Goal: Task Accomplishment & Management: Manage account settings

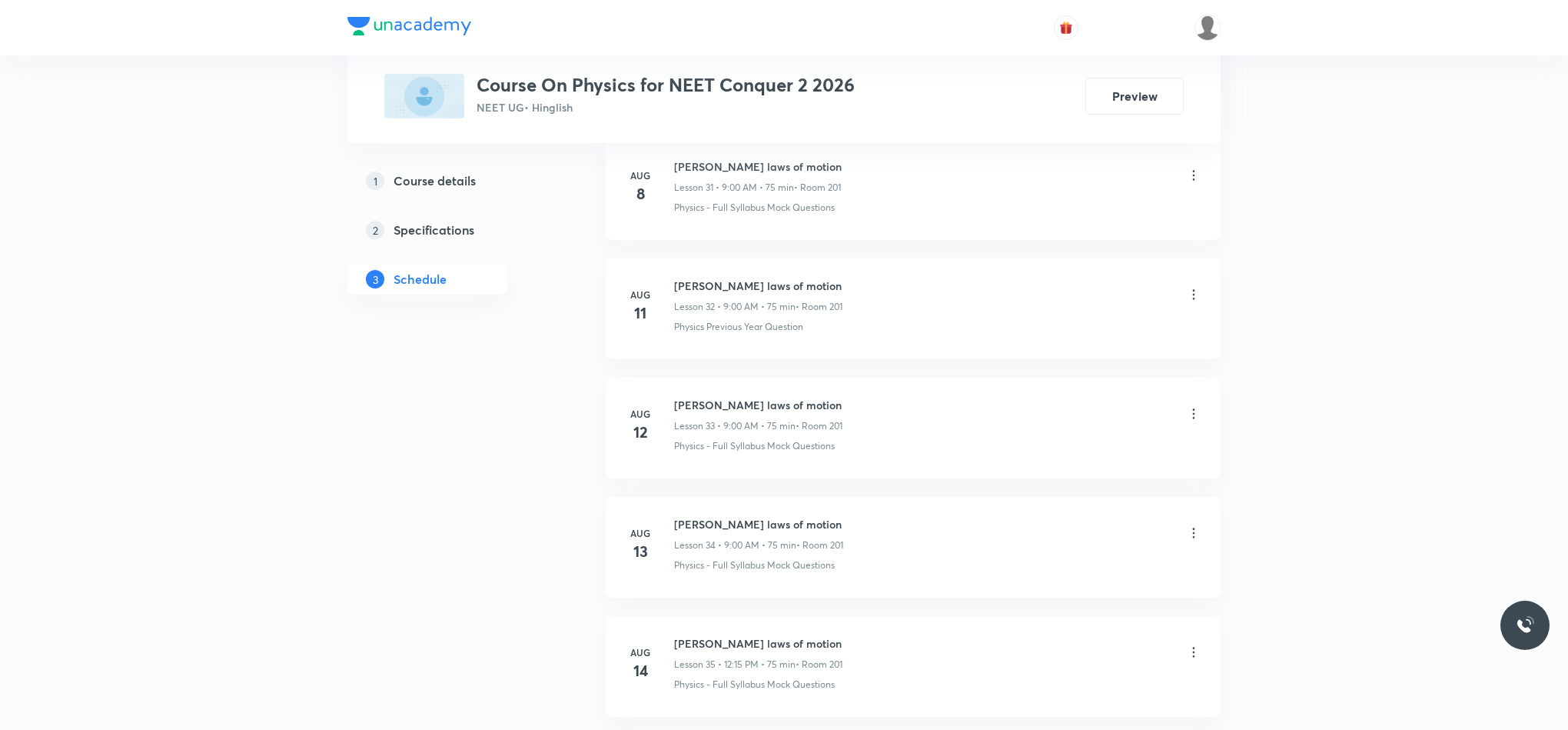
scroll to position [6843, 0]
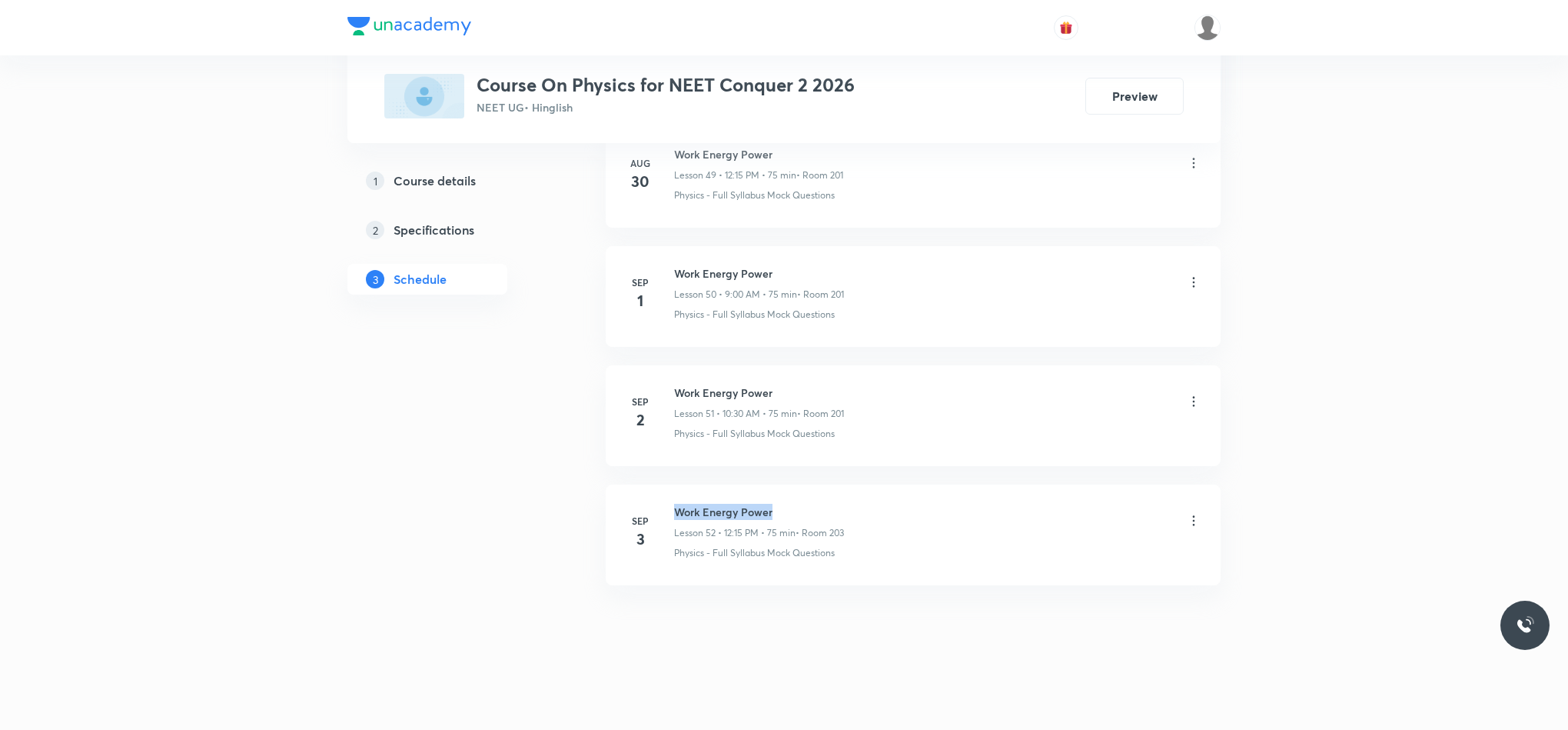
drag, startPoint x: 672, startPoint y: 508, endPoint x: 869, endPoint y: 479, distance: 199.1
copy h6 "Work Energy Power"
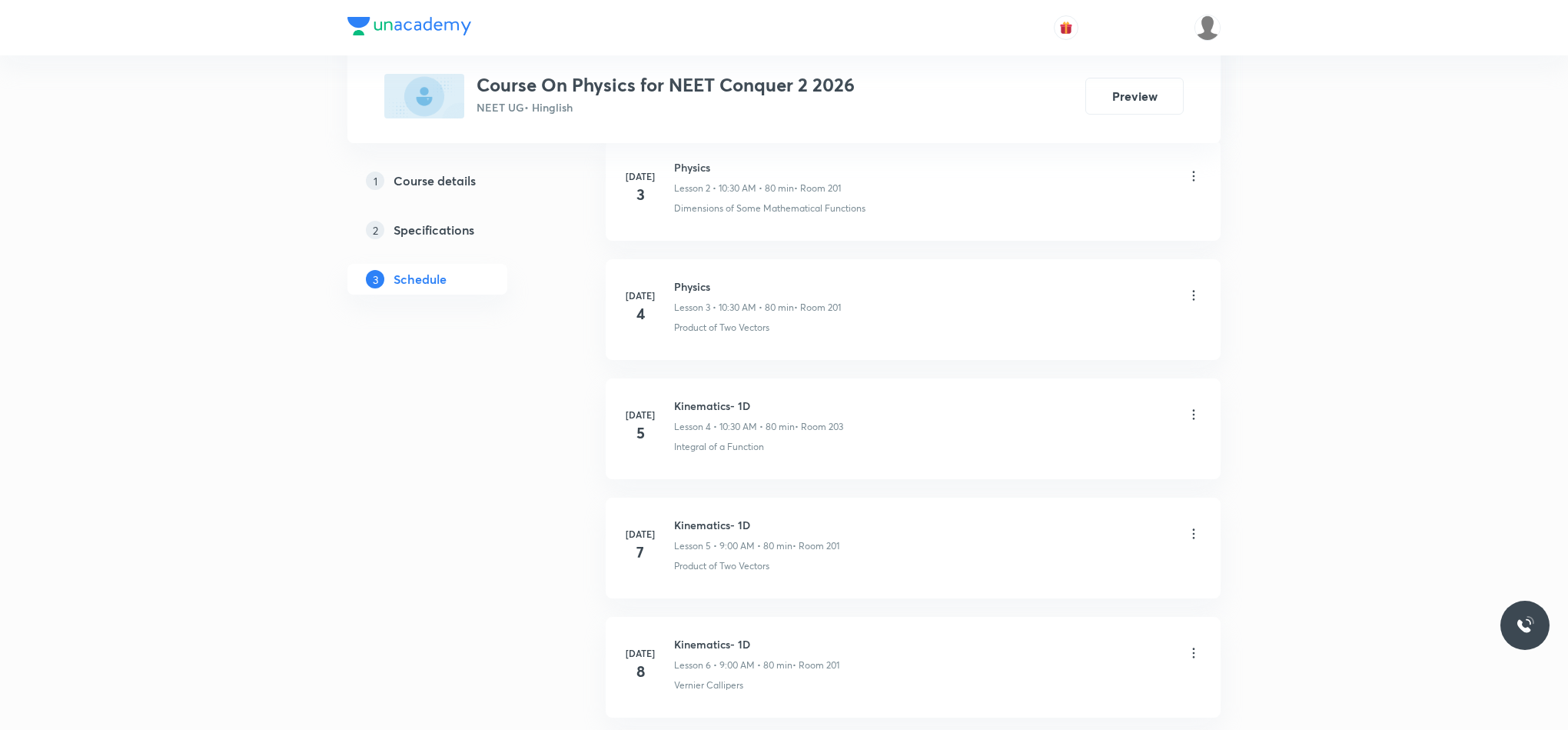
scroll to position [0, 0]
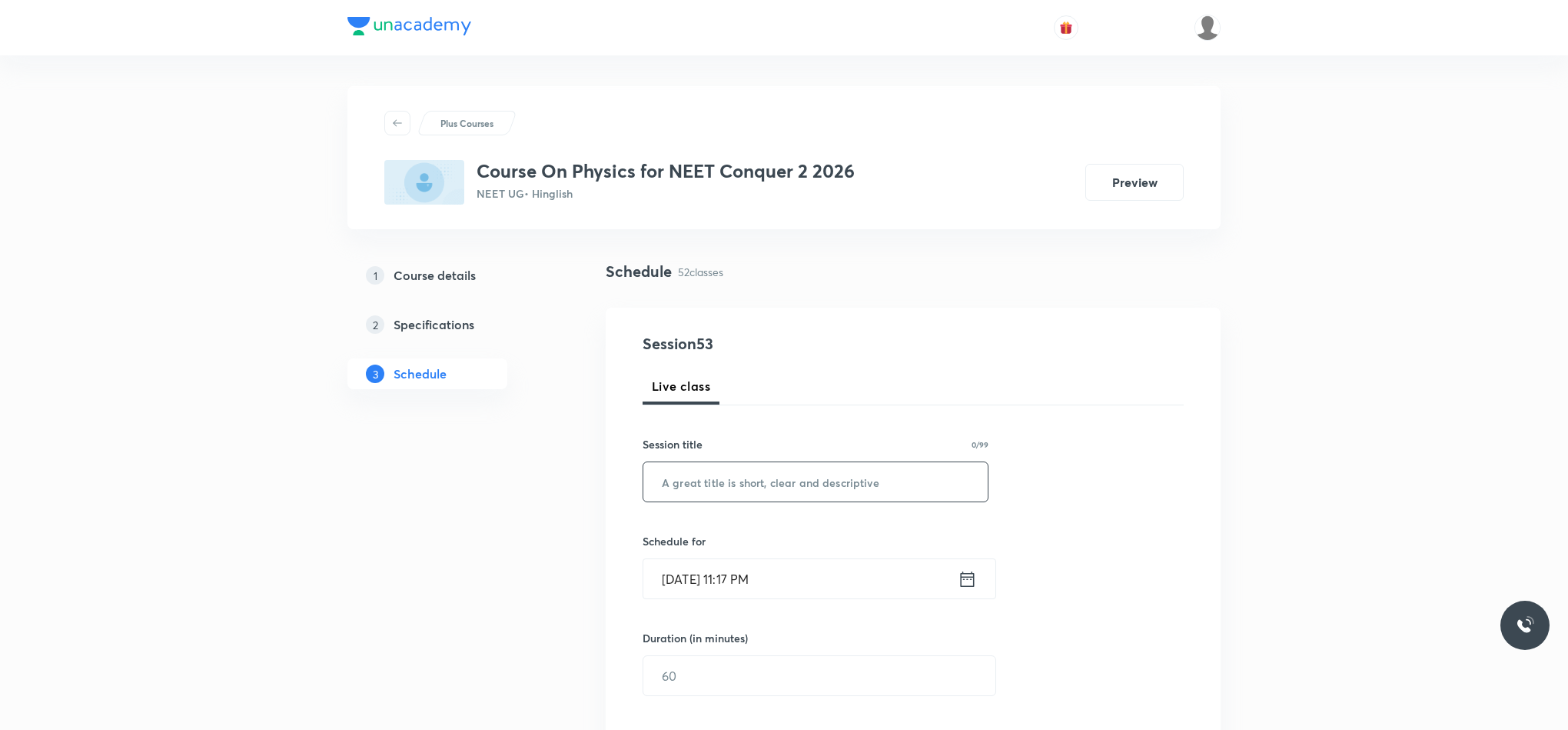
click at [748, 473] on input "text" at bounding box center [816, 482] width 345 height 39
paste input "Work Energy Power"
type input "Work Energy Power"
click at [973, 572] on icon at bounding box center [967, 579] width 19 height 22
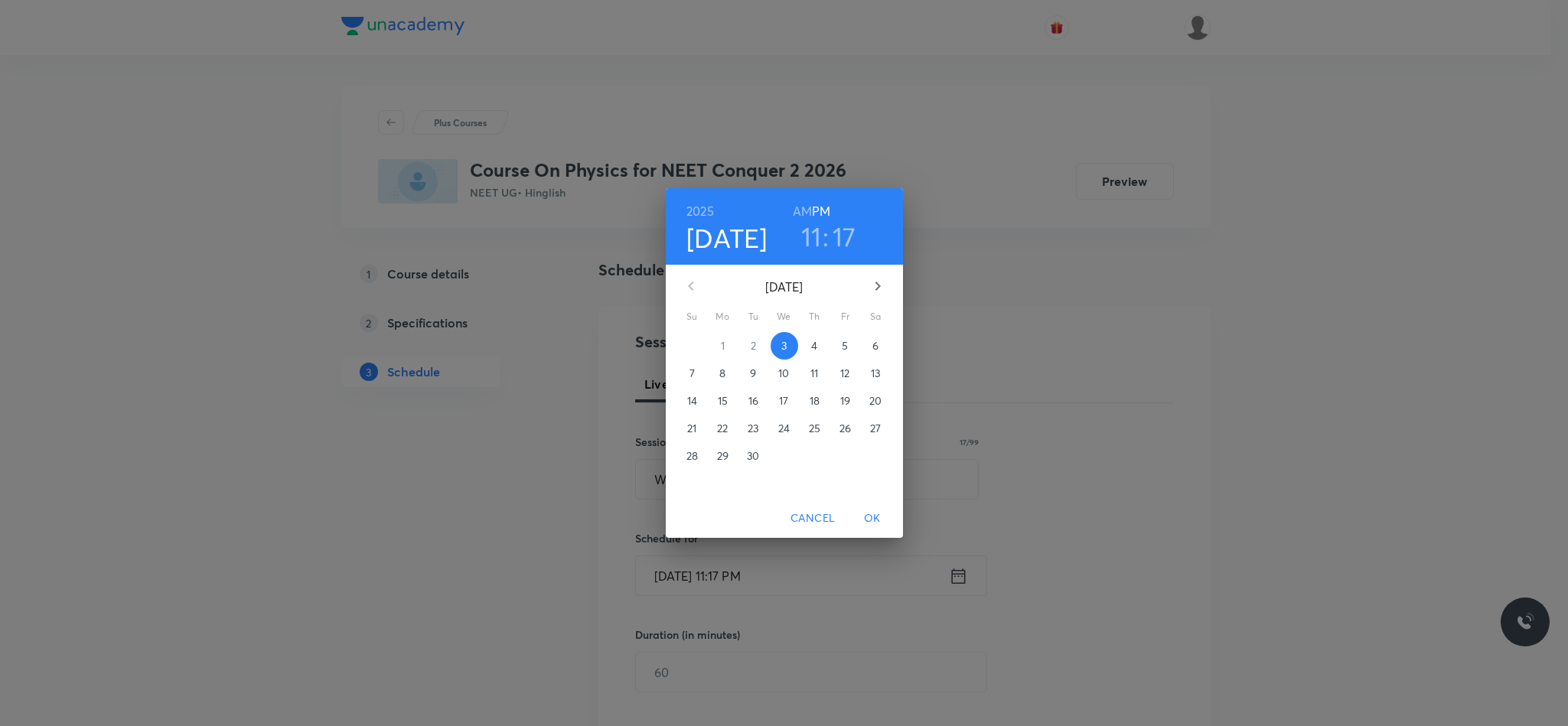
click at [822, 345] on span "4" at bounding box center [815, 345] width 27 height 15
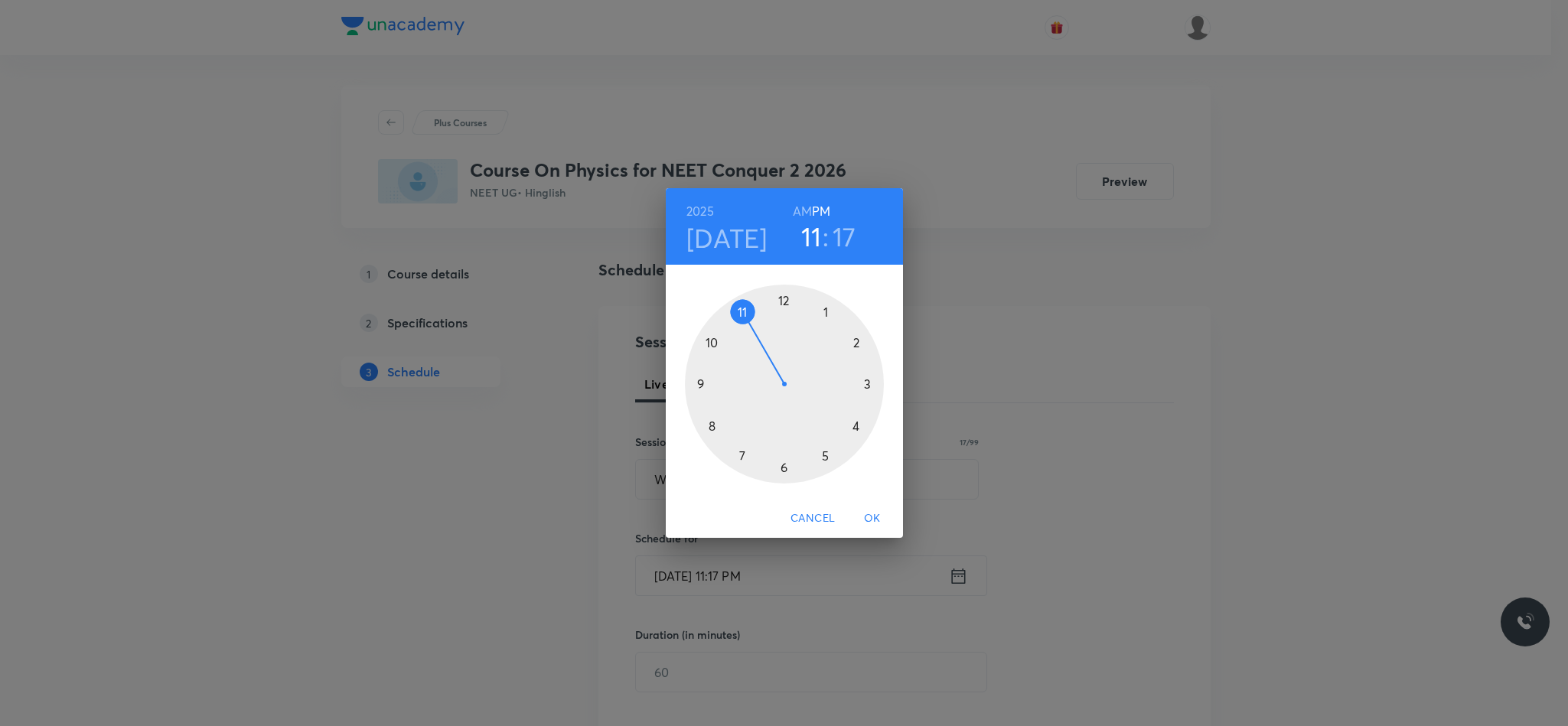
click at [702, 384] on div at bounding box center [784, 384] width 199 height 199
click at [784, 299] on div at bounding box center [784, 384] width 199 height 199
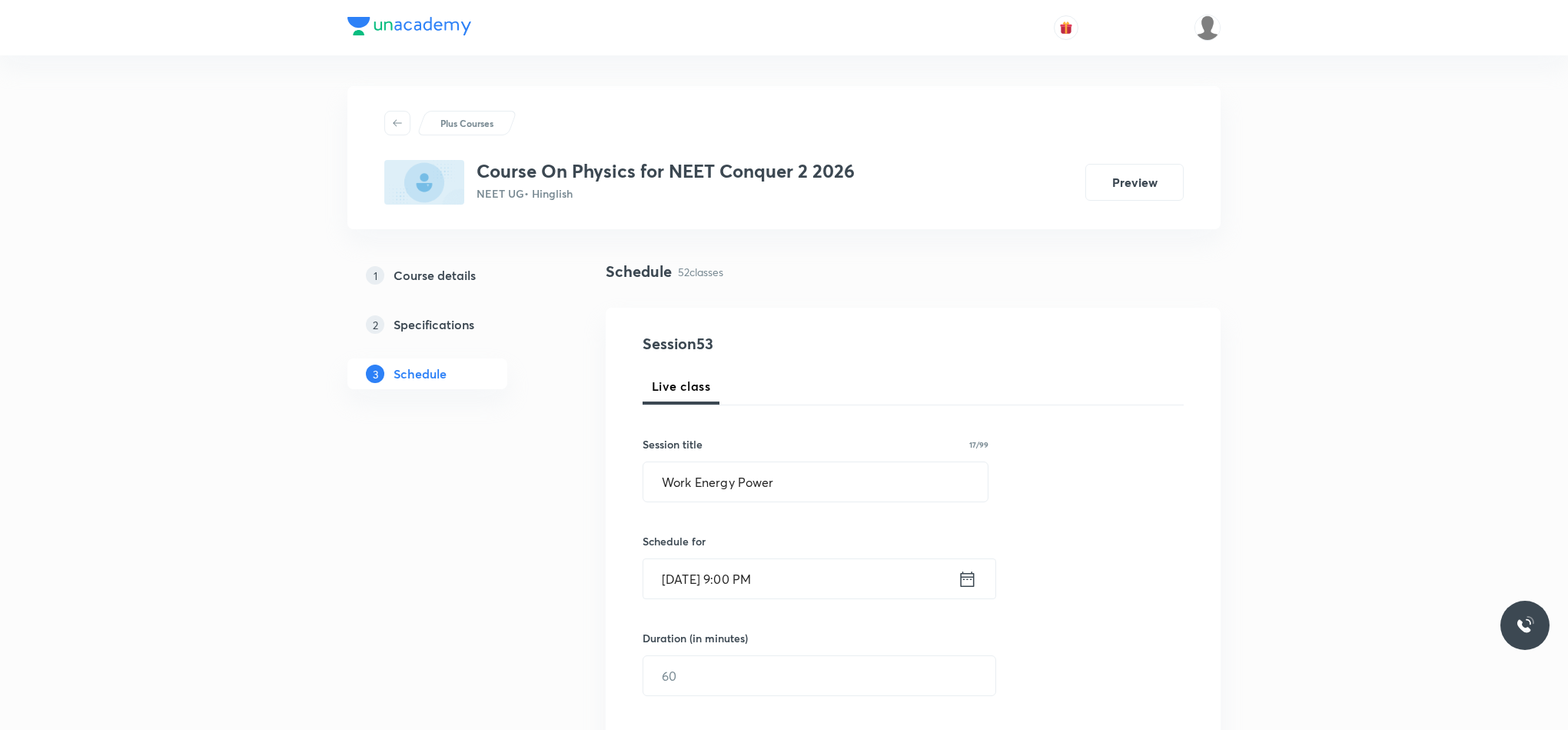
click at [960, 593] on div "Sep 4, 2025, 9:00 PM ​" at bounding box center [820, 578] width 353 height 41
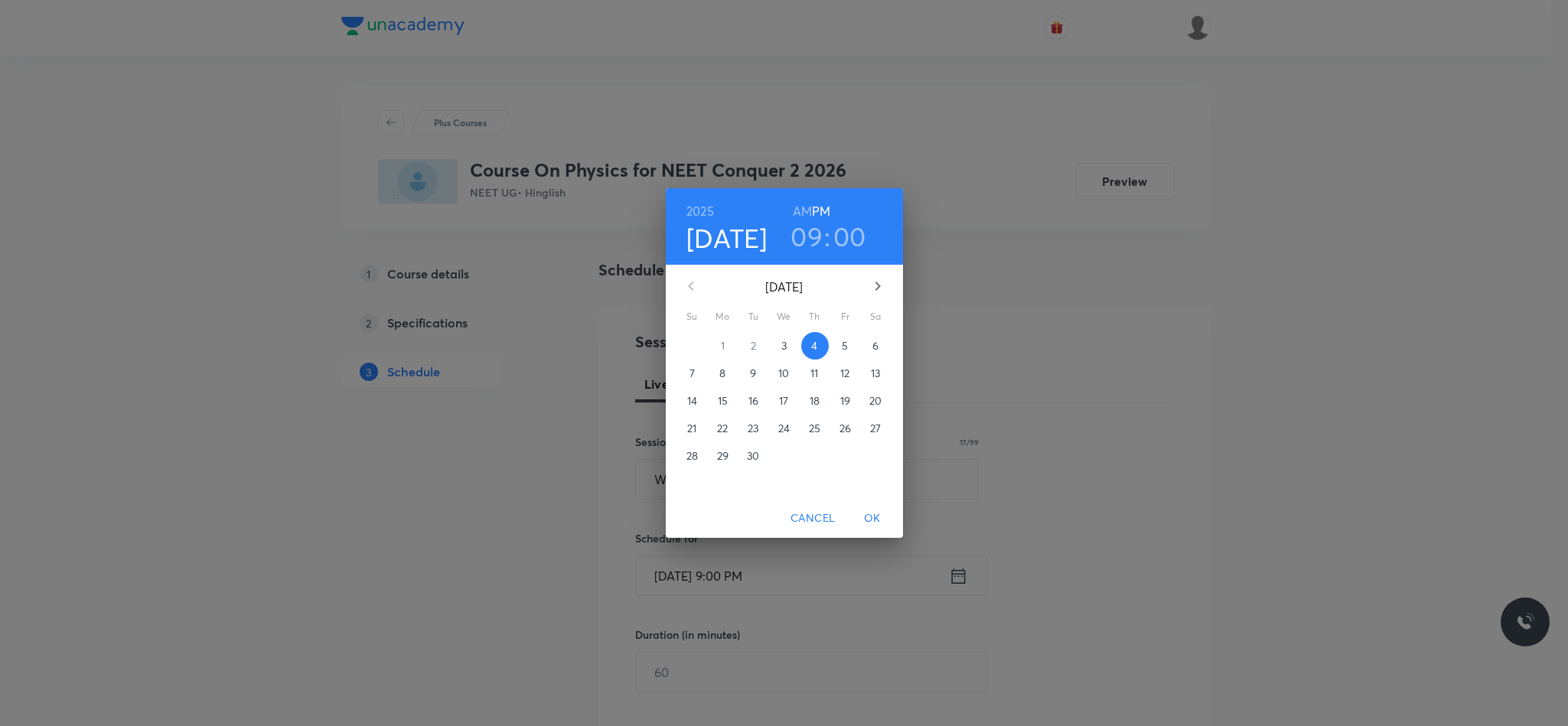
click at [804, 200] on h6 "AM" at bounding box center [802, 211] width 19 height 22
click at [872, 519] on span "OK" at bounding box center [872, 519] width 37 height 19
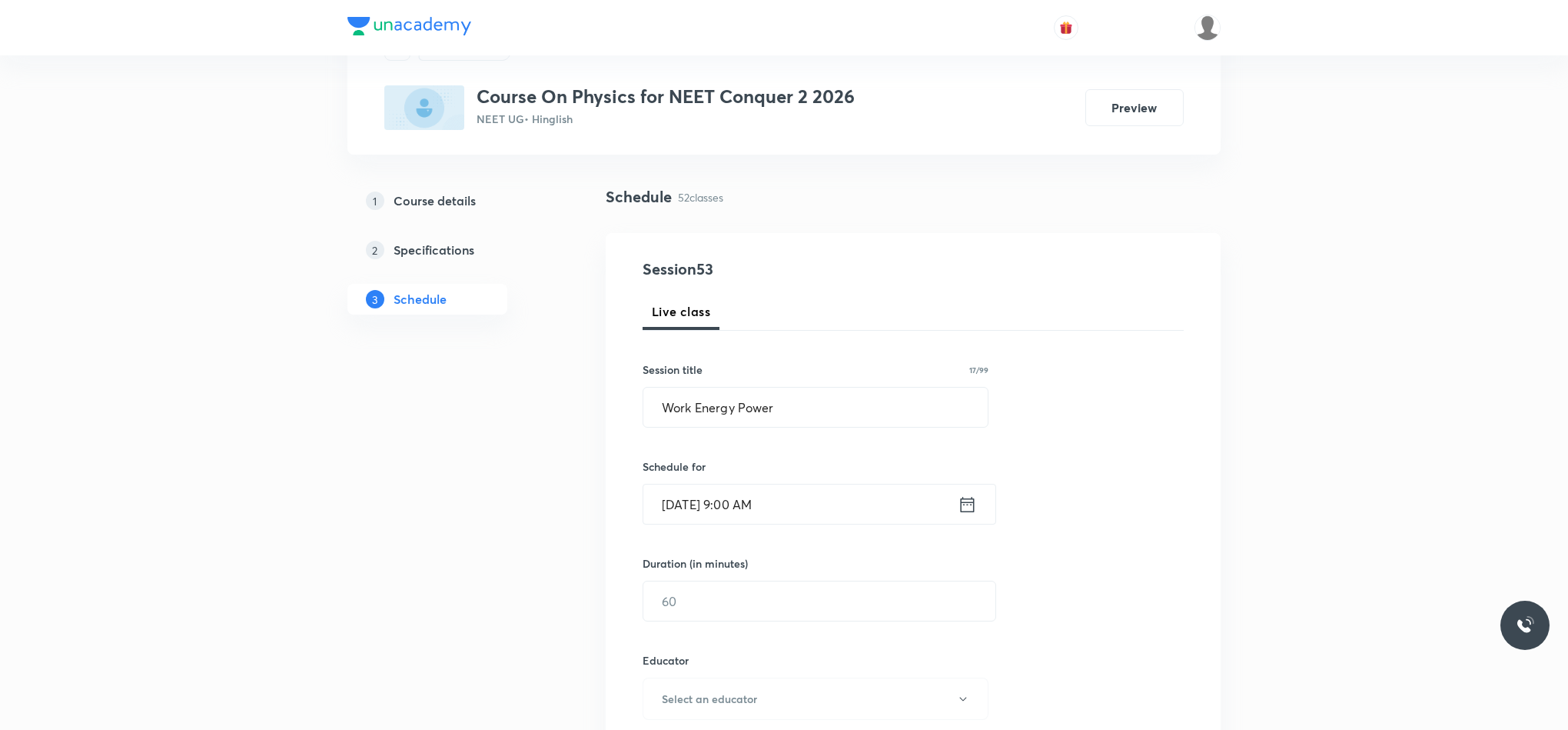
scroll to position [115, 0]
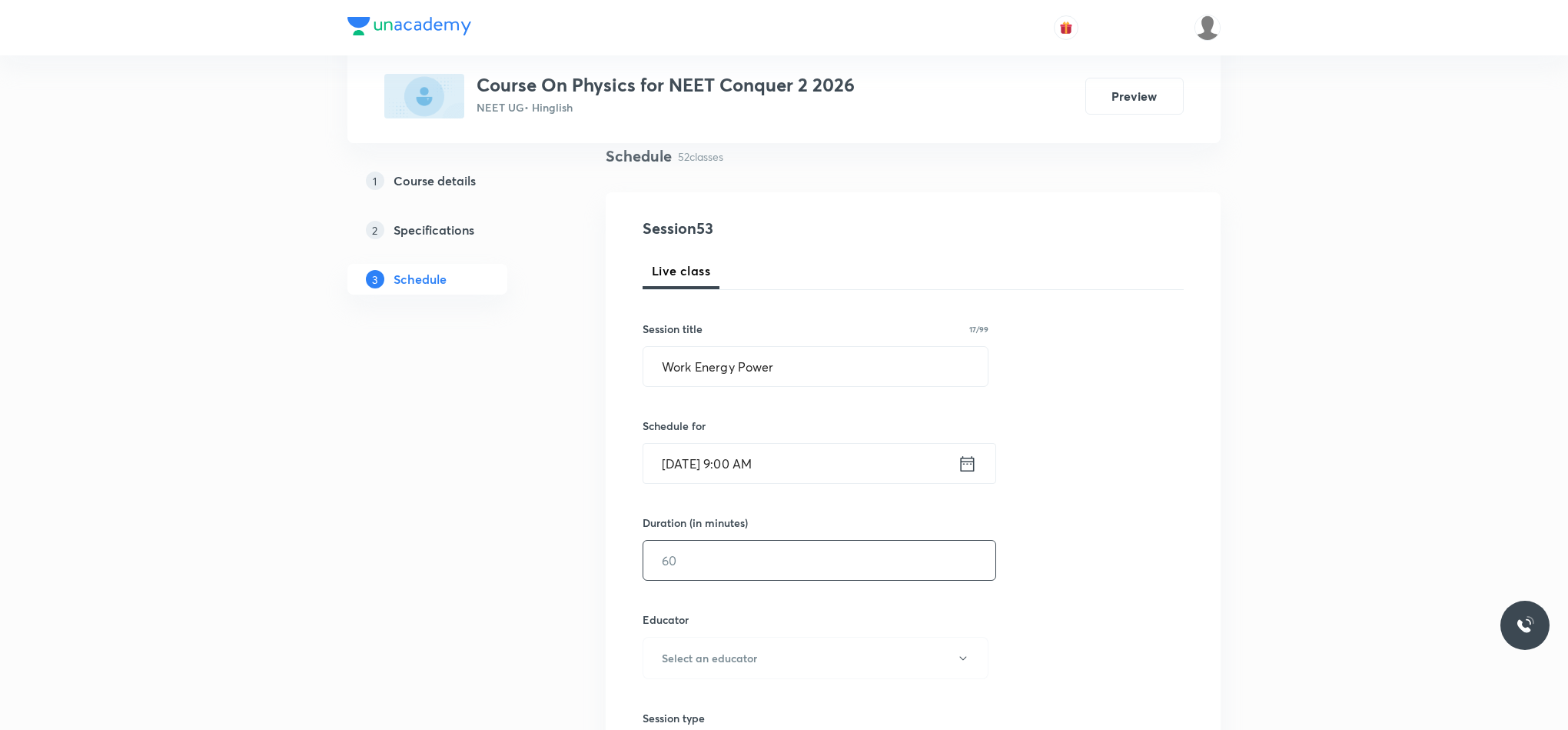
click at [765, 556] on input "text" at bounding box center [820, 560] width 352 height 39
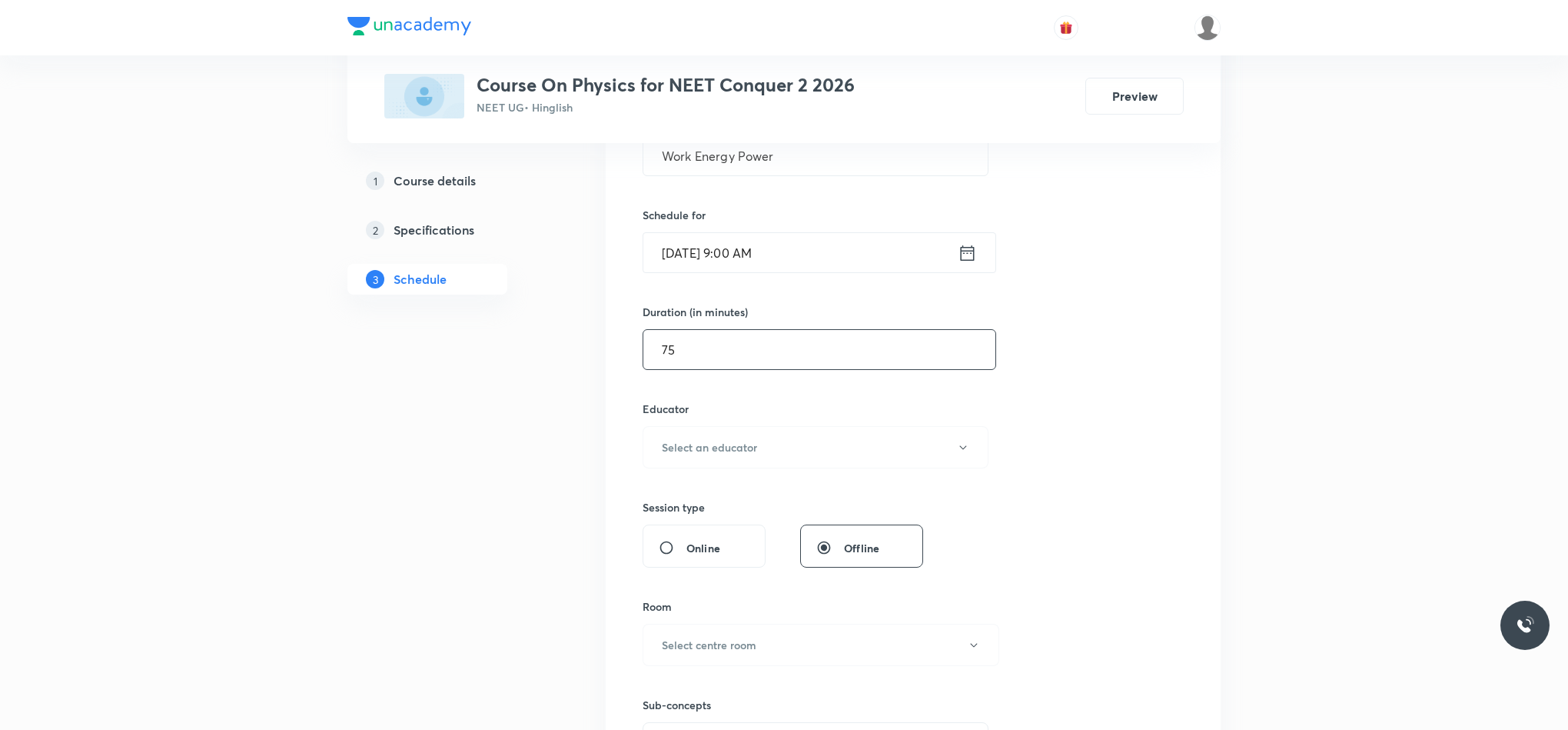
scroll to position [346, 0]
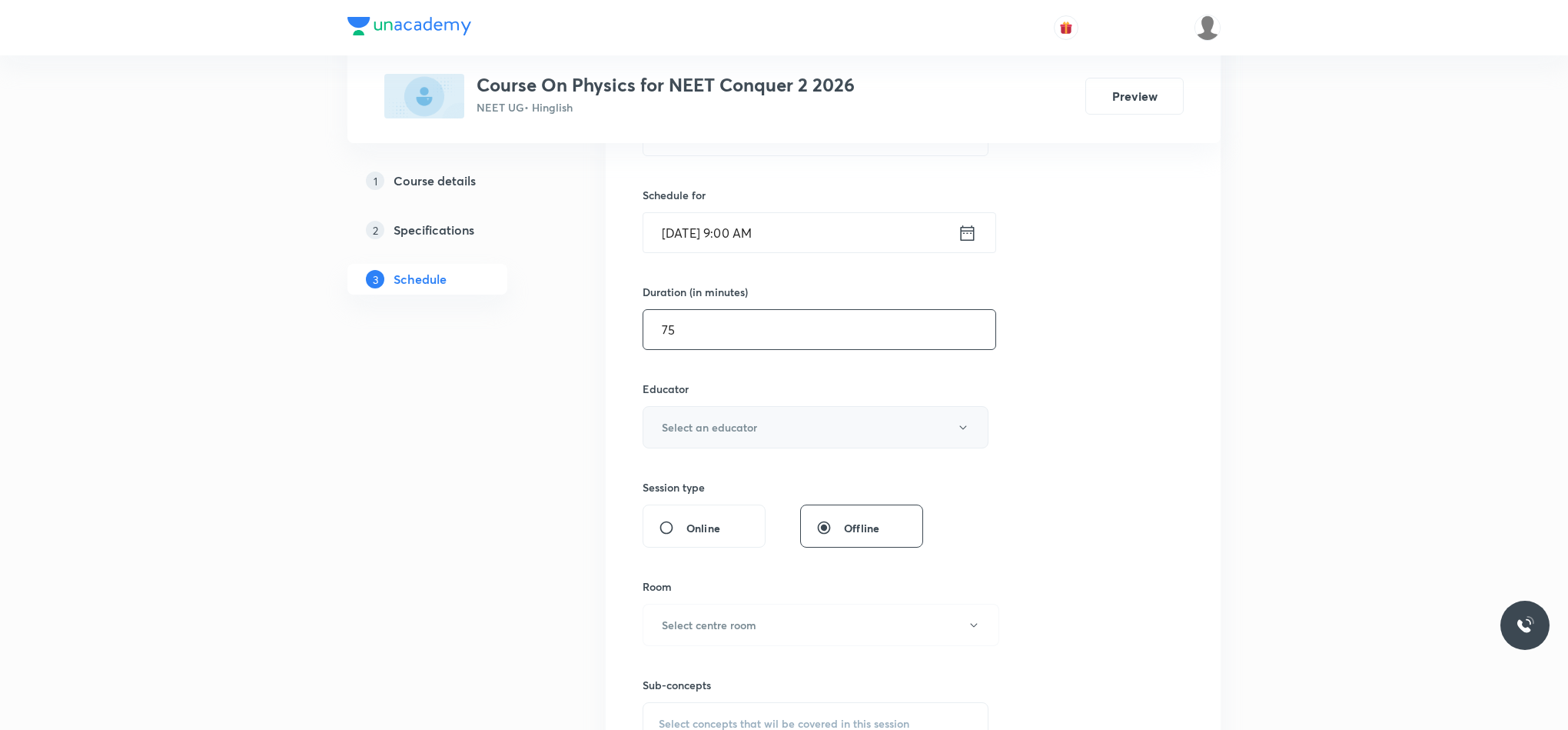
type input "75"
click at [750, 427] on h6 "Select an educator" at bounding box center [709, 427] width 96 height 16
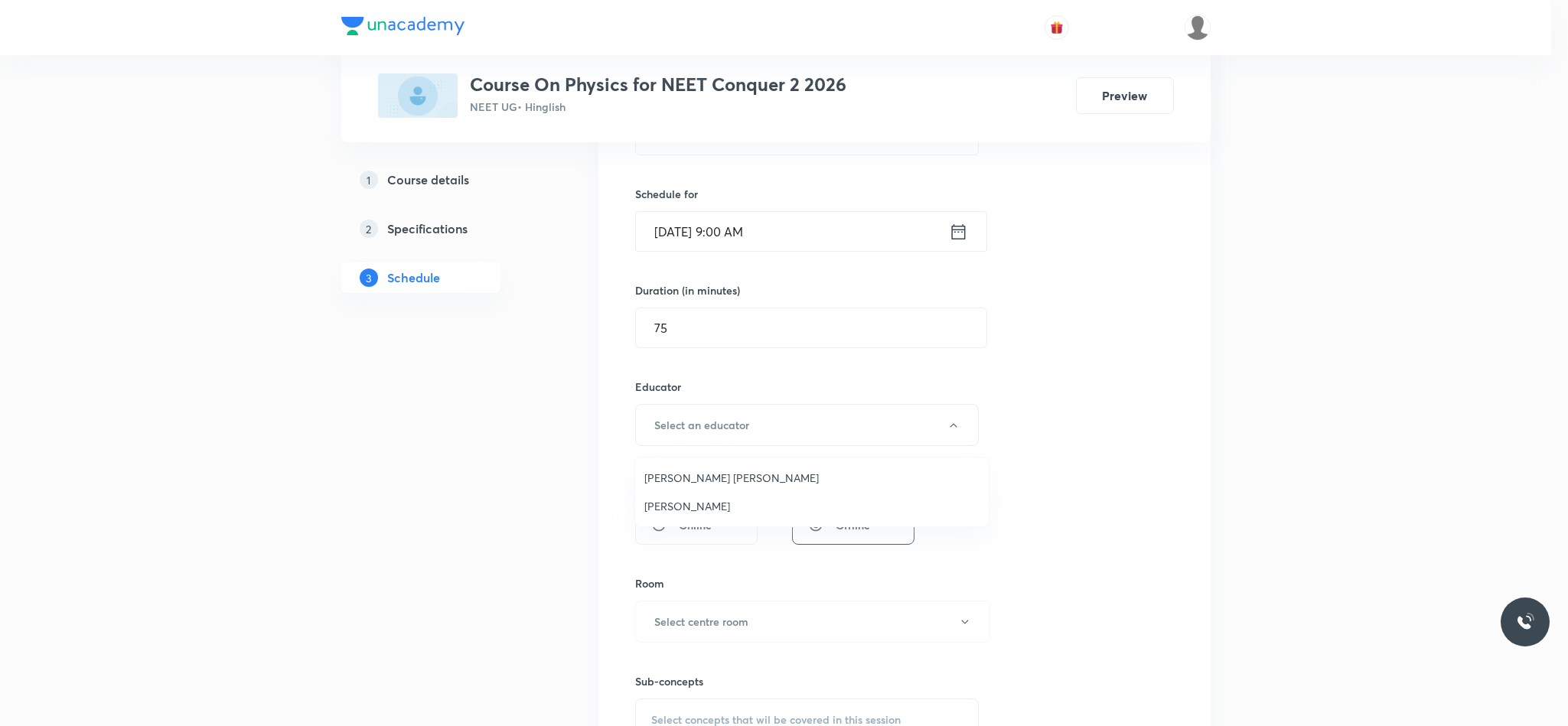
click at [702, 500] on span "Abhay Mishra" at bounding box center [811, 506] width 335 height 16
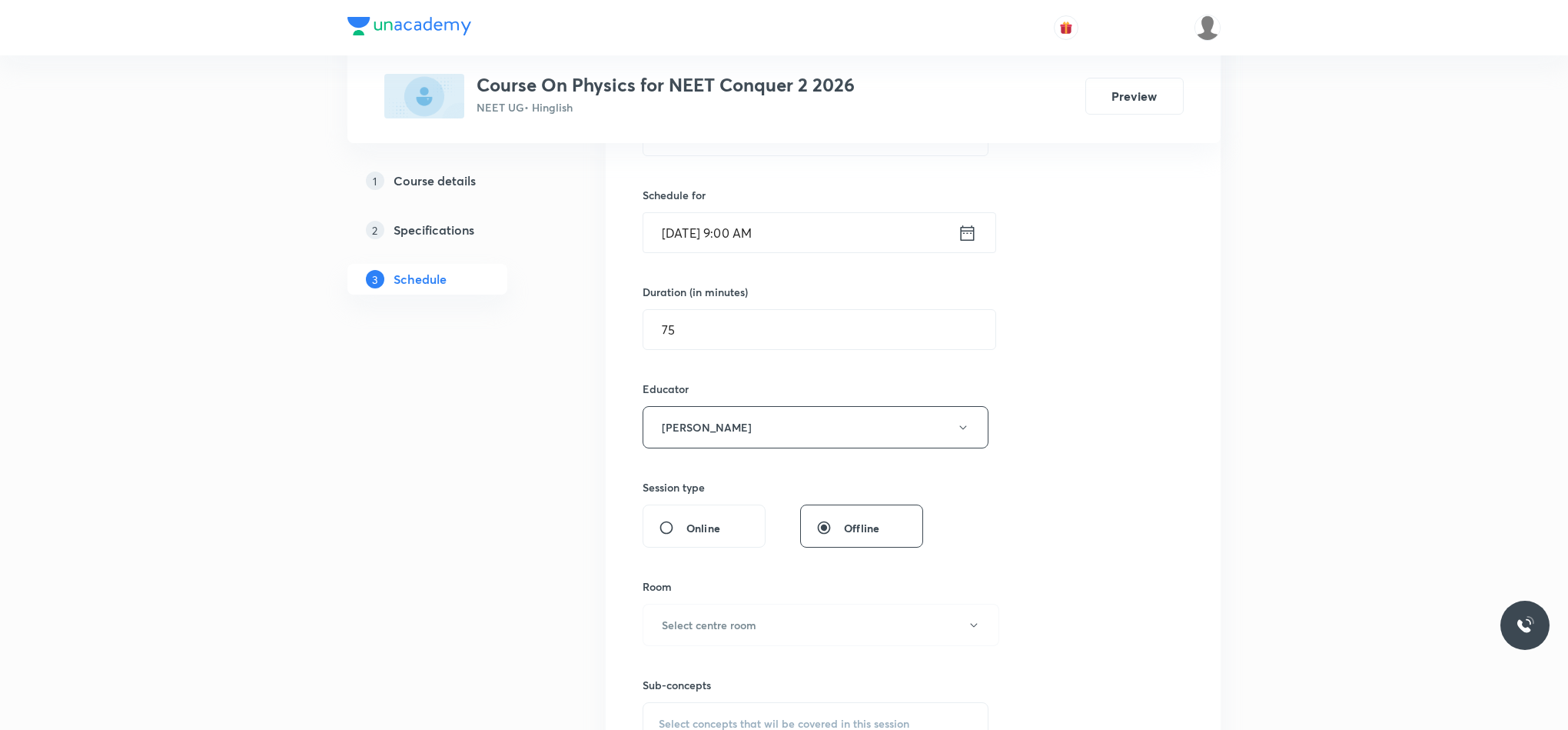
scroll to position [577, 0]
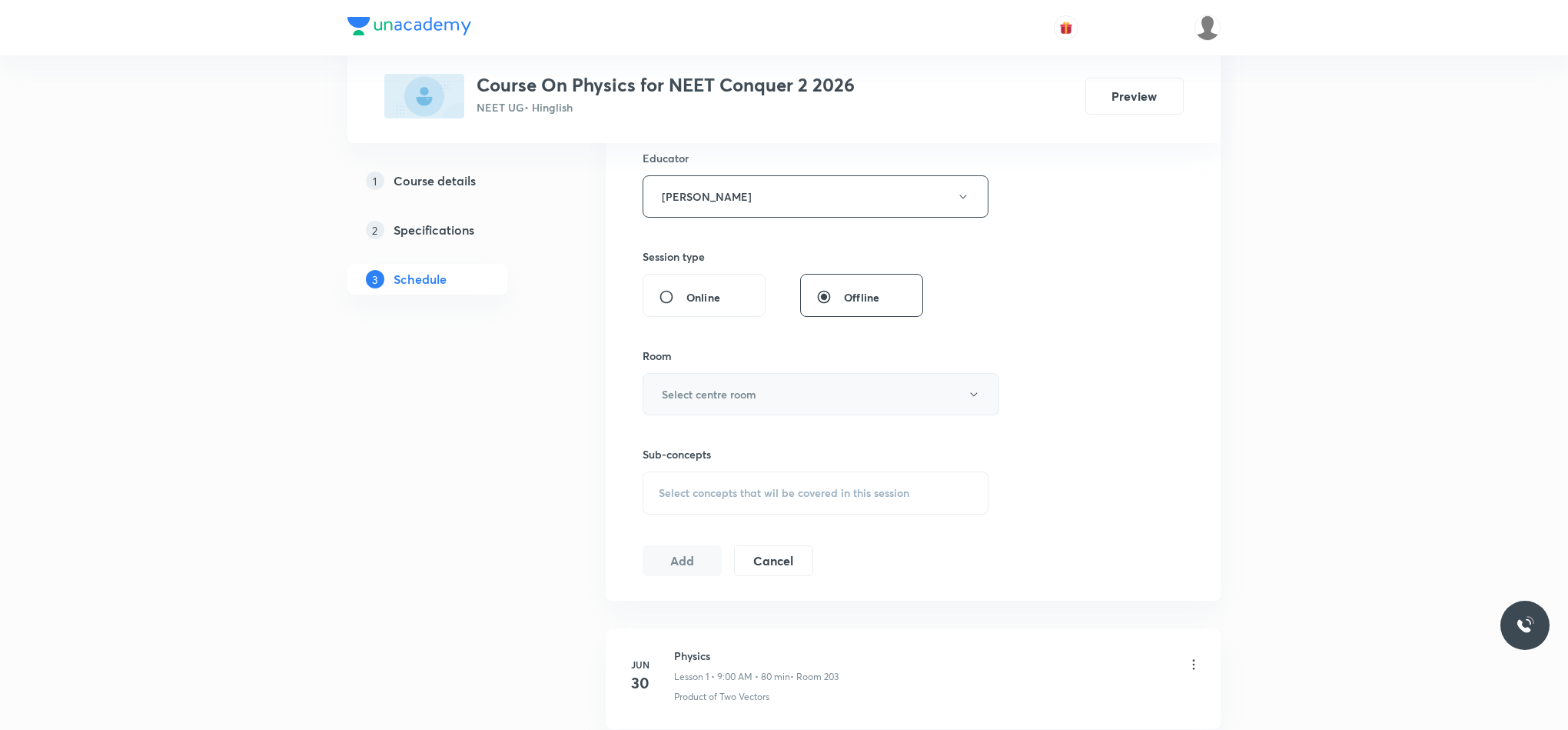
click at [718, 394] on h6 "Select centre room" at bounding box center [709, 394] width 95 height 16
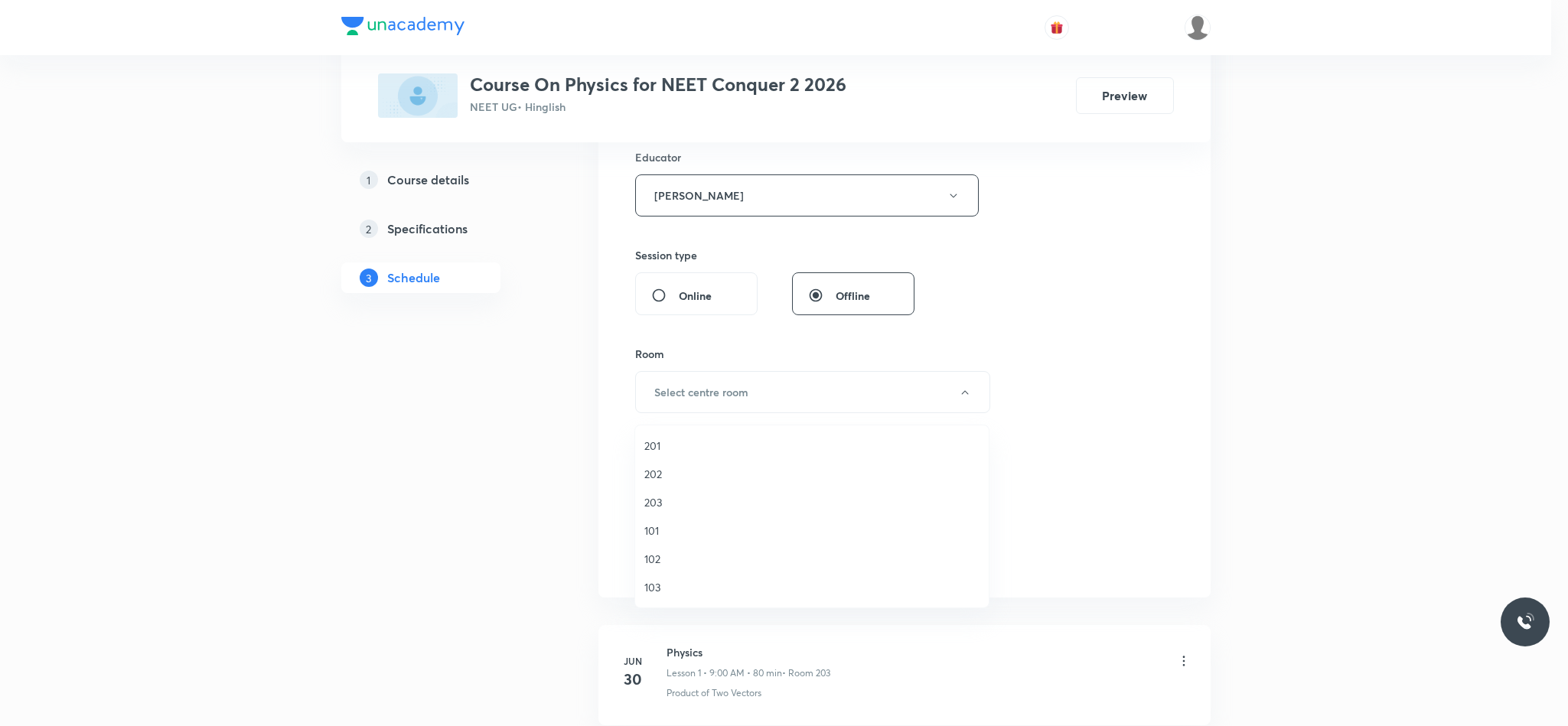
click at [677, 445] on span "201" at bounding box center [811, 445] width 335 height 16
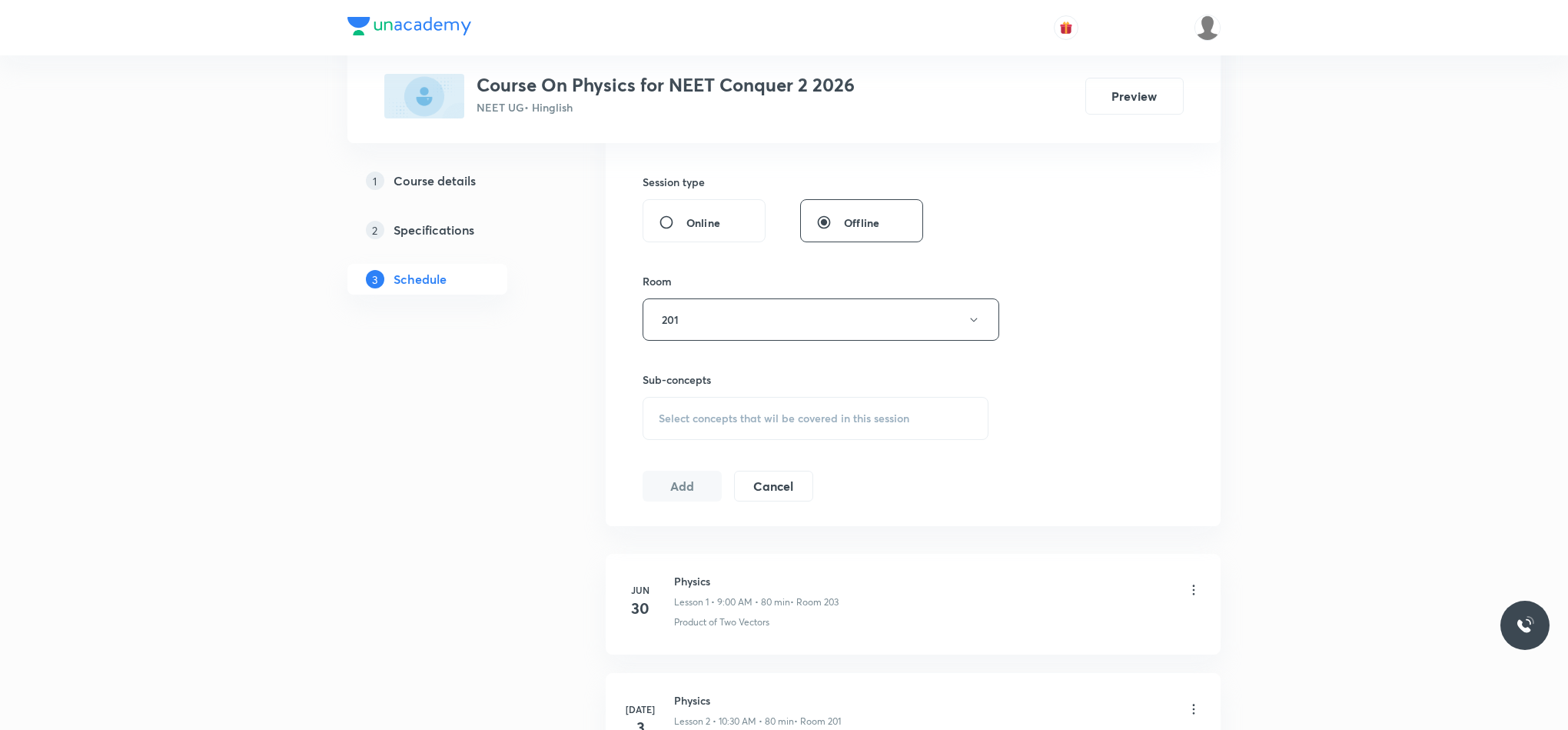
scroll to position [692, 0]
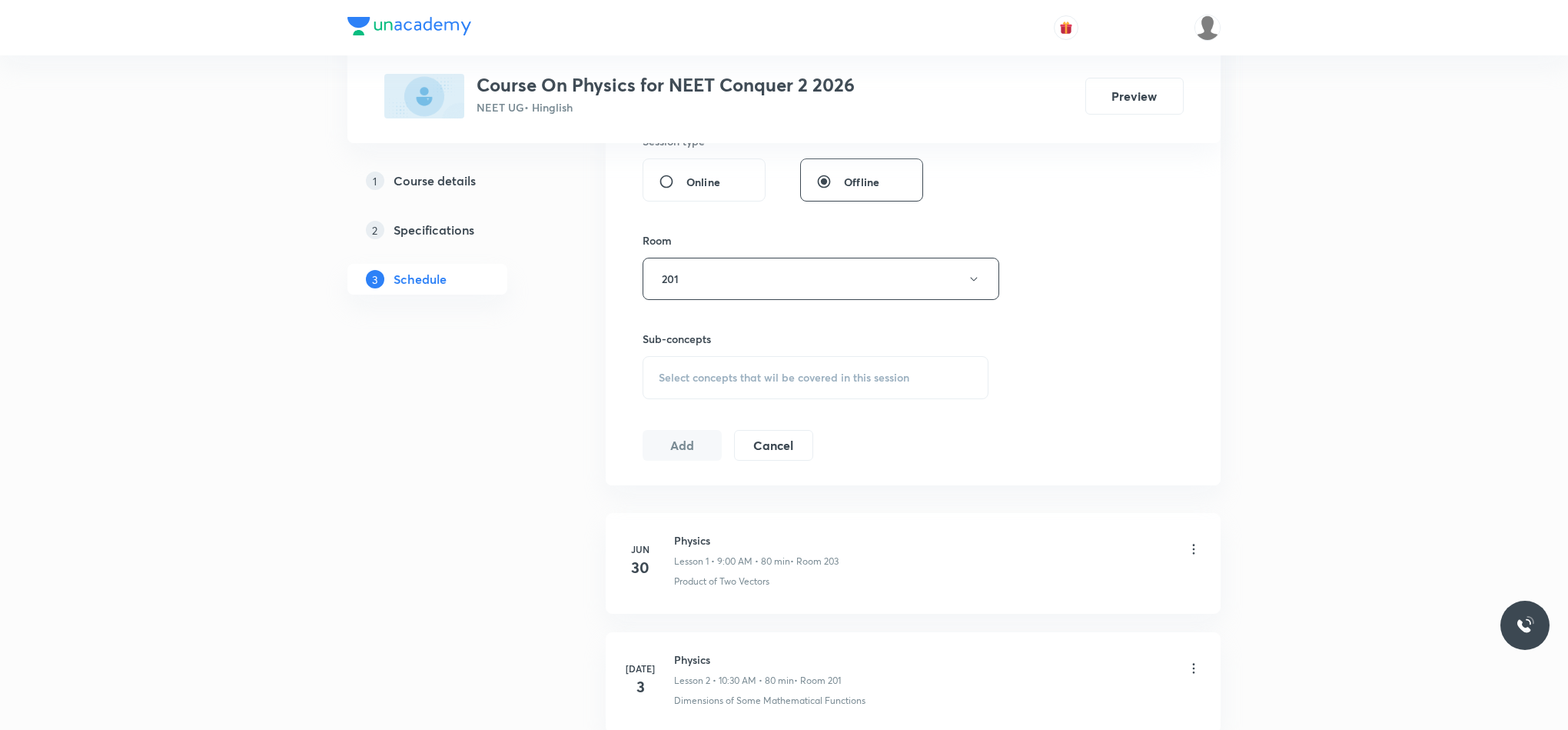
click at [690, 376] on span "Select concepts that wil be covered in this session" at bounding box center [784, 377] width 251 height 12
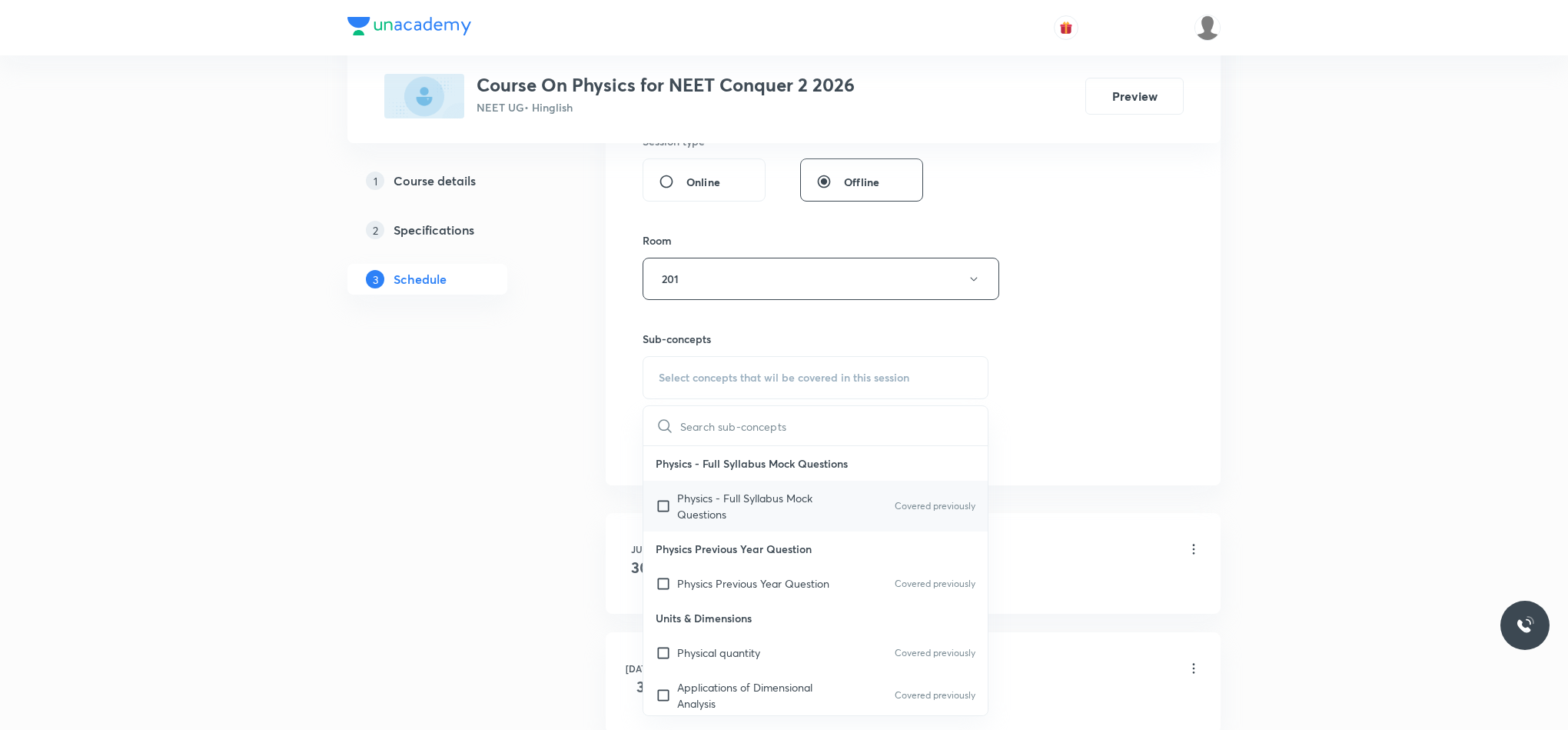
click at [705, 522] on p "Physics - Full Syllabus Mock Questions" at bounding box center [755, 506] width 156 height 32
checkbox input "true"
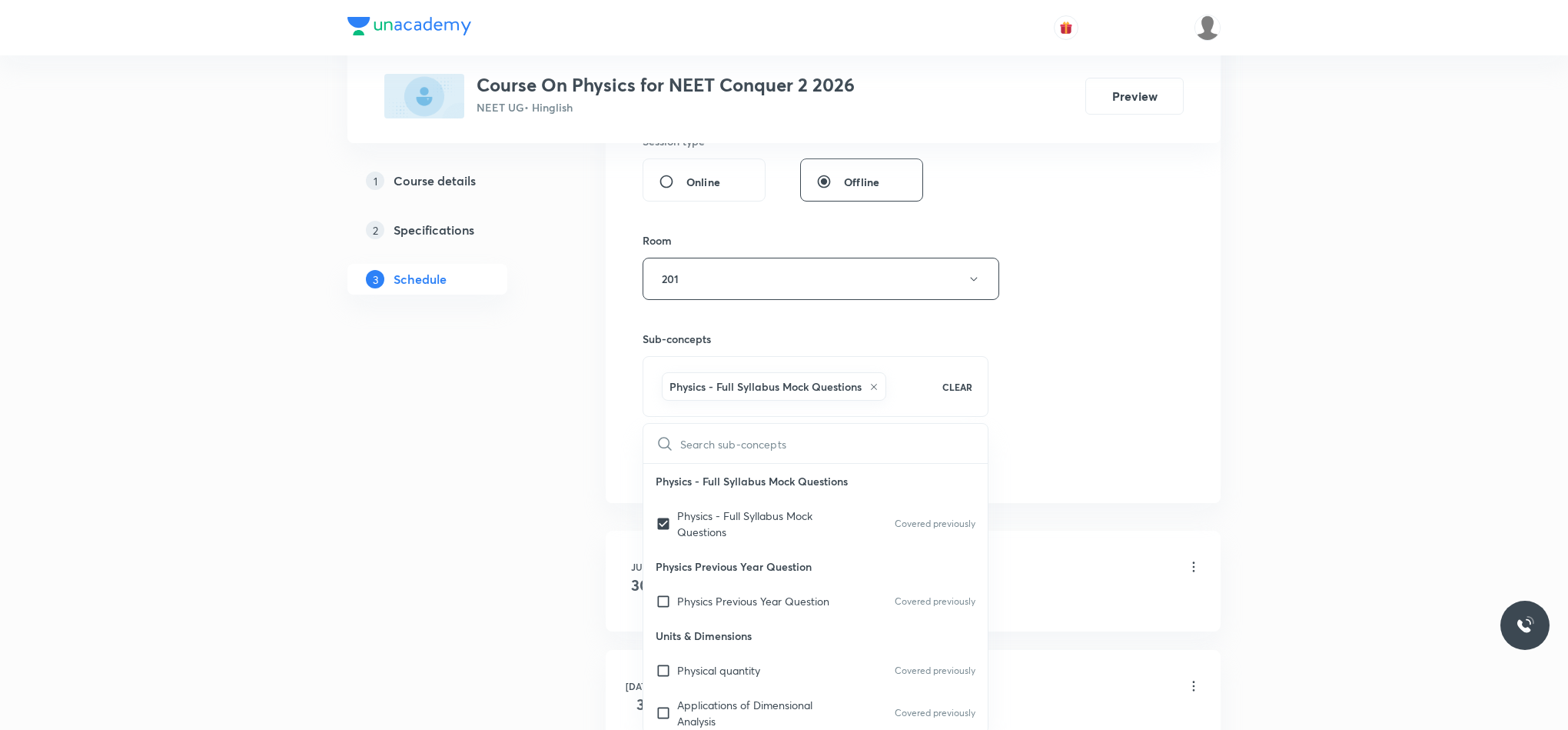
click at [1084, 374] on div "Session 53 Live class Session title 17/99 Work Energy Power ​ Schedule for Sep …" at bounding box center [914, 59] width 542 height 839
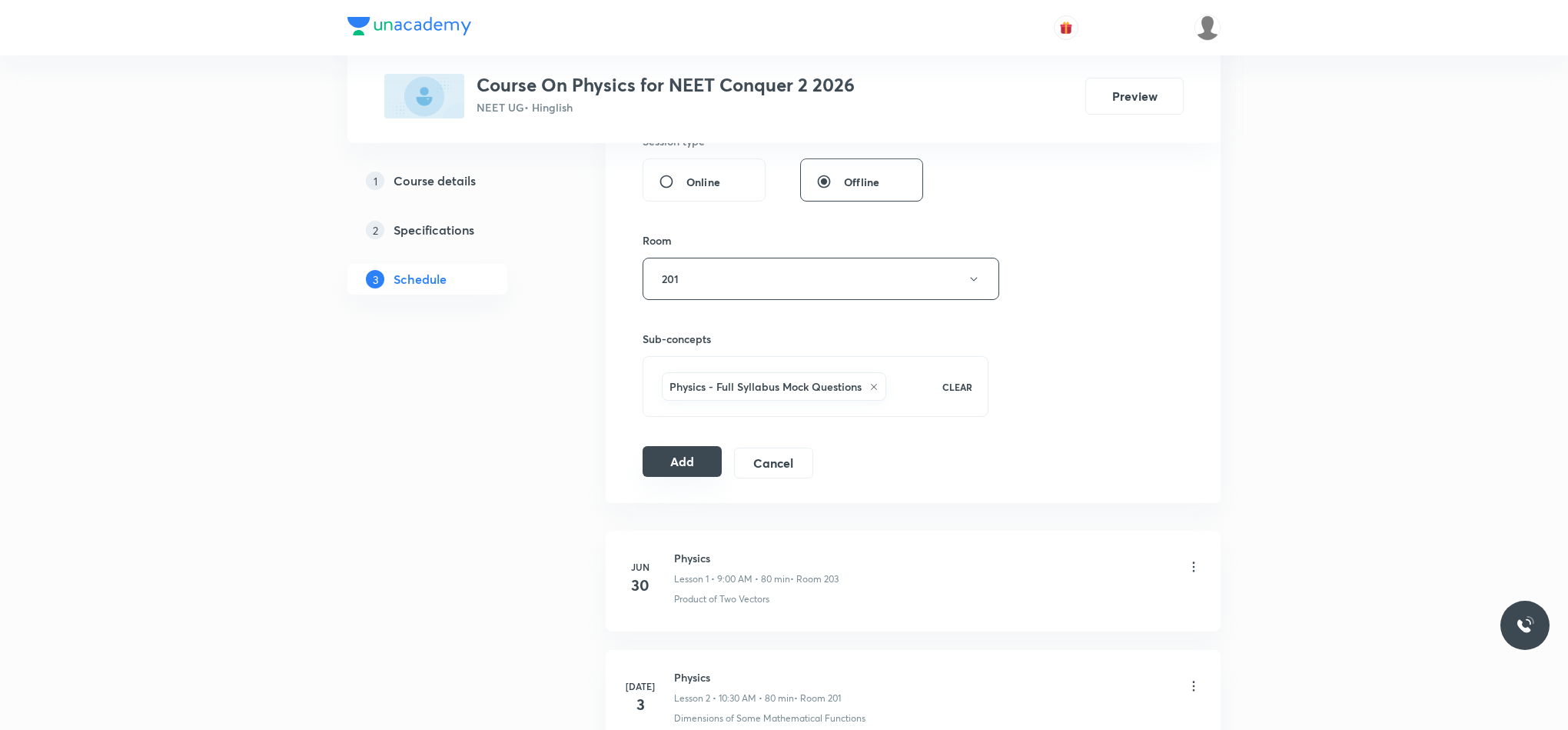
click at [692, 460] on button "Add" at bounding box center [683, 462] width 79 height 31
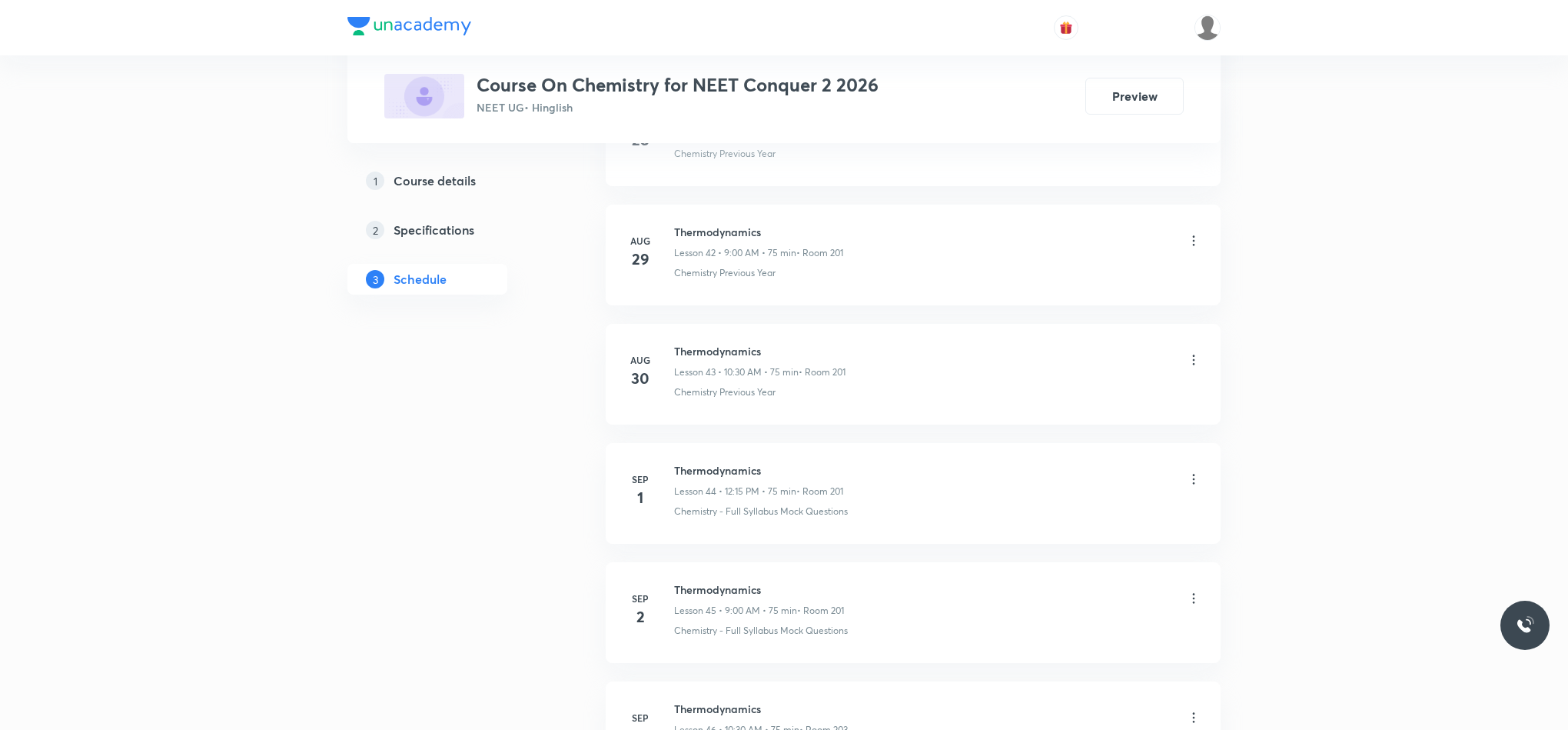
scroll to position [6024, 0]
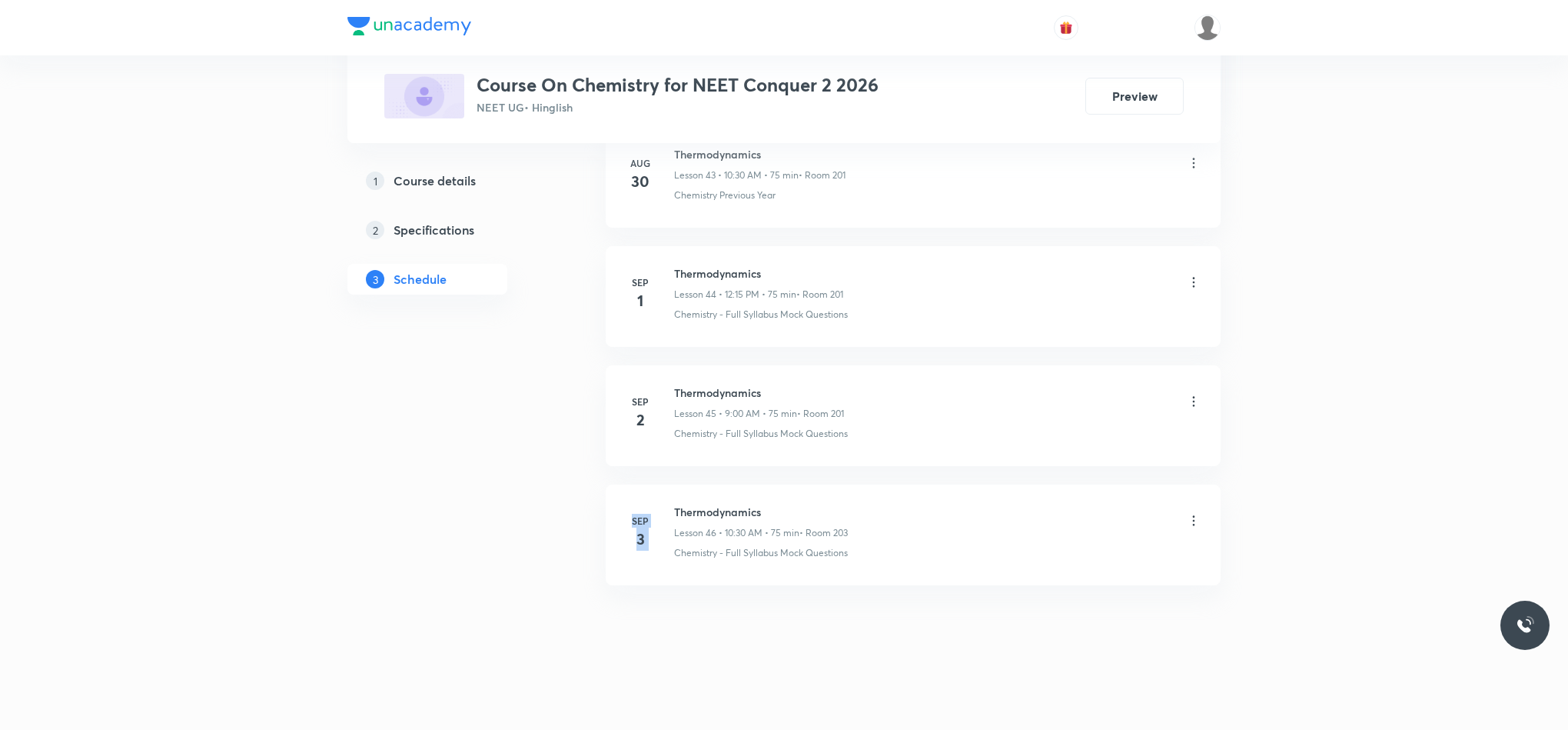
drag, startPoint x: 674, startPoint y: 509, endPoint x: 1034, endPoint y: 455, distance: 364.0
click at [1034, 455] on li "[DATE] Thermodynamics Lesson 45 • 9:00 AM • 75 min • Room 201 Chemistry - Full …" at bounding box center [913, 415] width 615 height 101
drag, startPoint x: 675, startPoint y: 511, endPoint x: 796, endPoint y: 492, distance: 122.5
click at [796, 492] on li "[DATE] Thermodynamics Lesson 46 • 10:30 AM • 75 min • Room 203 Chemistry - Full…" at bounding box center [913, 535] width 615 height 101
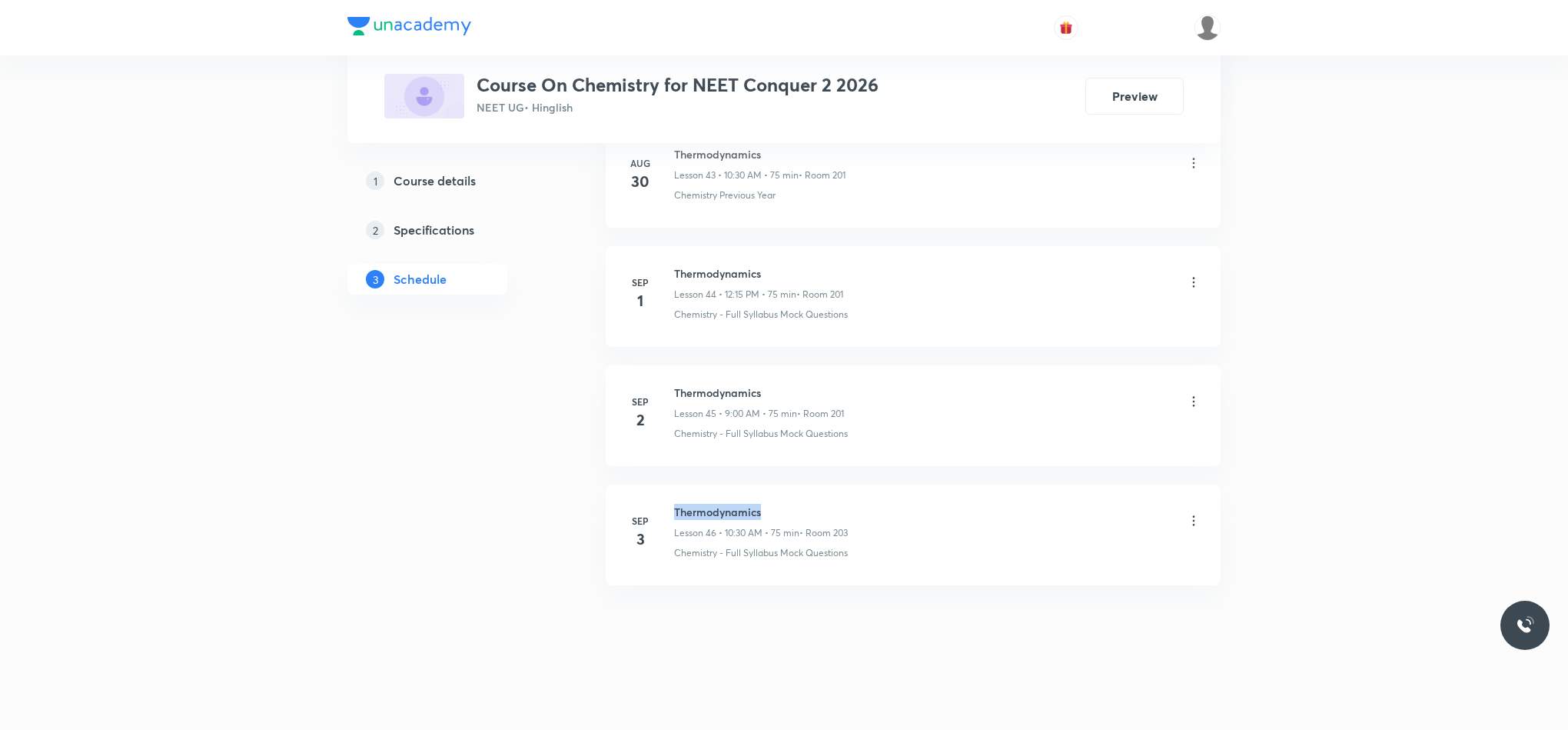
copy h6 "Thermodynamics"
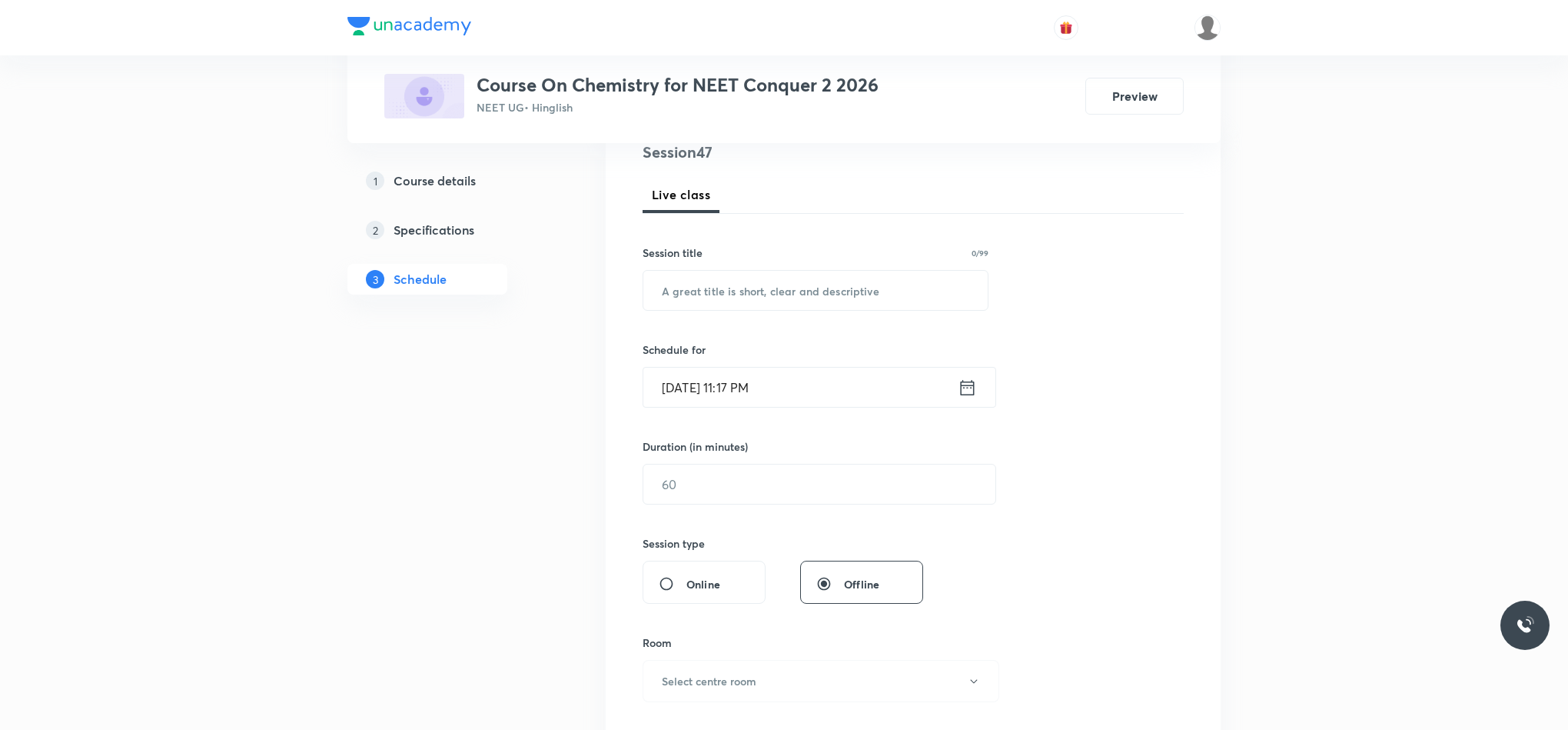
scroll to position [0, 0]
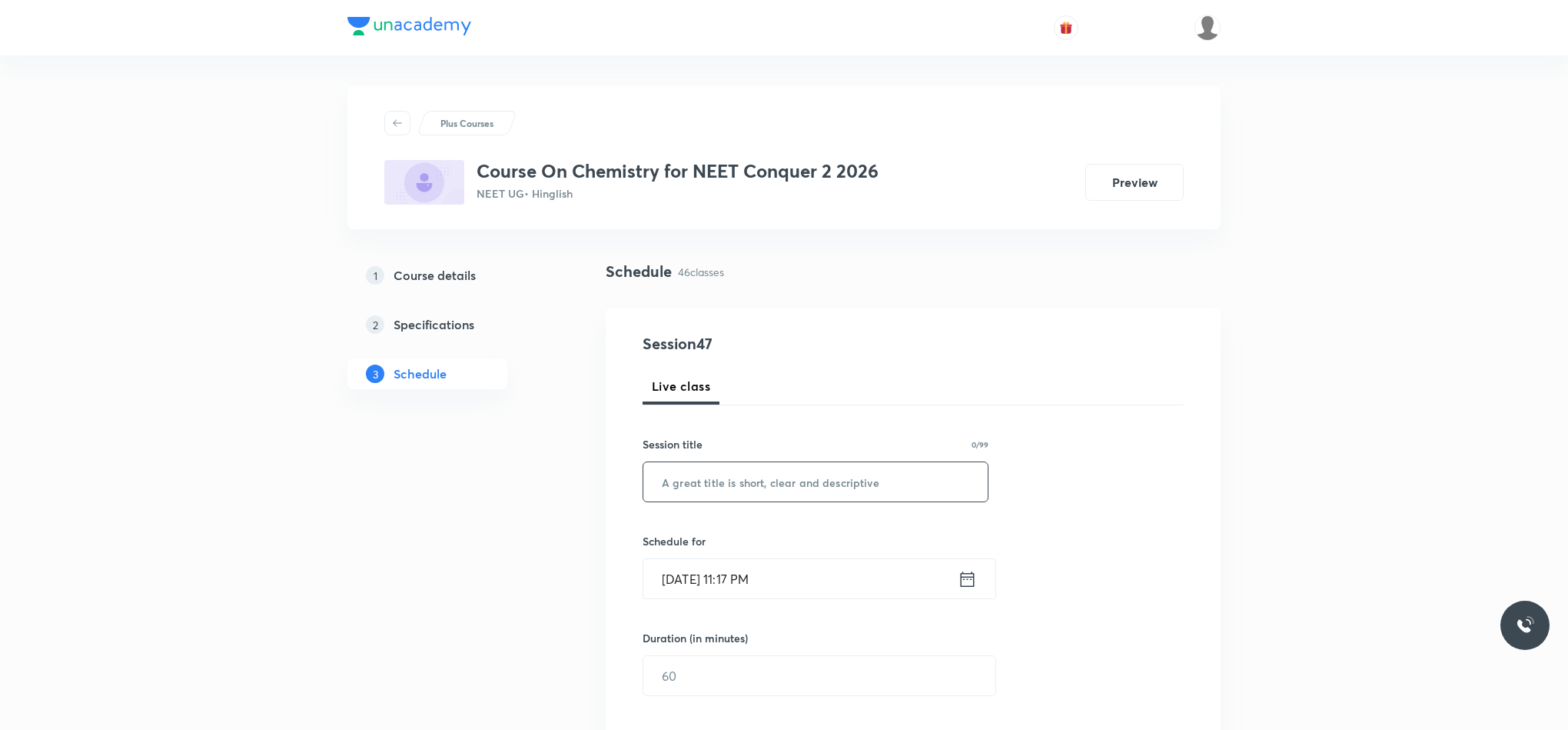
click at [748, 479] on input "text" at bounding box center [816, 482] width 345 height 39
paste input "Thermodynamics"
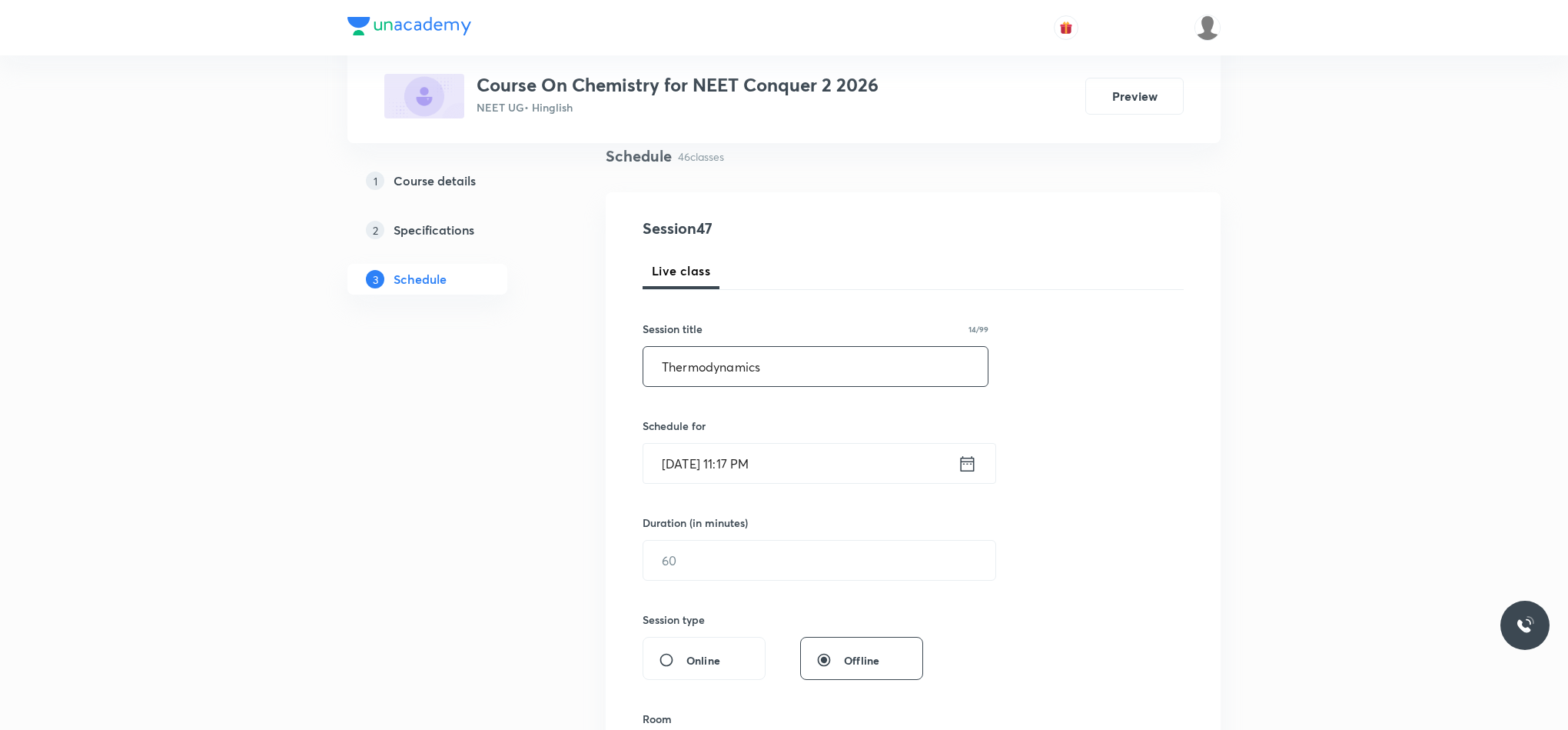
type input "Thermodynamics"
click at [975, 460] on icon at bounding box center [967, 463] width 19 height 22
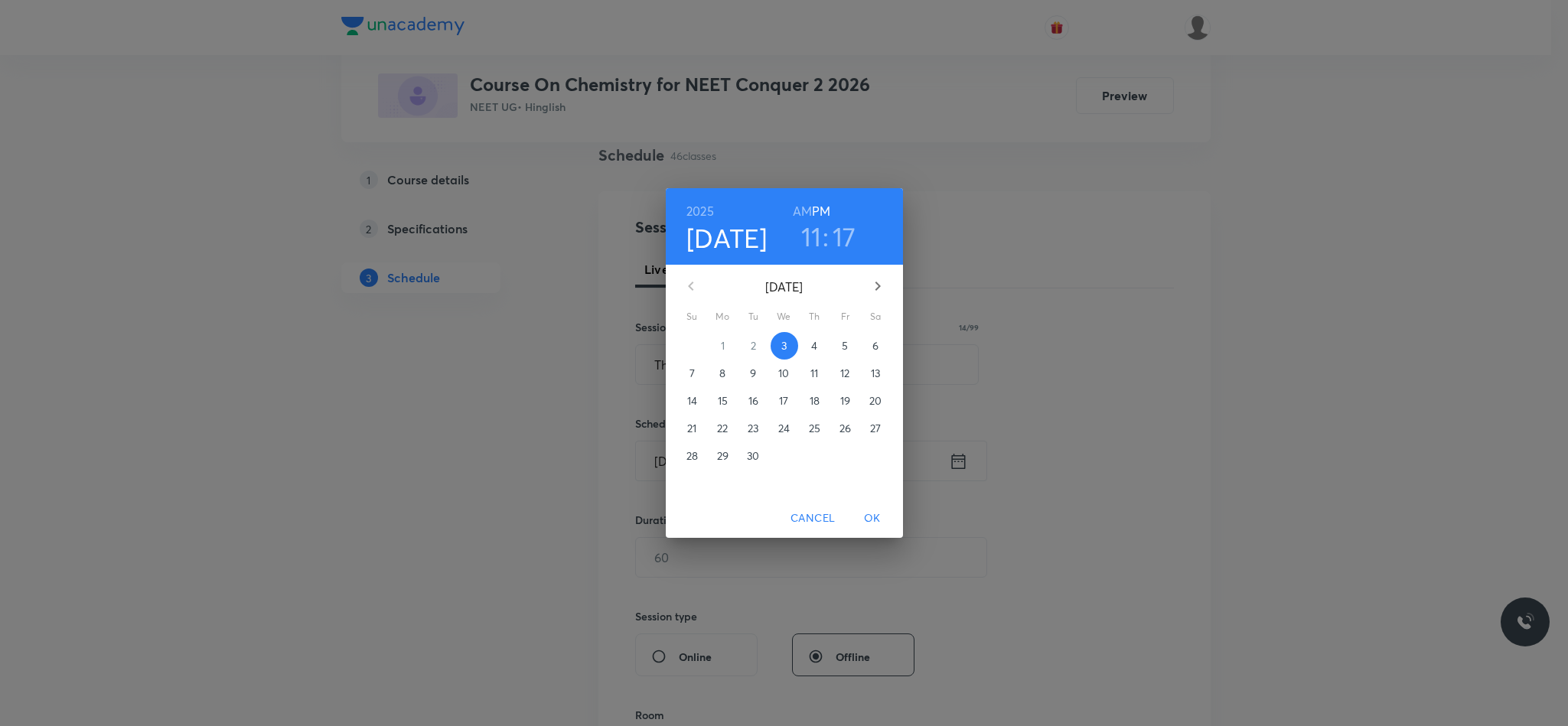
click at [815, 342] on p "4" at bounding box center [814, 345] width 6 height 15
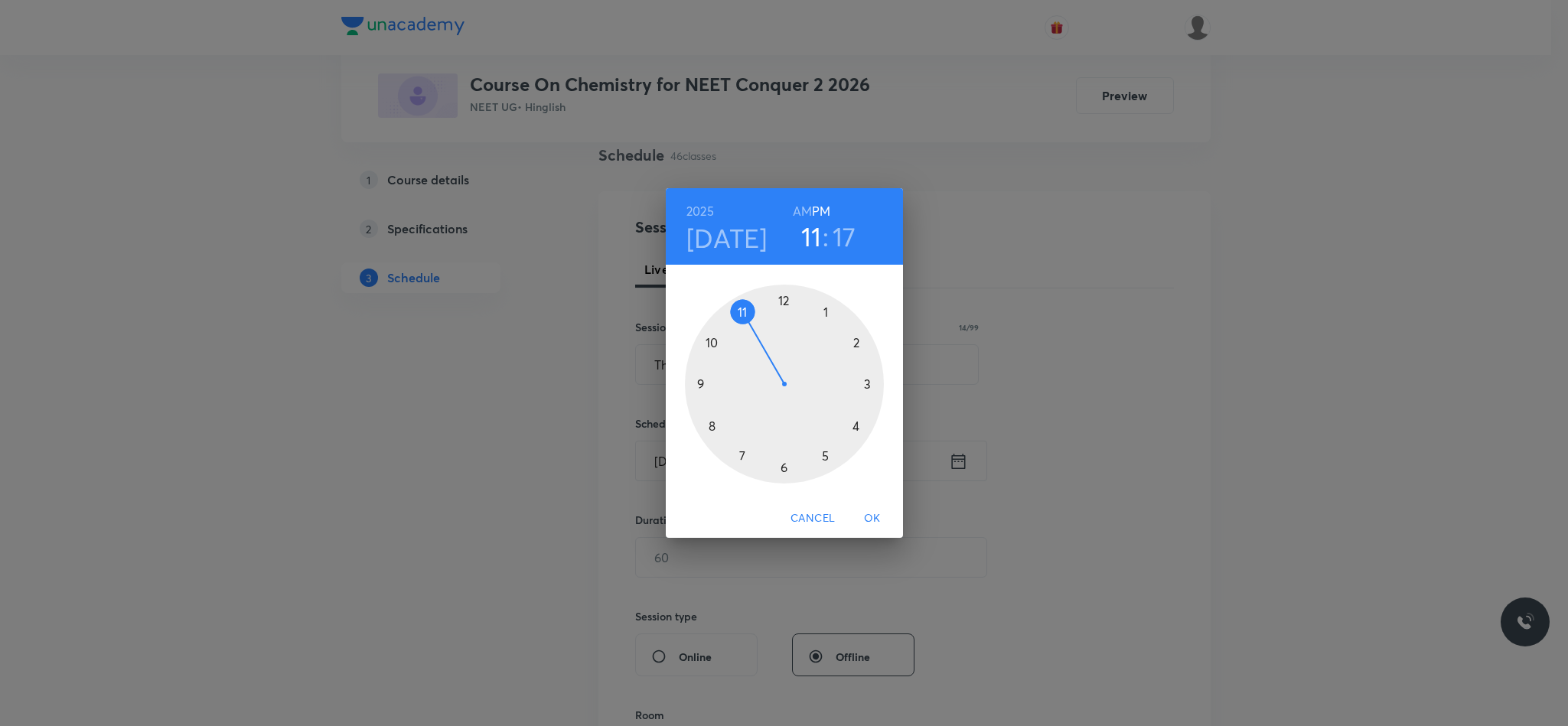
click at [780, 302] on div at bounding box center [784, 384] width 199 height 199
click at [862, 381] on div at bounding box center [784, 384] width 199 height 199
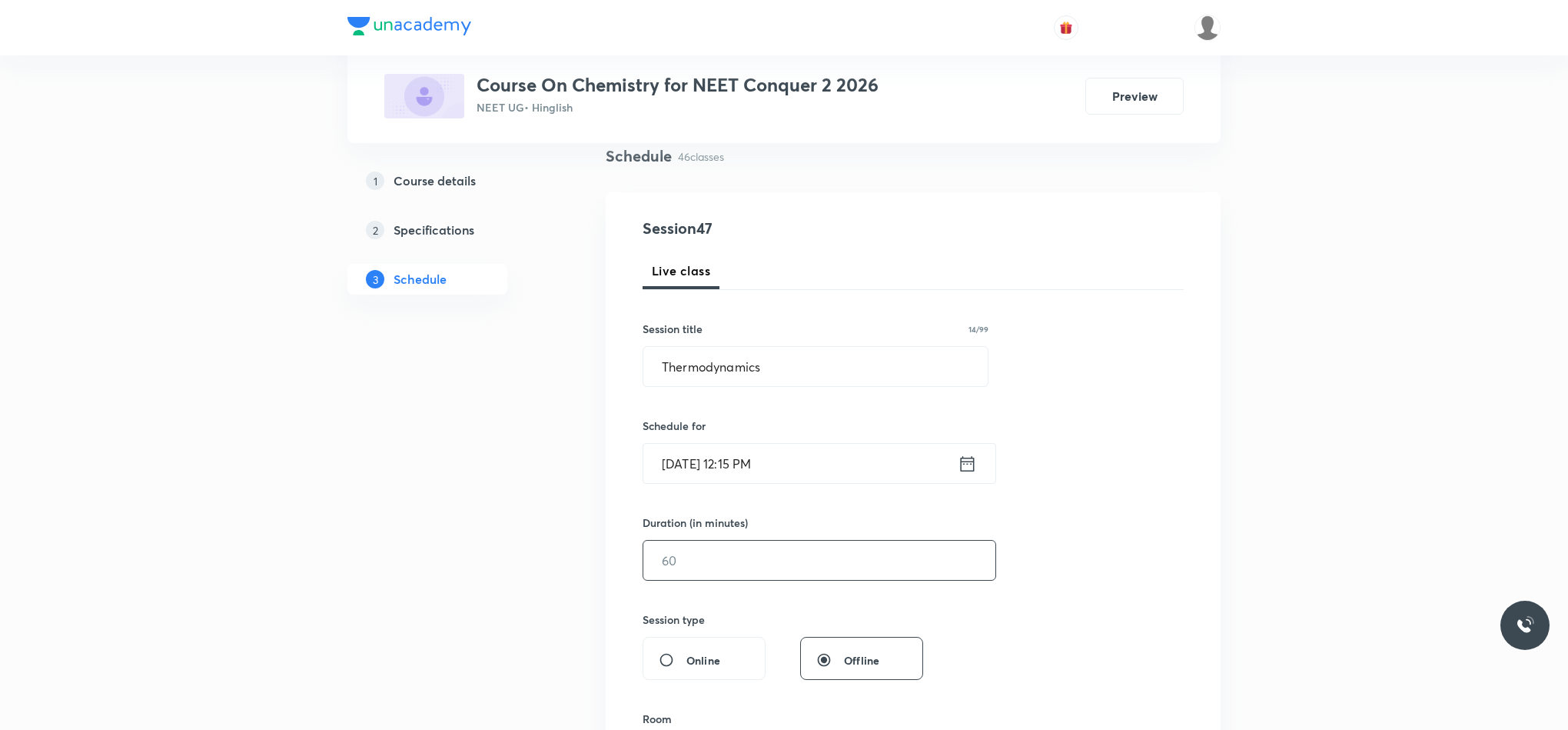
click at [812, 575] on input "text" at bounding box center [820, 560] width 352 height 39
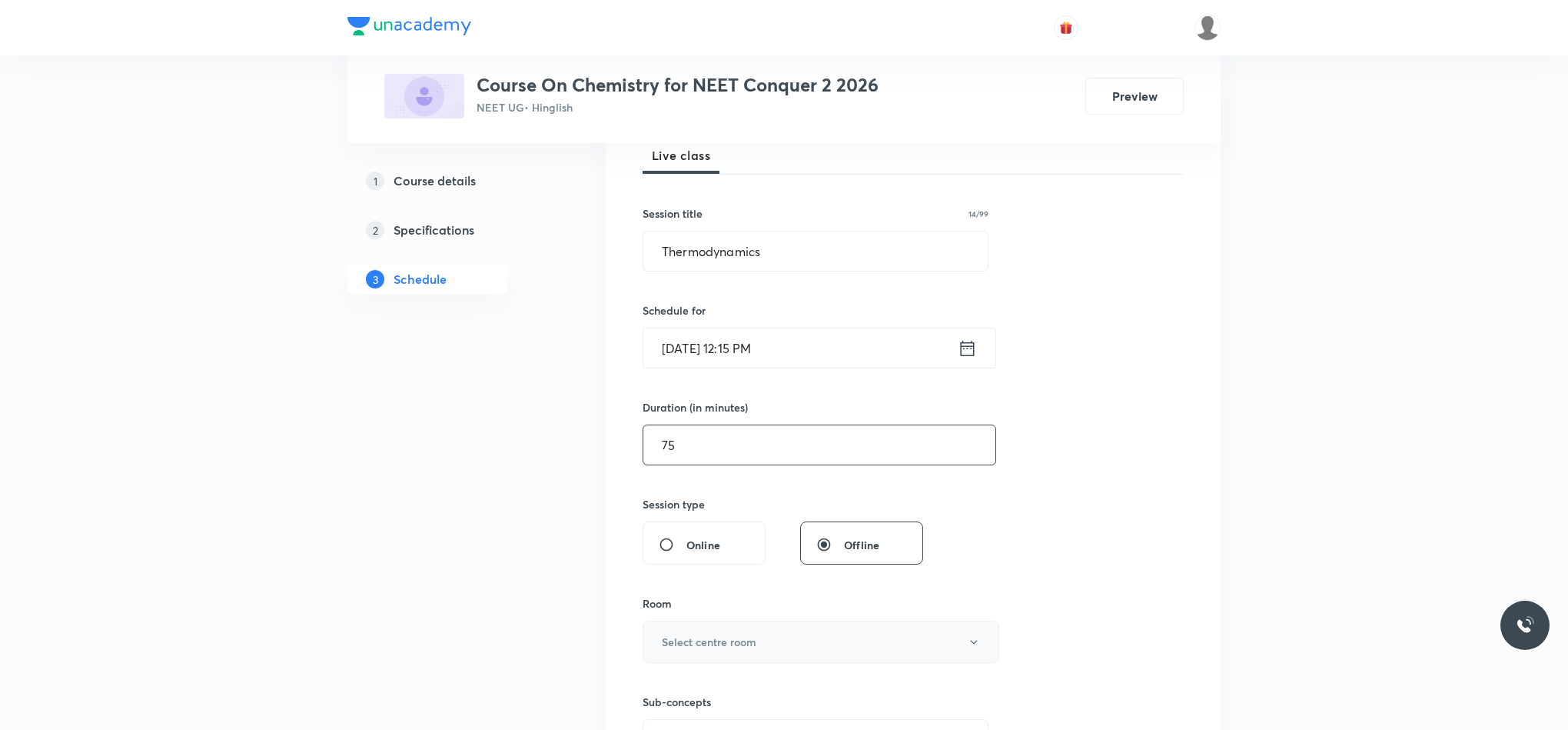
type input "75"
click at [724, 653] on button "Select centre room" at bounding box center [821, 642] width 357 height 42
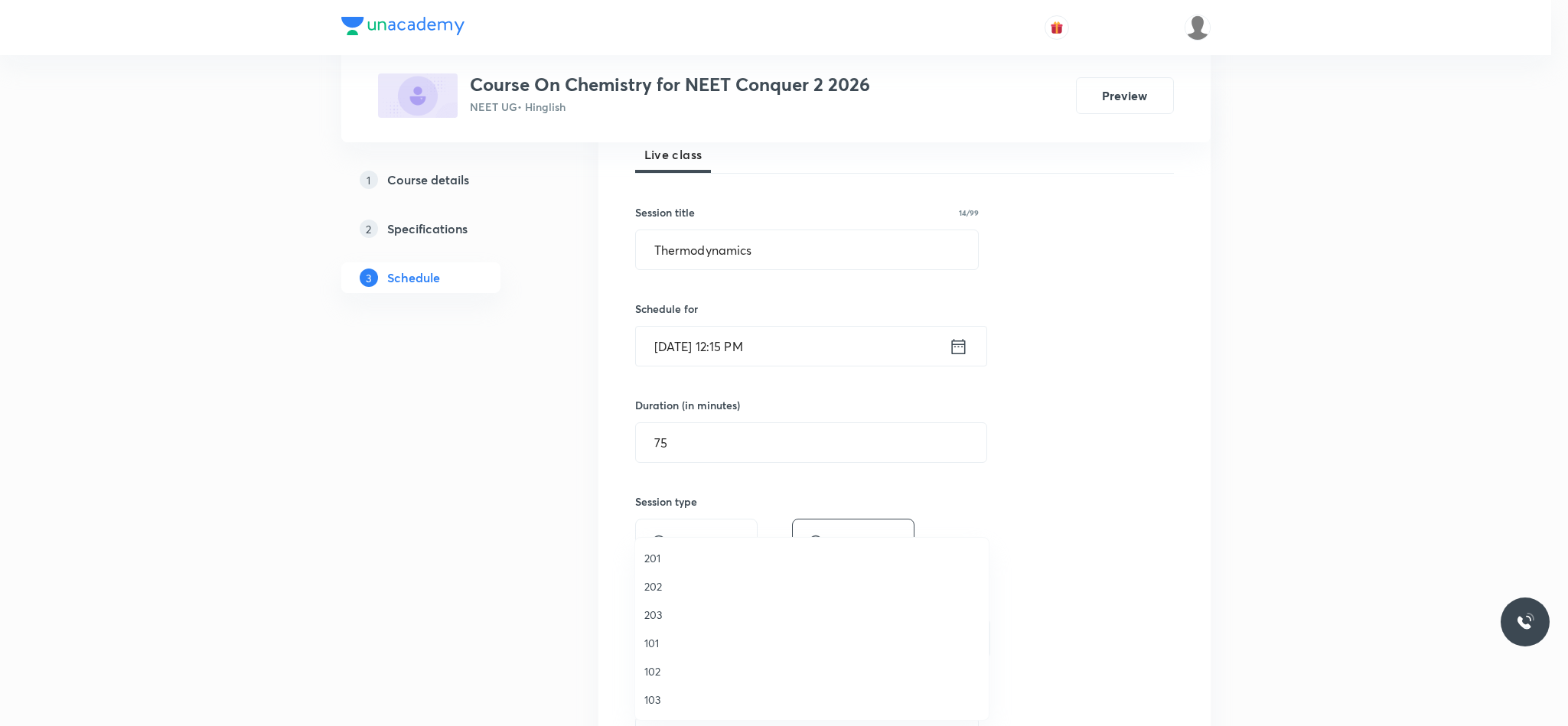
click at [671, 562] on span "201" at bounding box center [811, 558] width 335 height 16
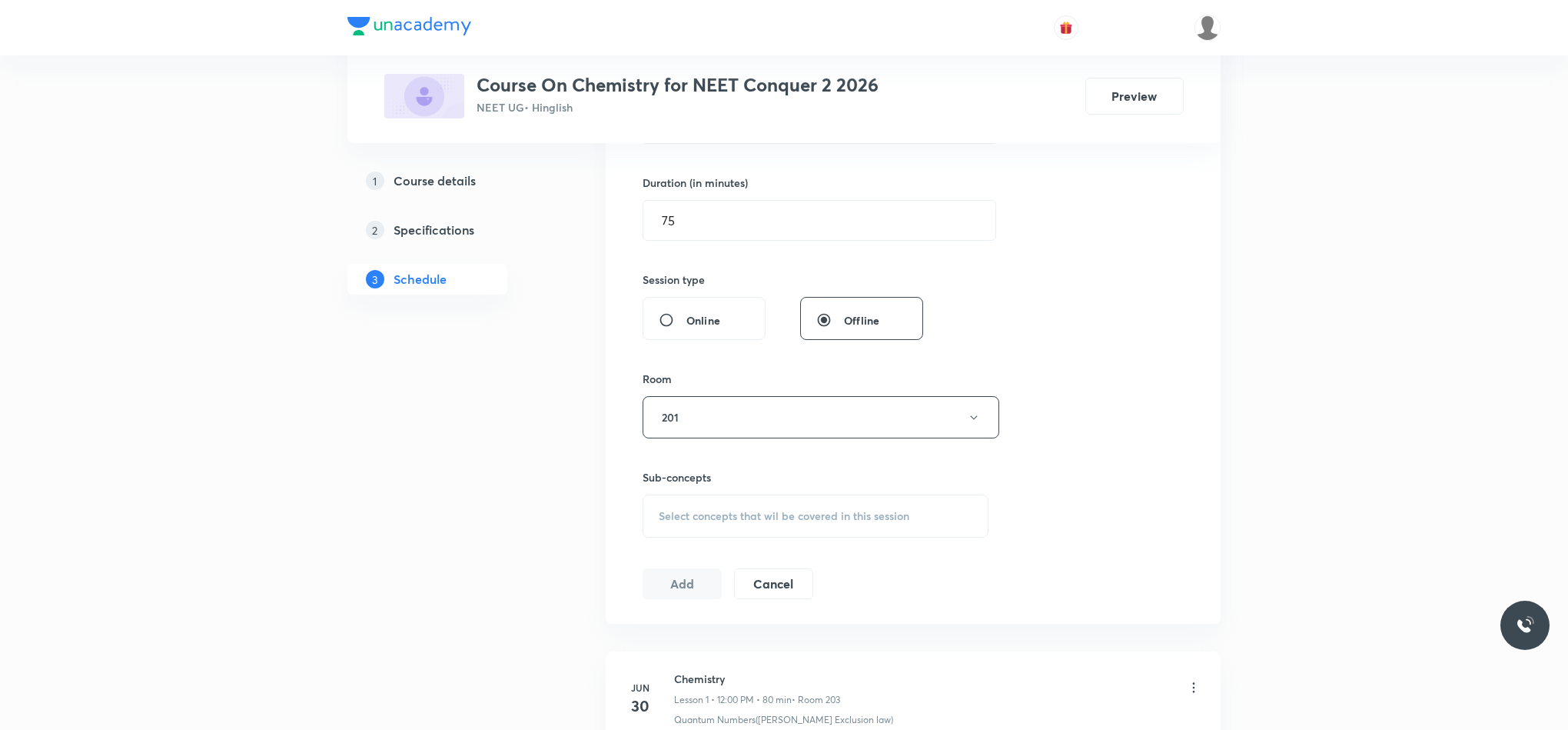
scroll to position [462, 0]
click at [670, 508] on span "Select concepts that wil be covered in this session" at bounding box center [784, 509] width 251 height 12
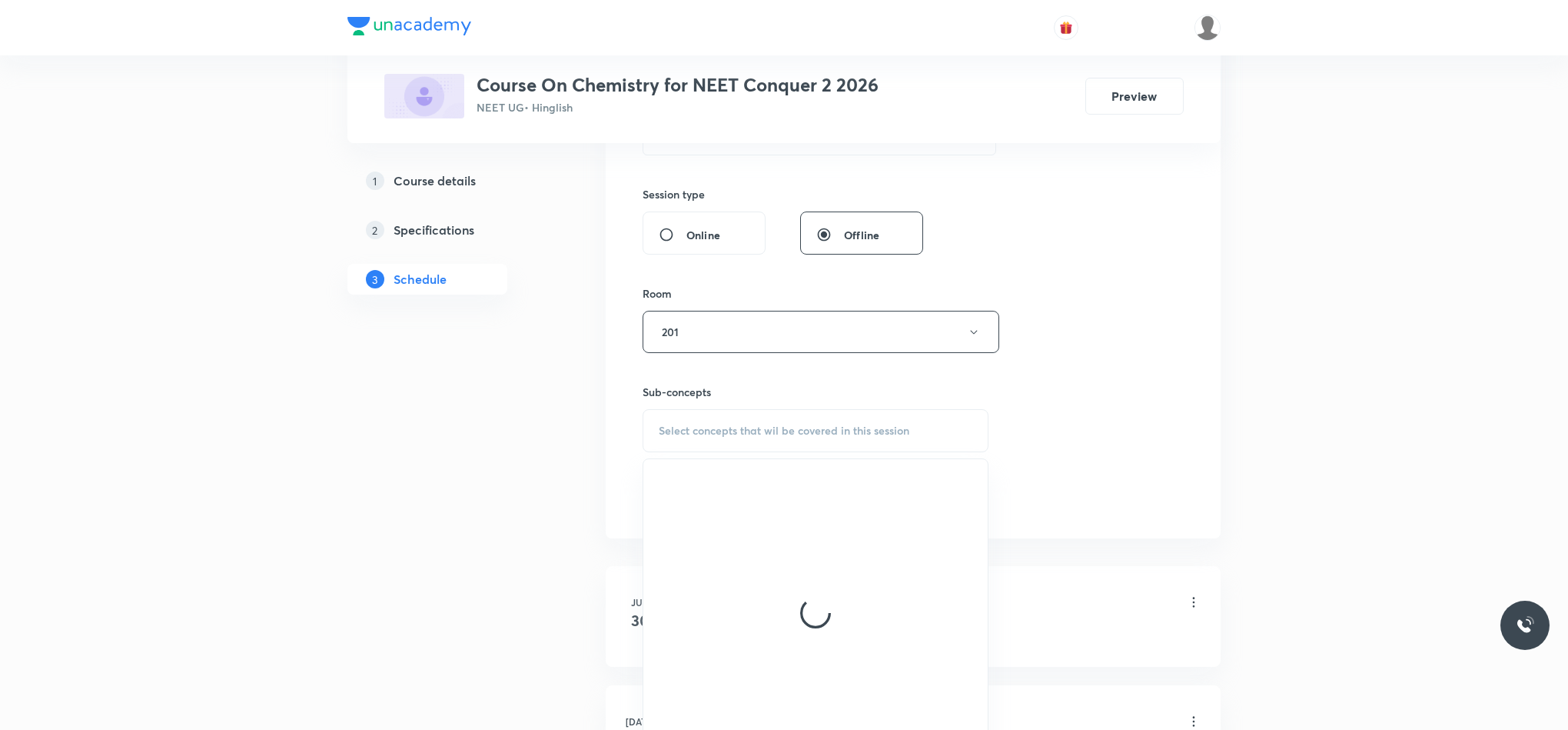
scroll to position [692, 0]
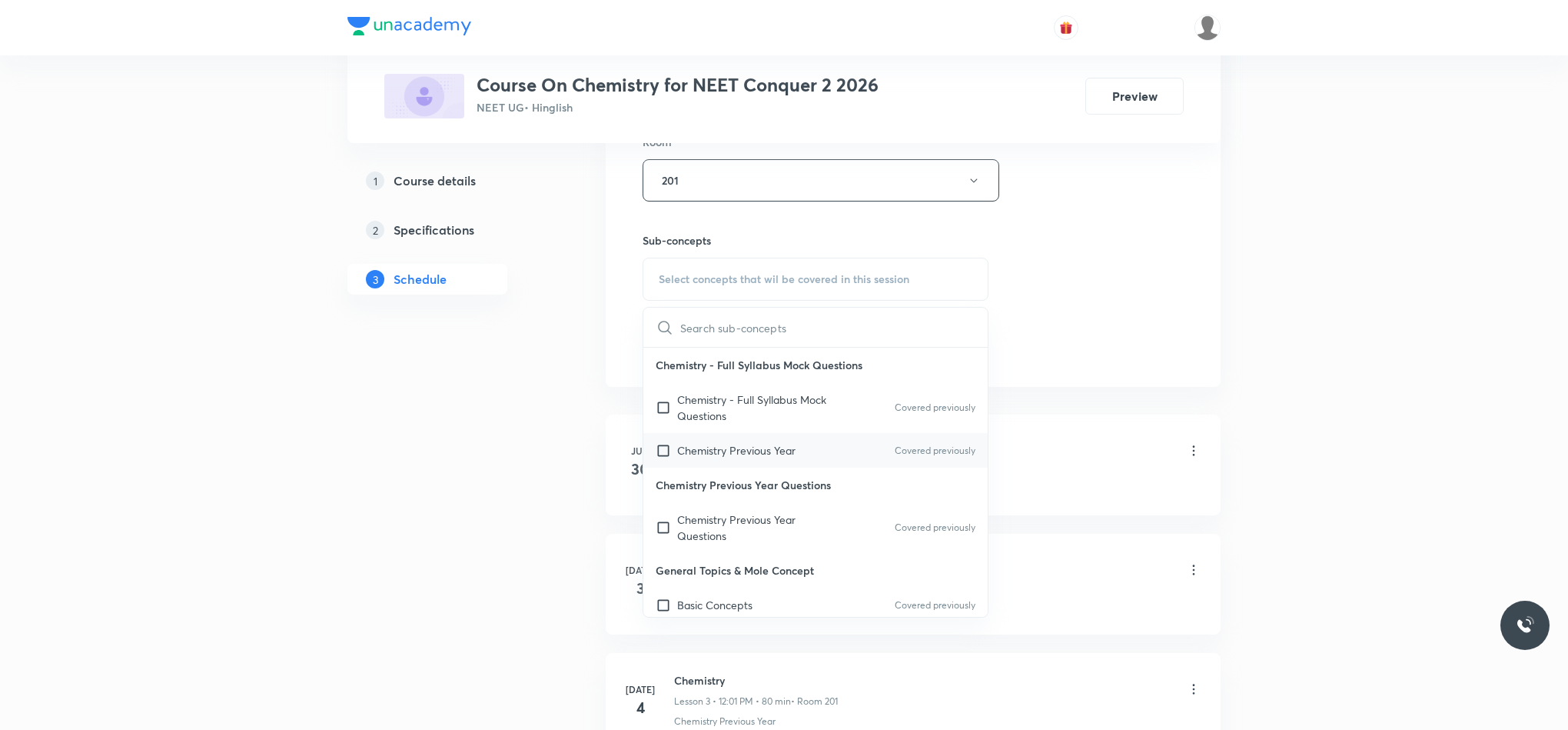
click at [724, 443] on div "Chemistry Previous Year Covered previously" at bounding box center [816, 450] width 345 height 35
checkbox input "true"
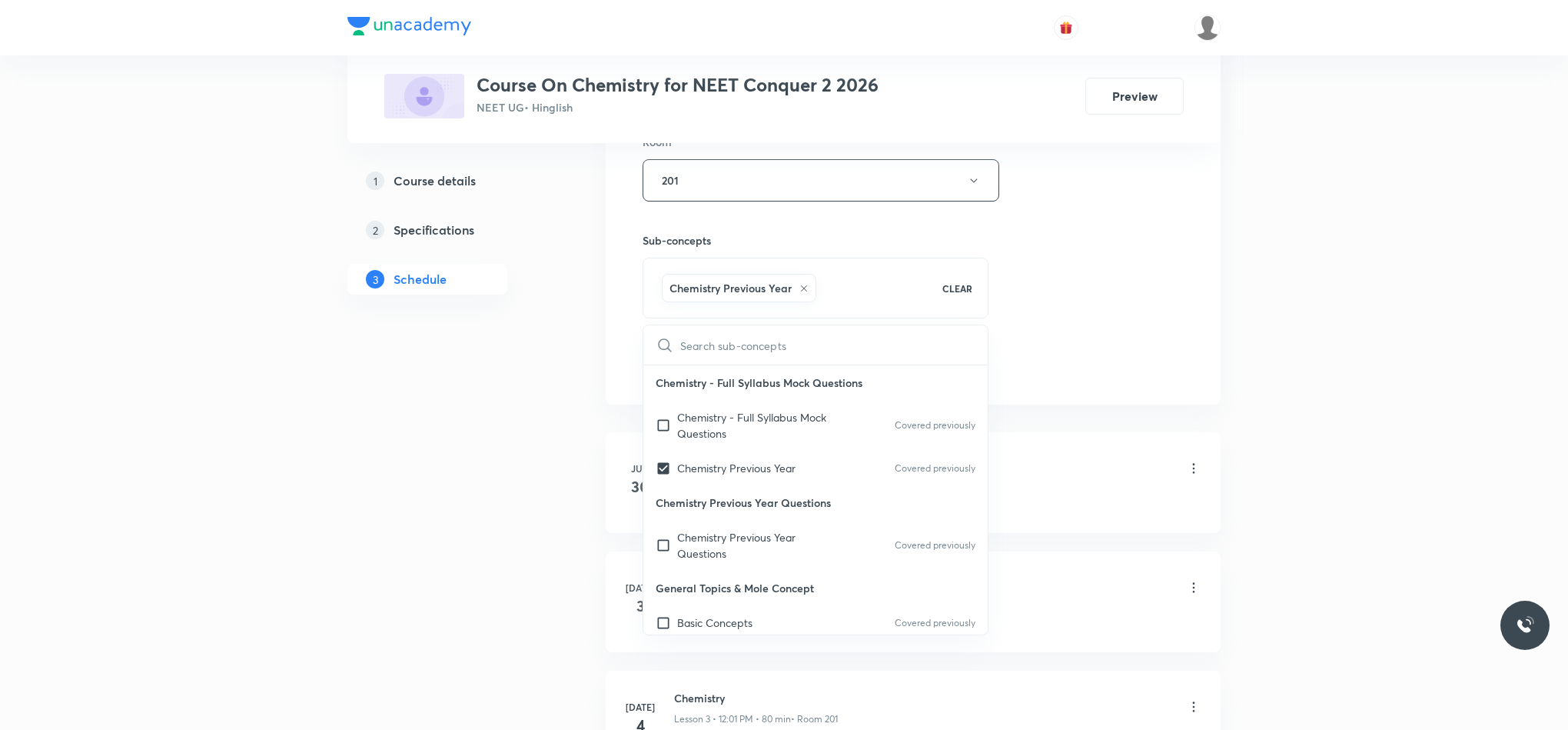
click at [1045, 335] on div "Session 47 Live class Session title 14/99 Thermodynamics ​ Schedule for Sep 4, …" at bounding box center [914, 10] width 542 height 740
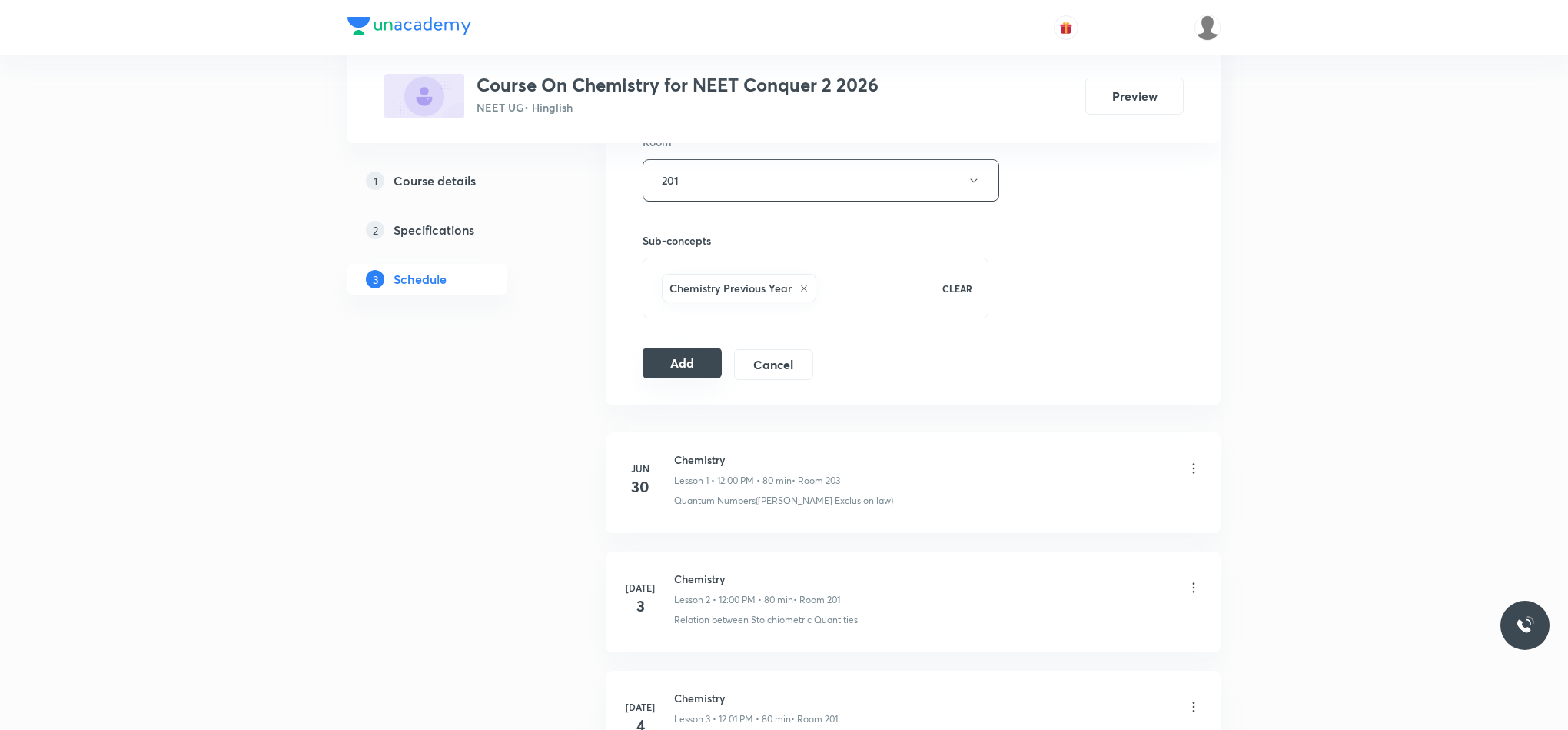
click at [675, 359] on button "Add" at bounding box center [683, 363] width 79 height 31
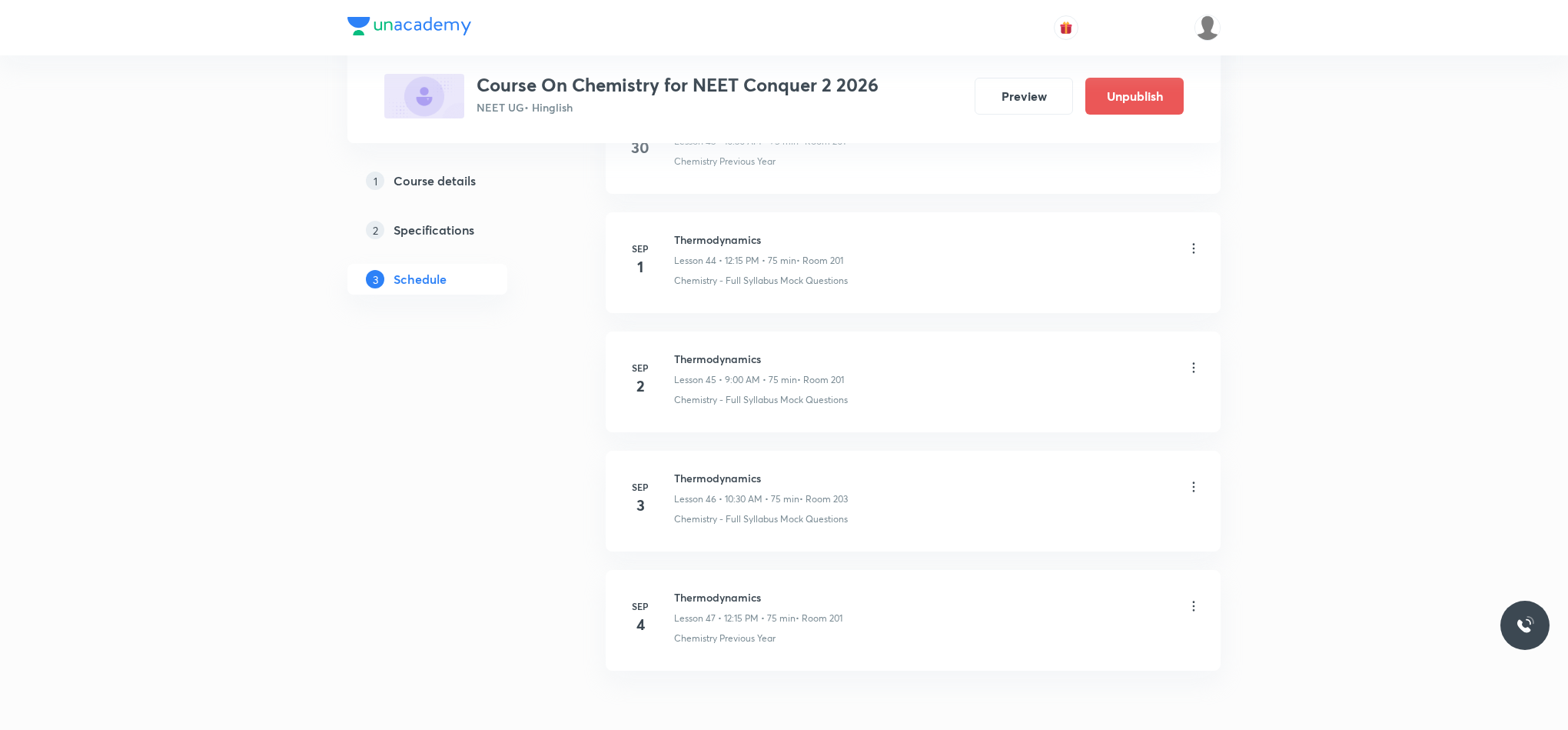
scroll to position [5434, 0]
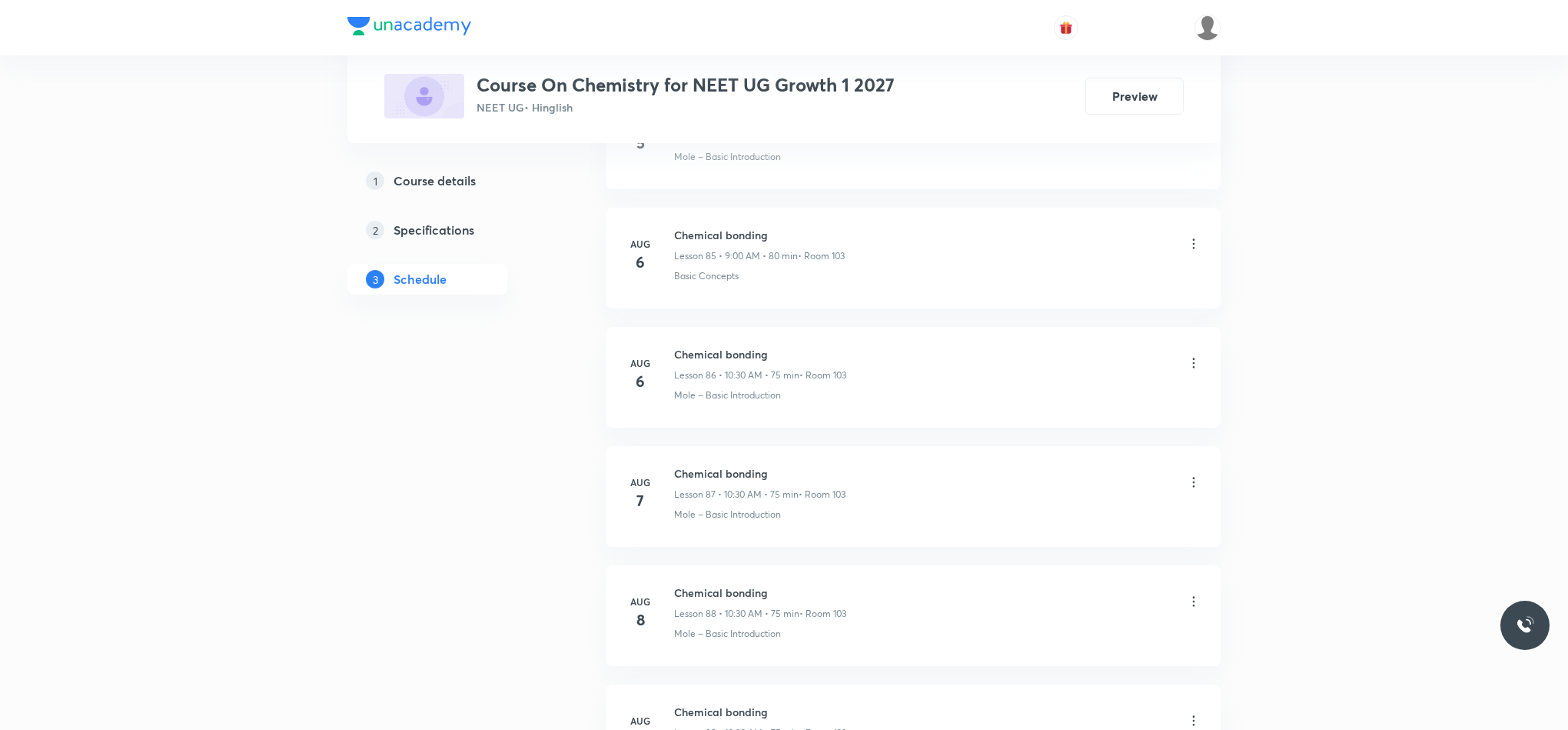
scroll to position [13321, 0]
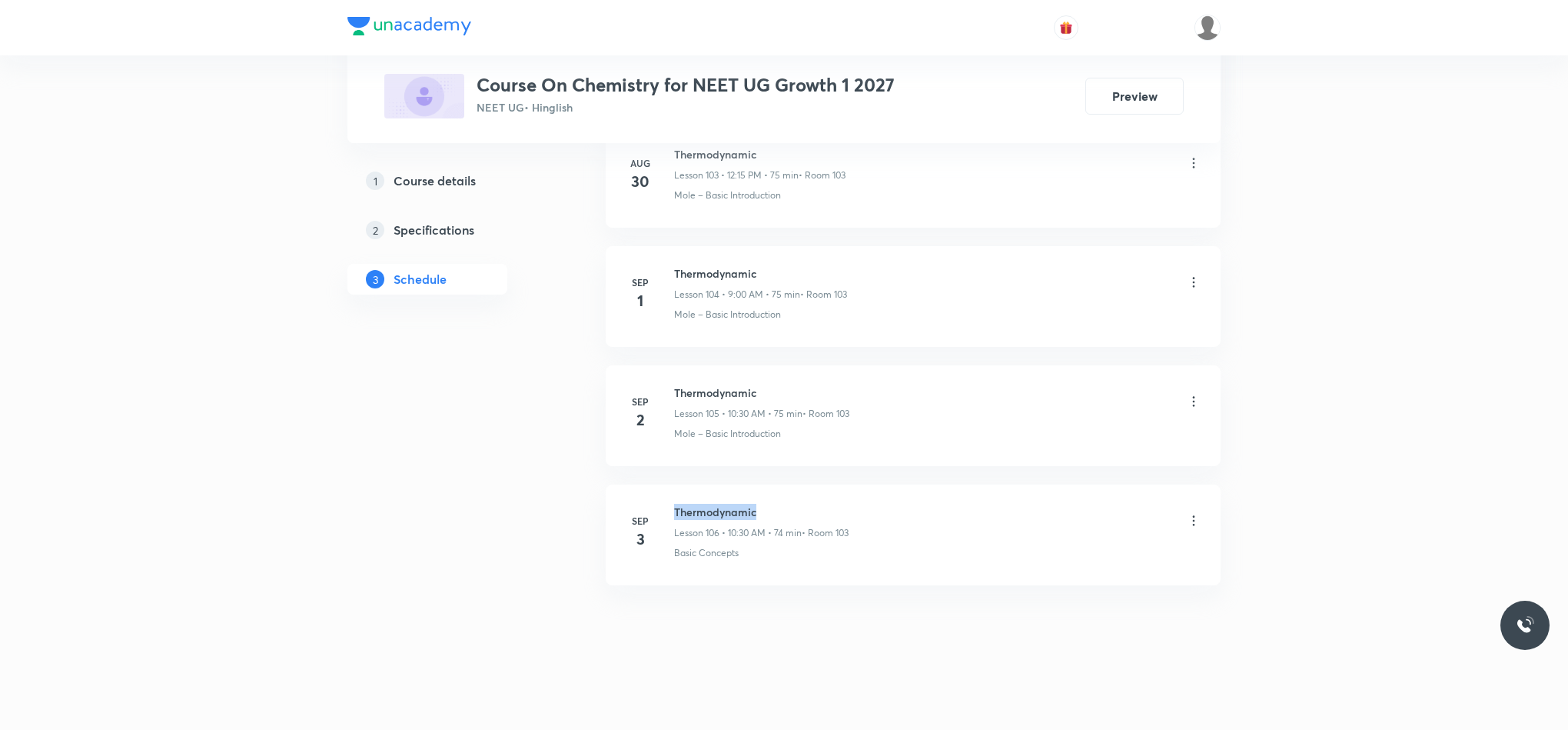
drag, startPoint x: 675, startPoint y: 504, endPoint x: 881, endPoint y: 475, distance: 208.0
copy h6 "Thermodynamic"
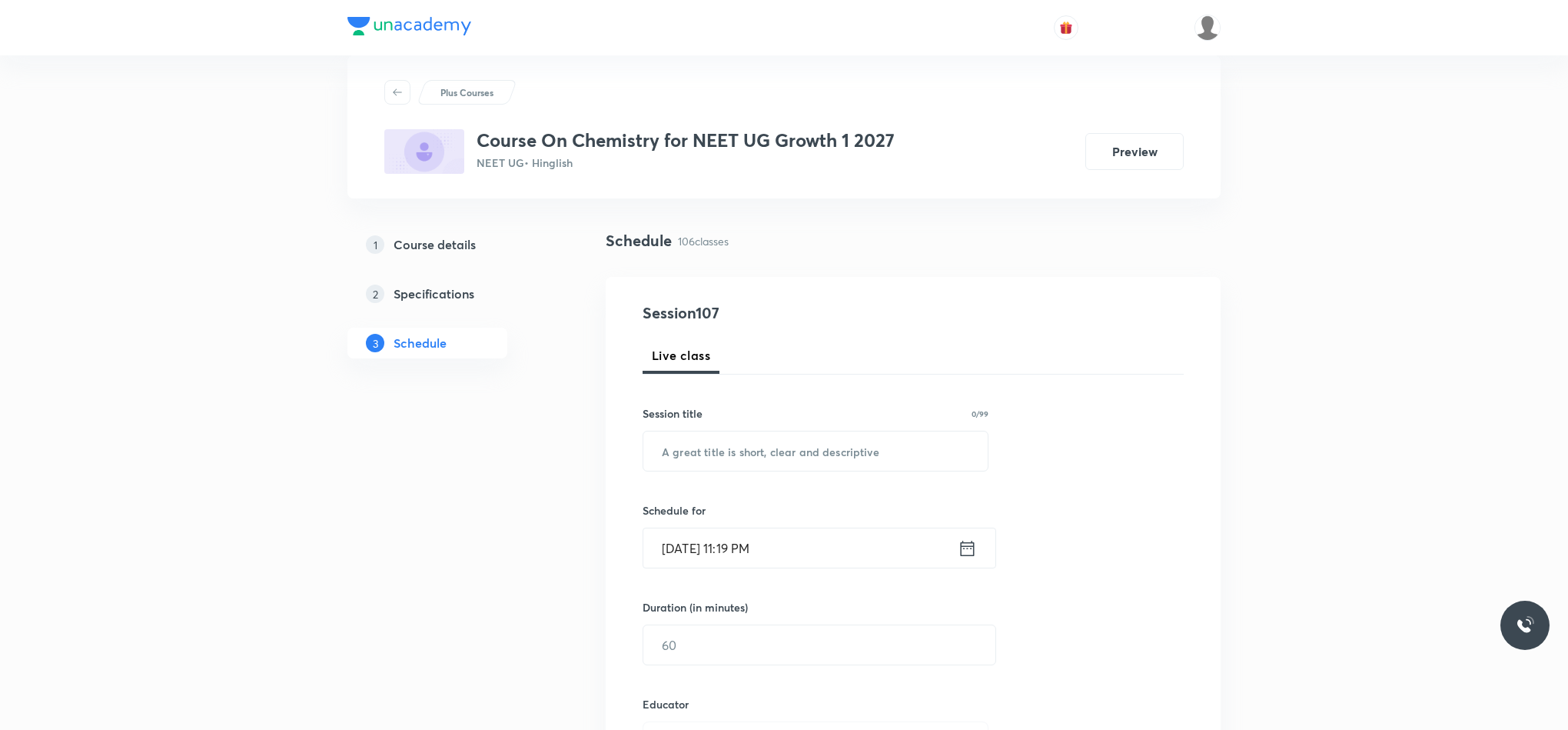
scroll to position [0, 0]
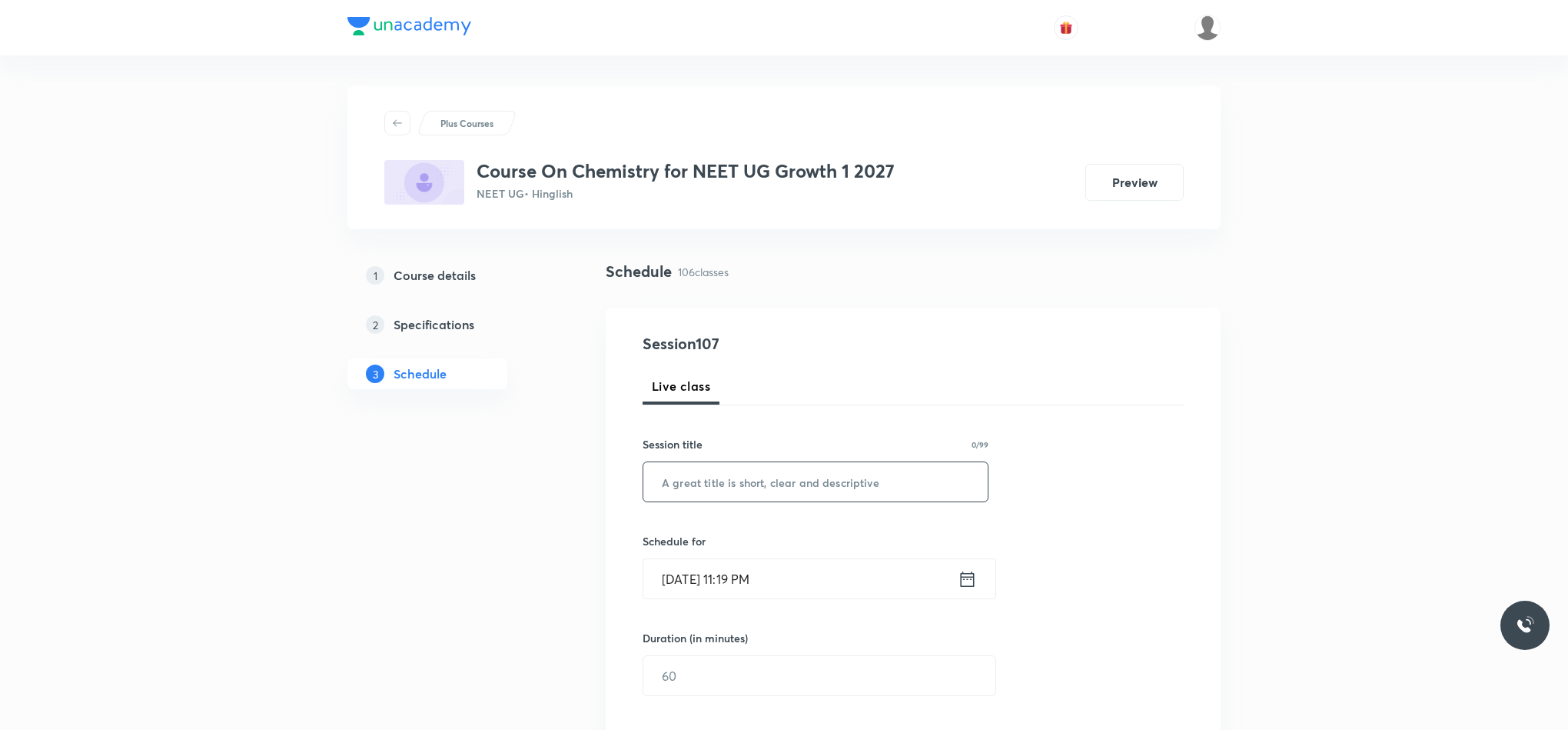
click at [709, 497] on input "text" at bounding box center [816, 482] width 345 height 39
paste input "Thermodynamic"
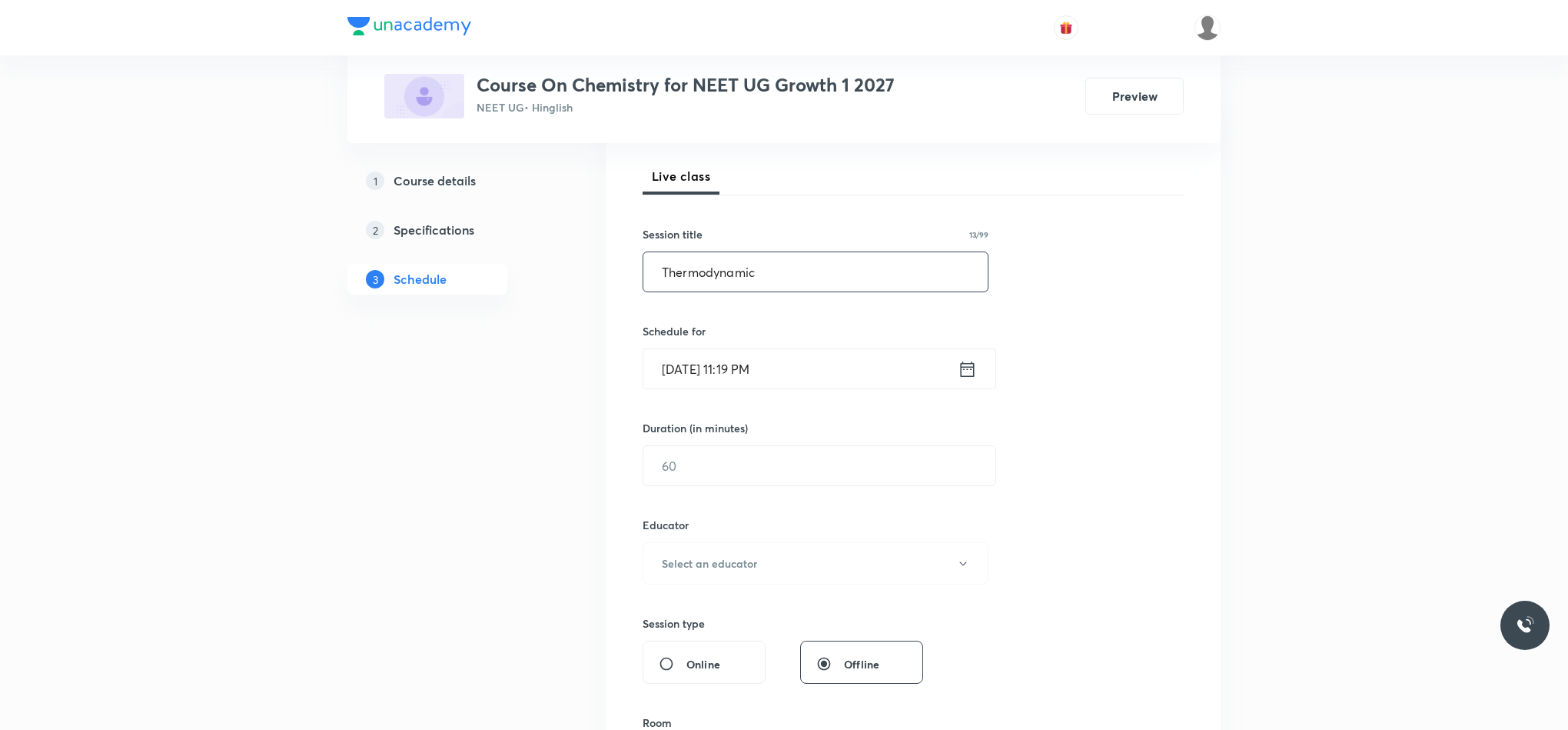
scroll to position [230, 0]
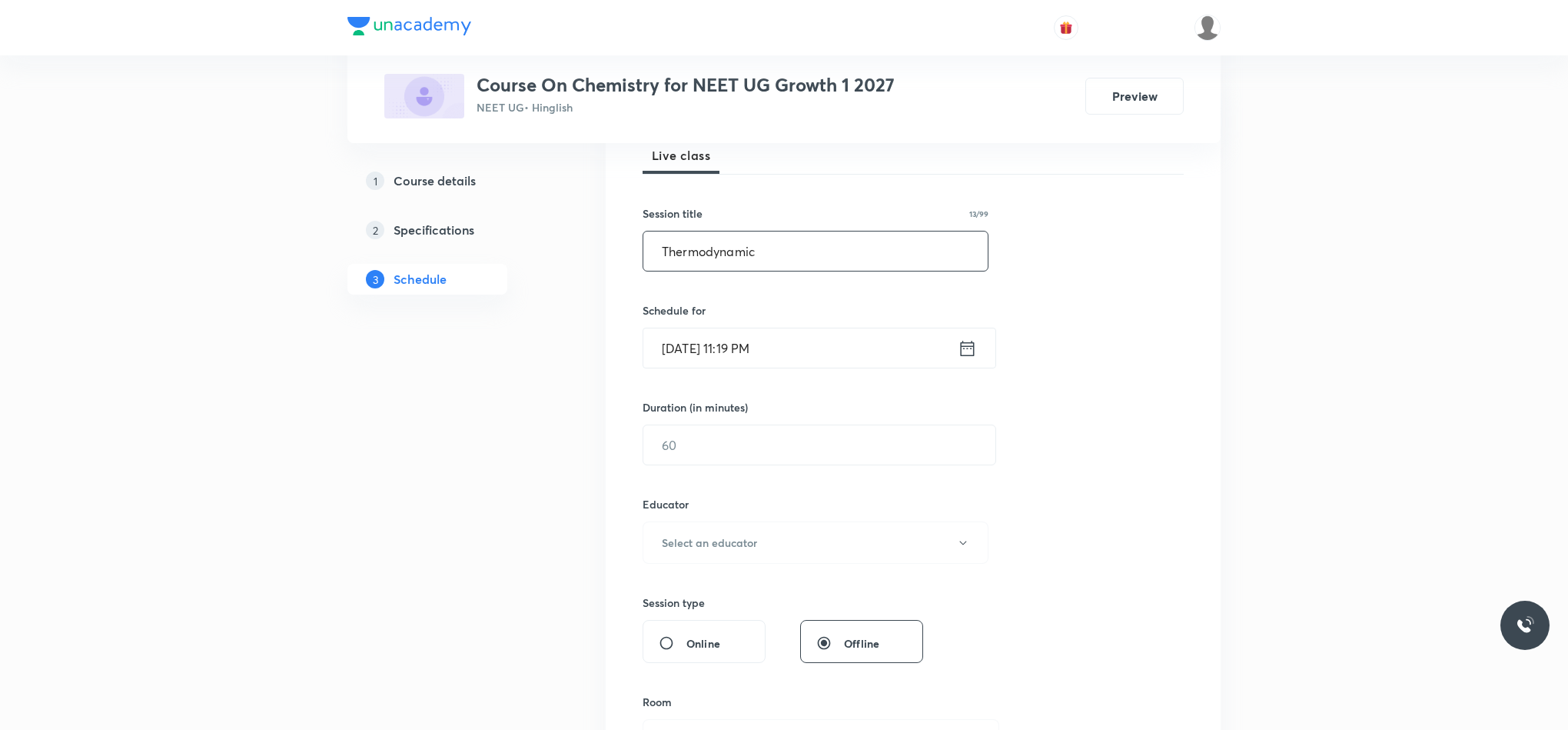
type input "Thermodynamic"
click at [951, 351] on input "Sep 3, 2025, 11:19 PM" at bounding box center [801, 348] width 315 height 39
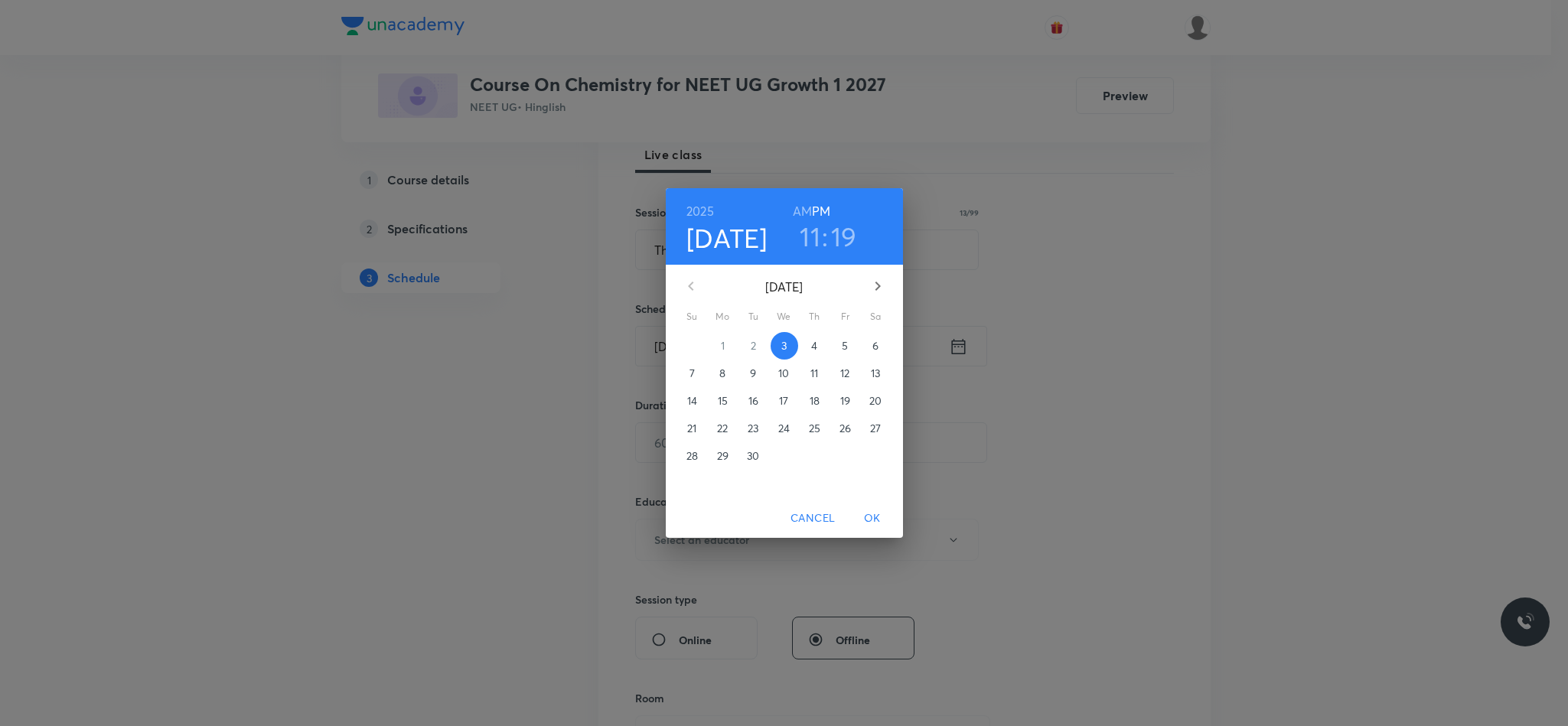
click at [827, 340] on span "4" at bounding box center [815, 345] width 27 height 15
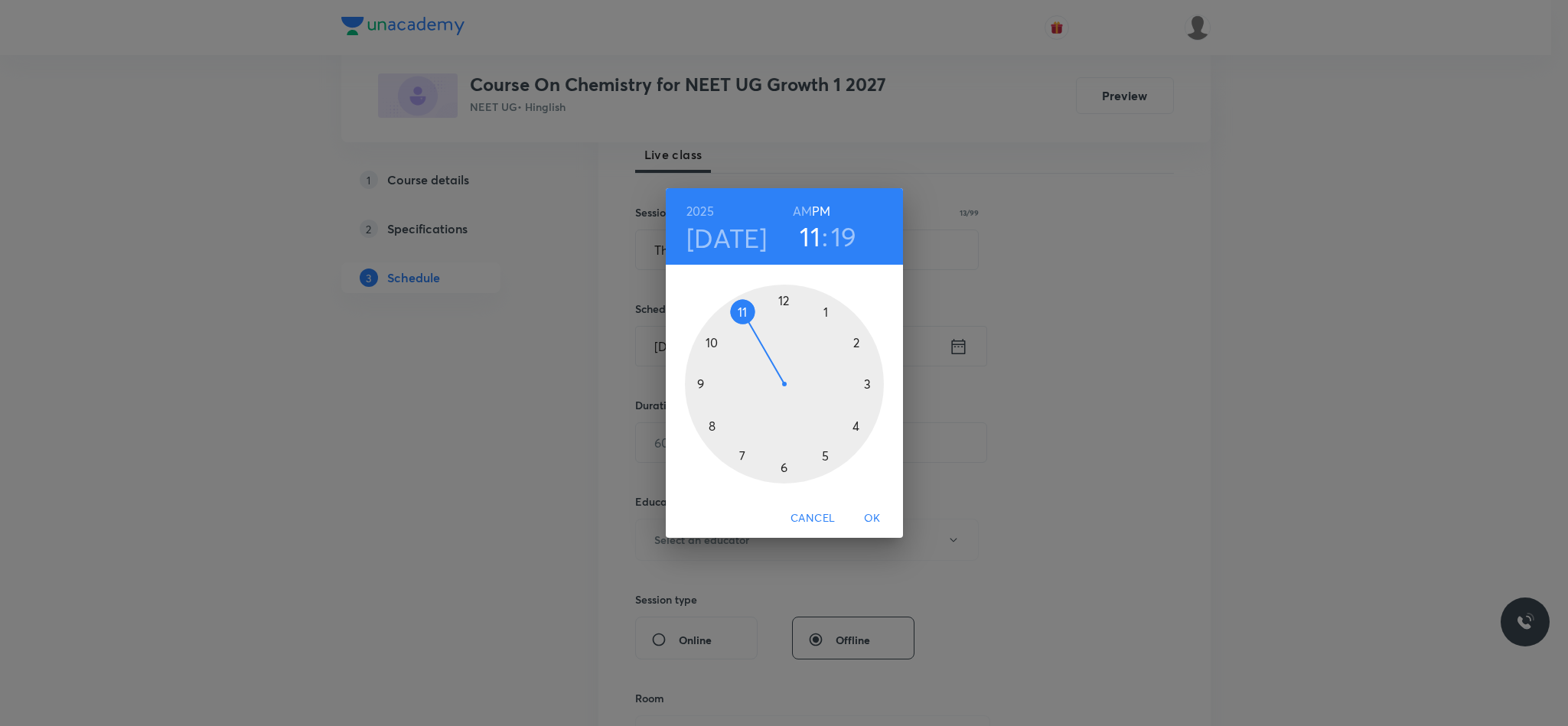
click at [700, 375] on div at bounding box center [784, 384] width 199 height 199
click at [781, 299] on div at bounding box center [784, 384] width 199 height 199
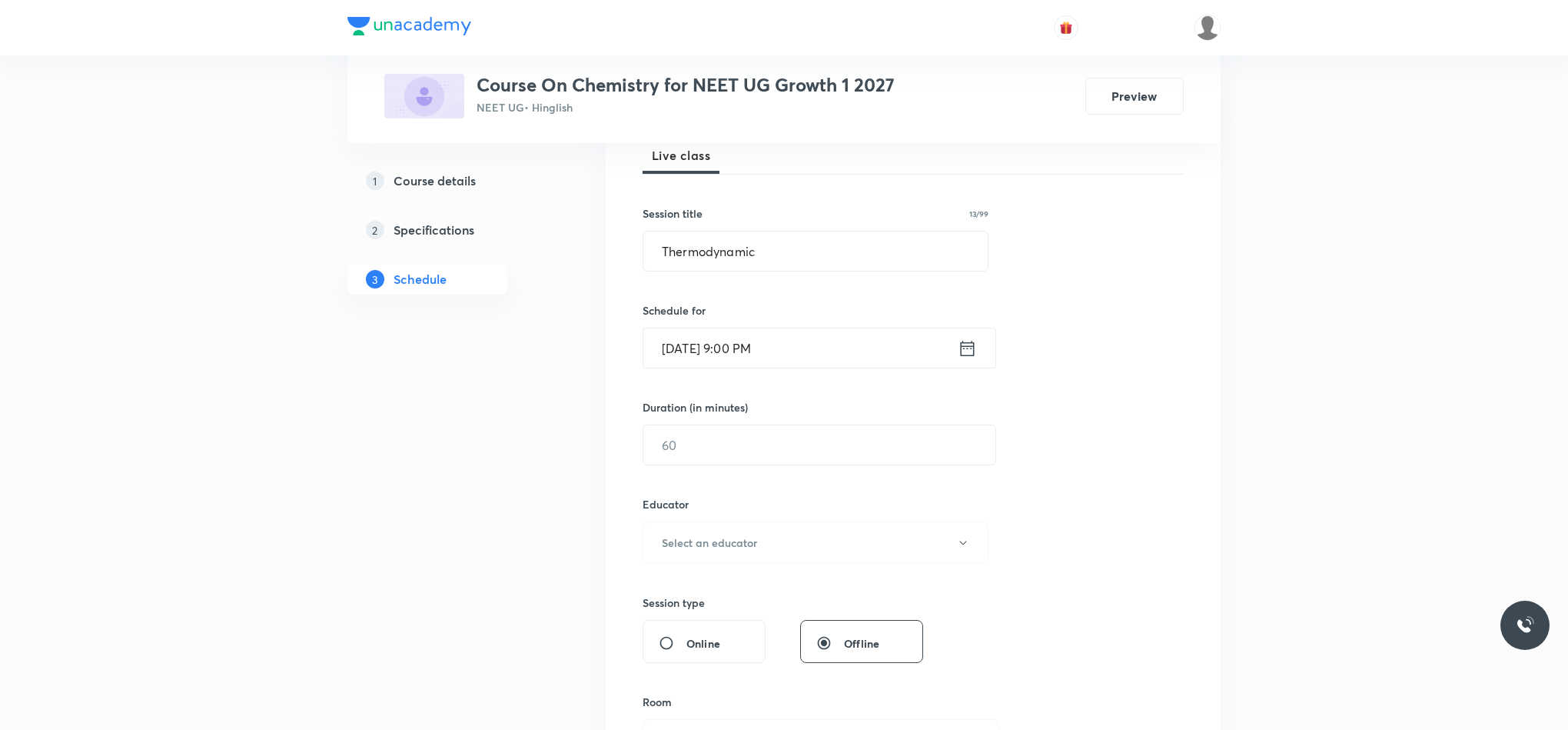
click at [973, 354] on icon at bounding box center [967, 347] width 14 height 15
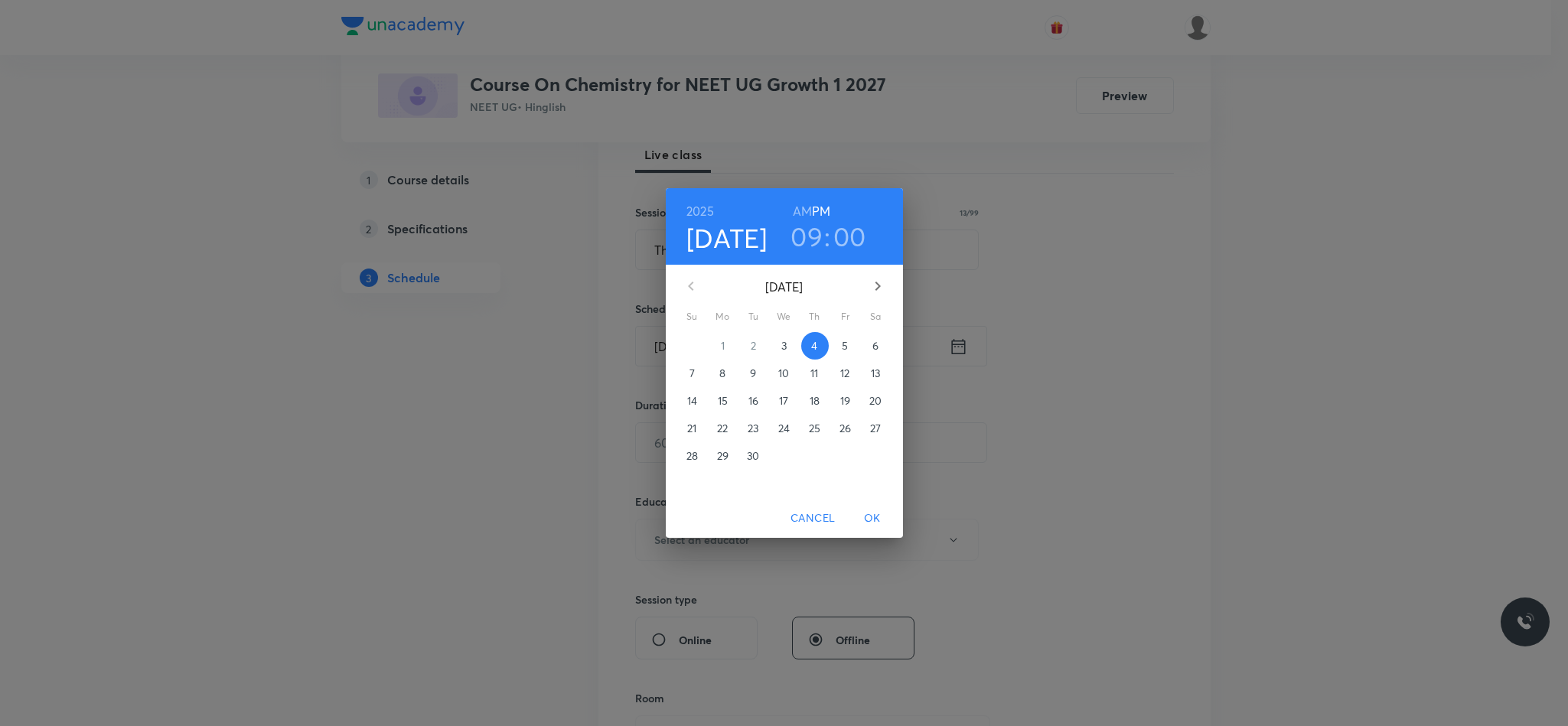
click at [794, 214] on h6 "AM" at bounding box center [802, 211] width 19 height 22
click at [859, 501] on div "Cancel OK" at bounding box center [784, 518] width 237 height 40
click at [861, 519] on span "OK" at bounding box center [872, 519] width 37 height 19
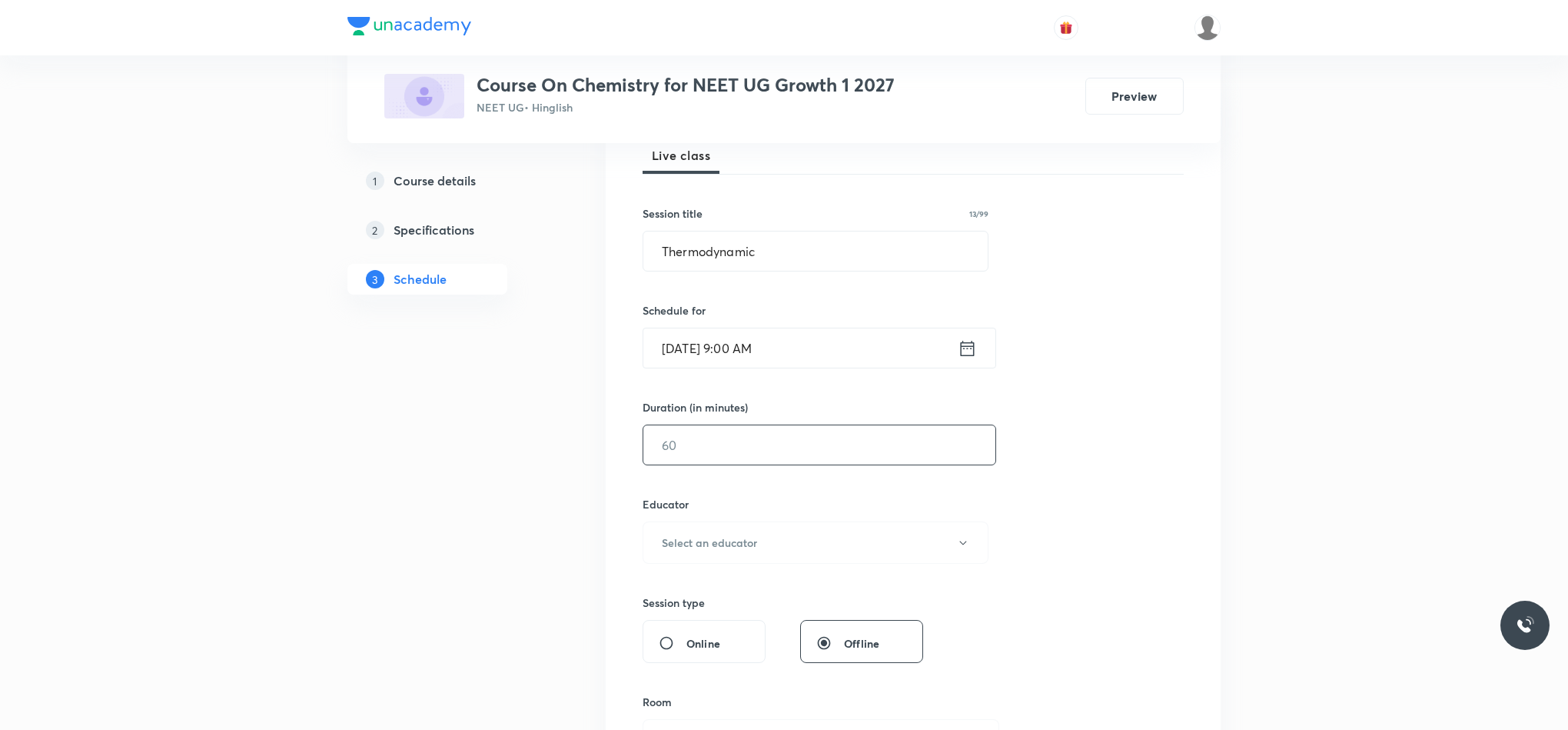
click at [790, 462] on div "Session 107 Live class Session title 13/99 Thermodynamic ​ Schedule for Sep 4, …" at bounding box center [914, 512] width 542 height 821
click at [787, 453] on input "text" at bounding box center [820, 444] width 352 height 39
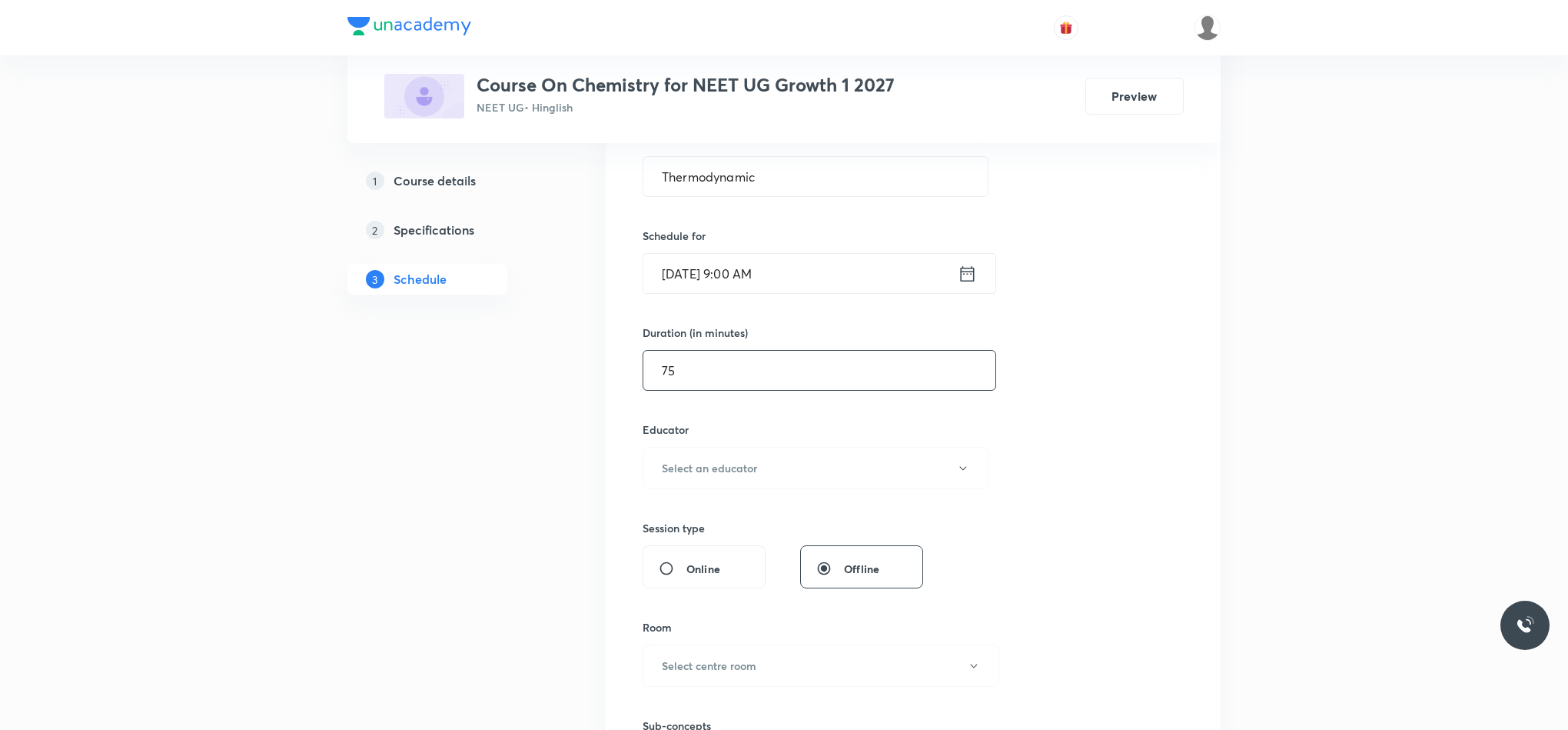
scroll to position [346, 0]
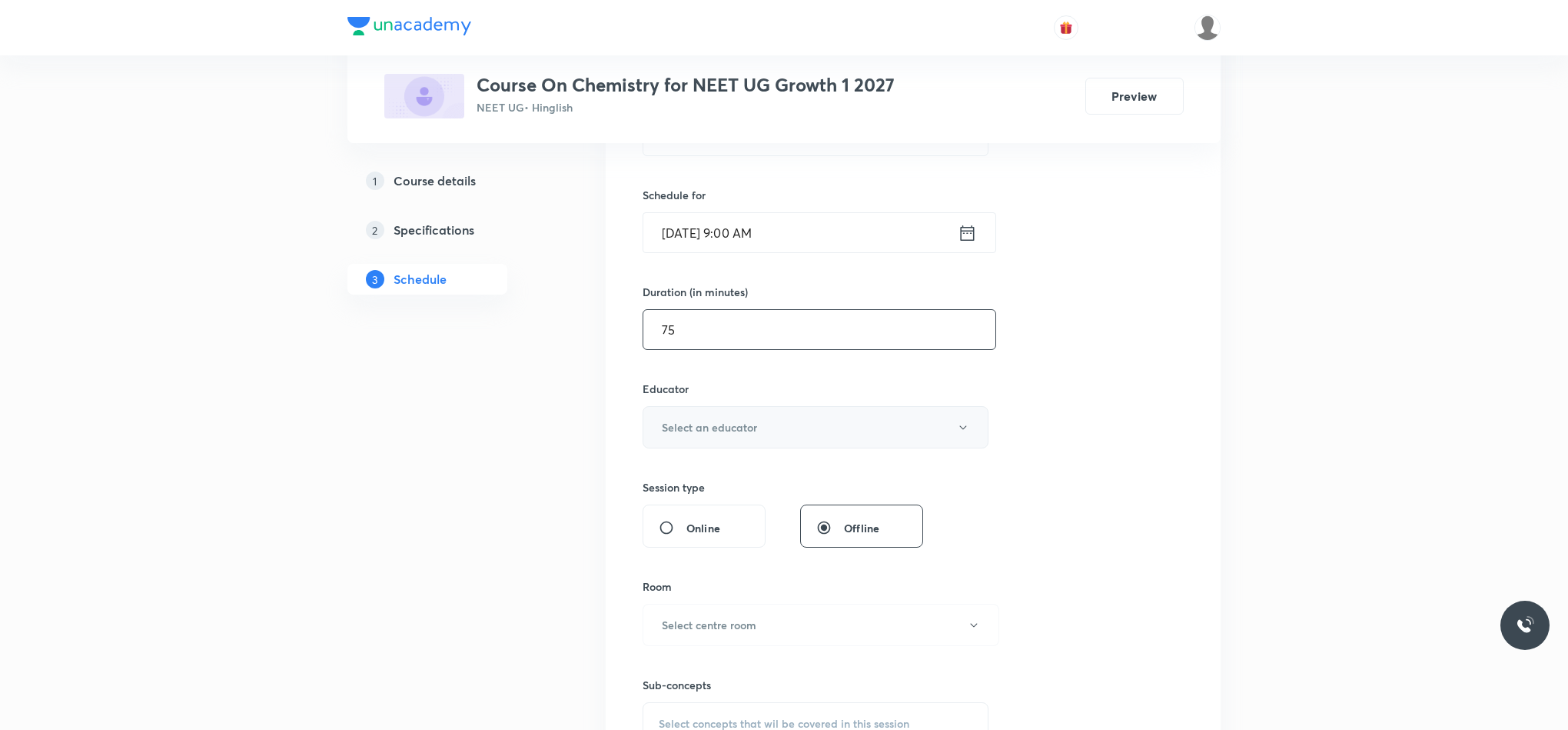
type input "75"
click at [773, 432] on button "Select an educator" at bounding box center [816, 427] width 346 height 42
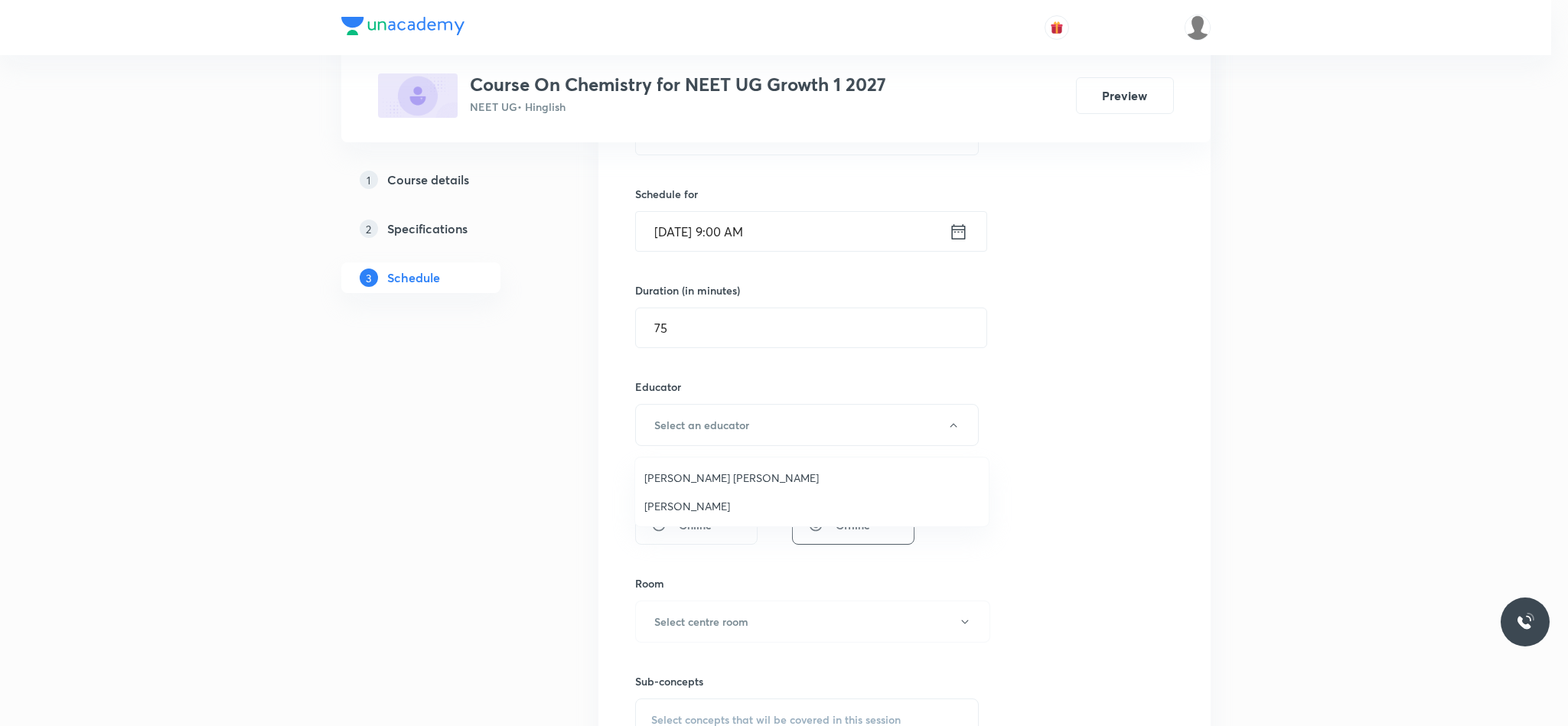
click at [675, 508] on span "Ishtiyaque Ahmad" at bounding box center [811, 506] width 335 height 16
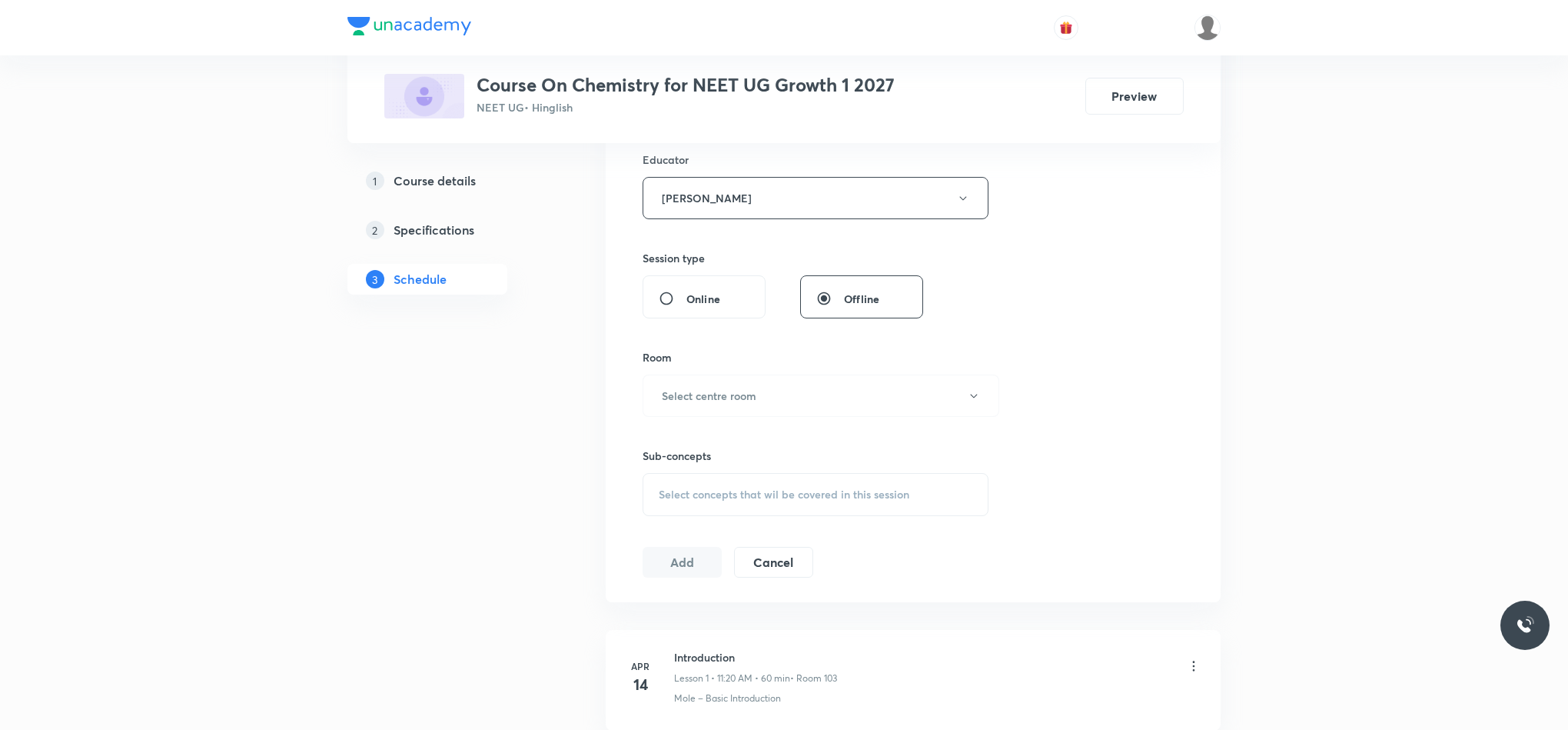
scroll to position [577, 0]
click at [708, 406] on button "Select centre room" at bounding box center [821, 394] width 357 height 42
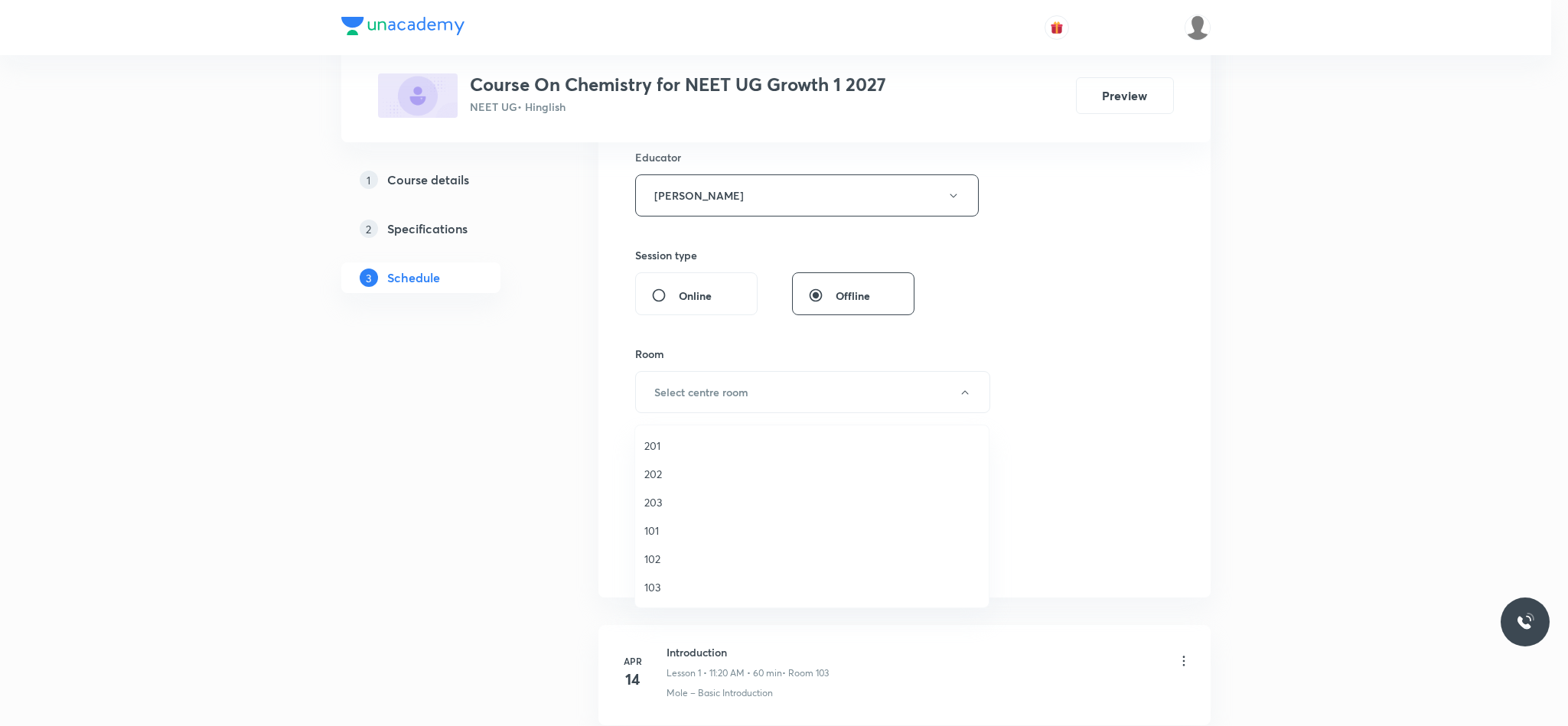
click at [669, 576] on li "103" at bounding box center [812, 586] width 353 height 28
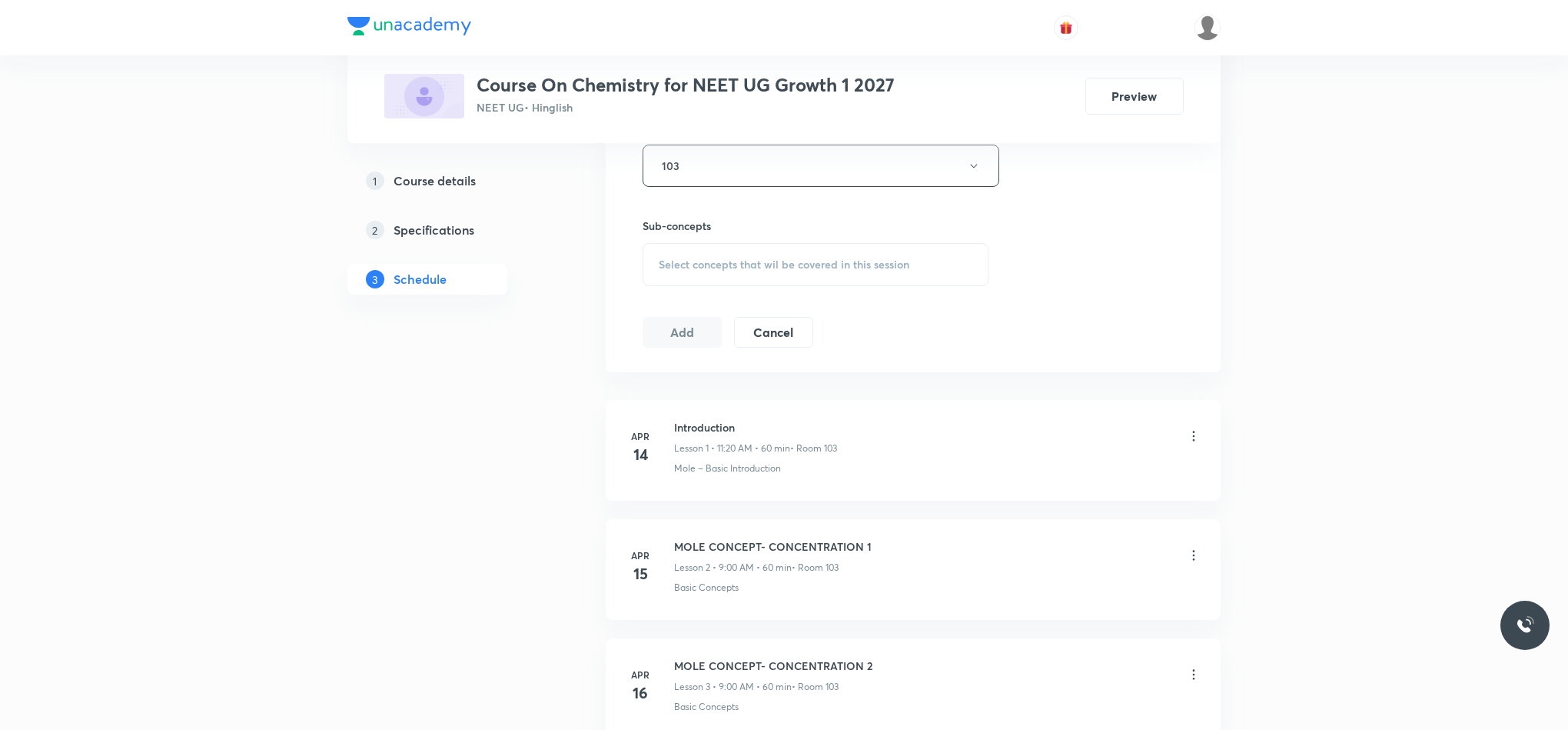
scroll to position [808, 0]
click at [685, 279] on div "Select concepts that wil be covered in this session" at bounding box center [816, 262] width 346 height 43
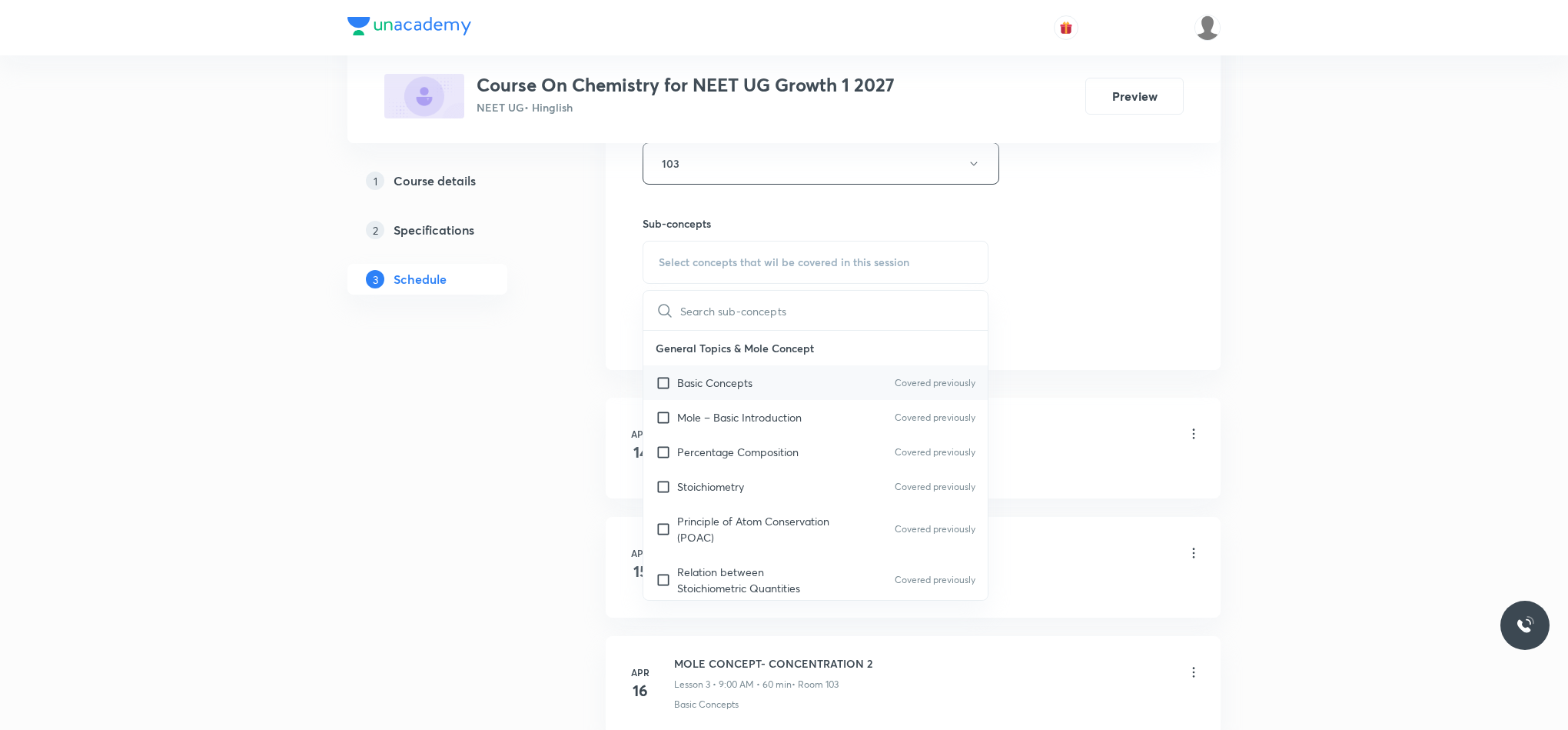
click at [685, 400] on div "Basic Concepts Covered previously" at bounding box center [816, 382] width 345 height 35
checkbox input "true"
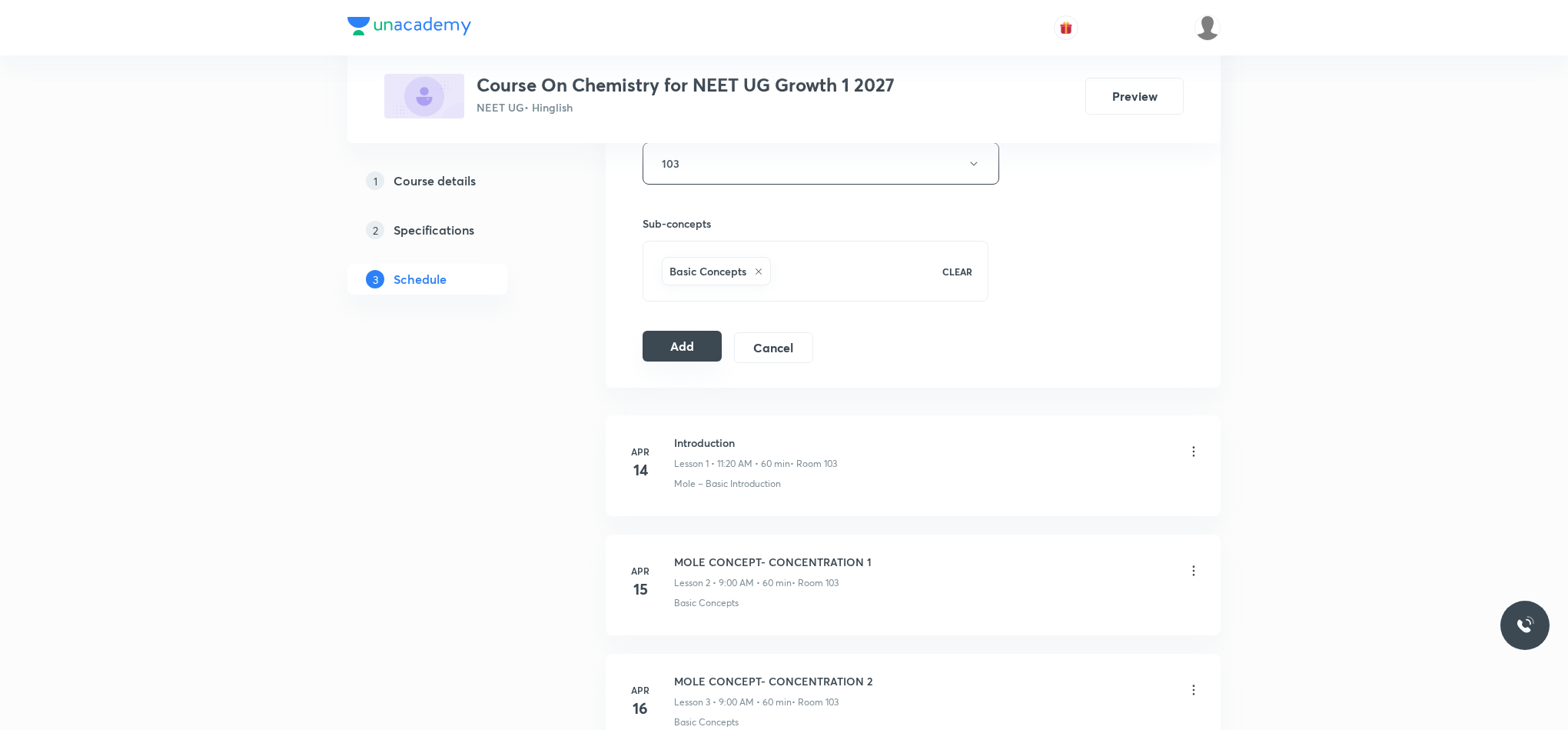
click at [690, 354] on button "Add" at bounding box center [683, 346] width 79 height 31
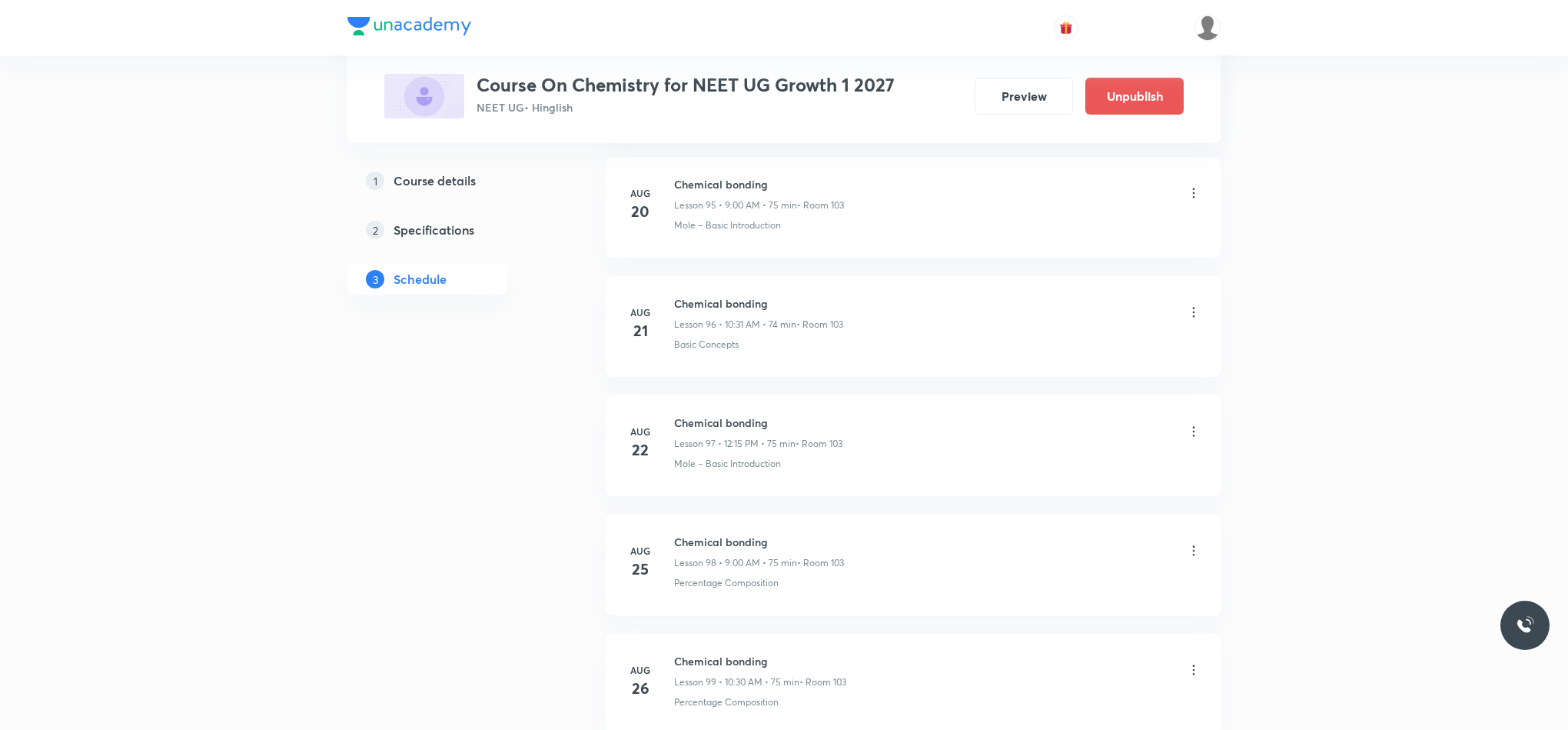
scroll to position [12631, 0]
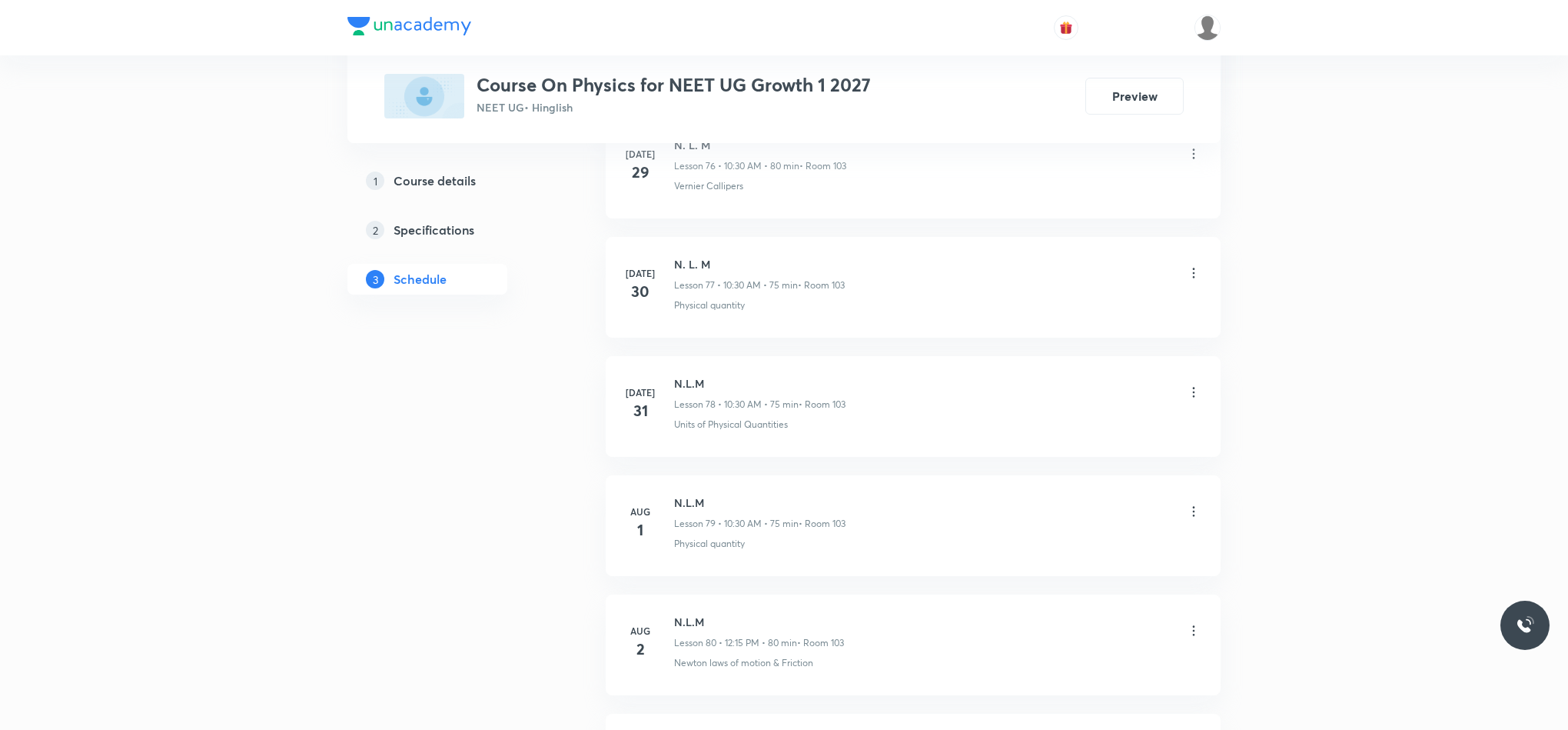
scroll to position [13081, 0]
drag, startPoint x: 692, startPoint y: 513, endPoint x: 722, endPoint y: 513, distance: 30.0
click at [722, 513] on div "Sep 2 W.E.P Lesson 104 • 12:15 PM • 75 min • Room 103 Physical quantity" at bounding box center [913, 531] width 576 height 56
copy h6 "W.E.P"
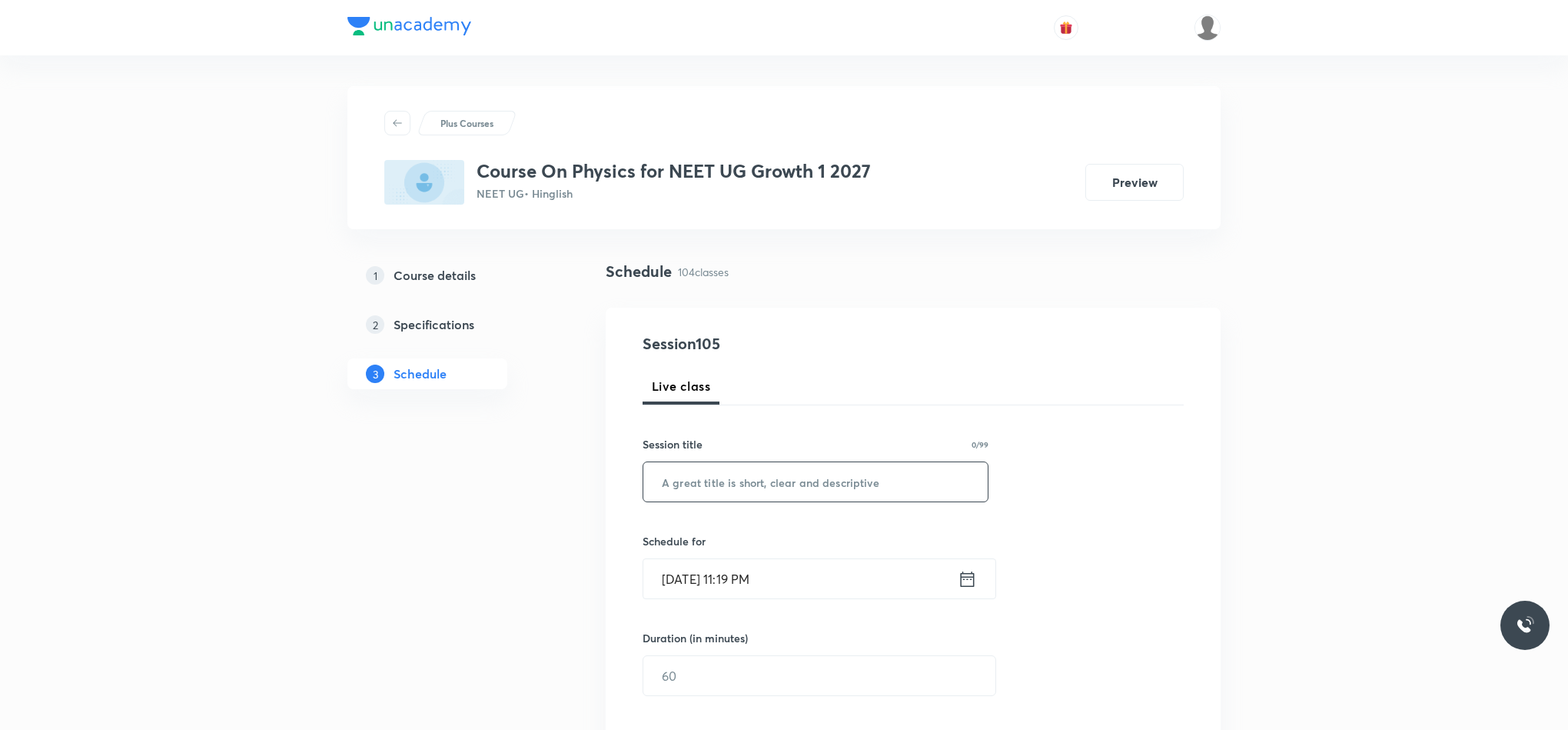
click at [755, 480] on input "text" at bounding box center [816, 482] width 345 height 39
paste input "W.E.P"
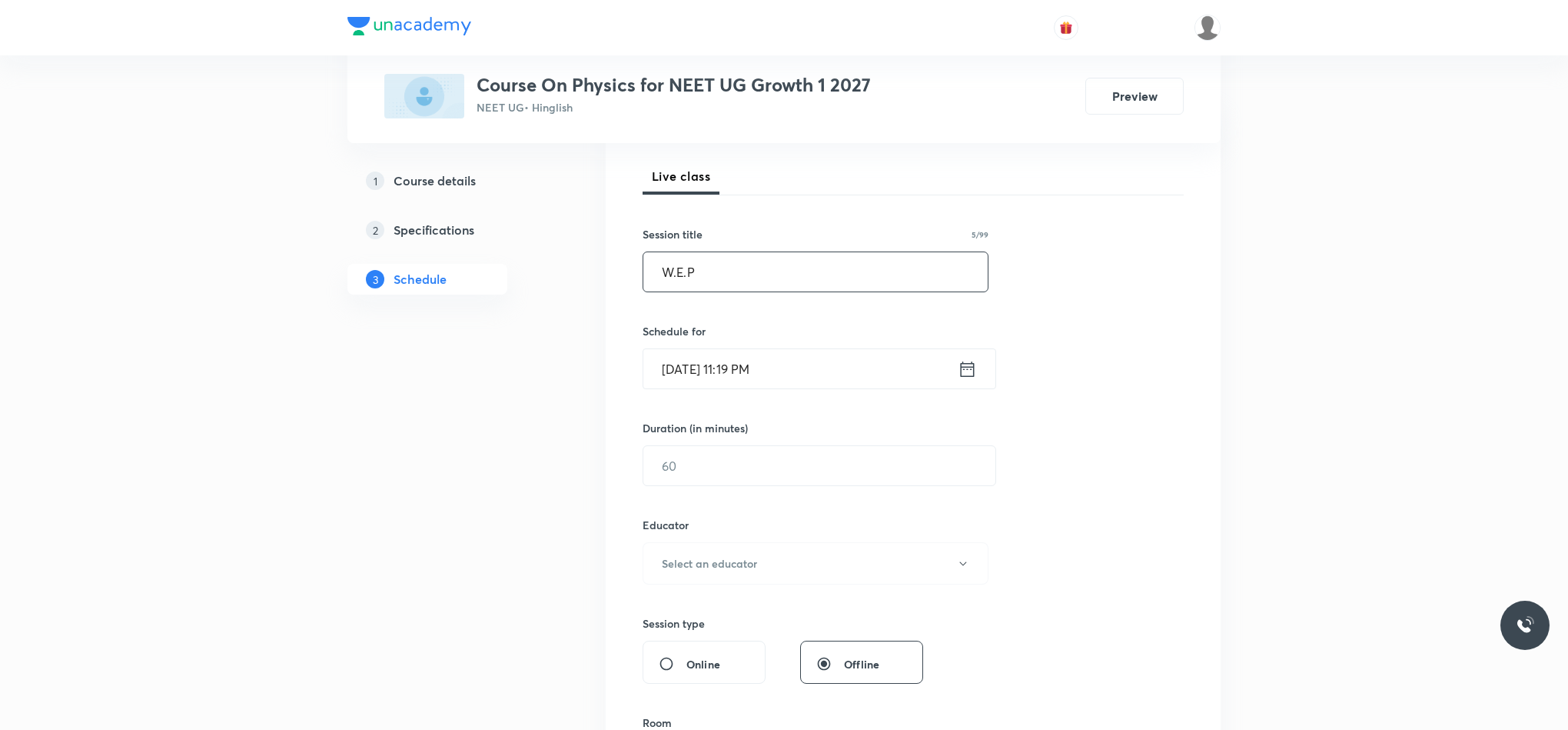
scroll to position [230, 0]
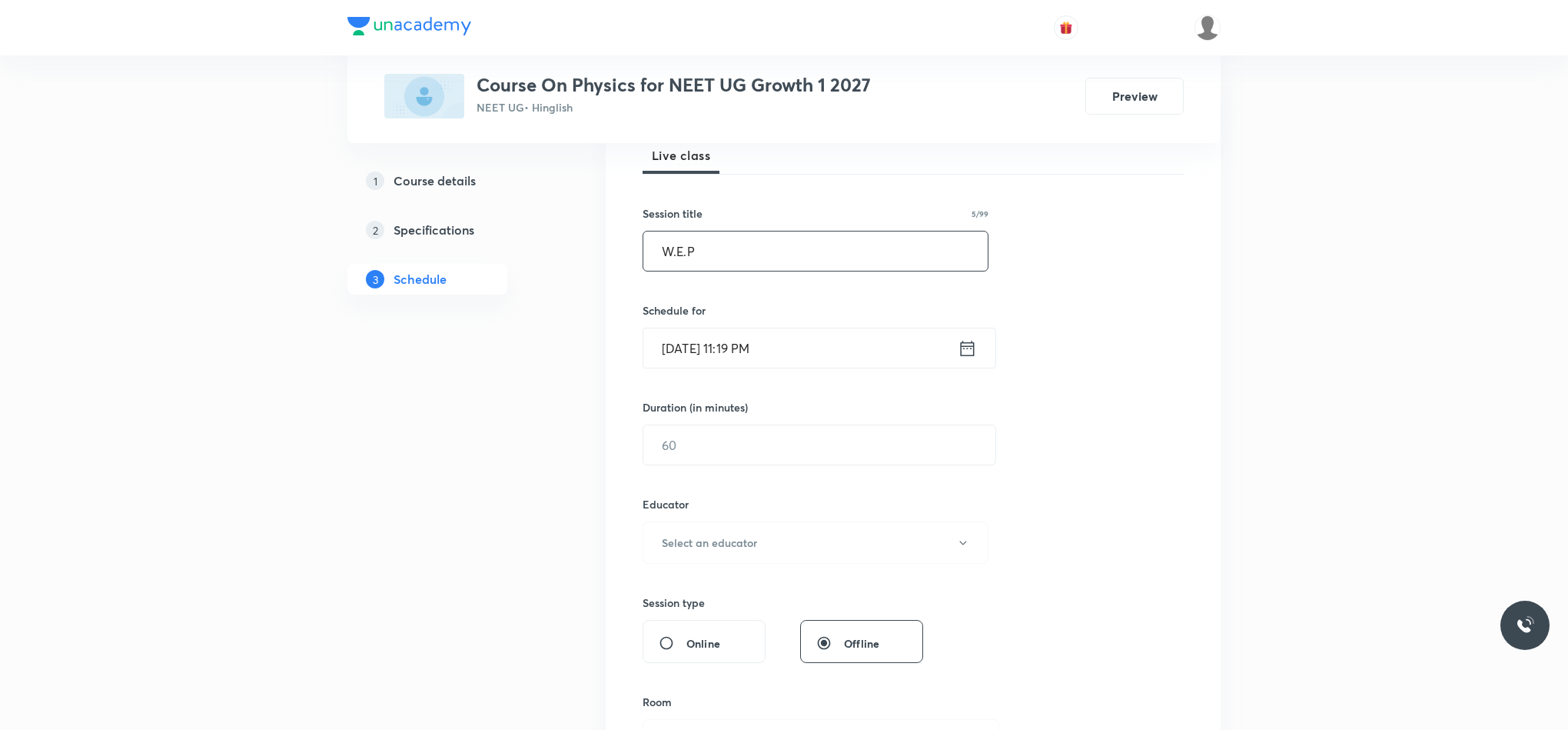
type input "W.E.P"
click at [987, 337] on div "Sep 3, 2025, 11:19 PM ​" at bounding box center [820, 348] width 353 height 41
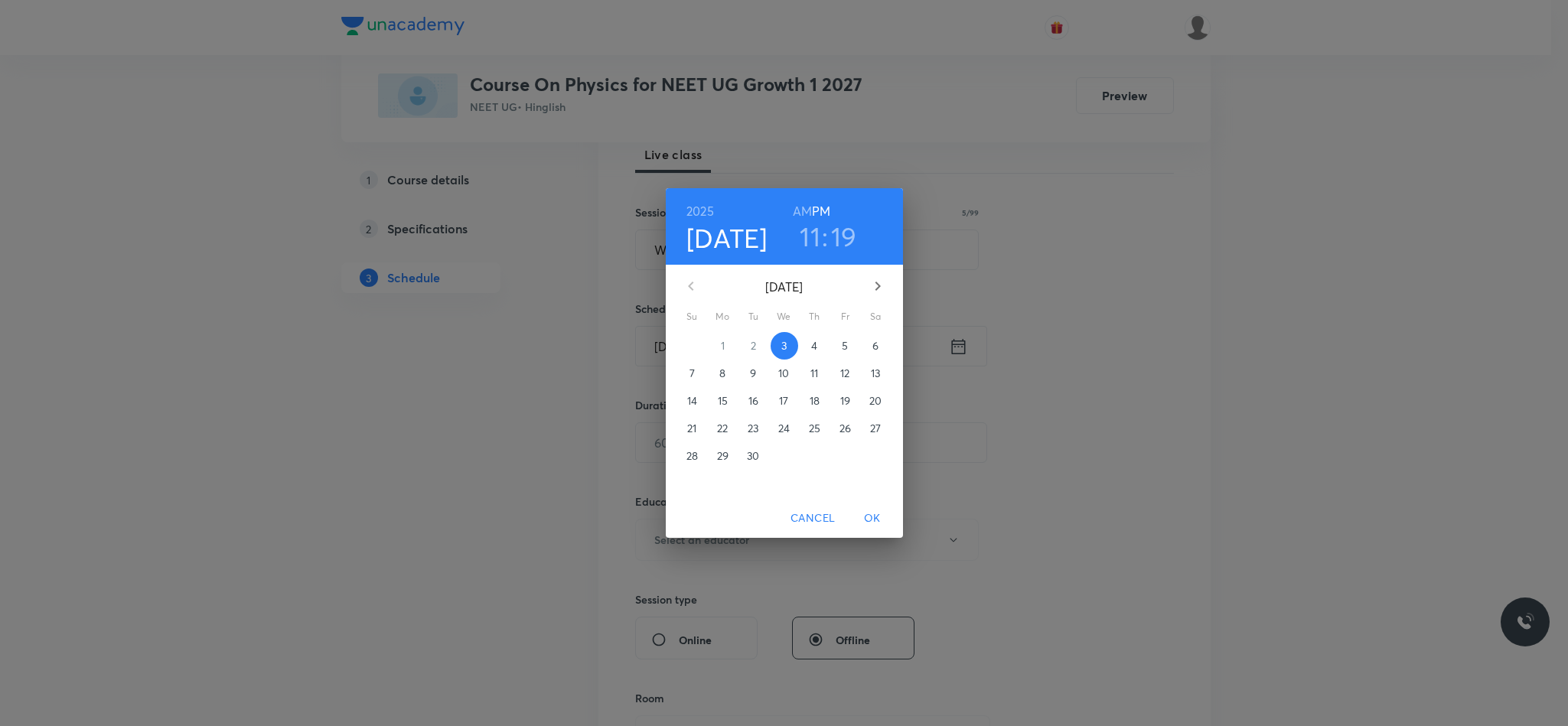
click at [815, 347] on p "4" at bounding box center [814, 345] width 6 height 15
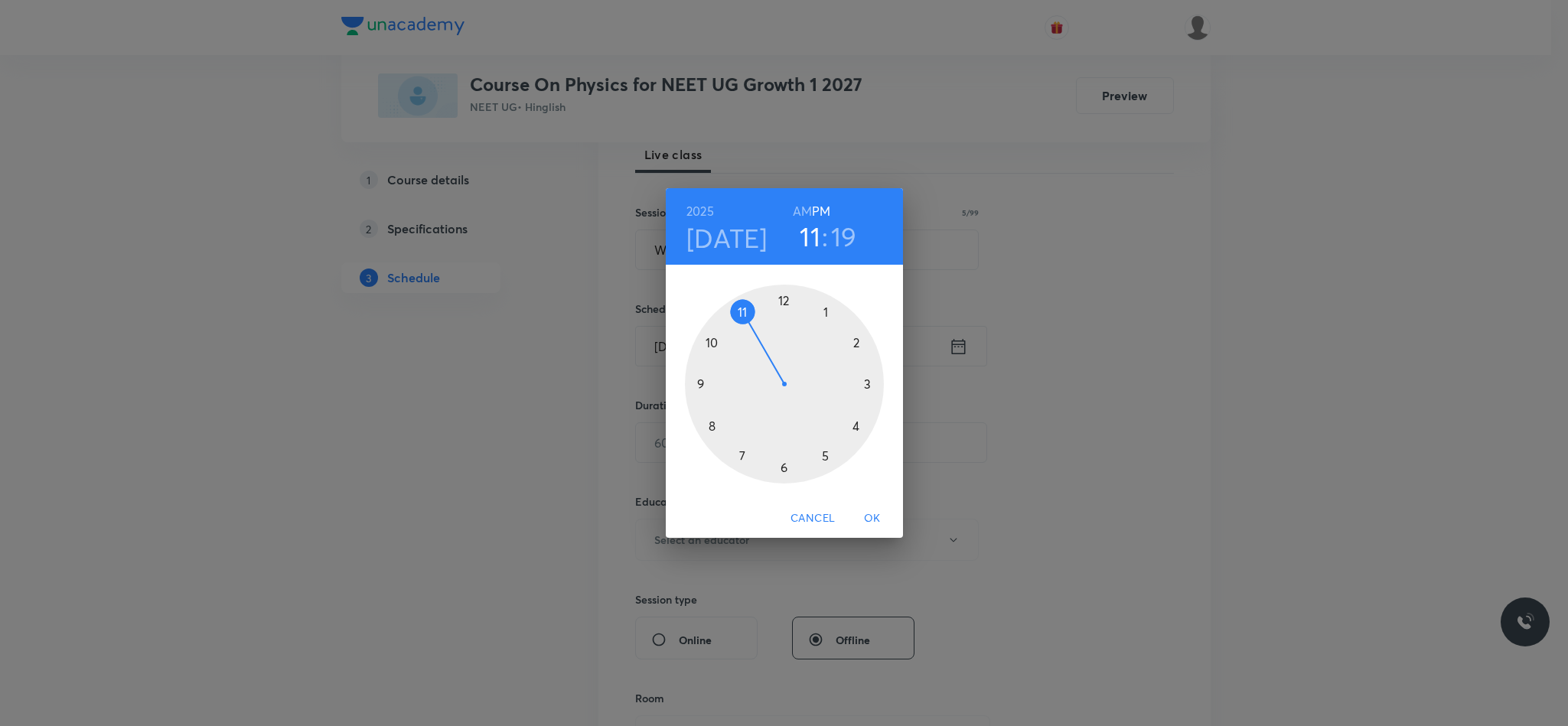
click at [709, 347] on div at bounding box center [784, 384] width 199 height 199
click at [781, 465] on div at bounding box center [784, 384] width 199 height 199
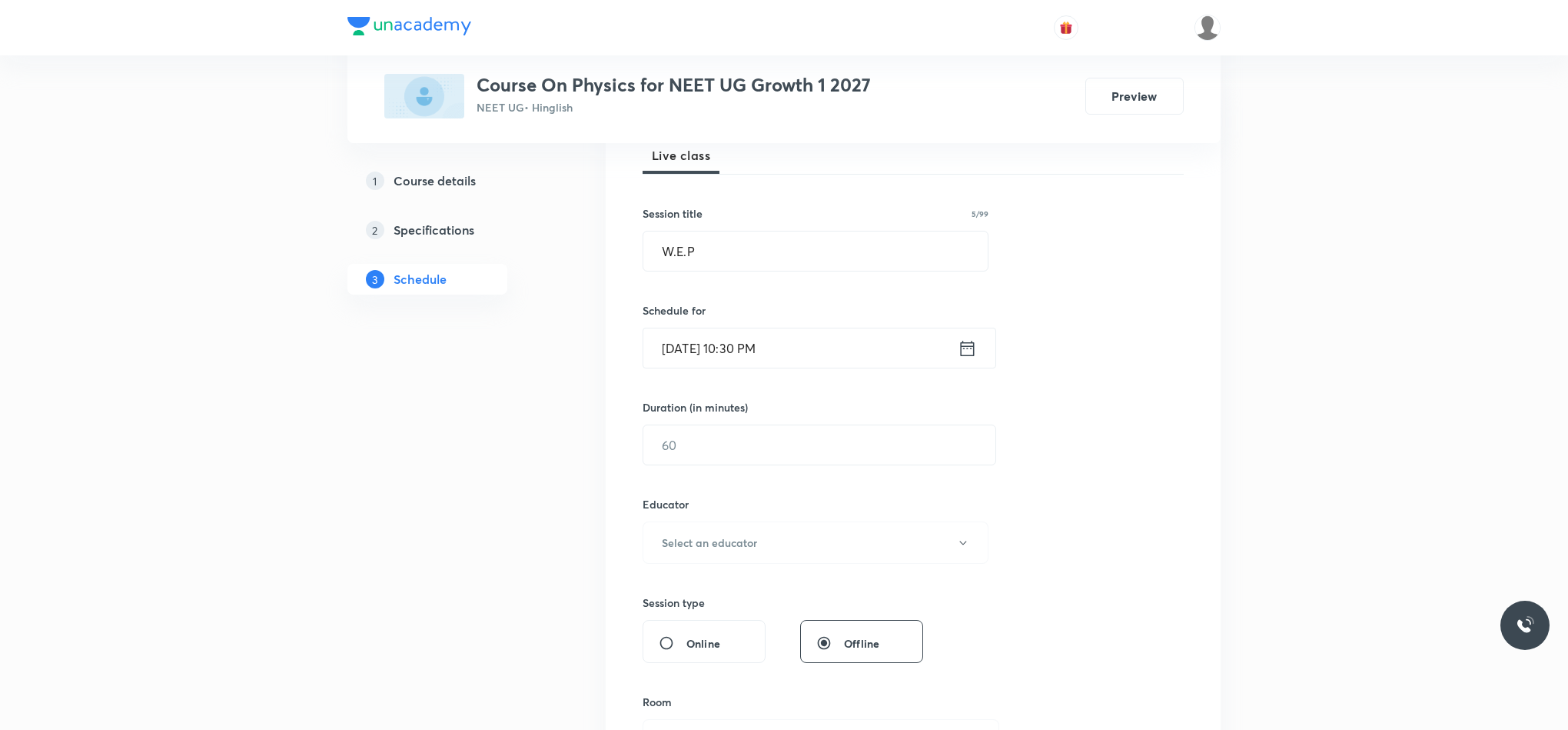
click at [975, 349] on icon at bounding box center [967, 348] width 19 height 22
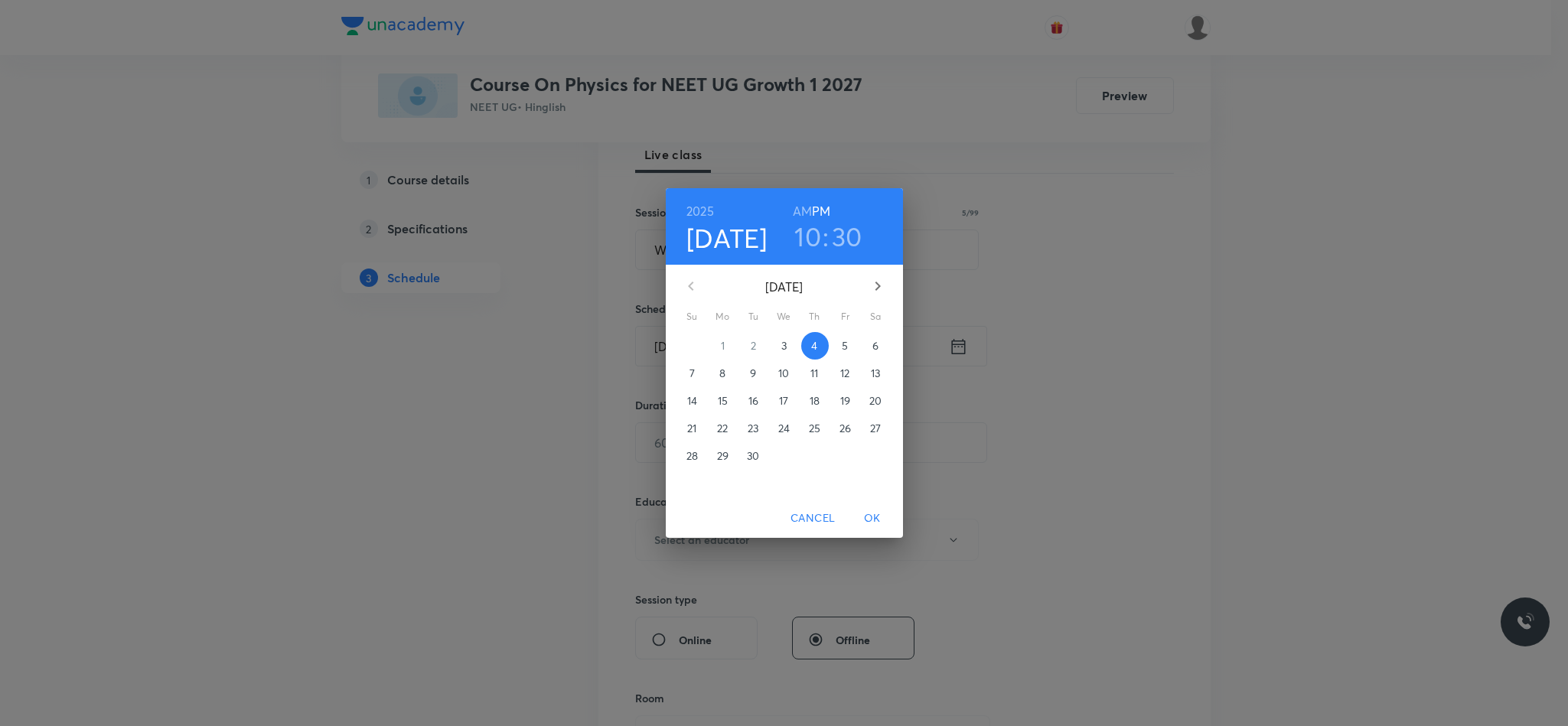
click at [805, 204] on h6 "AM" at bounding box center [802, 211] width 19 height 22
click at [876, 519] on span "OK" at bounding box center [872, 519] width 37 height 19
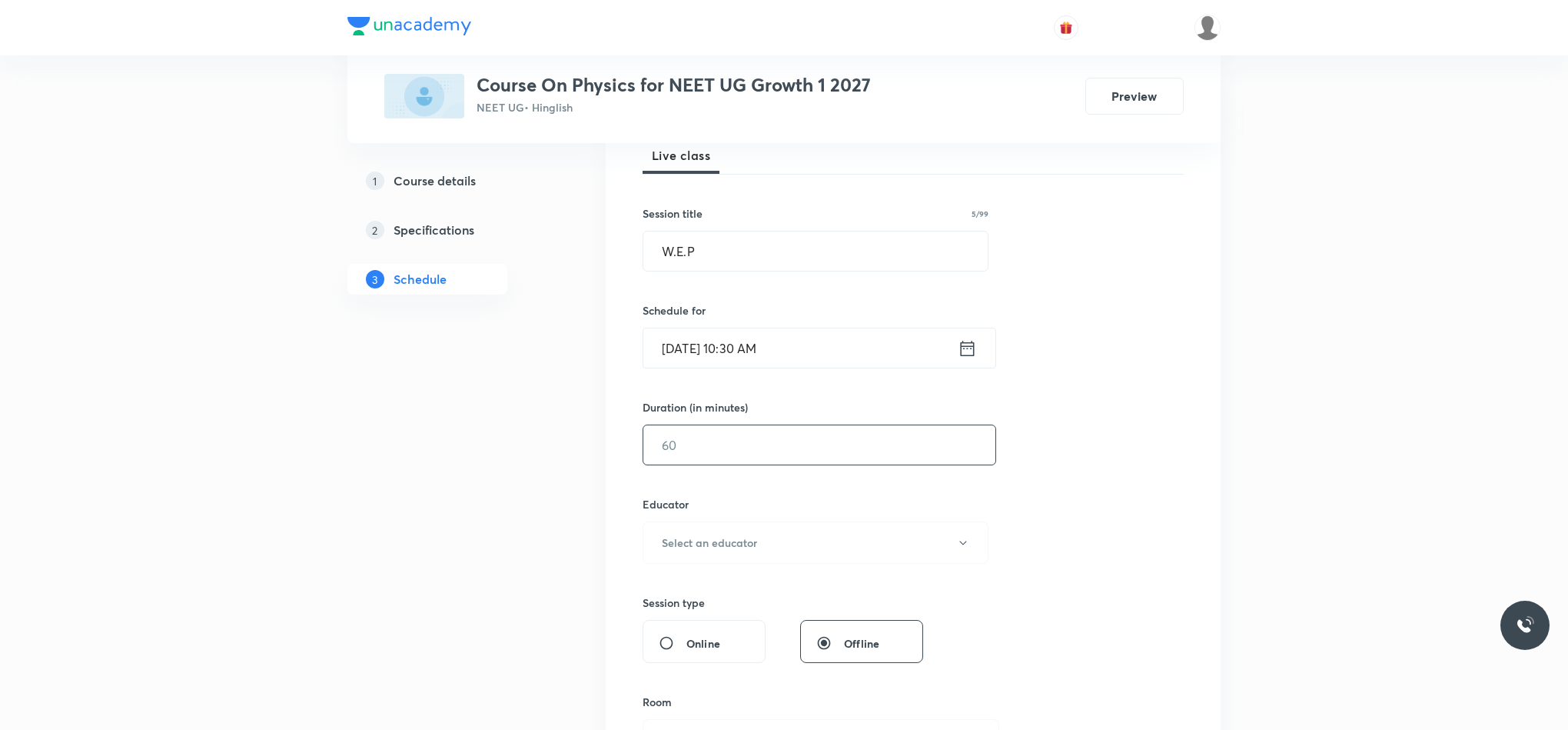
click at [769, 427] on input "text" at bounding box center [820, 444] width 352 height 39
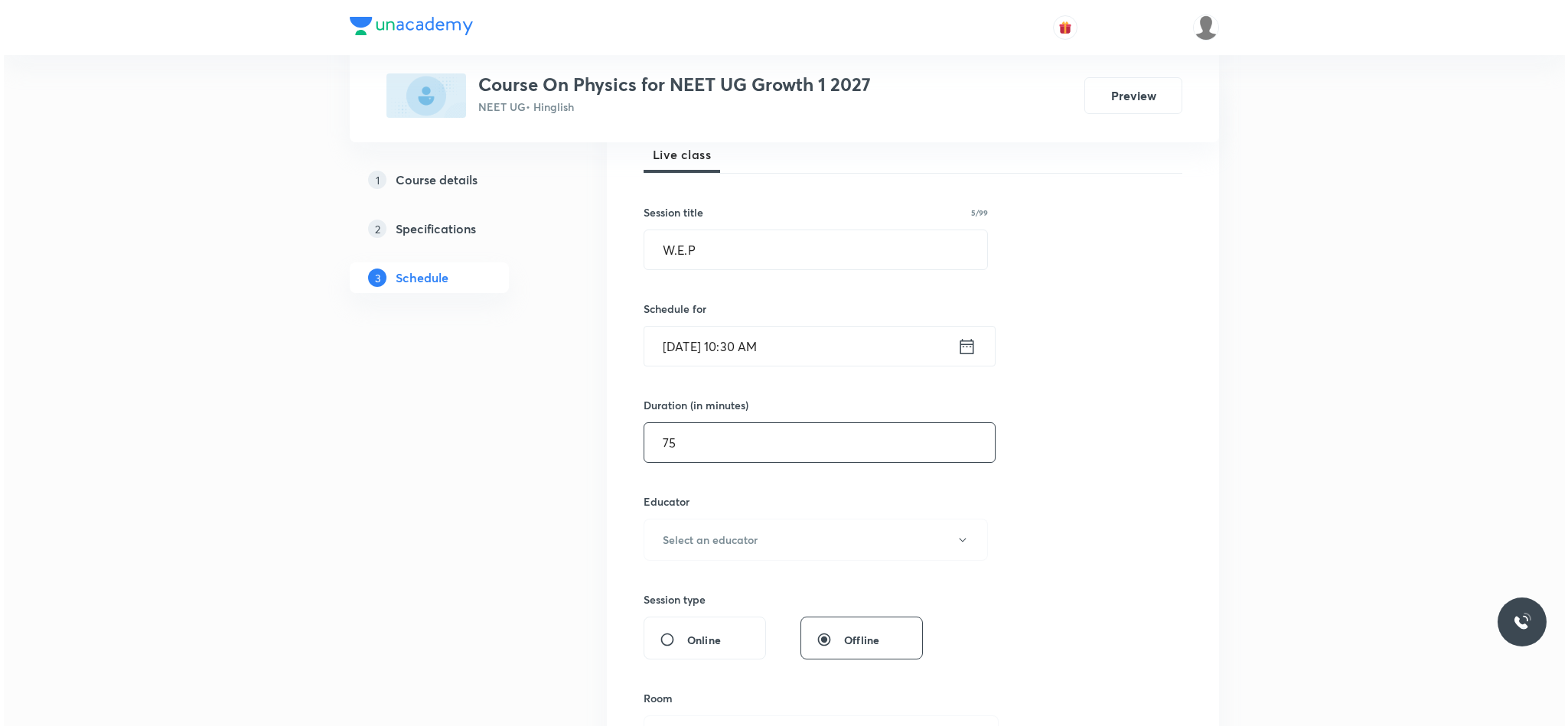
scroll to position [344, 0]
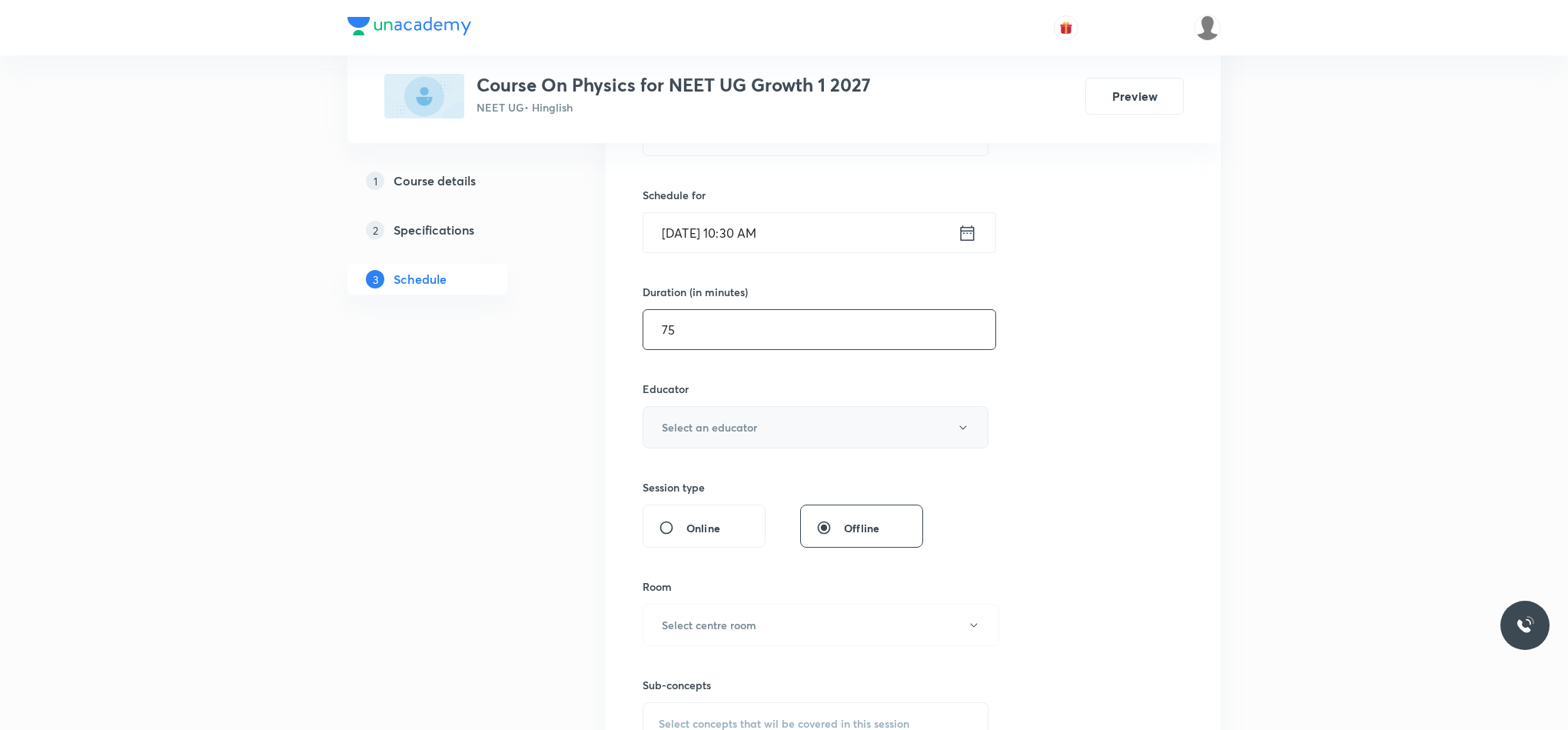
type input "75"
click at [770, 418] on button "Select an educator" at bounding box center [816, 427] width 346 height 42
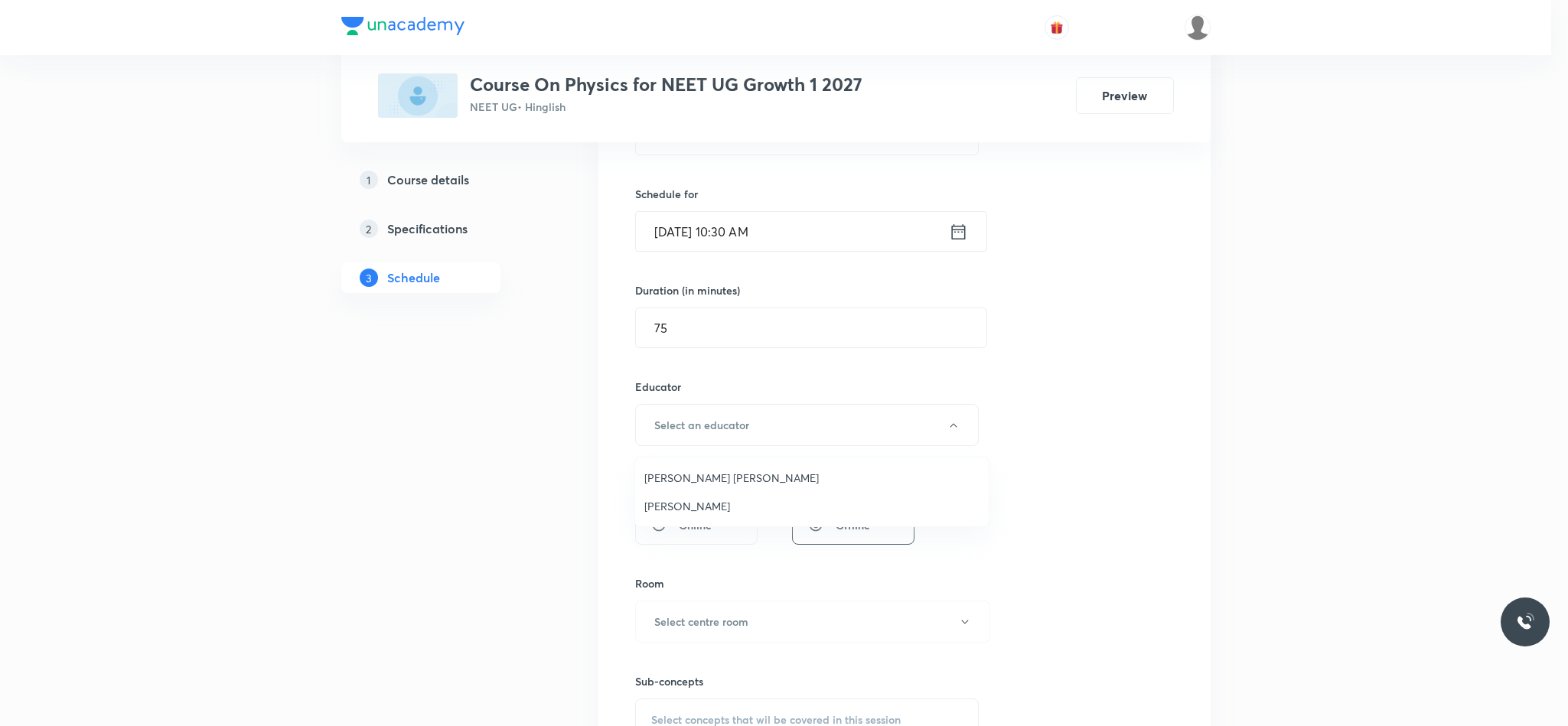
click at [696, 482] on span "Rahul Kumar Patel" at bounding box center [811, 478] width 335 height 16
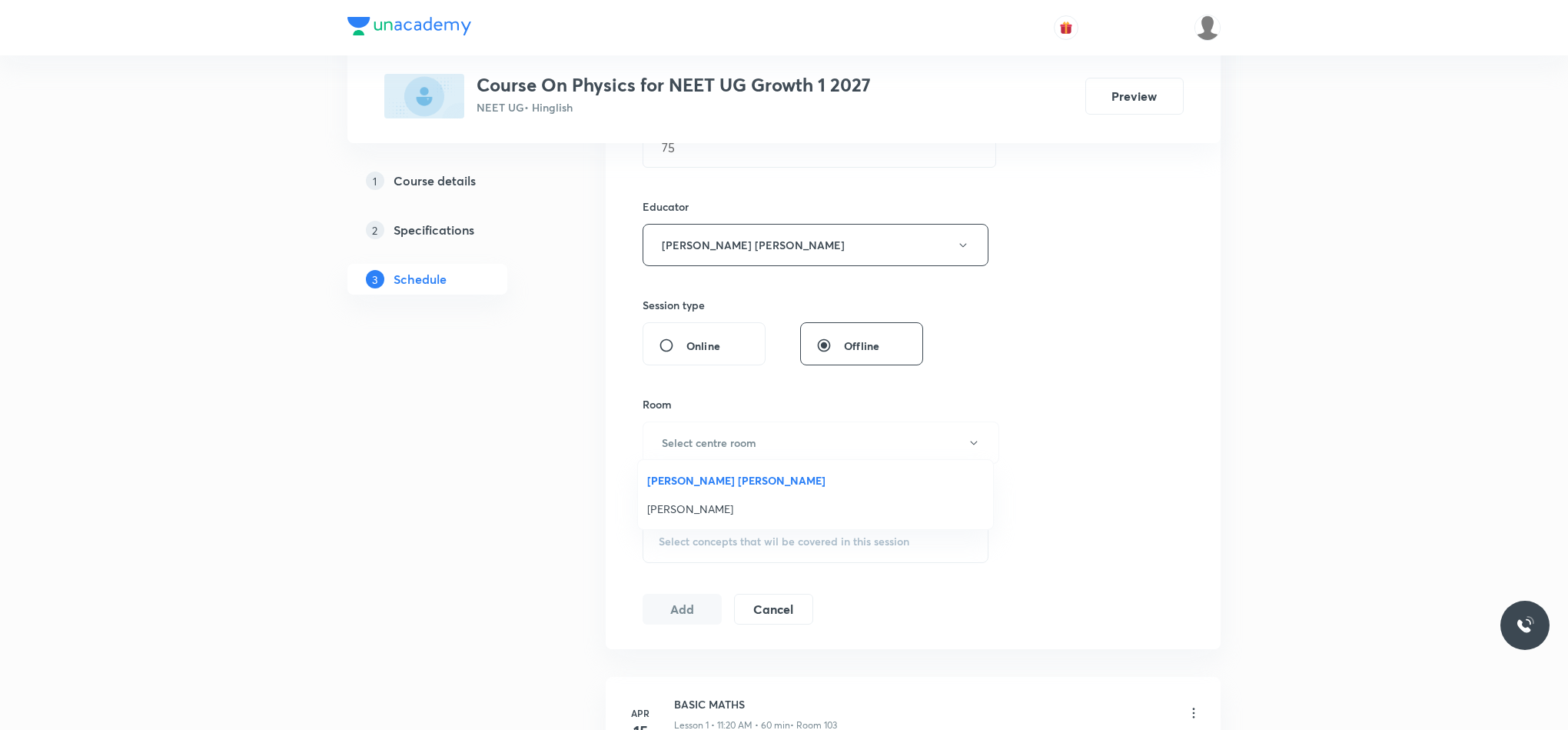
scroll to position [692, 0]
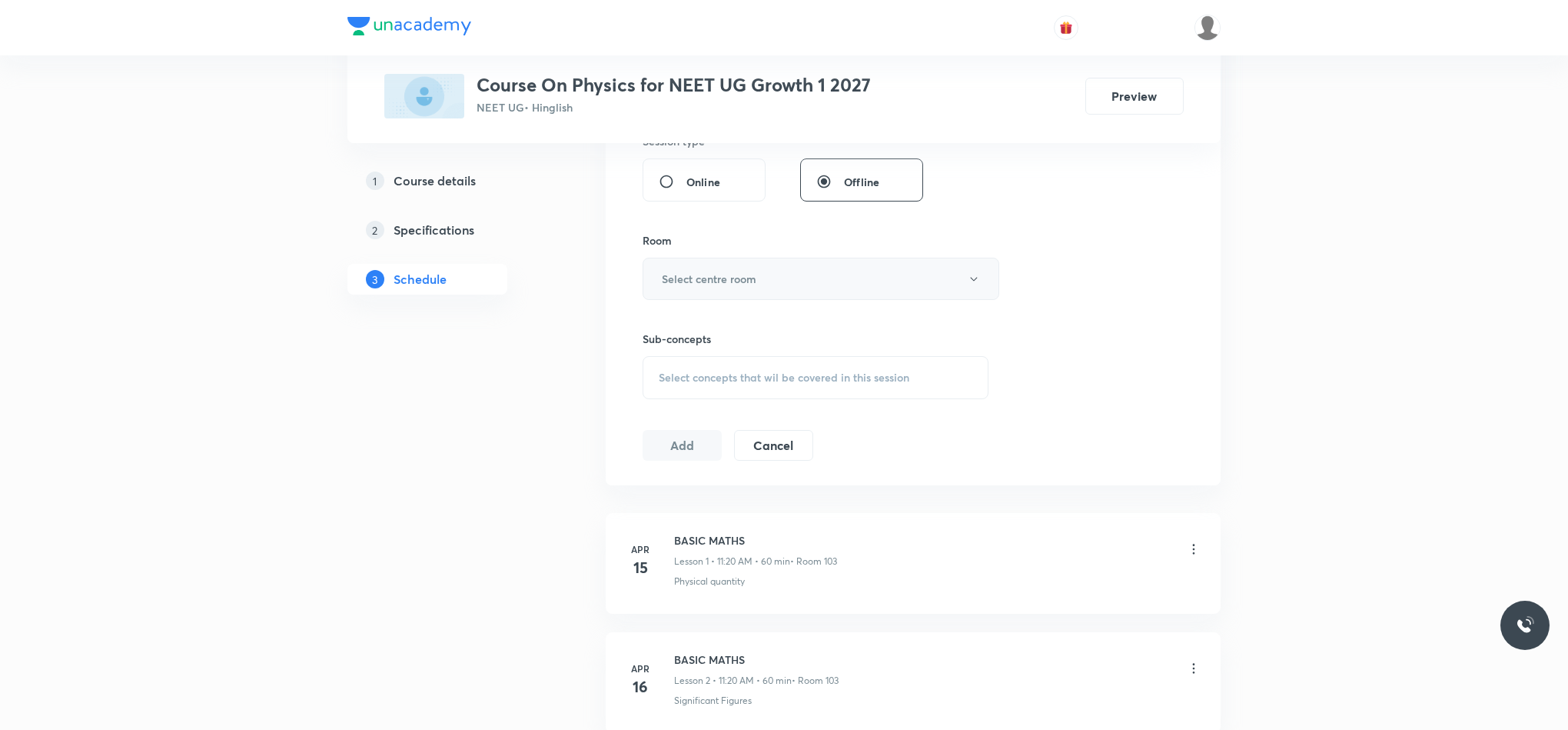
click at [708, 287] on h6 "Select centre room" at bounding box center [709, 279] width 95 height 16
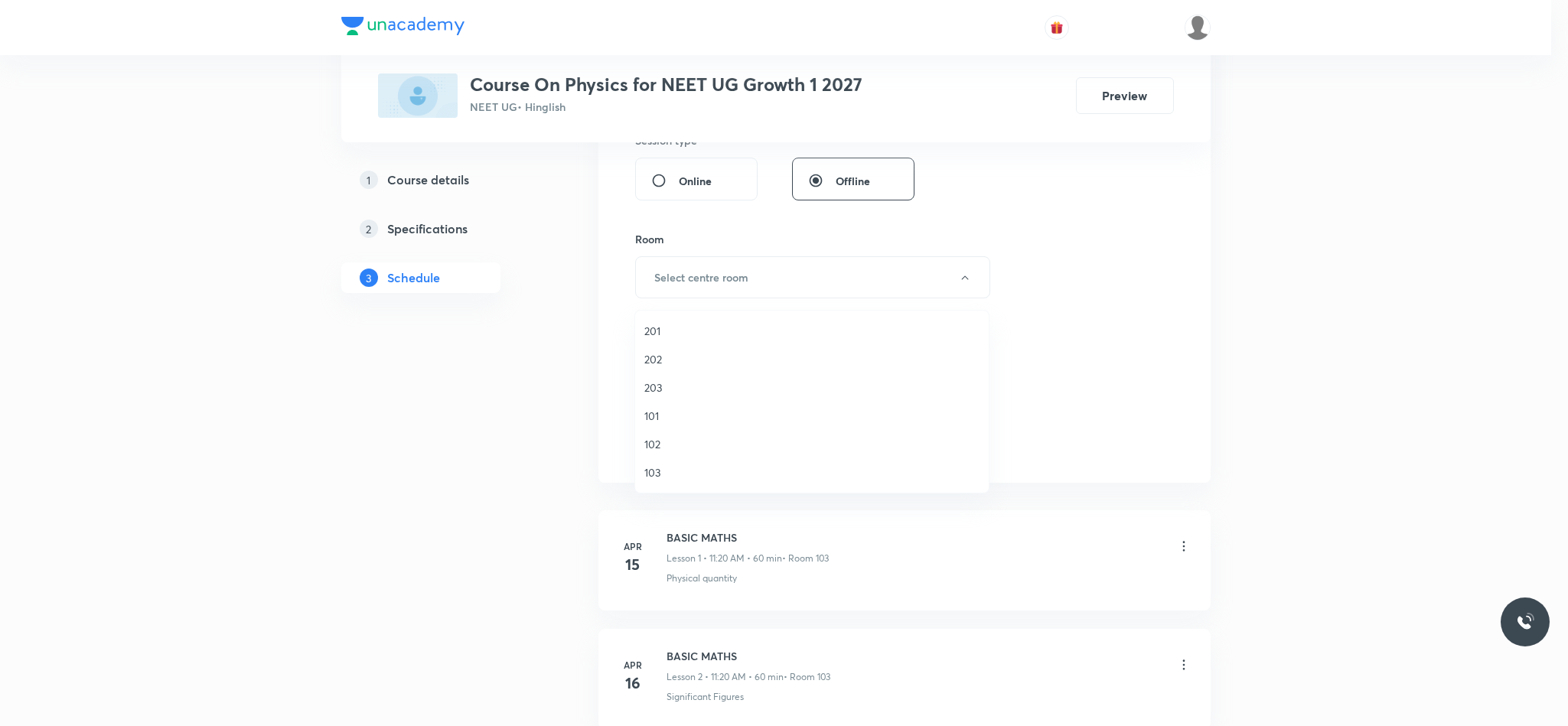
click at [666, 457] on li "102" at bounding box center [812, 444] width 353 height 28
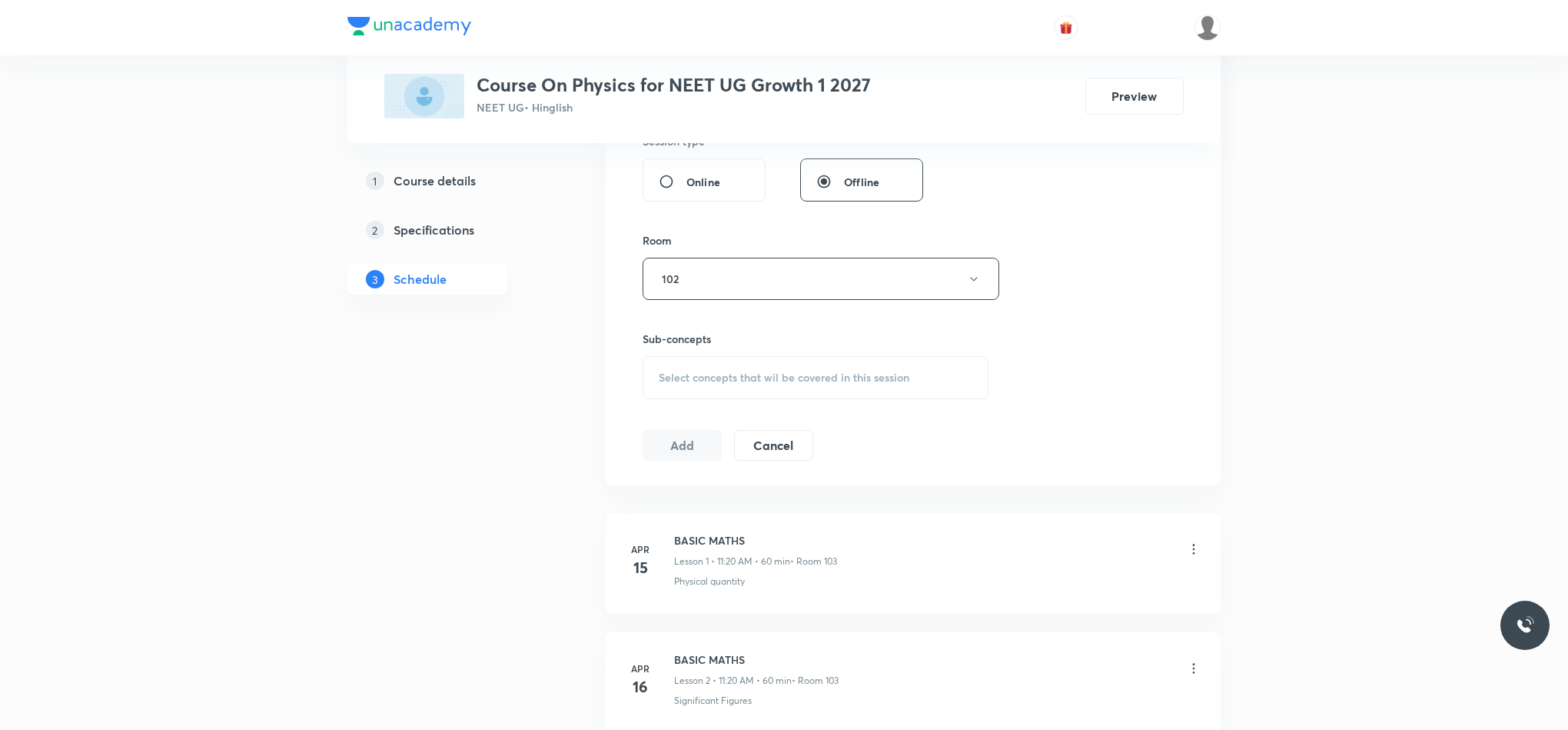
click at [688, 305] on div "Sub-concepts Select concepts that wil be covered in this session" at bounding box center [816, 350] width 346 height 99
click at [701, 298] on button "102" at bounding box center [821, 279] width 357 height 42
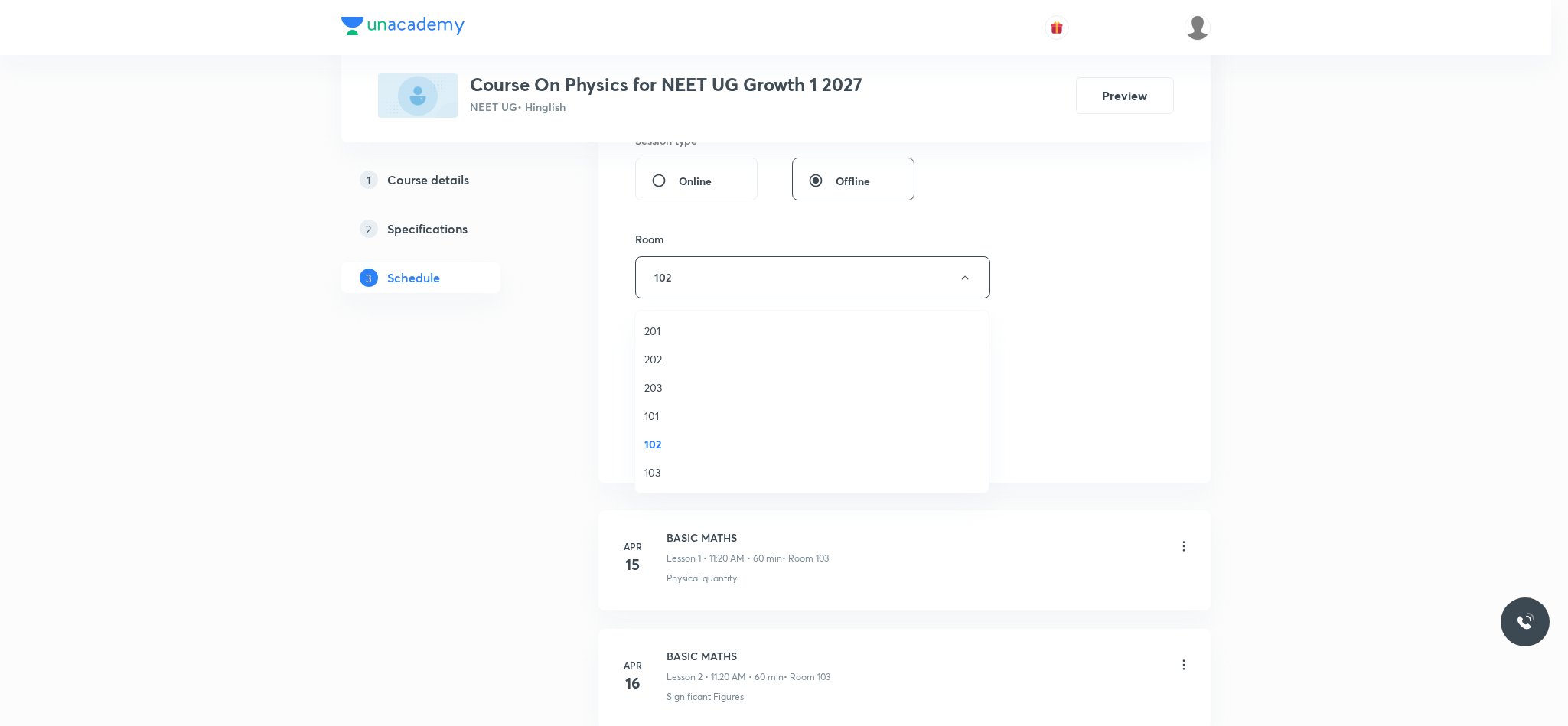
click at [688, 475] on span "103" at bounding box center [811, 473] width 335 height 16
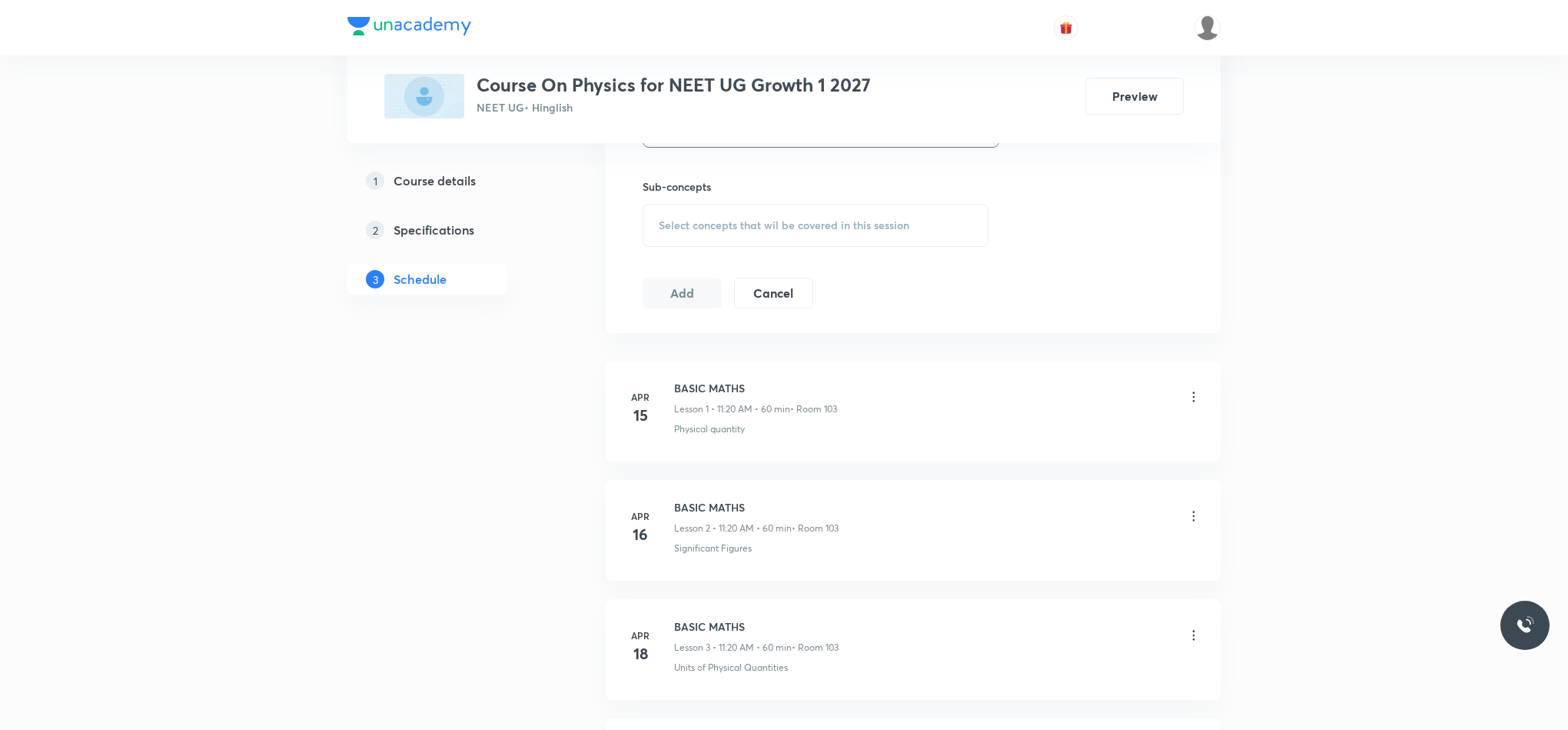
scroll to position [808, 0]
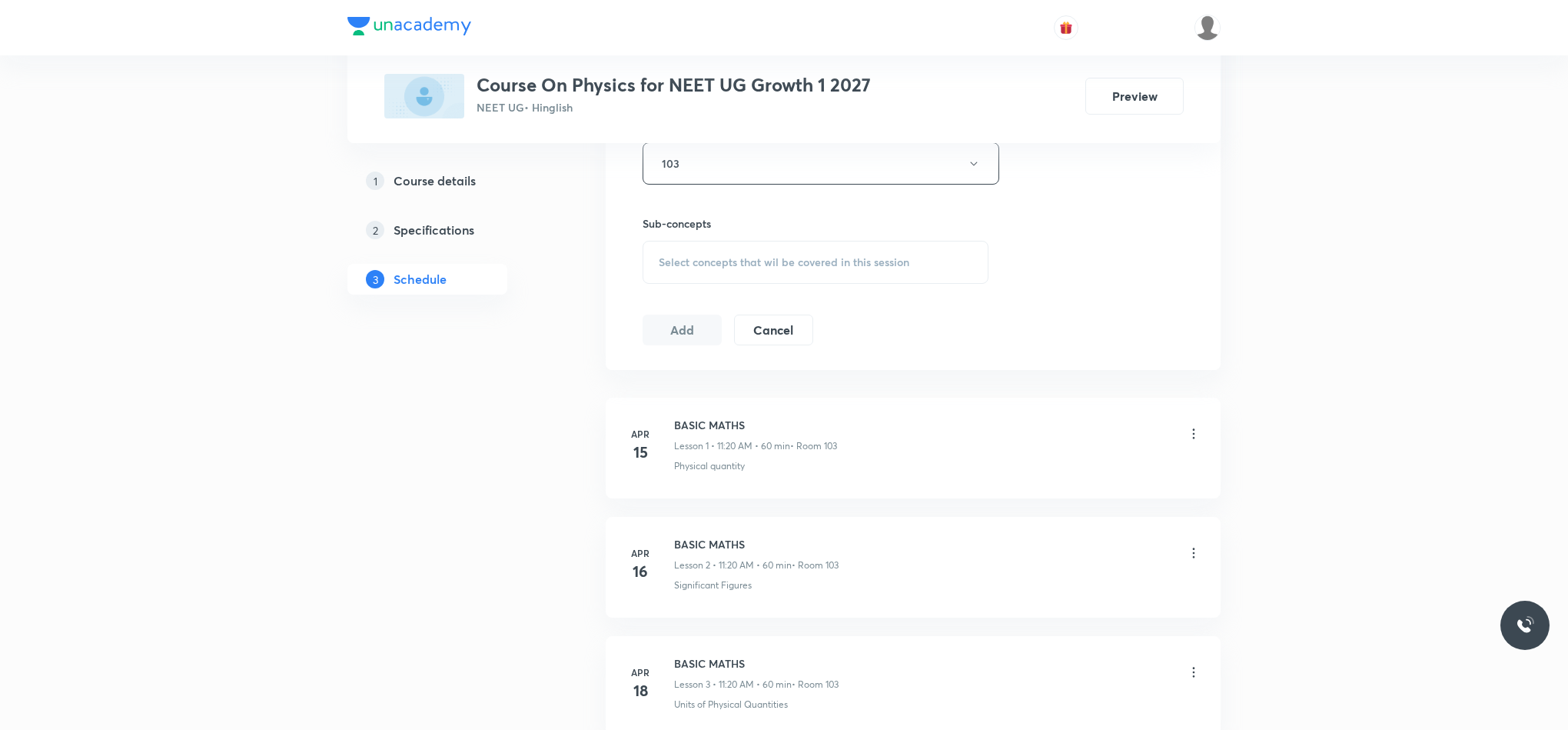
click at [720, 279] on div "Select concepts that wil be covered in this session" at bounding box center [816, 262] width 346 height 43
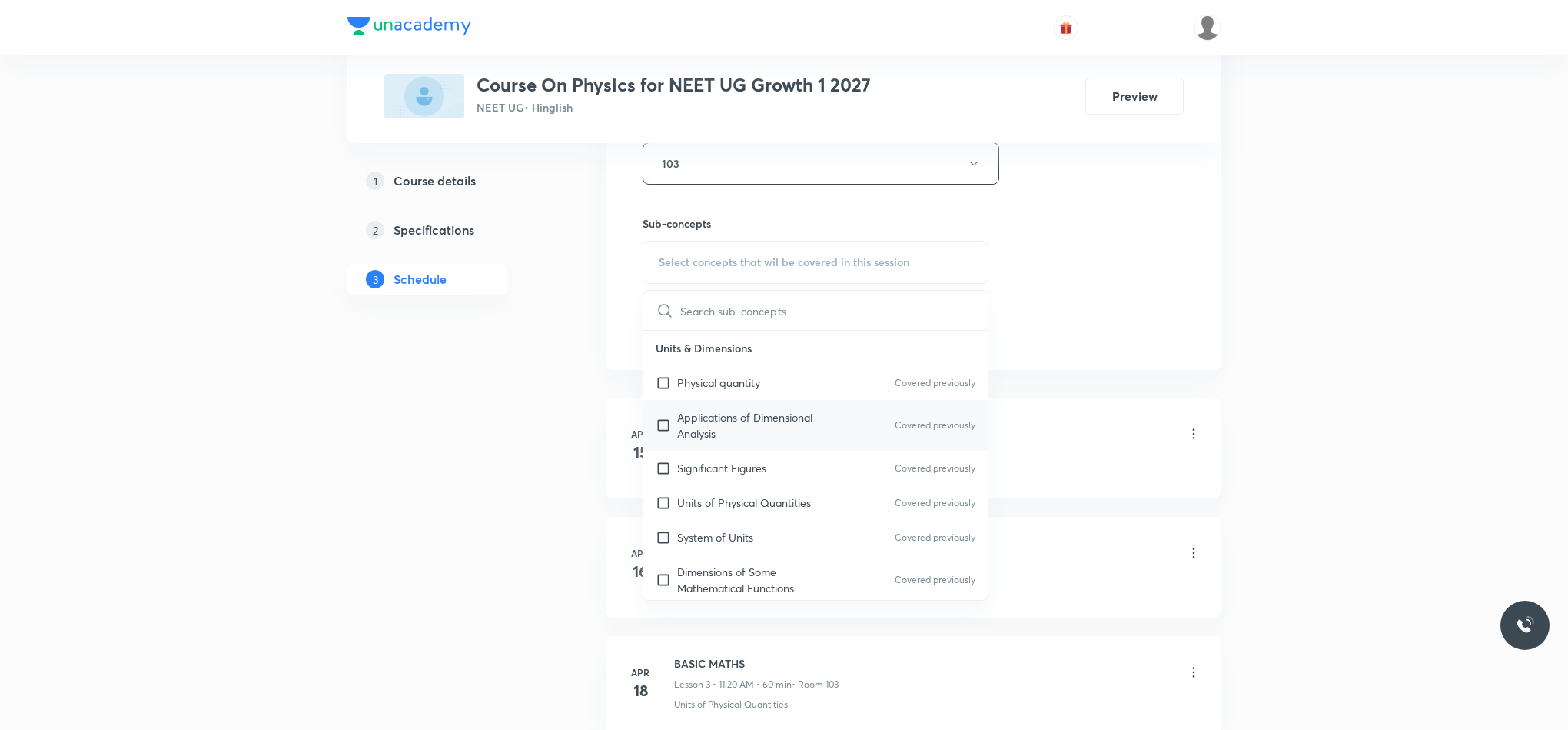
click at [701, 451] on div "Applications of Dimensional Analysis Covered previously" at bounding box center [816, 425] width 345 height 51
checkbox input "true"
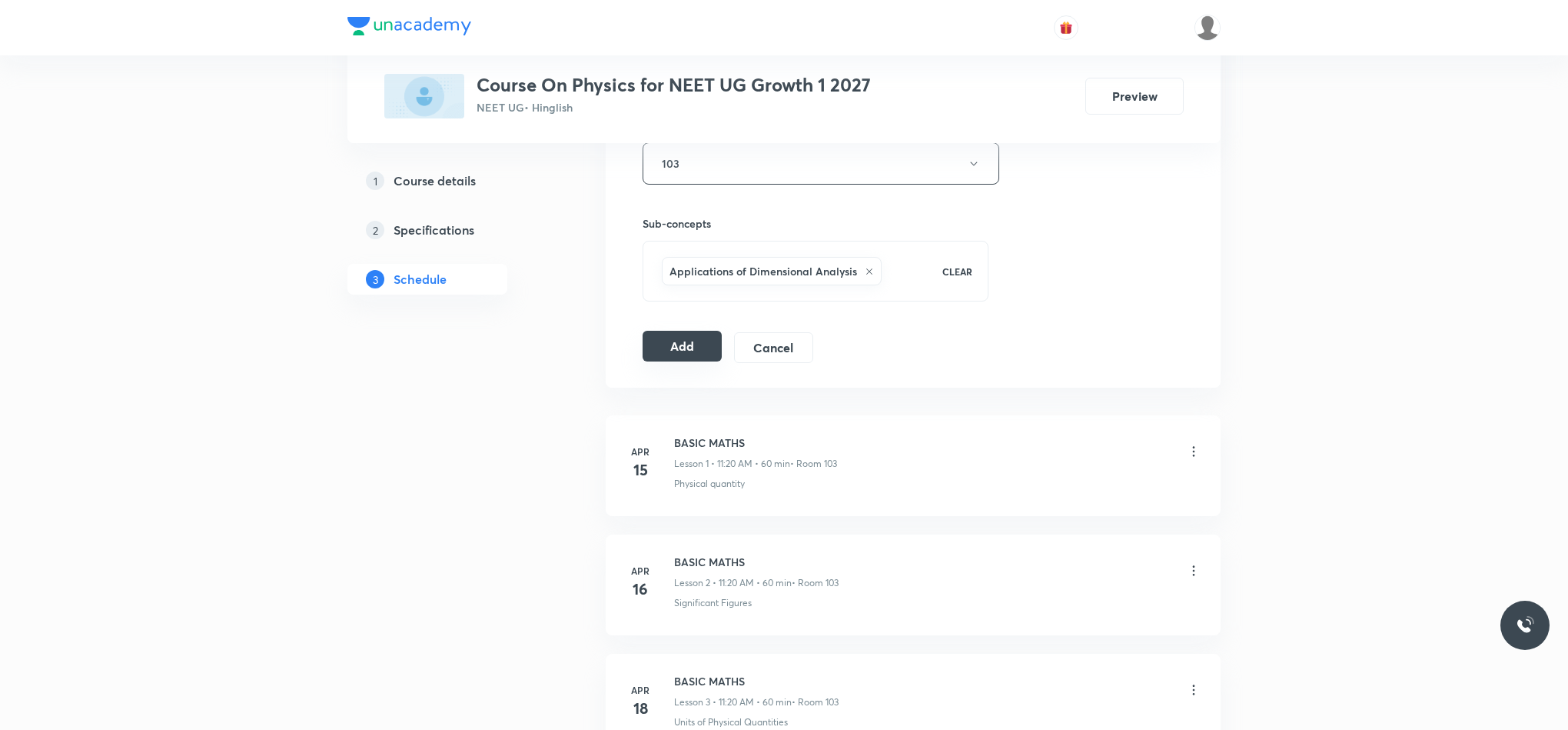
click at [696, 349] on button "Add" at bounding box center [683, 346] width 79 height 31
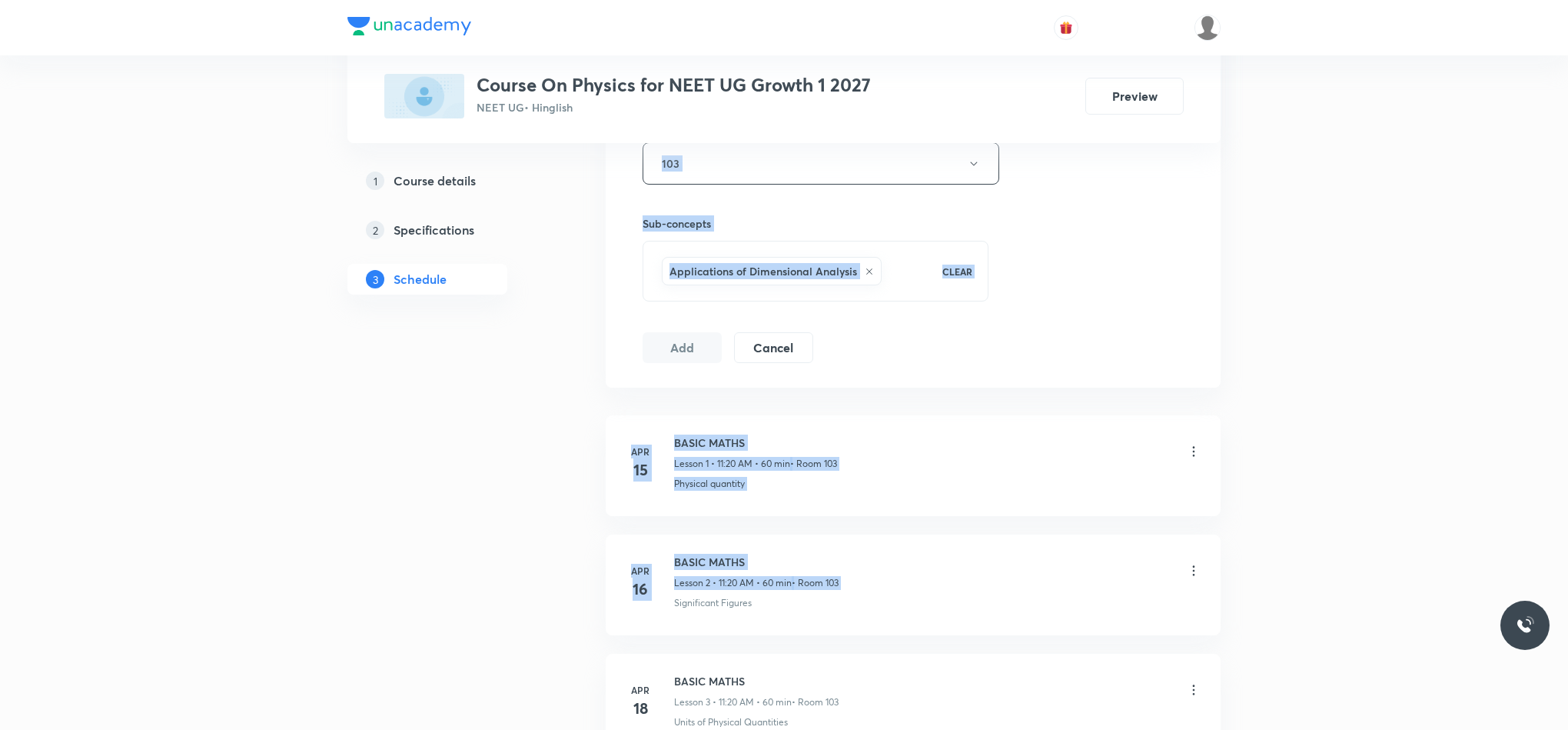
drag, startPoint x: 1566, startPoint y: 61, endPoint x: 1515, endPoint y: 549, distance: 490.7
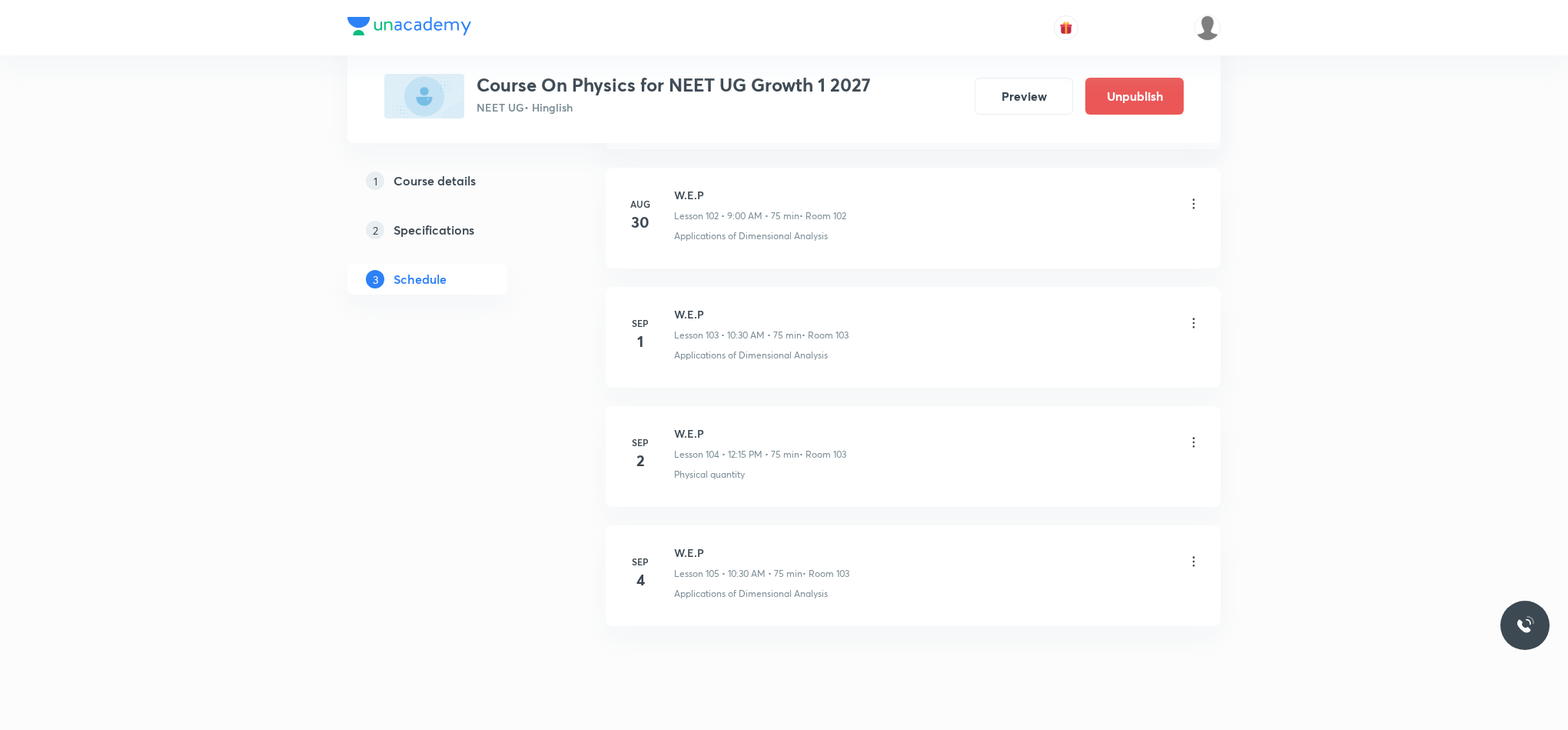
scroll to position [12392, 0]
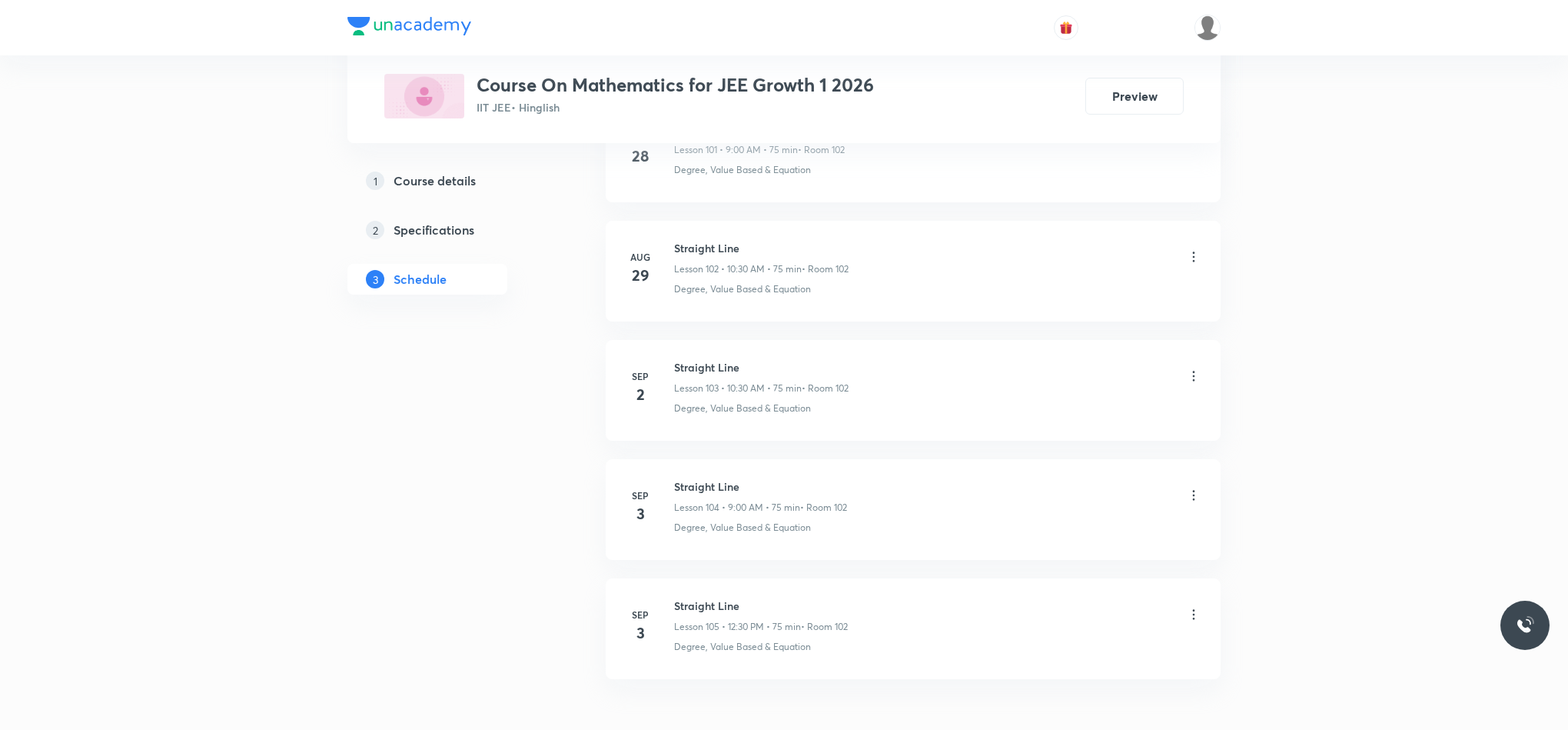
scroll to position [13201, 0]
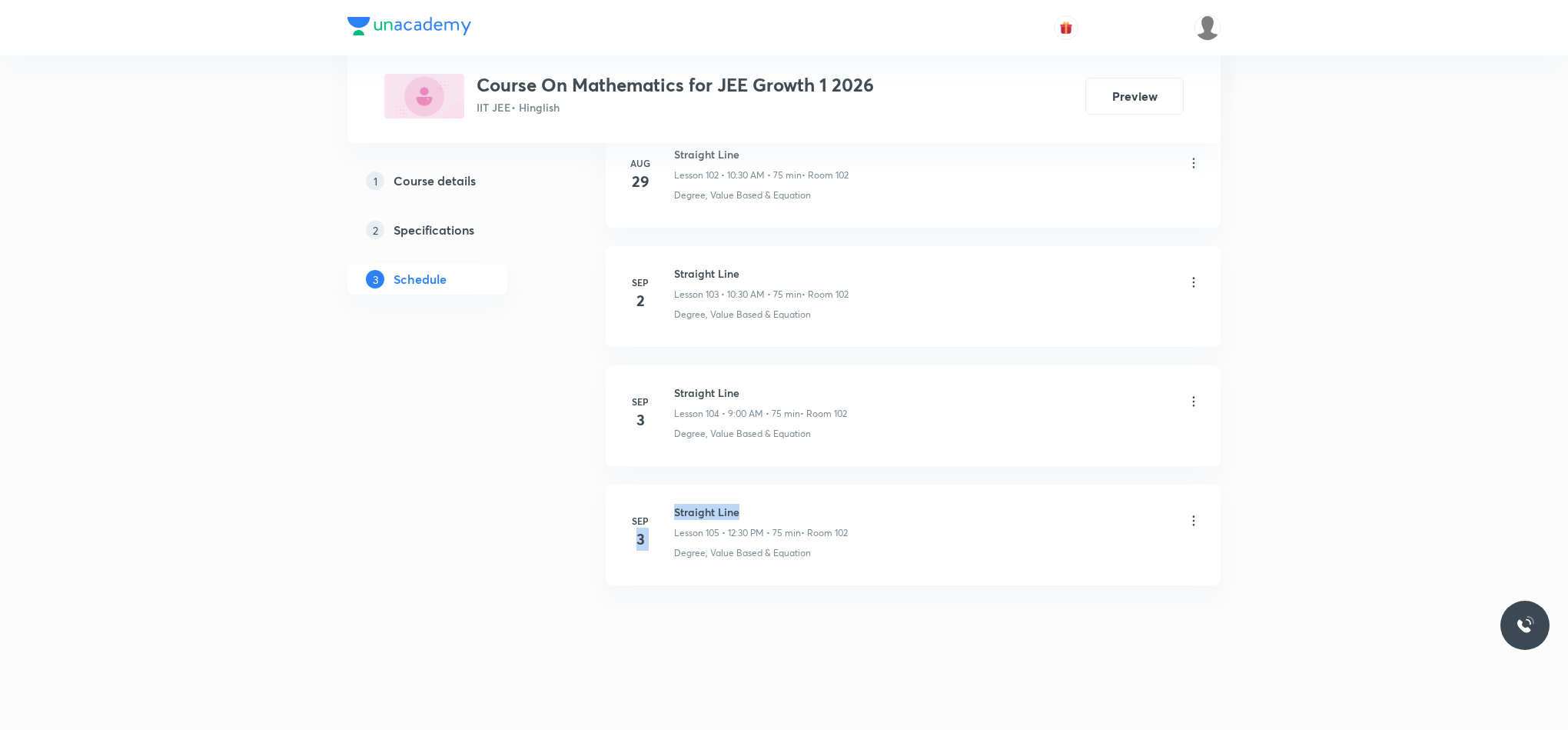
drag, startPoint x: 670, startPoint y: 511, endPoint x: 786, endPoint y: 511, distance: 116.0
click at [786, 511] on div "Sep 3 Straight Line Lesson 105 • 12:30 PM • 75 min • Room 102 Degree, Value Bas…" at bounding box center [913, 531] width 576 height 56
click at [786, 511] on h6 "Straight Line" at bounding box center [761, 512] width 174 height 16
drag, startPoint x: 675, startPoint y: 509, endPoint x: 792, endPoint y: 510, distance: 117.0
click at [792, 510] on h6 "Straight Line" at bounding box center [761, 512] width 174 height 16
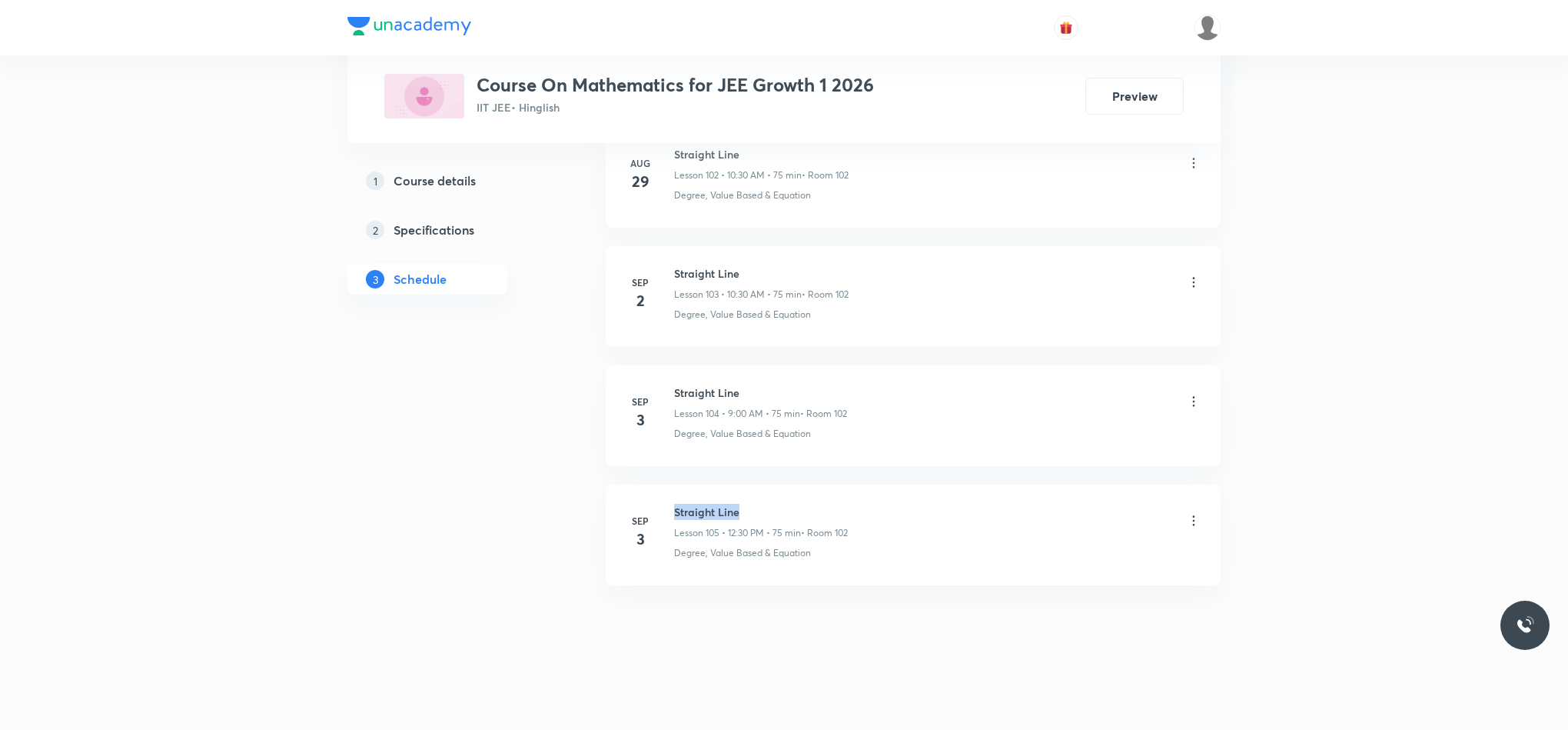
copy h6 "Straight Line"
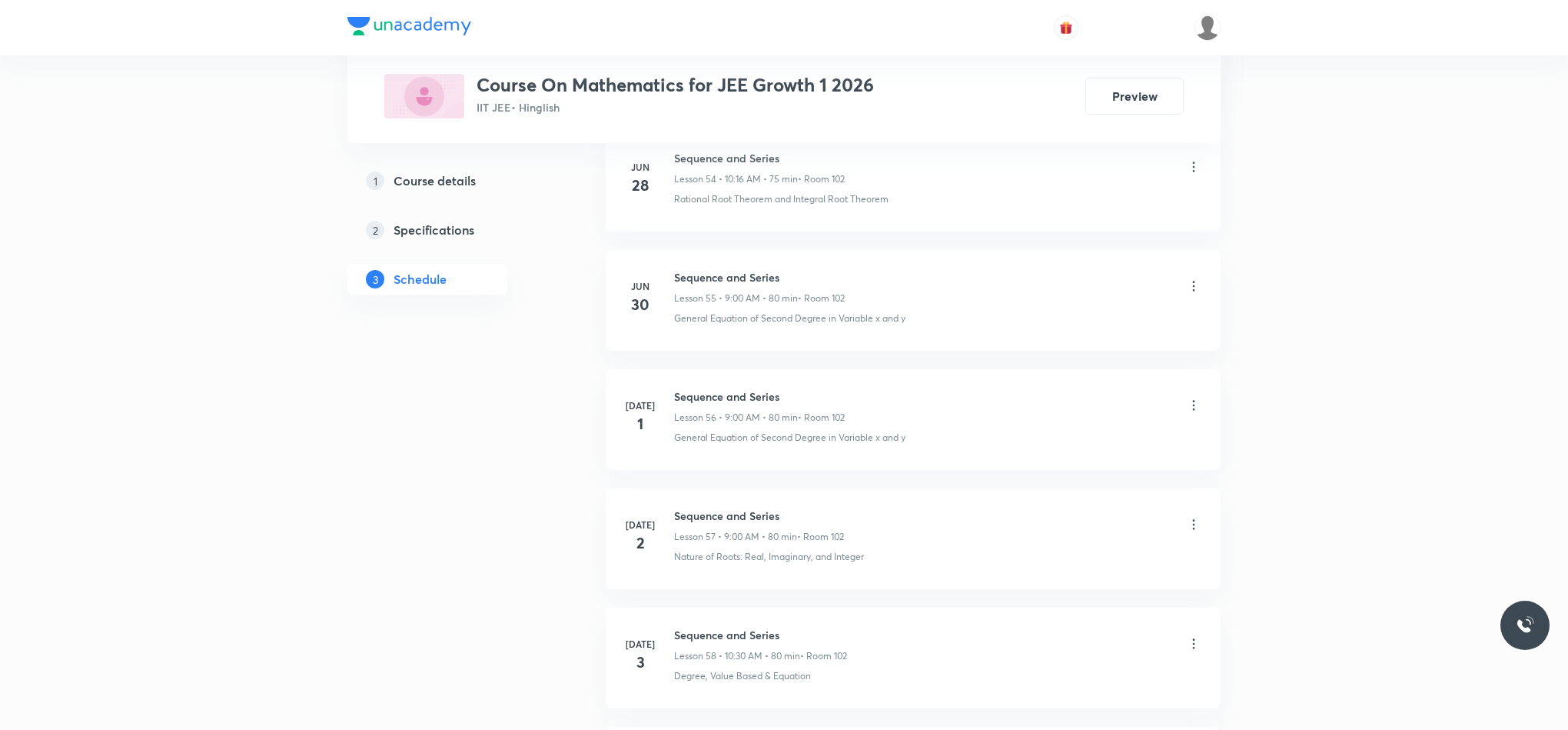
scroll to position [0, 0]
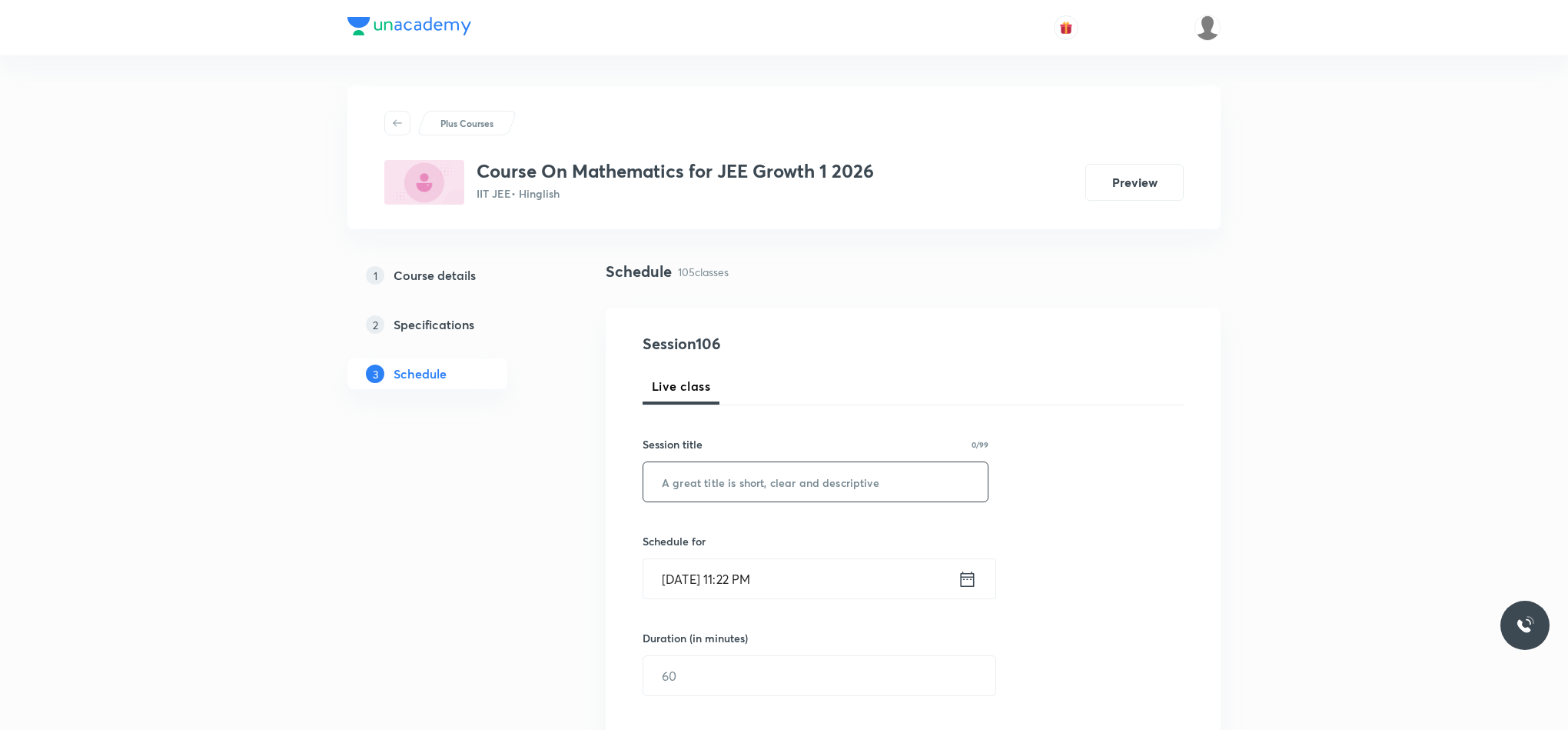
click at [851, 483] on input "text" at bounding box center [816, 482] width 345 height 39
paste input "Straight Line"
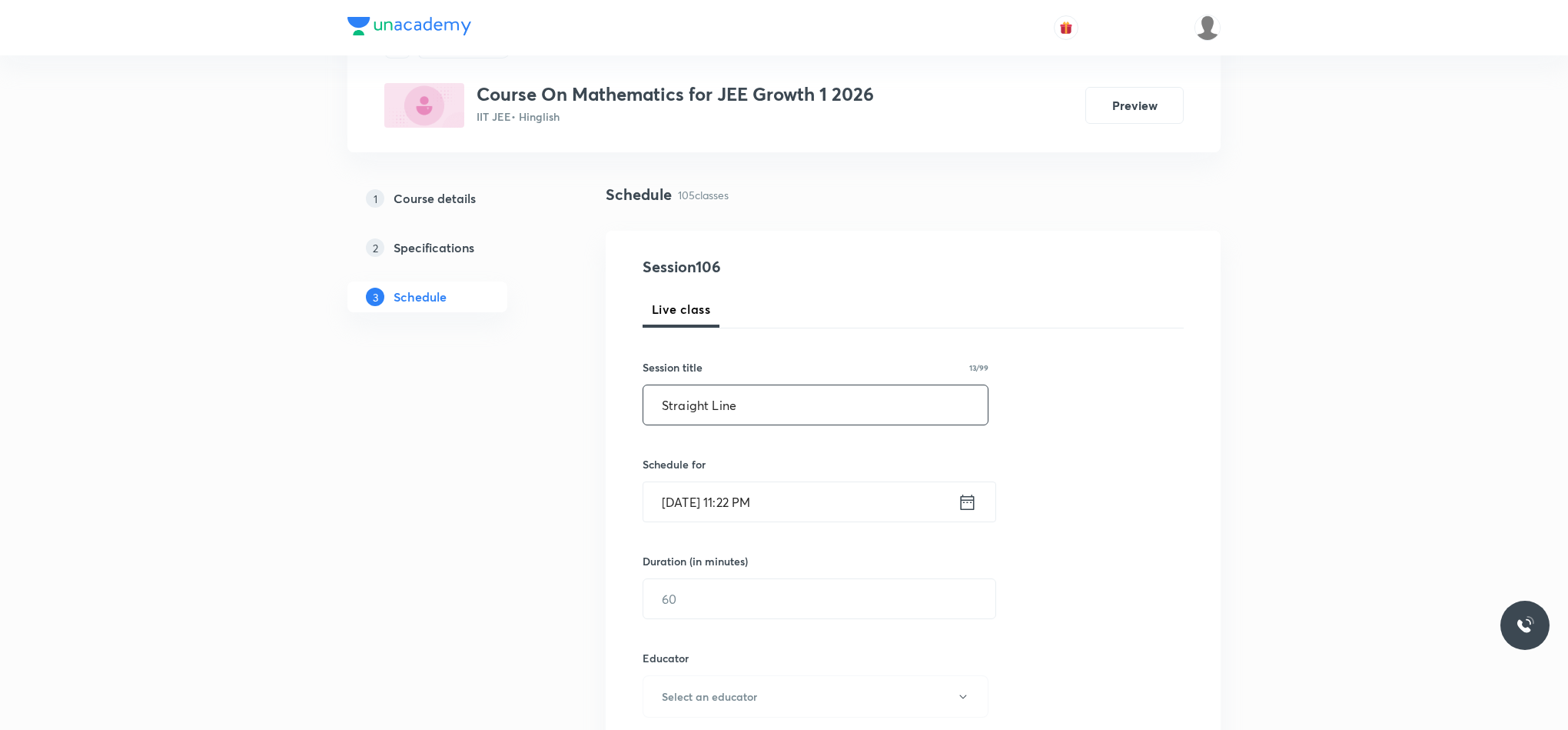
scroll to position [115, 0]
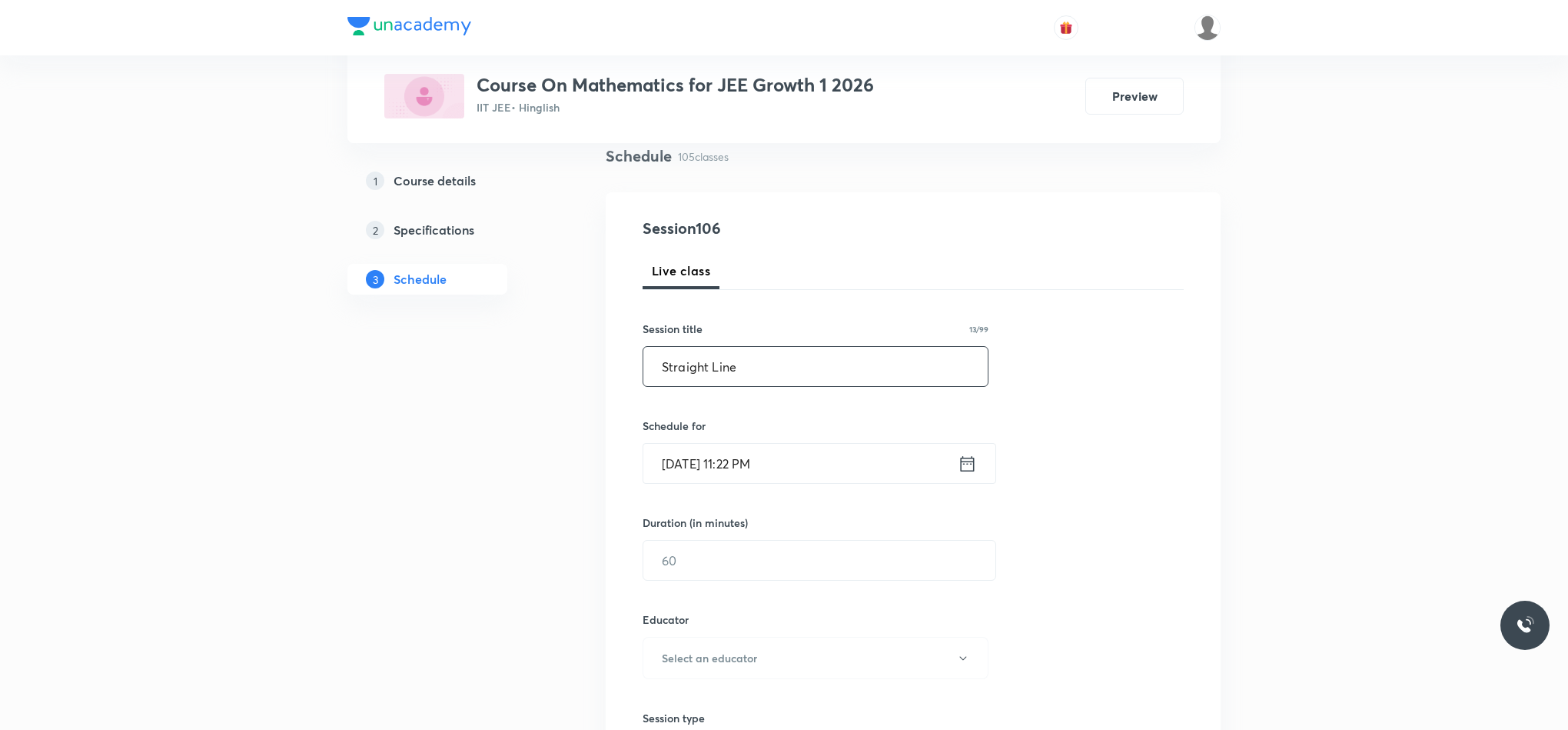
type input "Straight Line"
click at [976, 460] on div "[DATE] 11:22 PM ​" at bounding box center [820, 463] width 353 height 41
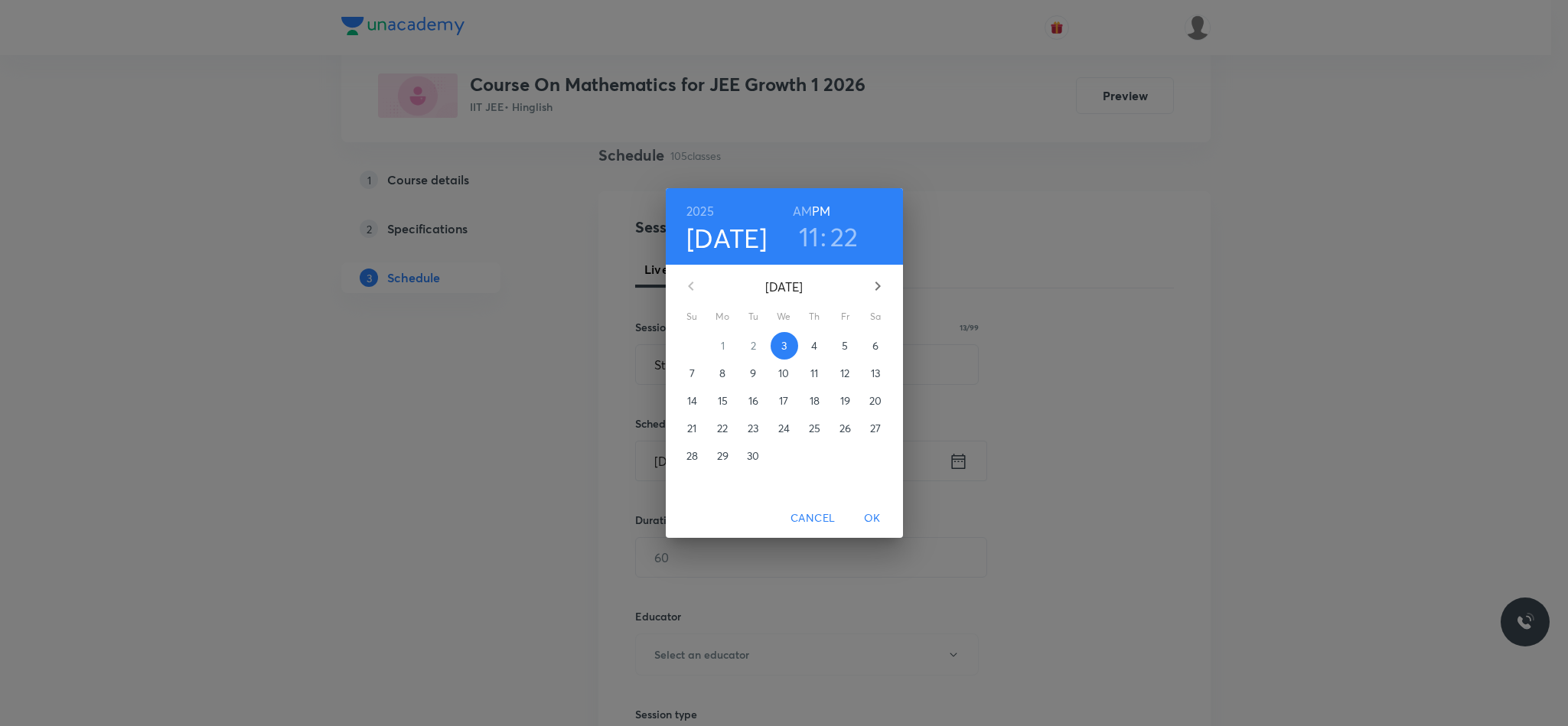
click at [815, 338] on p "4" at bounding box center [814, 345] width 6 height 15
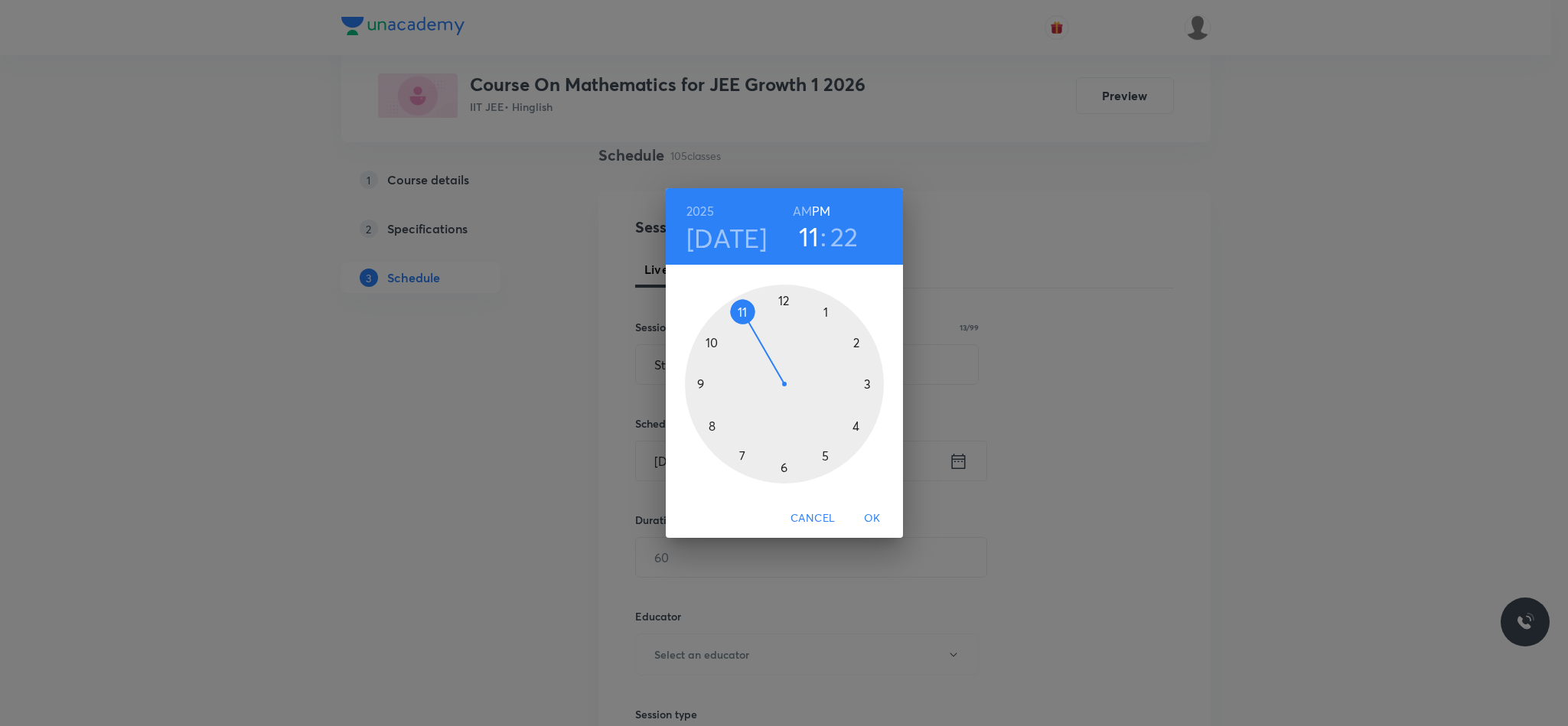
click at [700, 382] on div at bounding box center [784, 384] width 199 height 199
click at [786, 290] on div at bounding box center [784, 384] width 199 height 199
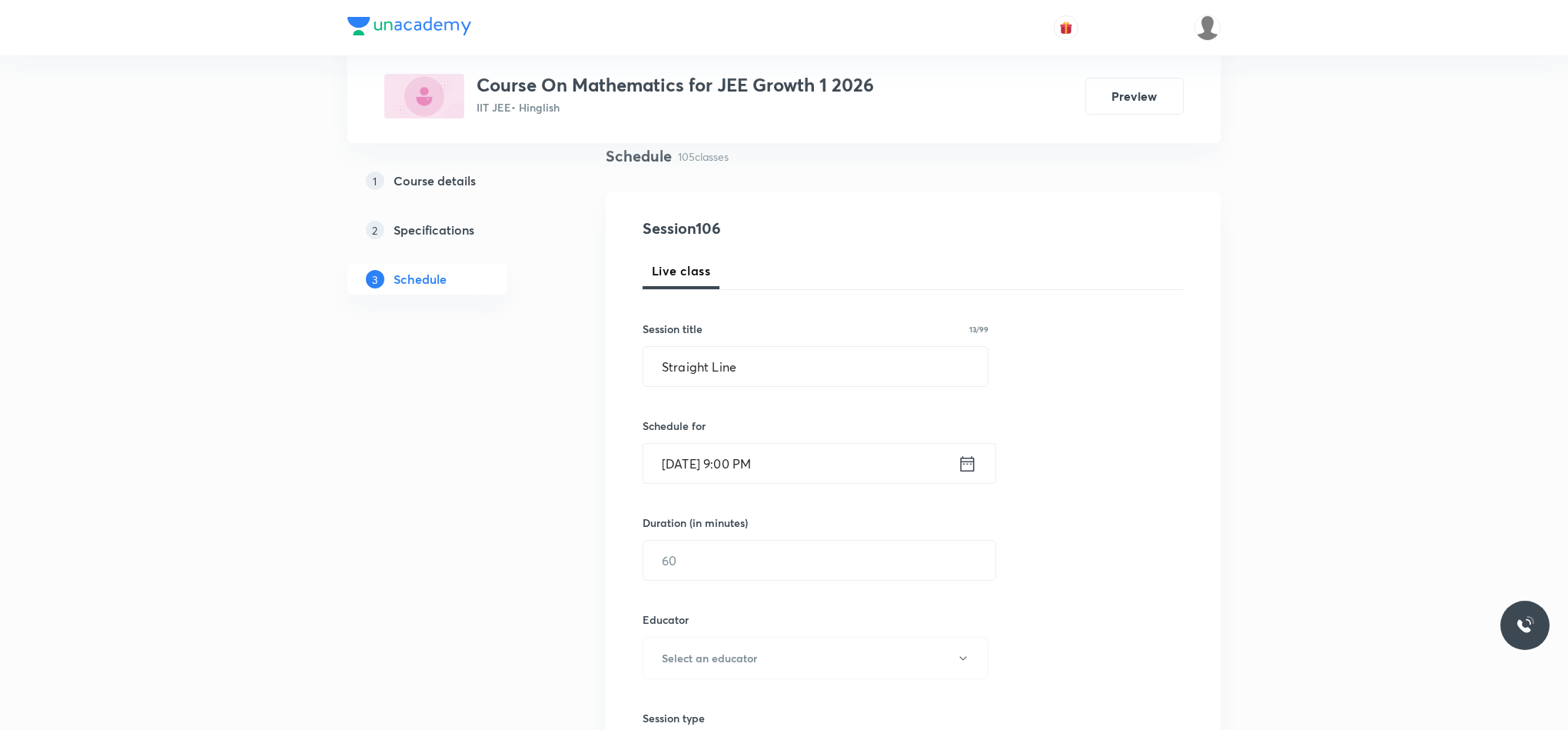
click at [965, 468] on icon at bounding box center [967, 463] width 19 height 22
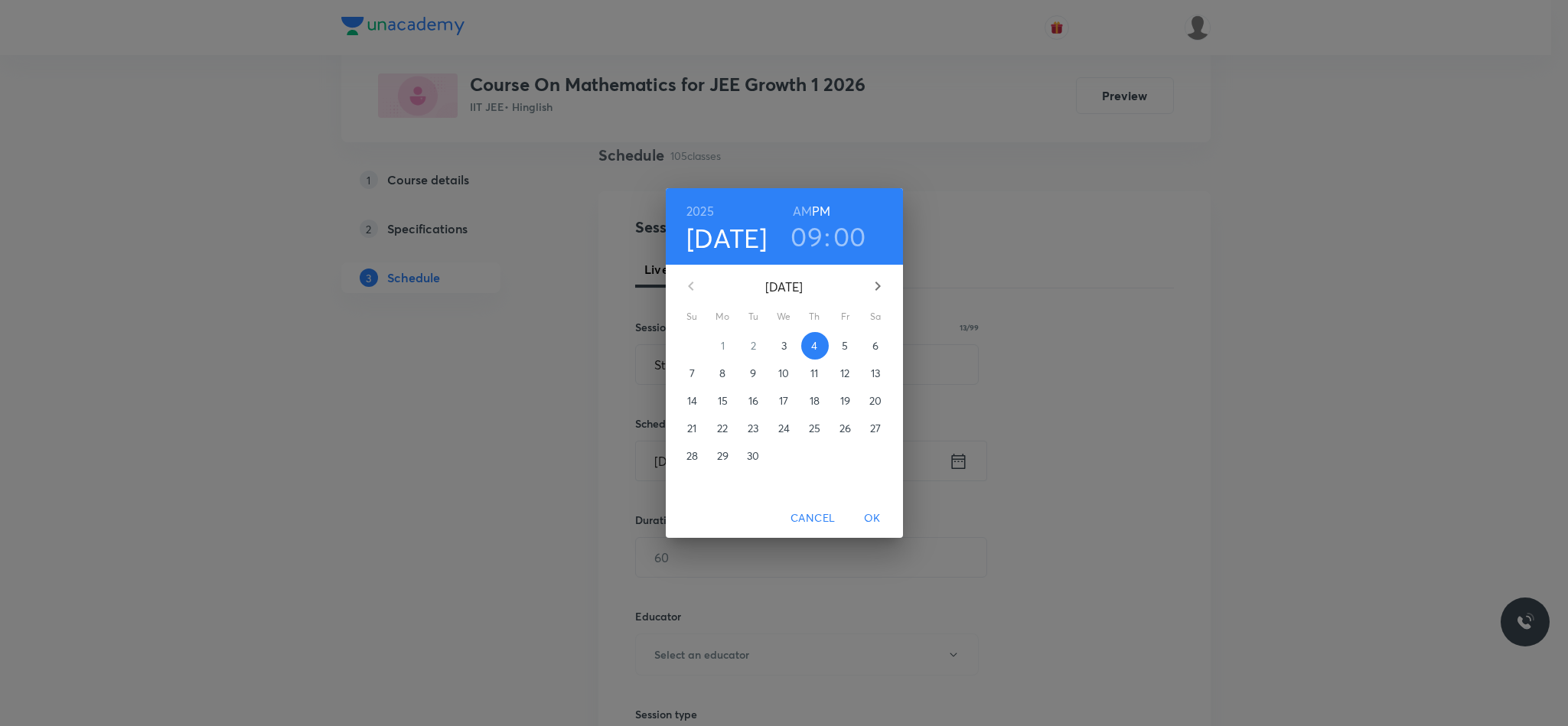
click at [795, 210] on h6 "AM" at bounding box center [802, 211] width 19 height 22
click at [863, 524] on span "OK" at bounding box center [872, 519] width 37 height 19
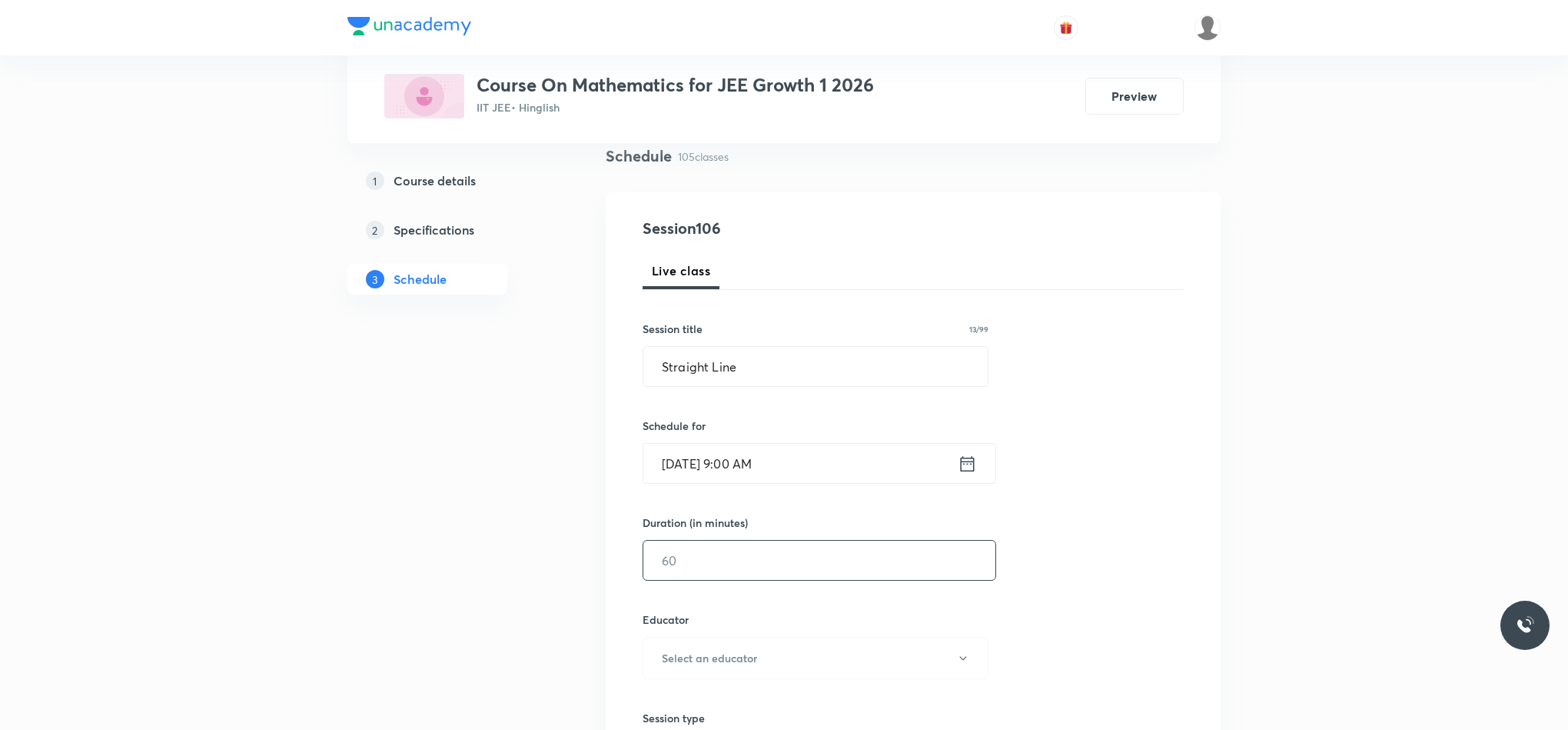
click at [773, 554] on input "text" at bounding box center [820, 560] width 352 height 39
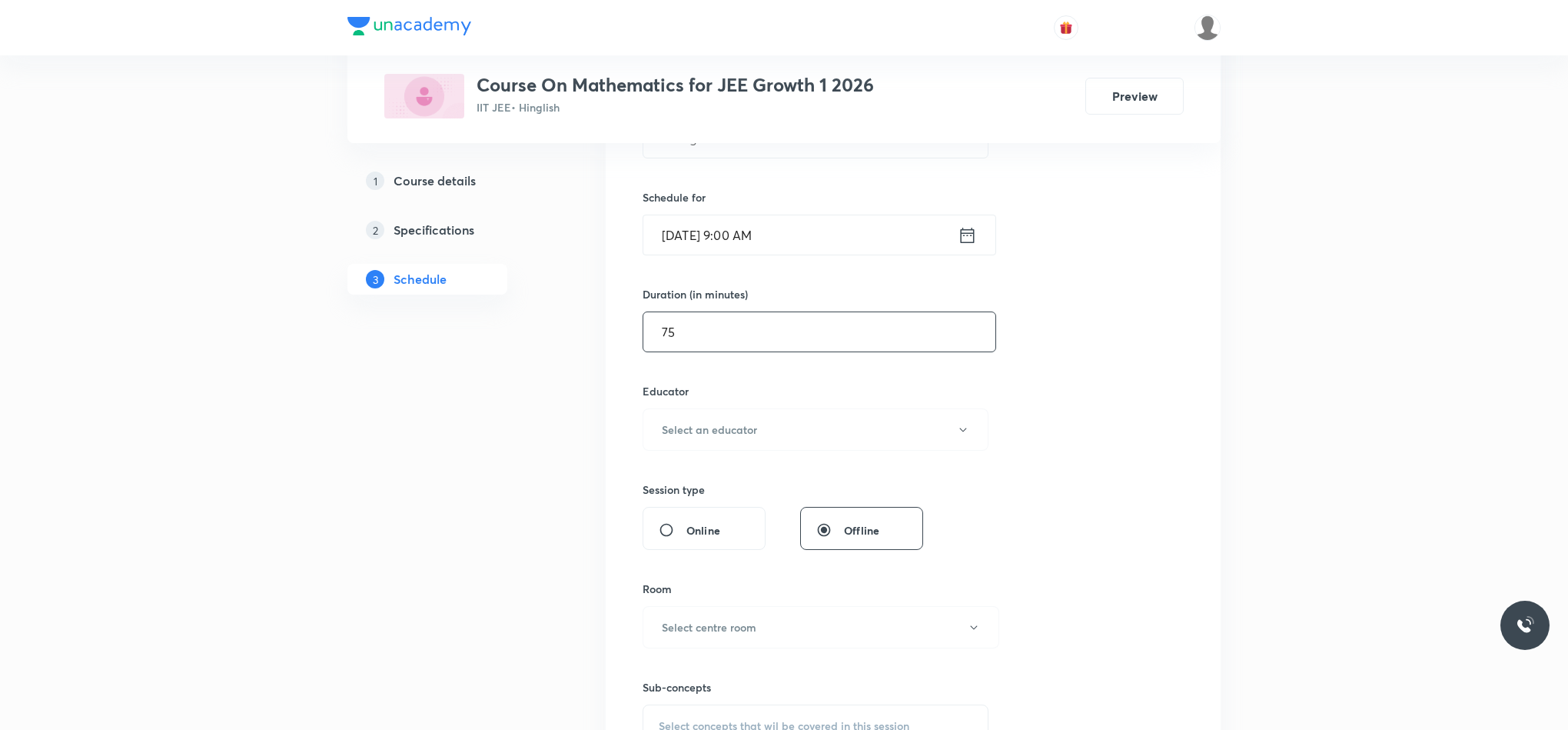
scroll to position [346, 0]
type input "75"
click at [766, 444] on button "Select an educator" at bounding box center [816, 427] width 346 height 42
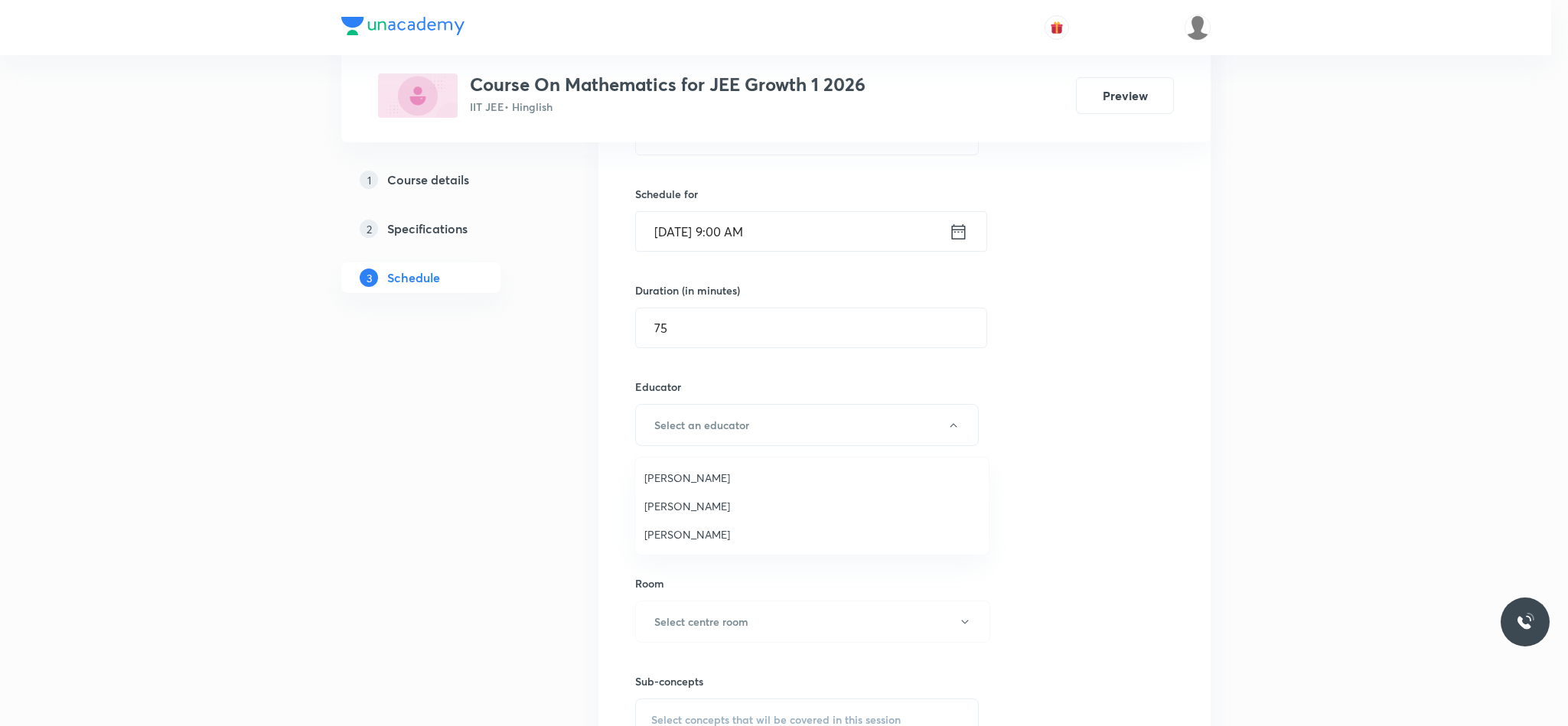
click at [696, 485] on span "Rajiv Kumar Tiwari" at bounding box center [811, 478] width 335 height 16
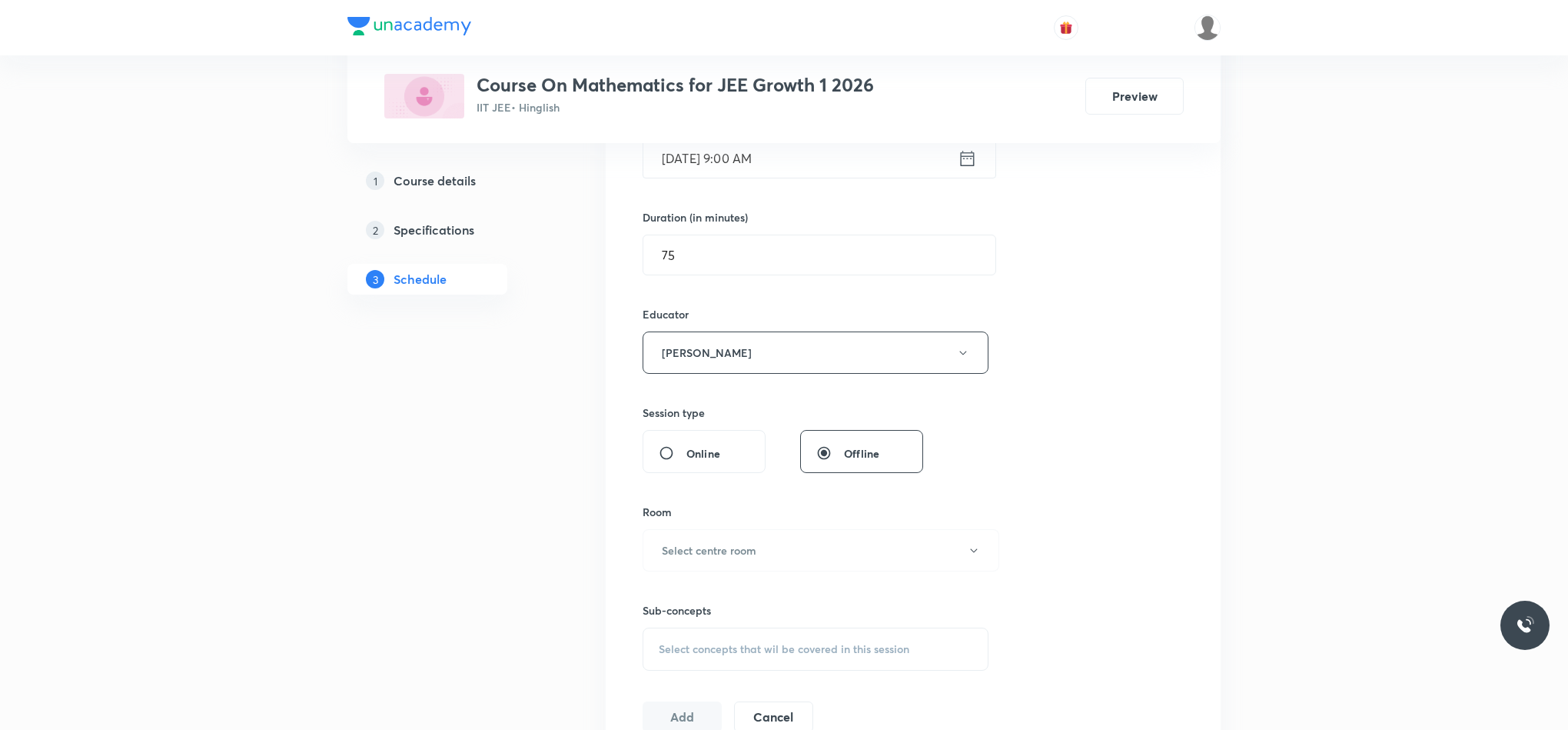
scroll to position [462, 0]
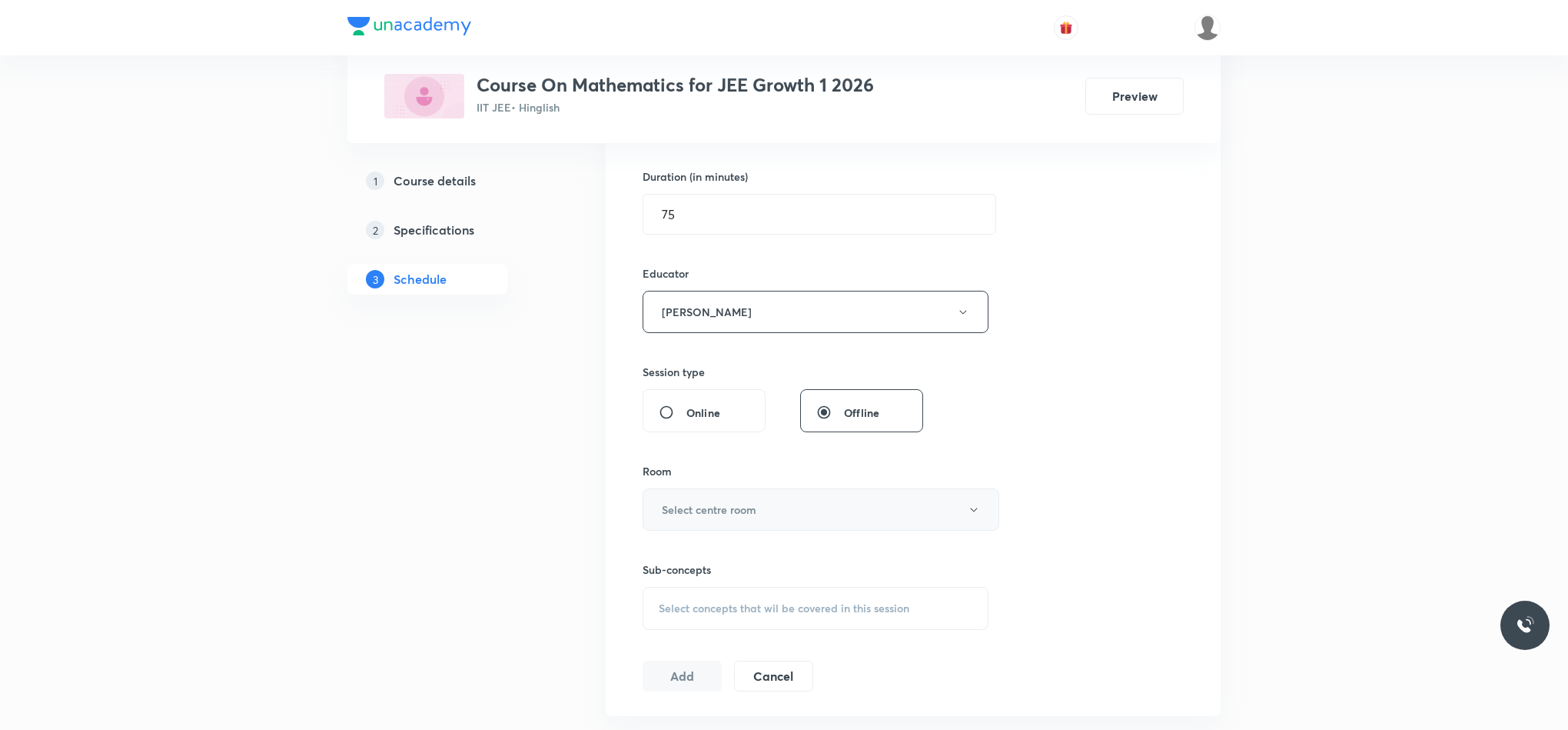
click at [688, 530] on button "Select centre room" at bounding box center [821, 509] width 357 height 42
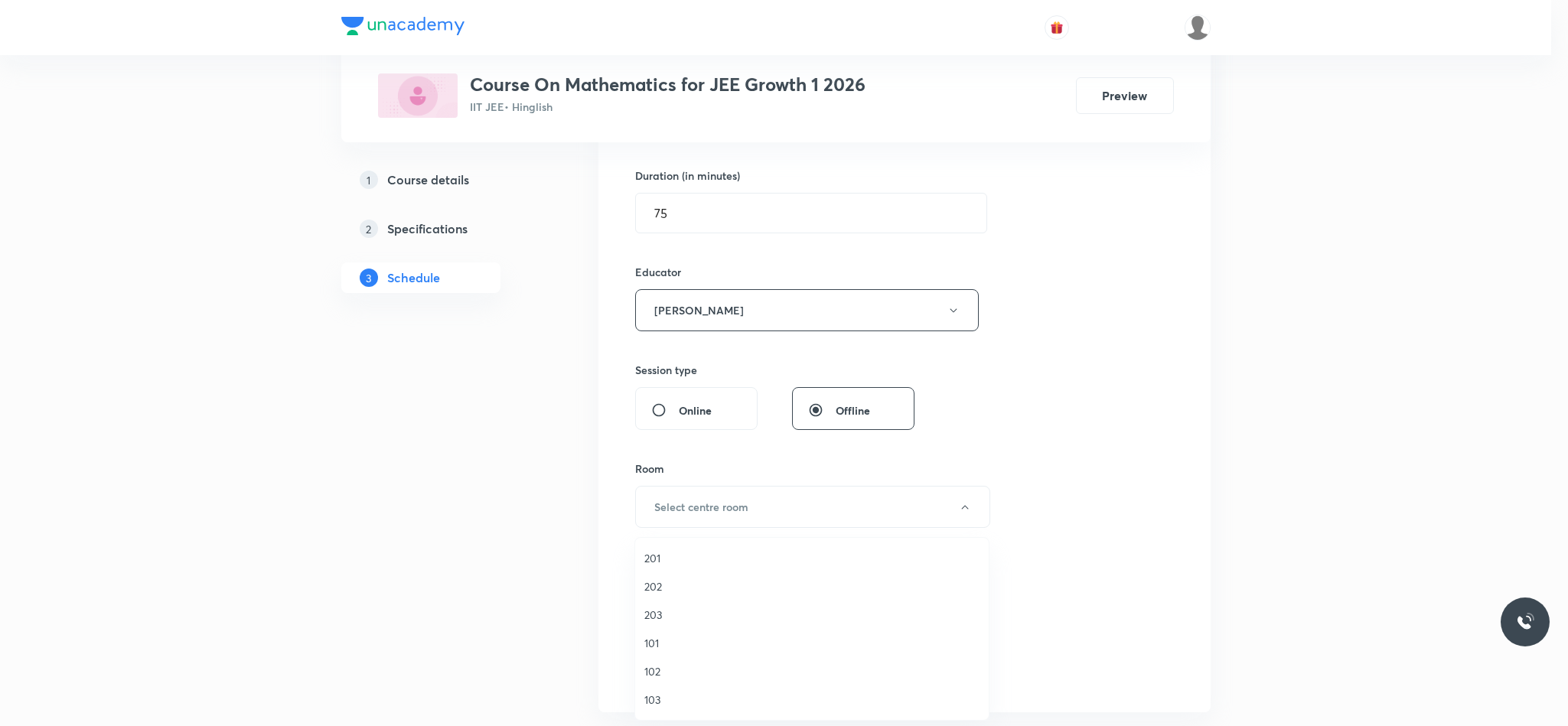
click at [668, 668] on span "102" at bounding box center [811, 671] width 335 height 16
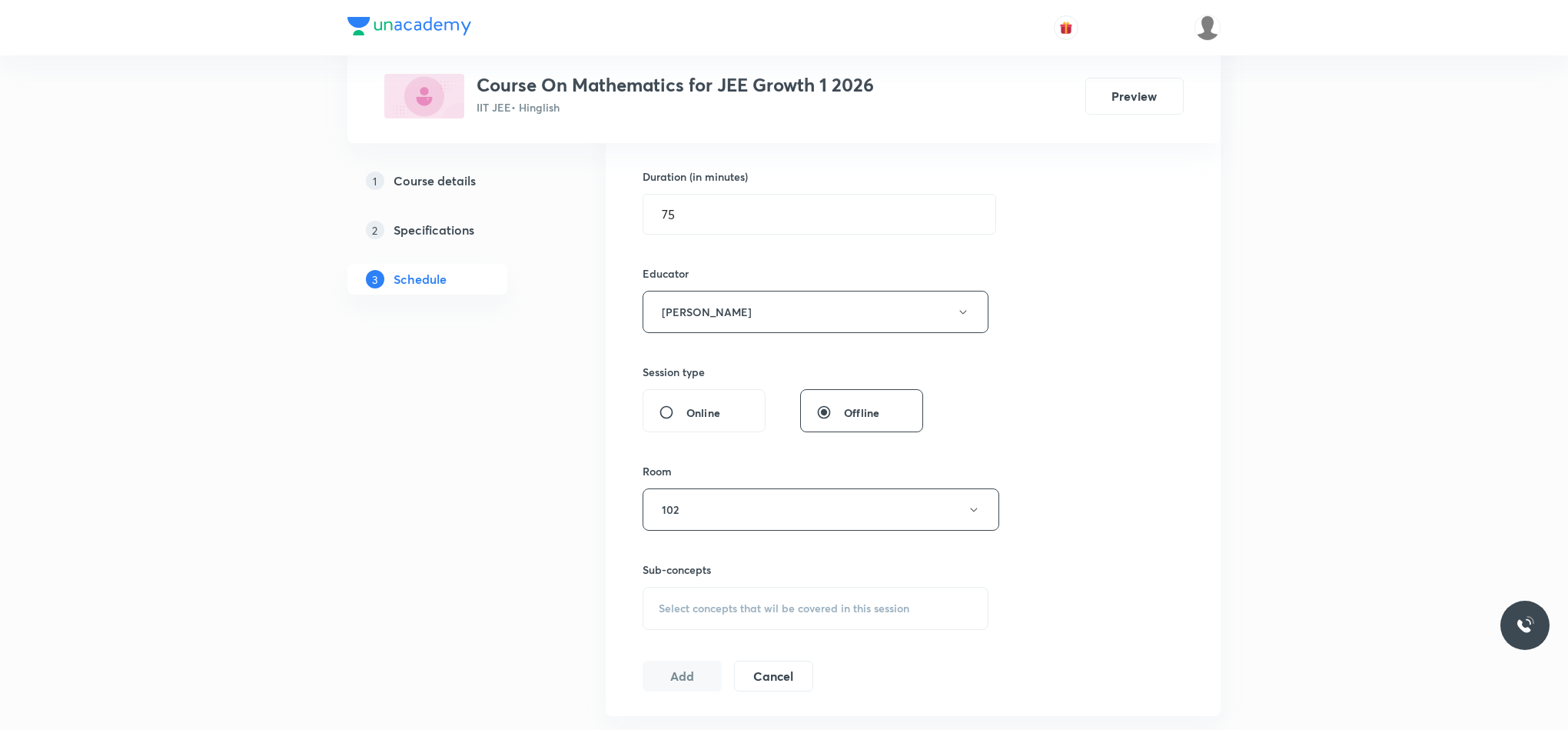
scroll to position [692, 0]
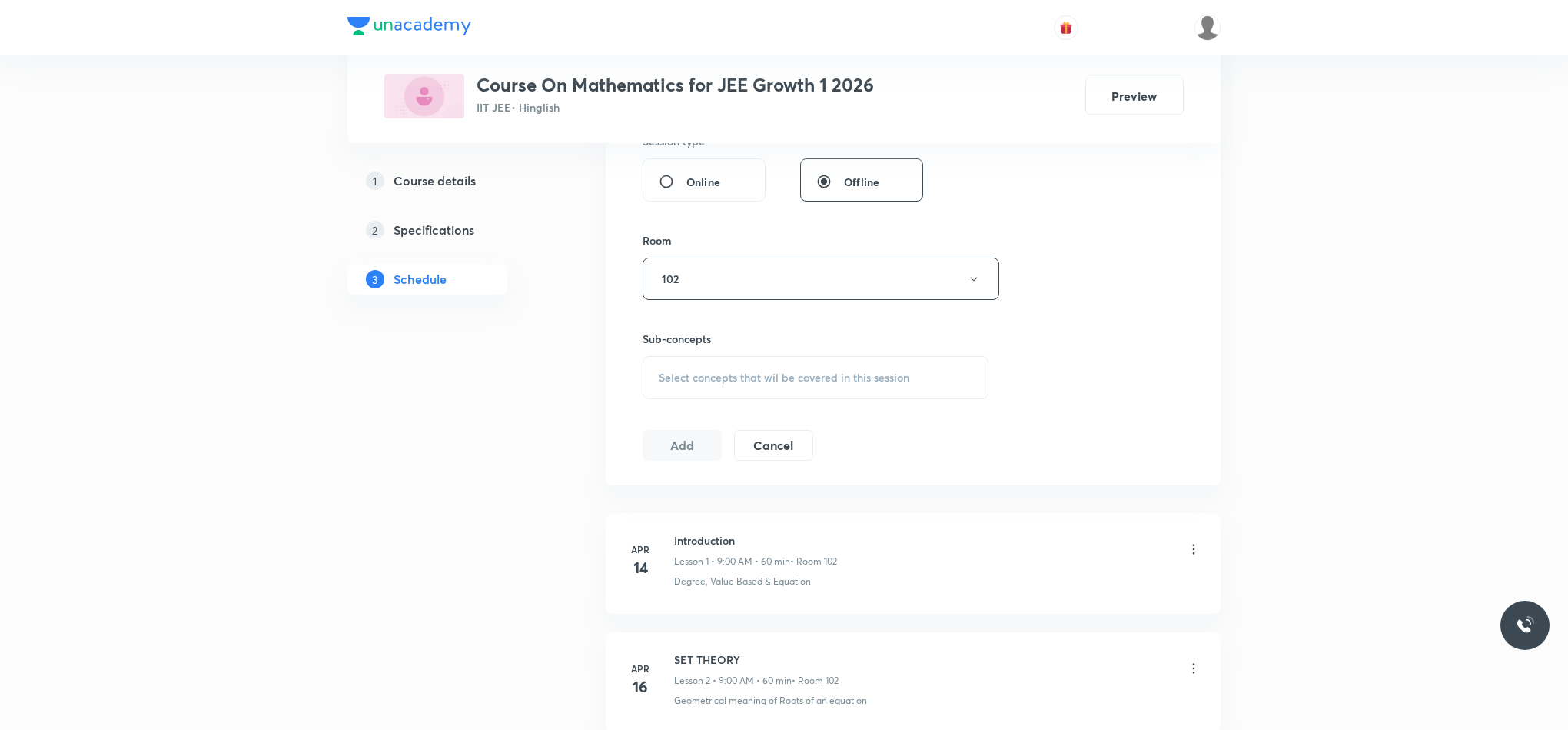
click at [704, 384] on span "Select concepts that wil be covered in this session" at bounding box center [784, 377] width 251 height 12
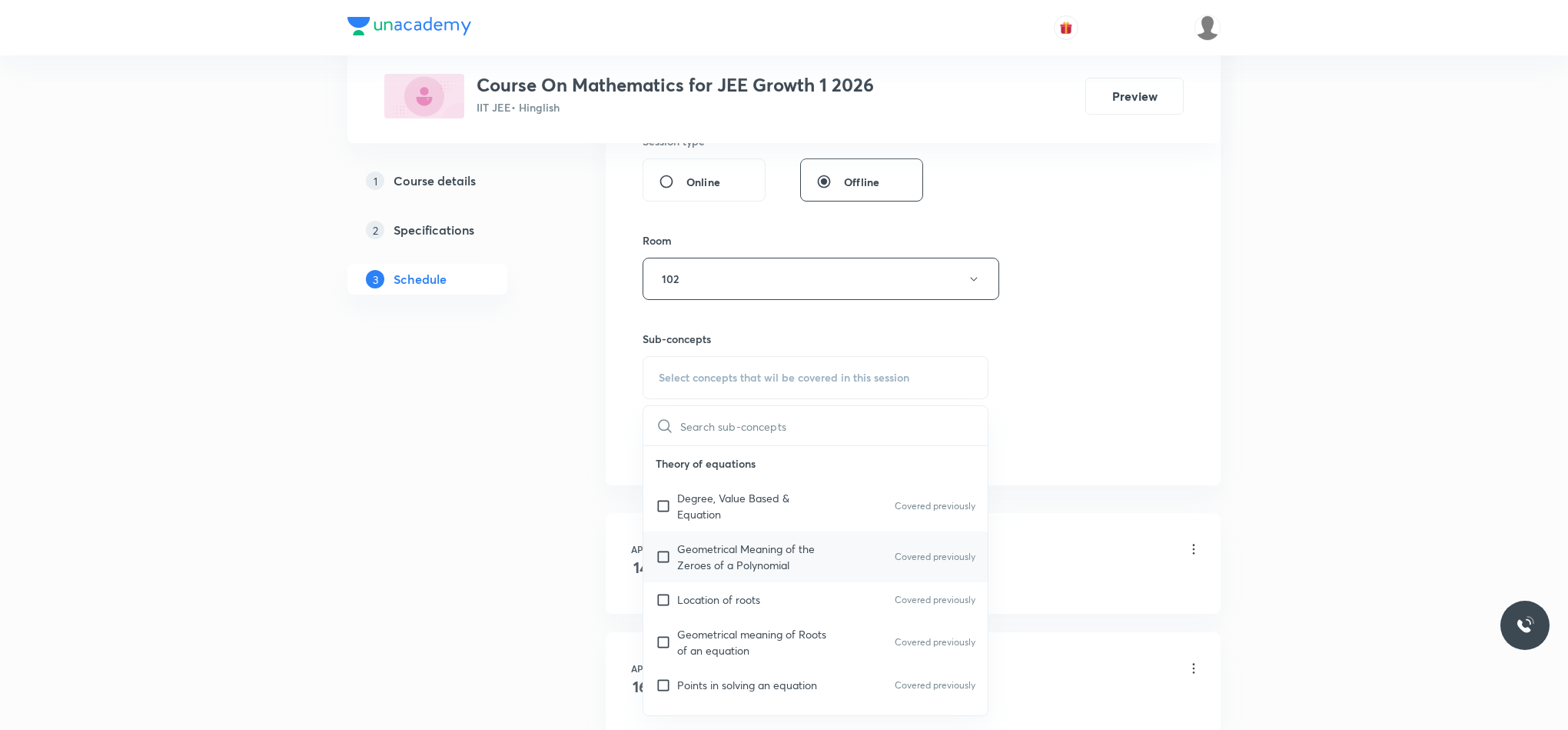
click at [730, 547] on p "Geometrical Meaning of the Zeroes of a Polynomial" at bounding box center [755, 557] width 156 height 32
checkbox input "true"
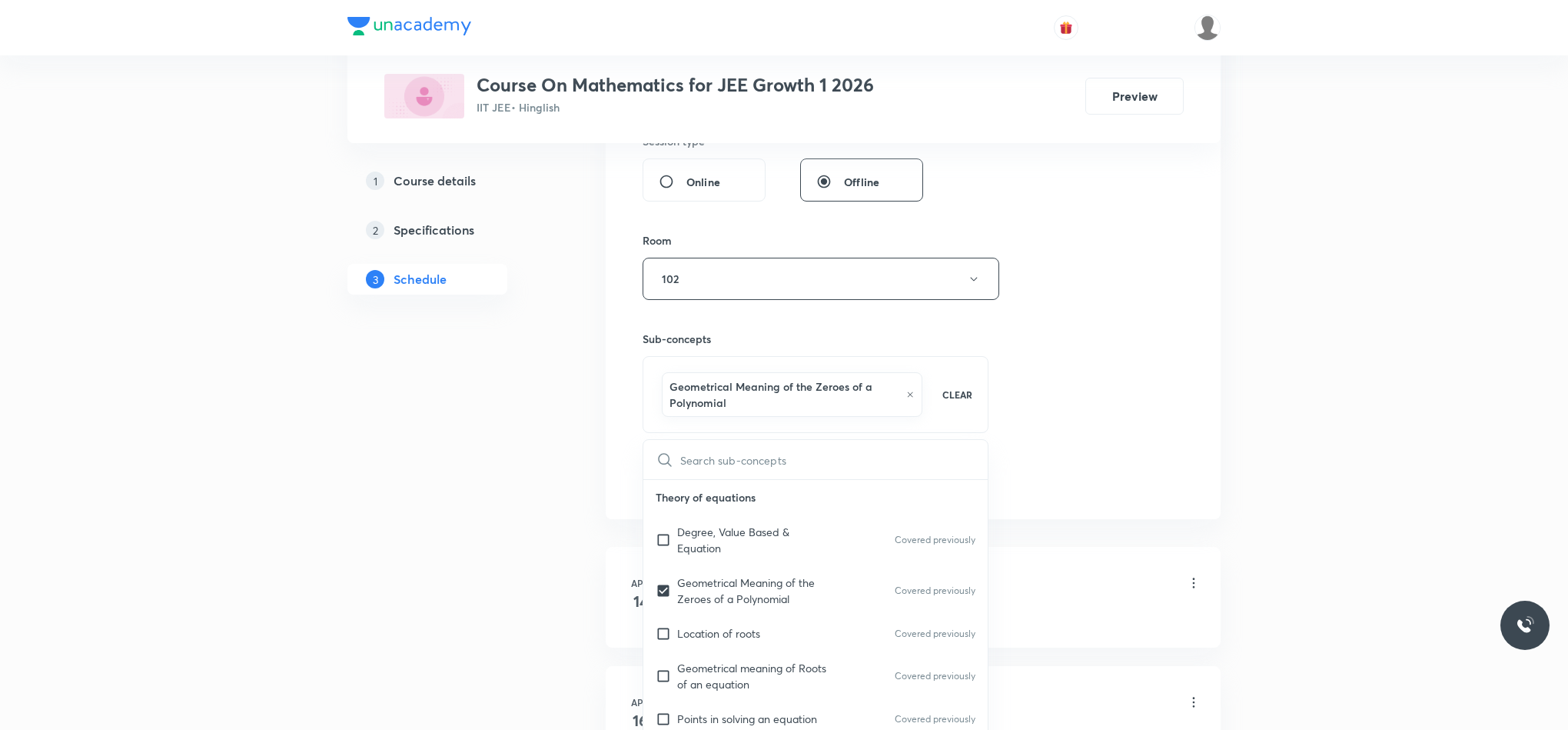
drag, startPoint x: 1281, startPoint y: 411, endPoint x: 1262, endPoint y: 418, distance: 20.2
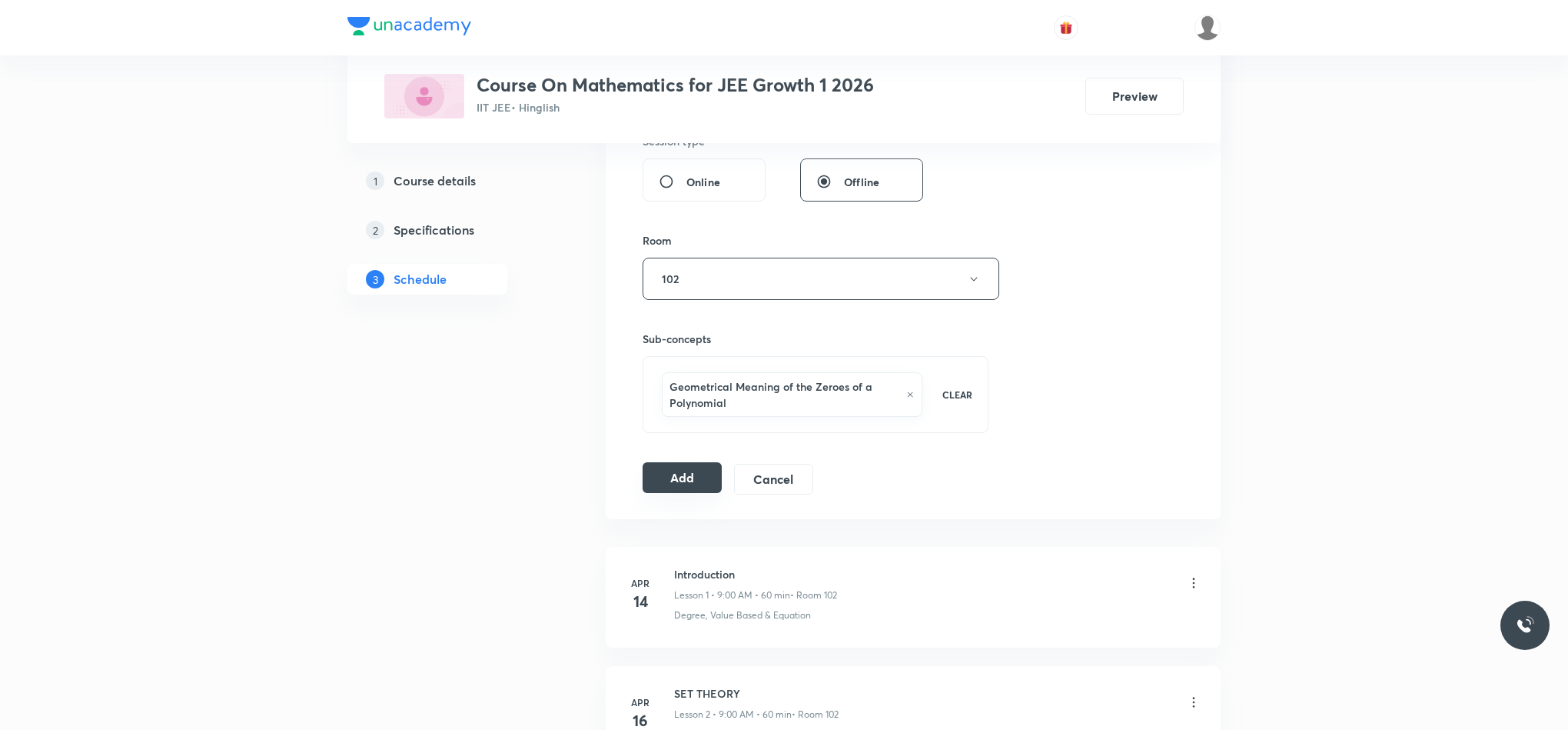
click at [675, 483] on button "Add" at bounding box center [683, 478] width 79 height 31
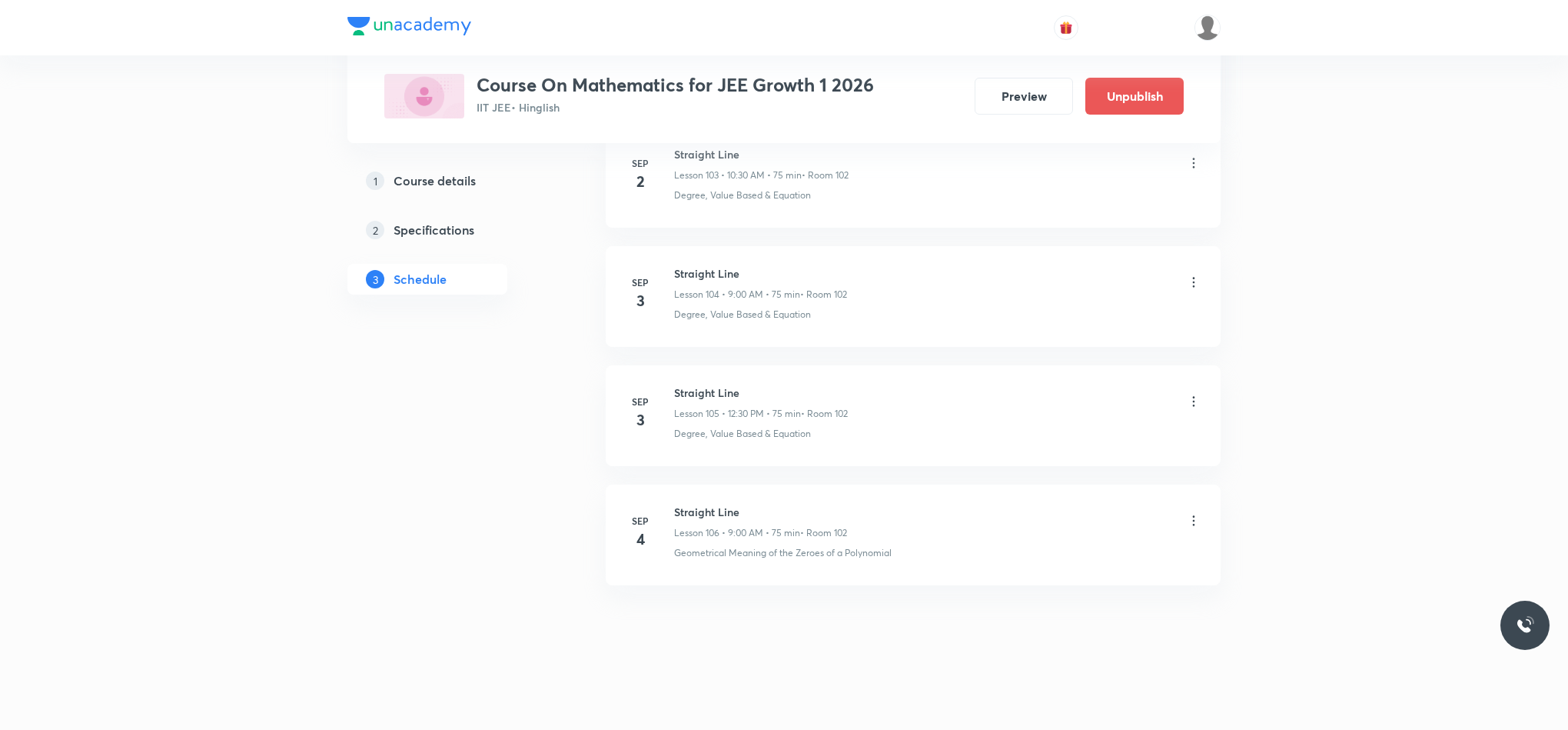
scroll to position [12511, 0]
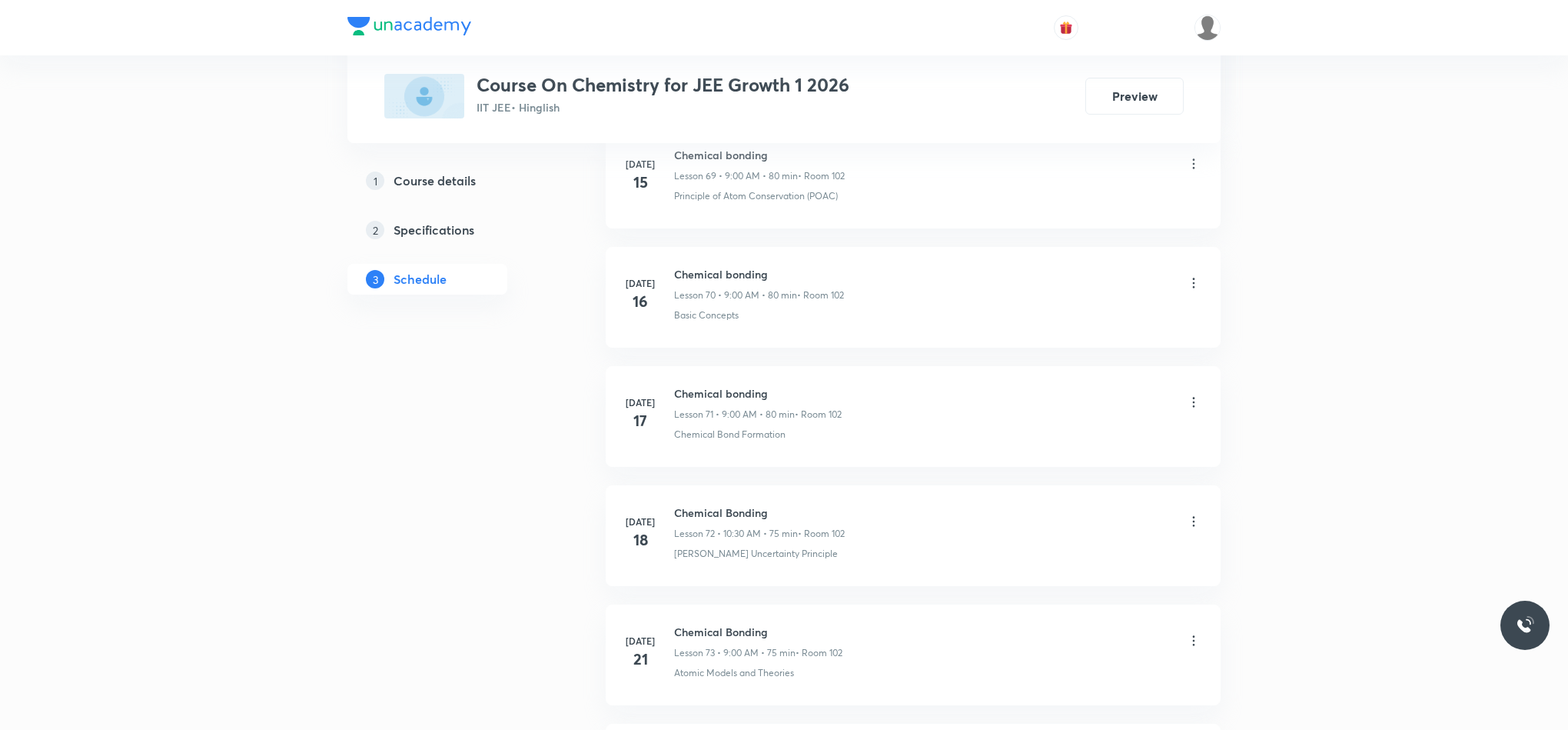
scroll to position [12481, 0]
drag, startPoint x: 672, startPoint y: 509, endPoint x: 809, endPoint y: 497, distance: 137.5
click at [809, 497] on li "Sep 2 Thermodynamics Lesson 99 • 12:15 PM • 75 min • Room 102 Physics Mock Ques…" at bounding box center [913, 535] width 615 height 101
copy h6 "Thermodynamics"
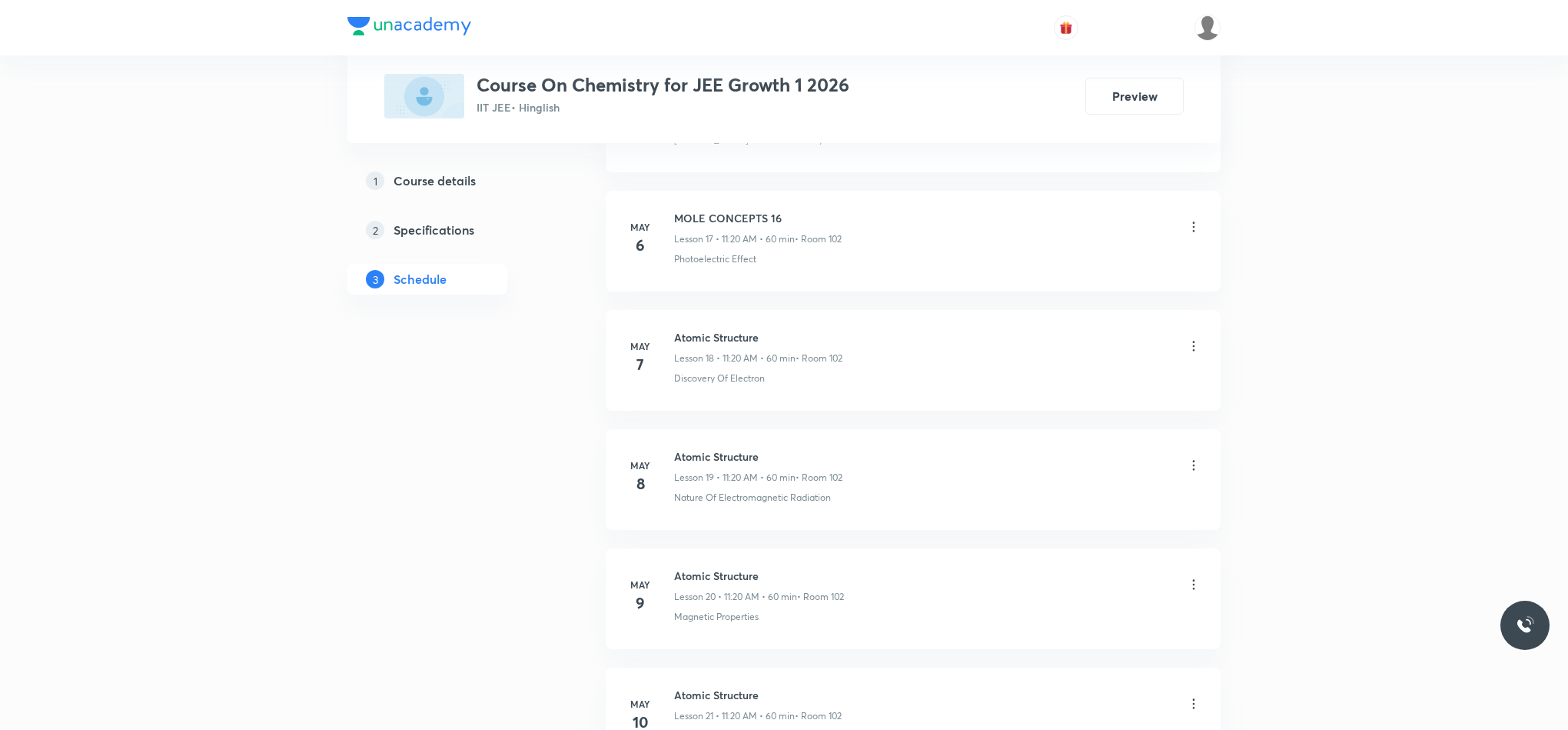
scroll to position [0, 0]
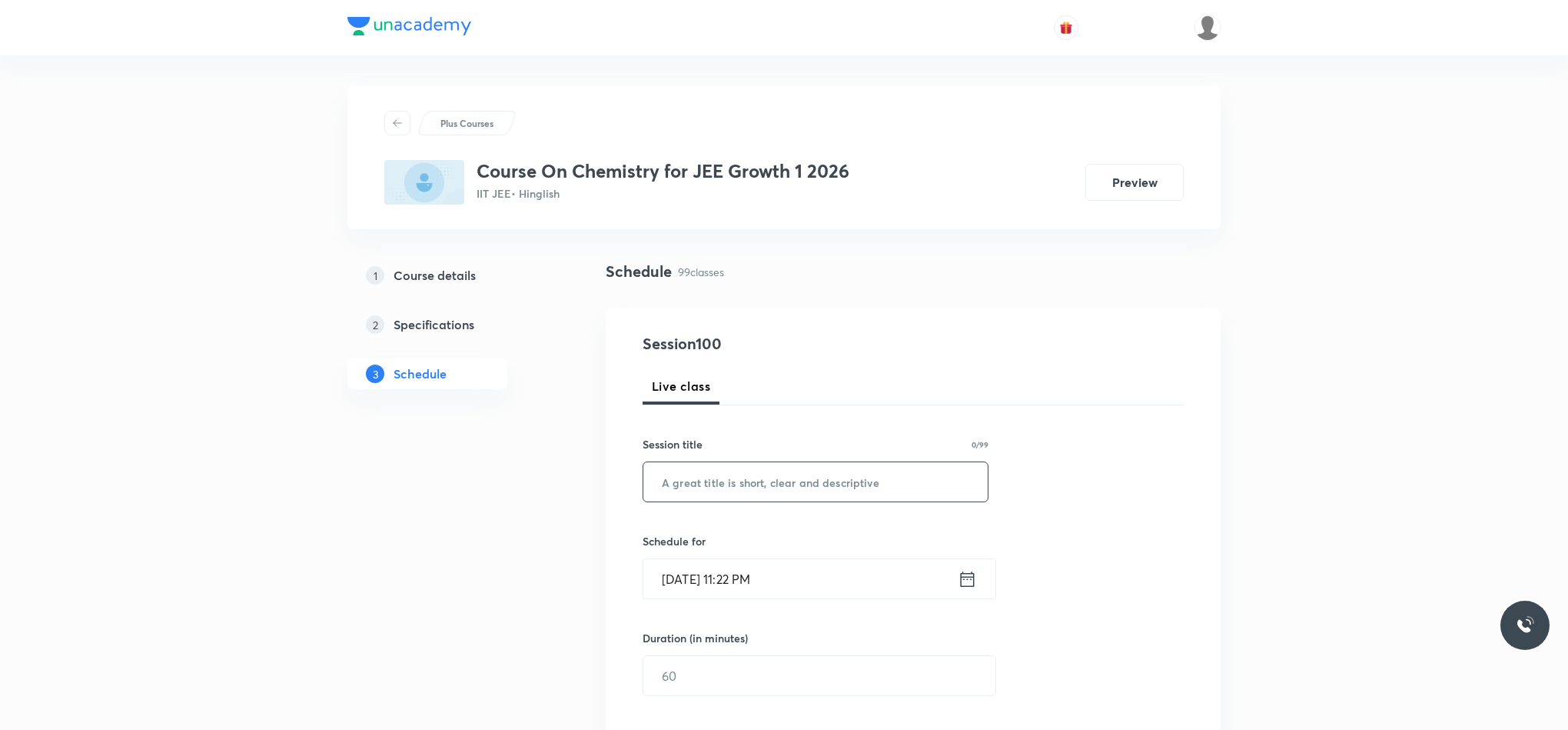
click at [705, 490] on input "text" at bounding box center [816, 482] width 345 height 39
paste input "Thermodynamics"
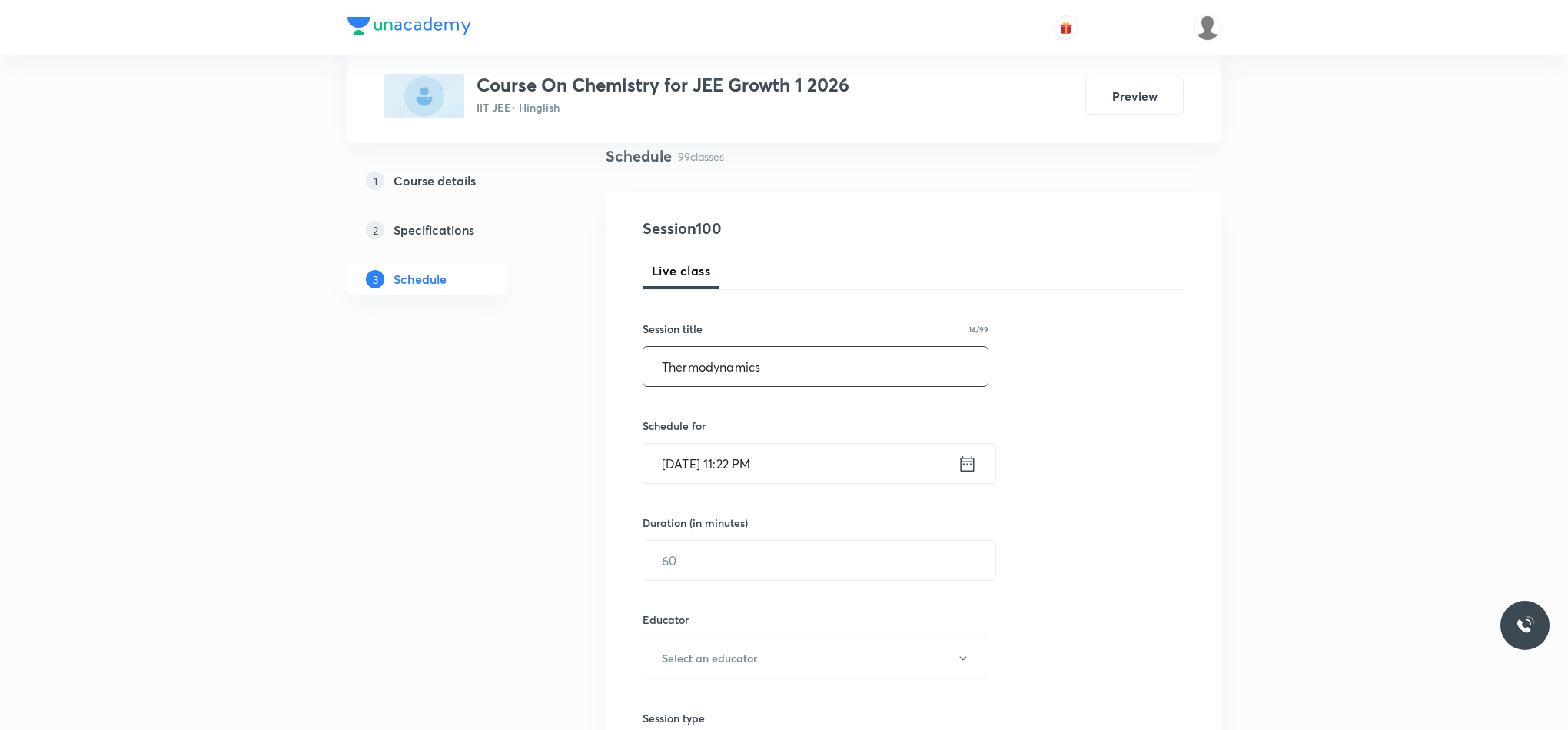
scroll to position [230, 0]
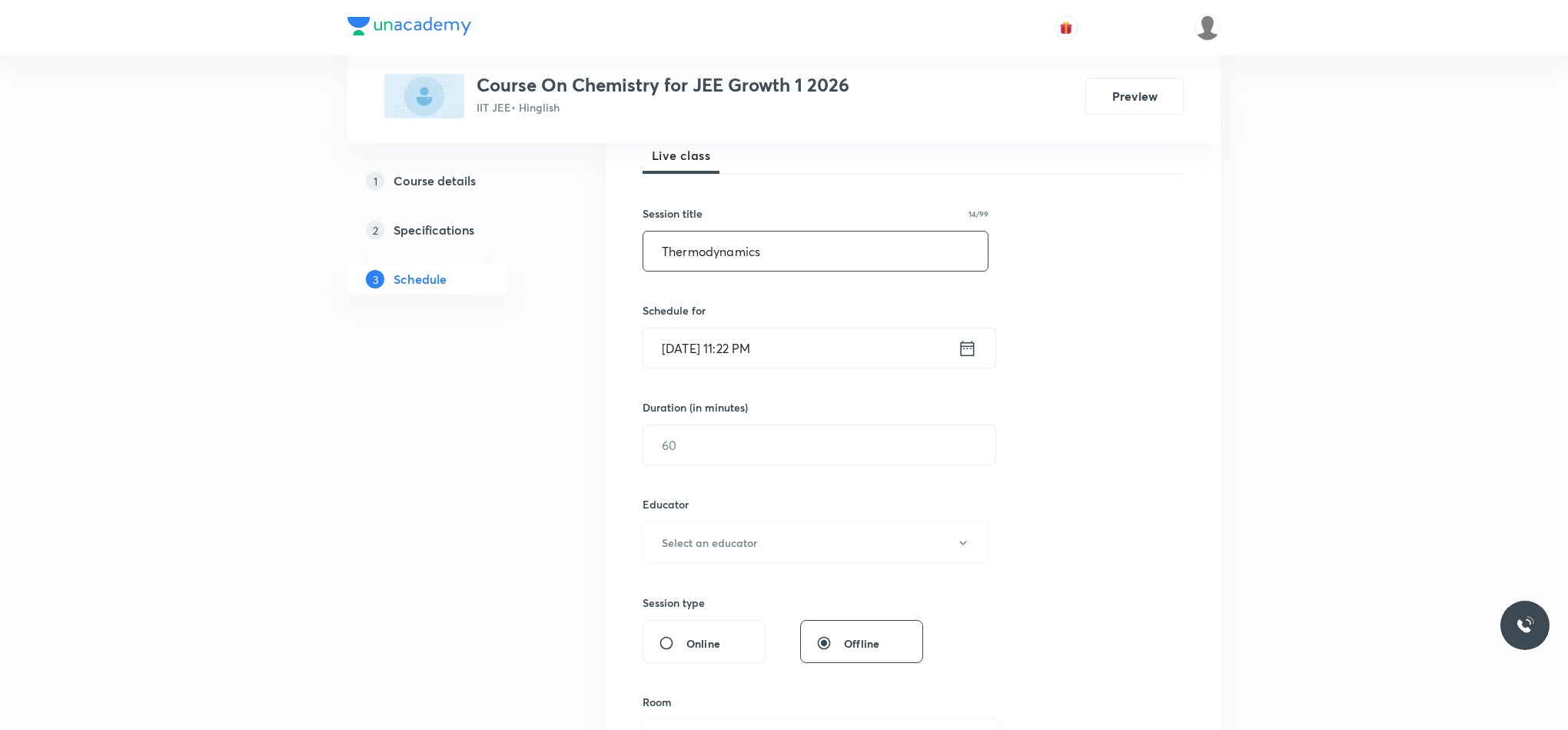
type input "Thermodynamics"
click at [962, 330] on div "[DATE] 11:22 PM ​" at bounding box center [820, 348] width 353 height 41
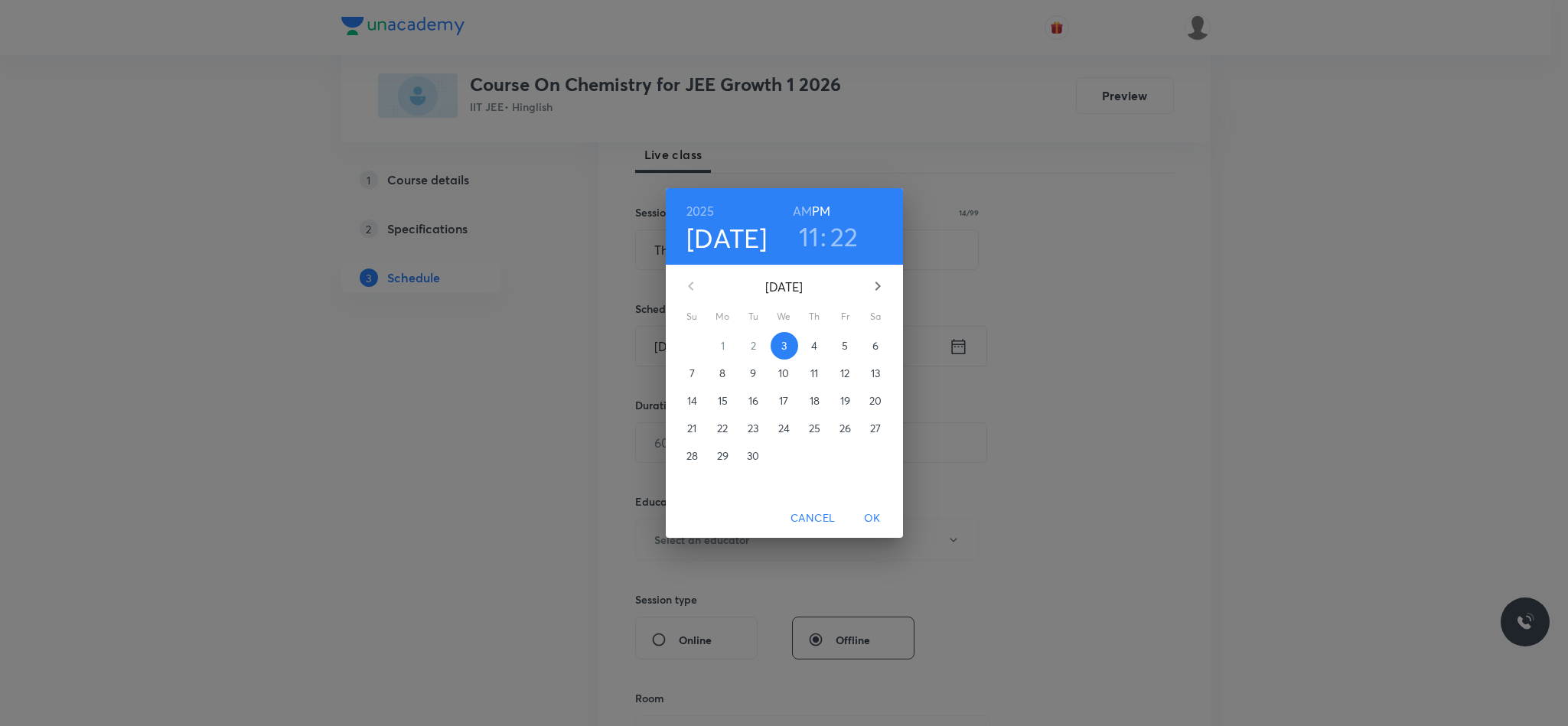
click at [816, 344] on p "4" at bounding box center [814, 345] width 6 height 15
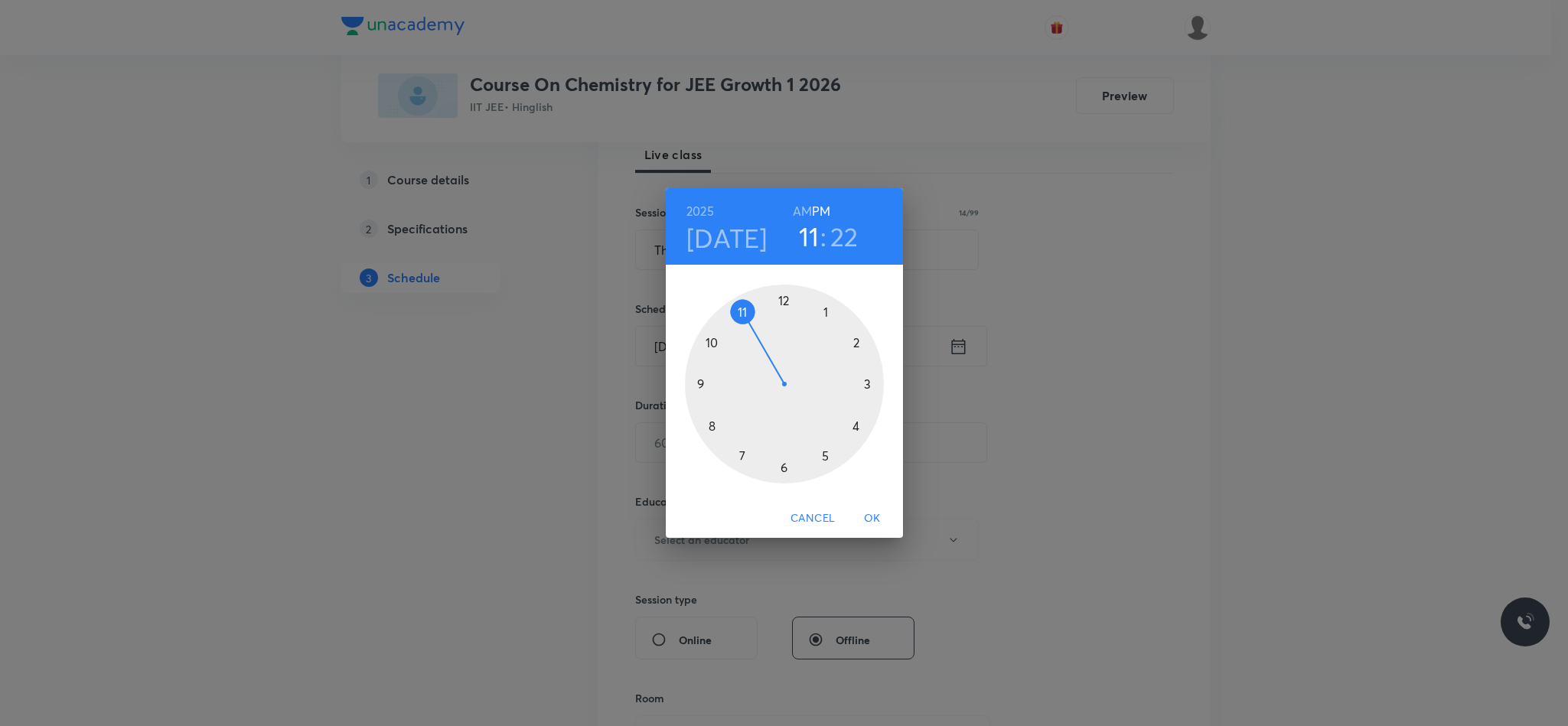
click at [709, 345] on div at bounding box center [784, 384] width 199 height 199
click at [783, 465] on div at bounding box center [784, 384] width 199 height 199
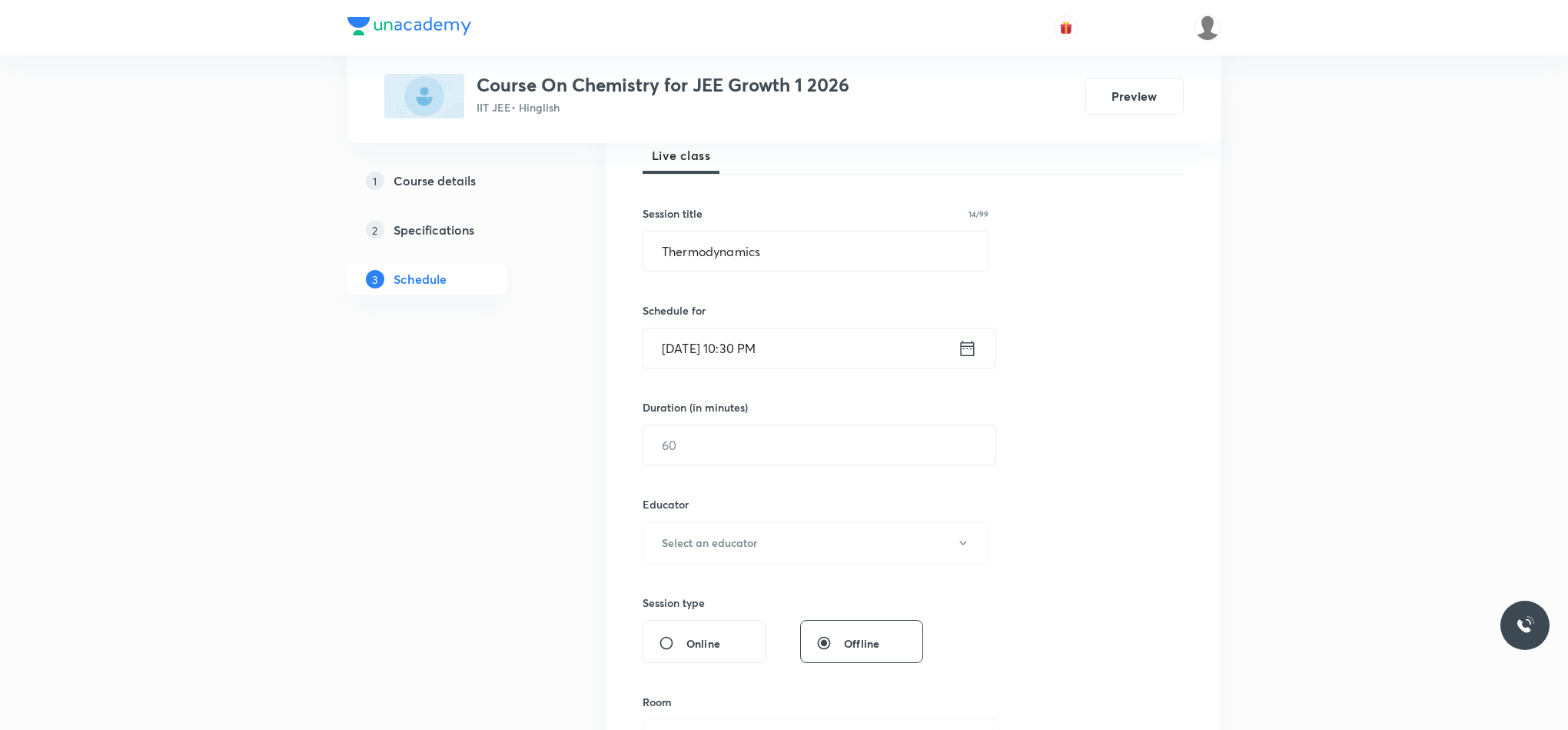
click at [973, 355] on icon at bounding box center [967, 347] width 14 height 15
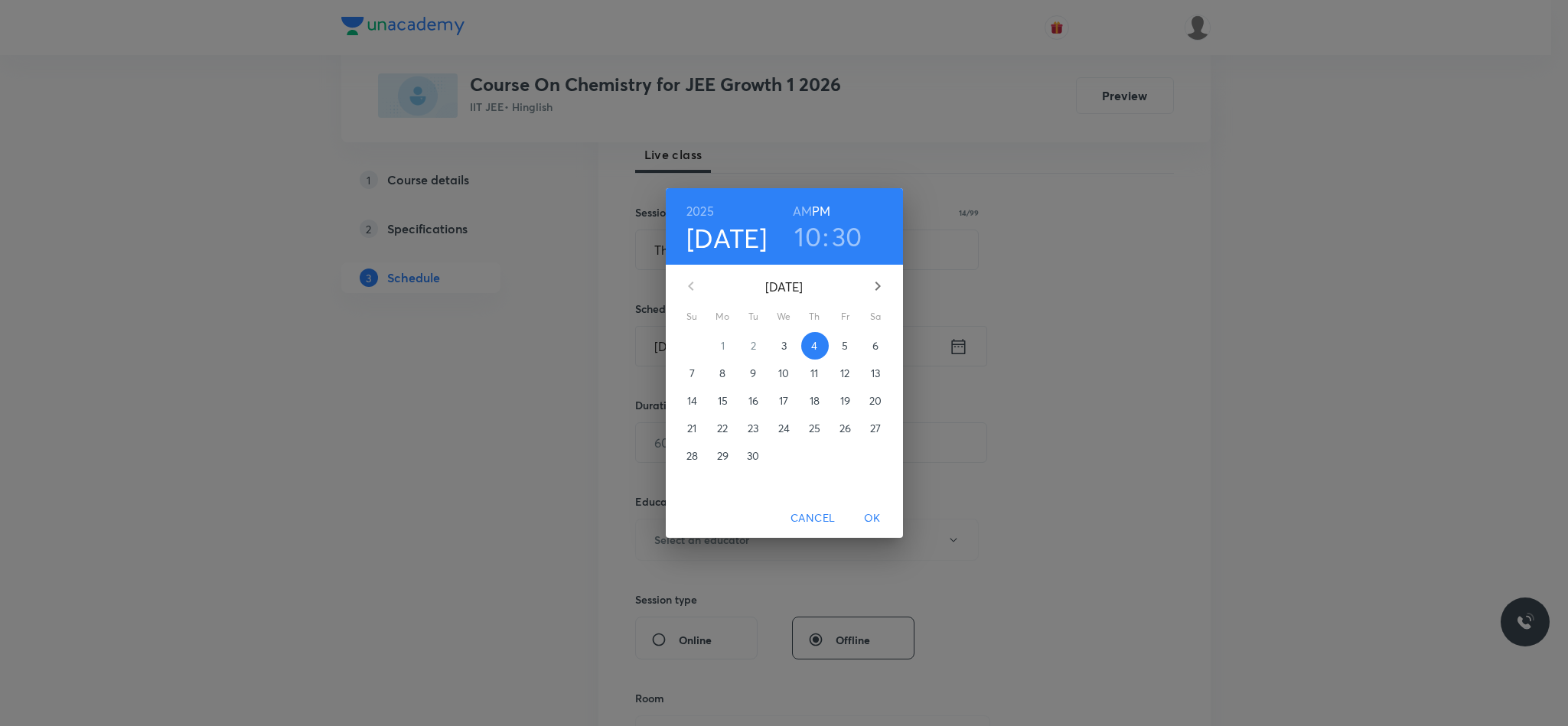
click at [810, 202] on h6 "AM" at bounding box center [802, 211] width 19 height 22
click at [875, 512] on span "OK" at bounding box center [872, 519] width 37 height 19
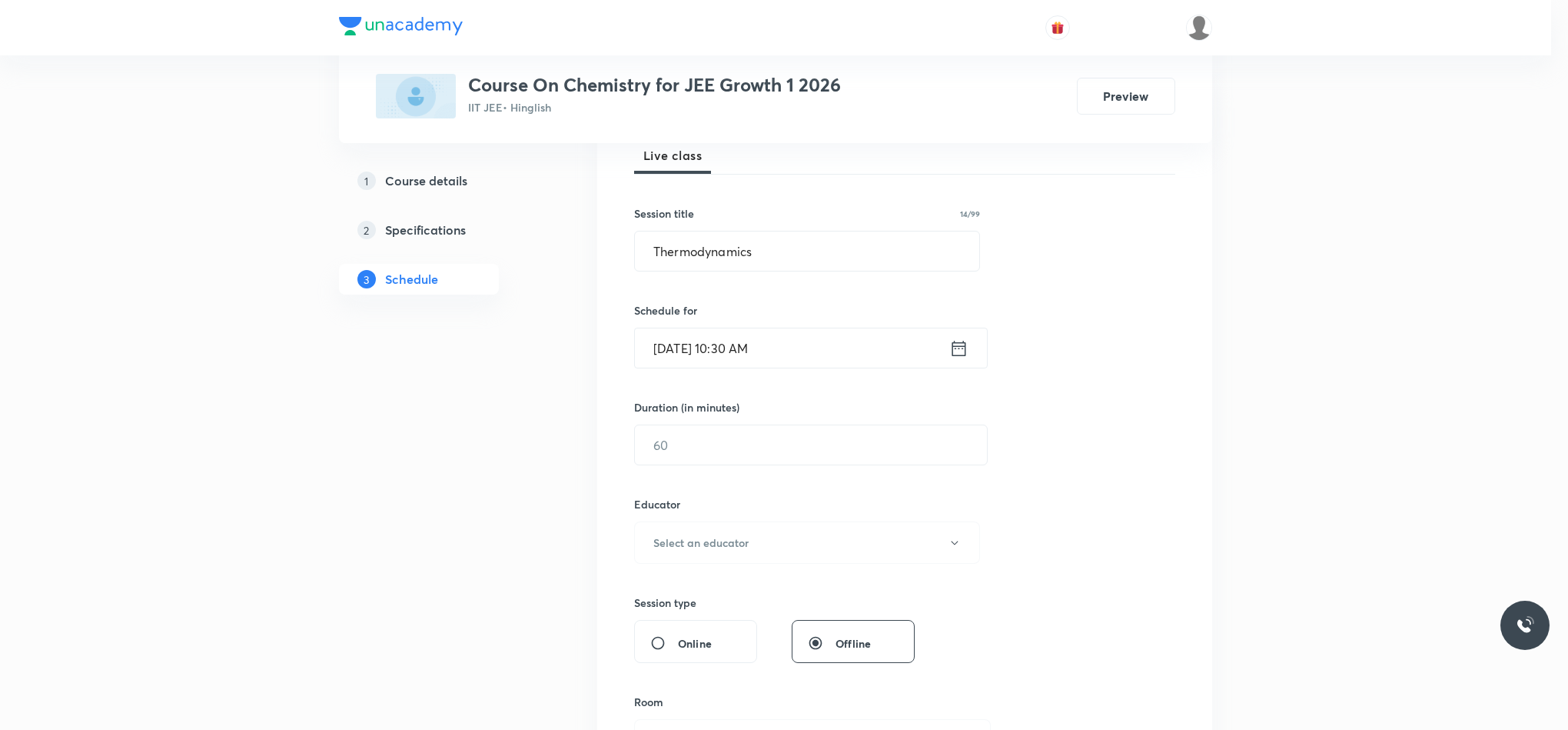
click at [794, 453] on input "text" at bounding box center [811, 444] width 352 height 39
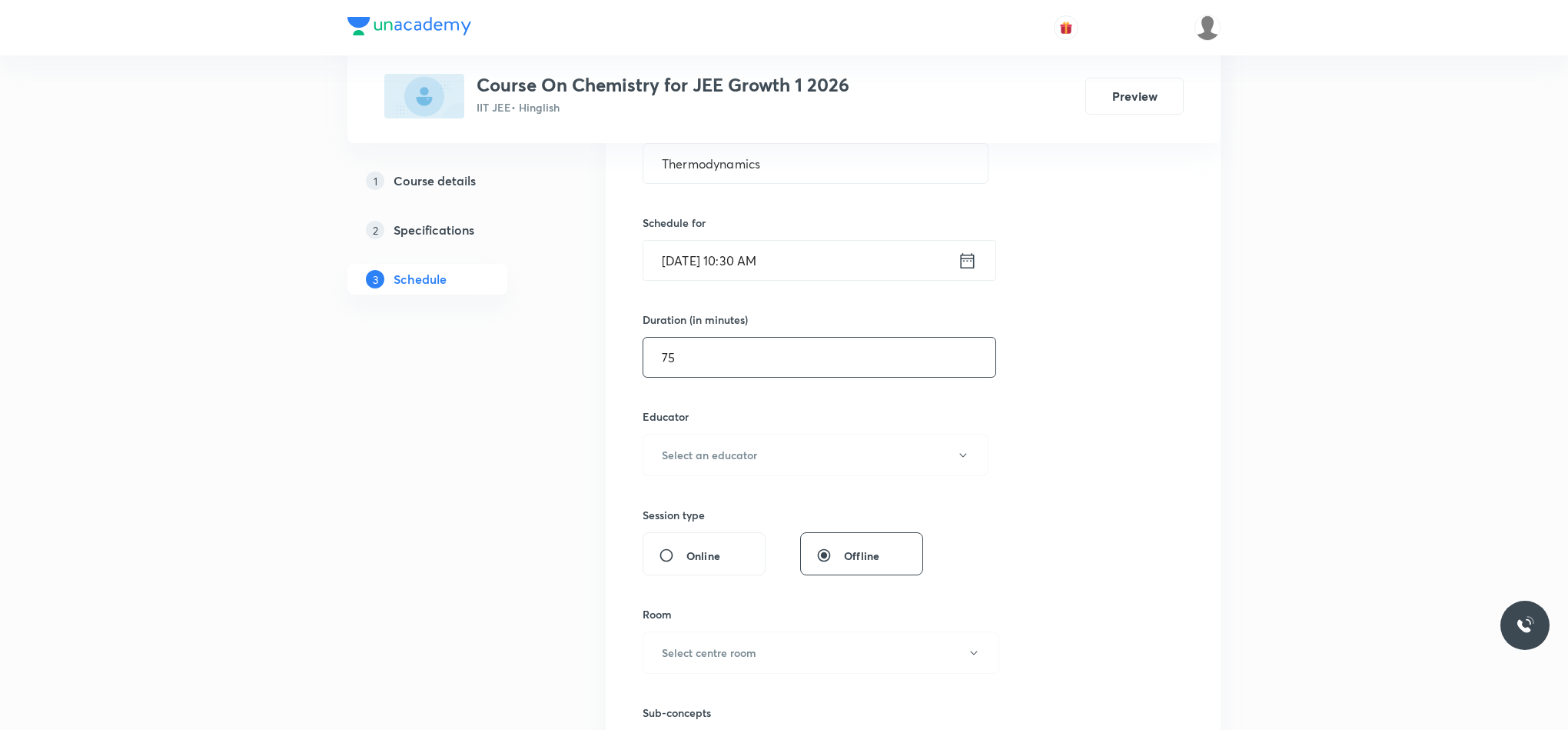
scroll to position [462, 0]
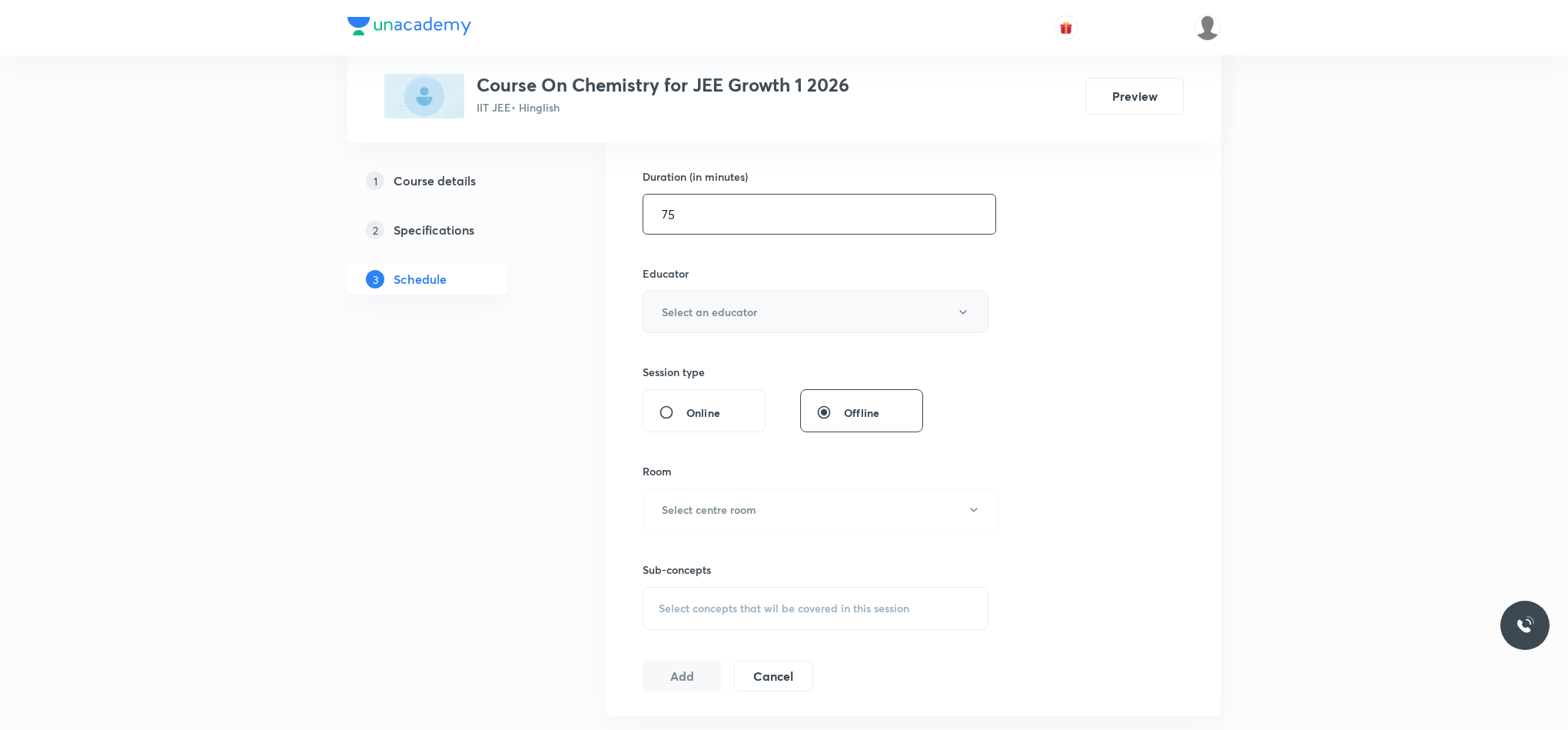
type input "75"
click at [756, 307] on h6 "Select an educator" at bounding box center [709, 312] width 96 height 16
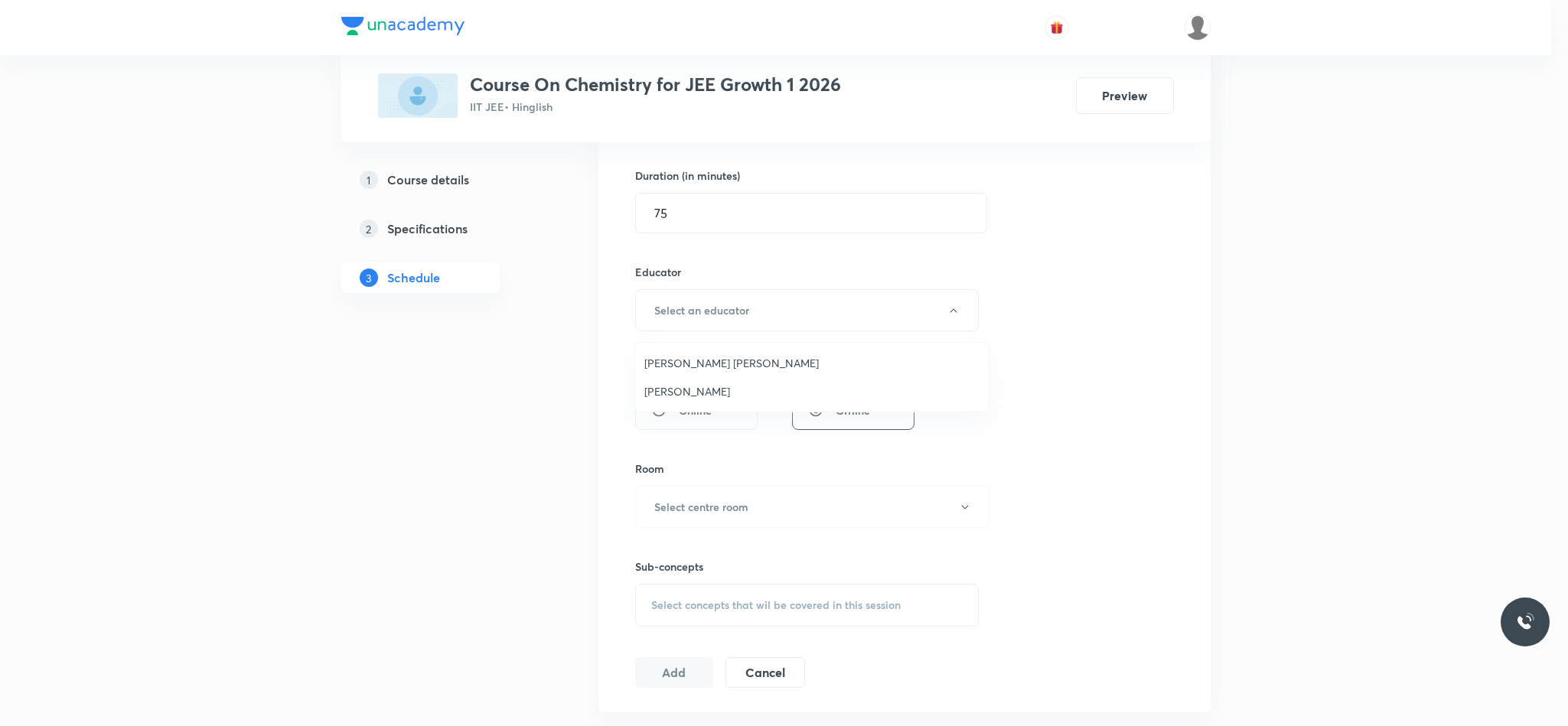
click at [714, 362] on span "Vikash Kumar Maury" at bounding box center [811, 363] width 335 height 16
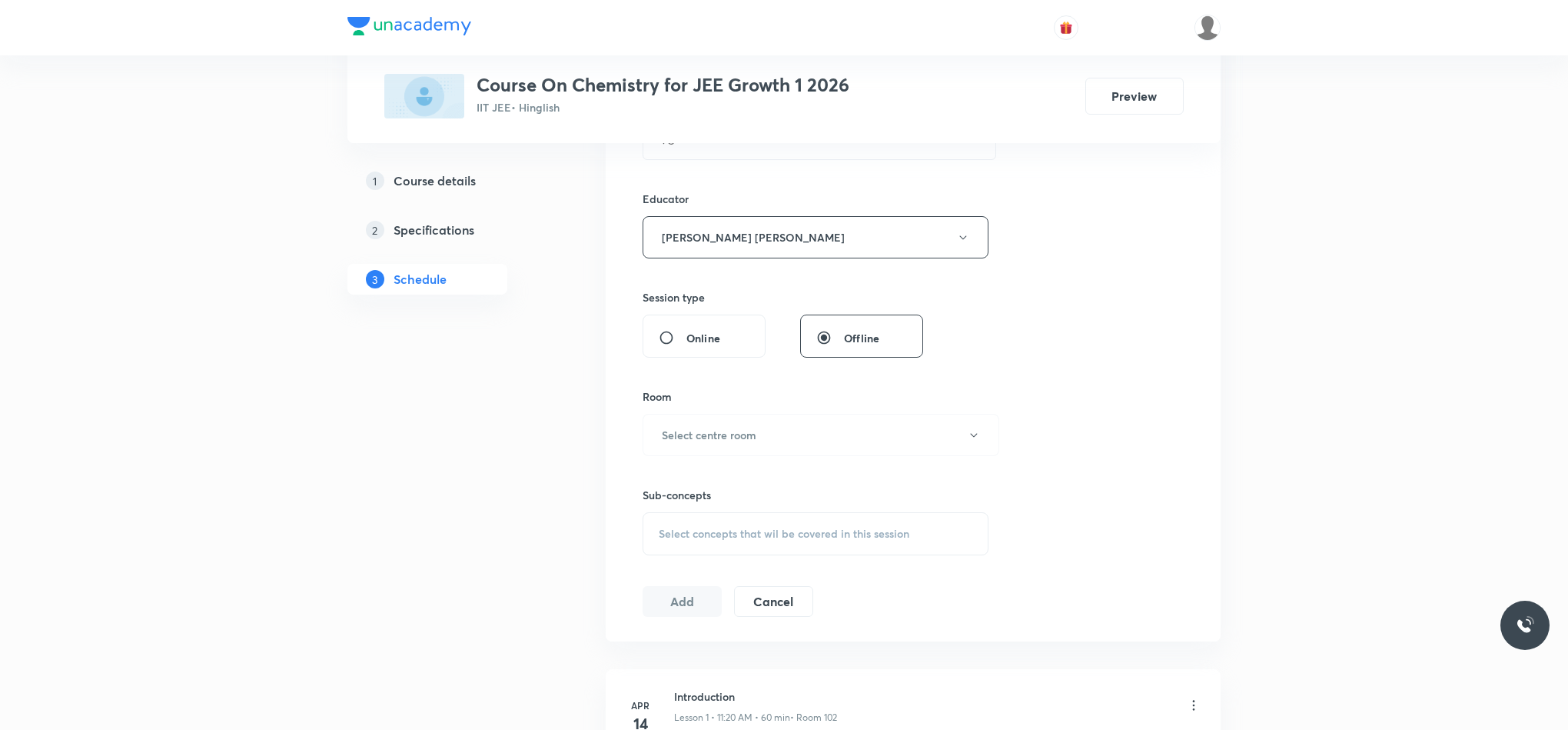
scroll to position [577, 0]
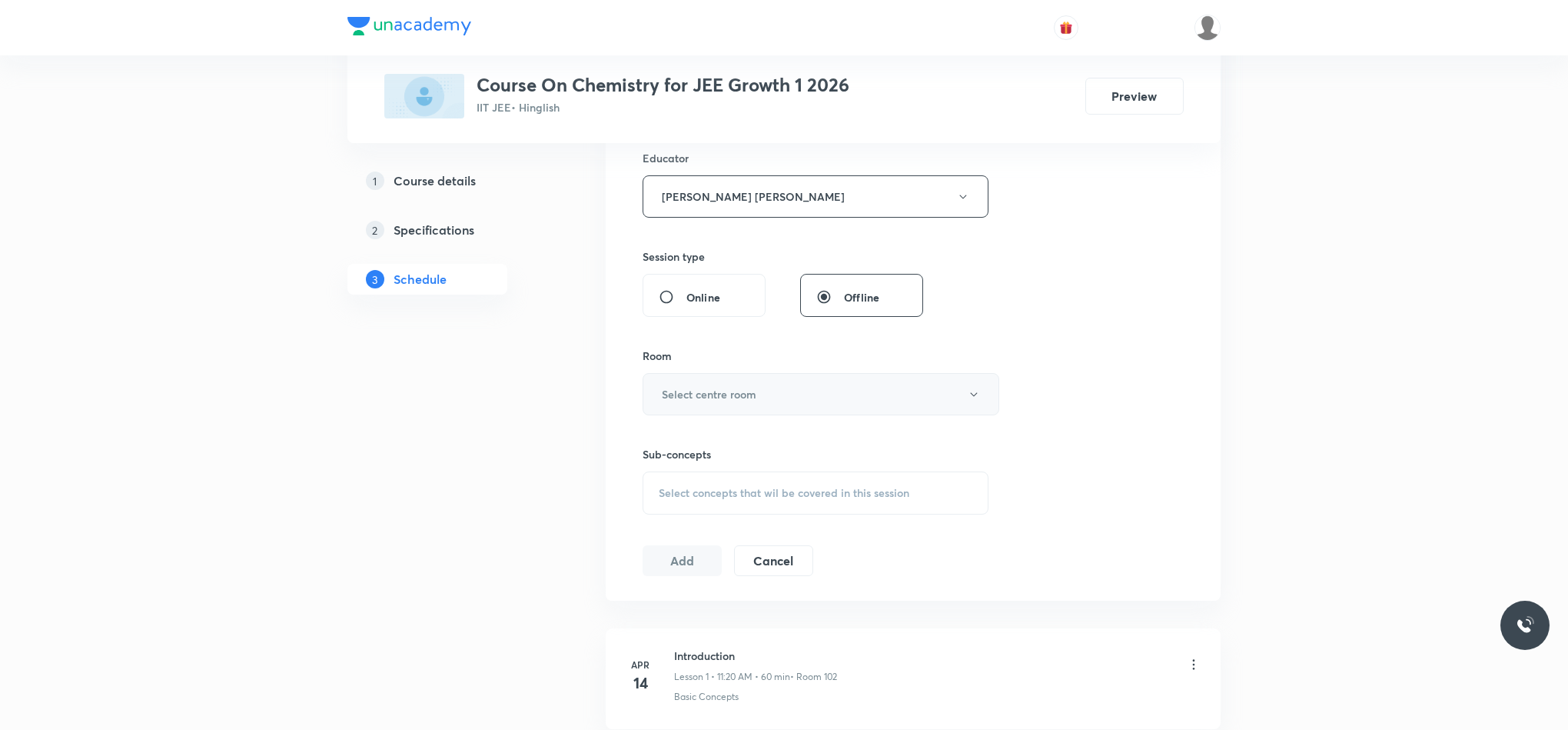
click at [727, 406] on button "Select centre room" at bounding box center [821, 394] width 357 height 42
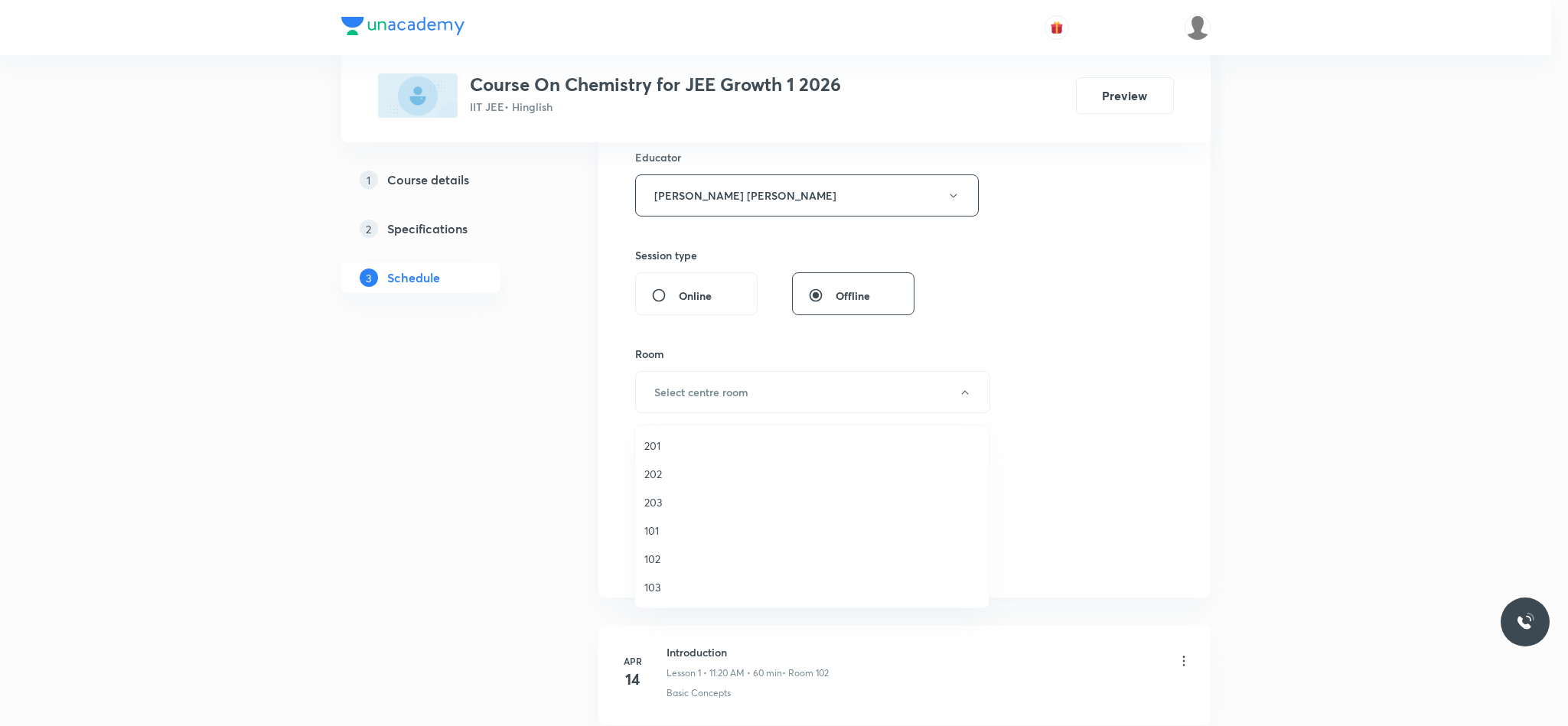
click at [668, 567] on span "102" at bounding box center [811, 559] width 335 height 16
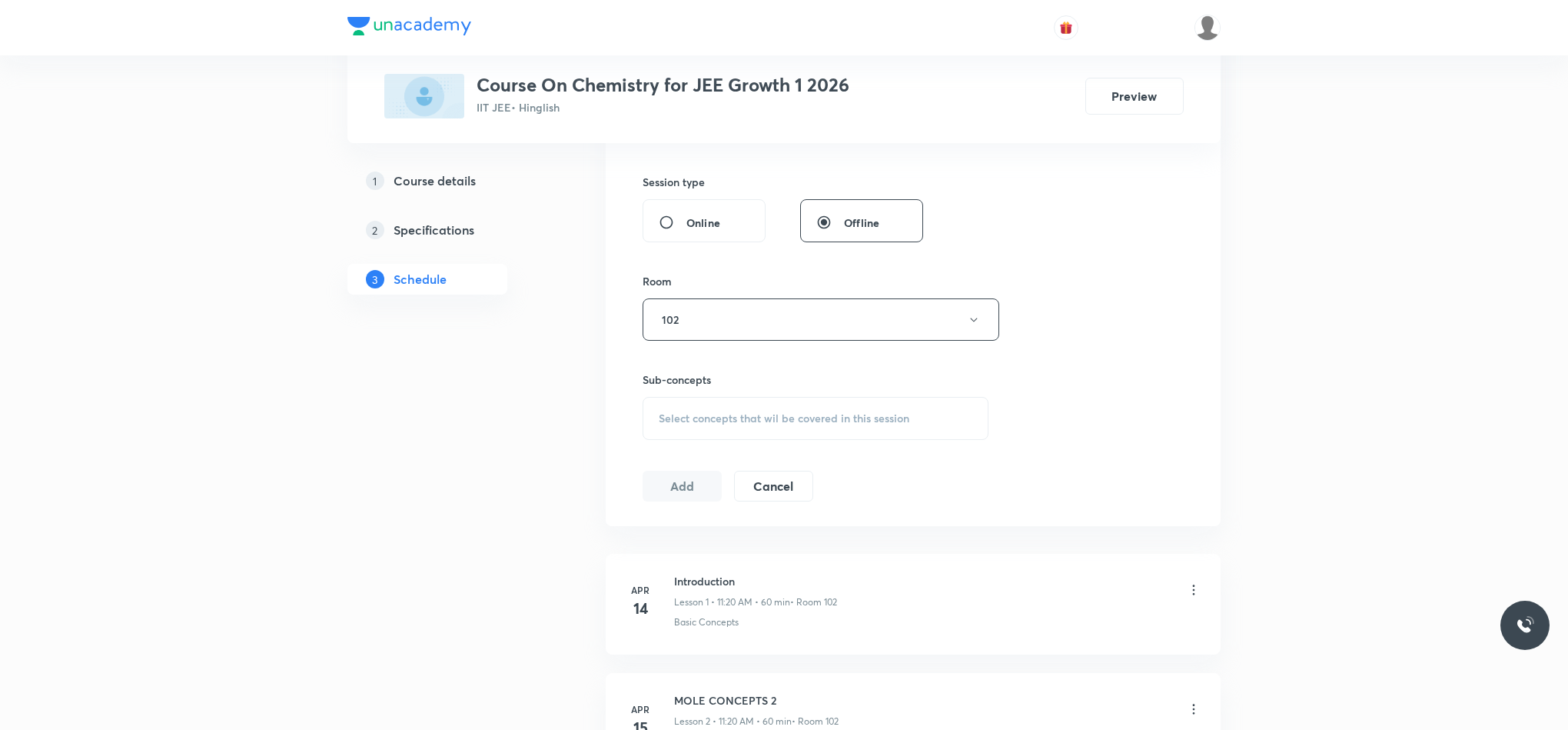
scroll to position [692, 0]
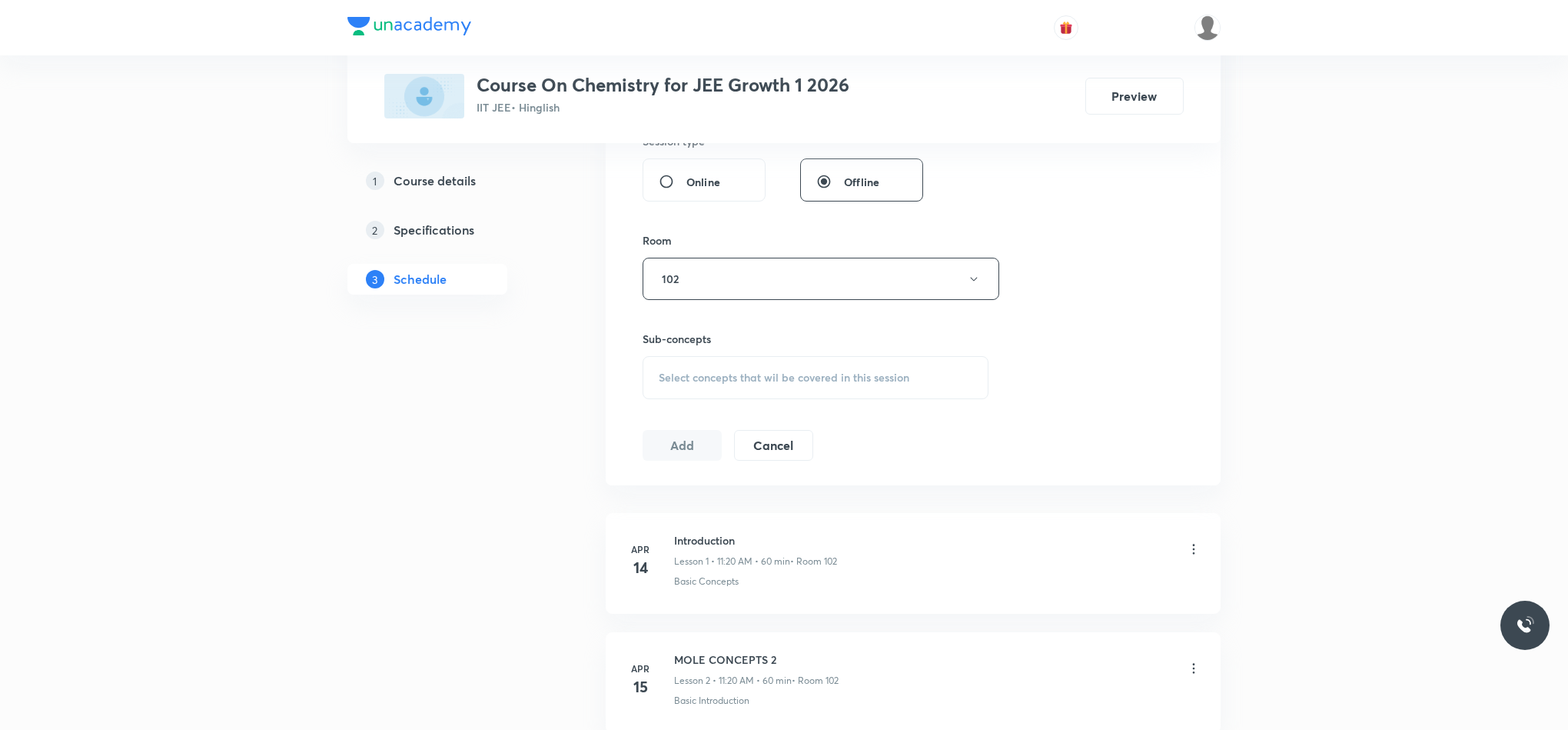
click at [705, 390] on div "Select concepts that wil be covered in this session" at bounding box center [816, 377] width 346 height 43
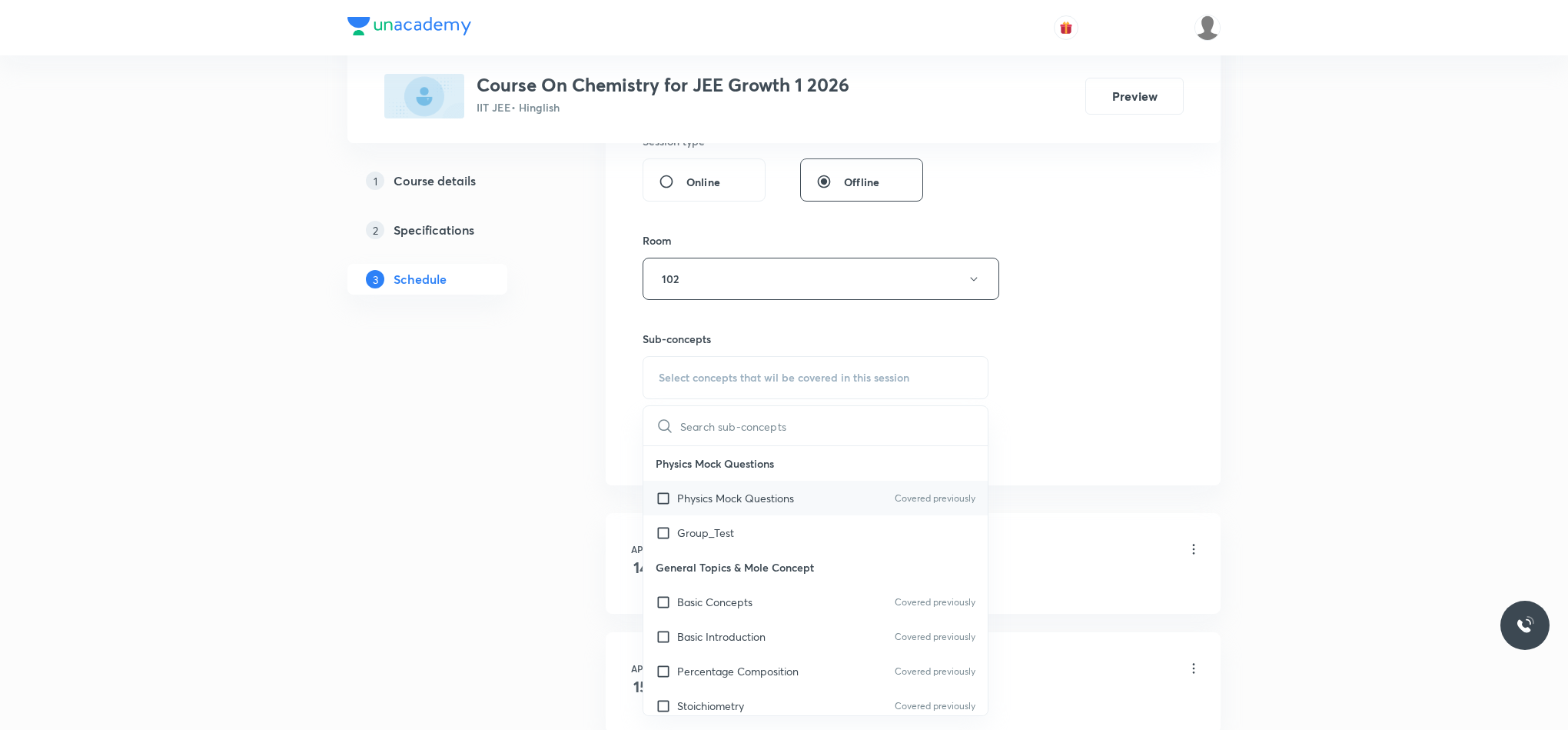
click at [694, 506] on p "Physics Mock Questions" at bounding box center [735, 498] width 117 height 16
checkbox input "true"
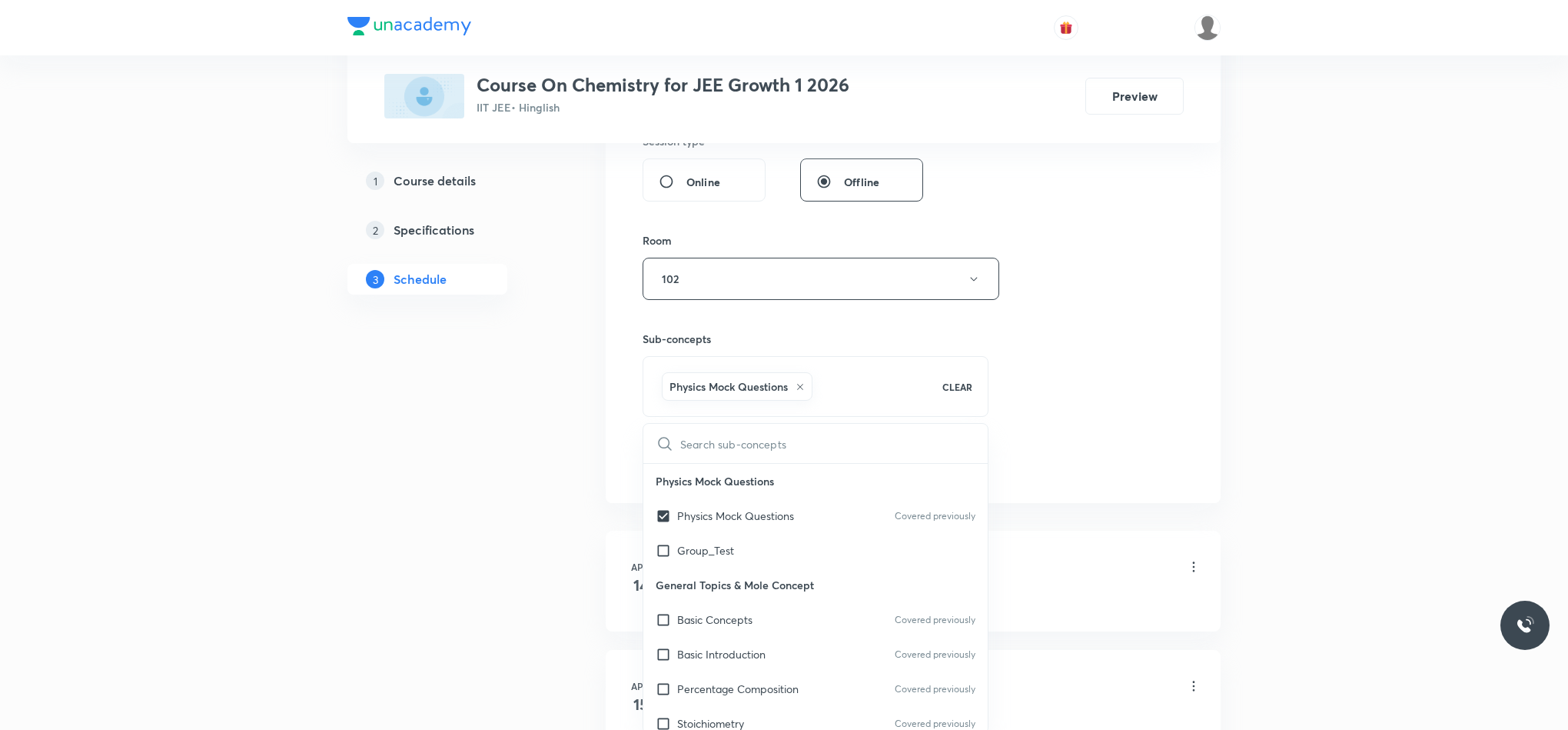
click at [1091, 415] on div "Session 100 Live class Session title 14/99 Thermodynamics ​ Schedule for Sep 4,…" at bounding box center [914, 59] width 542 height 839
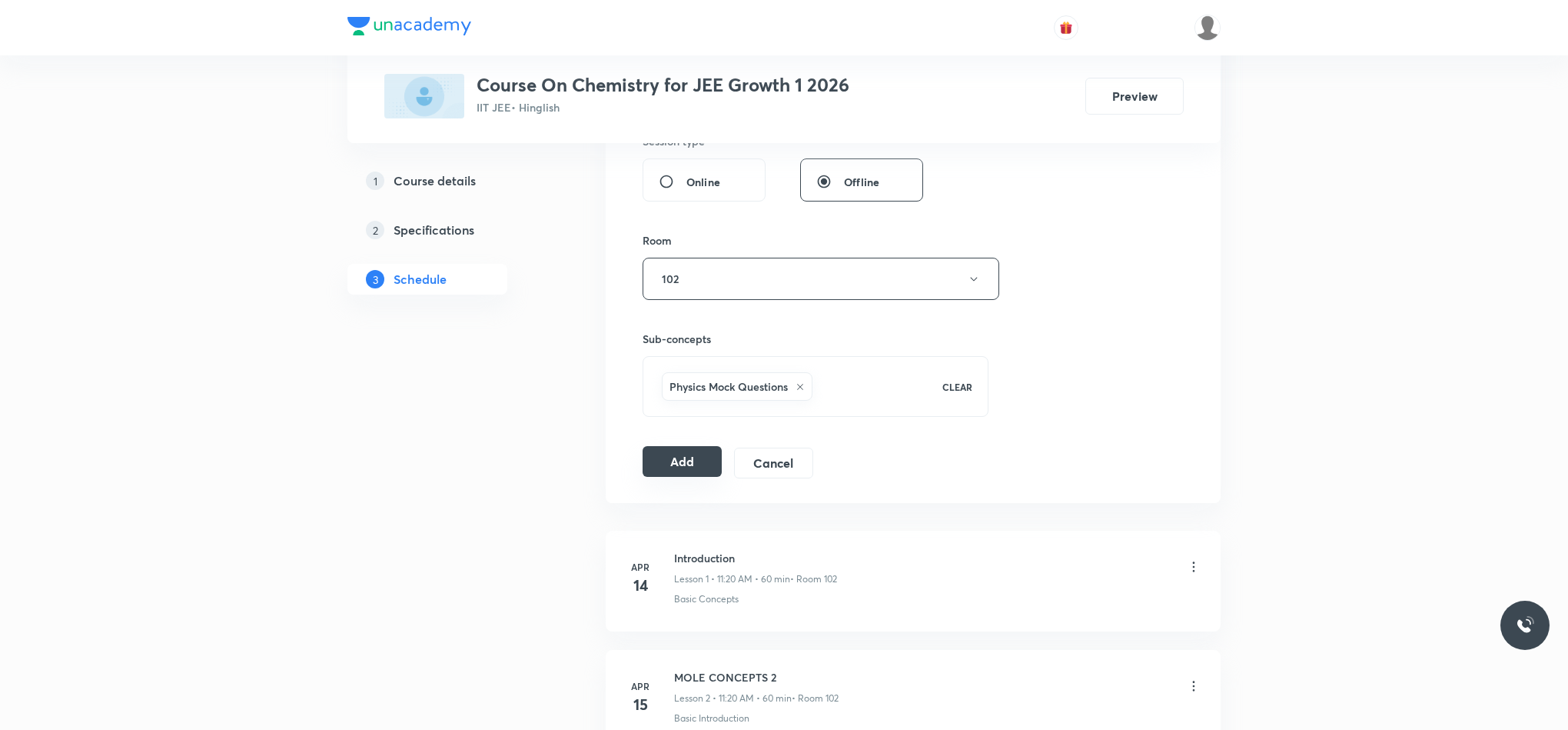
drag, startPoint x: 667, startPoint y: 475, endPoint x: 642, endPoint y: 454, distance: 32.6
click at [666, 477] on button "Add" at bounding box center [683, 462] width 79 height 31
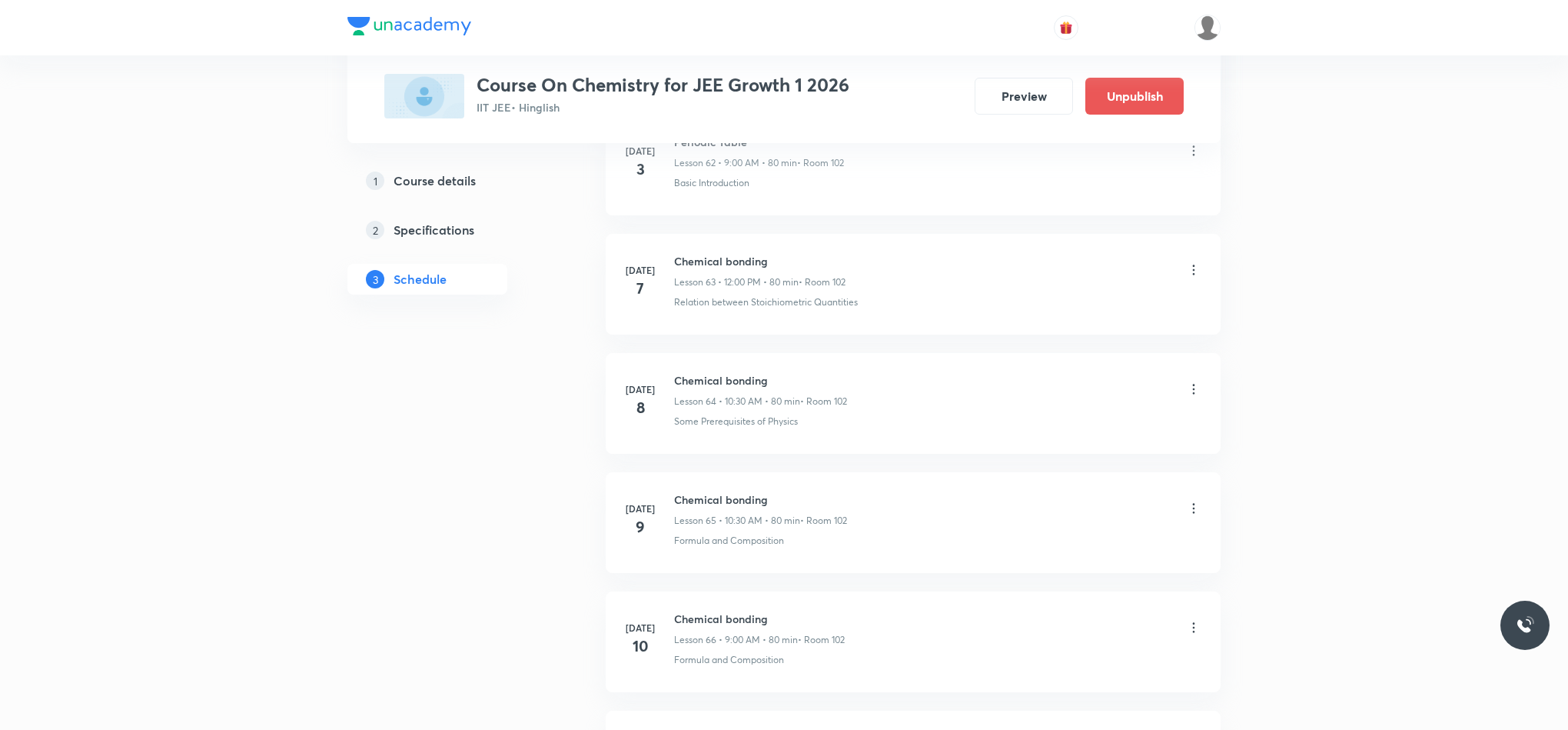
scroll to position [11791, 0]
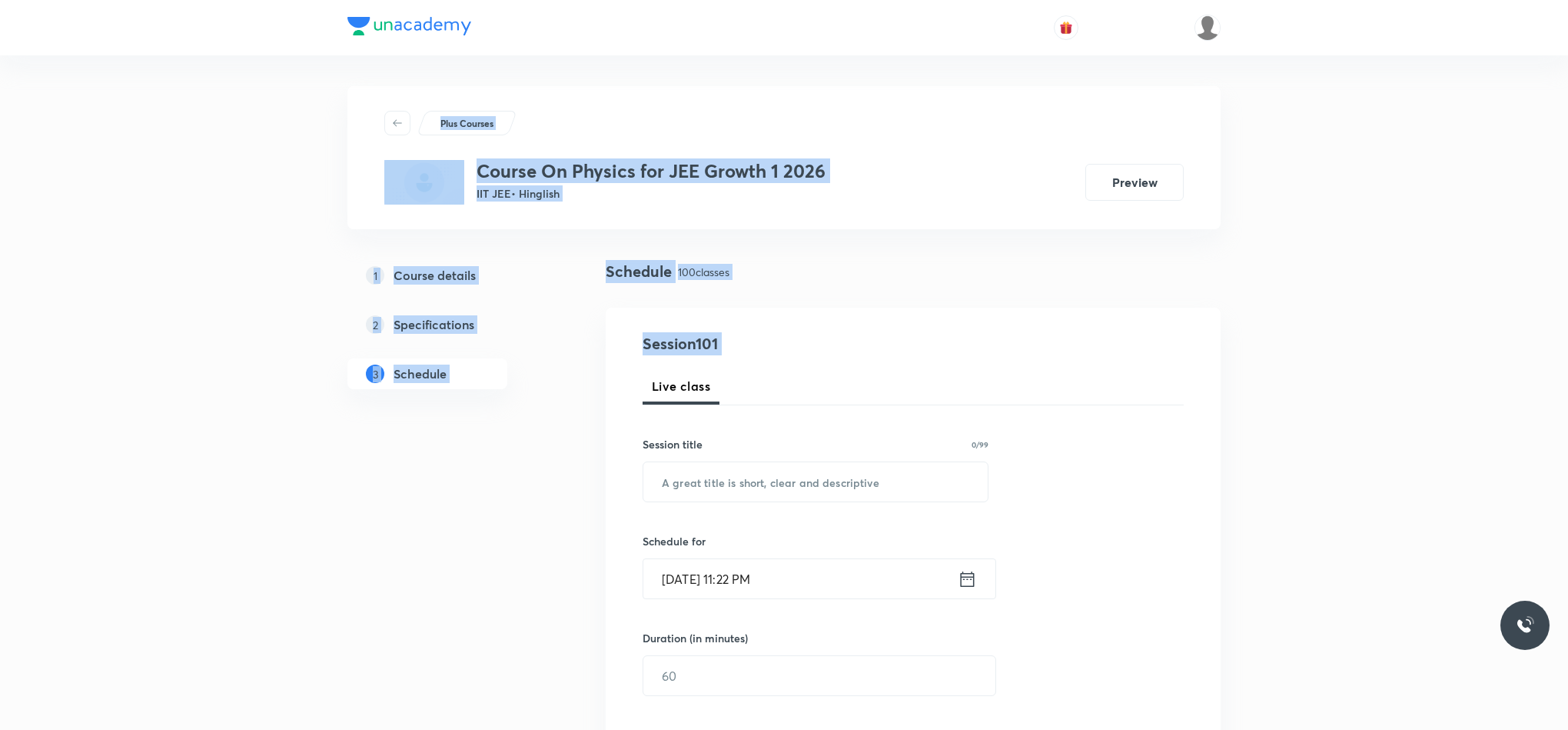
drag, startPoint x: 1566, startPoint y: 28, endPoint x: 1573, endPoint y: 511, distance: 483.1
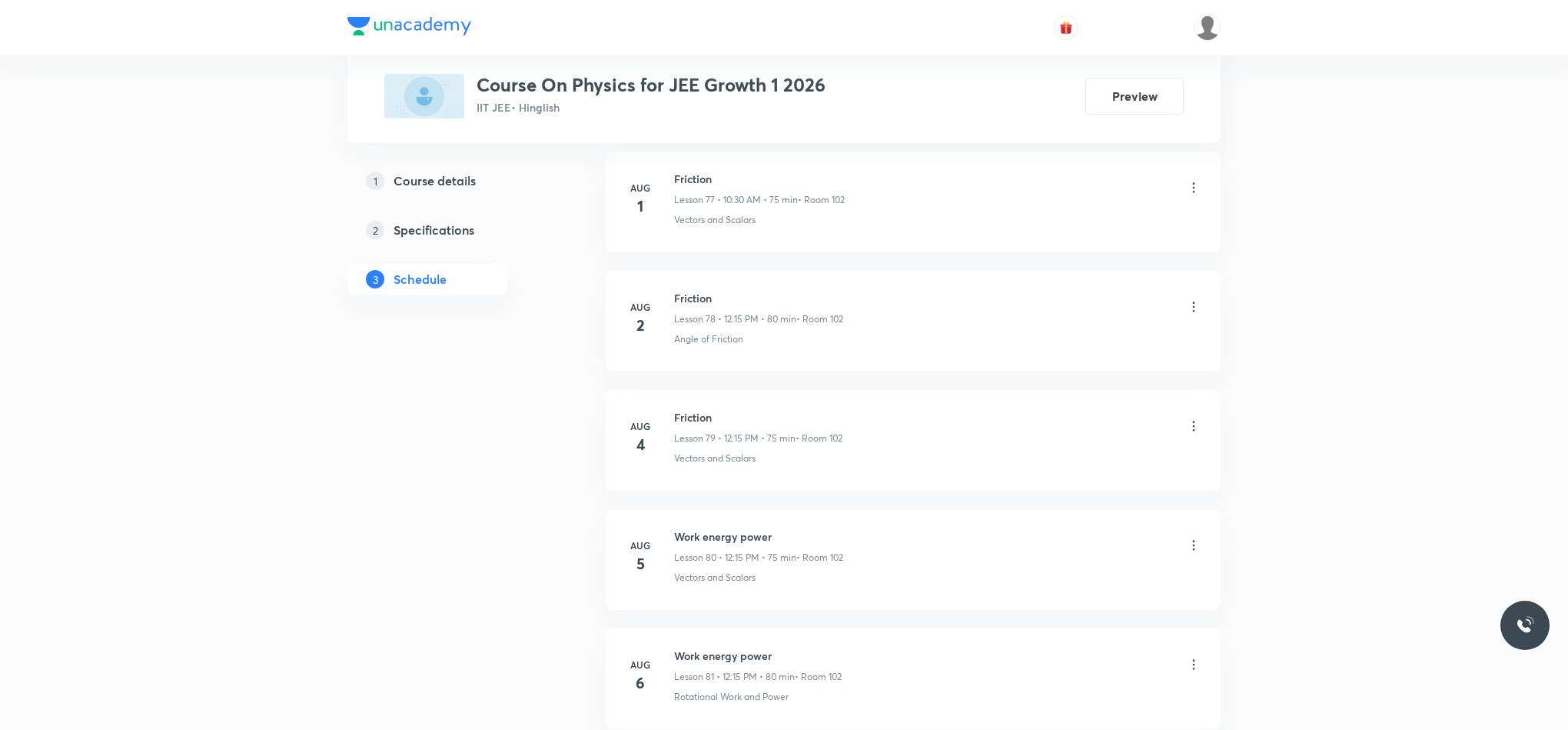
scroll to position [12601, 0]
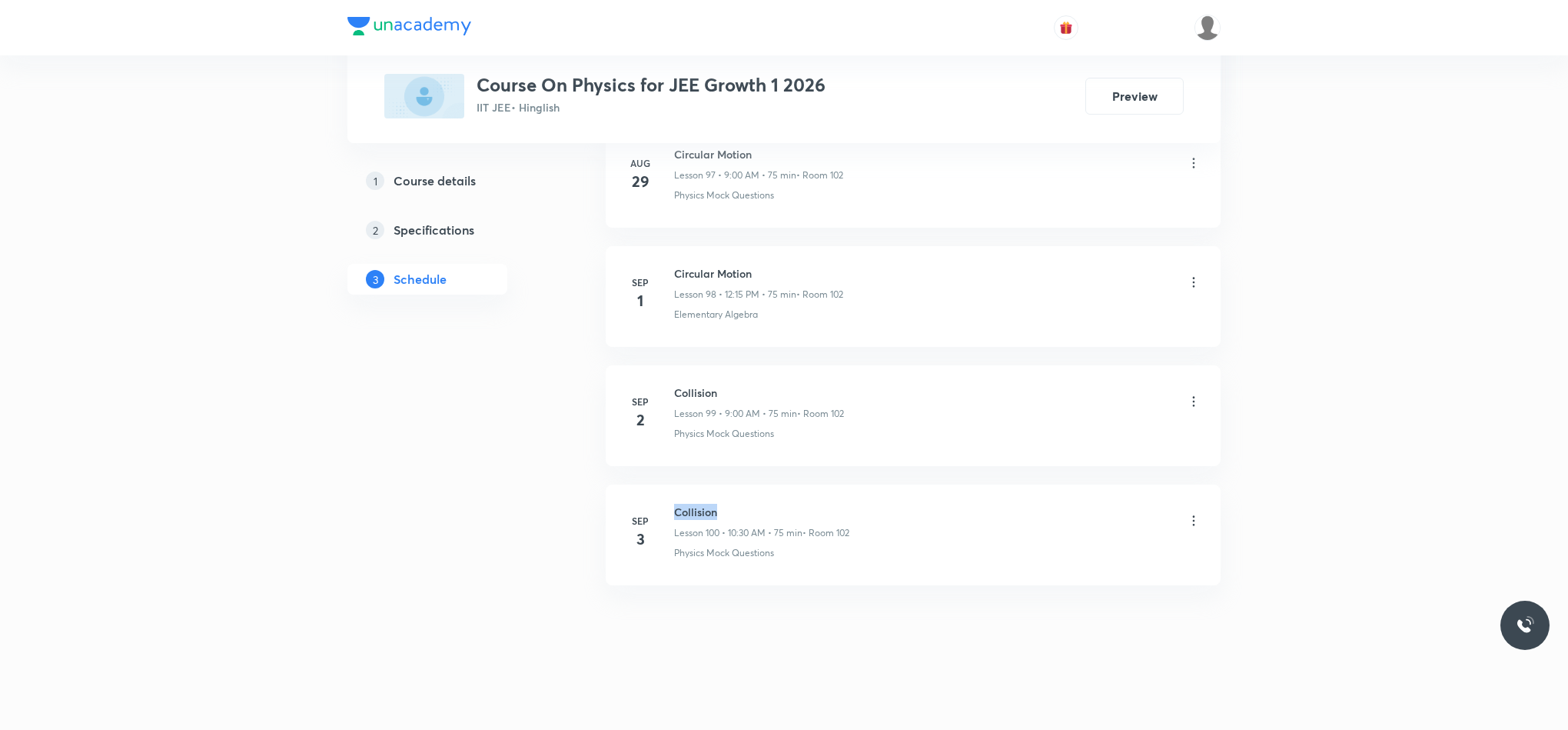
drag, startPoint x: 670, startPoint y: 508, endPoint x: 754, endPoint y: 504, distance: 84.1
click at [754, 504] on div "[DATE] Collision Lesson 100 • 10:30 AM • 75 min • Room 102 Physics Mock Questio…" at bounding box center [913, 531] width 576 height 56
copy h6 "Collision"
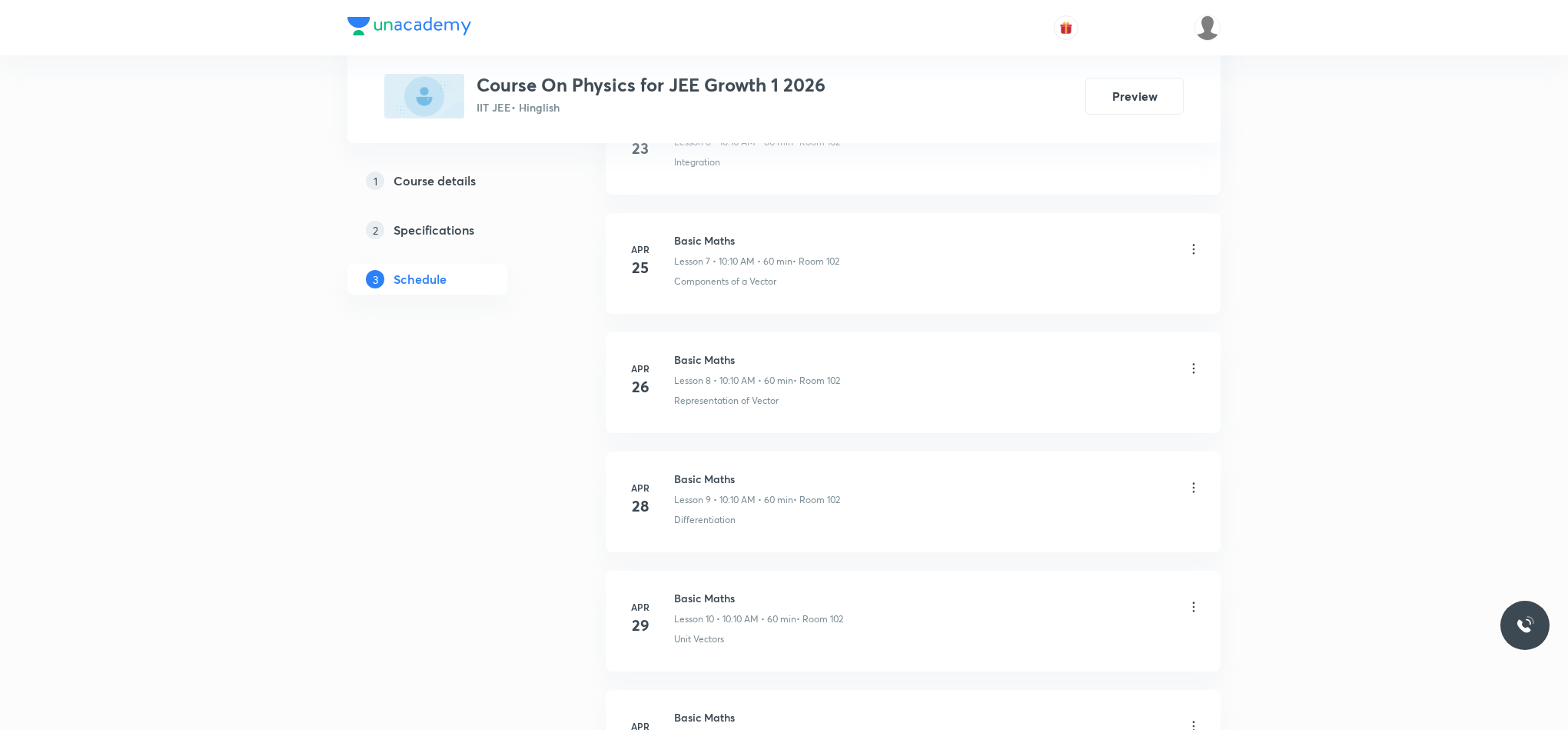
scroll to position [0, 0]
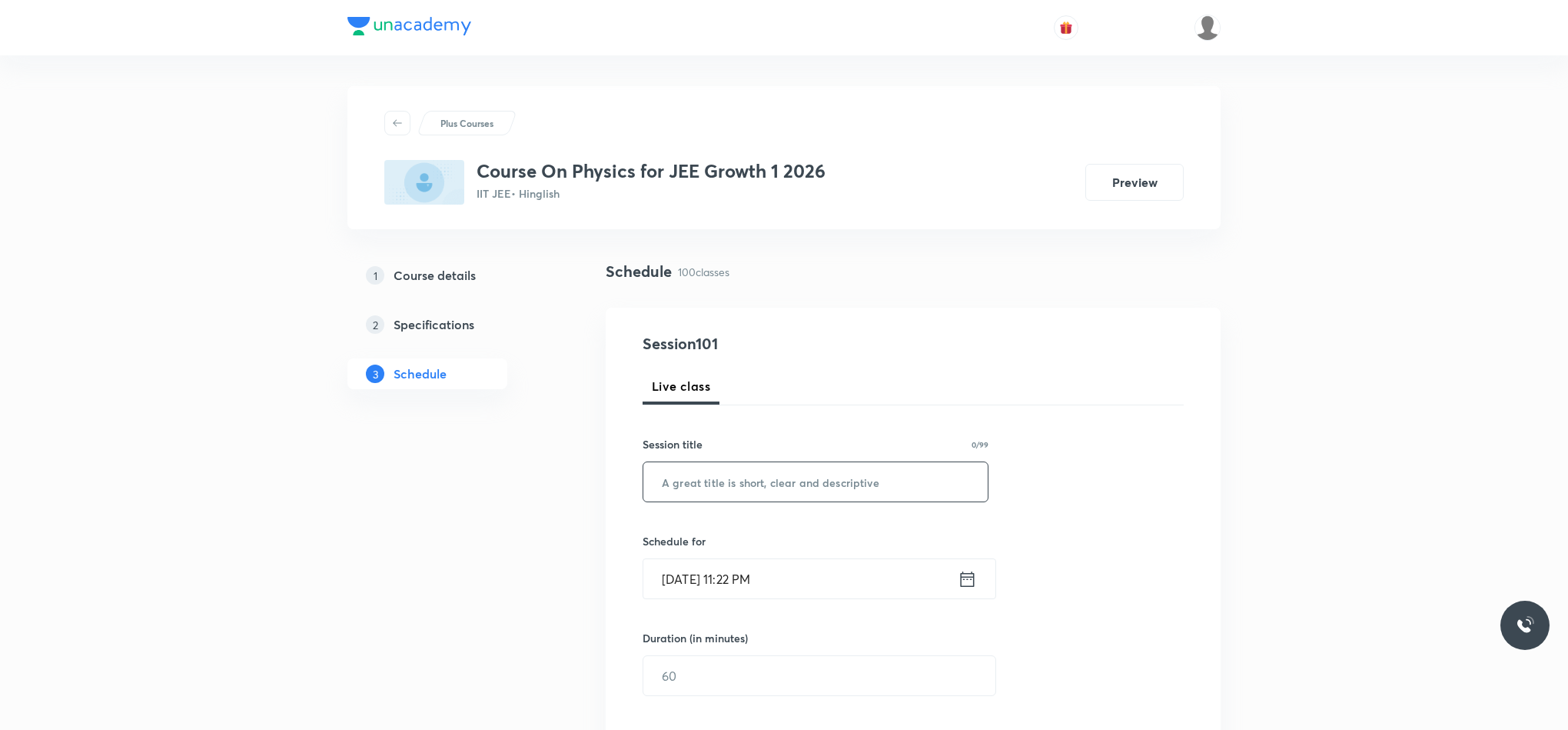
click at [680, 484] on input "text" at bounding box center [816, 482] width 345 height 39
paste input "Collision"
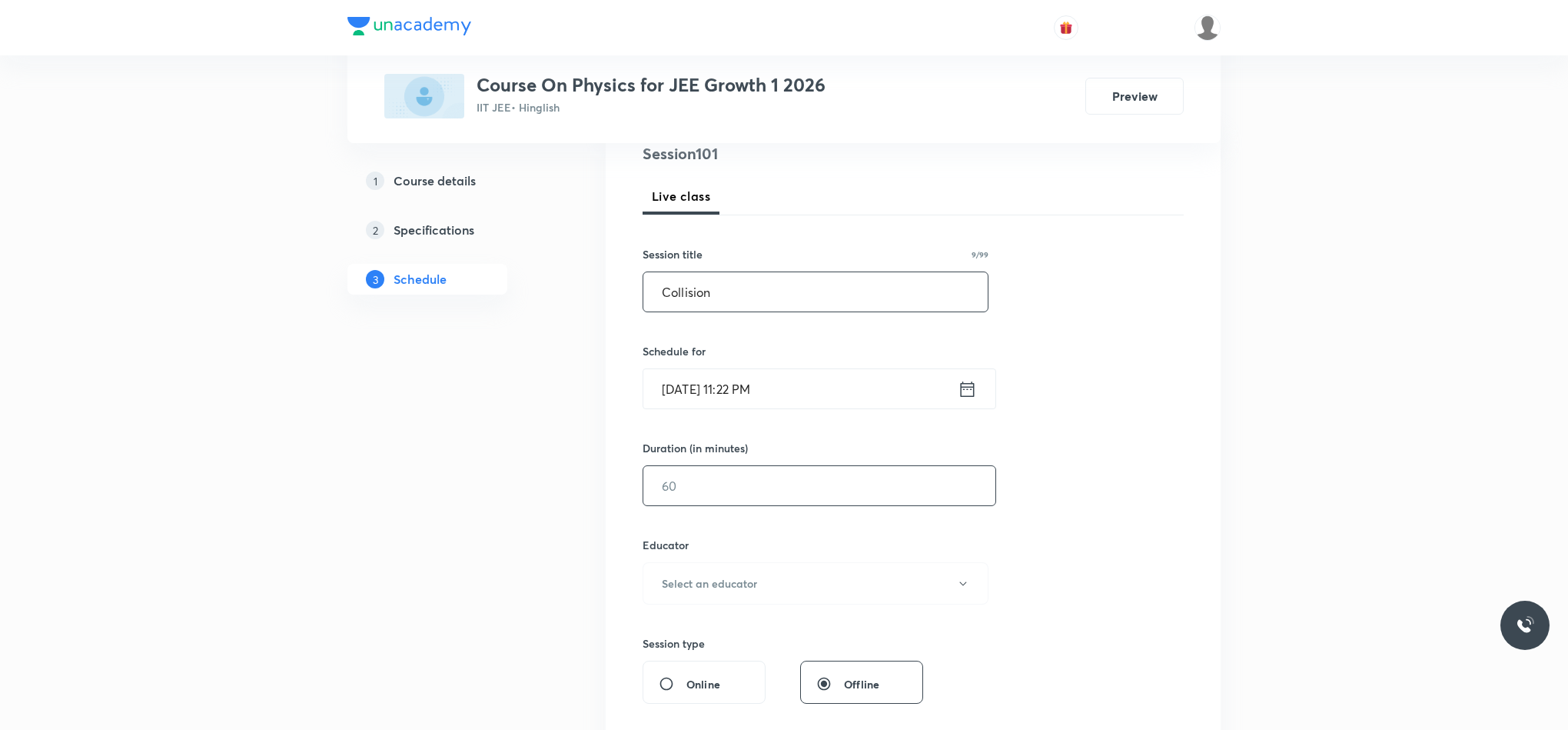
scroll to position [230, 0]
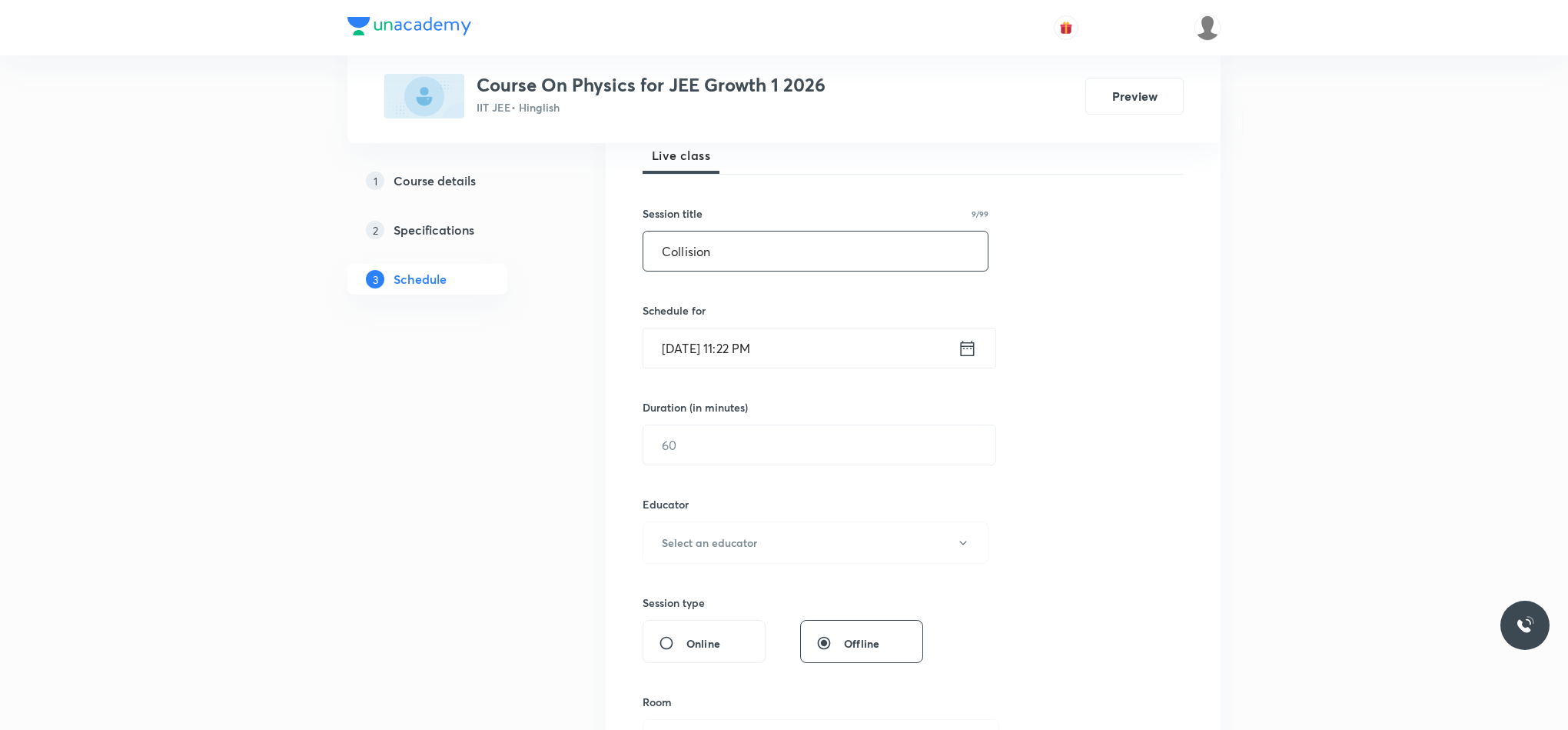
type input "Collision"
click at [979, 349] on div "[DATE] 11:22 PM ​" at bounding box center [820, 348] width 353 height 41
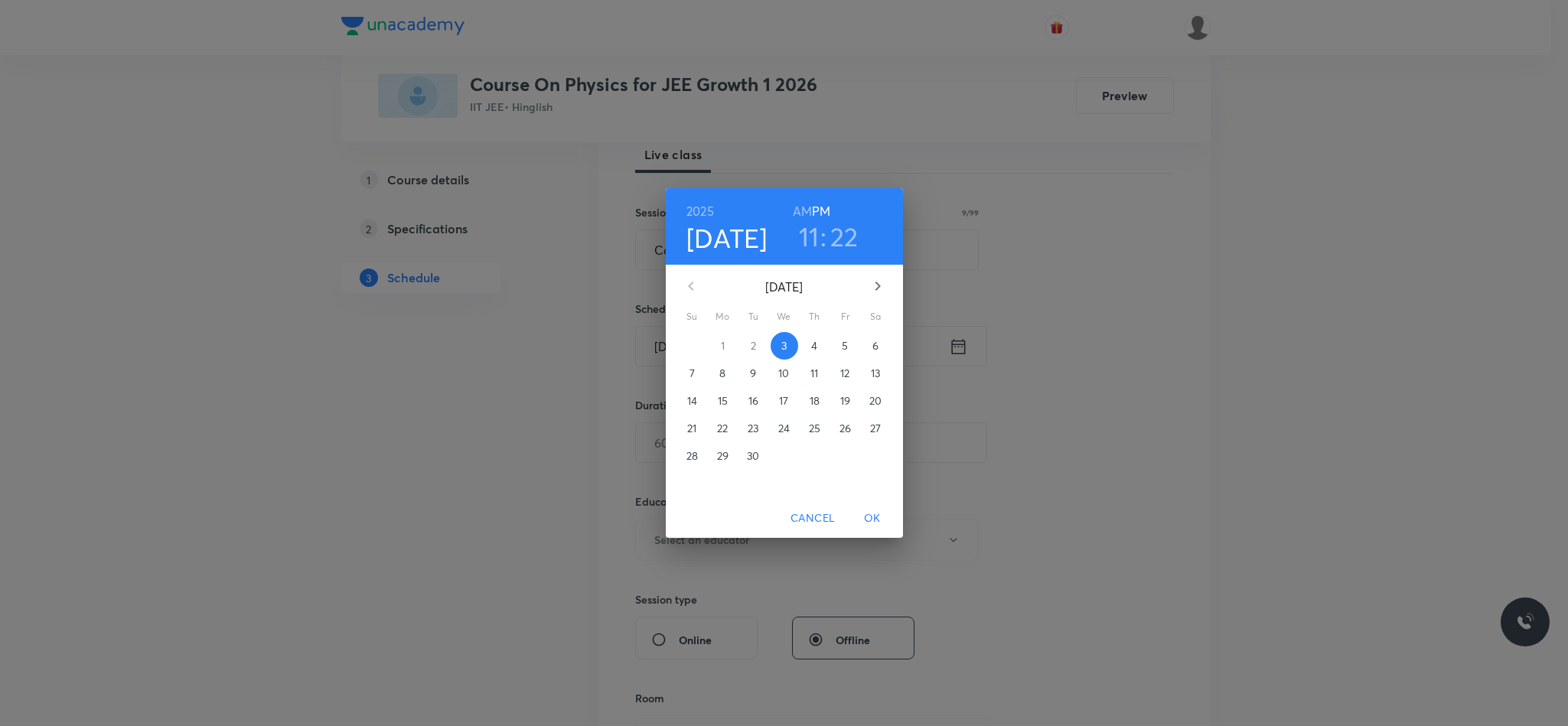
click at [815, 348] on p "4" at bounding box center [814, 345] width 6 height 15
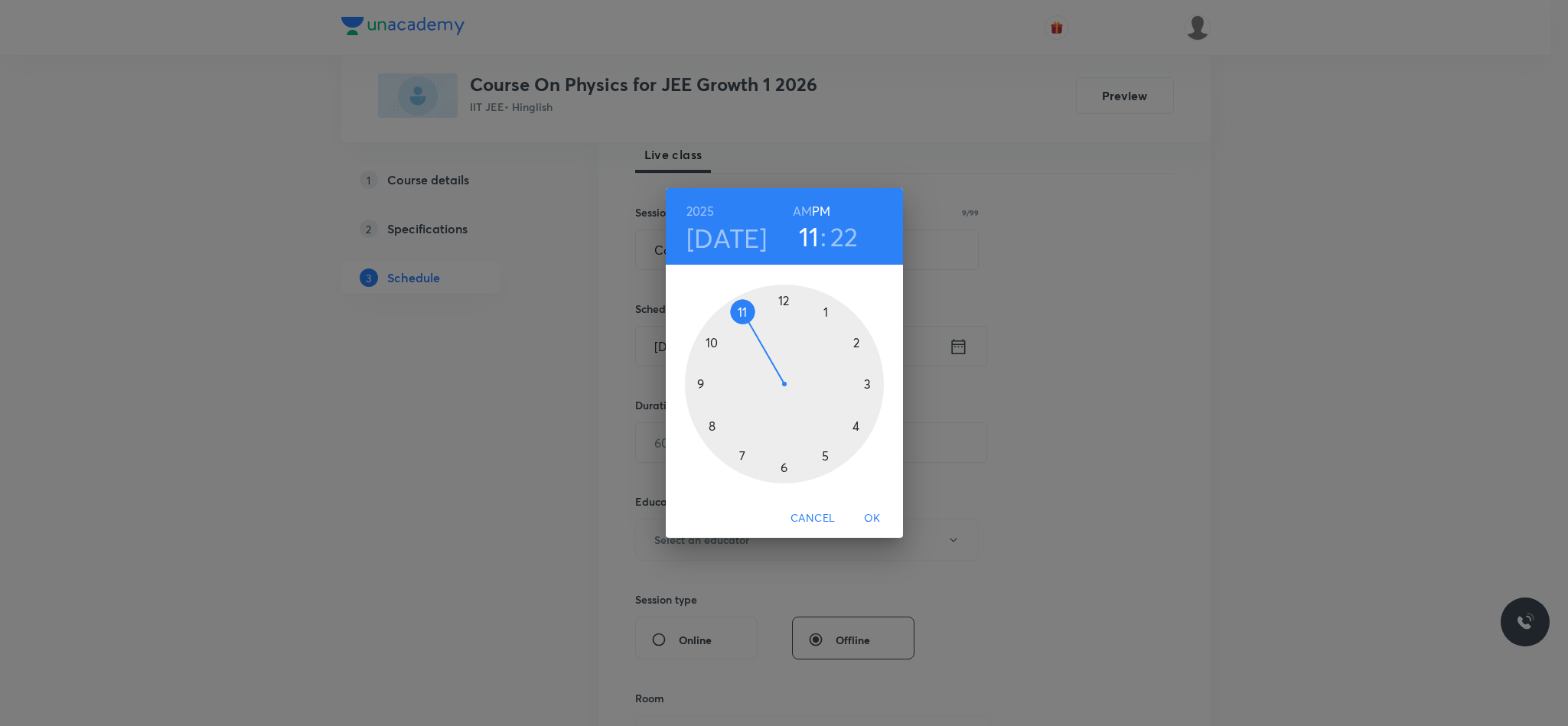
click at [783, 298] on div at bounding box center [784, 384] width 199 height 199
click at [873, 384] on div at bounding box center [784, 384] width 199 height 199
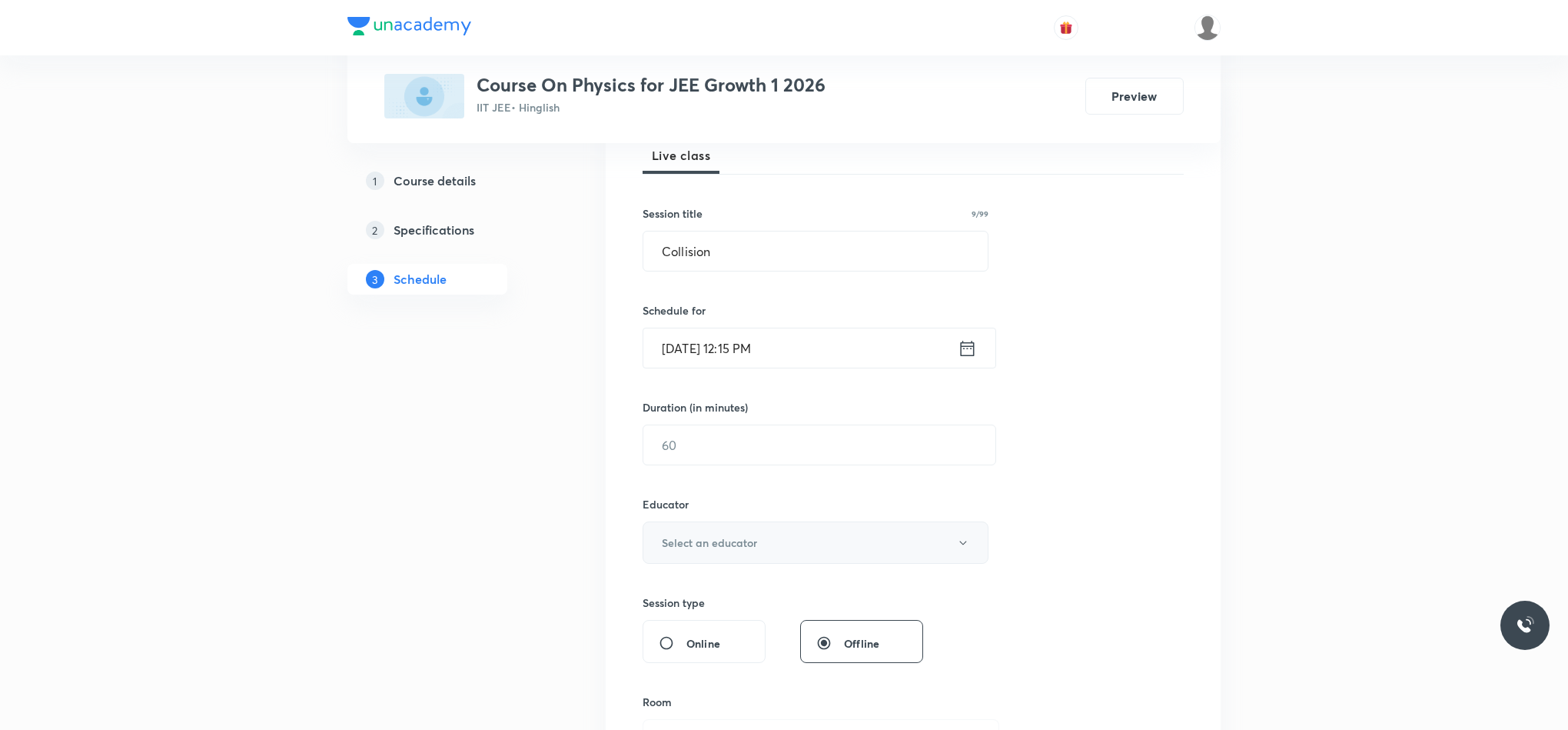
click at [713, 525] on button "Select an educator" at bounding box center [816, 543] width 346 height 42
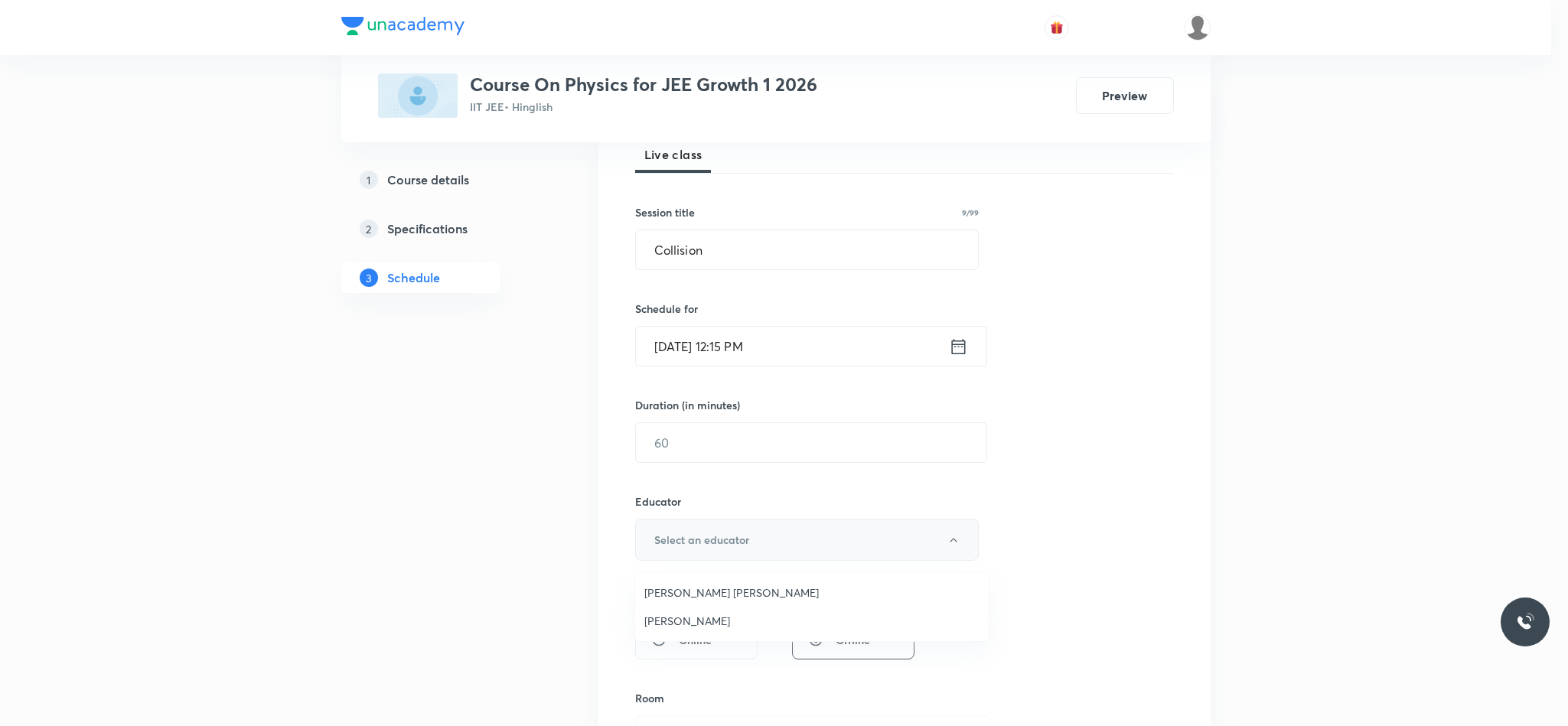
click at [729, 444] on div at bounding box center [784, 363] width 1568 height 726
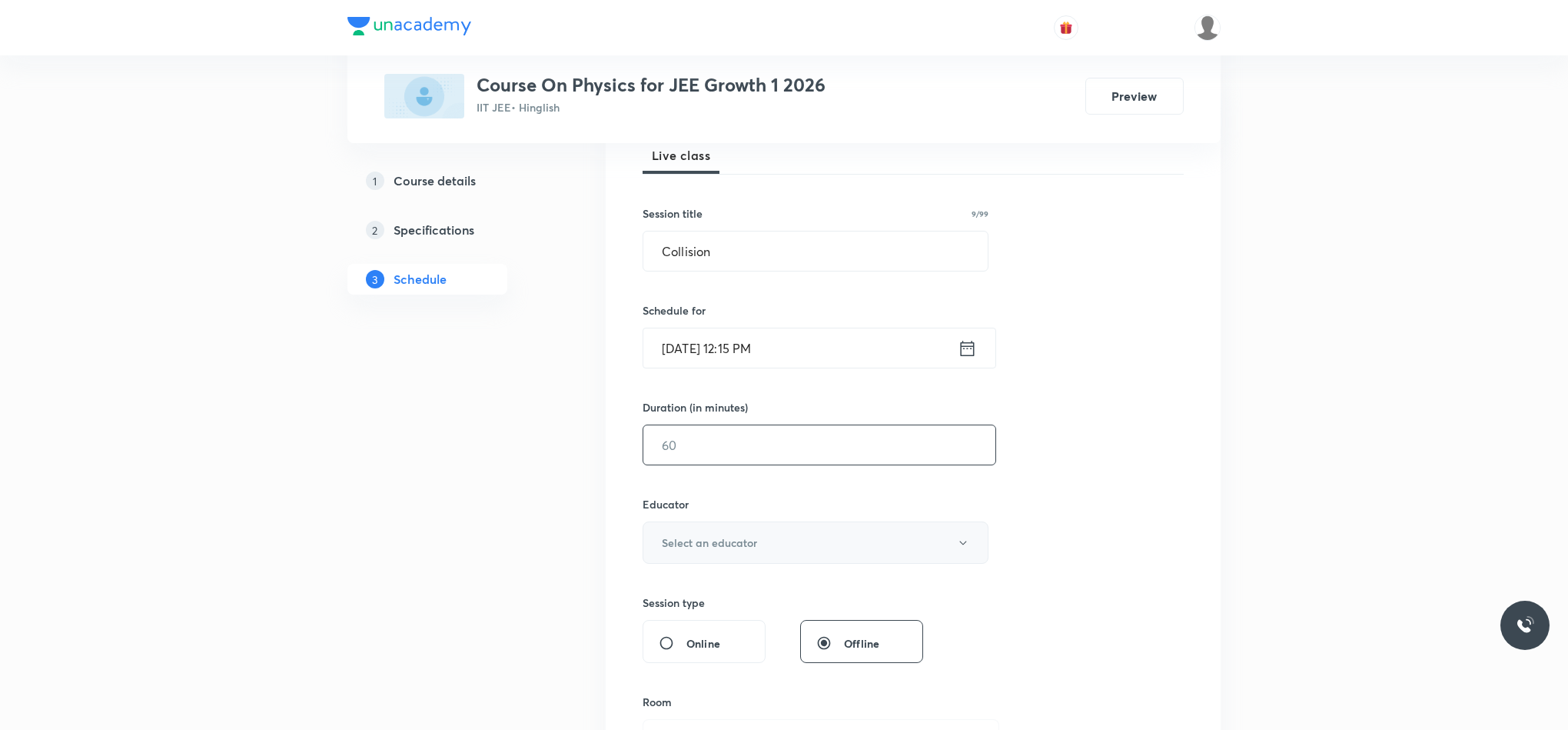
click at [732, 446] on input "text" at bounding box center [820, 444] width 352 height 39
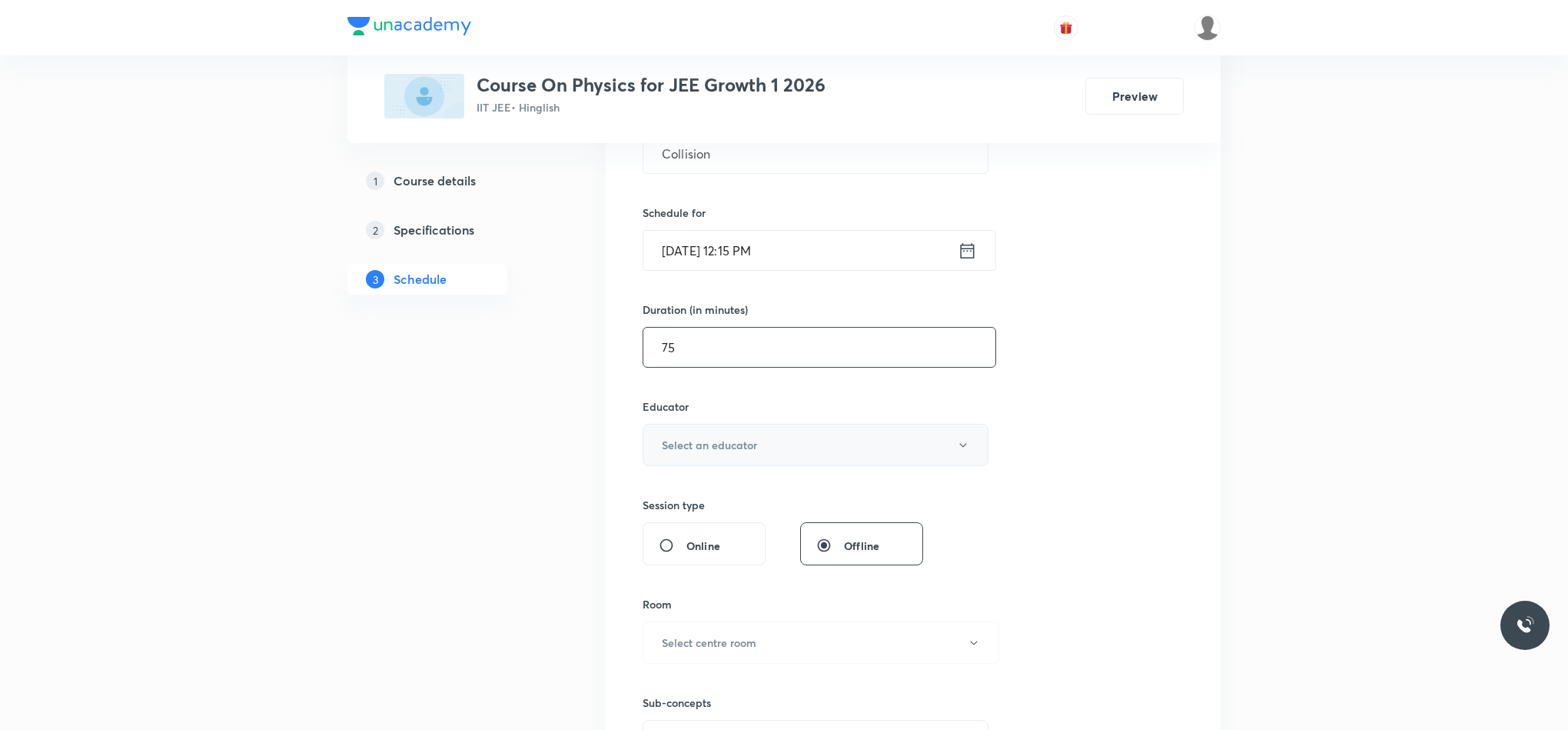
scroll to position [462, 0]
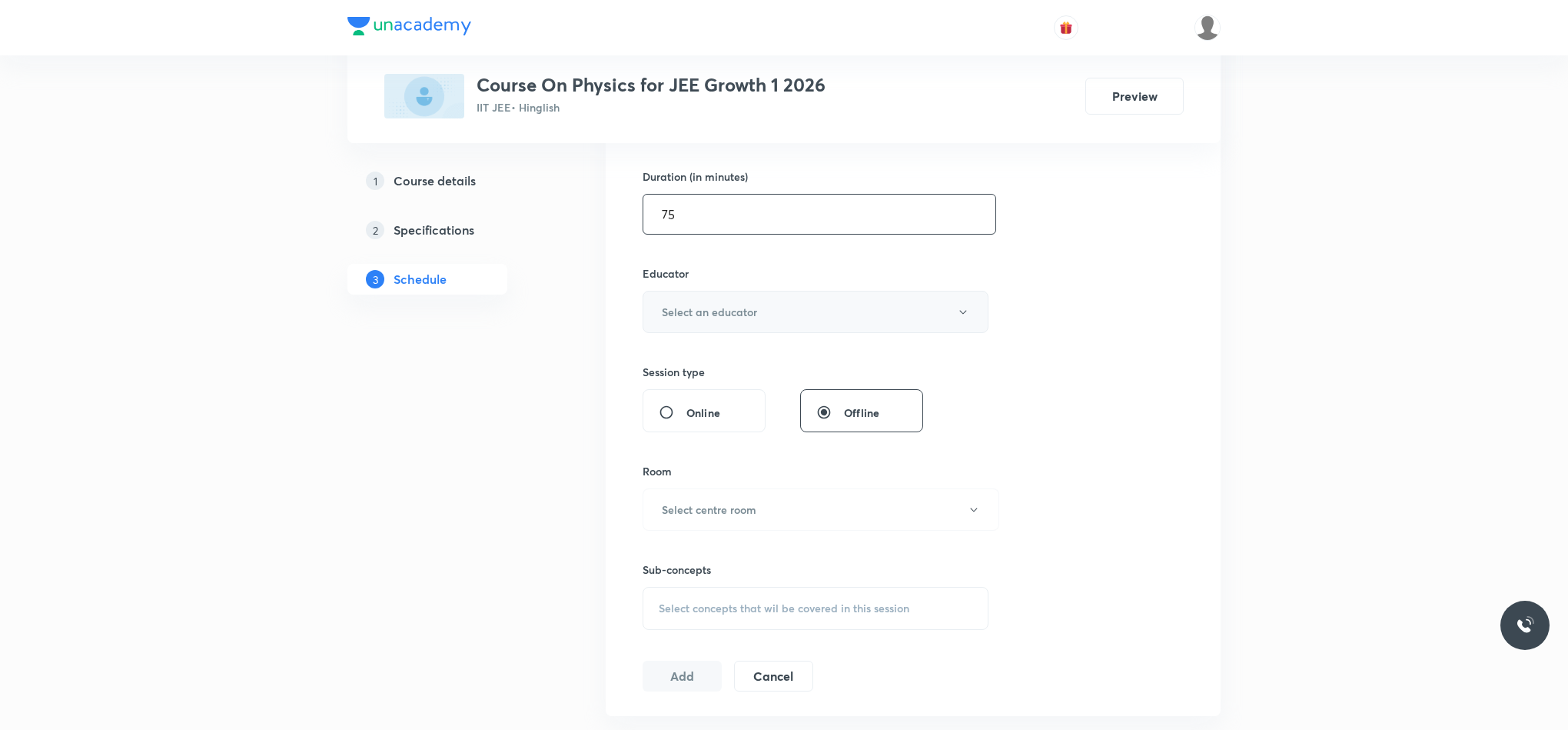
type input "75"
click at [690, 323] on button "Select an educator" at bounding box center [816, 311] width 346 height 42
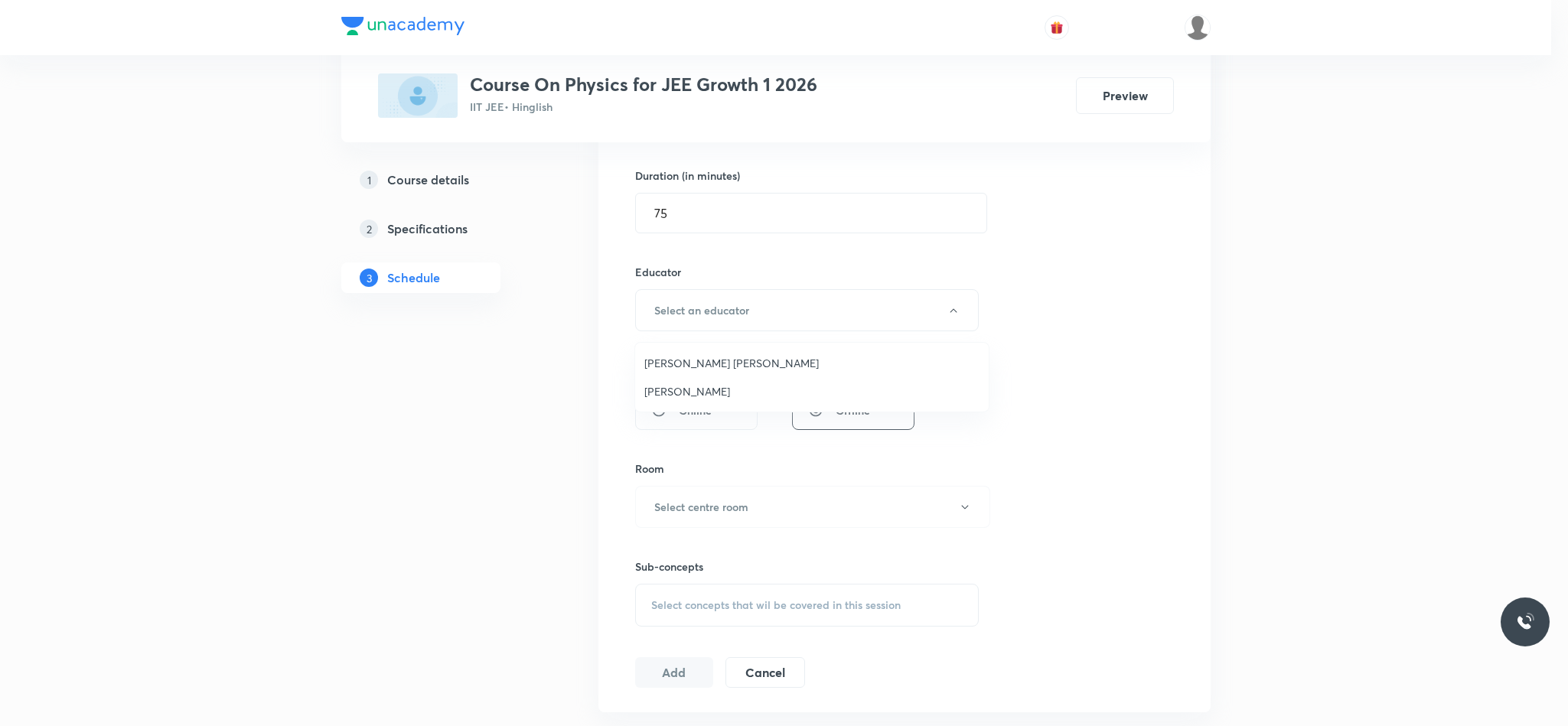
click at [694, 400] on li "[PERSON_NAME]" at bounding box center [812, 390] width 353 height 28
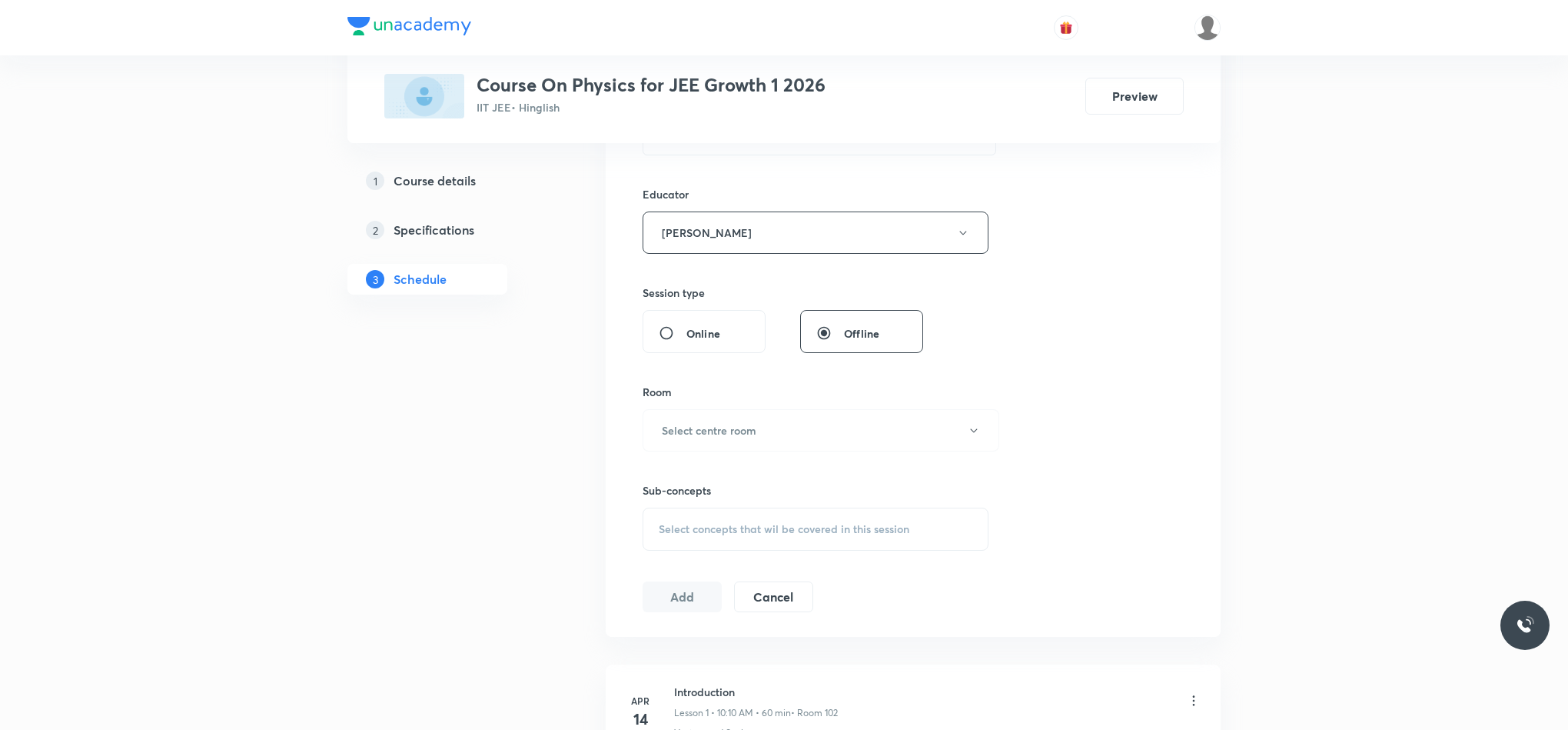
scroll to position [692, 0]
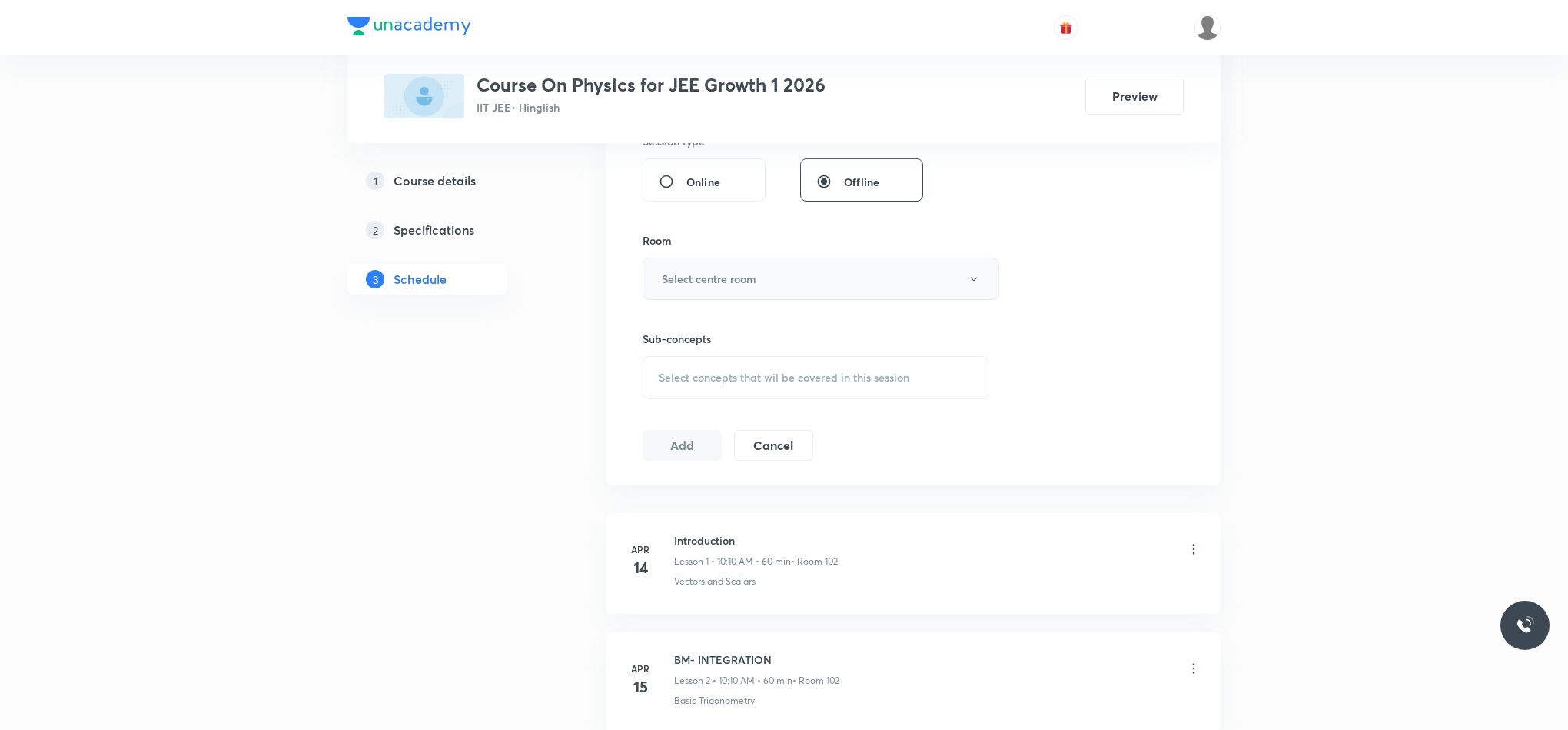
click at [692, 300] on button "Select centre room" at bounding box center [821, 279] width 357 height 42
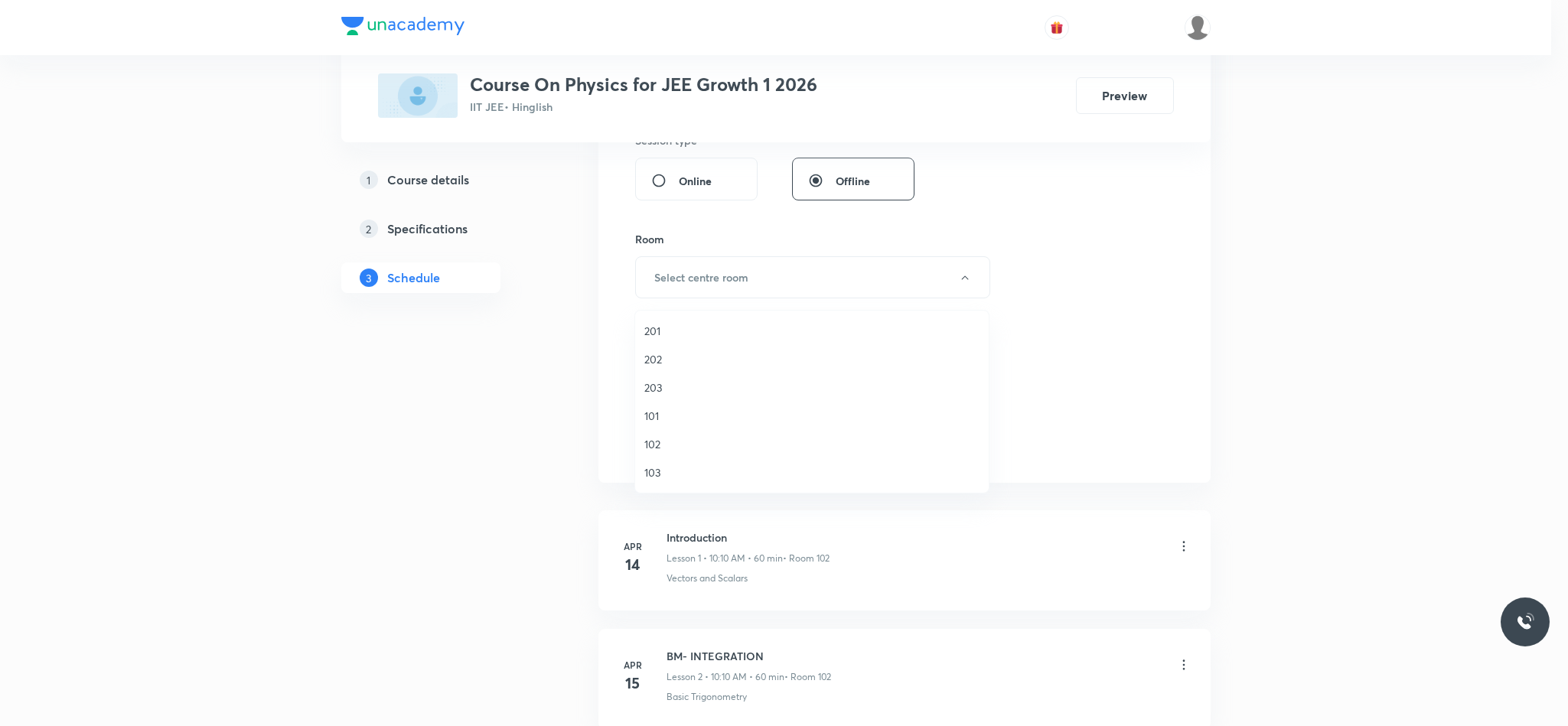
click at [682, 444] on span "102" at bounding box center [811, 444] width 335 height 16
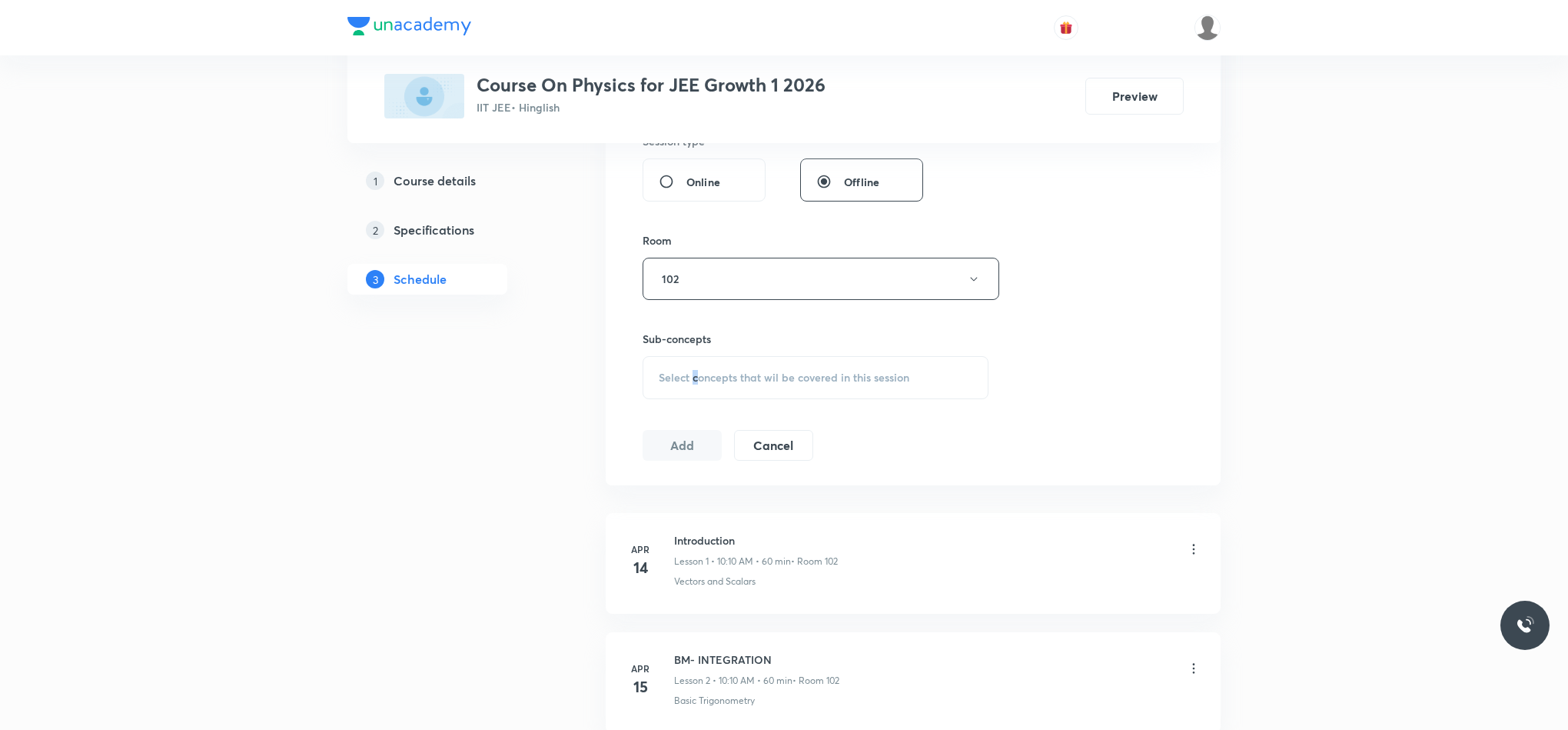
click at [697, 371] on div "Select concepts that wil be covered in this session" at bounding box center [816, 377] width 346 height 43
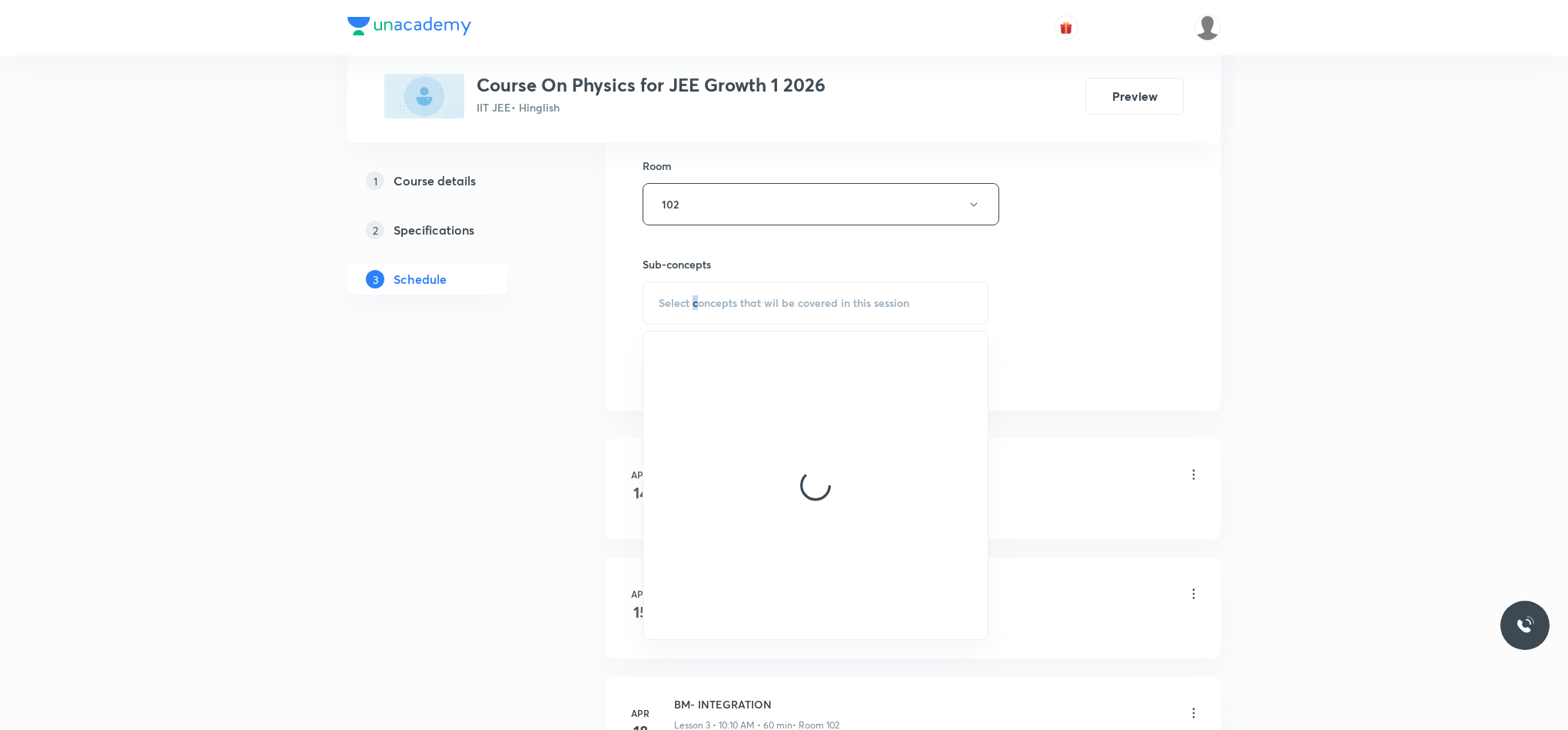
scroll to position [808, 0]
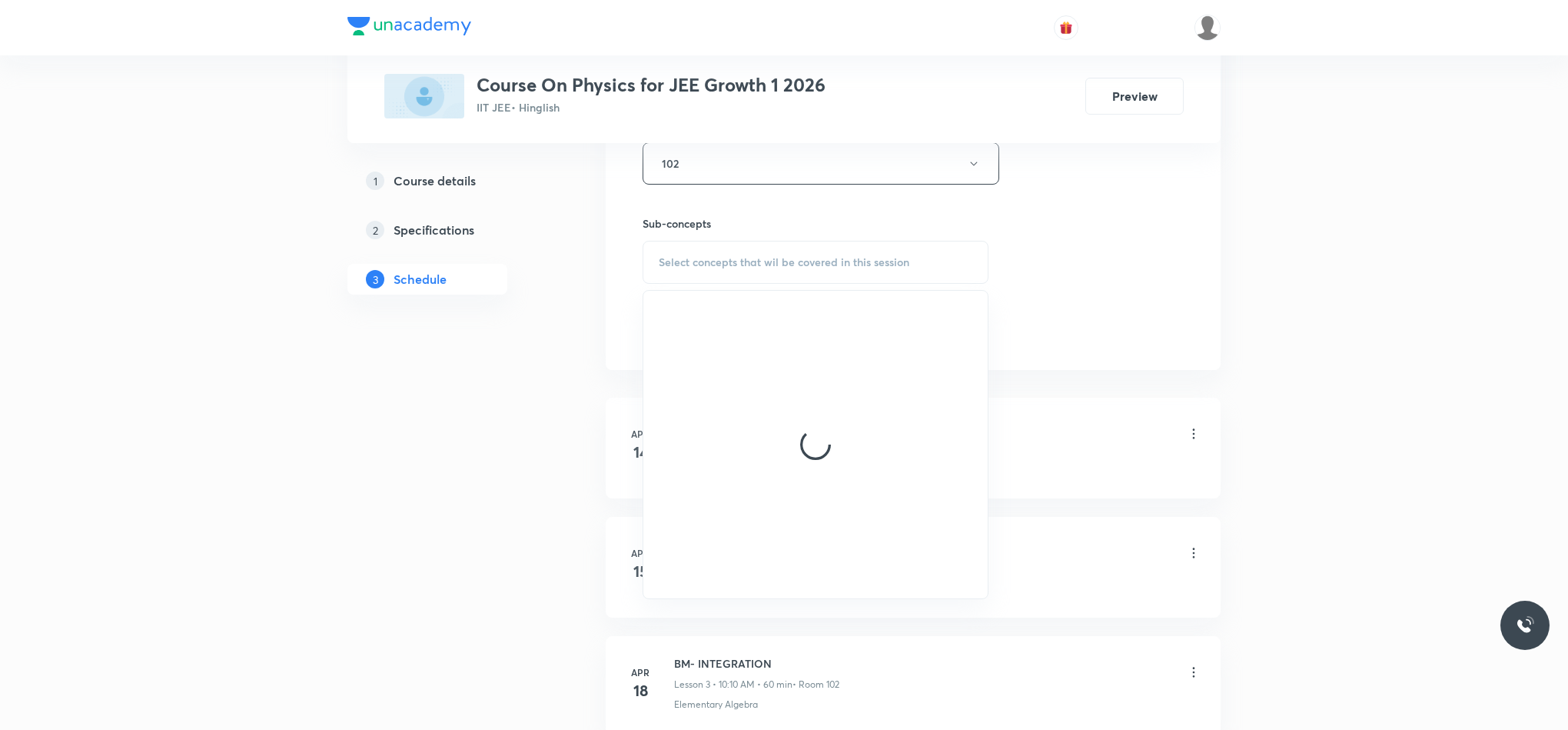
click at [718, 263] on span "Select concepts that wil be covered in this session" at bounding box center [784, 262] width 251 height 12
click at [720, 264] on span "Select concepts that wil be covered in this session" at bounding box center [784, 262] width 251 height 12
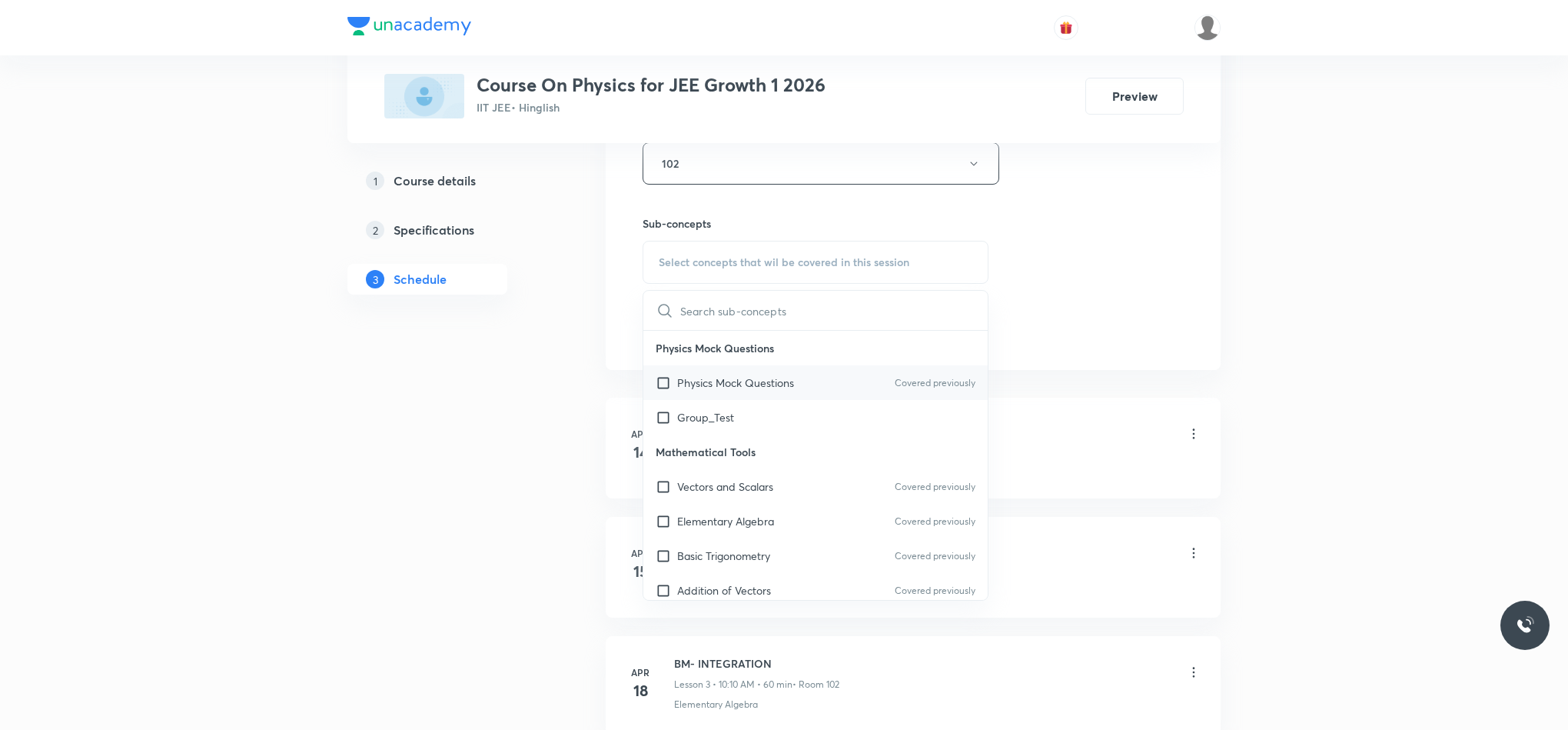
click at [735, 400] on div "Physics Mock Questions Covered previously" at bounding box center [816, 382] width 345 height 35
checkbox input "true"
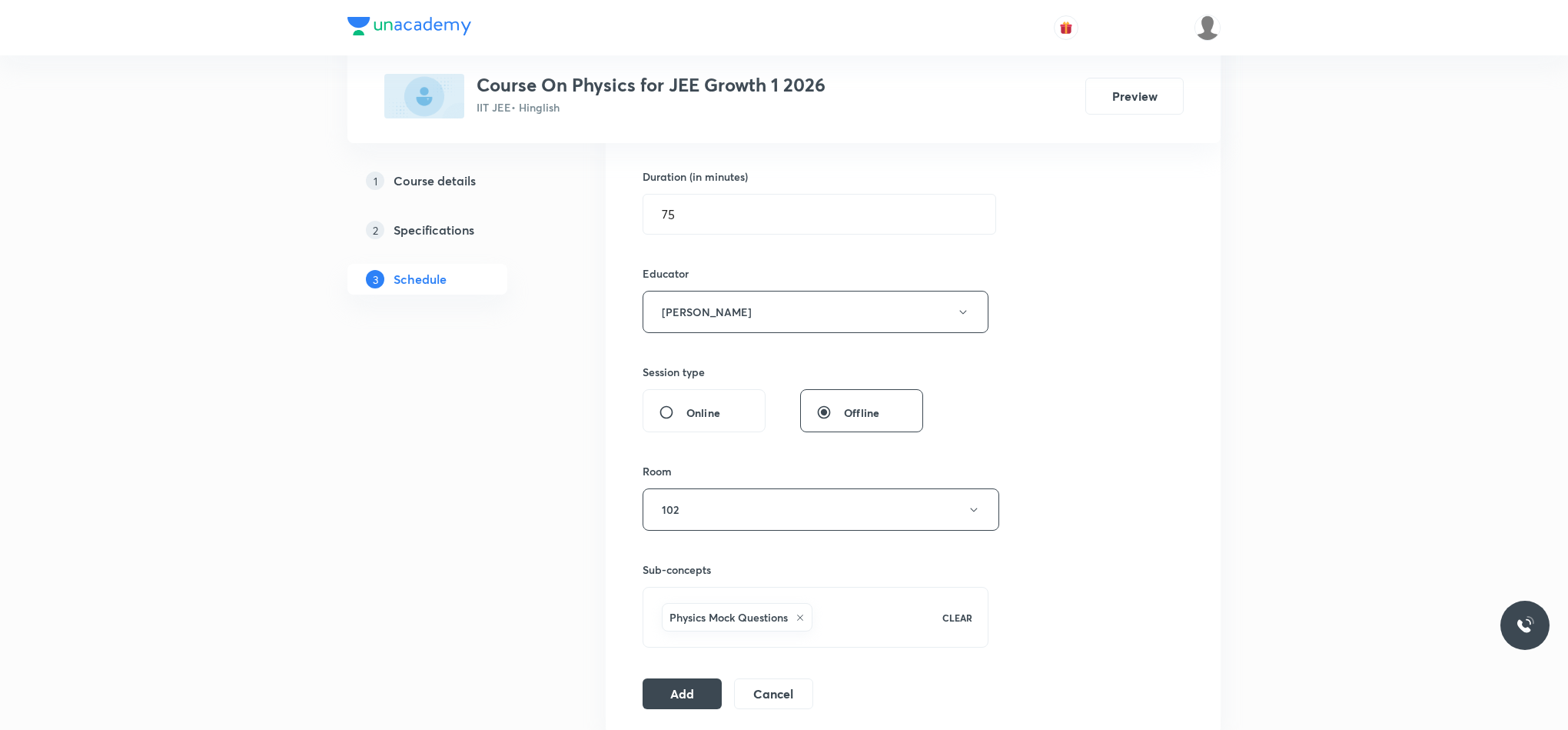
scroll to position [577, 0]
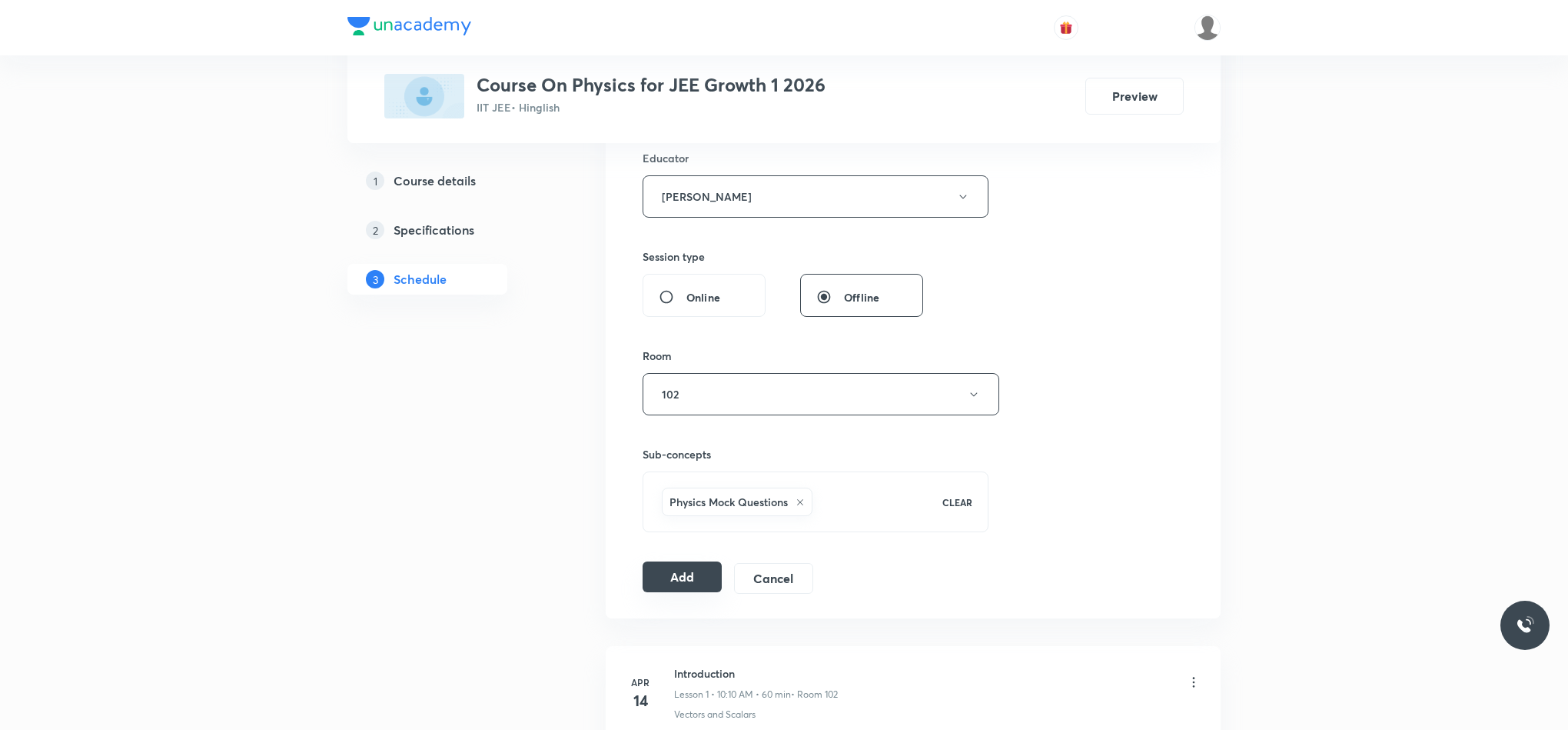
click at [704, 579] on button "Add" at bounding box center [683, 577] width 79 height 31
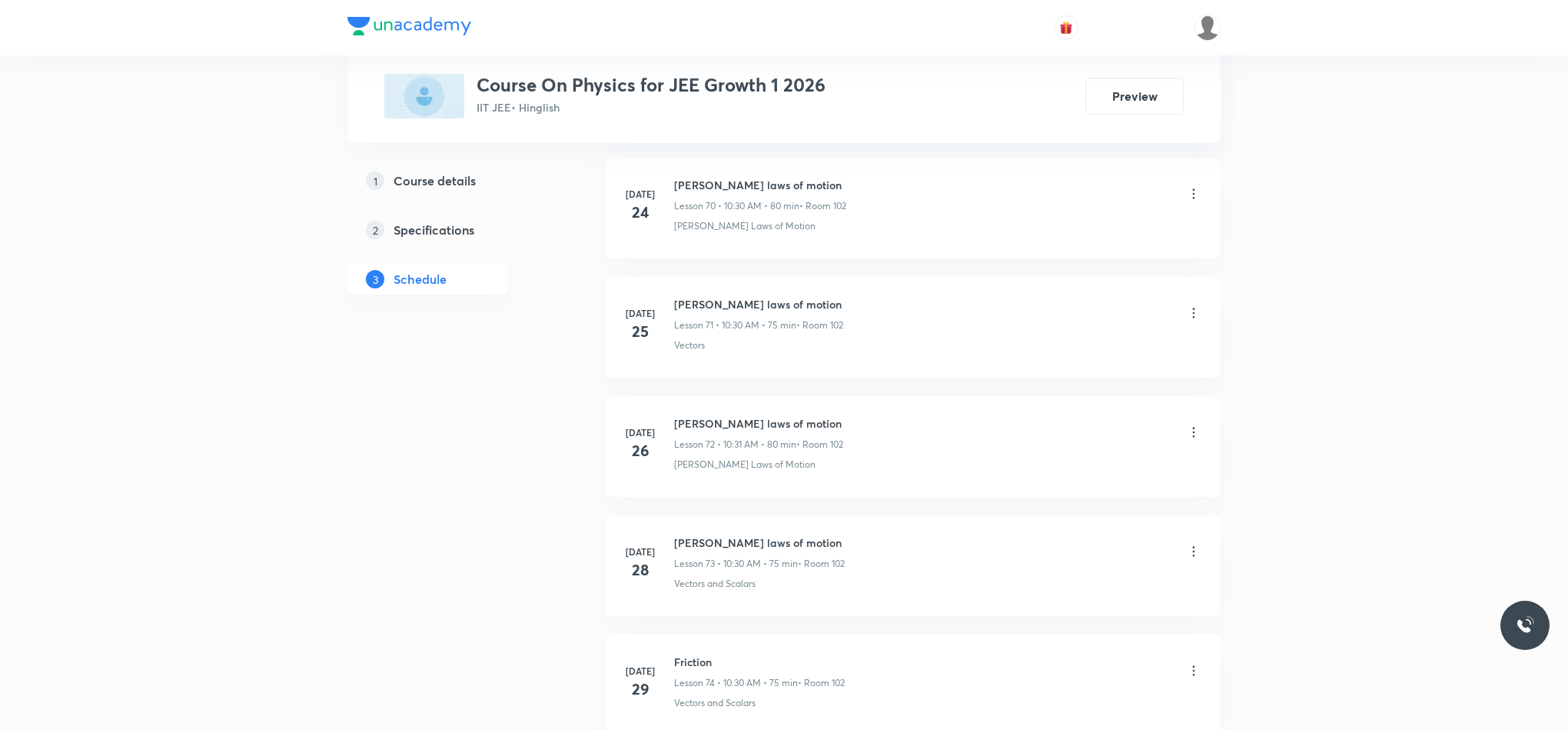
scroll to position [11791, 0]
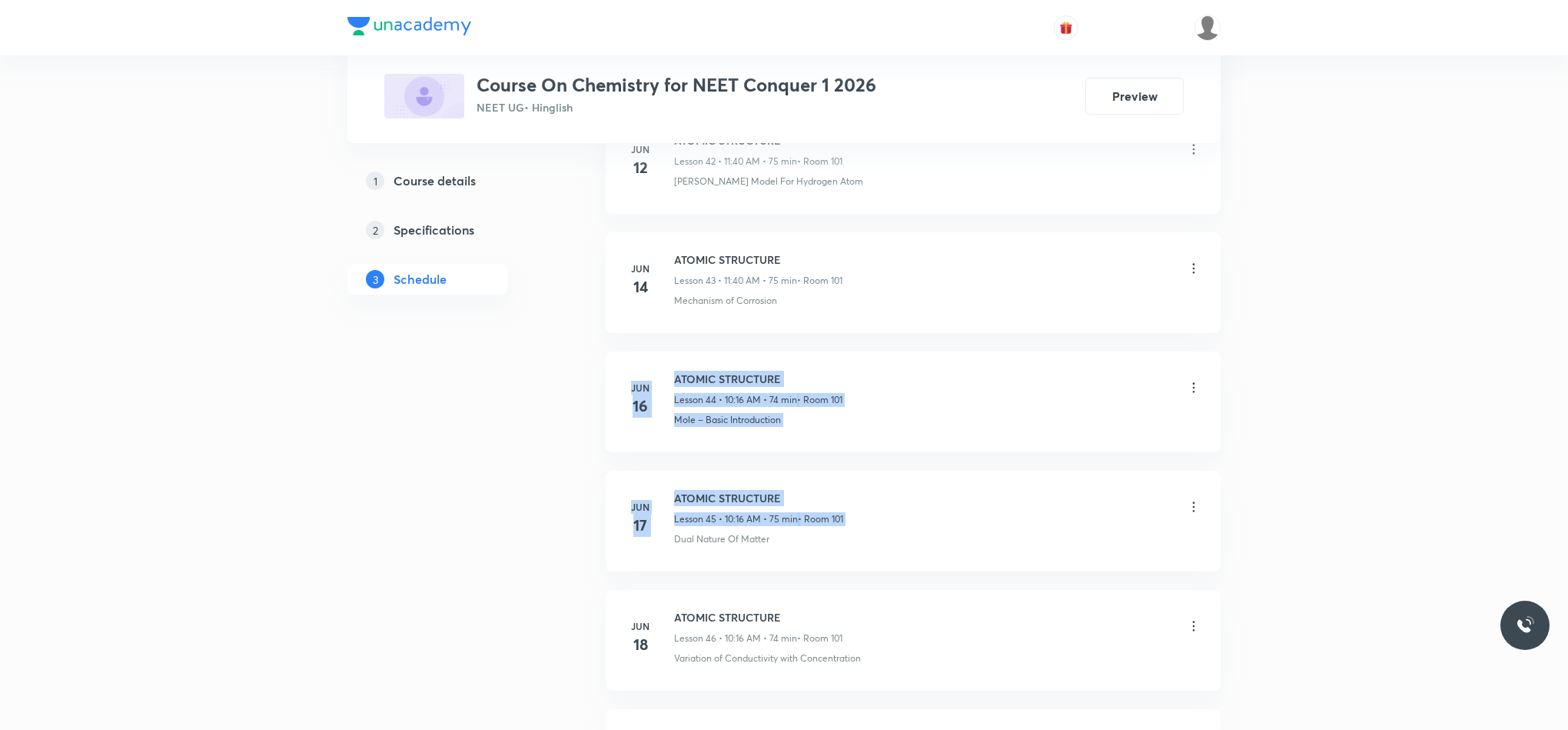
drag, startPoint x: 1566, startPoint y: 344, endPoint x: 1540, endPoint y: 490, distance: 148.3
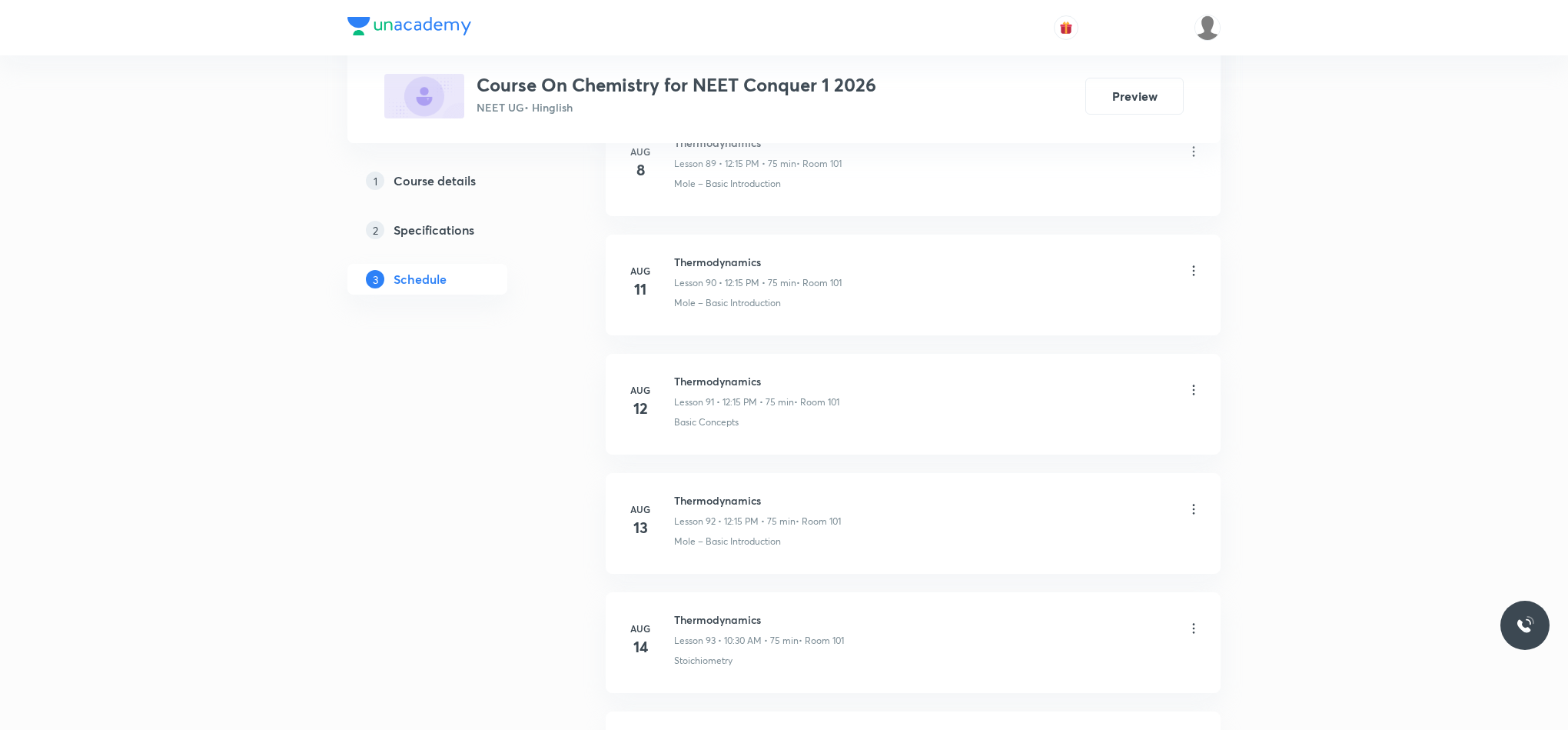
scroll to position [12622, 0]
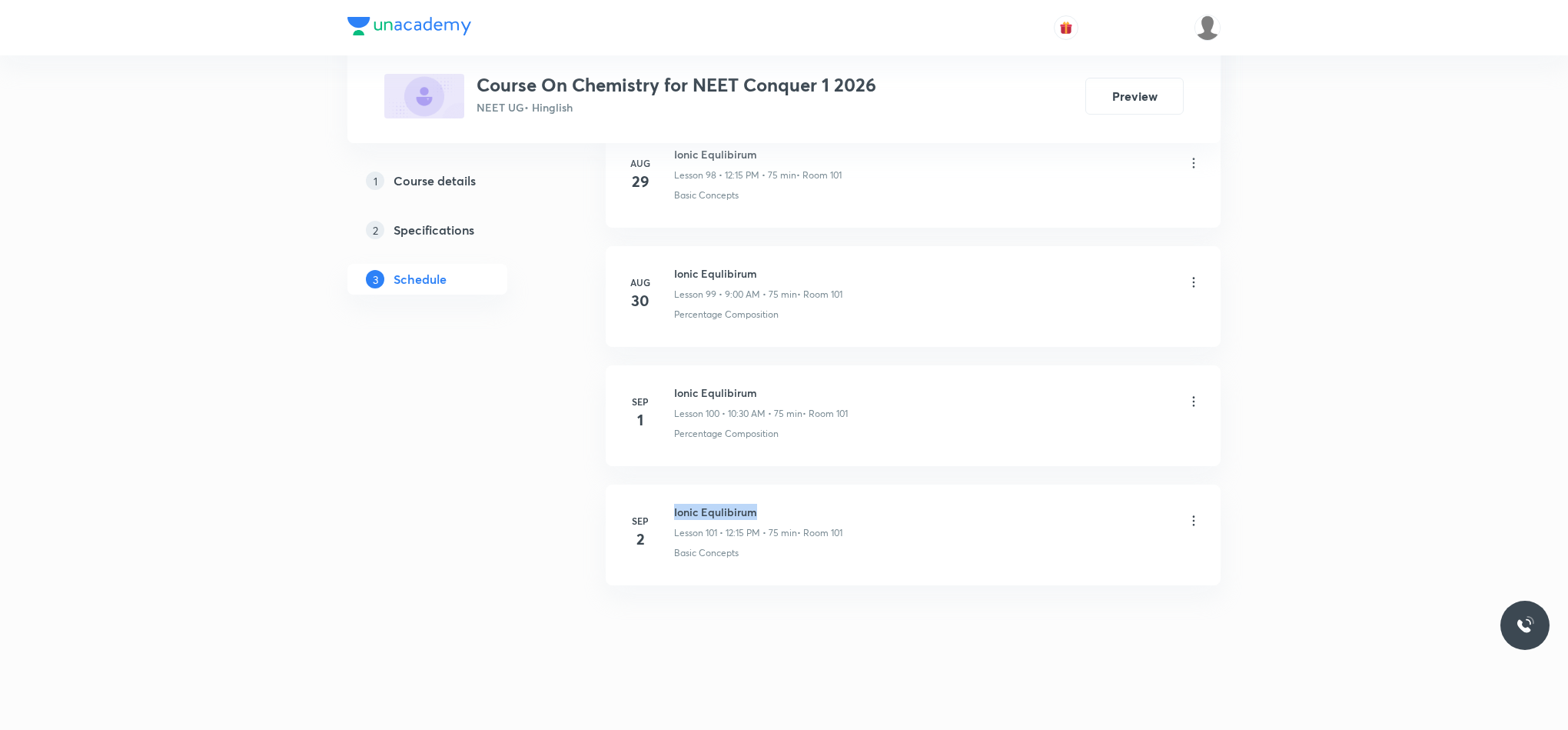
drag, startPoint x: 675, startPoint y: 506, endPoint x: 869, endPoint y: 504, distance: 194.0
click at [869, 504] on div "Ionic Equlibirum Lesson 101 • 12:15 PM • 75 min • Room 101" at bounding box center [938, 522] width 527 height 36
copy h6 "Ionic Equlibirum"
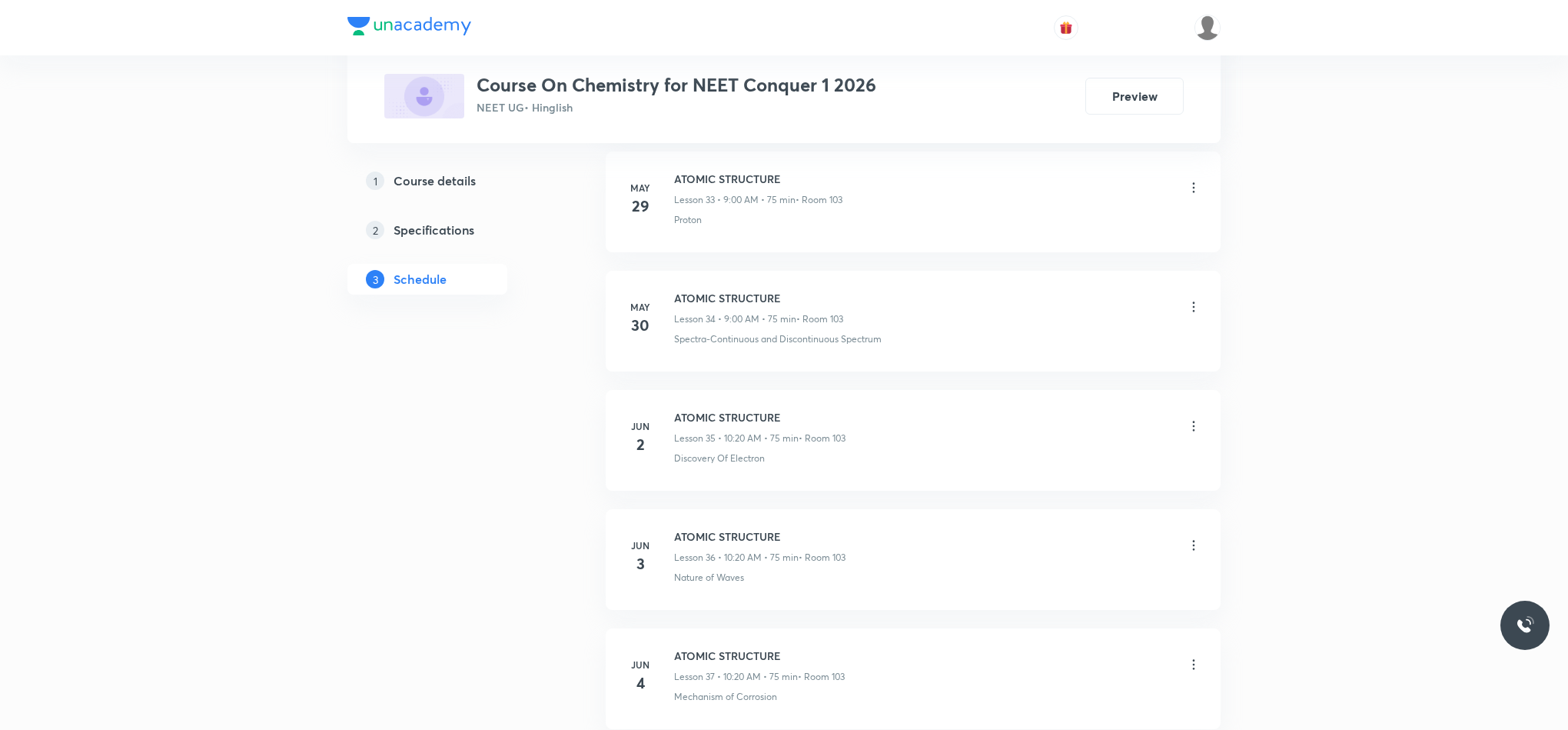
scroll to position [0, 0]
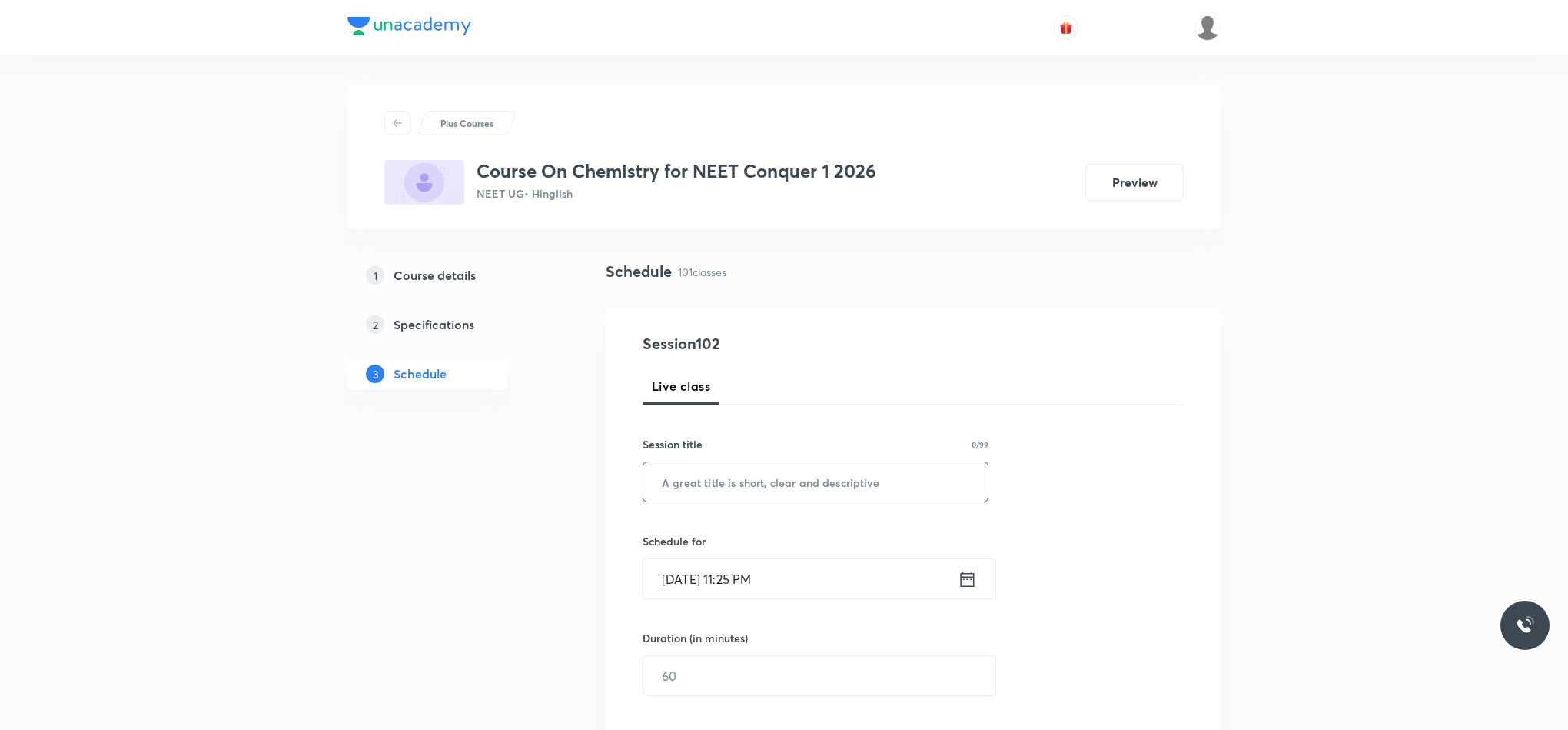
click at [792, 484] on input "text" at bounding box center [816, 482] width 345 height 39
paste input "Ionic Equlibirum"
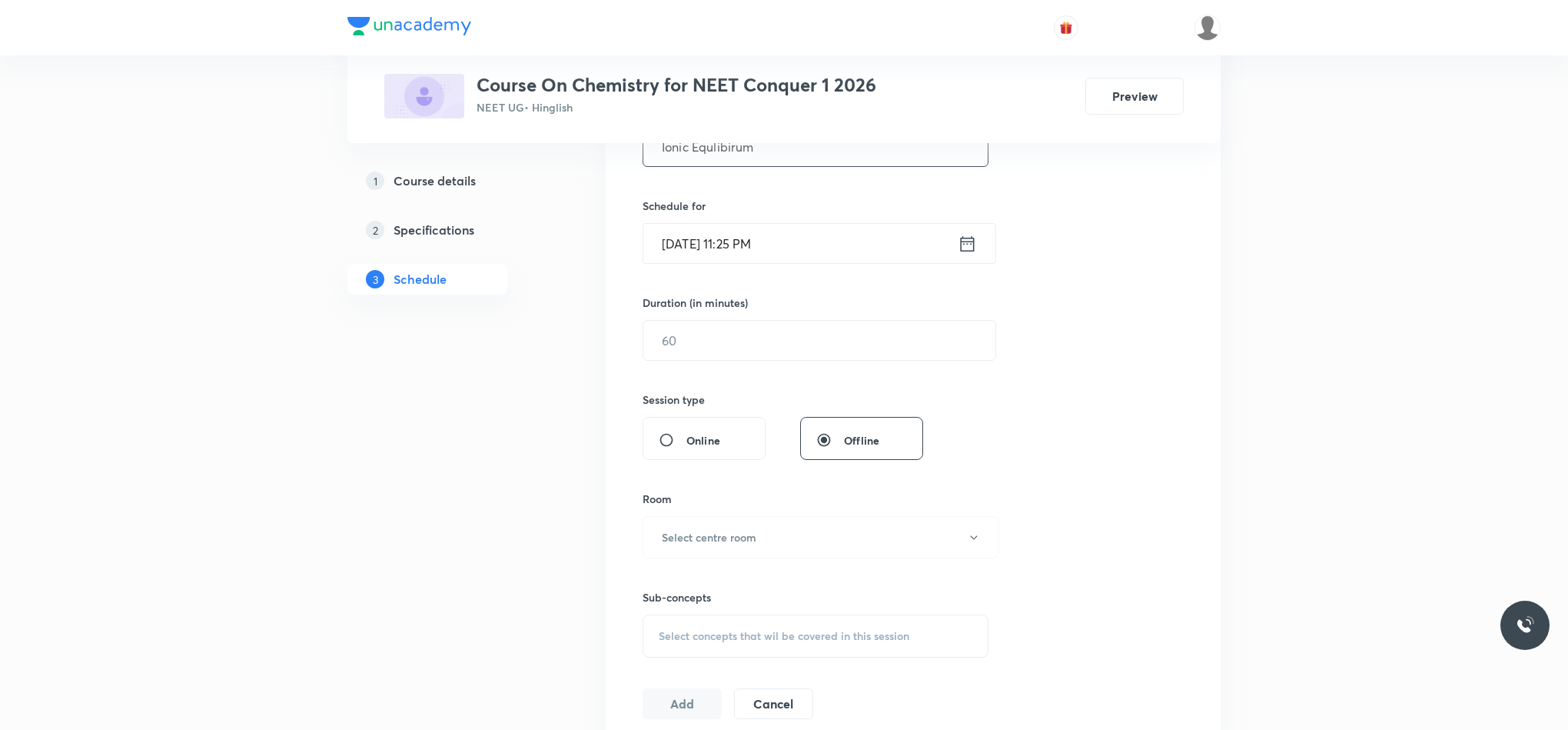
scroll to position [346, 0]
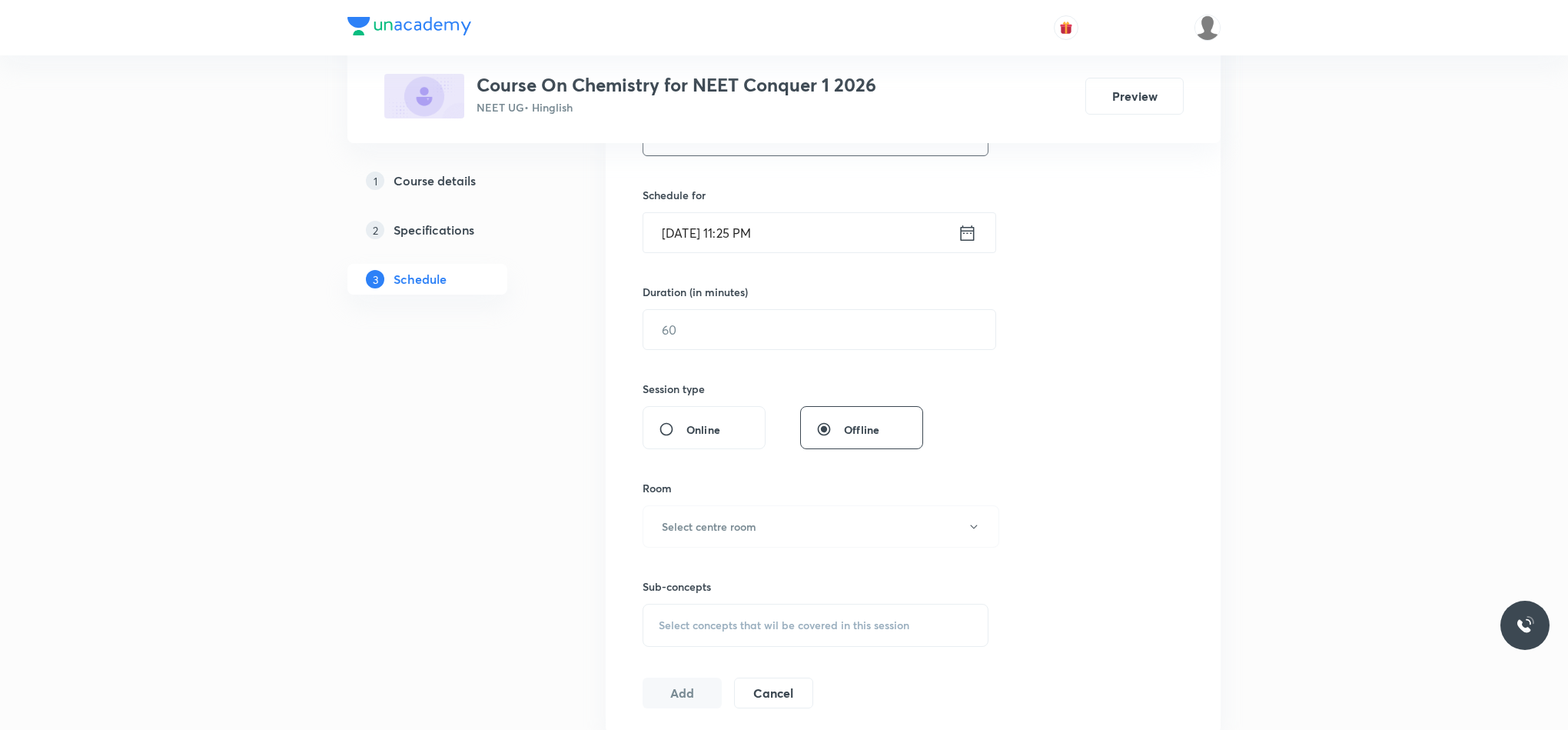
type input "Ionic Equlibirum"
click at [966, 243] on icon at bounding box center [967, 233] width 19 height 22
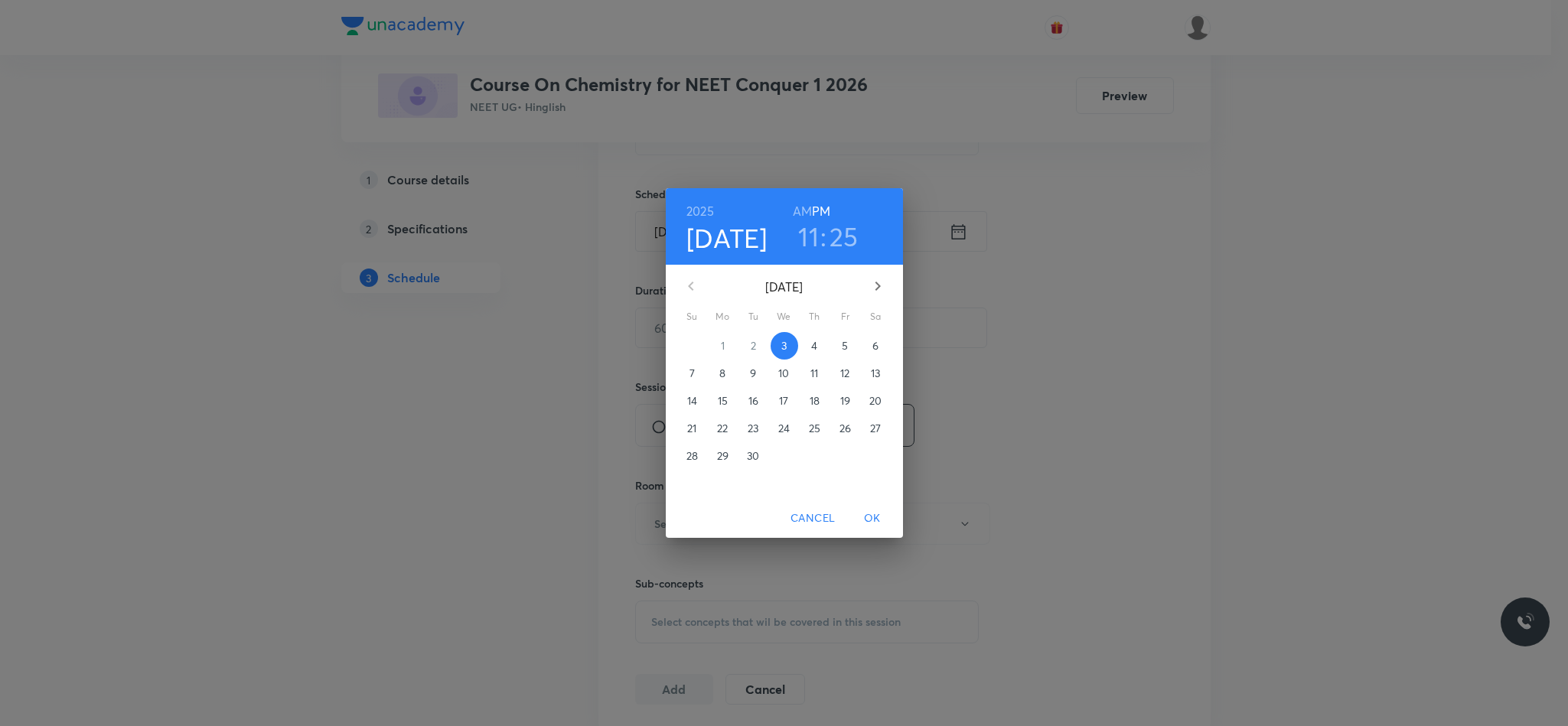
click at [813, 351] on p "4" at bounding box center [814, 345] width 6 height 15
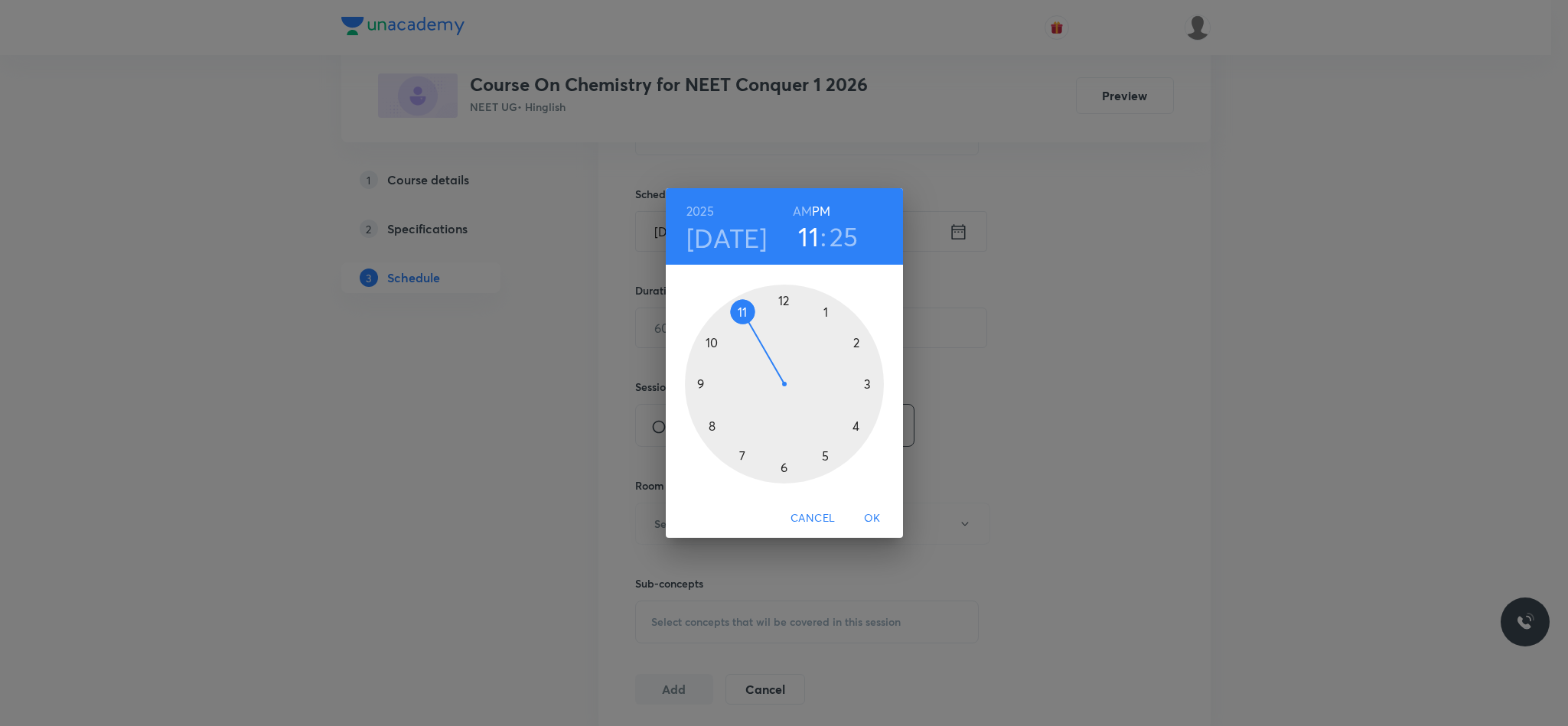
click at [710, 340] on div at bounding box center [784, 384] width 199 height 199
click at [781, 476] on div at bounding box center [784, 384] width 199 height 199
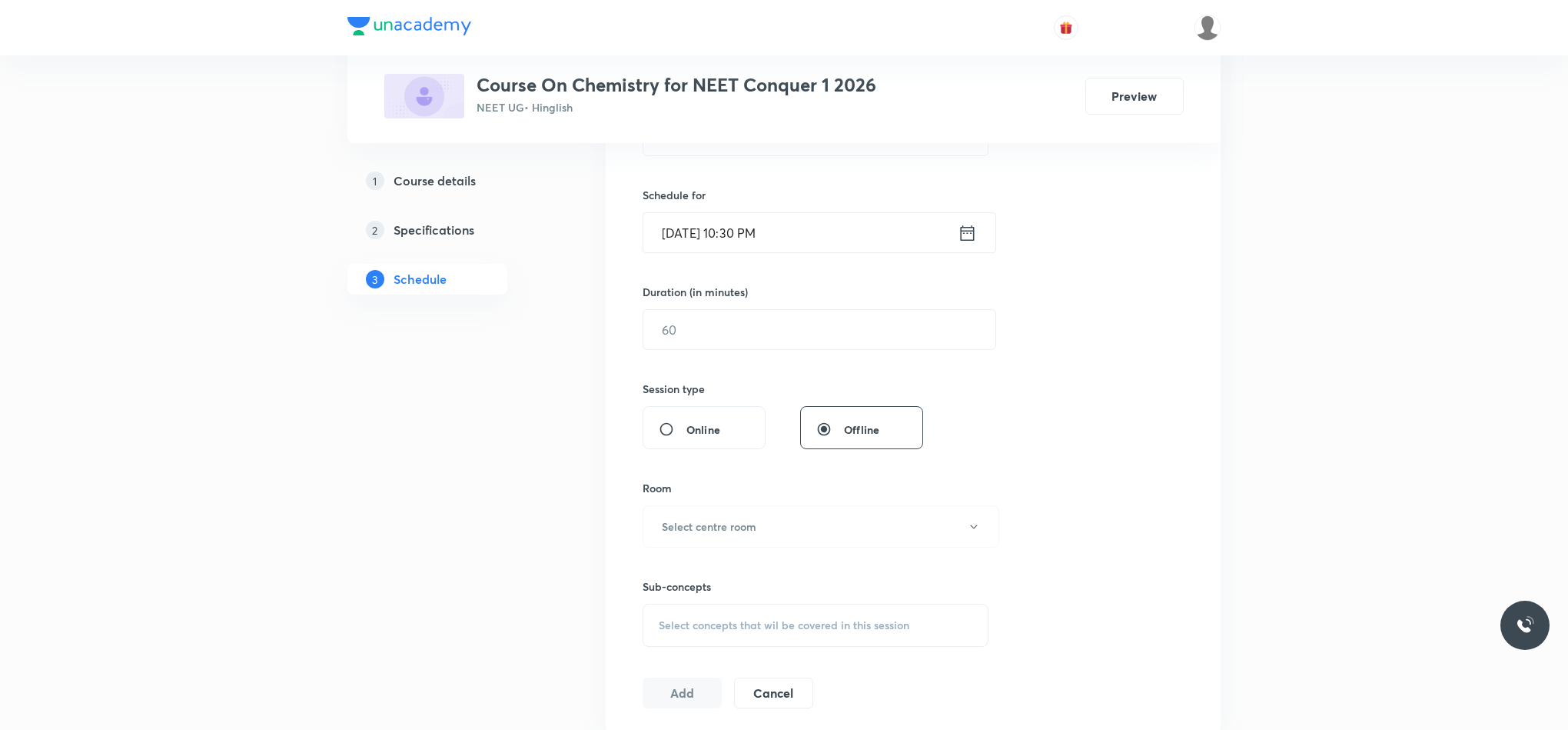
click at [953, 240] on input "[DATE] 10:30 PM" at bounding box center [801, 233] width 315 height 39
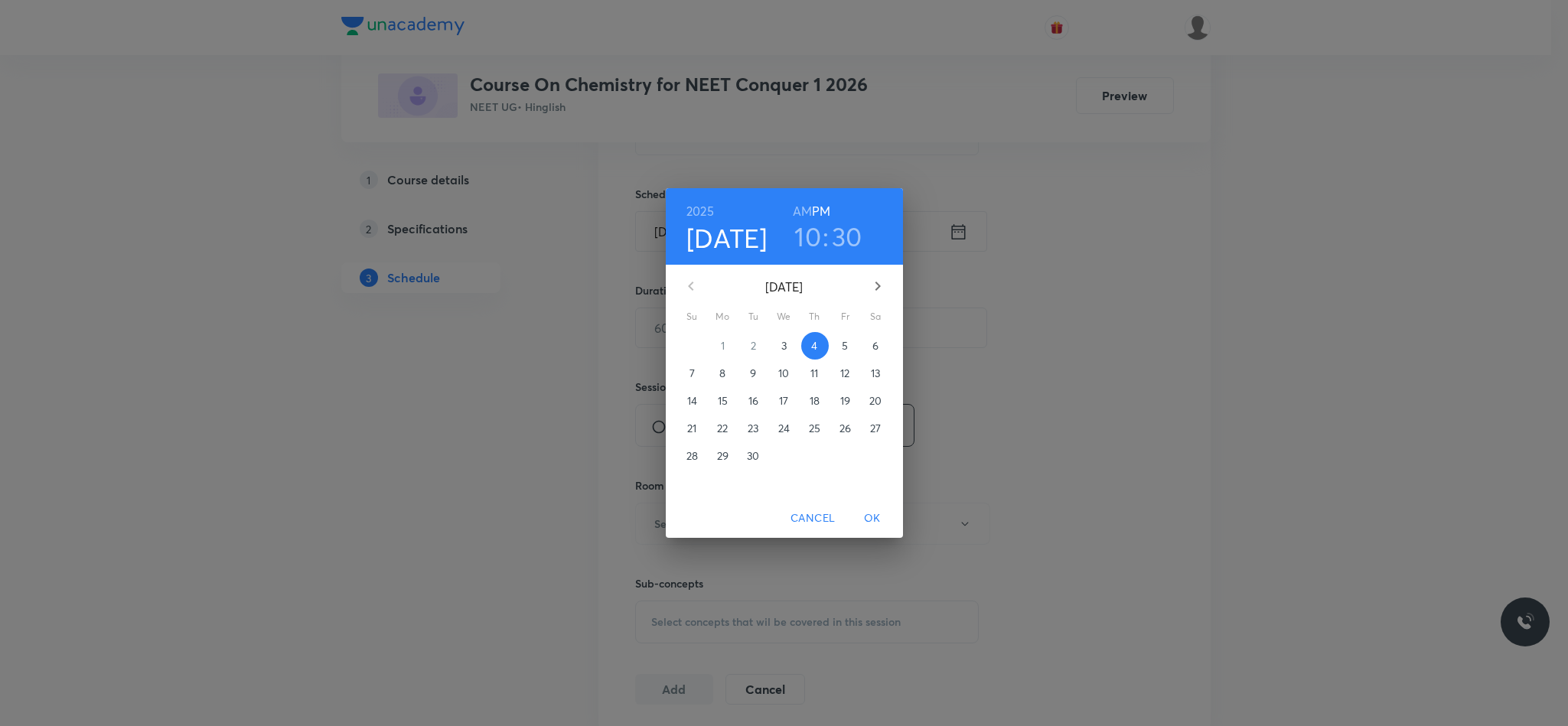
click at [805, 207] on h6 "AM" at bounding box center [802, 211] width 19 height 22
click at [868, 521] on span "OK" at bounding box center [872, 519] width 37 height 19
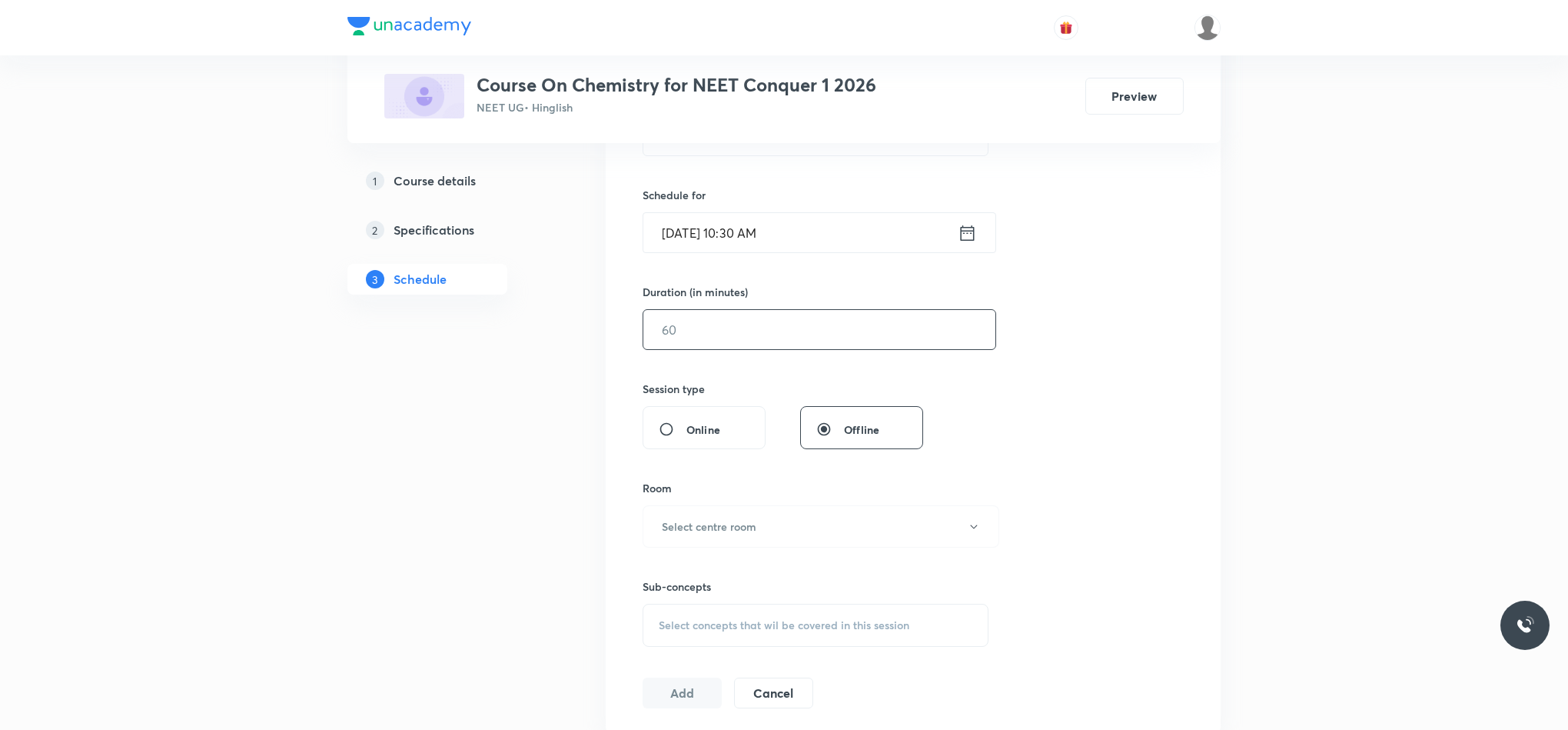
click at [785, 325] on input "text" at bounding box center [820, 329] width 352 height 39
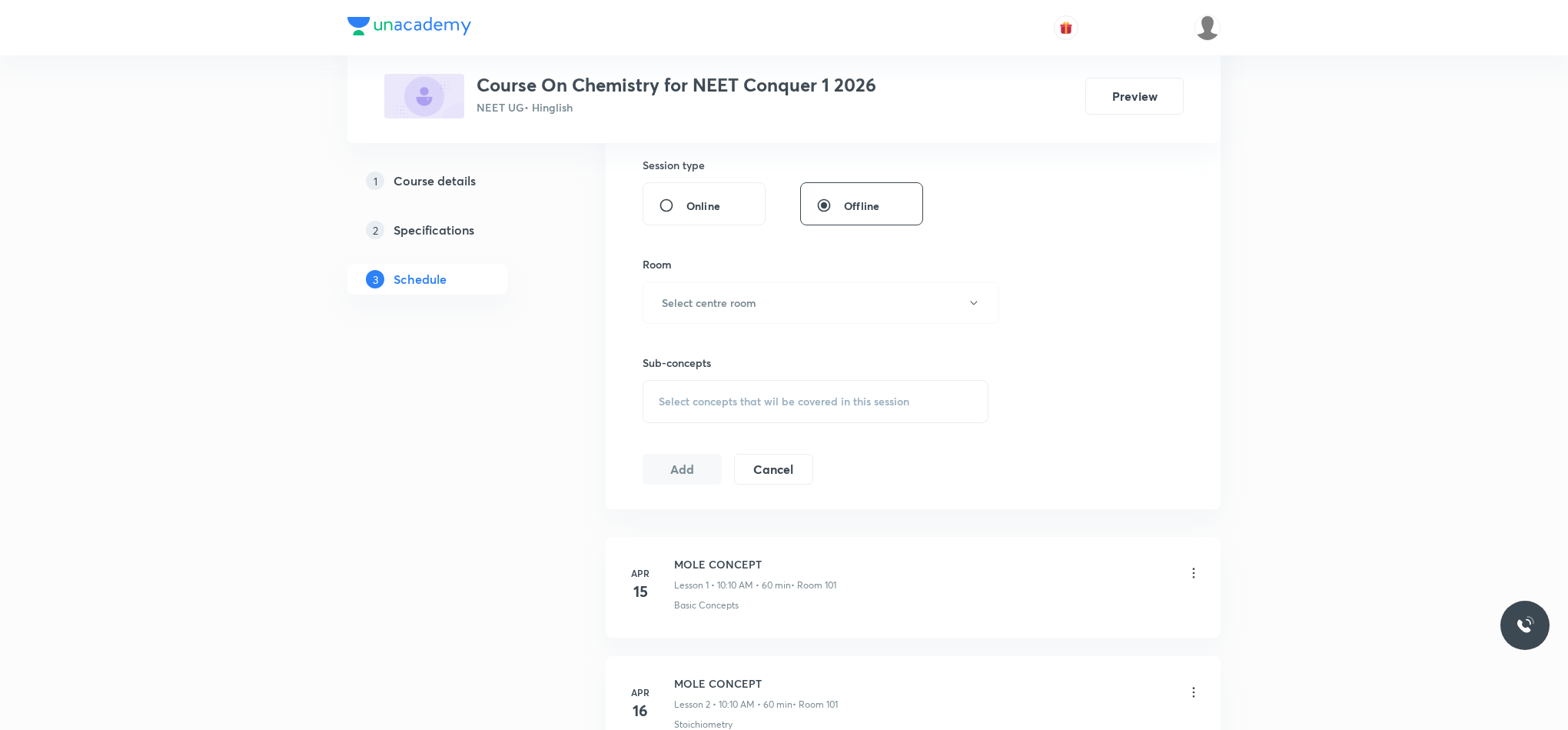
scroll to position [577, 0]
type input "75"
click at [765, 315] on button "Select centre room" at bounding box center [821, 296] width 357 height 42
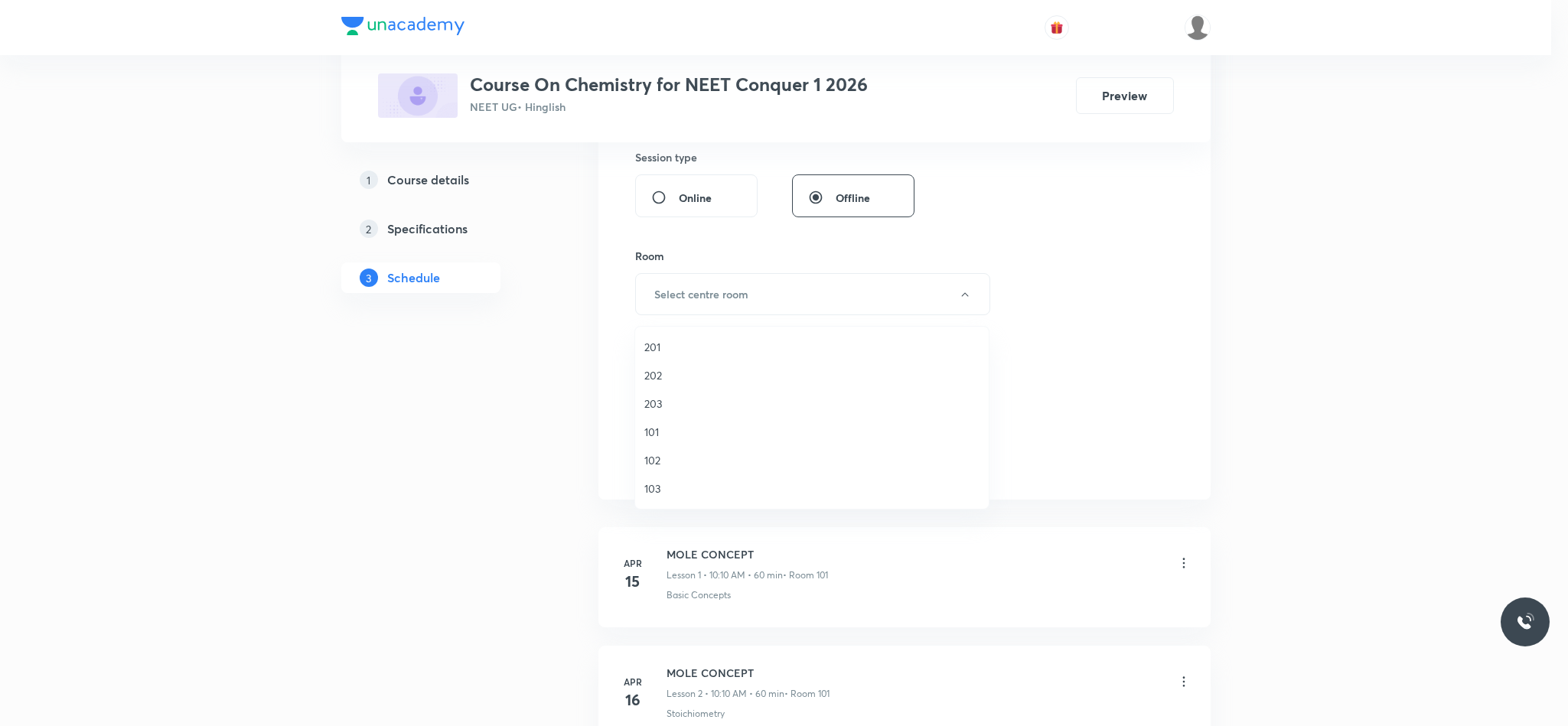
click at [673, 428] on span "101" at bounding box center [811, 432] width 335 height 16
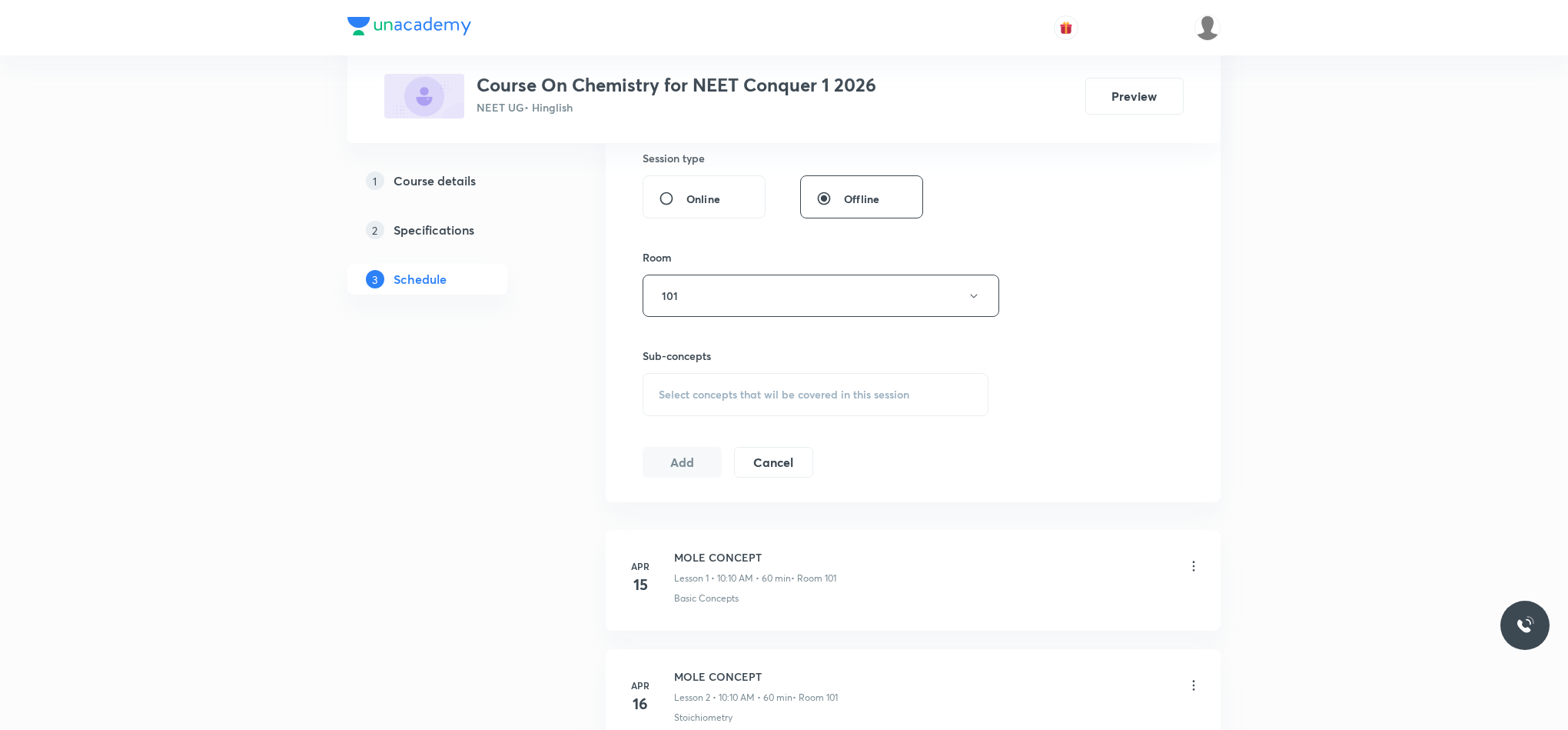
scroll to position [692, 0]
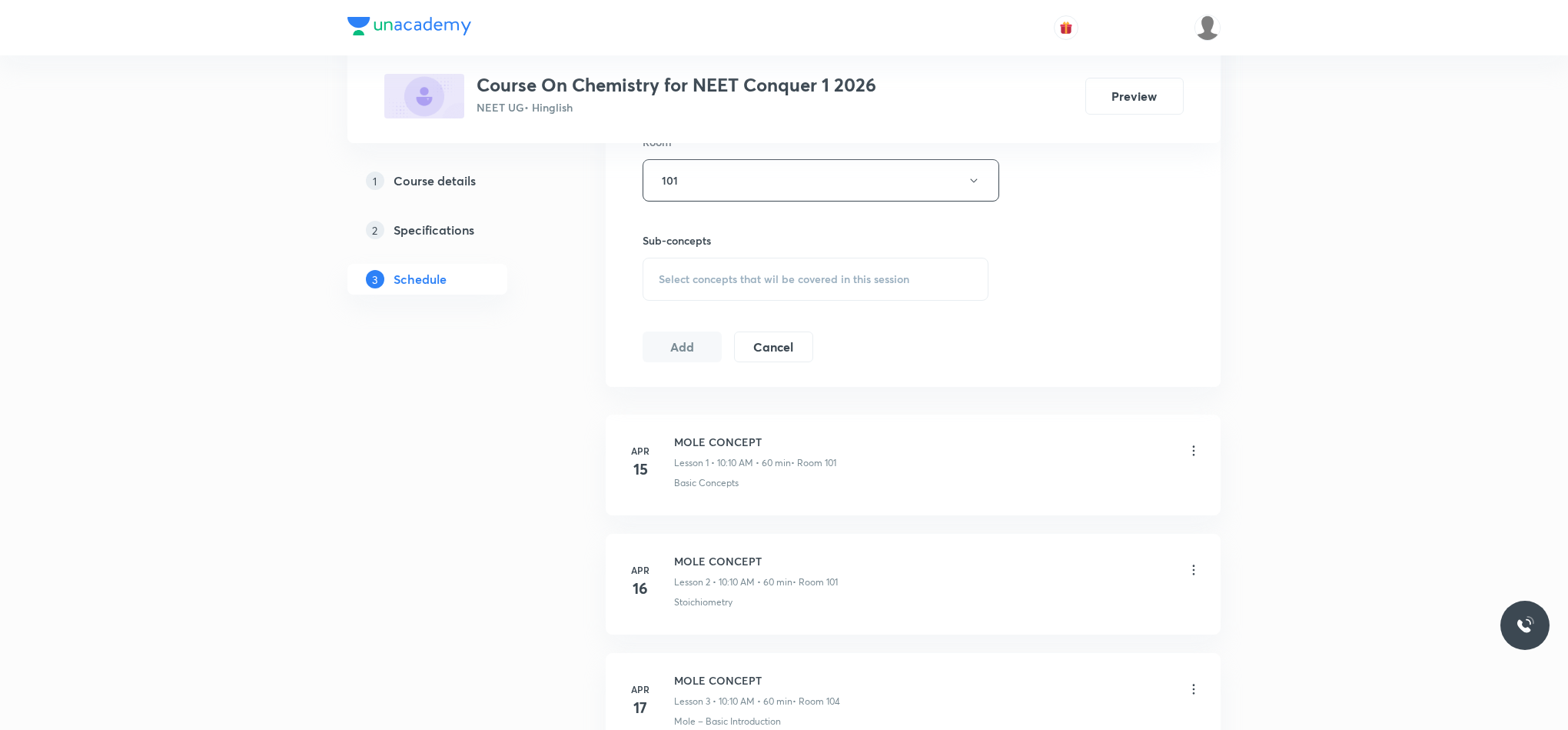
click at [736, 281] on span "Select concepts that wil be covered in this session" at bounding box center [784, 279] width 251 height 12
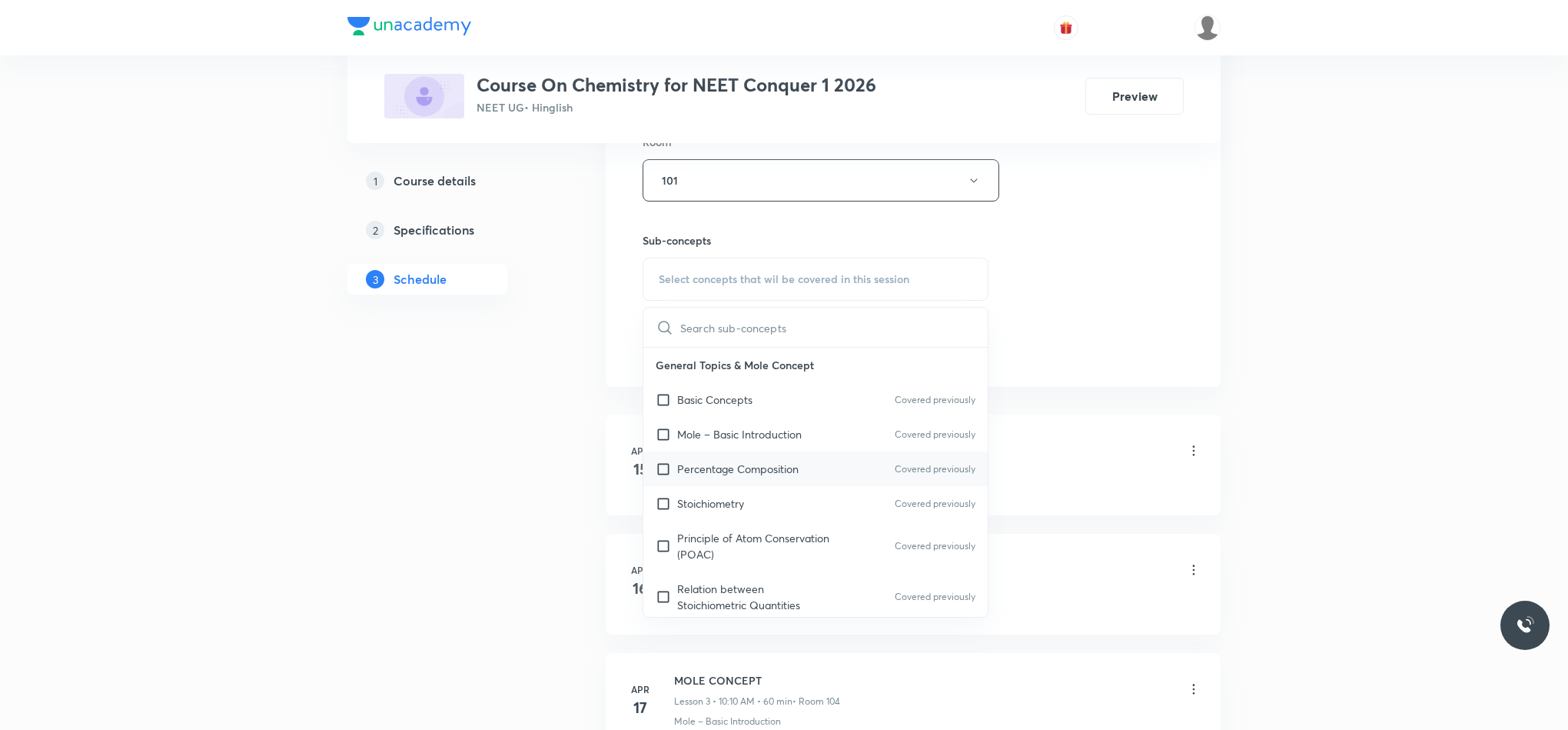
click at [789, 483] on div "Percentage Composition Covered previously" at bounding box center [816, 469] width 345 height 35
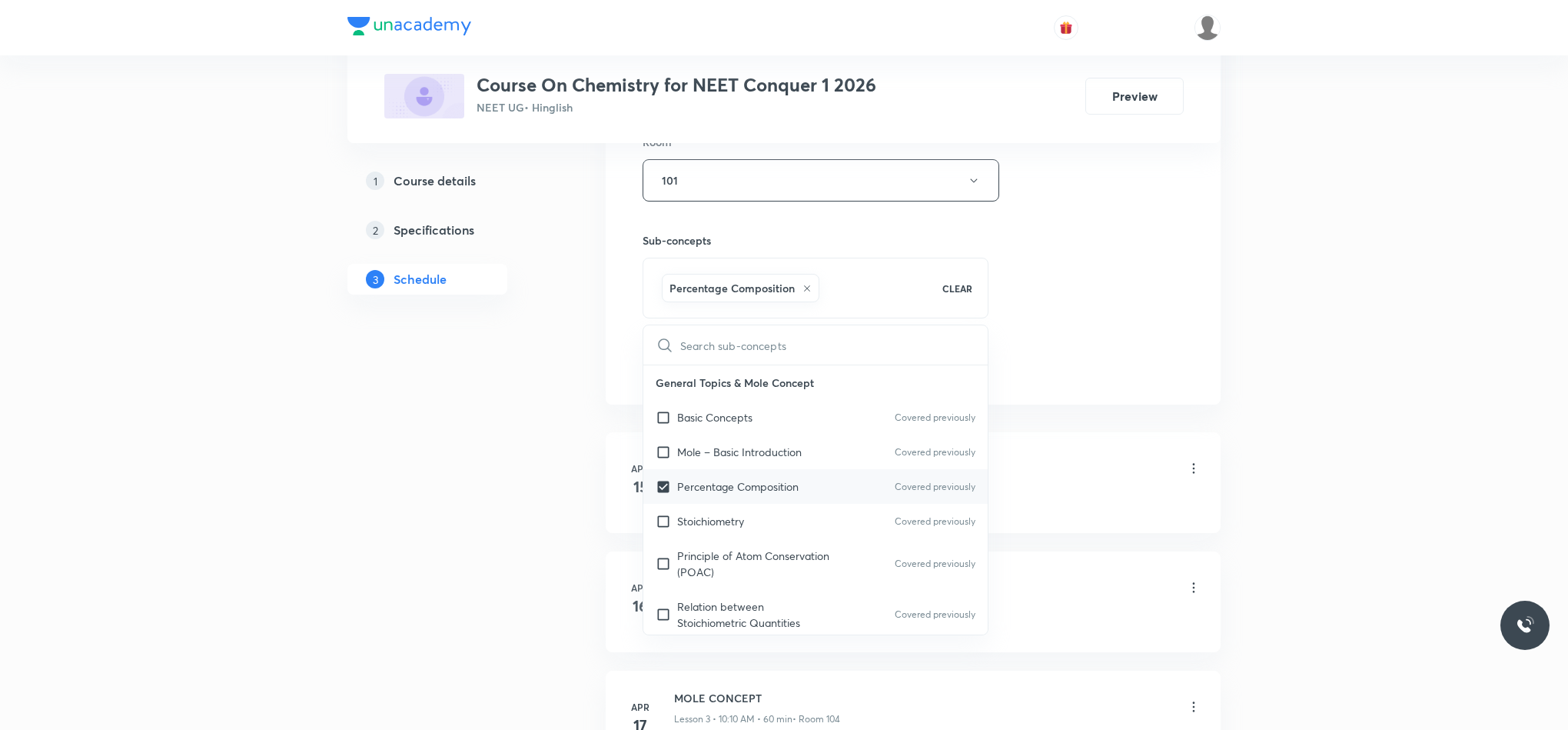
checkbox input "true"
click at [1177, 344] on div "Session 102 Live class Session title 16/99 Ionic Equlibirum ​ Schedule for Sep …" at bounding box center [914, 10] width 542 height 740
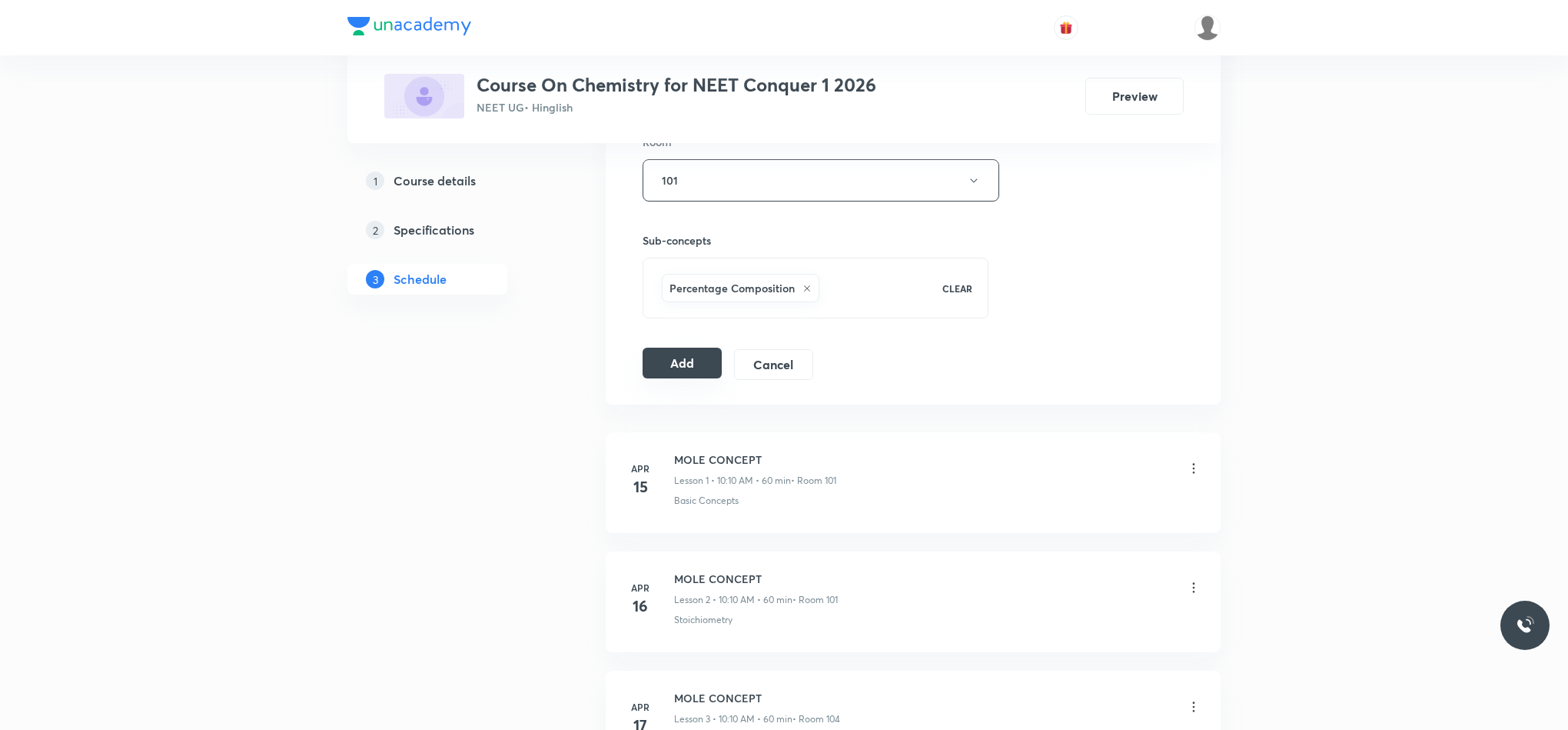
click at [660, 374] on button "Add" at bounding box center [683, 363] width 79 height 31
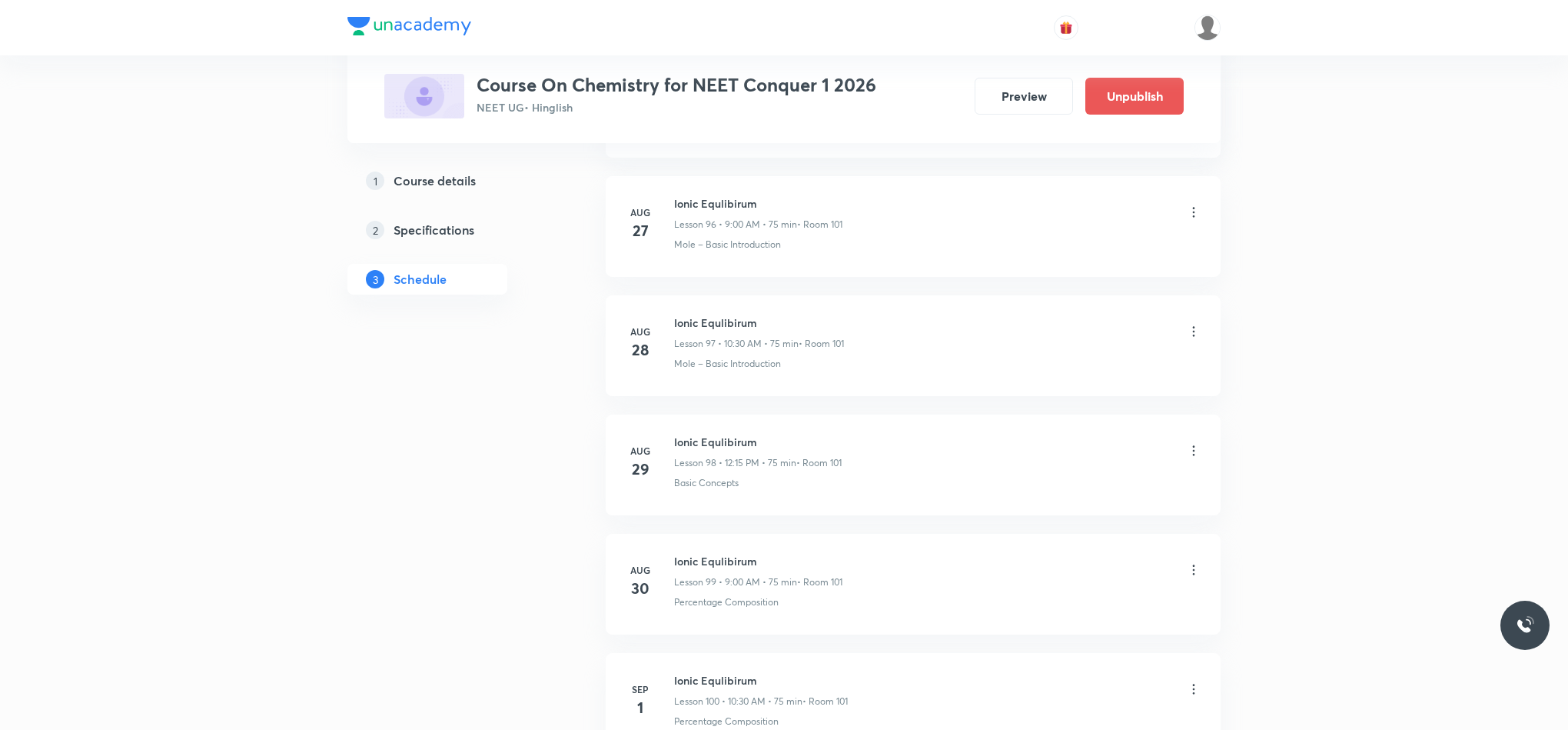
scroll to position [12033, 0]
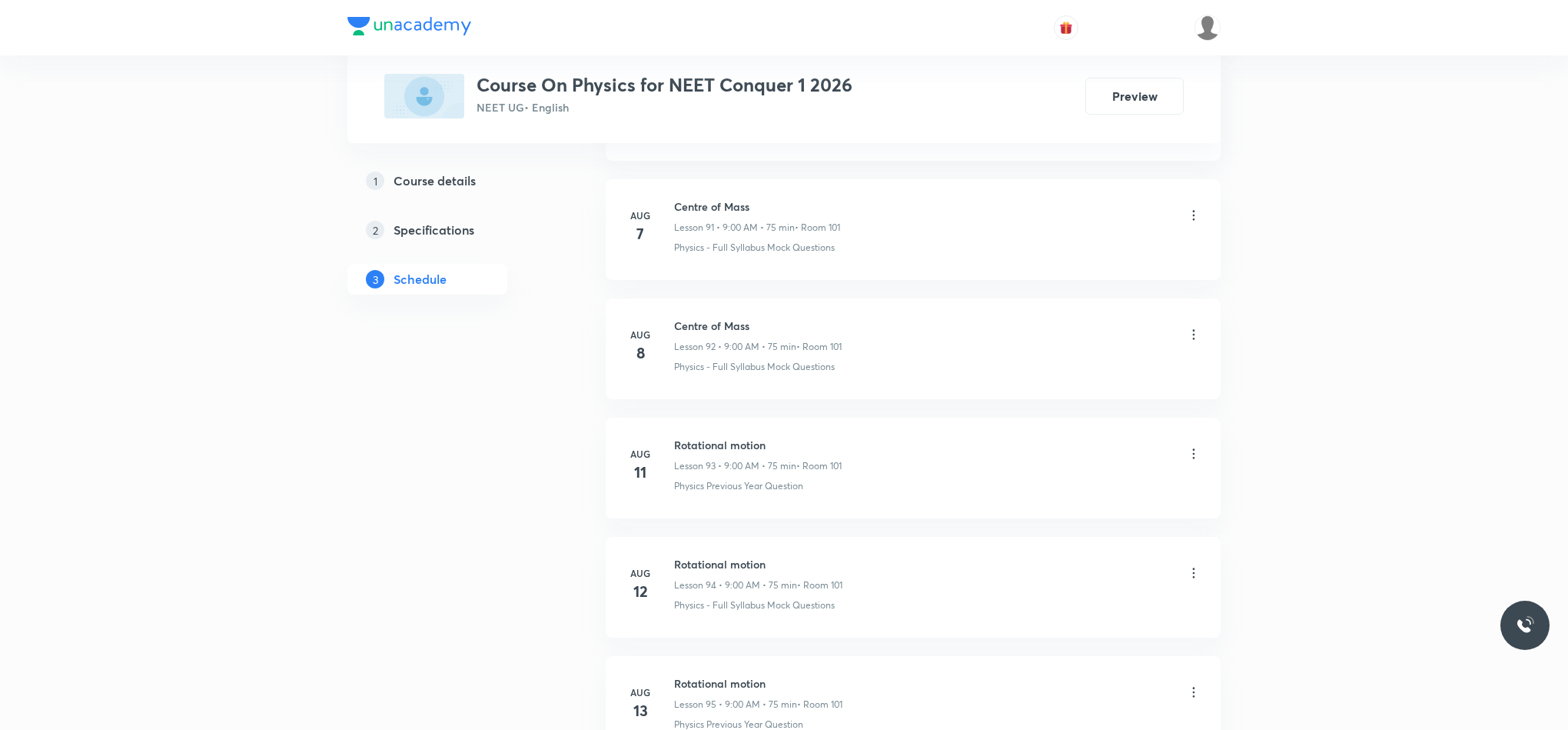
scroll to position [14061, 0]
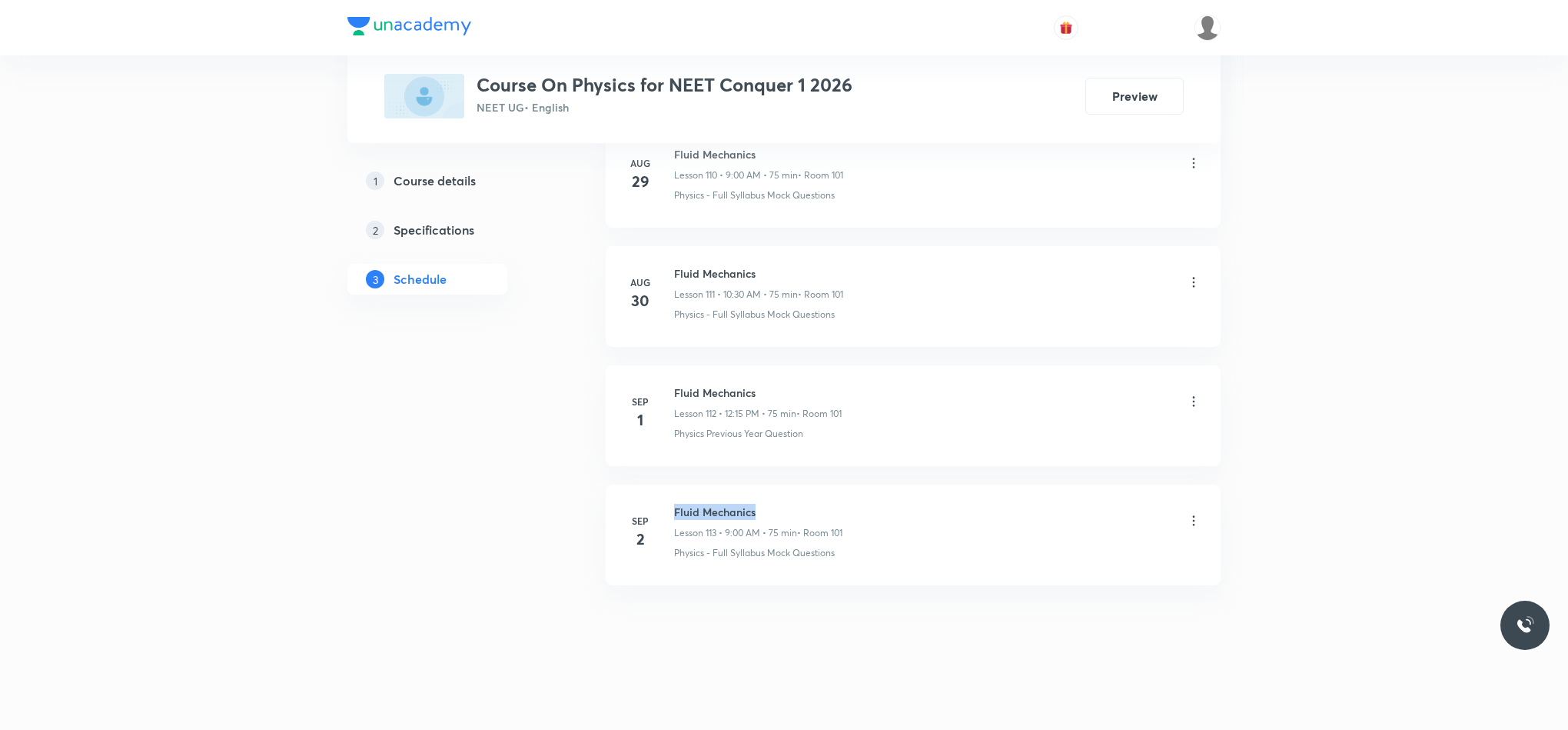
drag, startPoint x: 674, startPoint y: 505, endPoint x: 825, endPoint y: 498, distance: 151.2
click at [822, 500] on li "[DATE] Fluid Mechanics Lesson 113 • 9:00 AM • 75 min • Room 101 Physics - Full …" at bounding box center [913, 535] width 615 height 101
copy h6 "Fluid Mechanics"
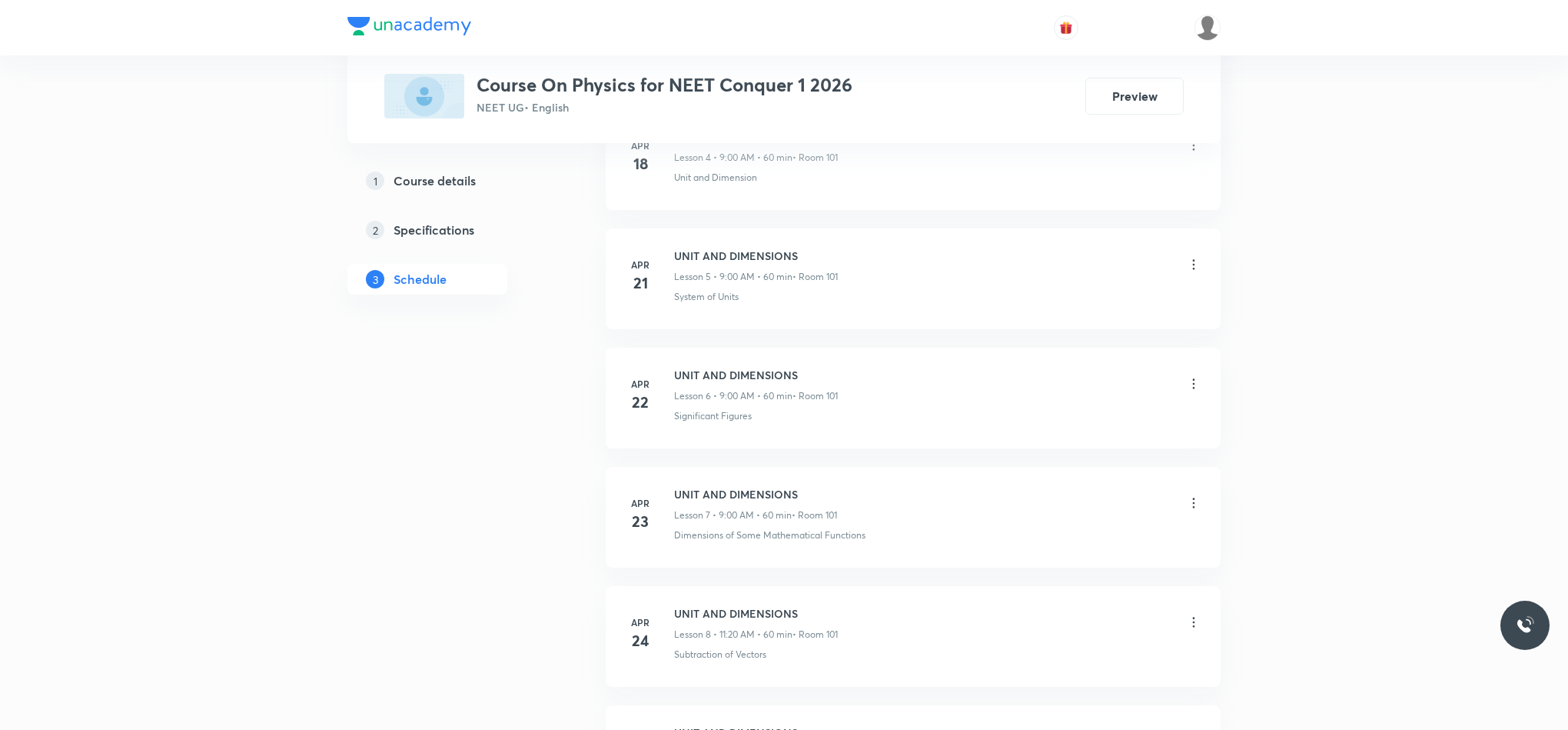
scroll to position [0, 0]
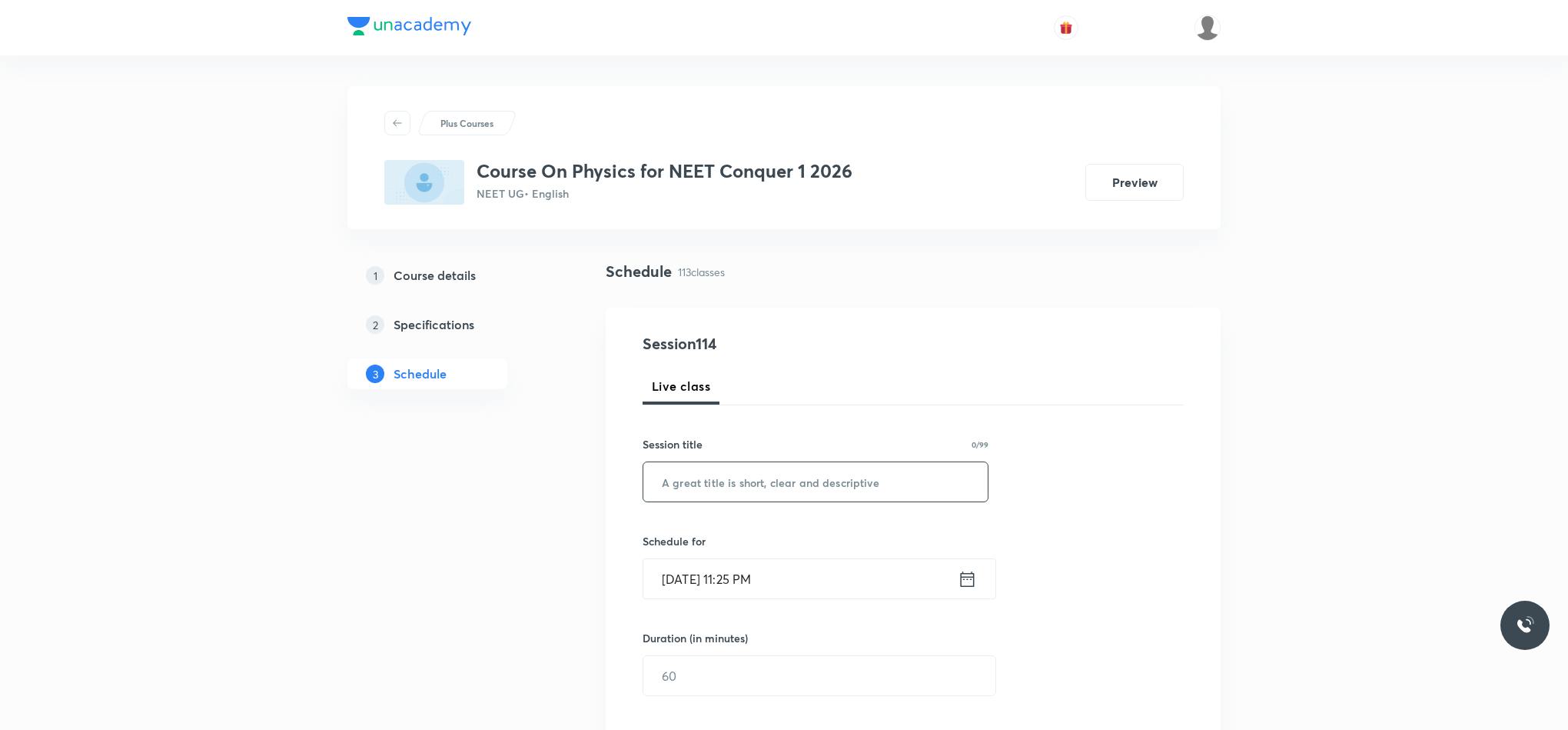
click at [891, 470] on input "text" at bounding box center [816, 482] width 345 height 39
paste input "Fluid Mechanics"
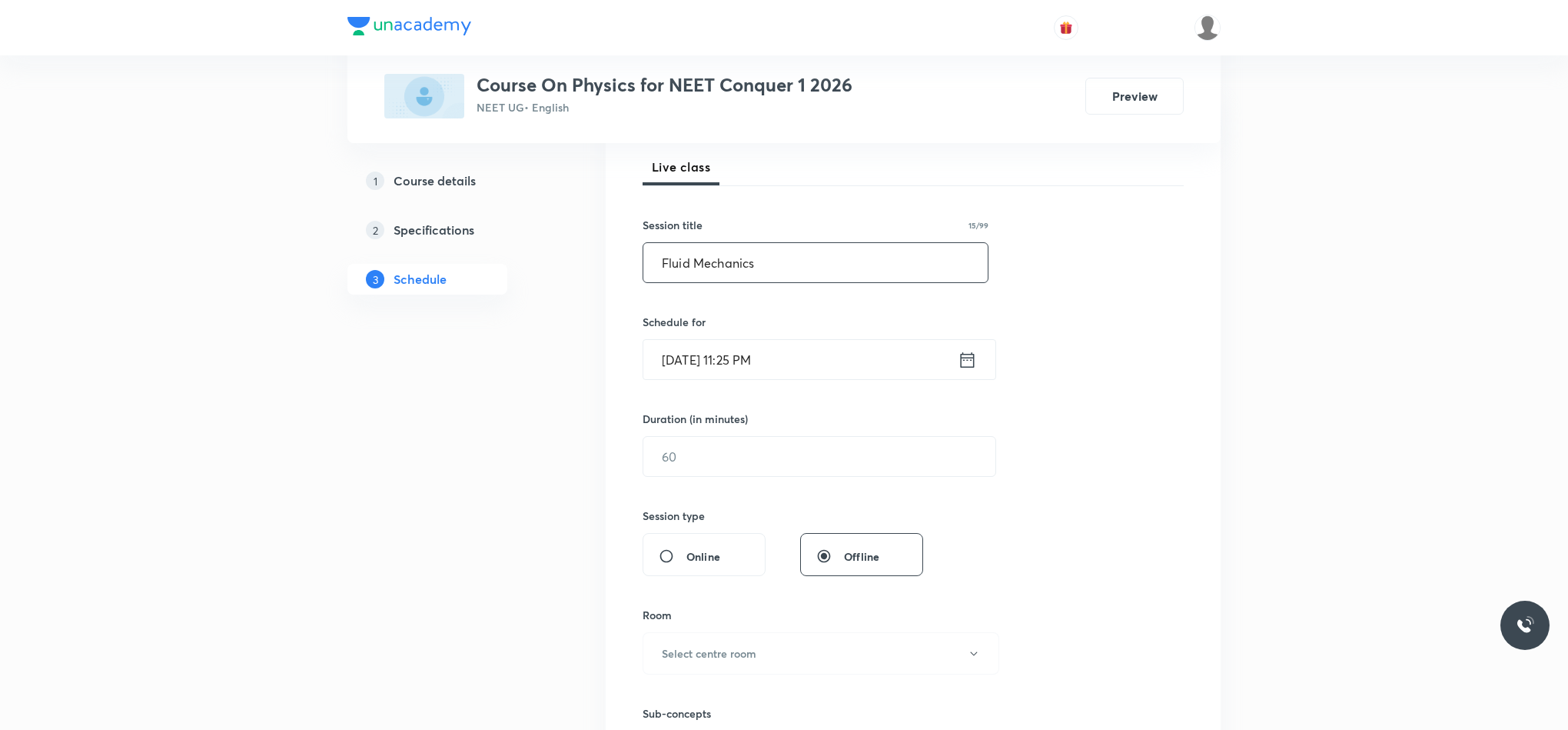
scroll to position [230, 0]
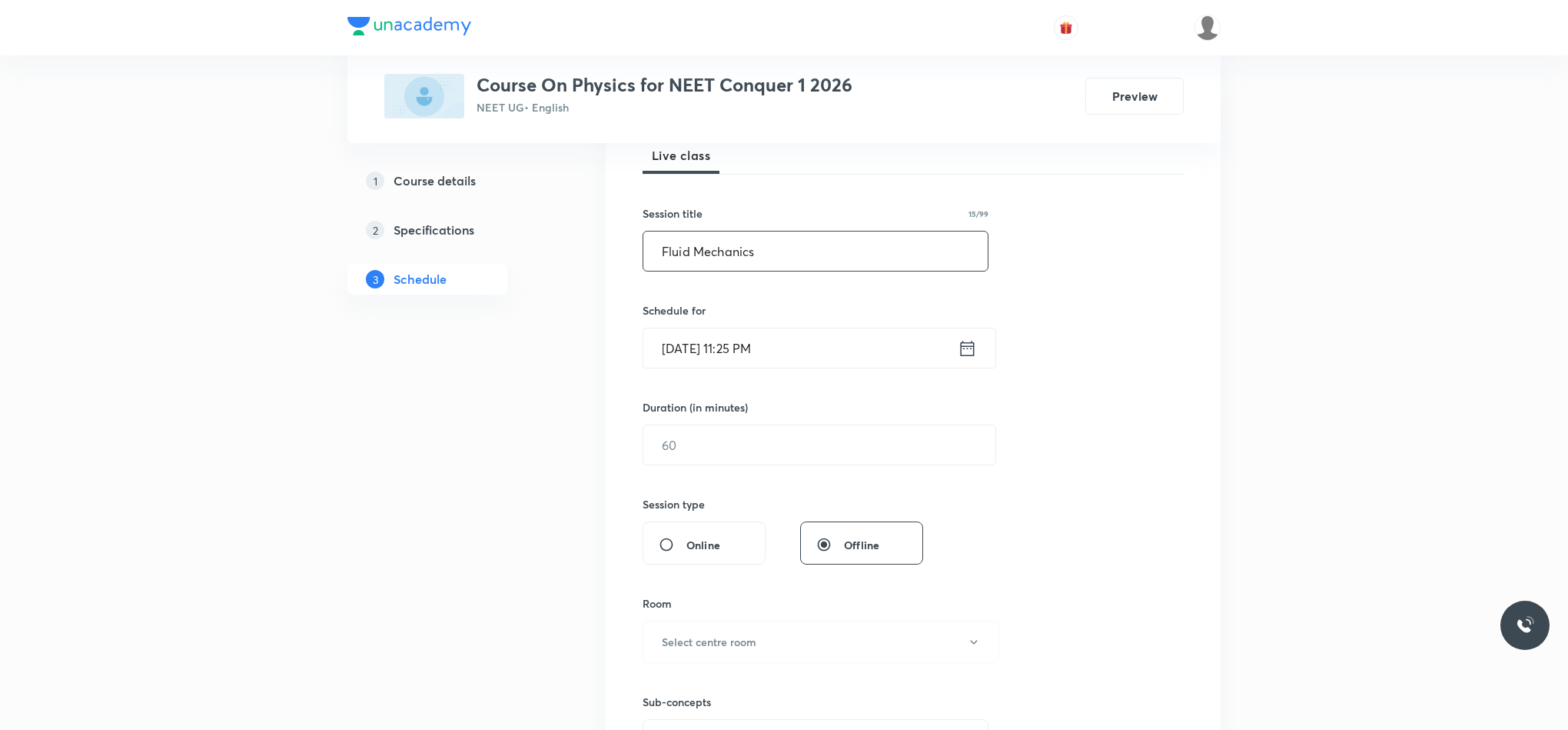
type input "Fluid Mechanics"
click at [962, 349] on icon at bounding box center [967, 348] width 19 height 22
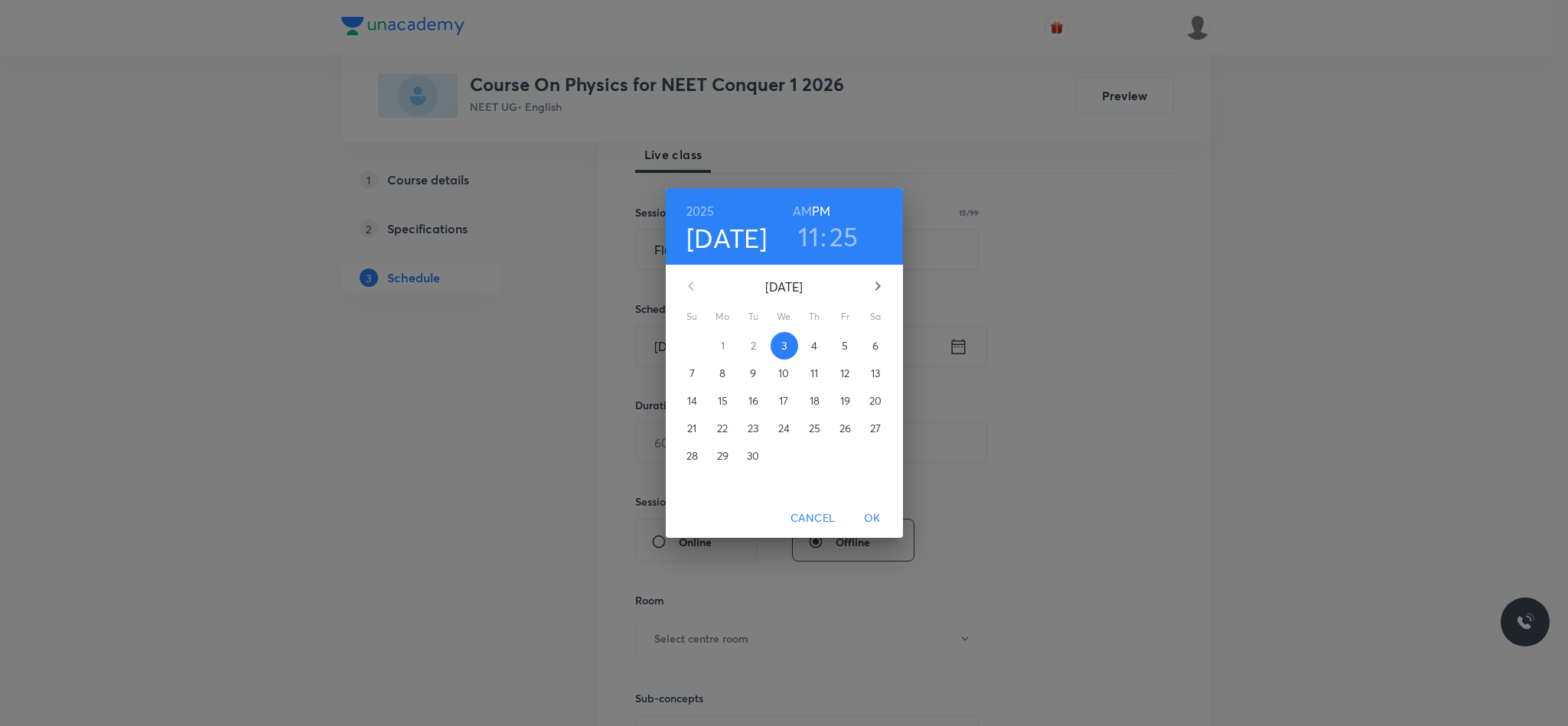
click at [813, 347] on p "4" at bounding box center [814, 345] width 6 height 15
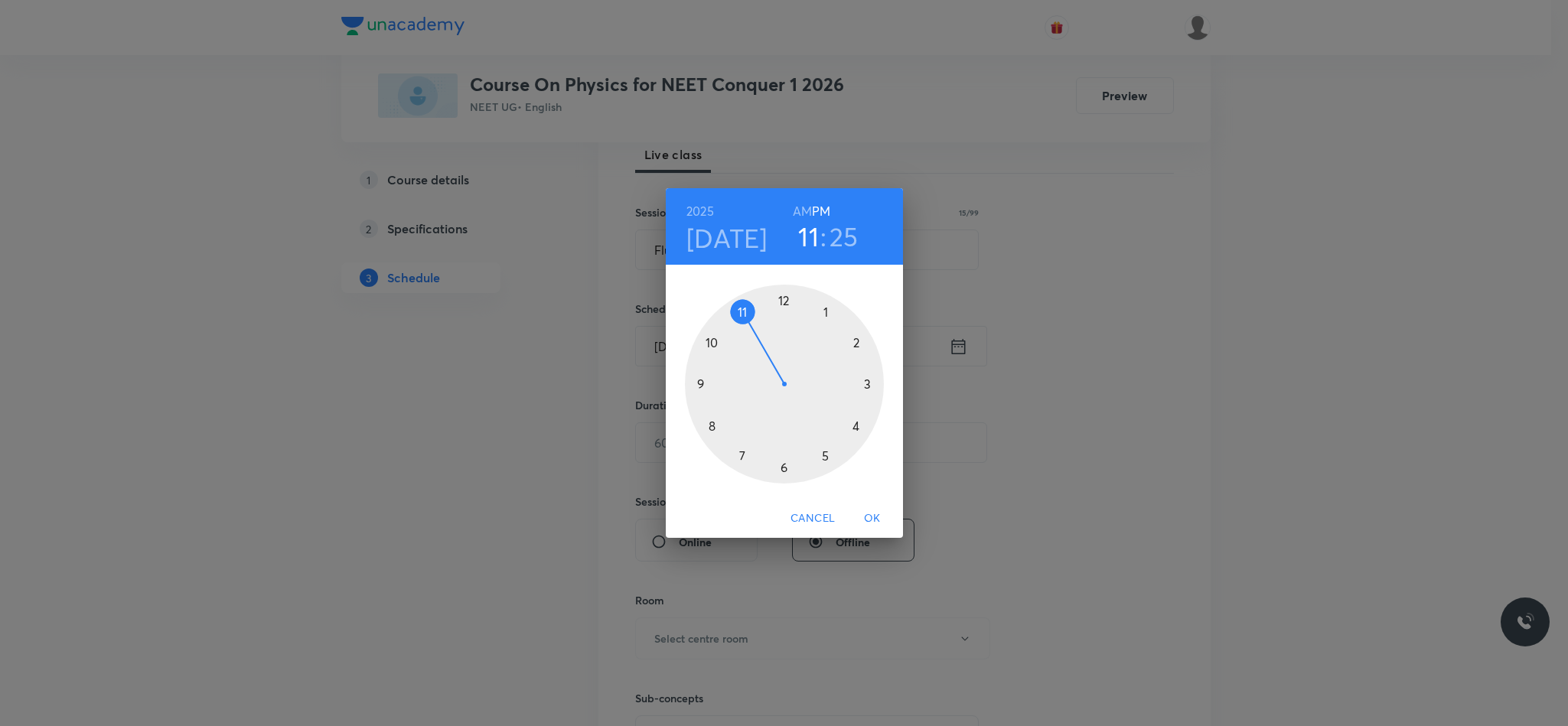
click at [784, 303] on div at bounding box center [784, 384] width 199 height 199
click at [872, 386] on div at bounding box center [784, 384] width 199 height 199
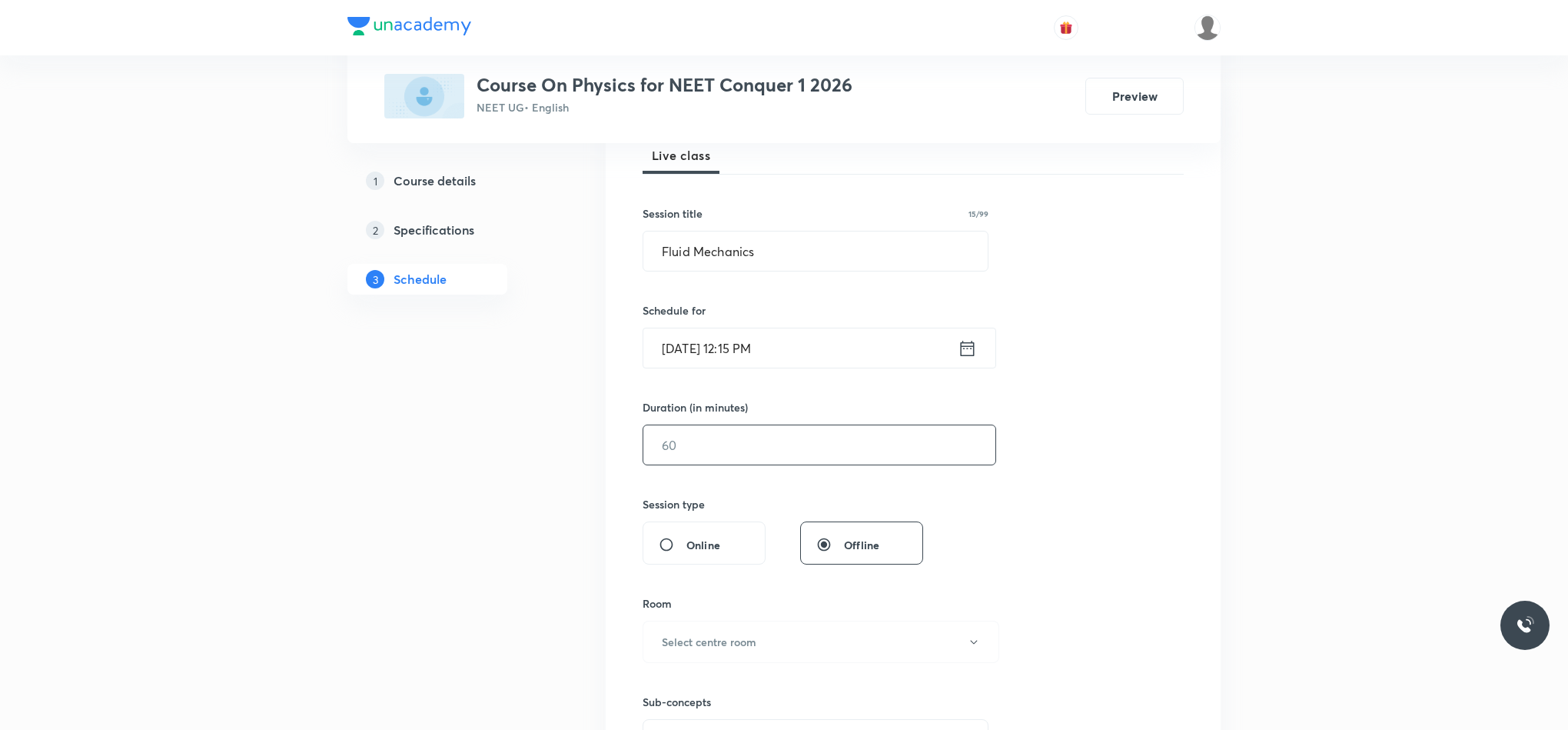
click at [815, 444] on input "text" at bounding box center [820, 444] width 352 height 39
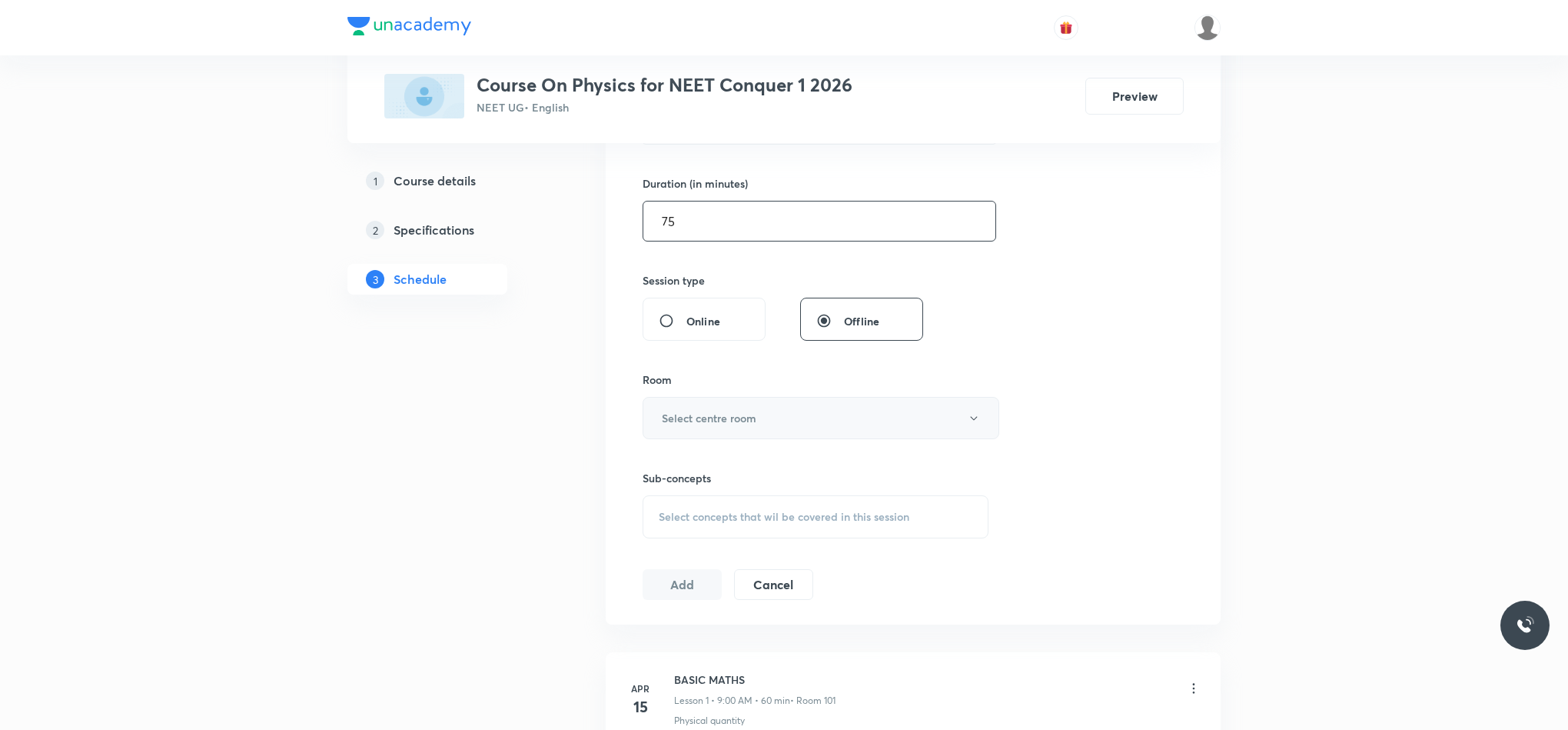
scroll to position [462, 0]
type input "75"
click at [743, 411] on h6 "Select centre room" at bounding box center [709, 411] width 95 height 16
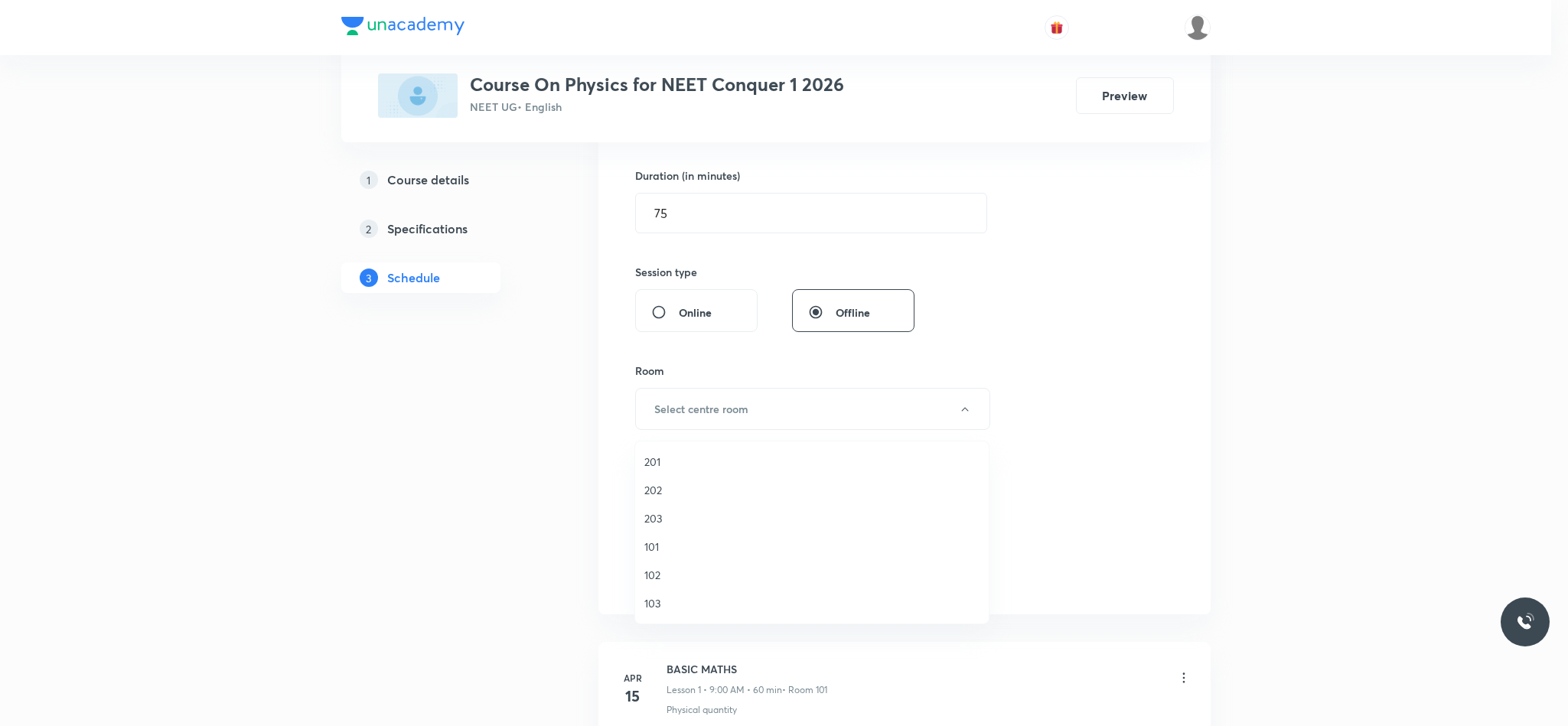
click at [654, 537] on li "101" at bounding box center [812, 546] width 353 height 28
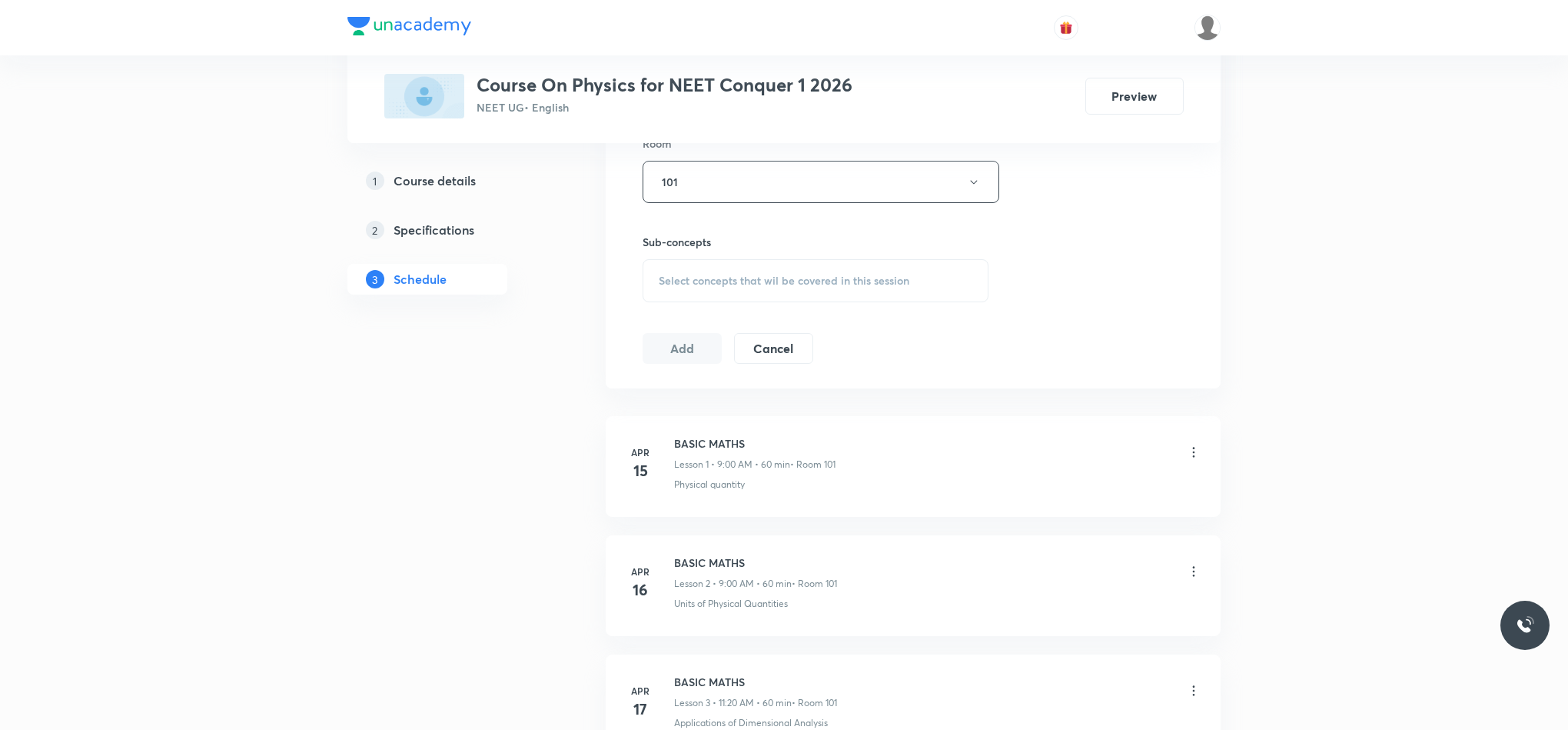
scroll to position [692, 0]
click at [701, 281] on span "Select concepts that wil be covered in this session" at bounding box center [784, 279] width 251 height 12
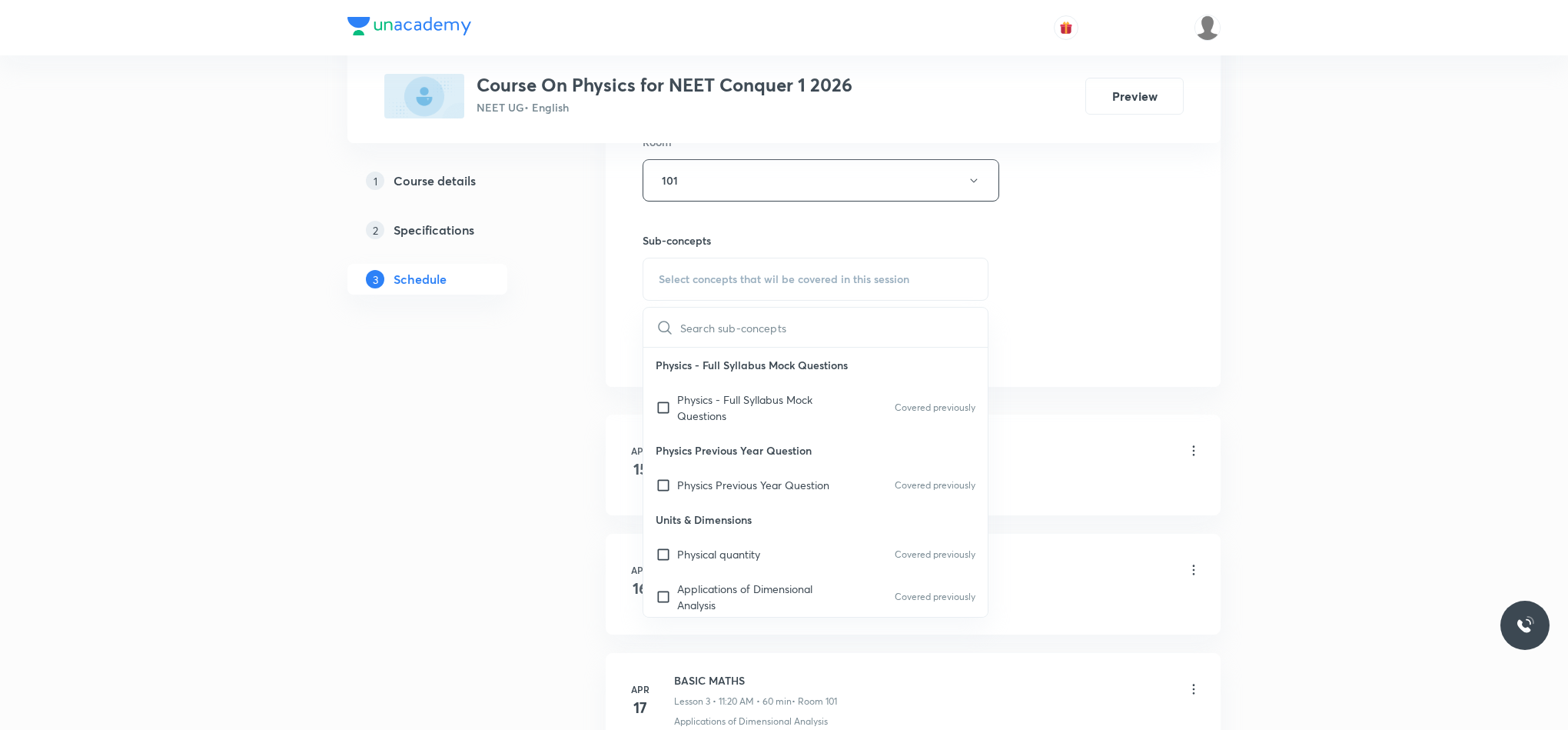
click at [791, 436] on p "Physics Previous Year Question" at bounding box center [816, 450] width 345 height 35
click at [798, 416] on p "Physics - Full Syllabus Mock Questions" at bounding box center [755, 408] width 156 height 32
checkbox input "true"
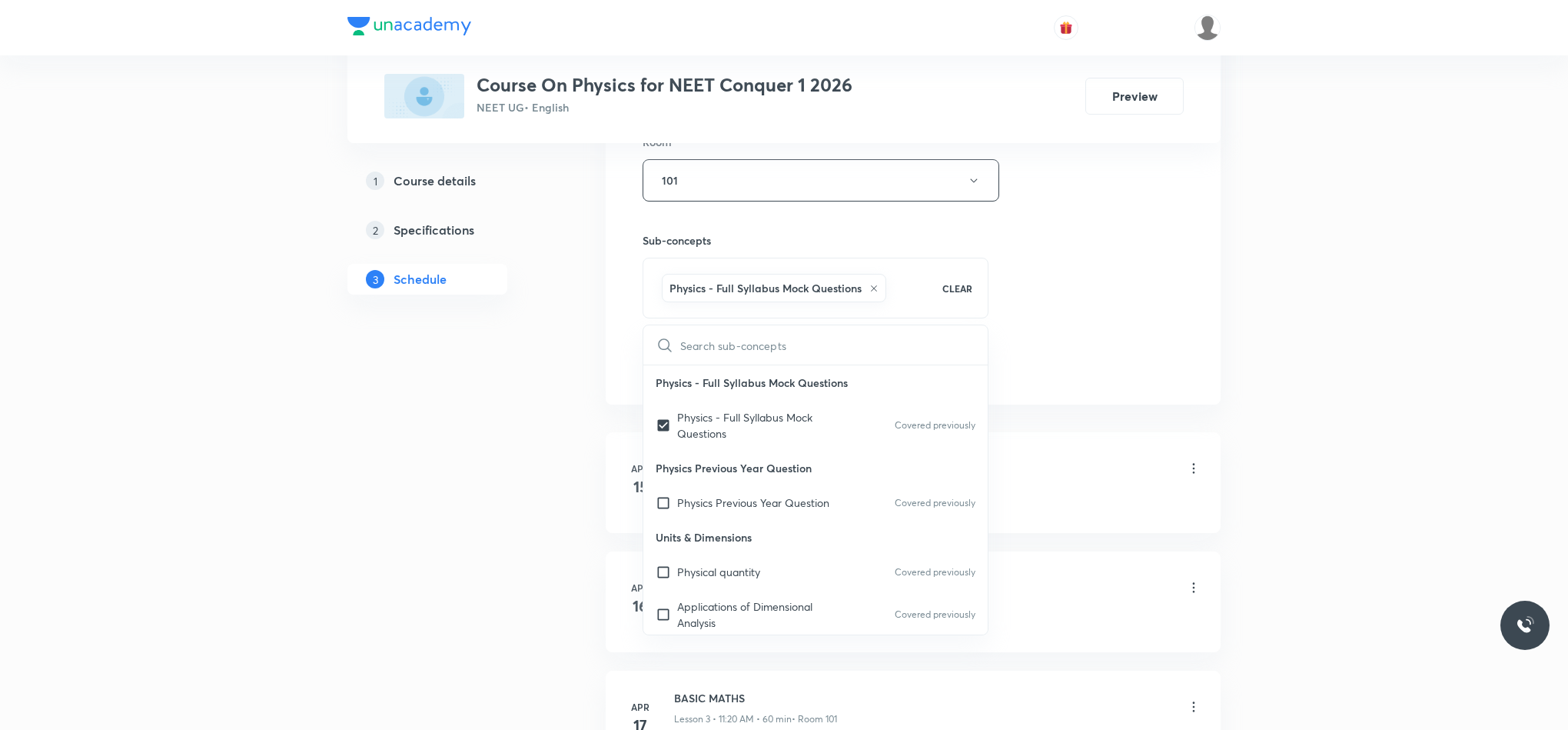
click at [1106, 354] on div "Session 114 Live class Session title 15/99 Fluid Mechanics ​ Schedule for Sep 4…" at bounding box center [914, 10] width 542 height 740
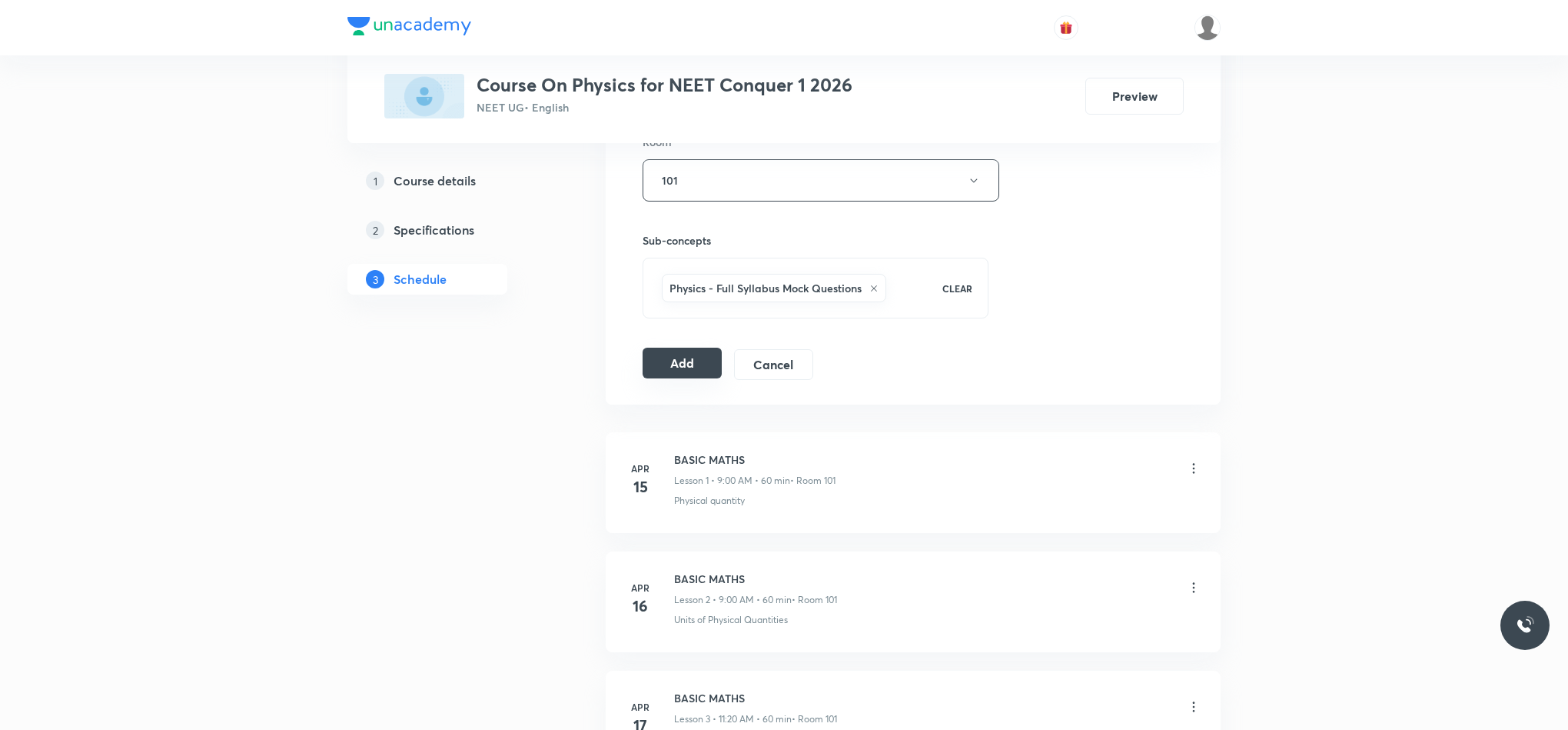
click at [683, 370] on button "Add" at bounding box center [683, 363] width 79 height 31
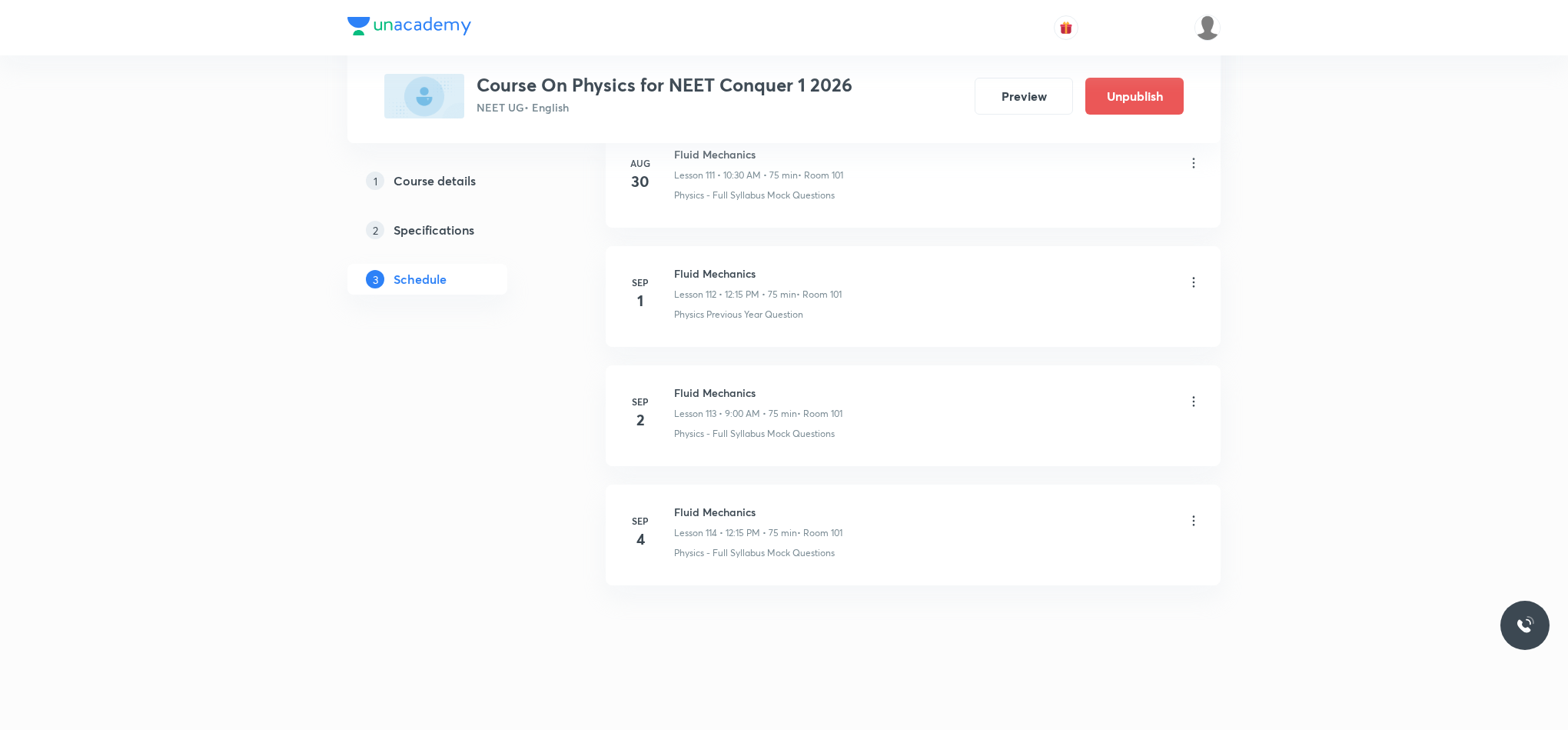
scroll to position [13471, 0]
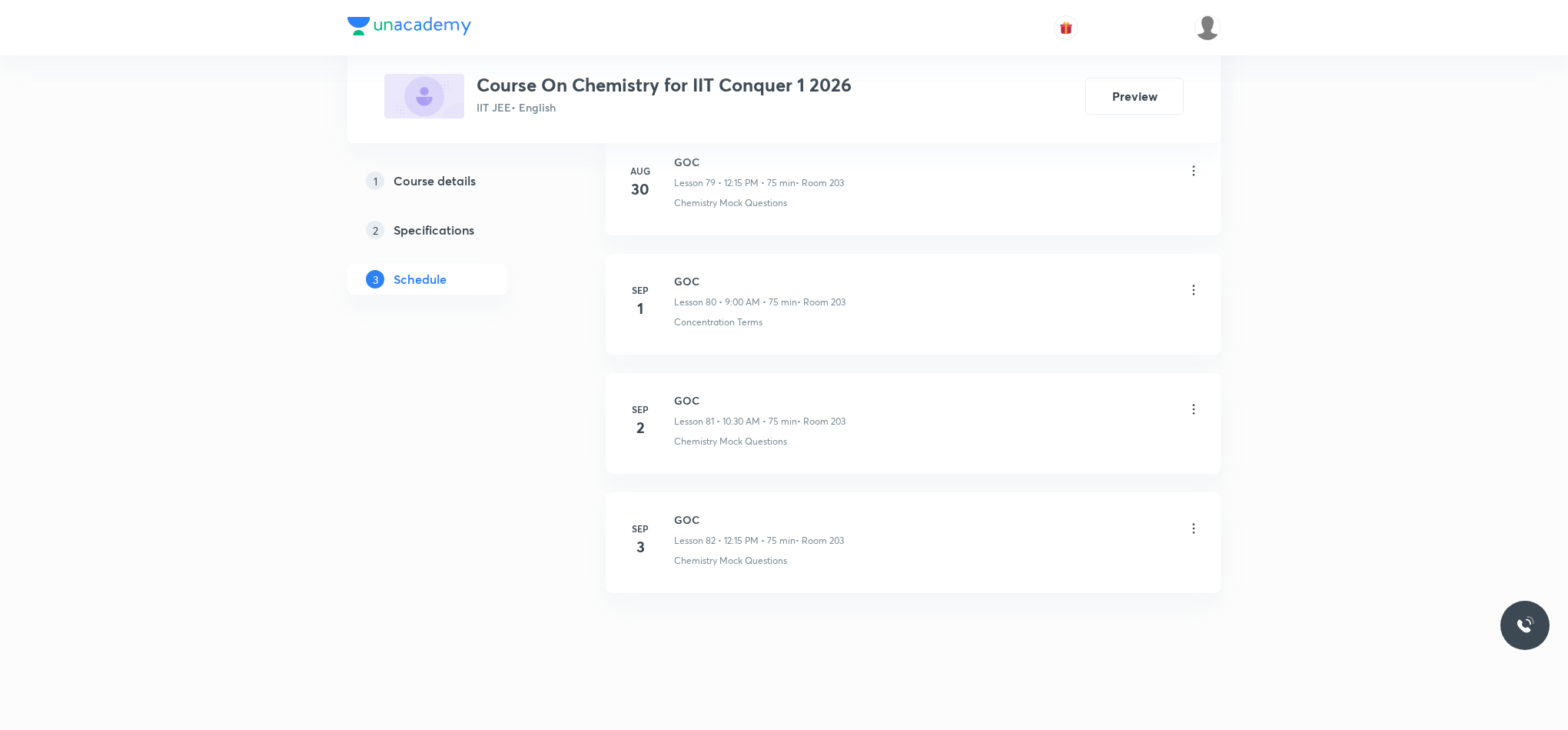
scroll to position [10441, 0]
drag, startPoint x: 672, startPoint y: 510, endPoint x: 731, endPoint y: 514, distance: 59.1
click at [731, 514] on div "Sep 3 GOC Lesson 82 • 12:15 PM • 75 min • Room 203 Chemistry Mock Questions" at bounding box center [913, 531] width 576 height 56
drag, startPoint x: 1566, startPoint y: 718, endPoint x: 1574, endPoint y: 380, distance: 338.1
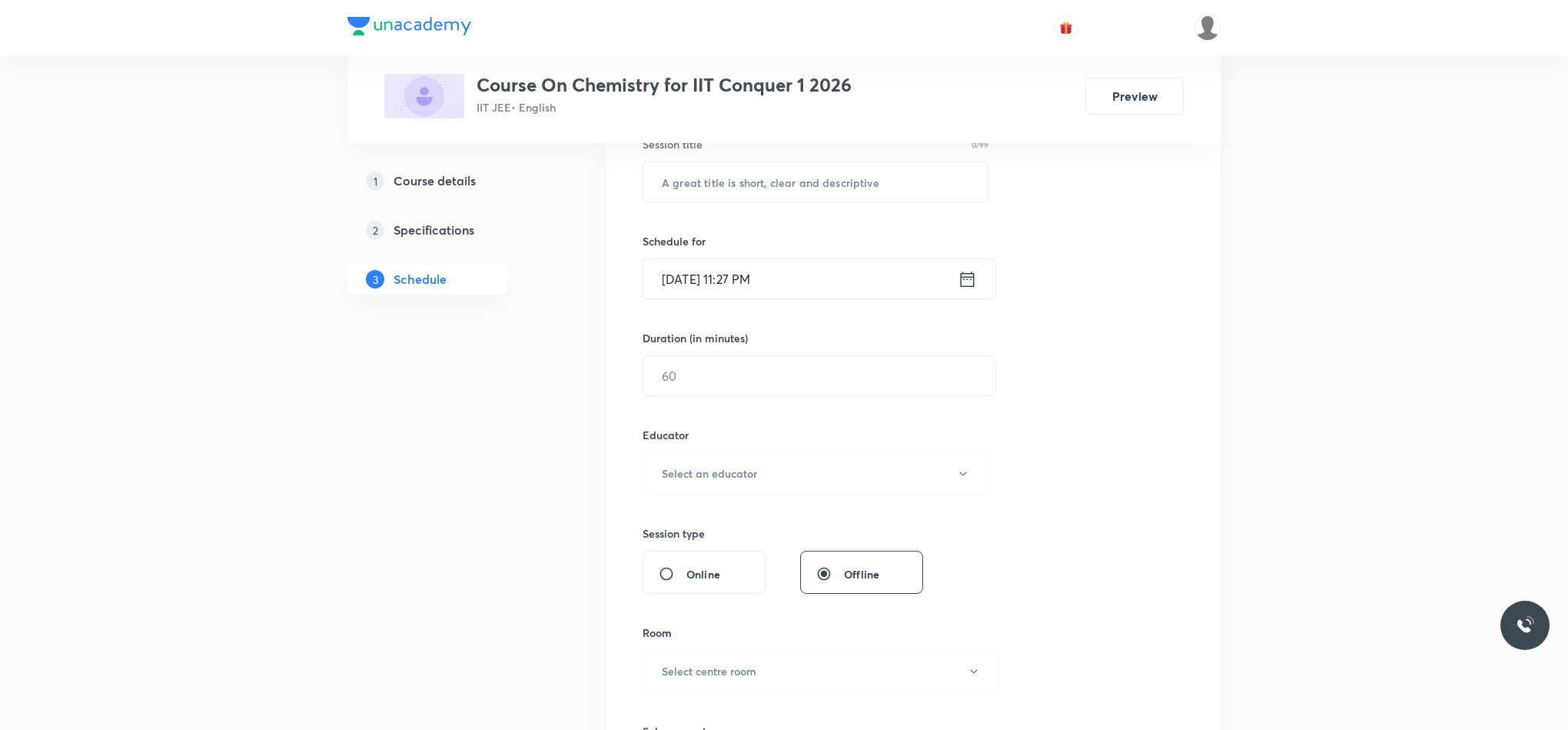
scroll to position [0, 0]
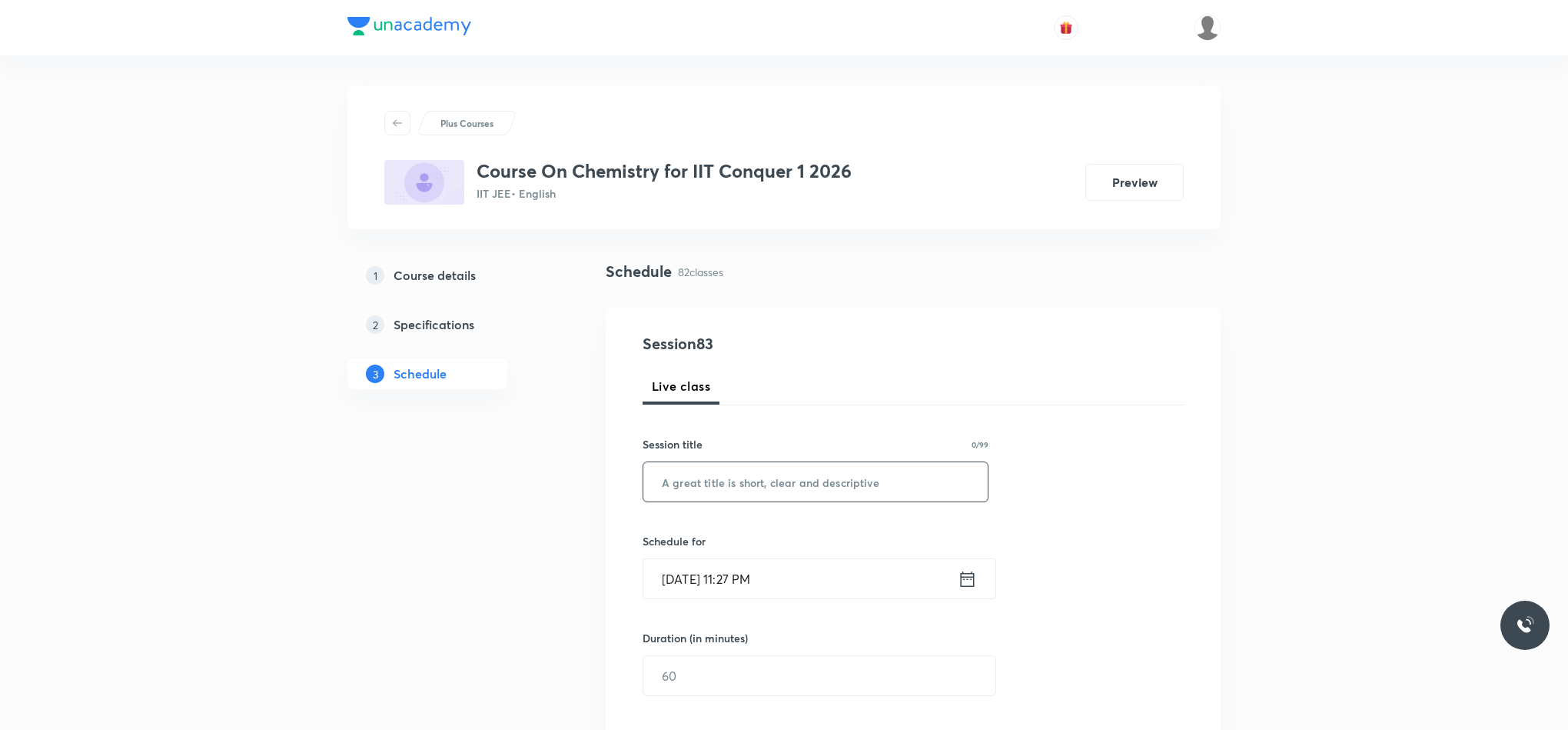
click at [906, 471] on input "text" at bounding box center [816, 482] width 345 height 39
paste input "GOC"
type input "GOC"
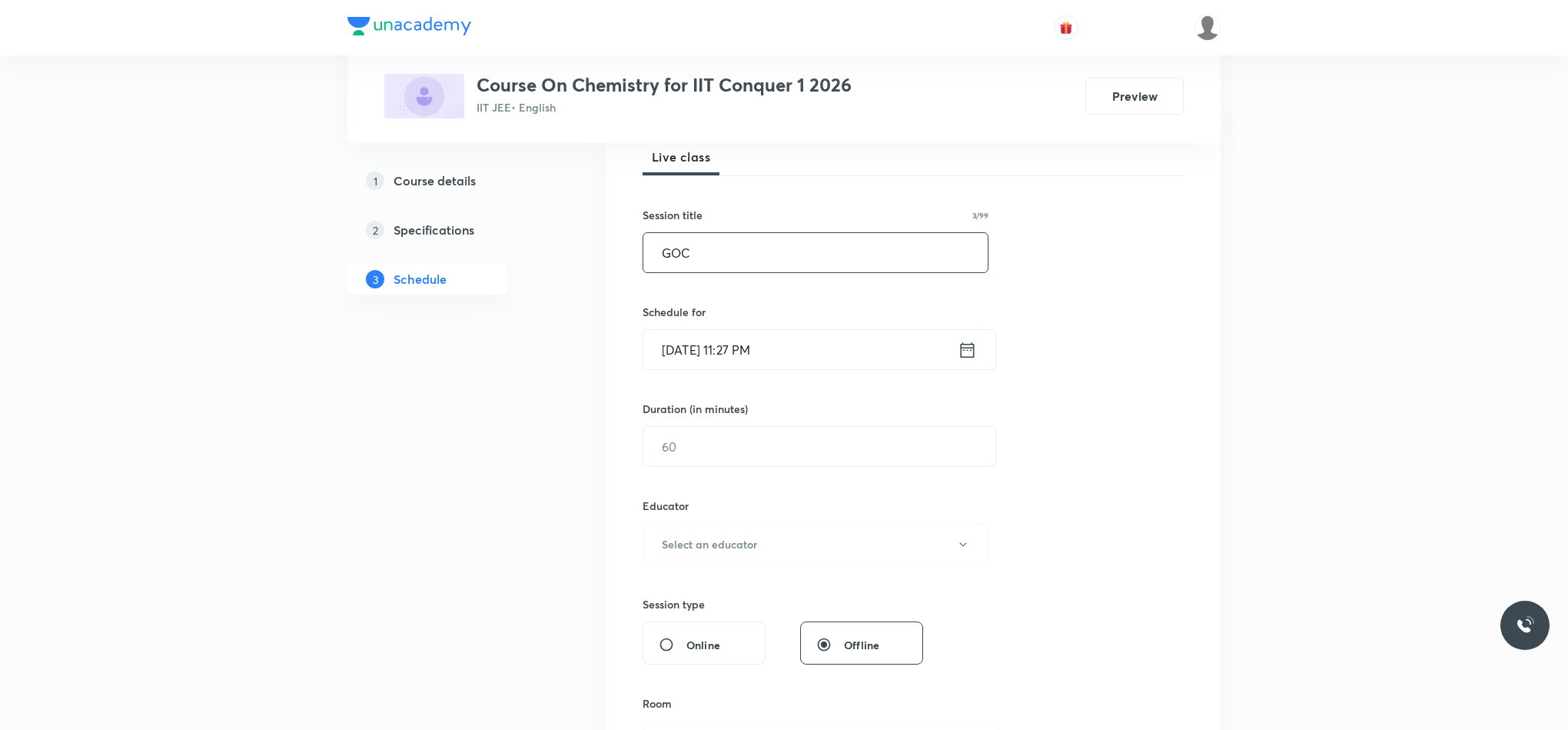
scroll to position [230, 0]
click at [974, 361] on div "Sep 3, 2025, 11:27 PM ​" at bounding box center [820, 348] width 353 height 41
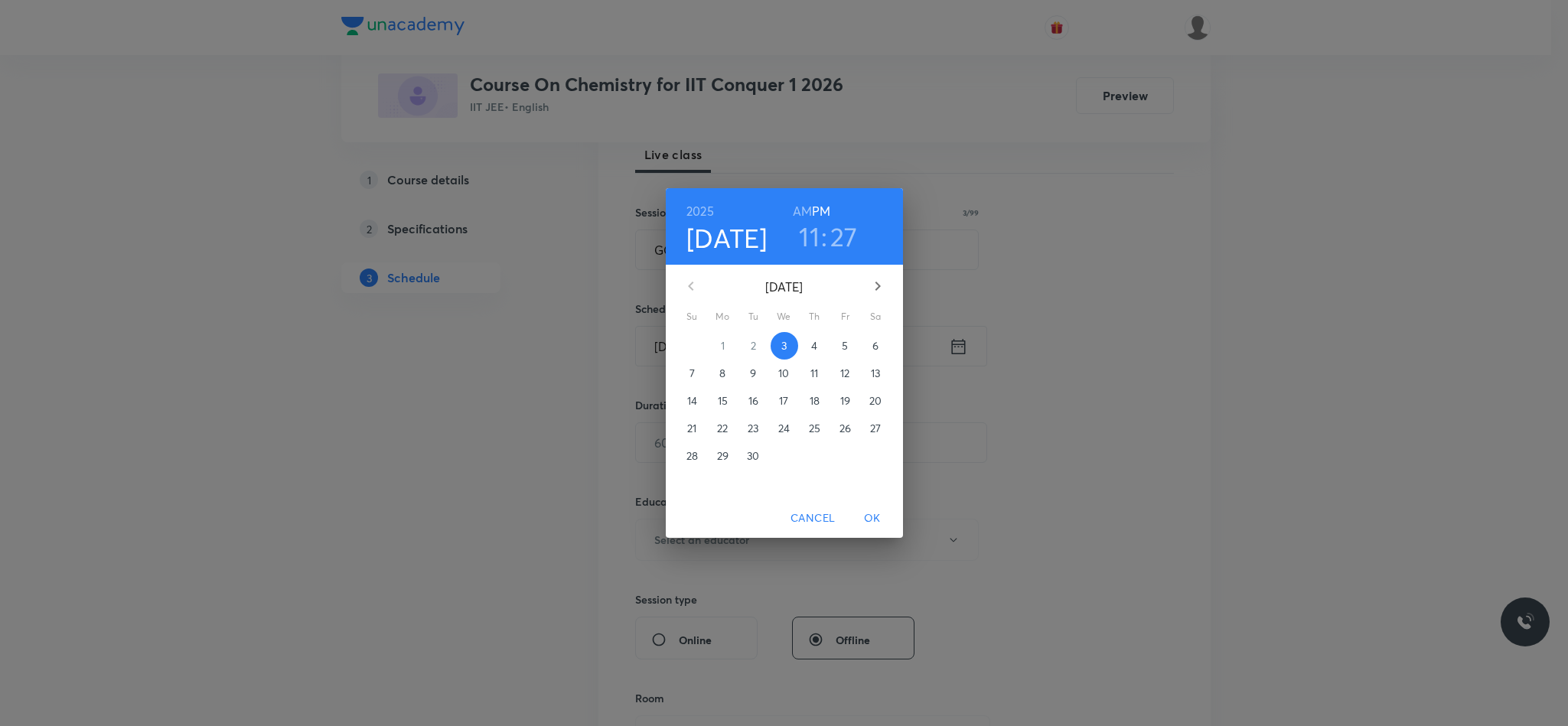
click at [820, 340] on span "4" at bounding box center [815, 345] width 27 height 15
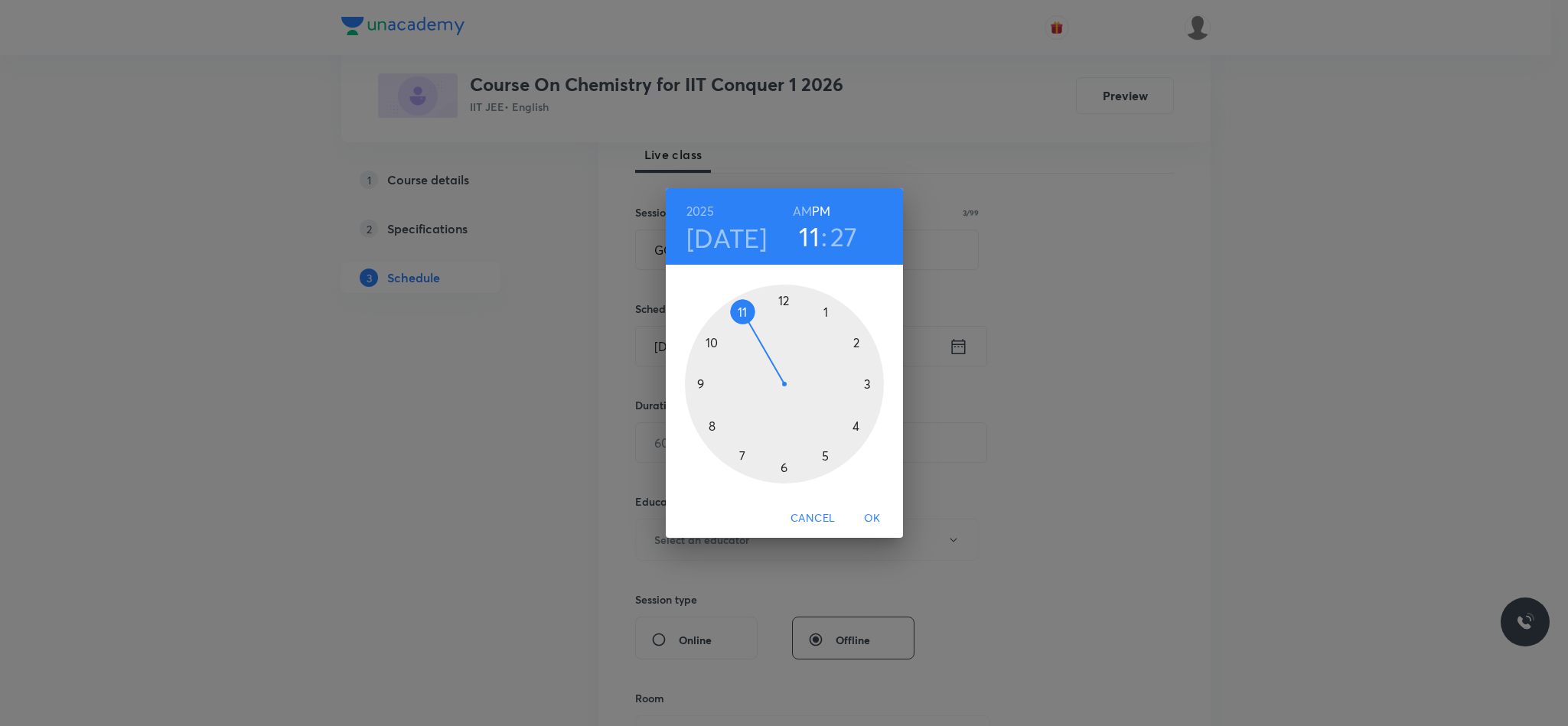
click at [701, 377] on div at bounding box center [784, 384] width 199 height 199
click at [788, 302] on div at bounding box center [784, 384] width 199 height 199
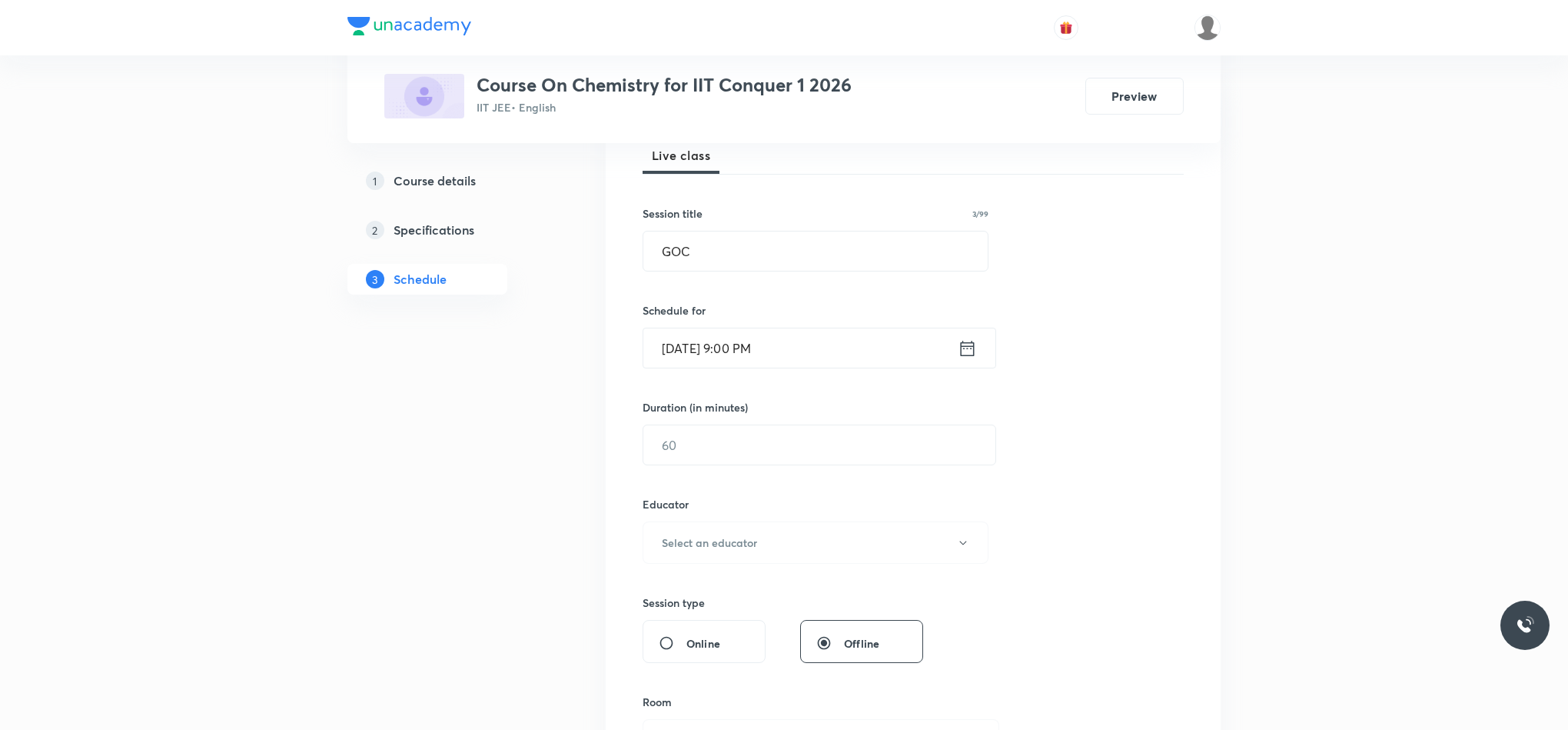
click at [961, 355] on icon at bounding box center [967, 347] width 14 height 15
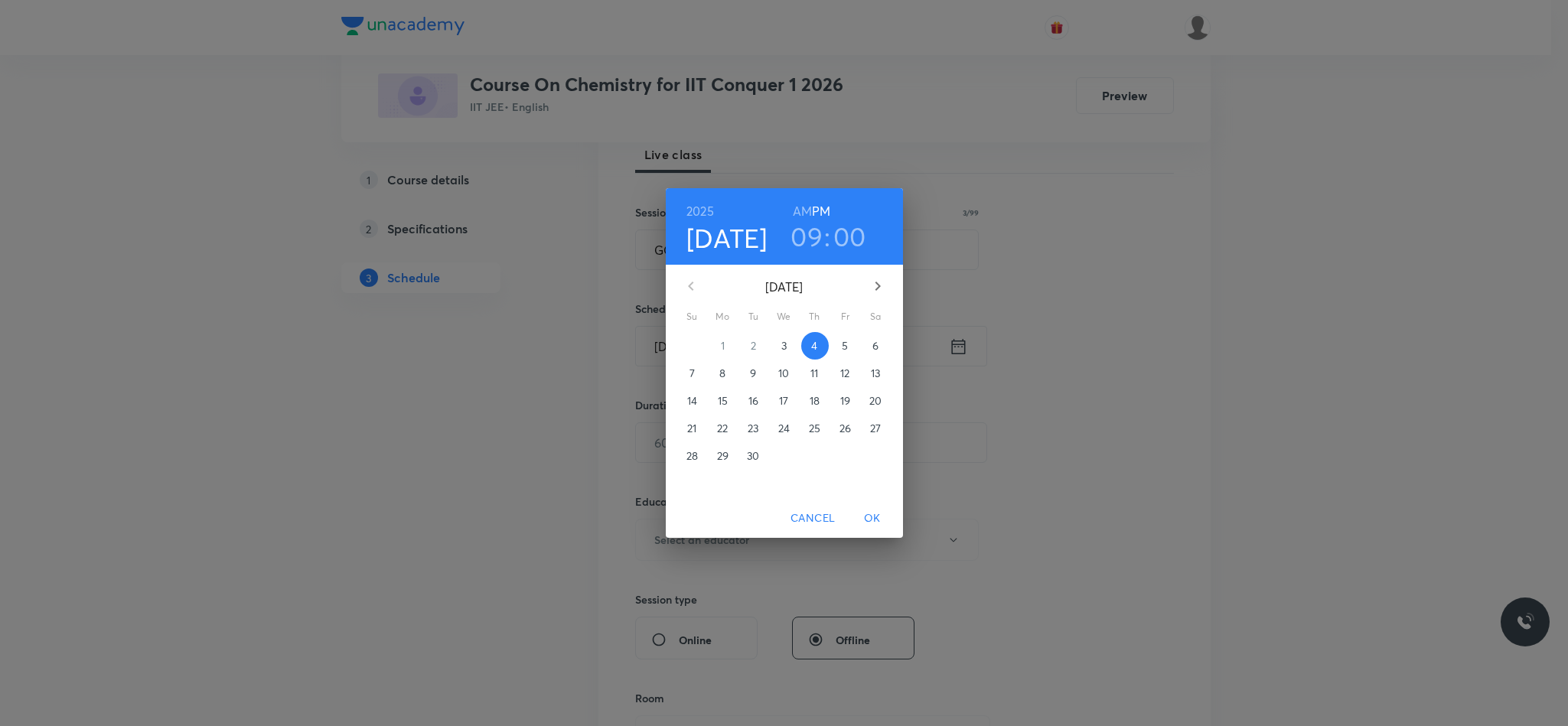
click at [806, 210] on h6 "AM" at bounding box center [802, 211] width 19 height 22
click at [868, 510] on span "OK" at bounding box center [872, 519] width 37 height 19
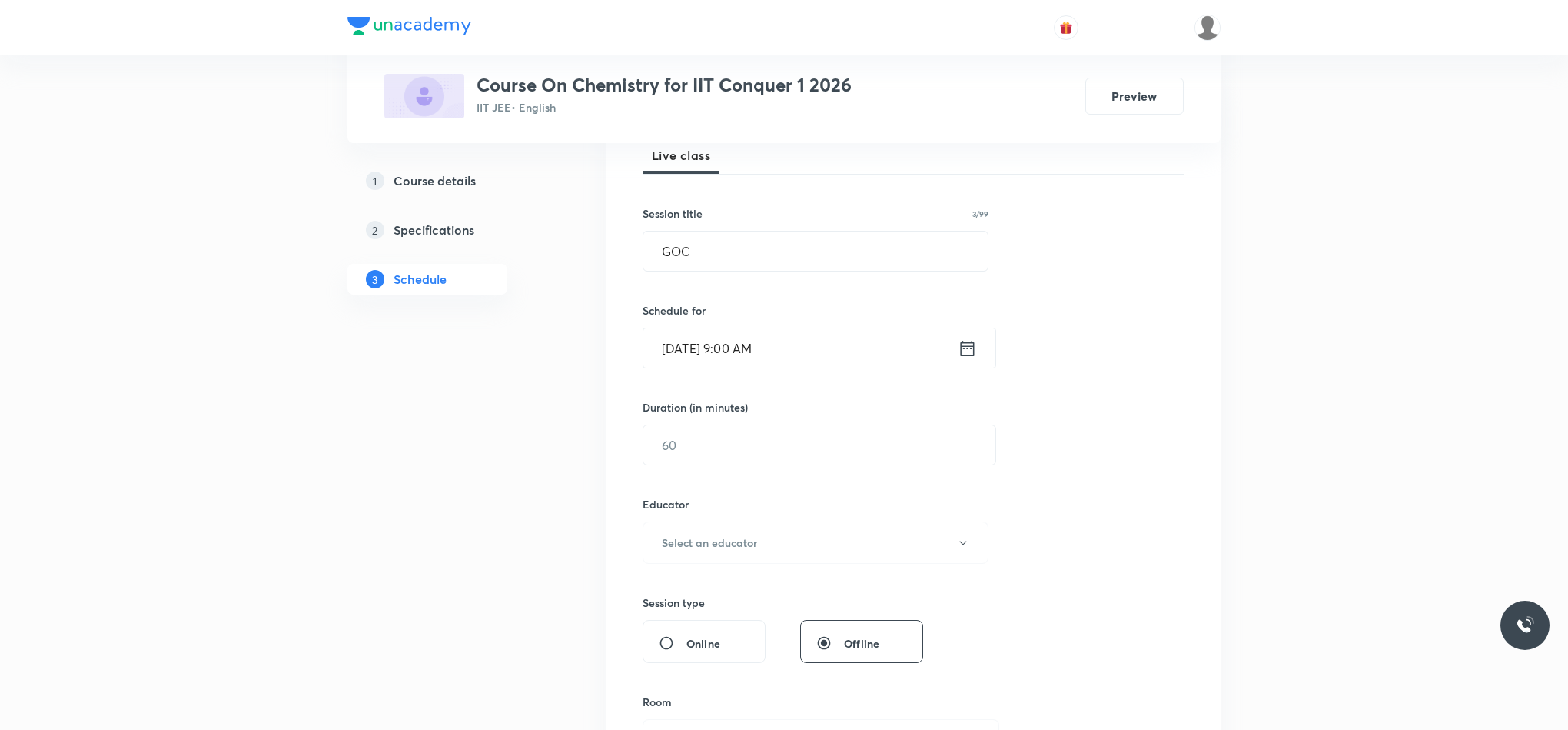
click at [798, 469] on div "Session 83 Live class Session title 3/99 GOC ​ Schedule for Sep 4, 2025, 9:00 A…" at bounding box center [914, 512] width 542 height 821
click at [791, 450] on input "text" at bounding box center [820, 444] width 352 height 39
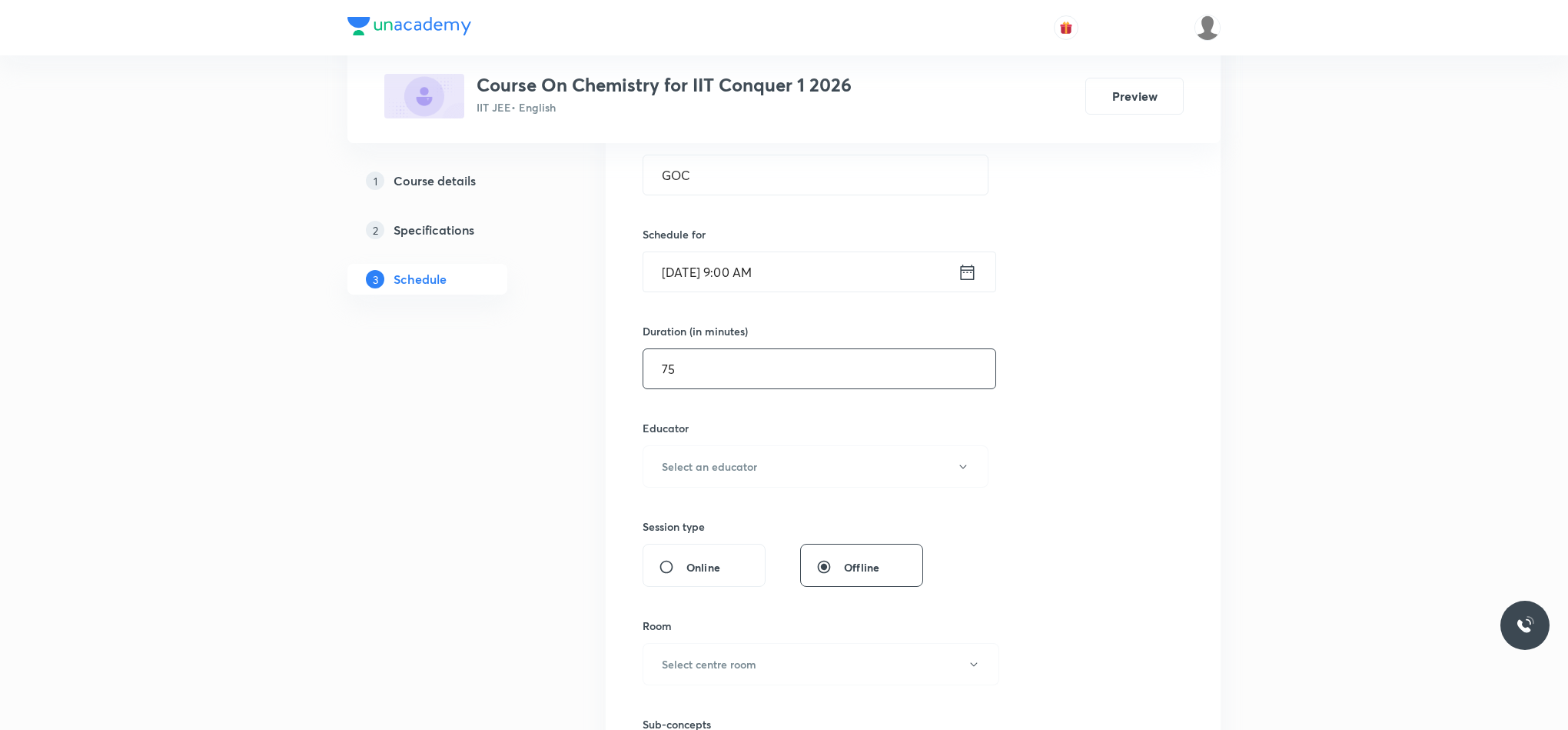
scroll to position [346, 0]
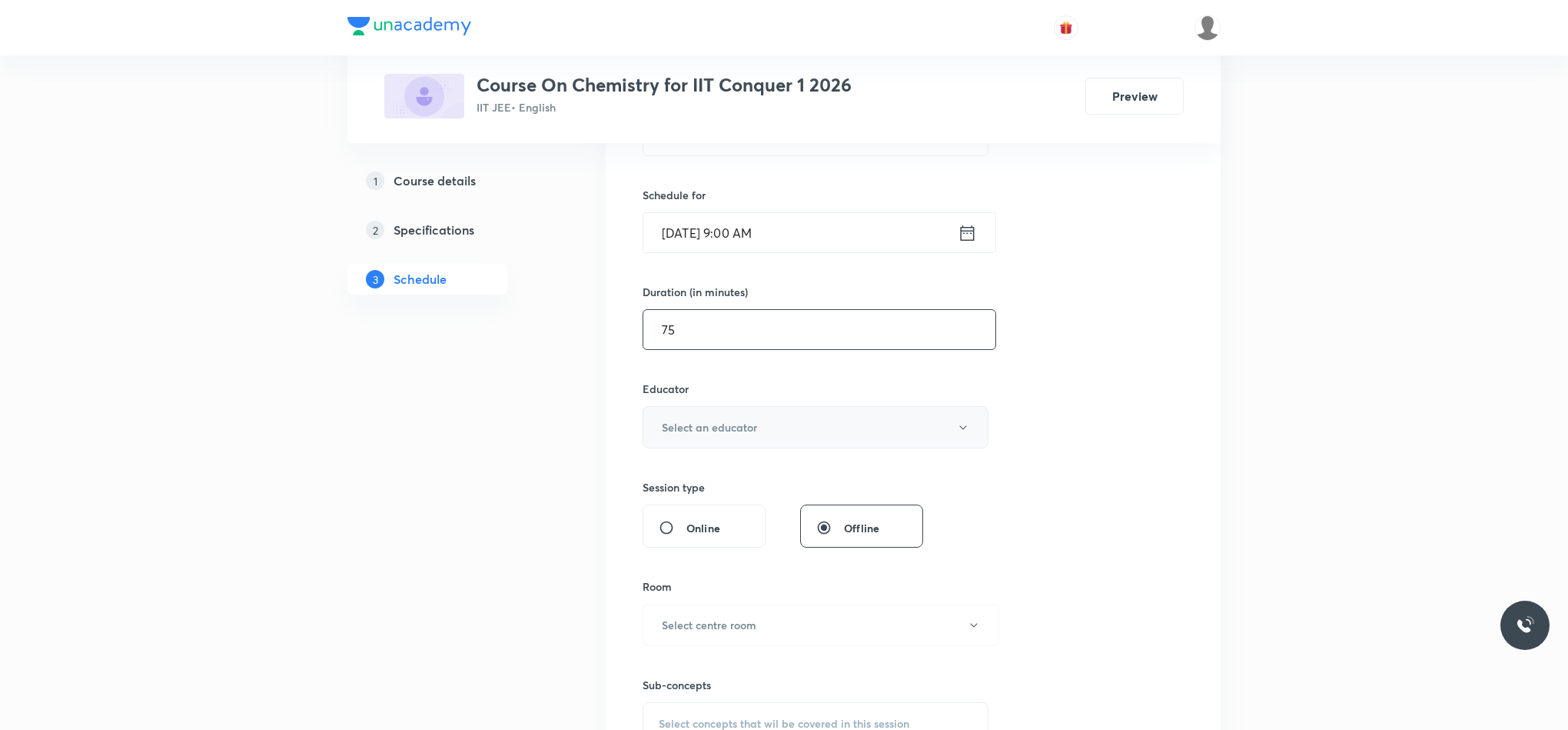
type input "75"
click at [786, 424] on button "Select an educator" at bounding box center [816, 427] width 346 height 42
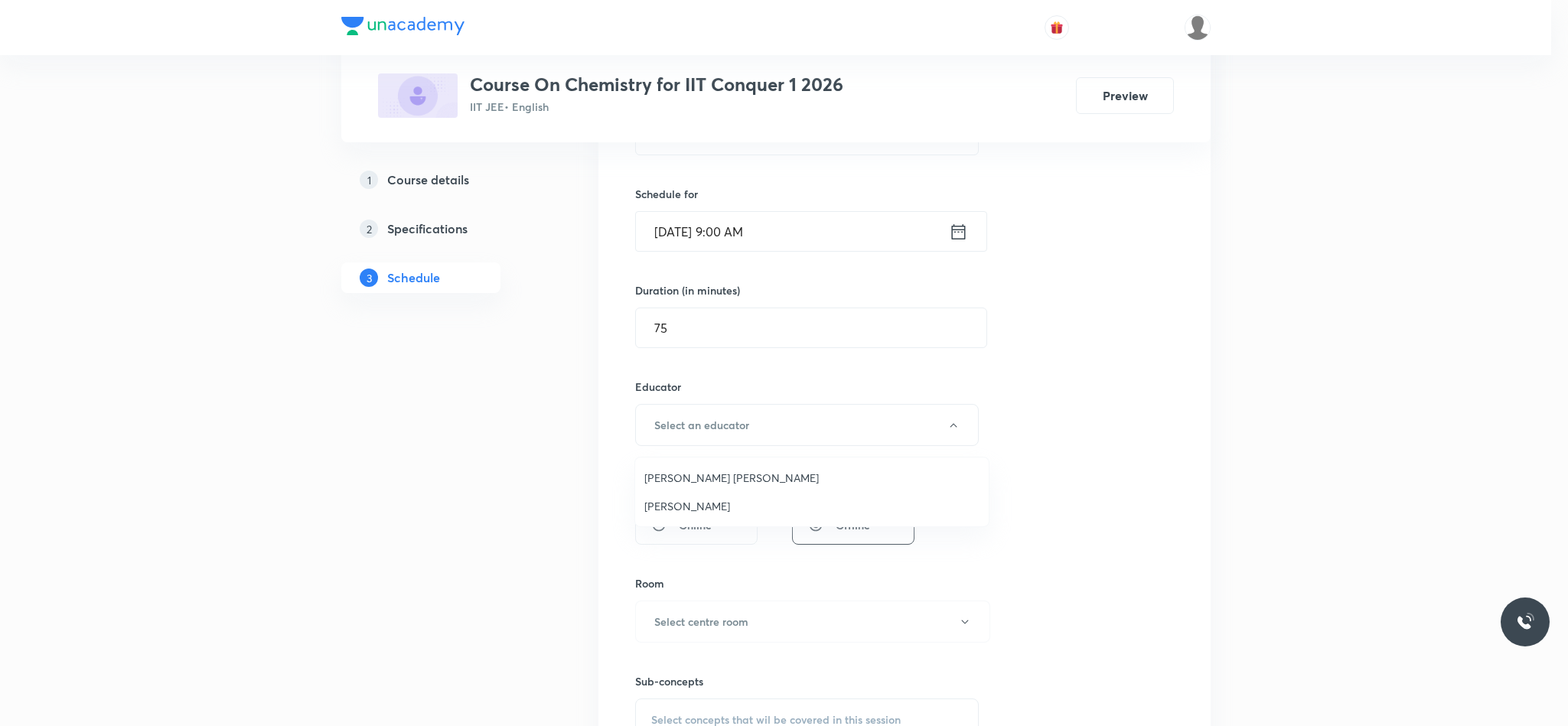
click at [724, 482] on span "Vikash Kumar Maury" at bounding box center [811, 478] width 335 height 16
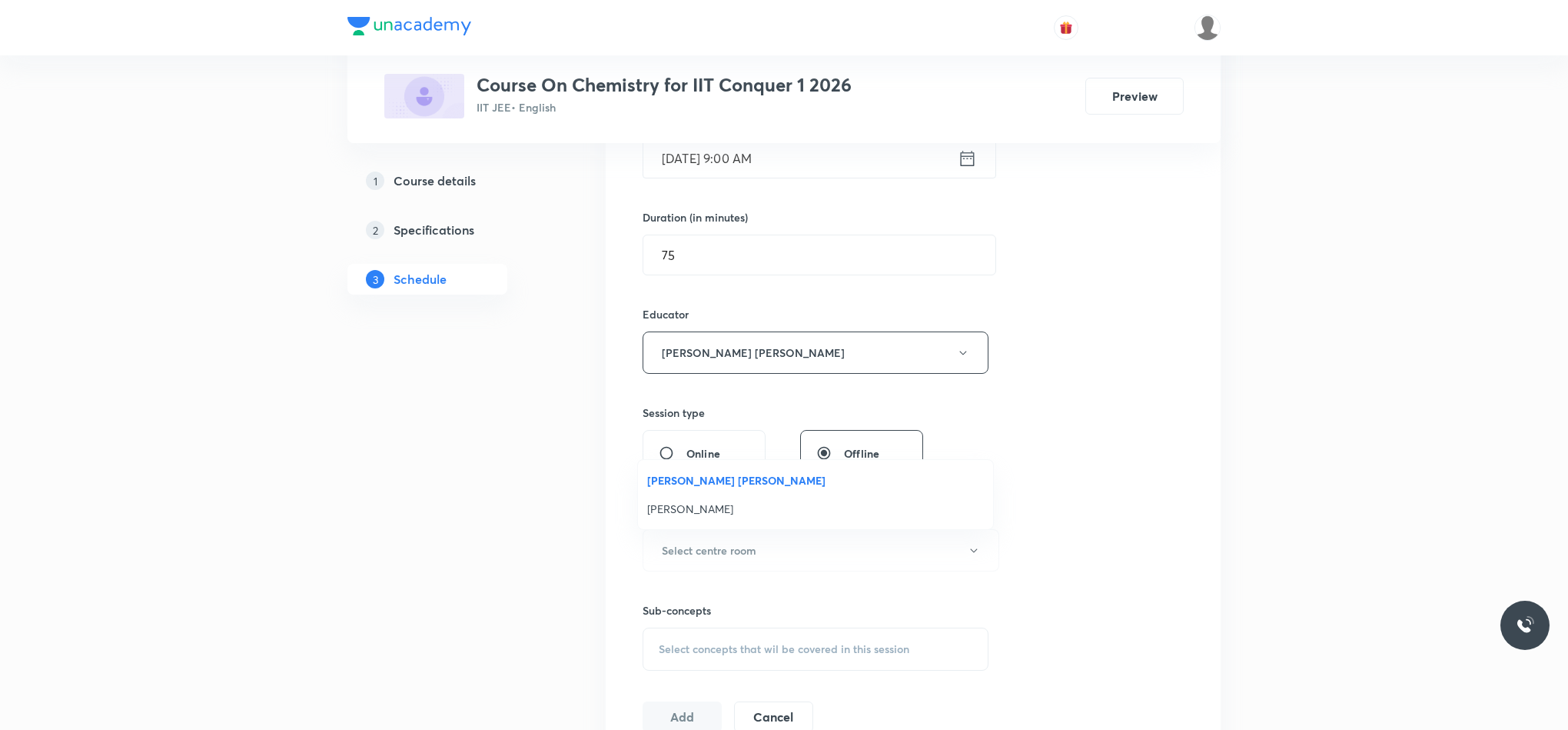
scroll to position [462, 0]
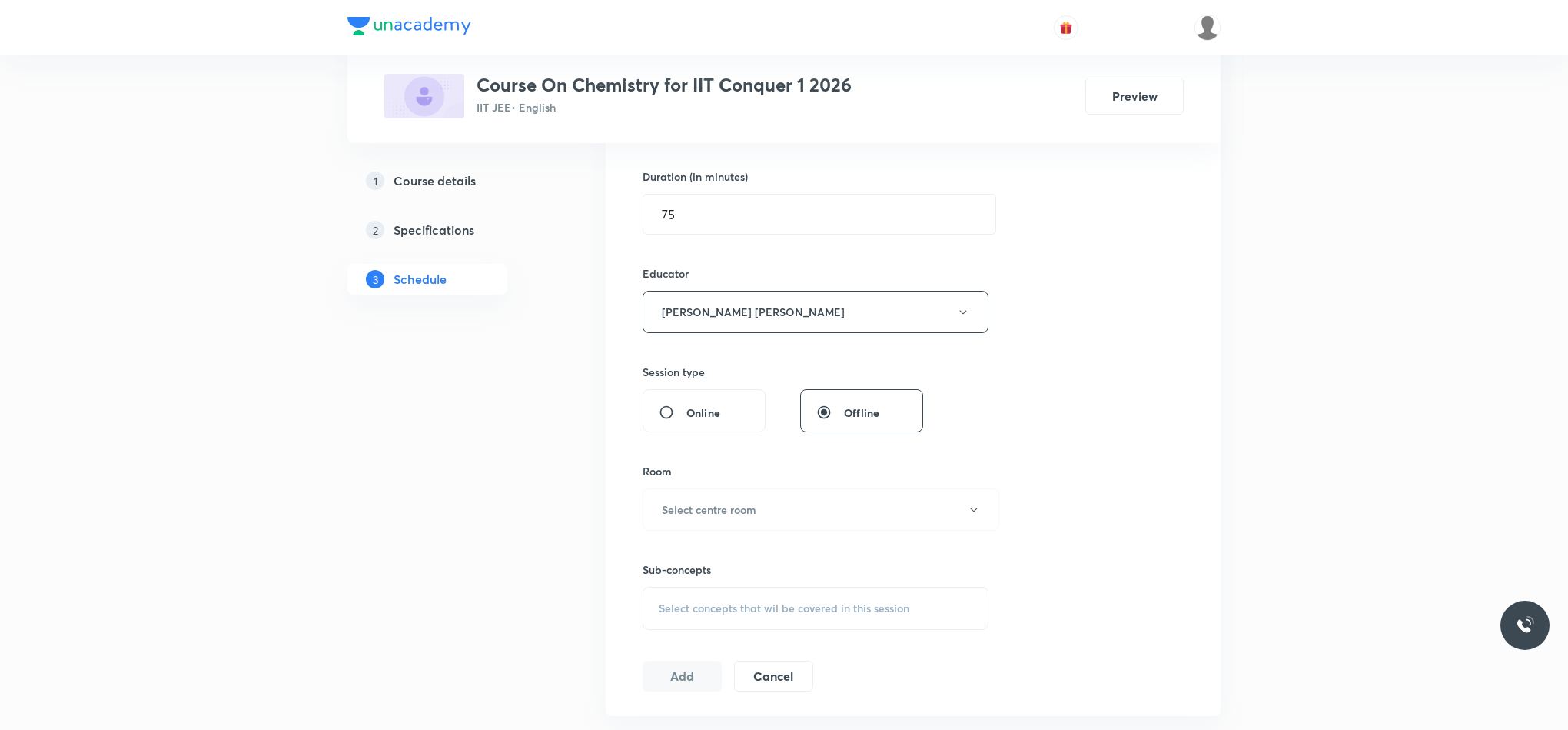
click at [740, 473] on div "Room" at bounding box center [816, 471] width 346 height 16
click at [739, 506] on h6 "Select centre room" at bounding box center [709, 509] width 95 height 16
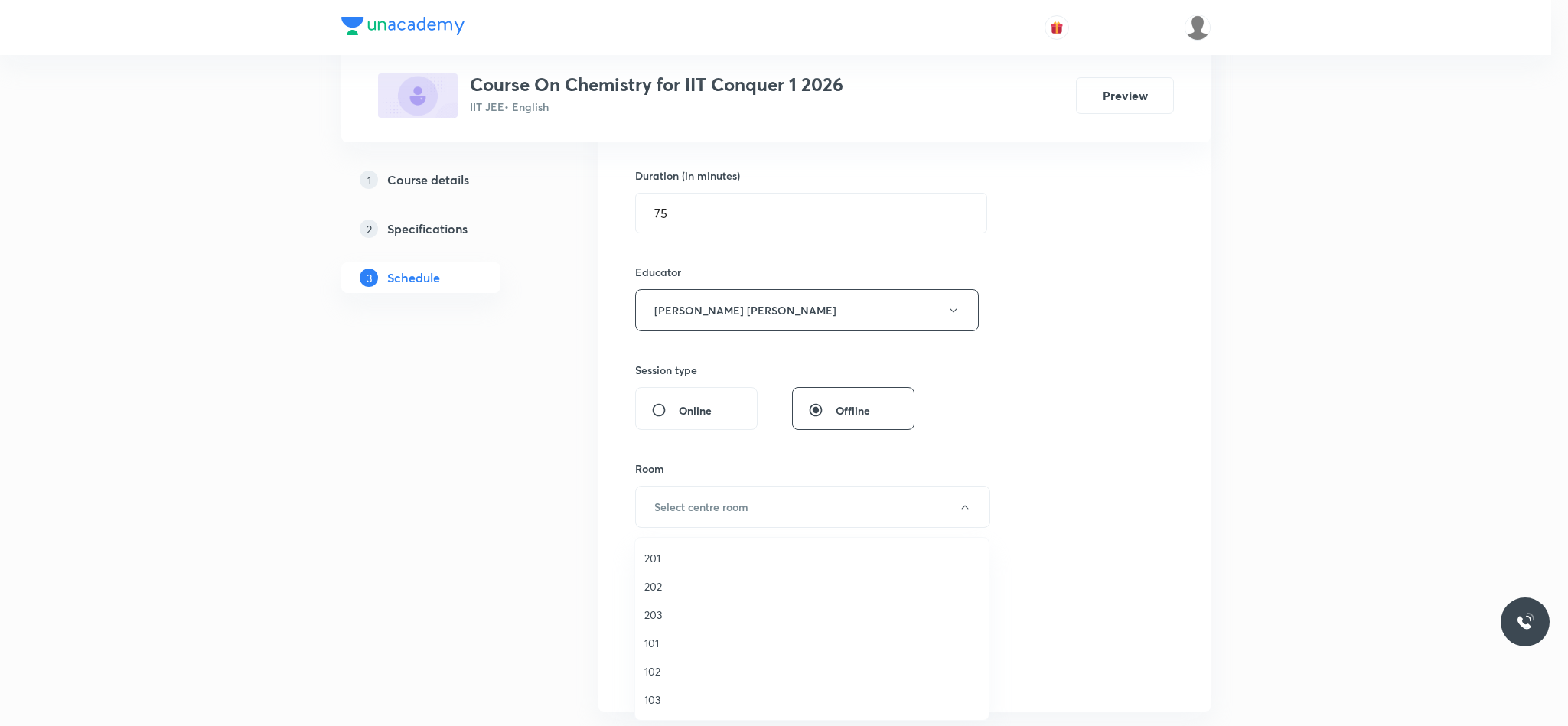
click at [683, 609] on span "203" at bounding box center [811, 615] width 335 height 16
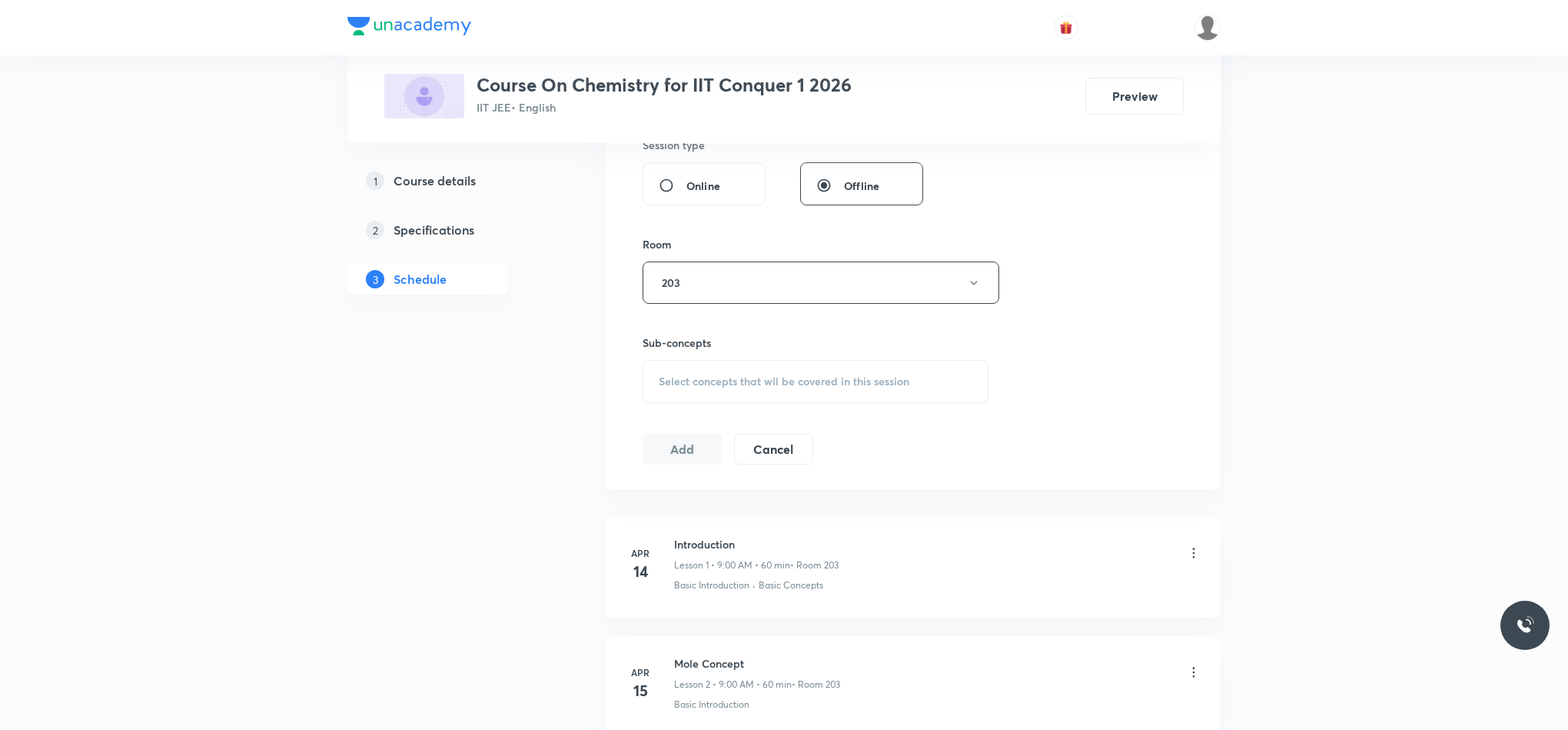
scroll to position [692, 0]
click at [715, 384] on span "Select concepts that wil be covered in this session" at bounding box center [784, 377] width 251 height 12
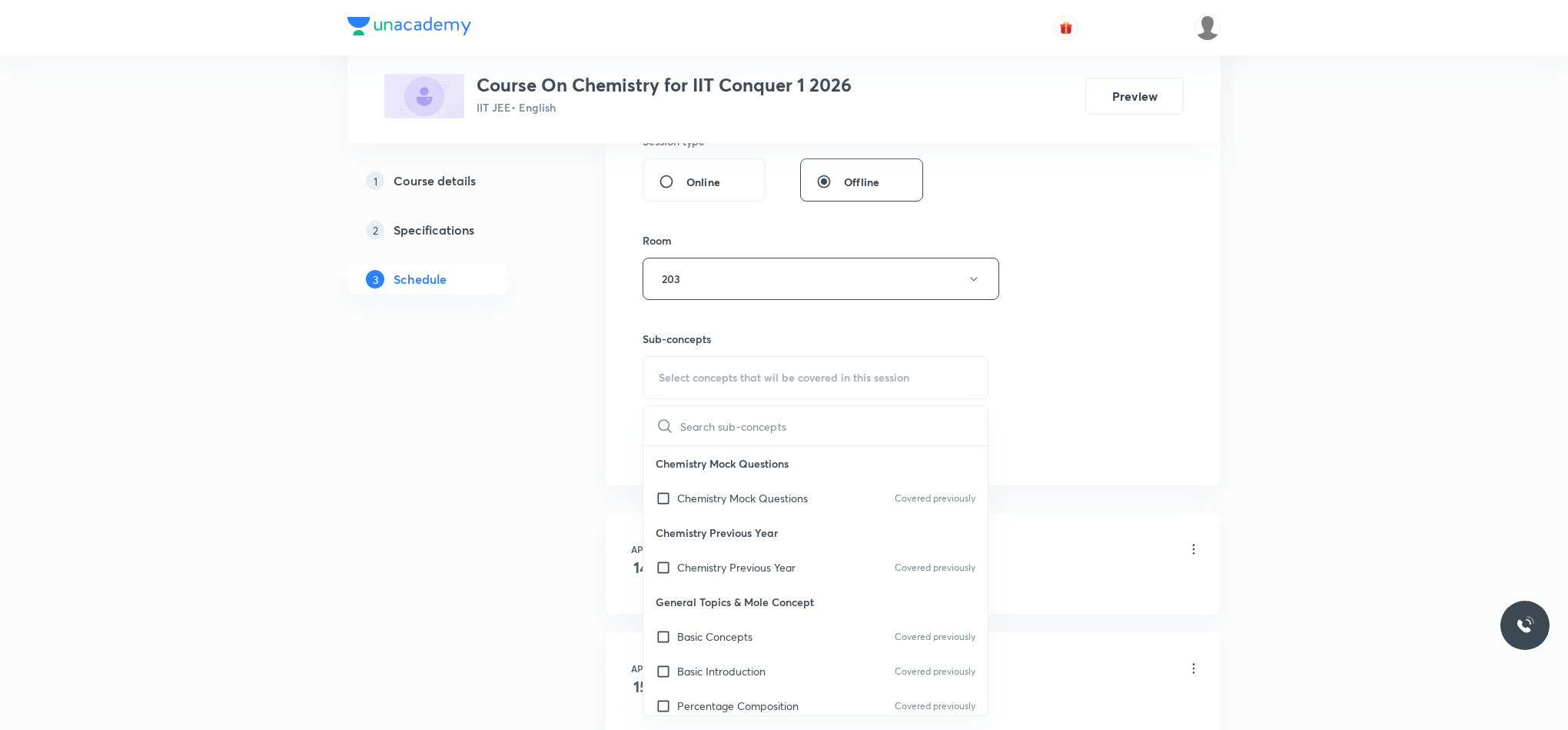
click at [838, 510] on div "Chemistry Mock Questions Covered previously" at bounding box center [816, 498] width 345 height 35
checkbox input "true"
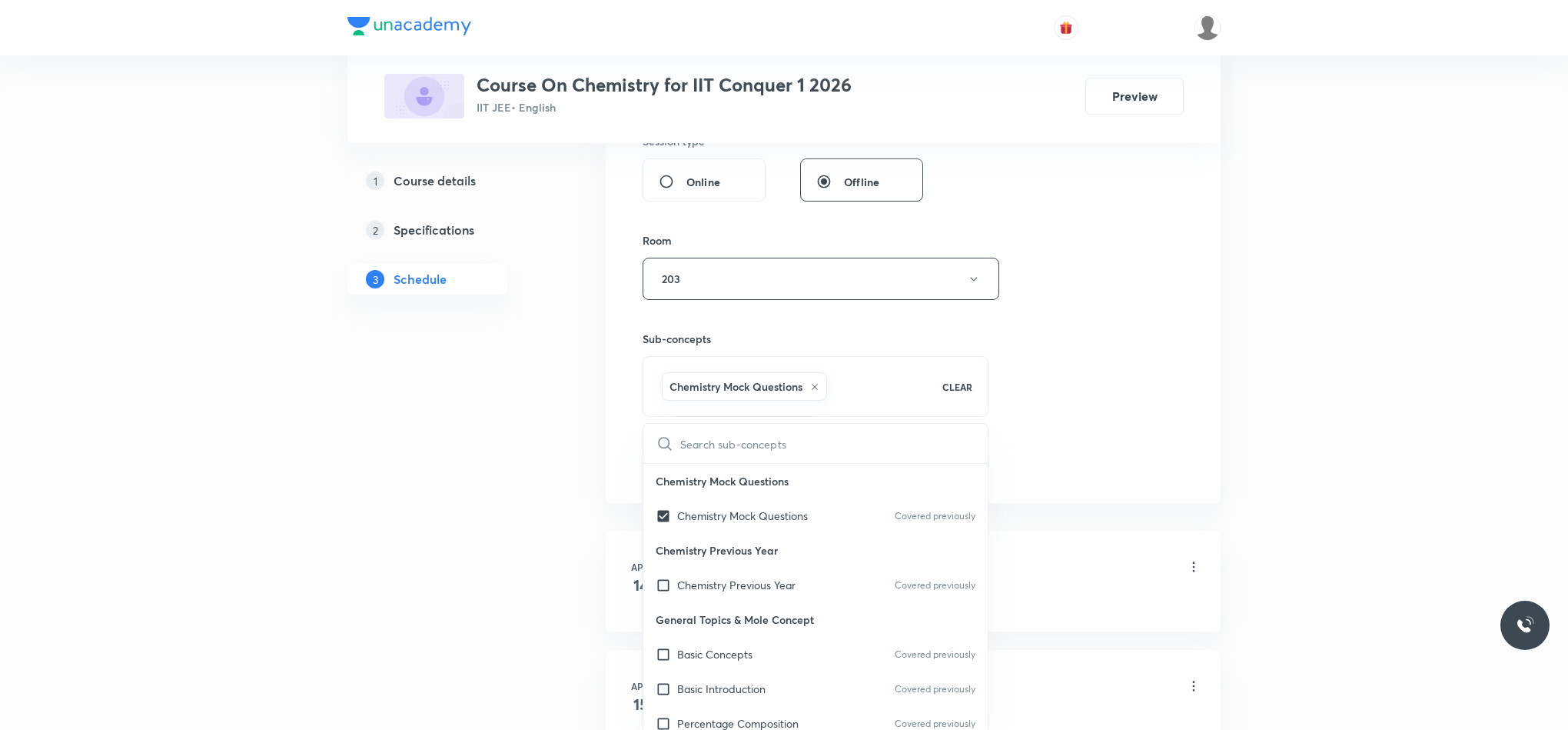
drag, startPoint x: 1038, startPoint y: 415, endPoint x: 1030, endPoint y: 423, distance: 11.3
click at [1038, 420] on div "Session 83 Live class Session title 3/99 GOC ​ Schedule for Sep 4, 2025, 9:00 A…" at bounding box center [914, 59] width 542 height 839
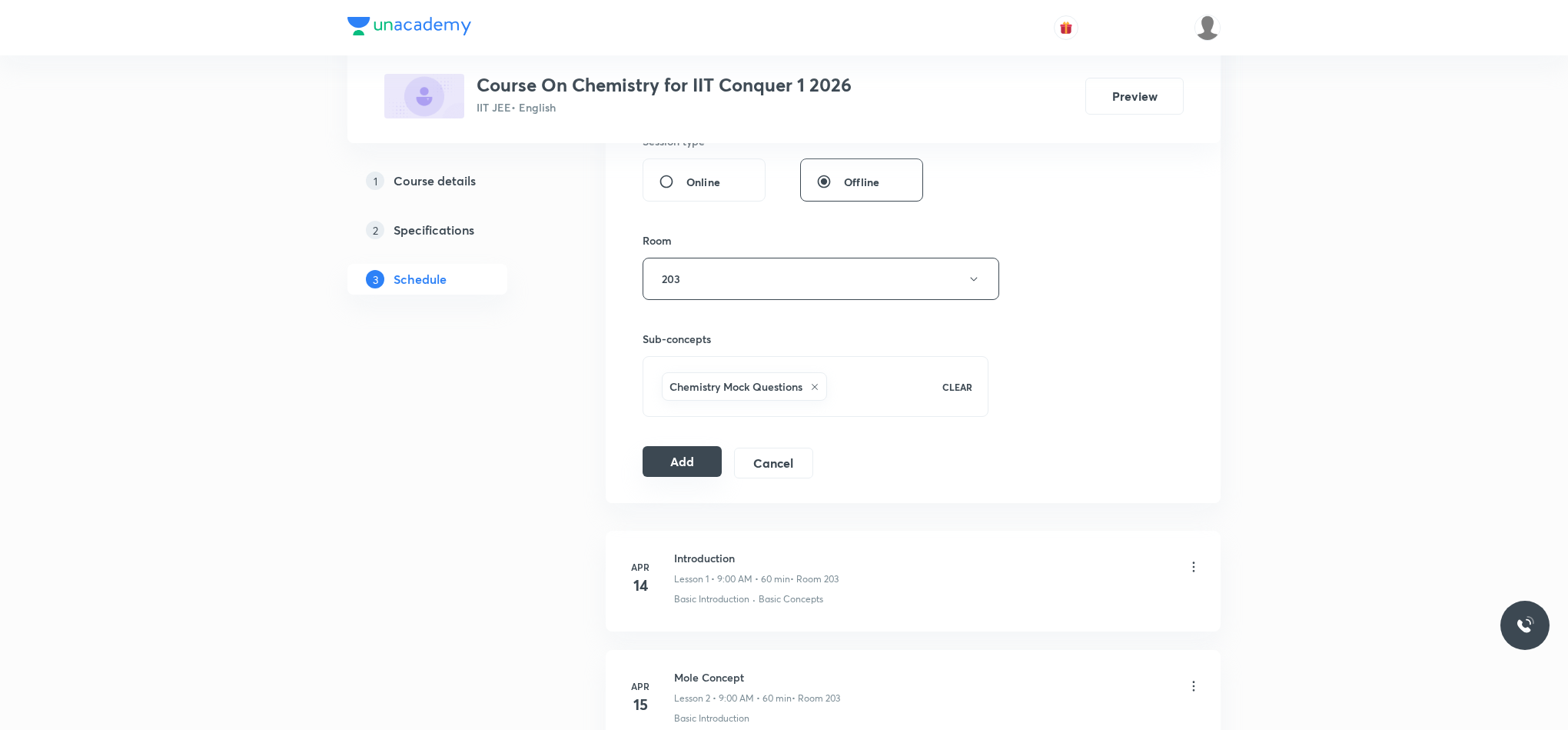
click at [702, 474] on button "Add" at bounding box center [683, 462] width 79 height 31
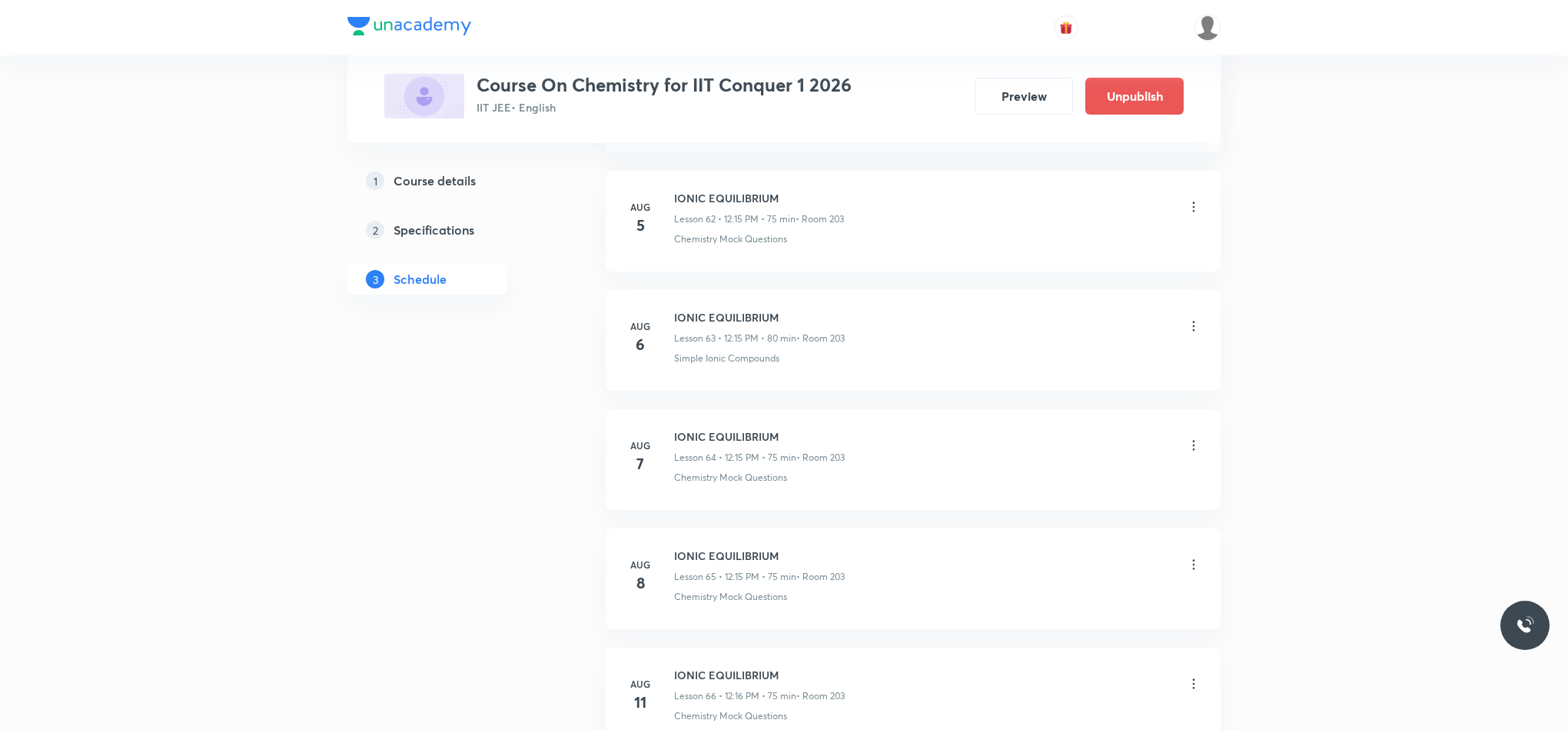
scroll to position [9753, 0]
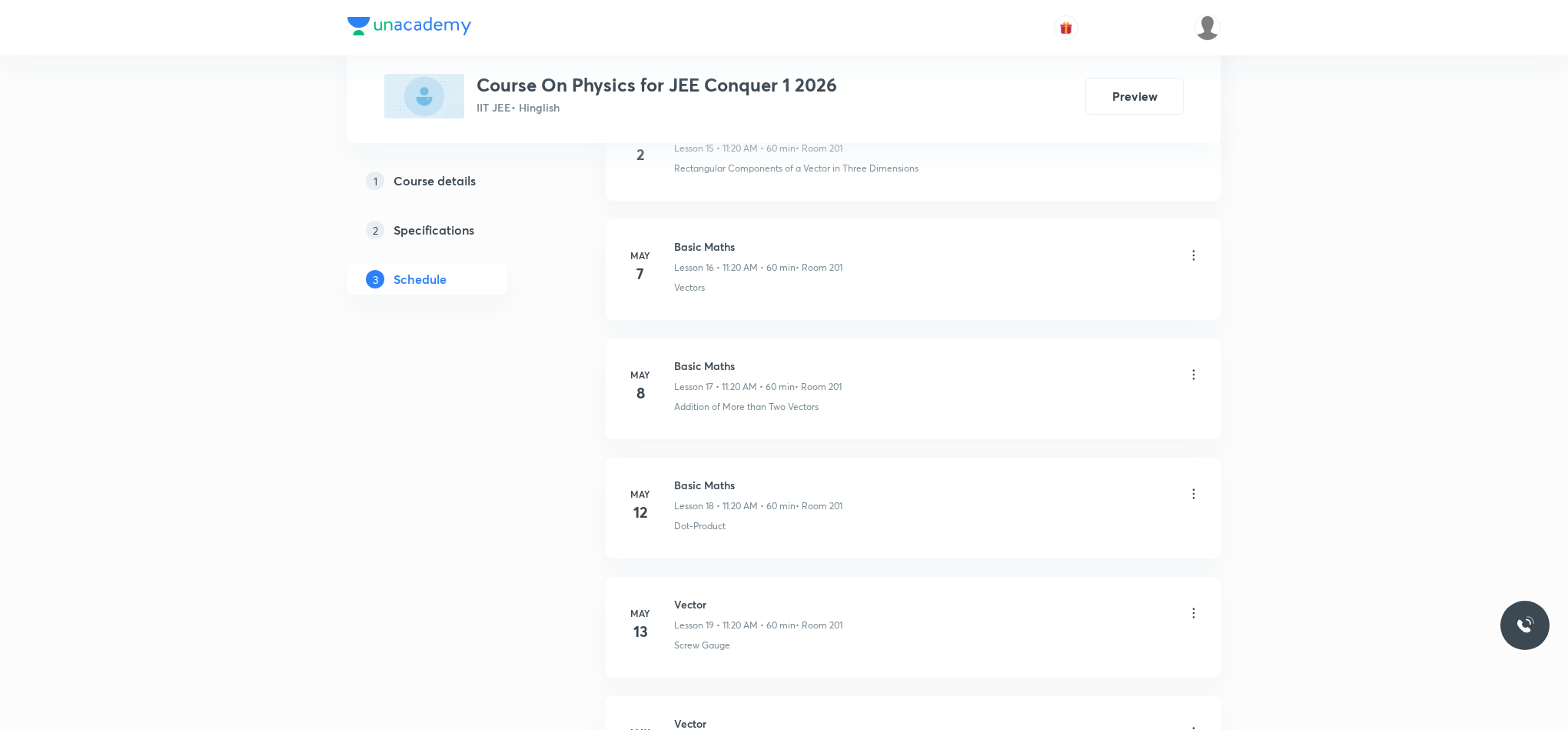
scroll to position [9843, 0]
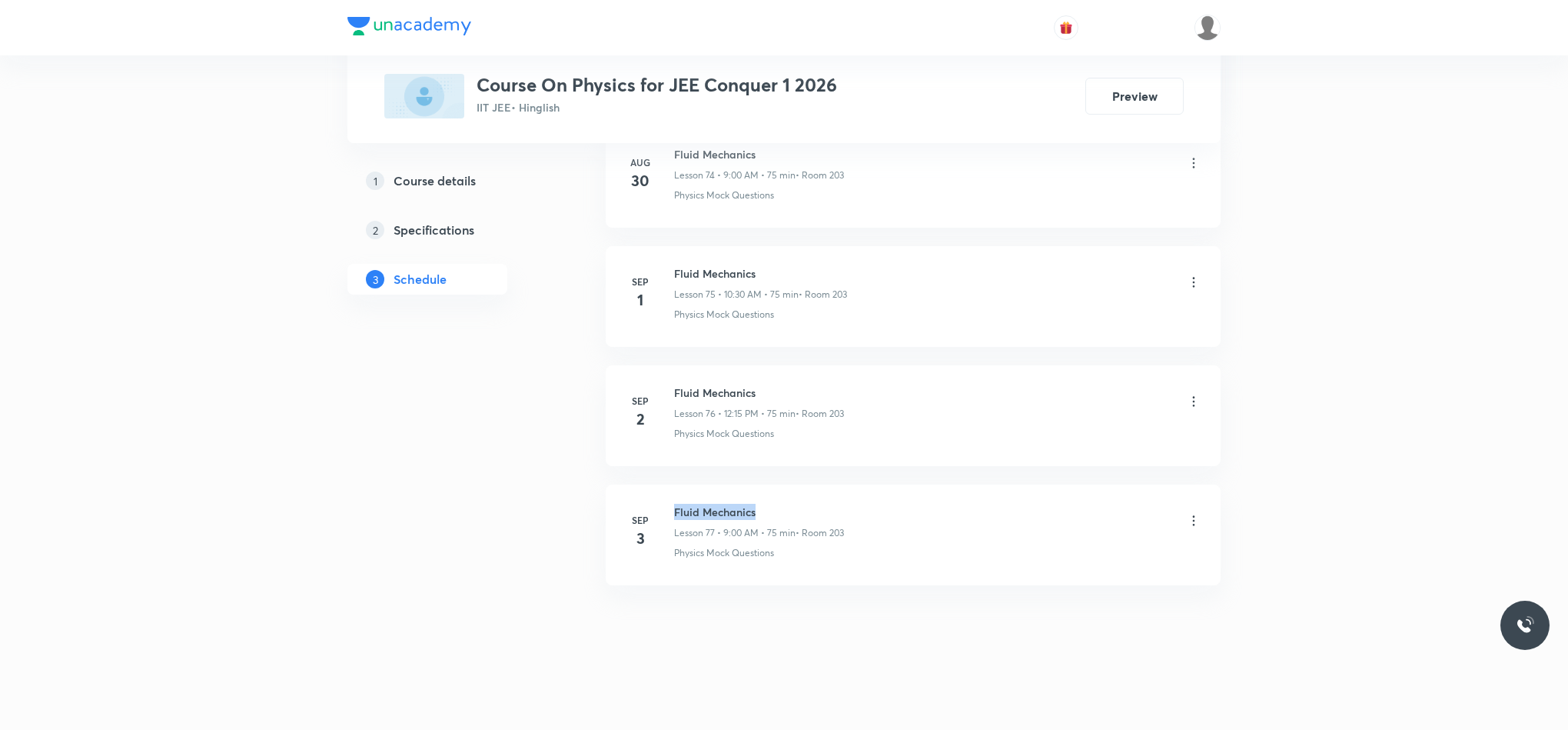
drag, startPoint x: 754, startPoint y: 509, endPoint x: 1008, endPoint y: 483, distance: 255.3
click at [1008, 484] on li "Sep 3 Fluid Mechanics Lesson 77 • 9:00 AM • 75 min • Room 203 Physics Mock Ques…" at bounding box center [913, 535] width 615 height 101
copy h6 "Fluid Mechanics"
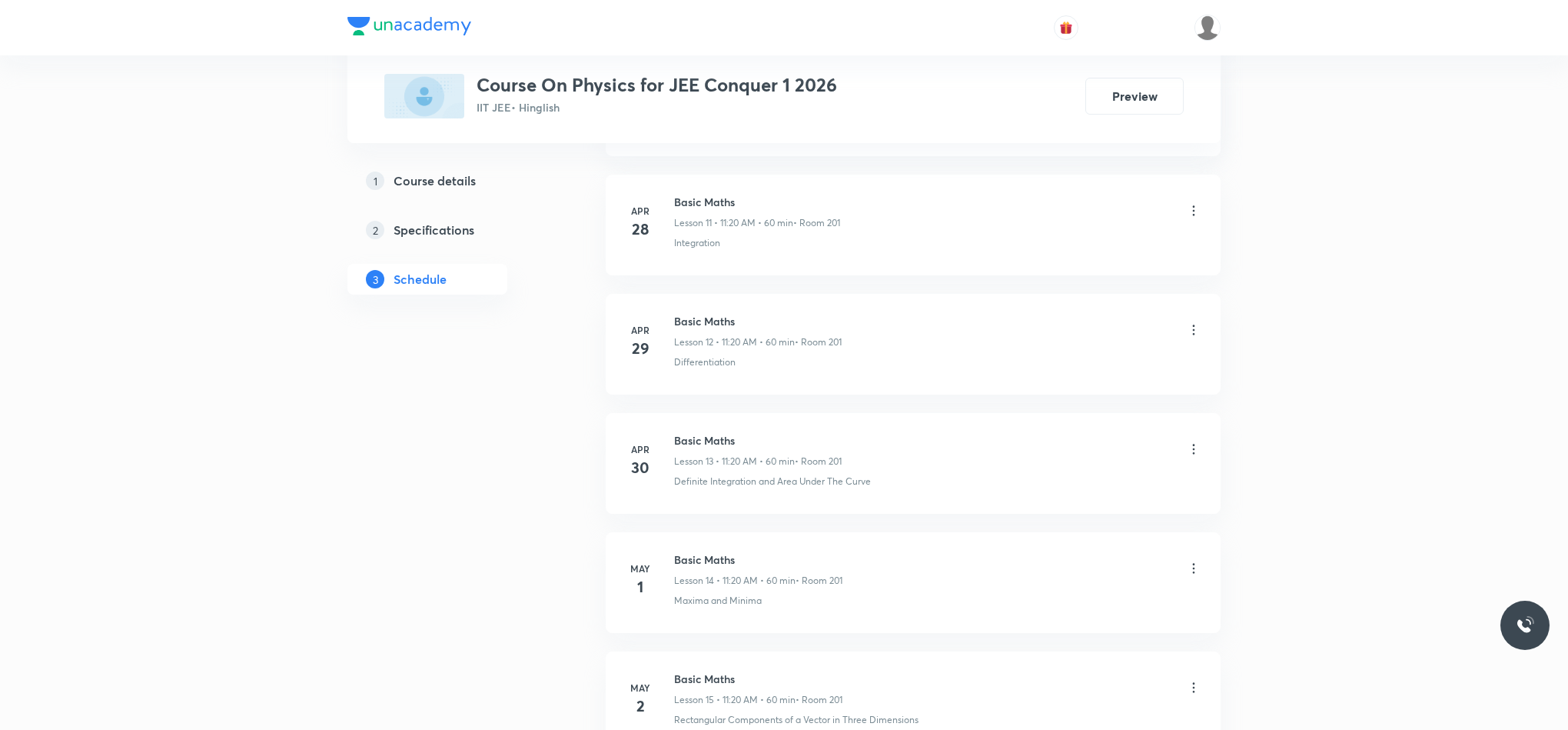
scroll to position [0, 0]
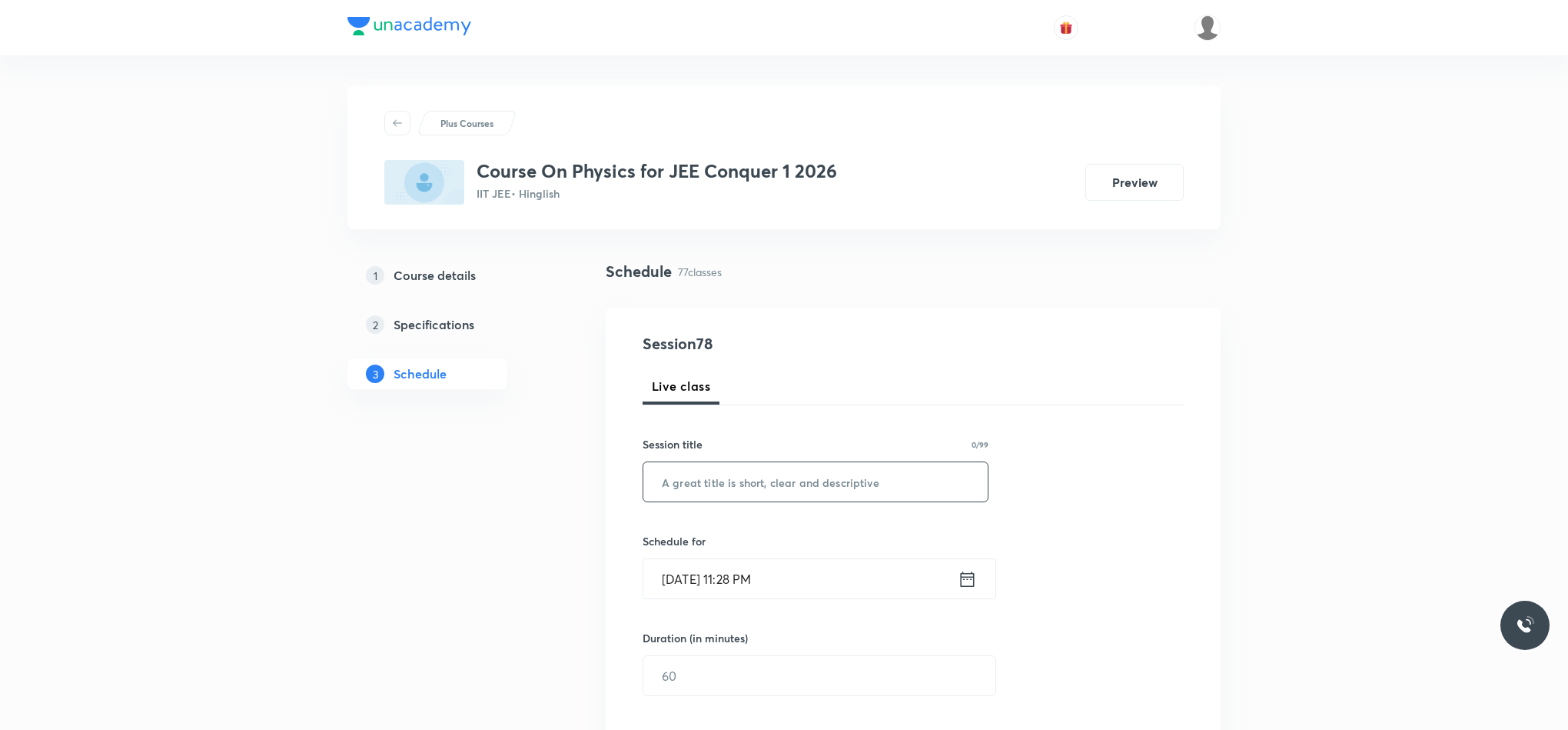
click at [910, 471] on input "text" at bounding box center [816, 482] width 345 height 39
paste input "Fluid Mechanics"
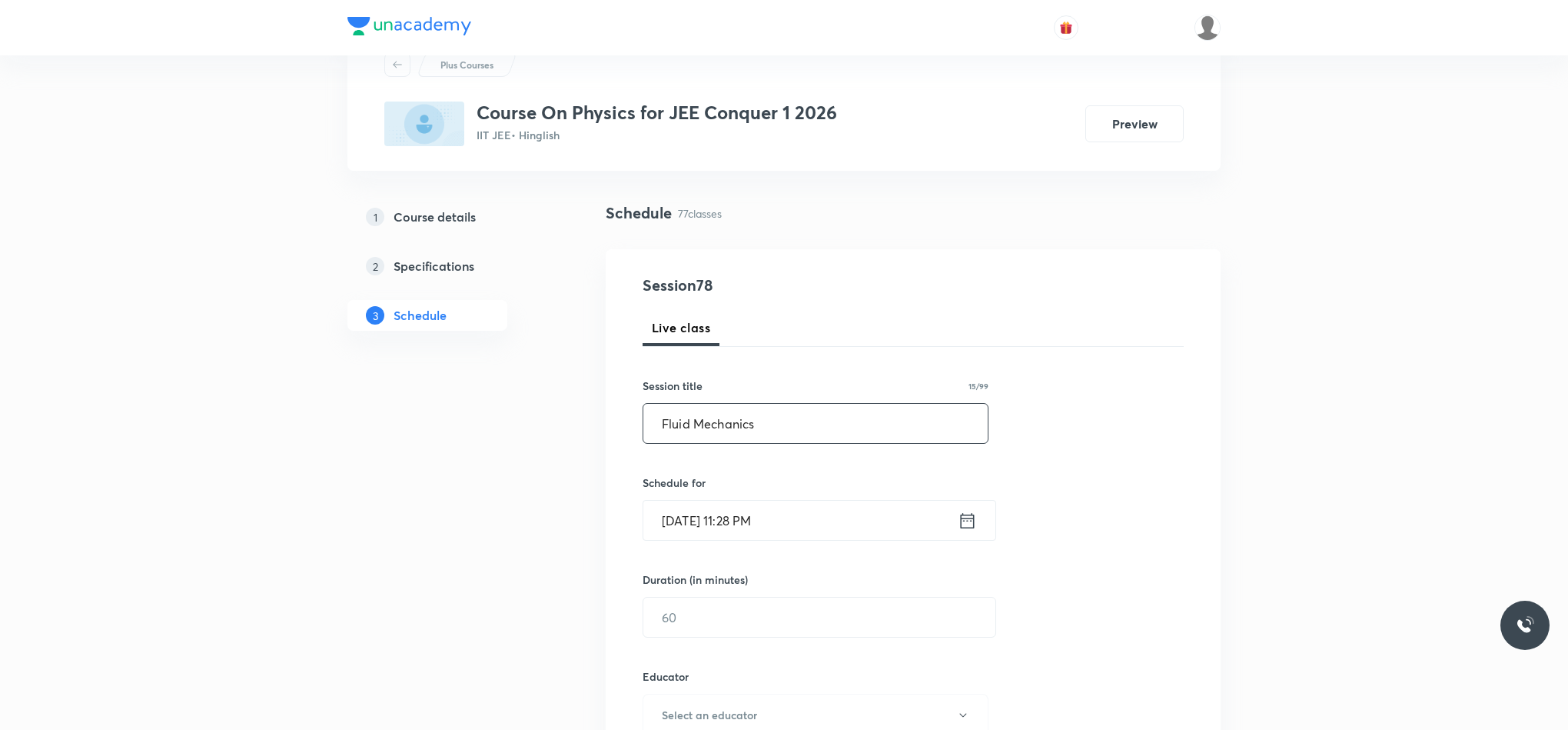
scroll to position [230, 0]
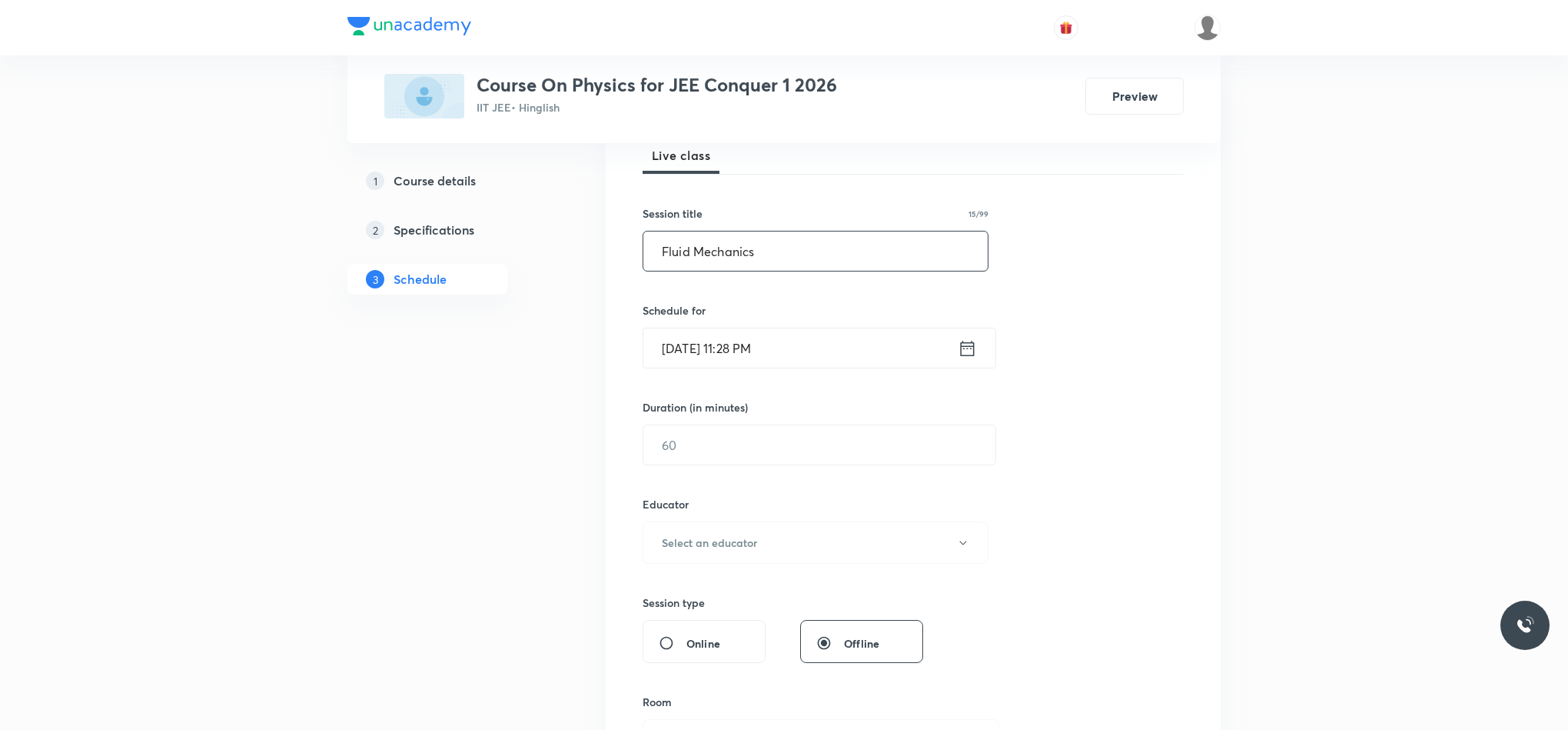
type input "Fluid Mechanics"
click at [971, 341] on icon at bounding box center [967, 348] width 19 height 22
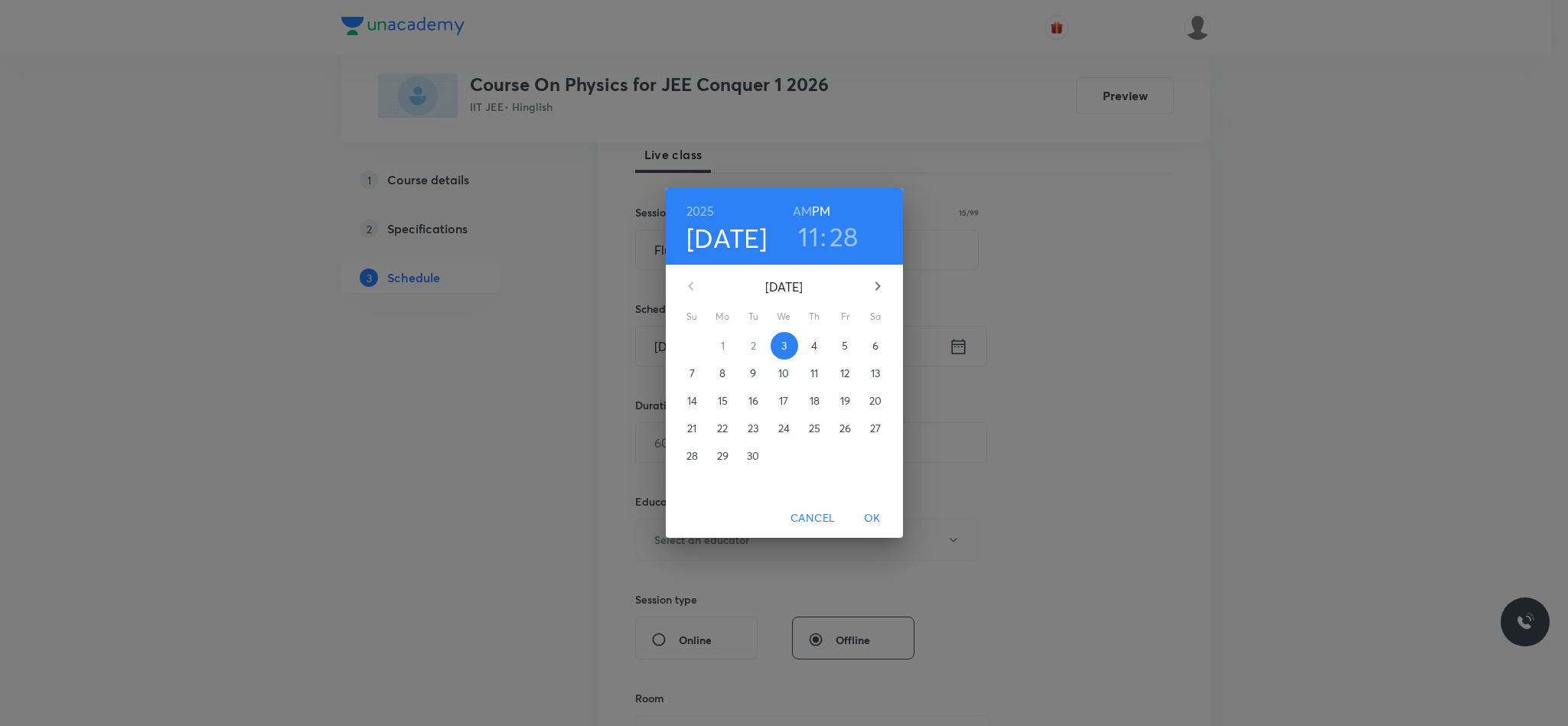
click at [809, 343] on span "4" at bounding box center [815, 345] width 27 height 15
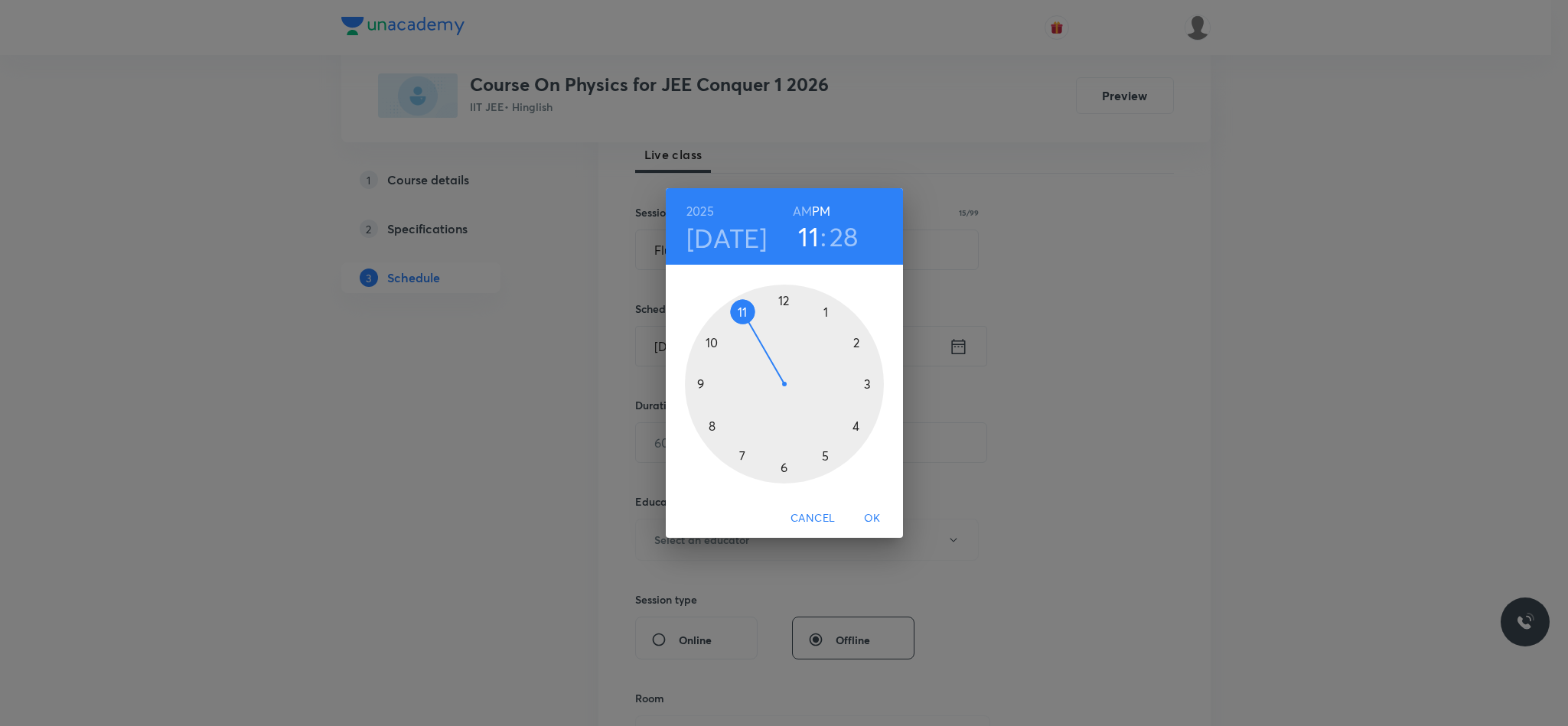
click at [710, 343] on div at bounding box center [784, 384] width 199 height 199
click at [788, 474] on div at bounding box center [784, 384] width 199 height 199
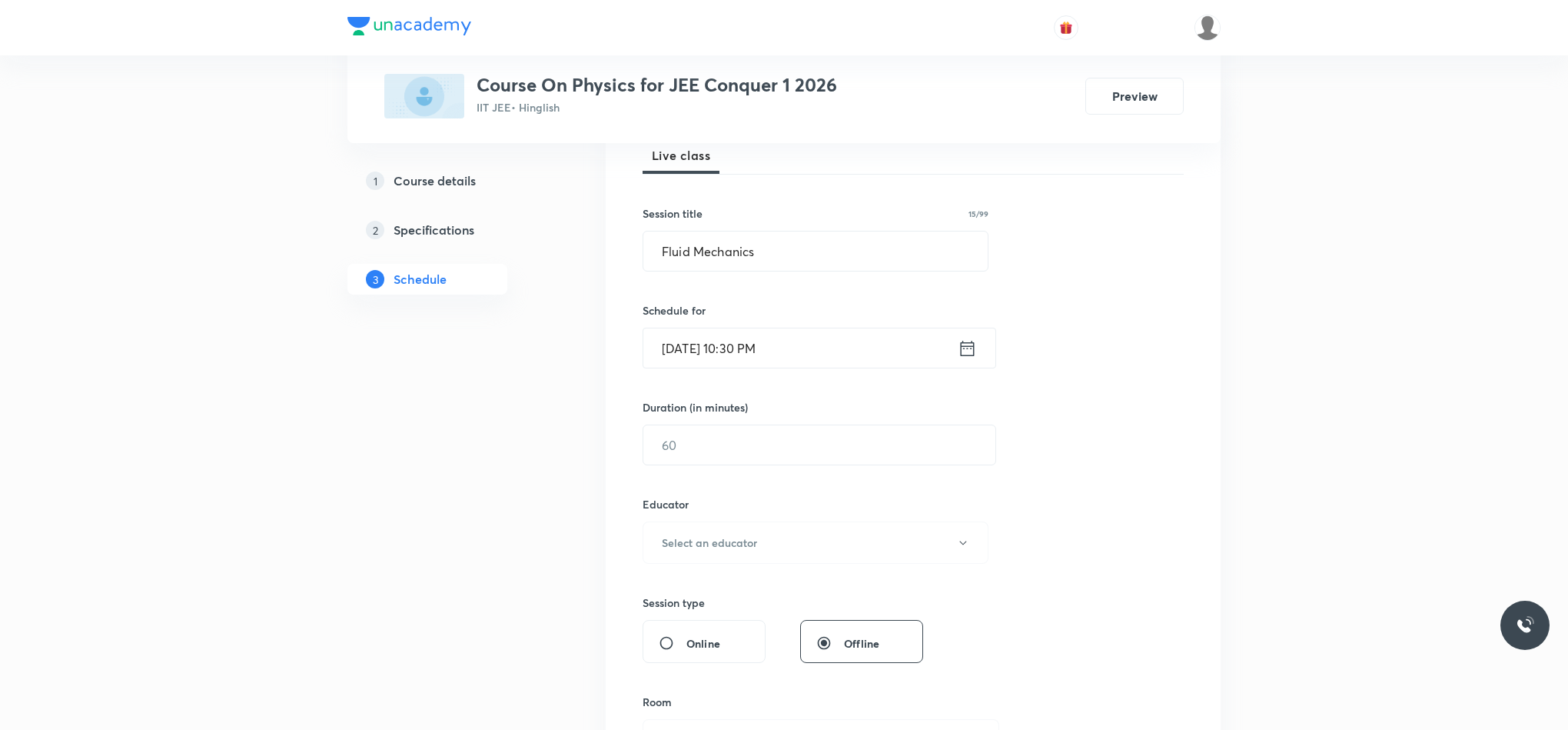
click at [967, 349] on icon at bounding box center [967, 347] width 14 height 15
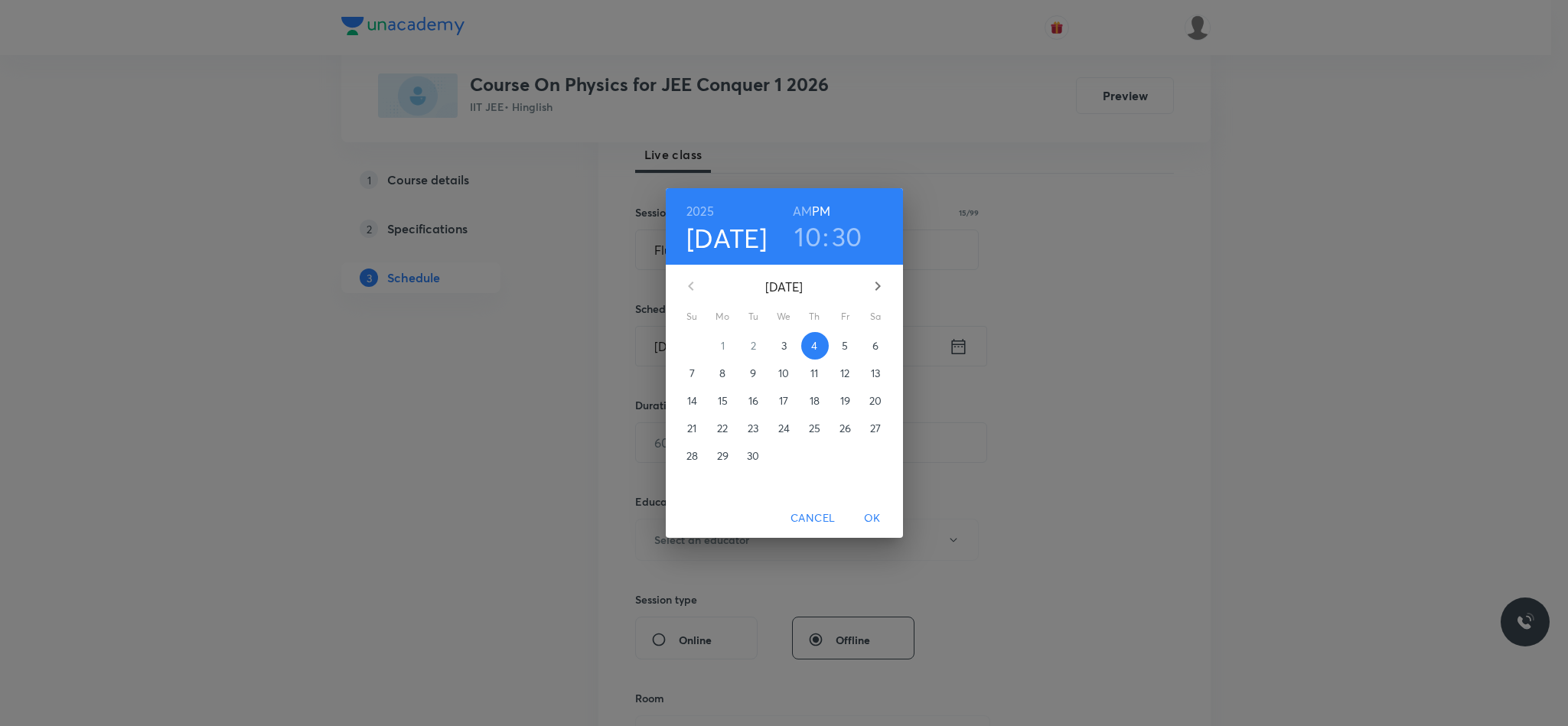
click at [802, 212] on h6 "AM" at bounding box center [802, 211] width 19 height 22
click at [870, 521] on span "OK" at bounding box center [872, 519] width 37 height 19
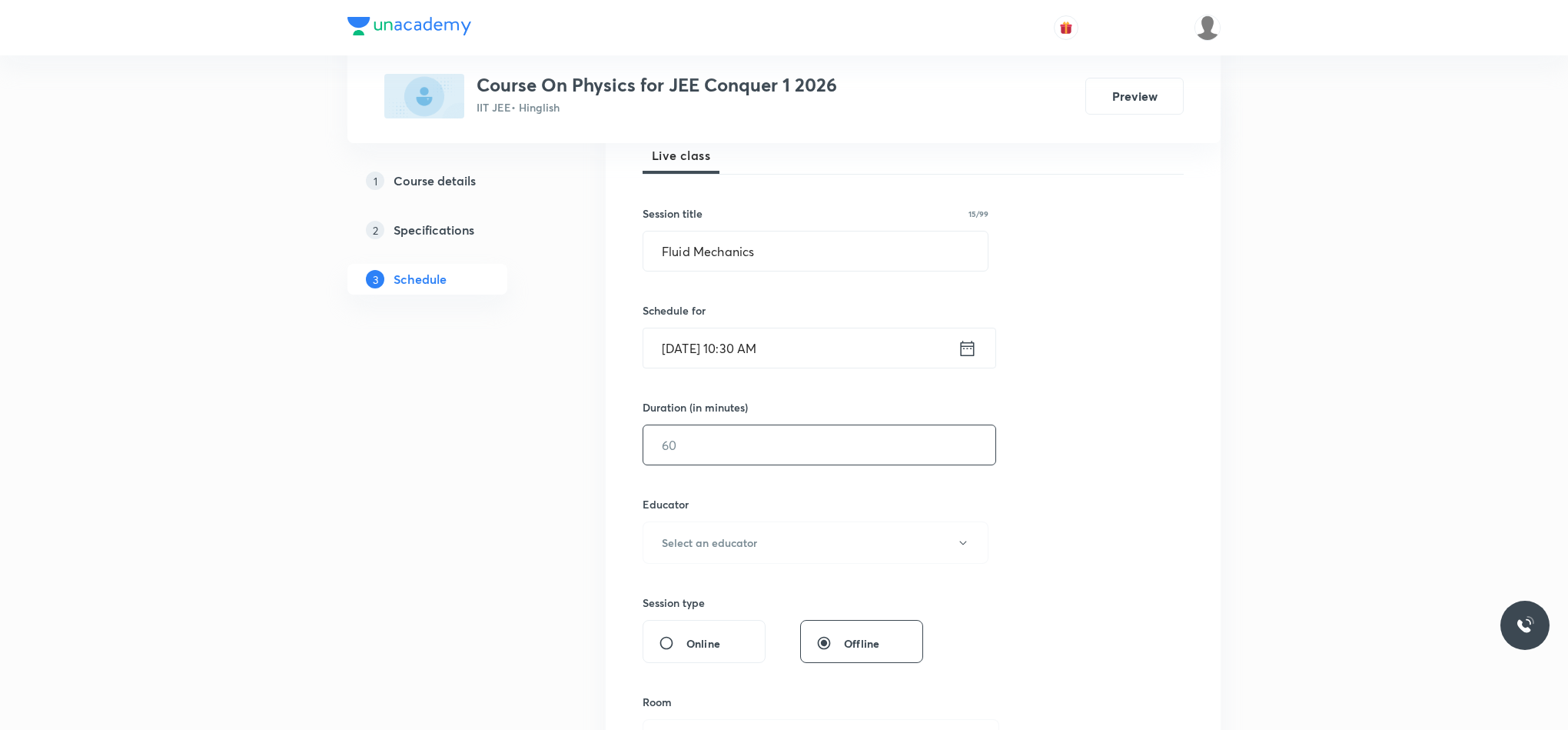
click at [750, 446] on input "text" at bounding box center [820, 444] width 352 height 39
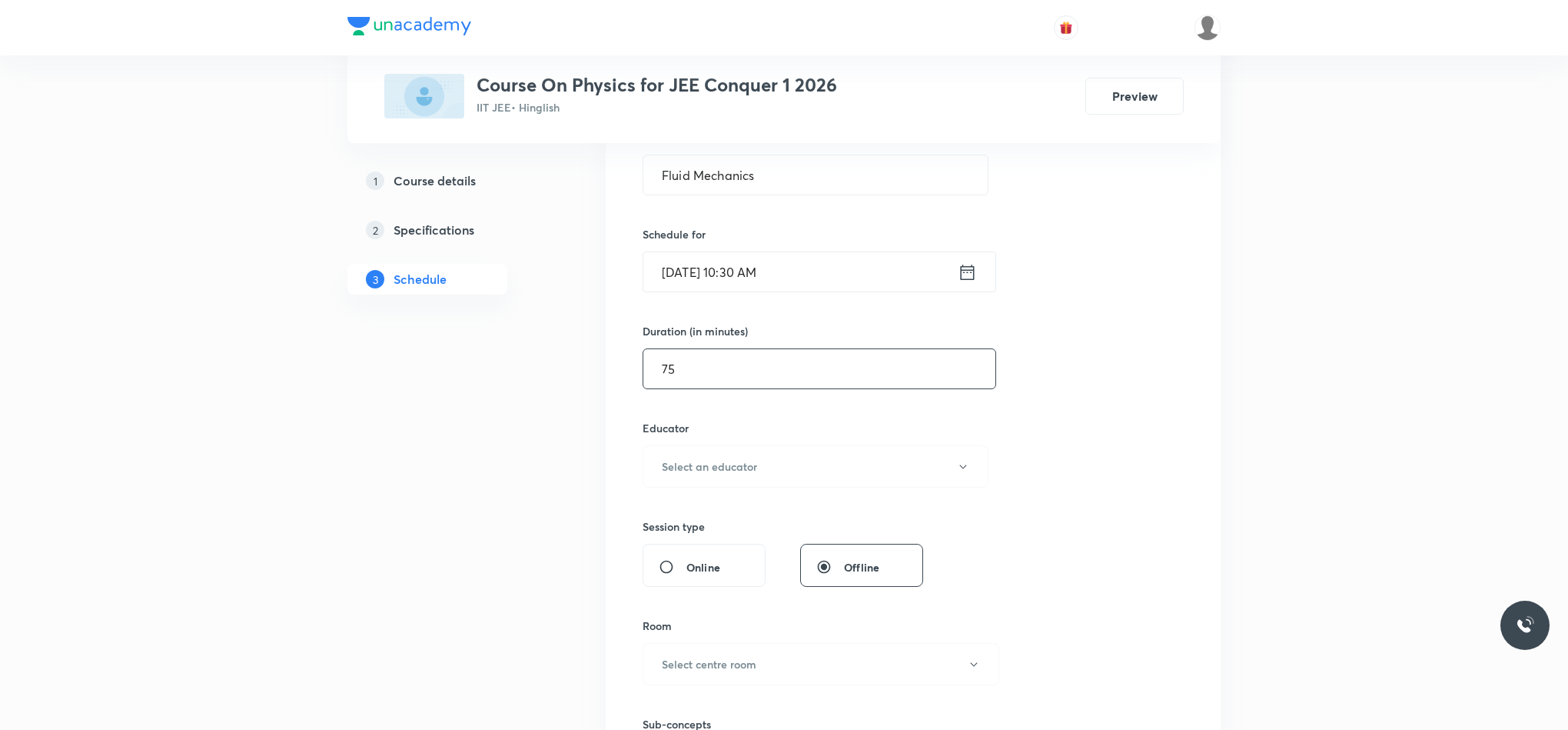
scroll to position [346, 0]
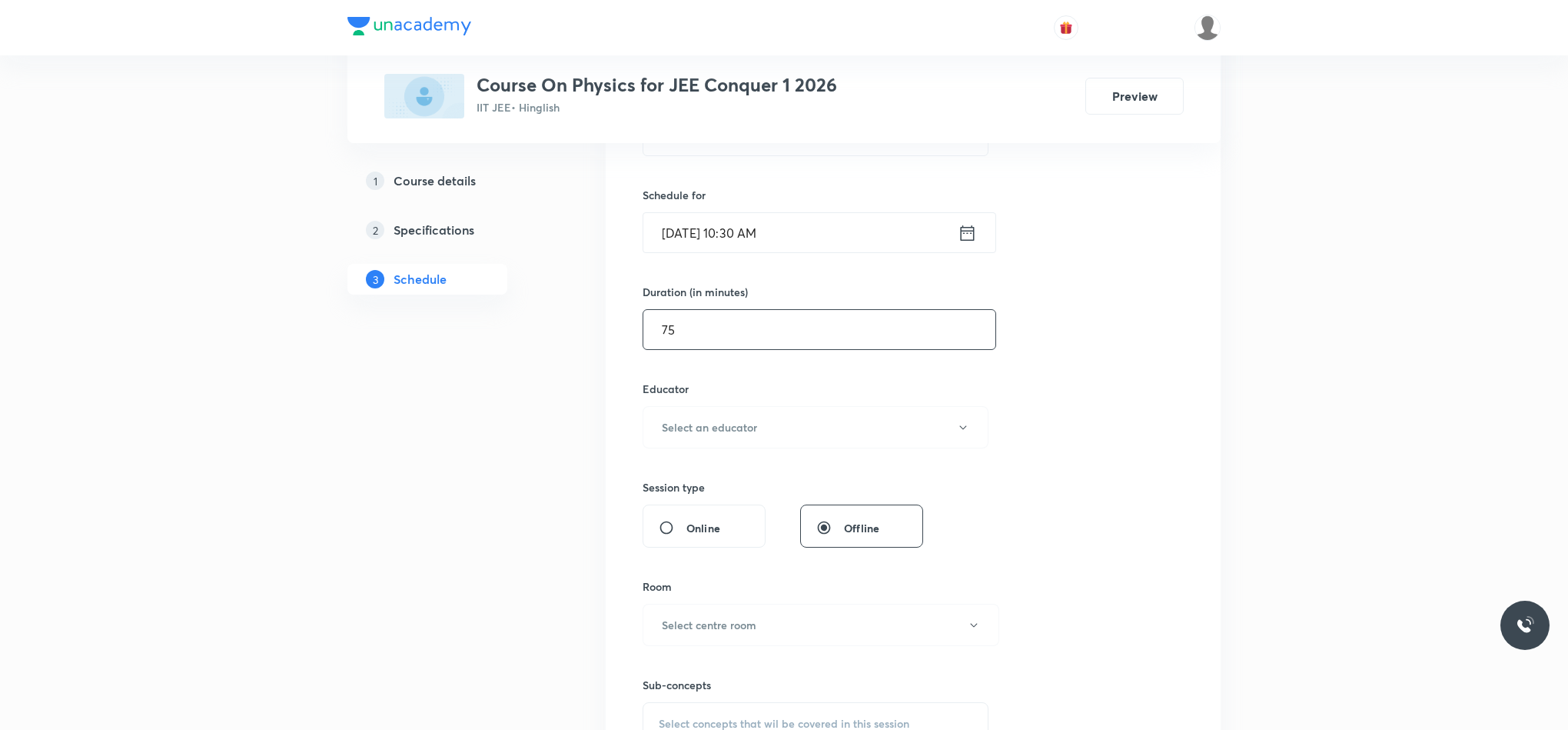
type input "75"
click at [741, 397] on h6 "Educator" at bounding box center [816, 389] width 346 height 16
click at [743, 430] on h6 "Select an educator" at bounding box center [709, 427] width 96 height 16
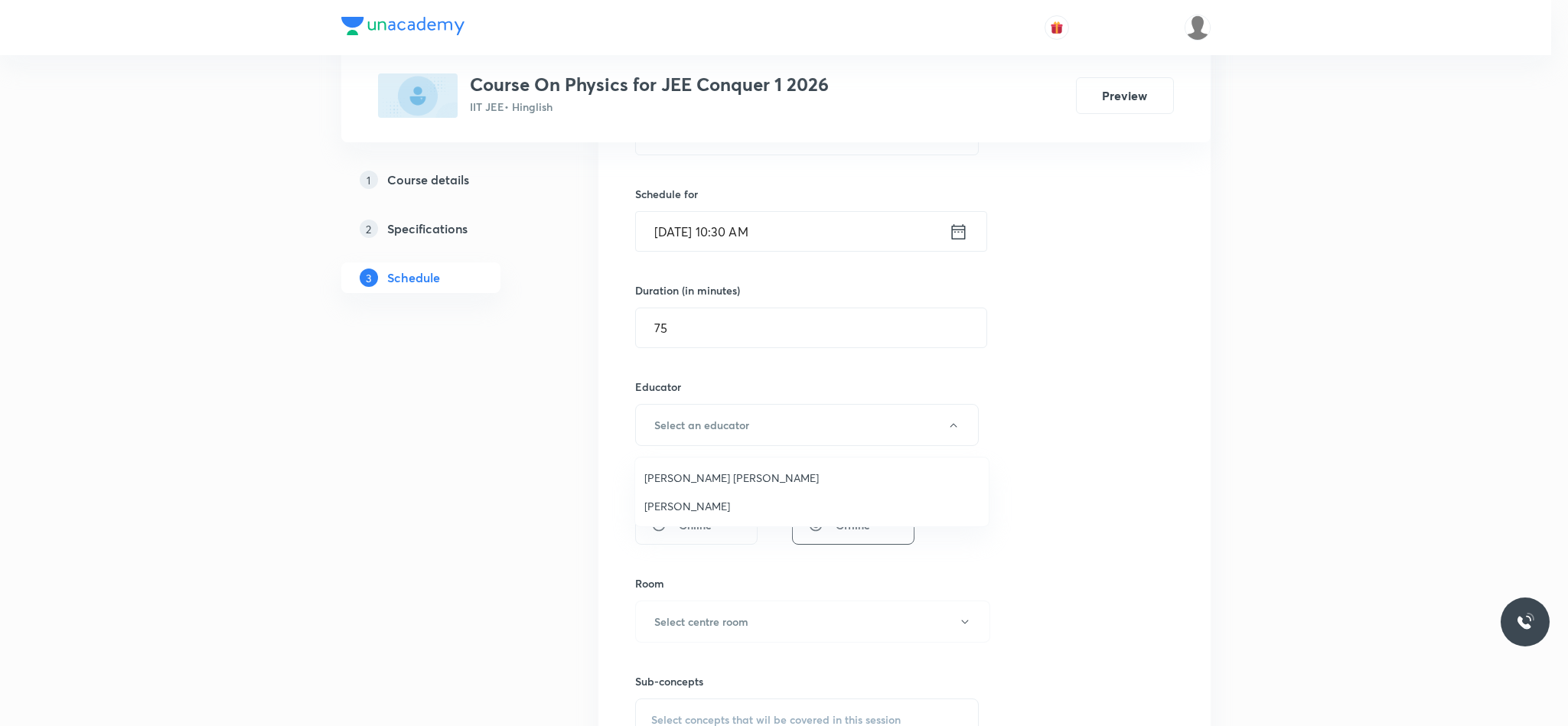
click at [712, 503] on span "Abhay Mishra" at bounding box center [811, 506] width 335 height 16
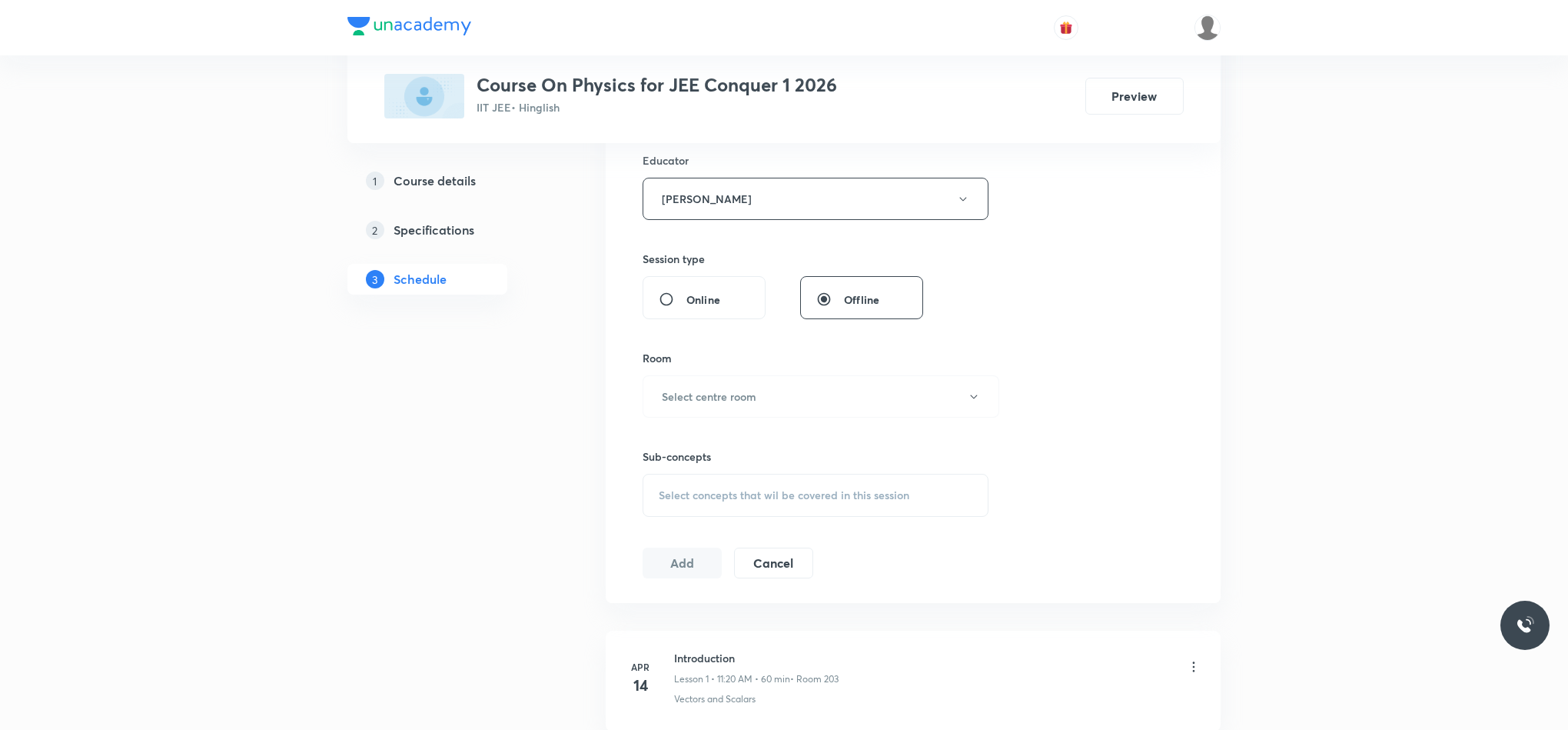
scroll to position [577, 0]
click at [718, 407] on button "Select centre room" at bounding box center [821, 394] width 357 height 42
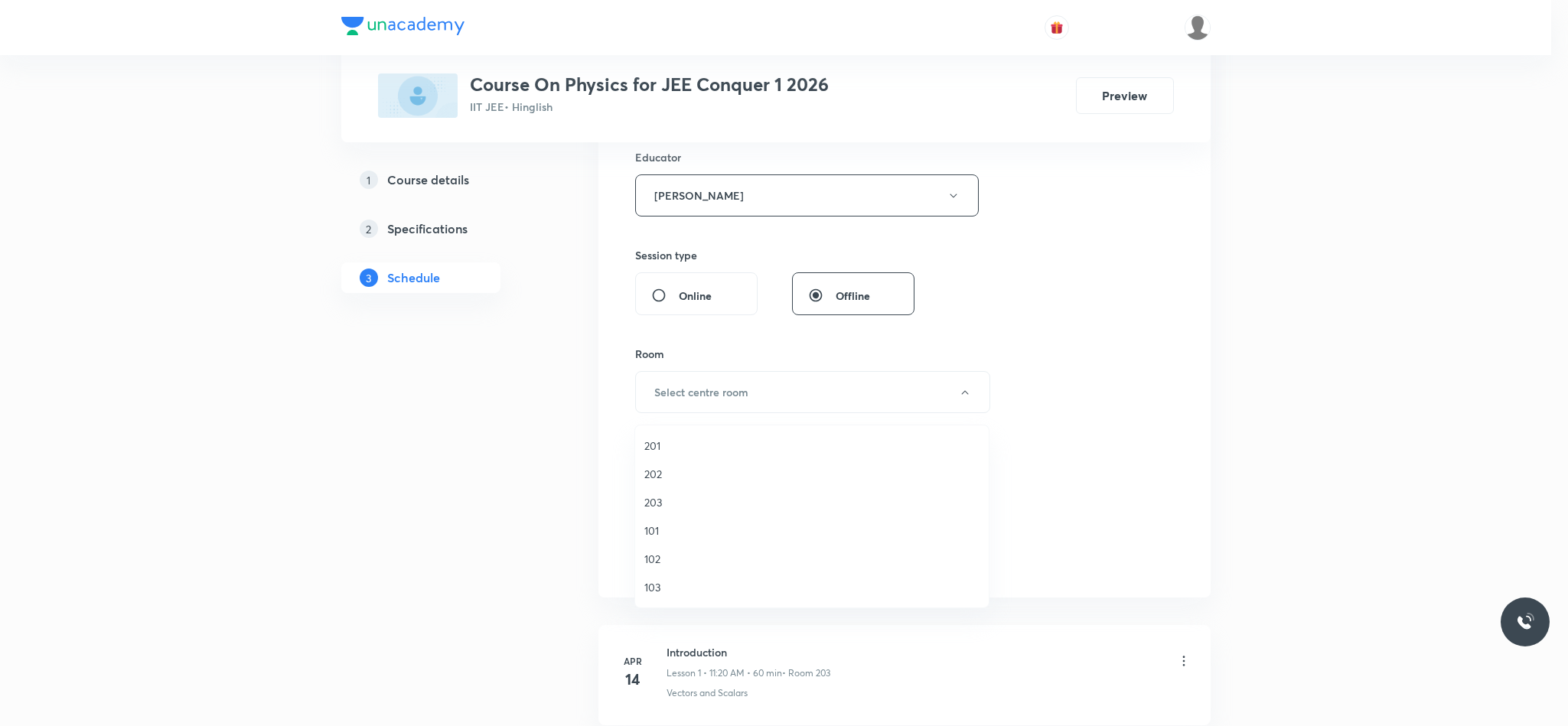
click at [666, 499] on span "203" at bounding box center [811, 503] width 335 height 16
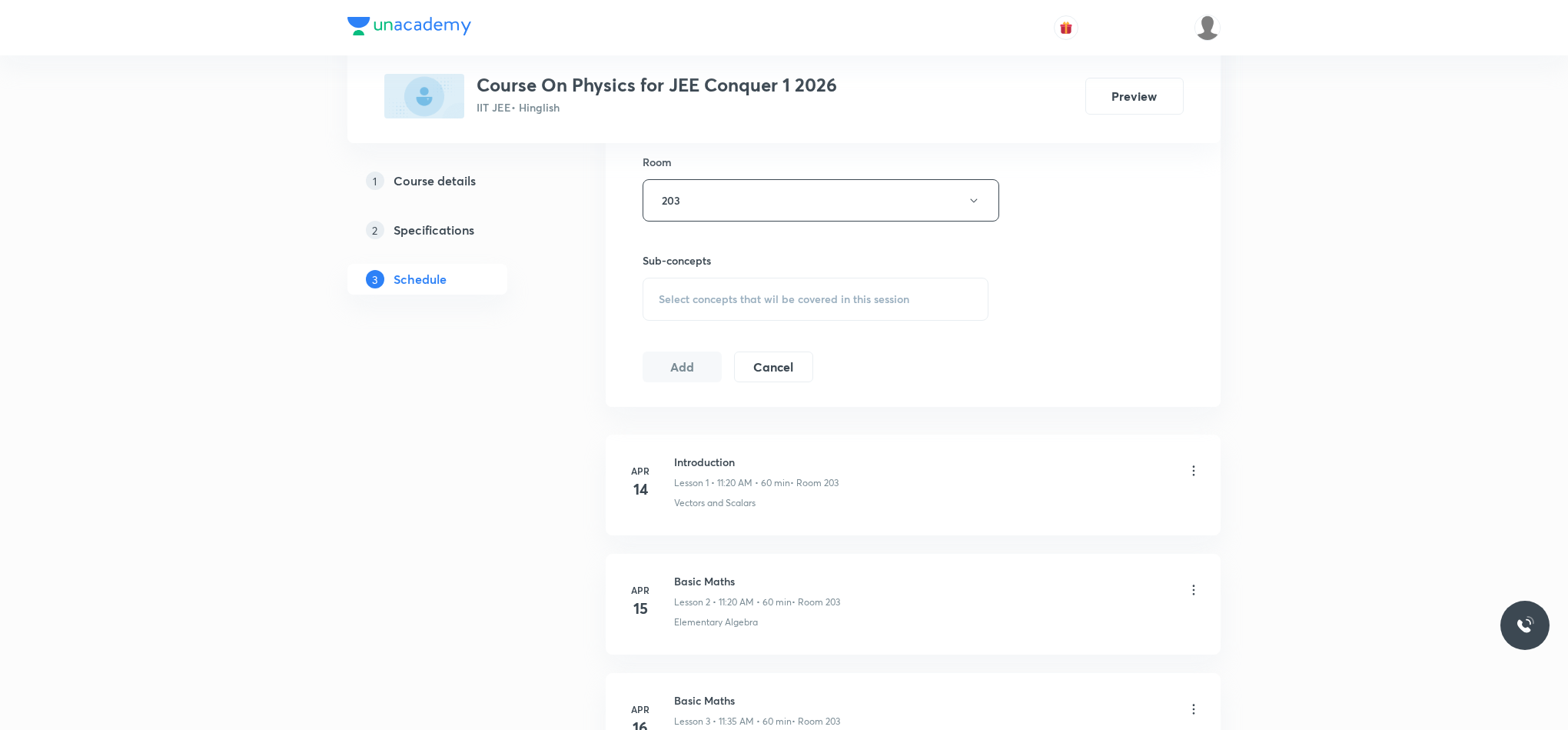
scroll to position [808, 0]
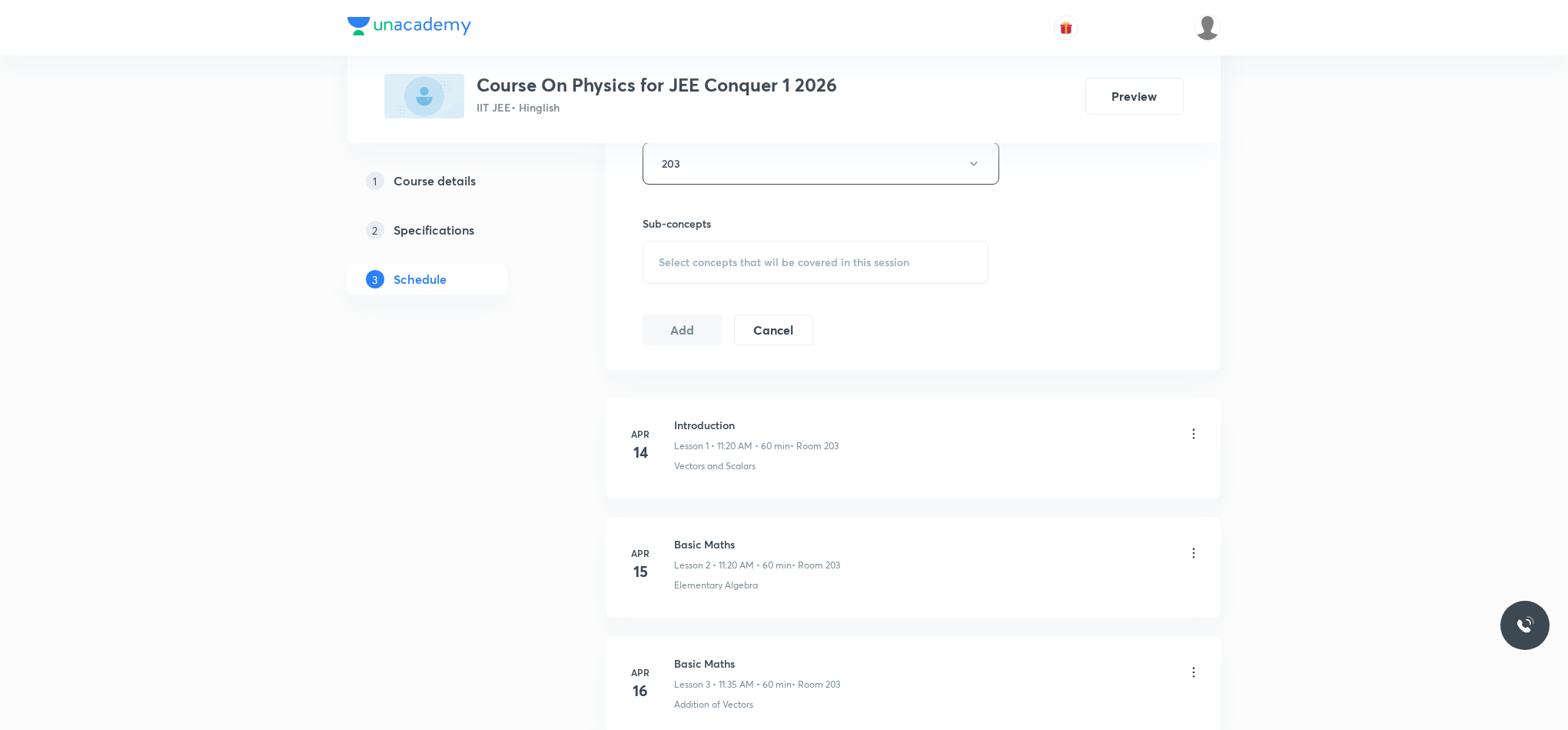
click at [690, 255] on div "Select concepts that wil be covered in this session" at bounding box center [816, 262] width 346 height 43
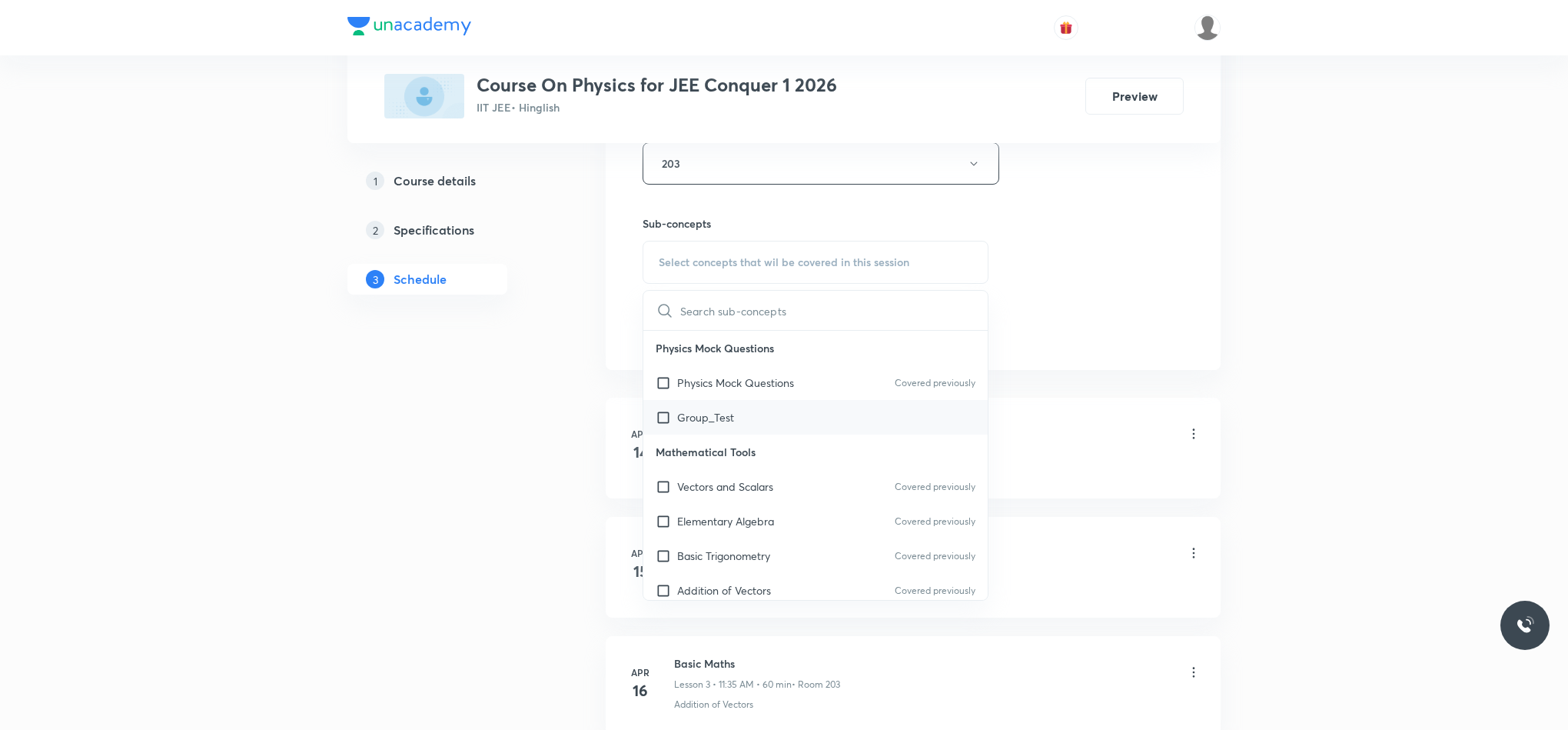
click at [819, 427] on div "Group_Test" at bounding box center [816, 417] width 345 height 35
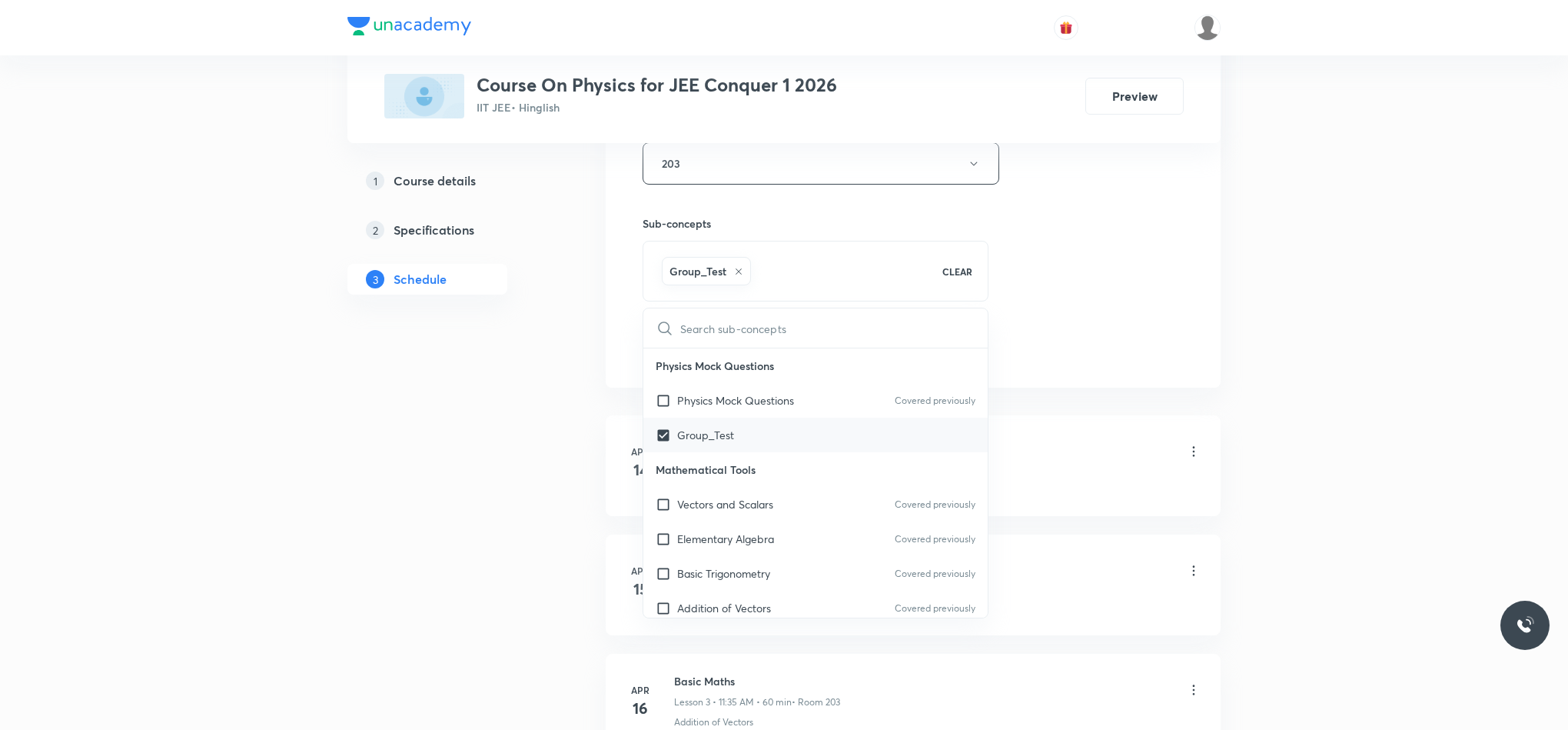
click at [812, 434] on div "Group_Test" at bounding box center [816, 435] width 345 height 35
checkbox input "false"
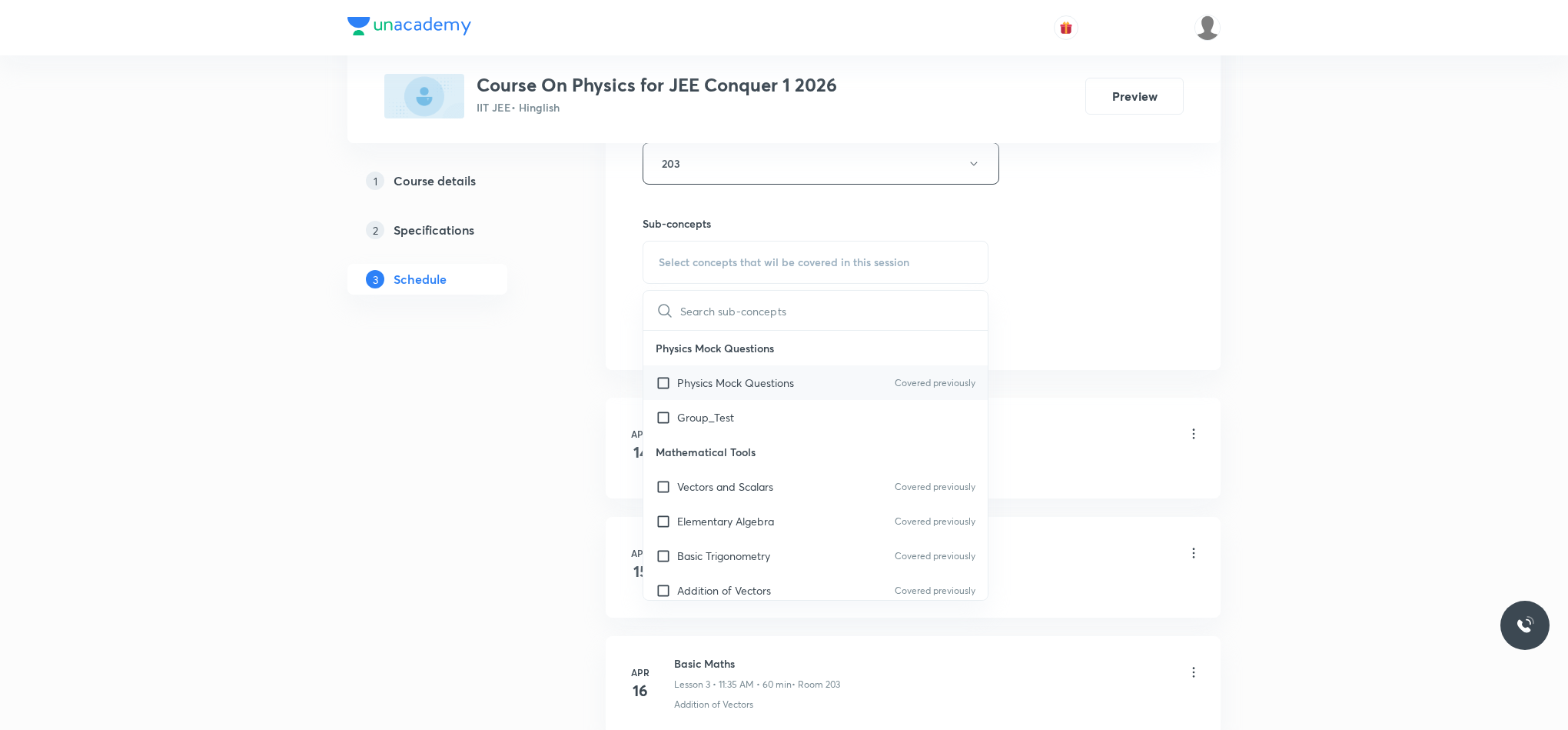
click at [820, 397] on div "Physics Mock Questions Covered previously" at bounding box center [816, 382] width 345 height 35
checkbox input "true"
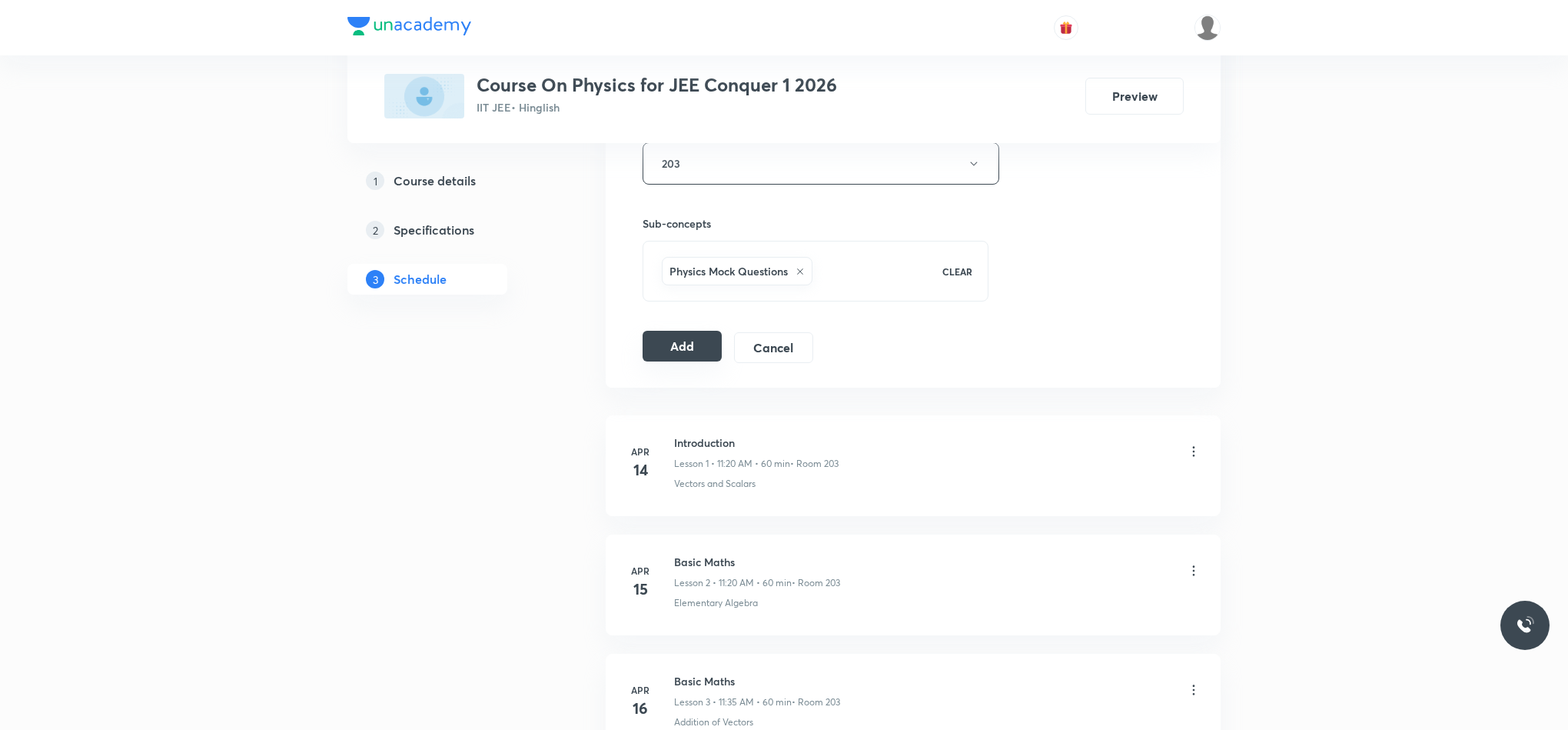
click at [658, 360] on button "Add" at bounding box center [683, 346] width 79 height 31
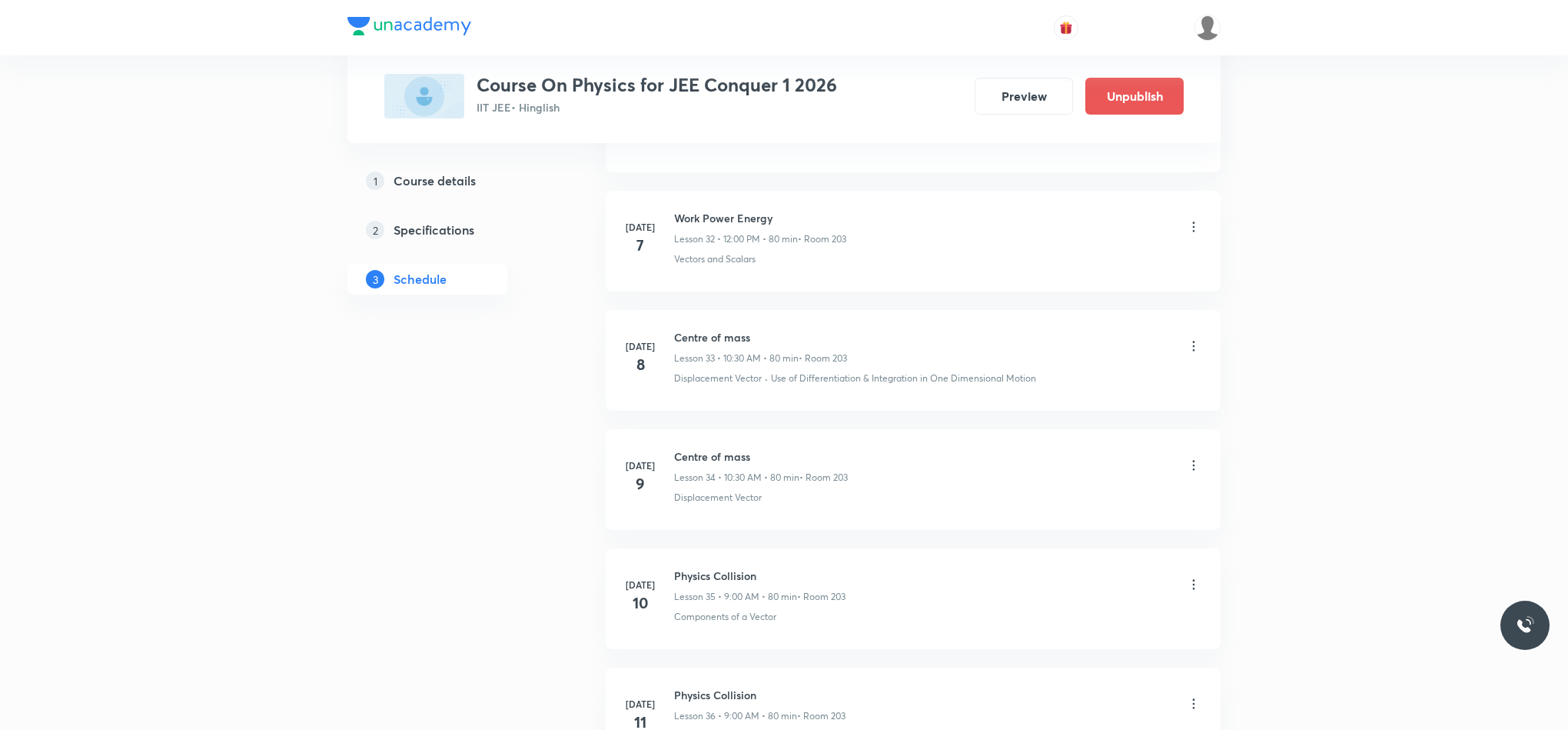
scroll to position [9153, 0]
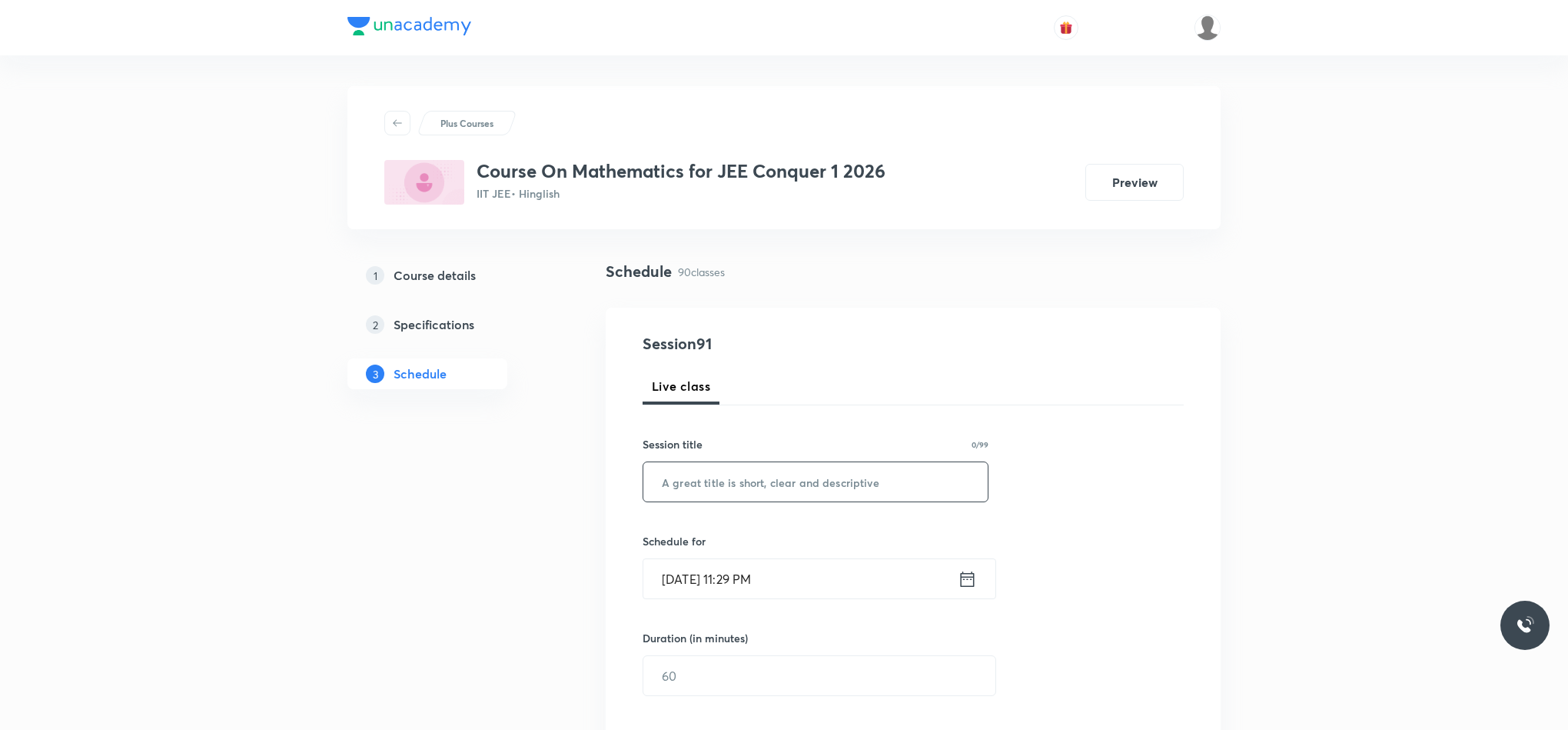
click at [741, 483] on input "text" at bounding box center [816, 482] width 345 height 39
paste input "Relation and Function"
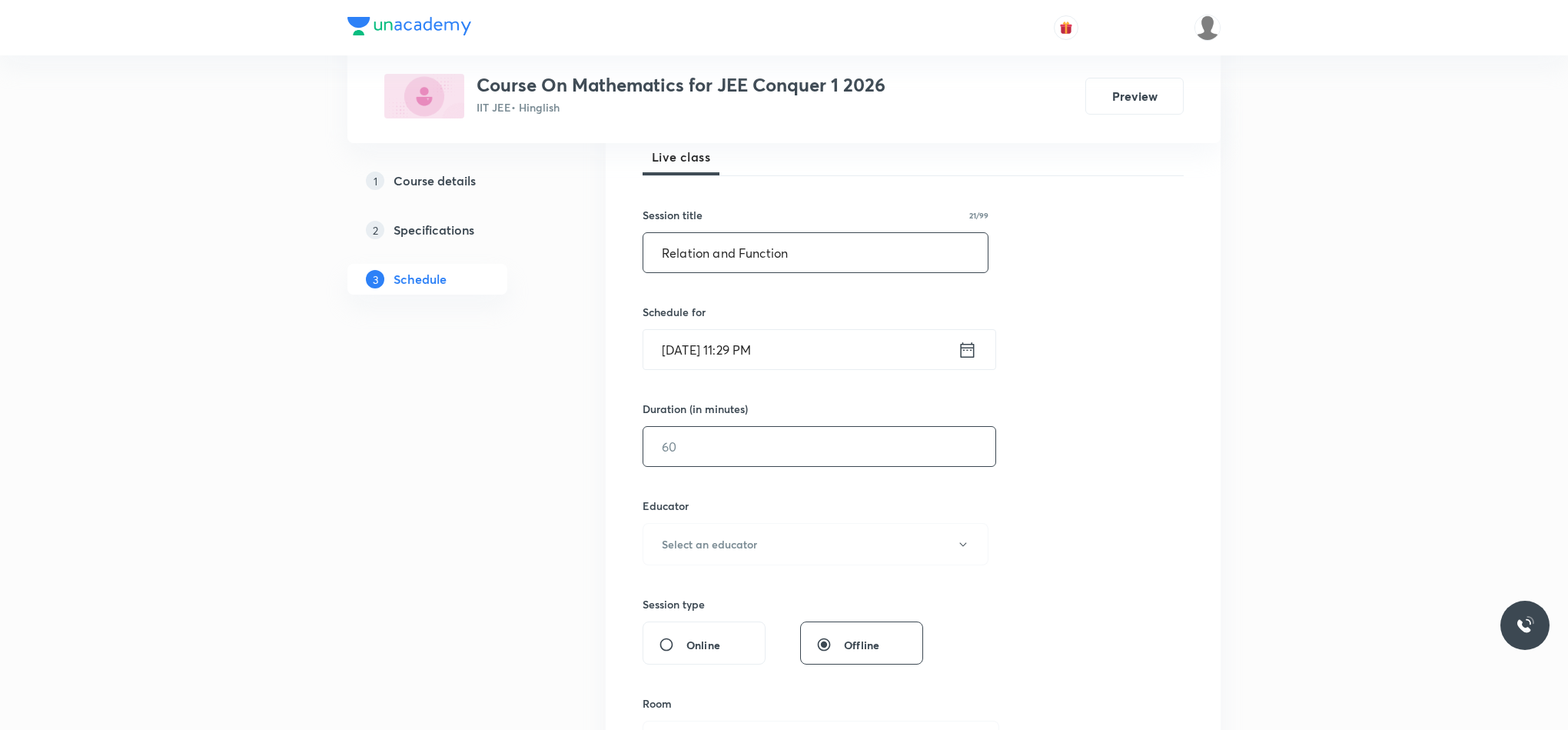
scroll to position [230, 0]
type input "Relation and Function"
click at [965, 349] on icon at bounding box center [967, 348] width 19 height 22
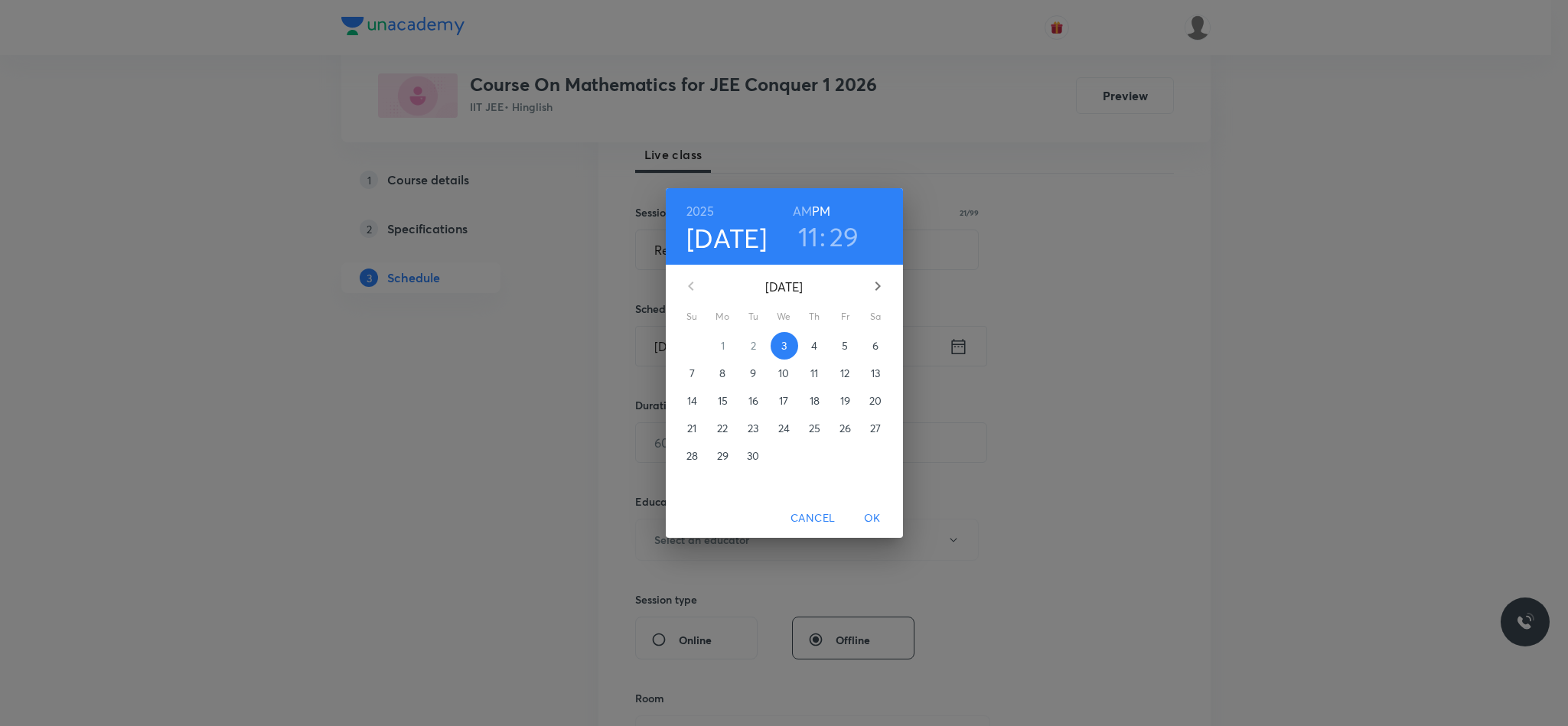
click at [811, 349] on p "4" at bounding box center [814, 345] width 6 height 15
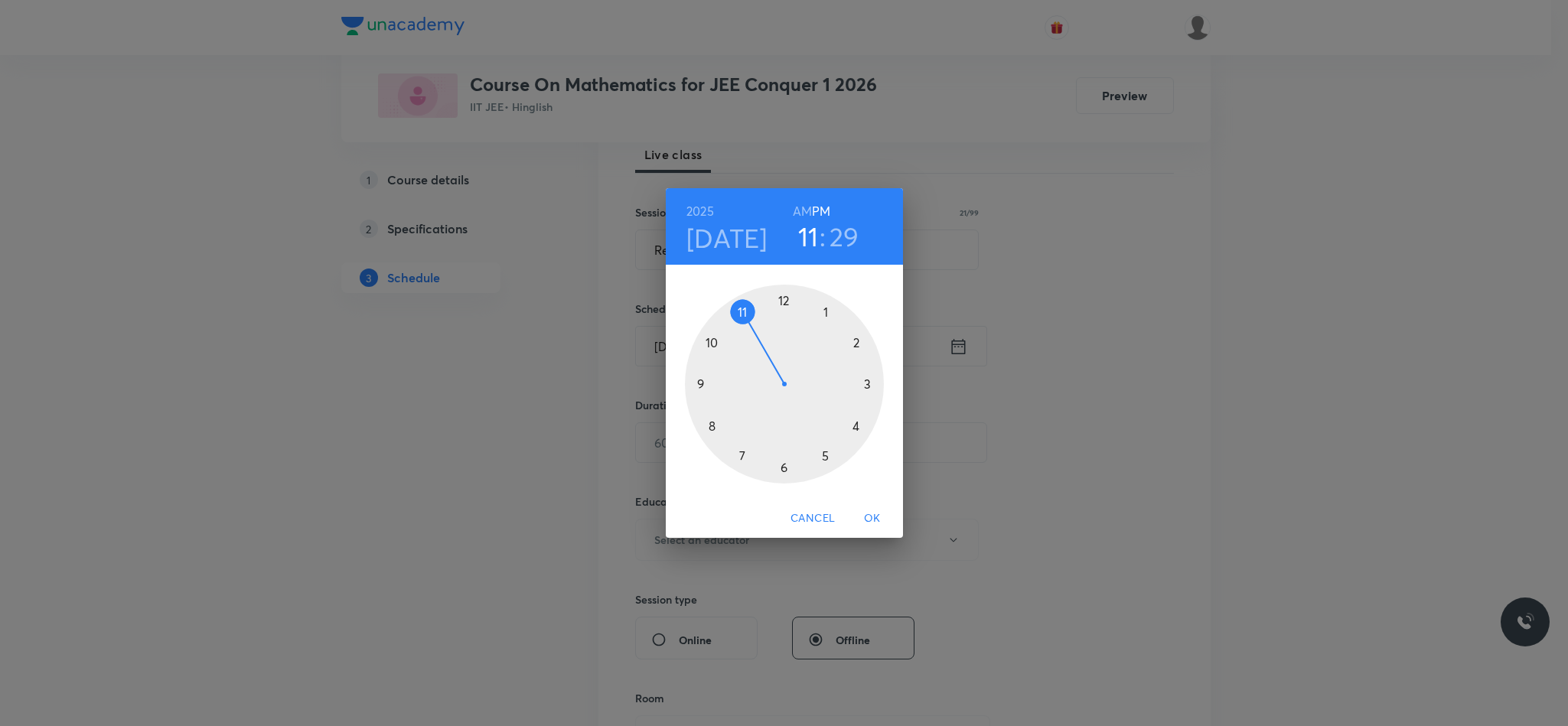
click at [780, 305] on div at bounding box center [784, 384] width 199 height 199
click at [868, 379] on div at bounding box center [784, 384] width 199 height 199
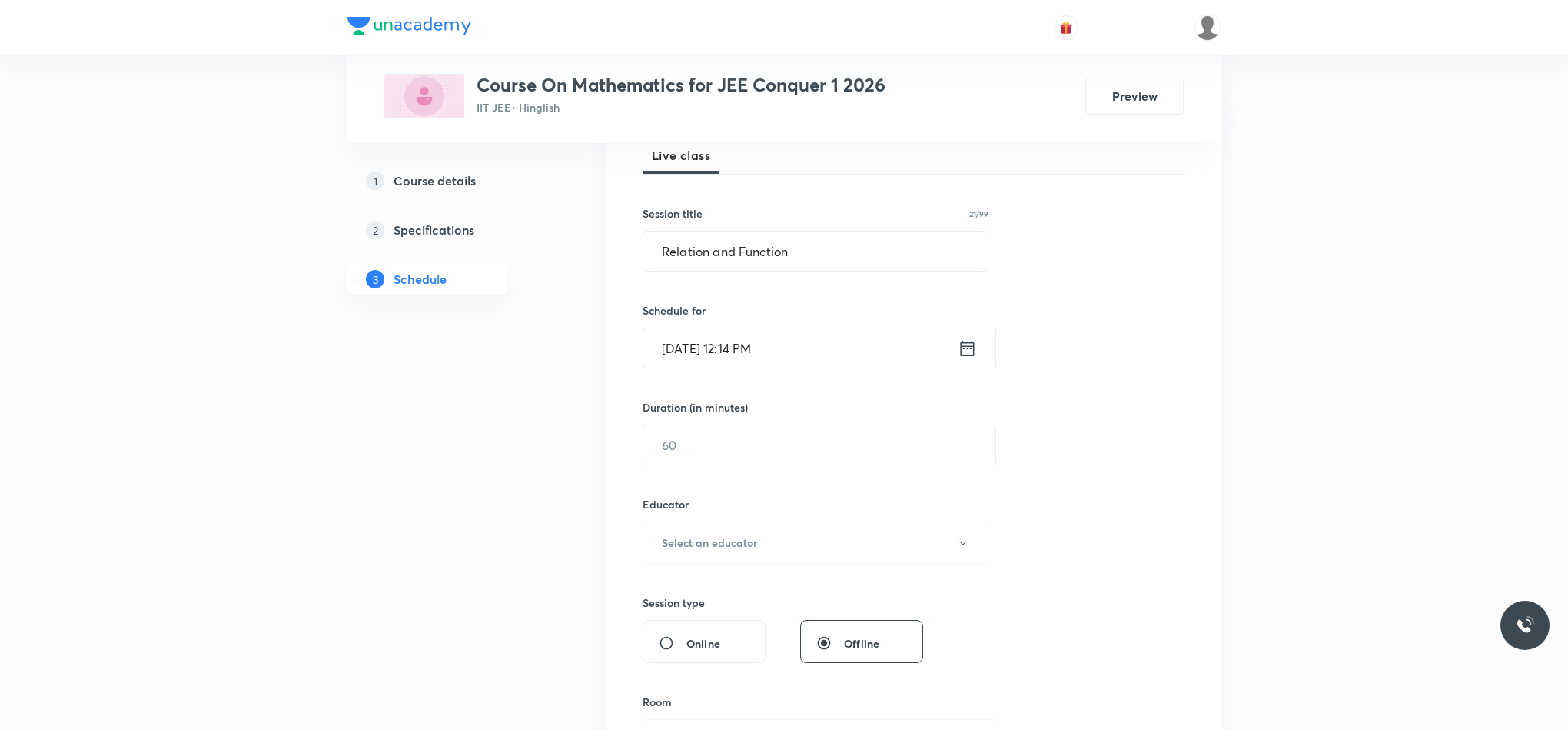
click at [971, 355] on icon at bounding box center [967, 348] width 19 height 22
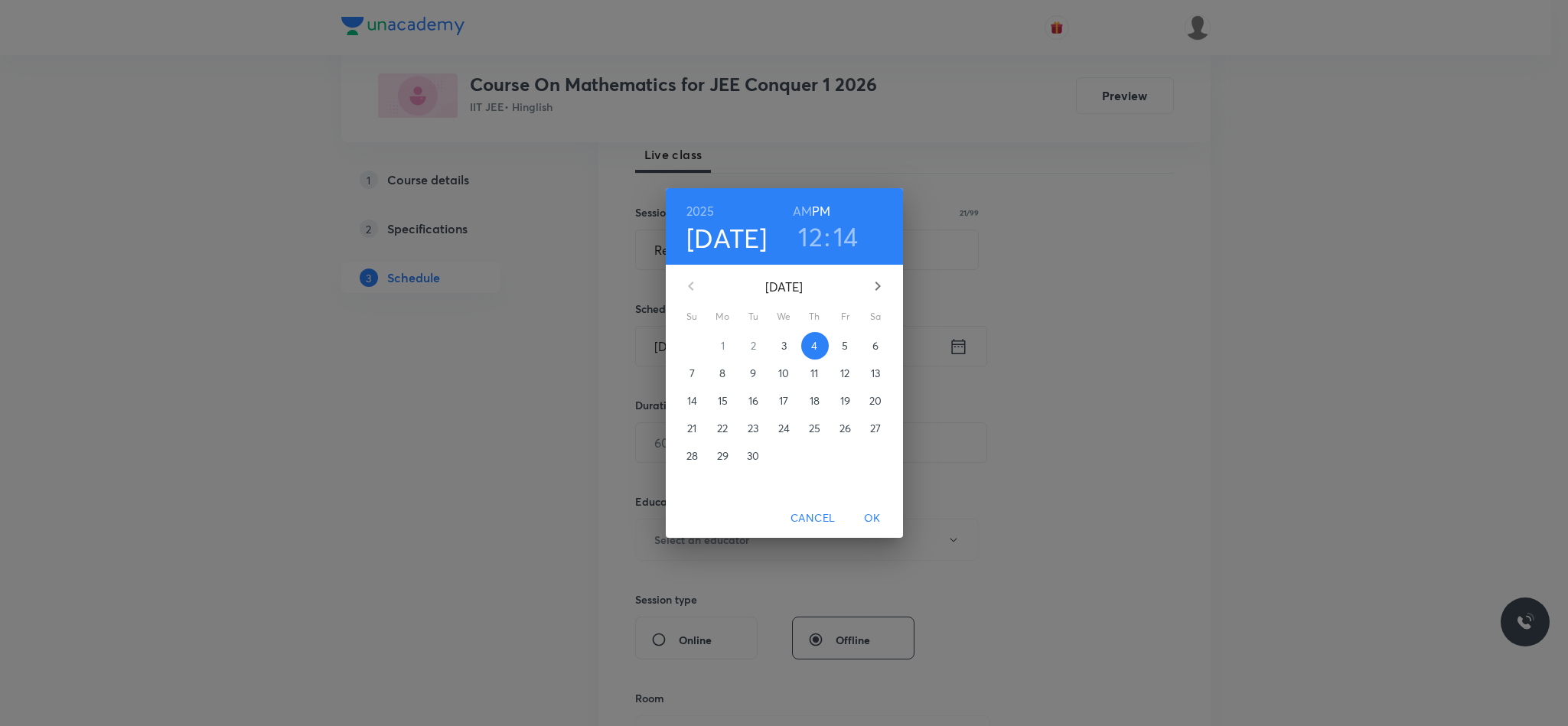
click at [841, 239] on h3 "14" at bounding box center [846, 236] width 25 height 32
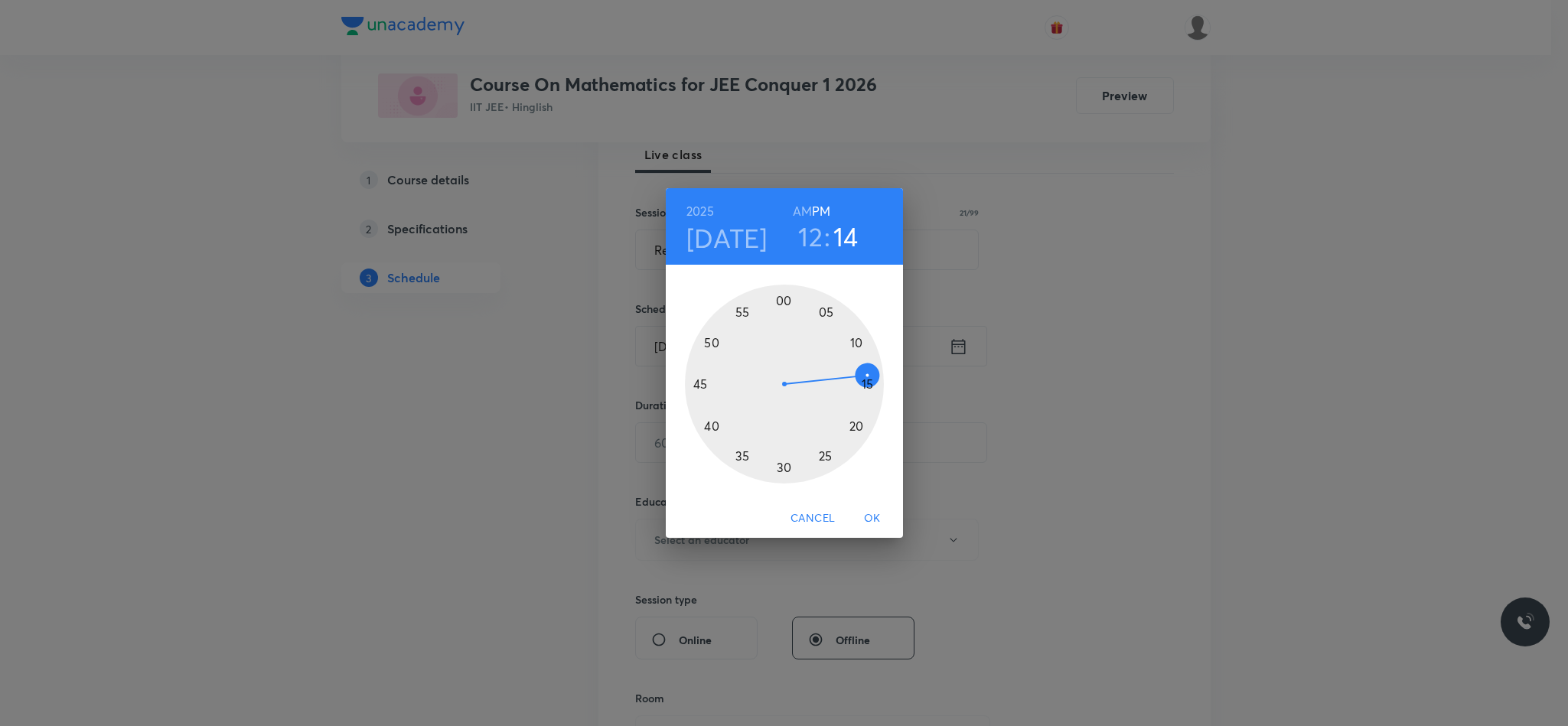
click at [864, 383] on div at bounding box center [784, 384] width 199 height 199
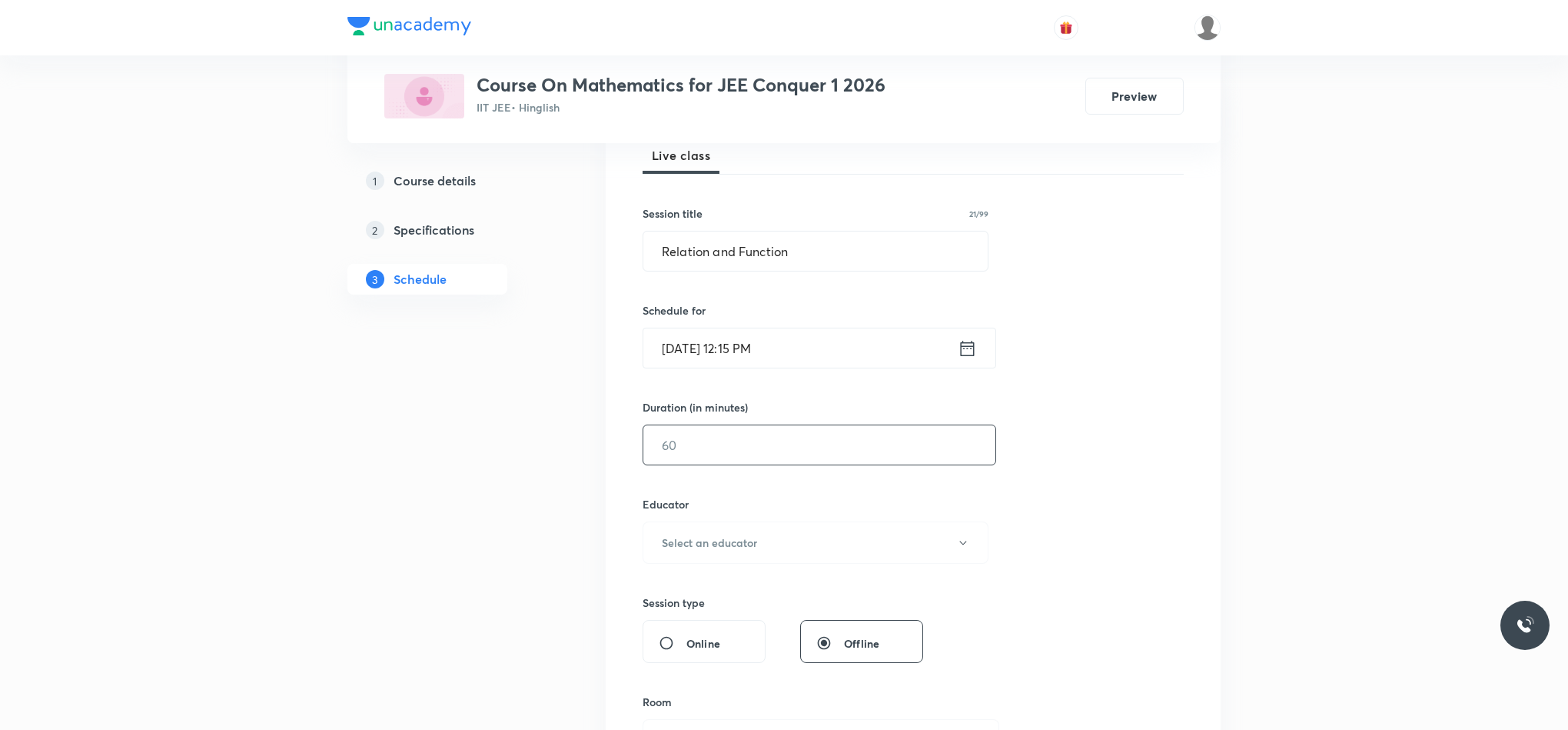
click at [773, 465] on input "text" at bounding box center [820, 444] width 352 height 39
type input "8"
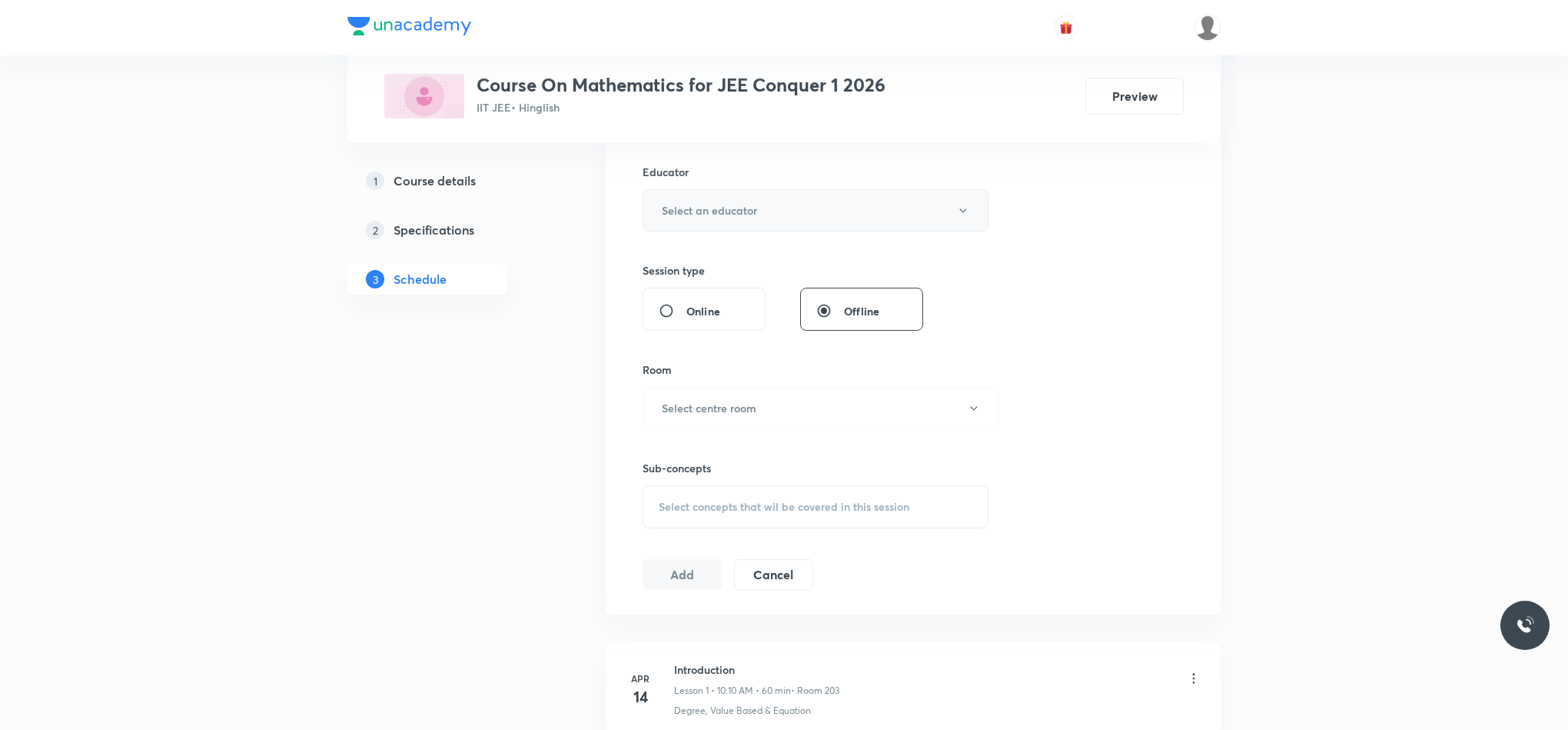
scroll to position [577, 0]
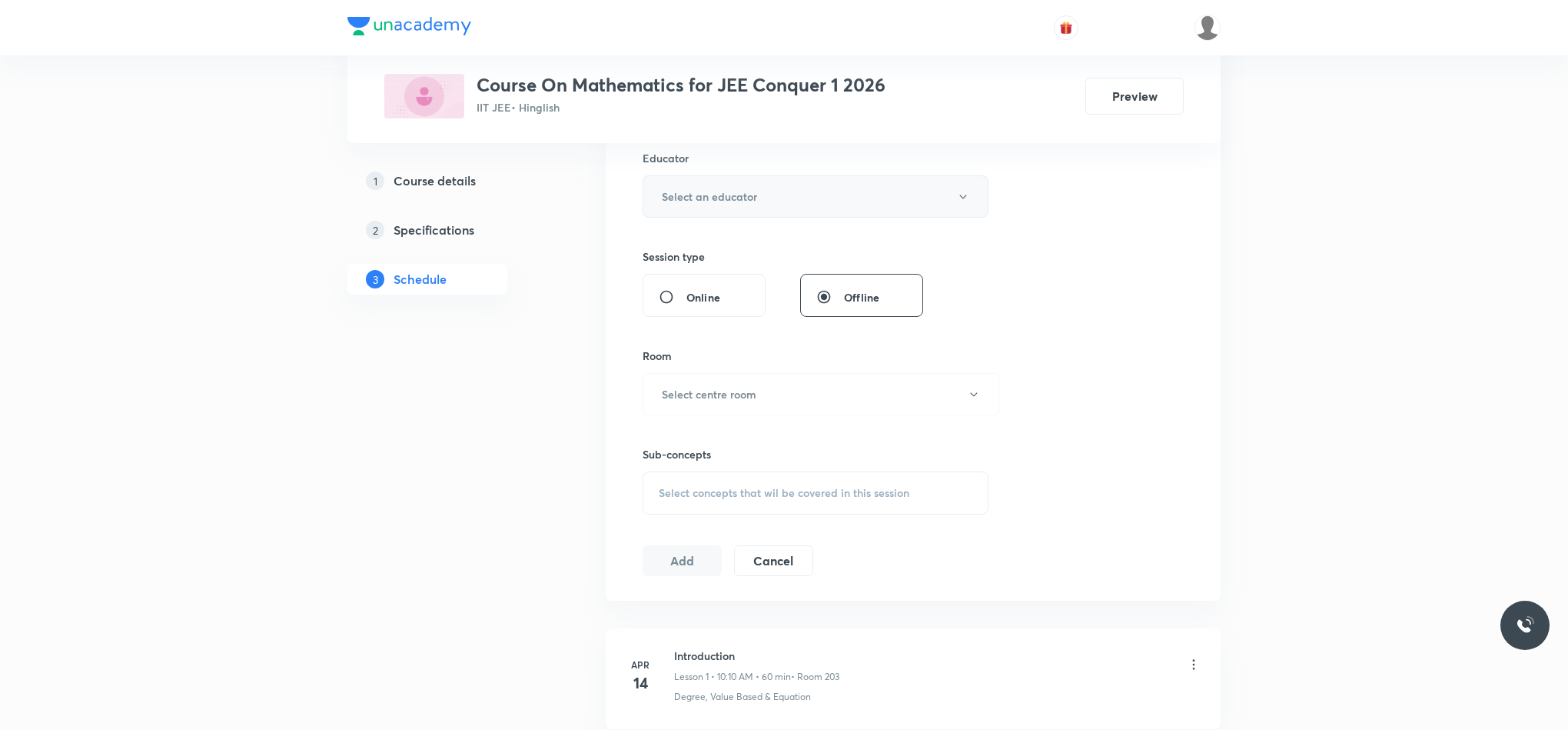
type input "75"
click at [701, 204] on h6 "Select an educator" at bounding box center [709, 196] width 96 height 16
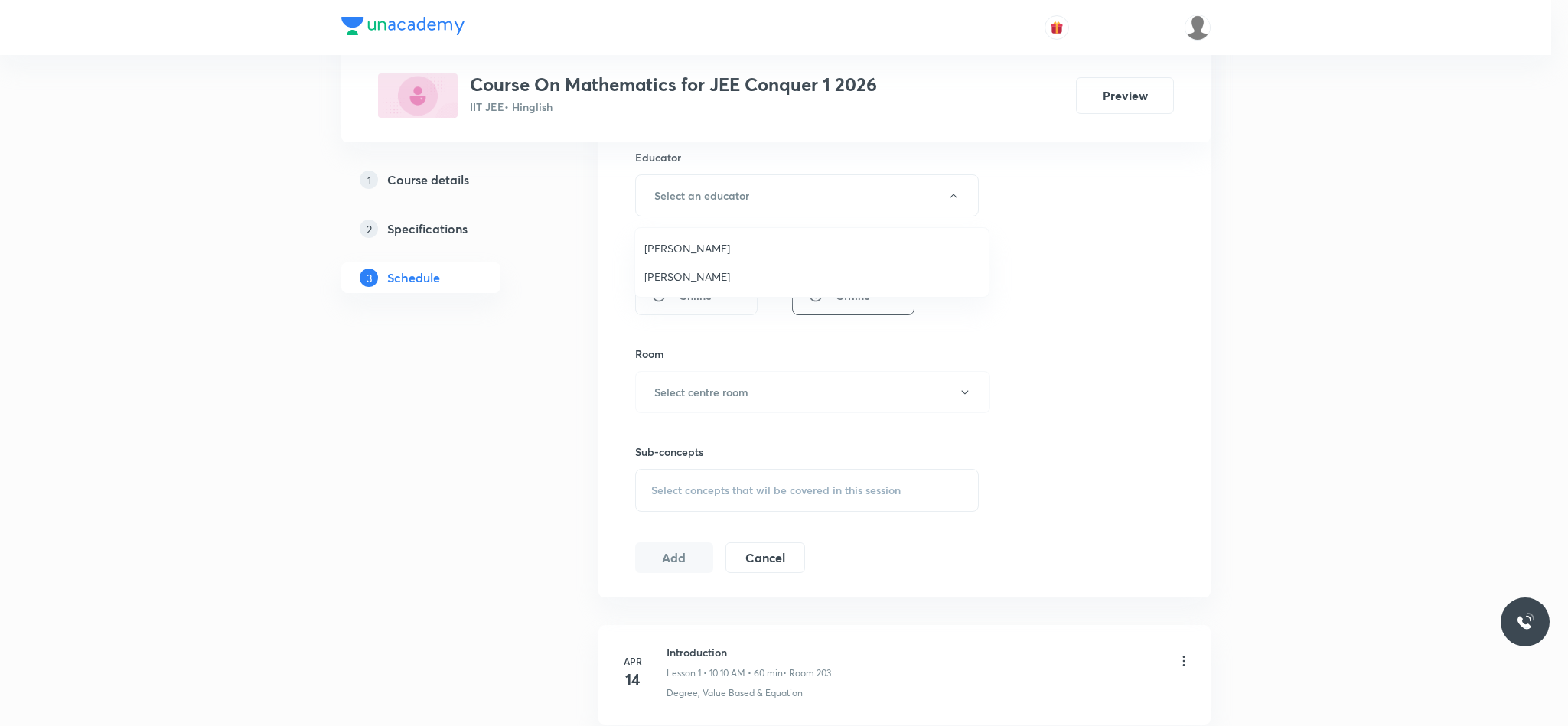
click at [669, 258] on li "Rajiv Kumar Tiwari" at bounding box center [812, 248] width 353 height 28
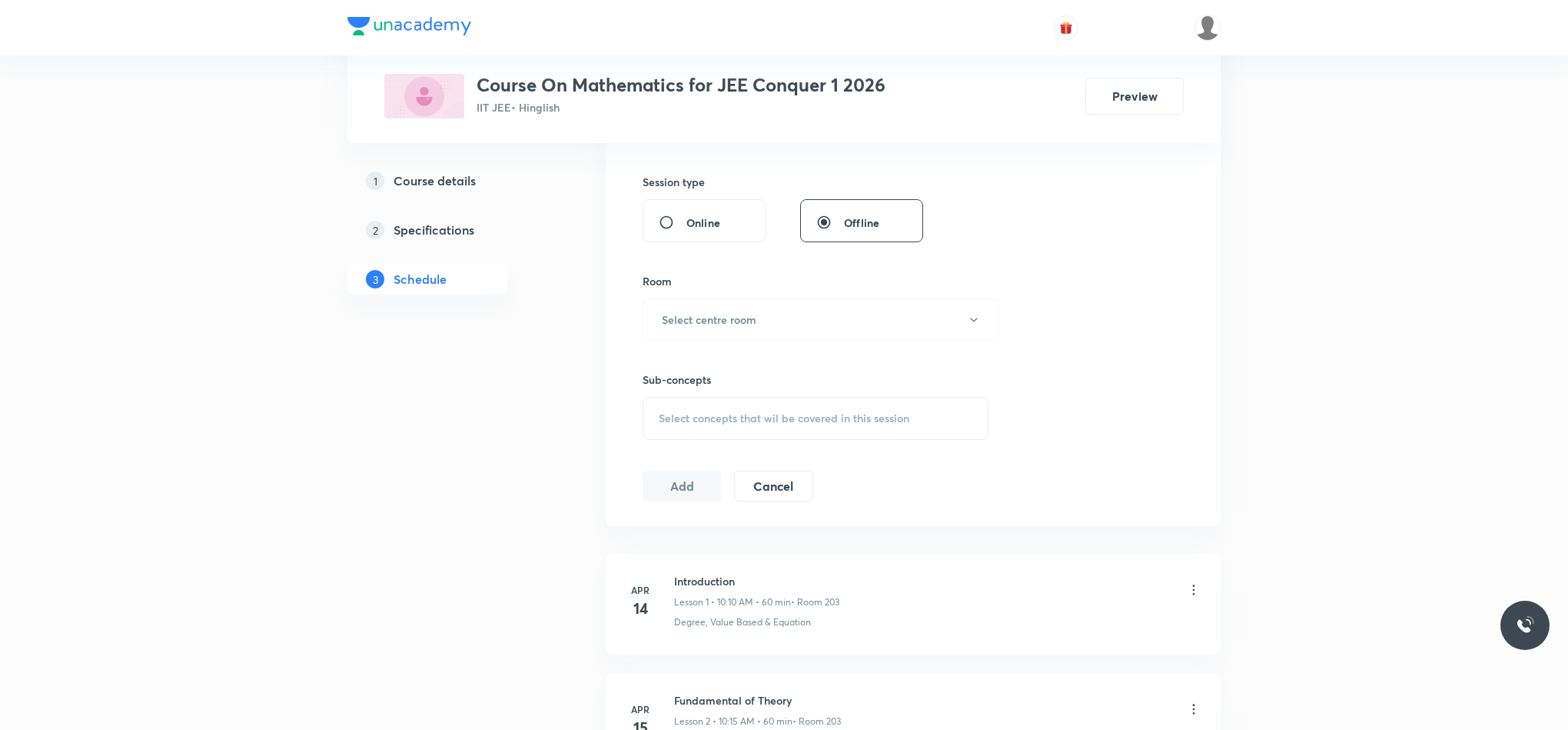
scroll to position [692, 0]
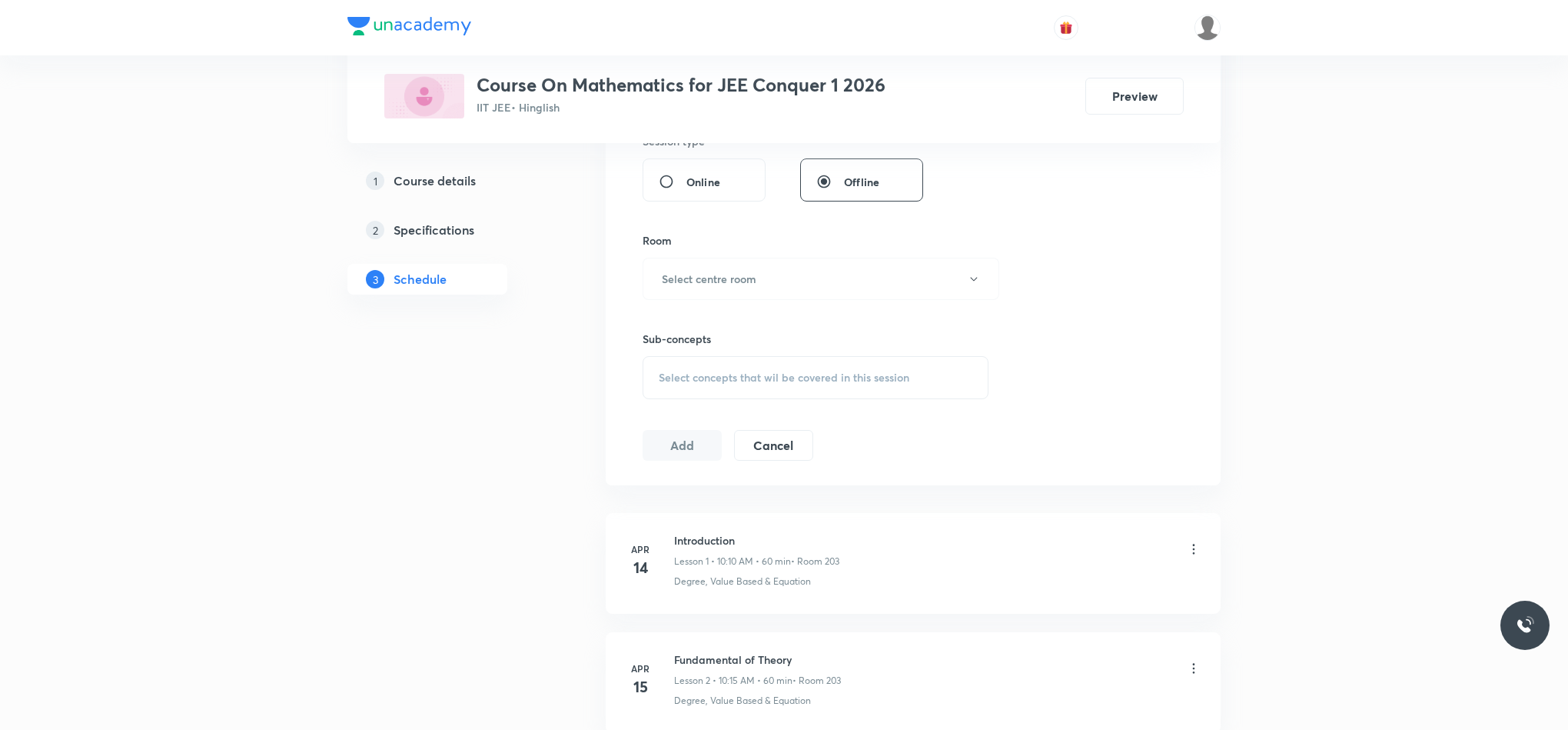
click at [681, 315] on div "Sub-concepts Select concepts that wil be covered in this session" at bounding box center [816, 350] width 346 height 99
click at [690, 282] on h6 "Select centre room" at bounding box center [709, 279] width 95 height 16
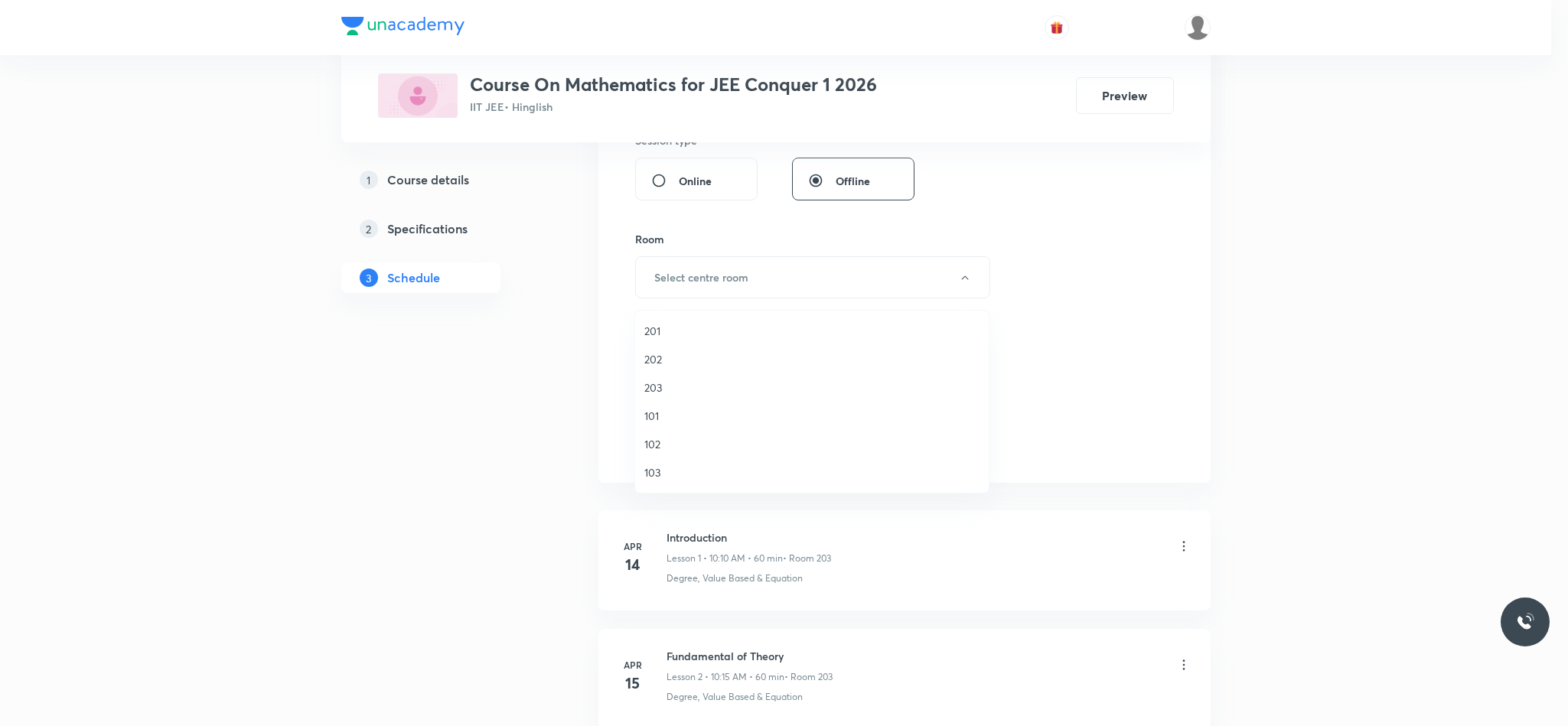
click at [655, 393] on span "203" at bounding box center [811, 387] width 335 height 16
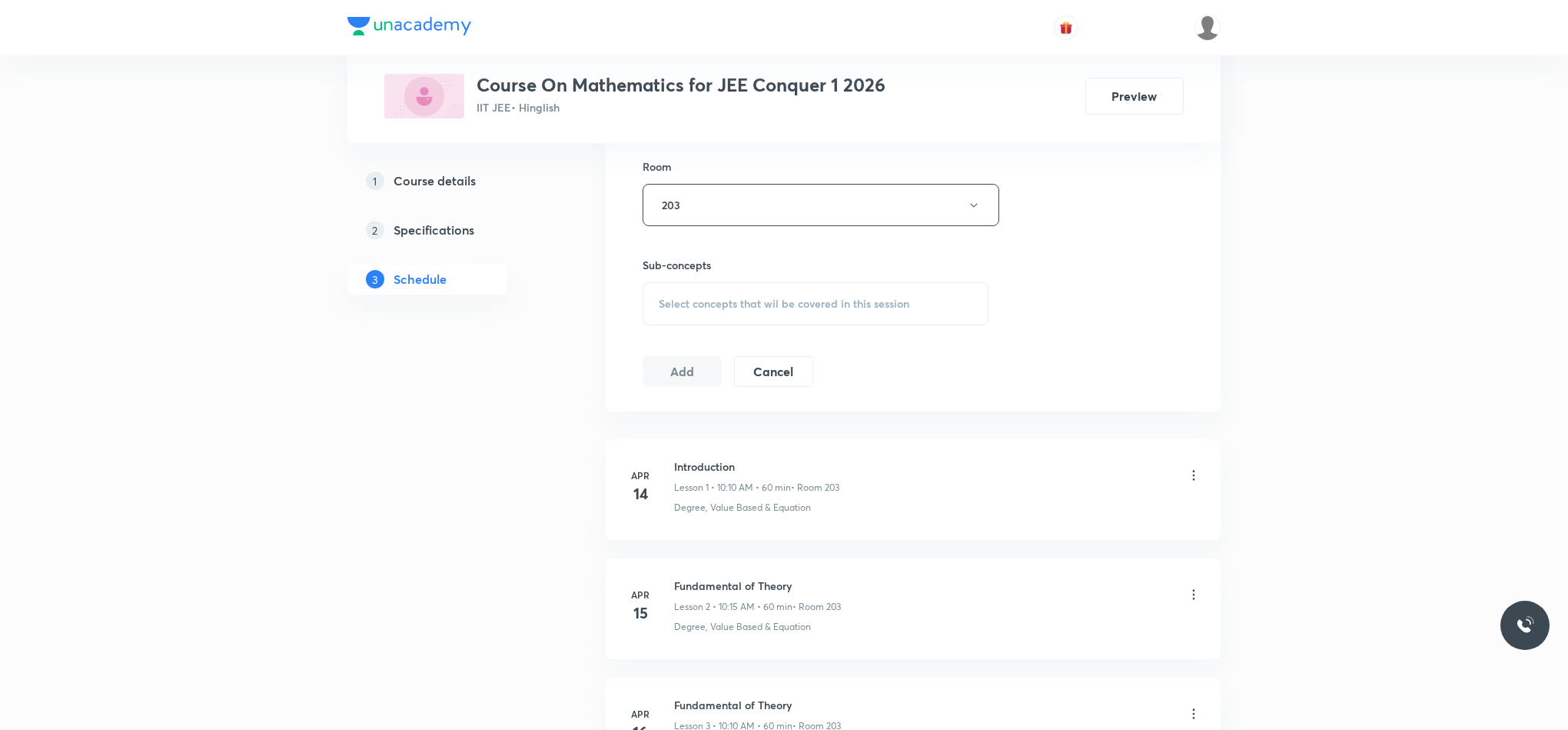
scroll to position [808, 0]
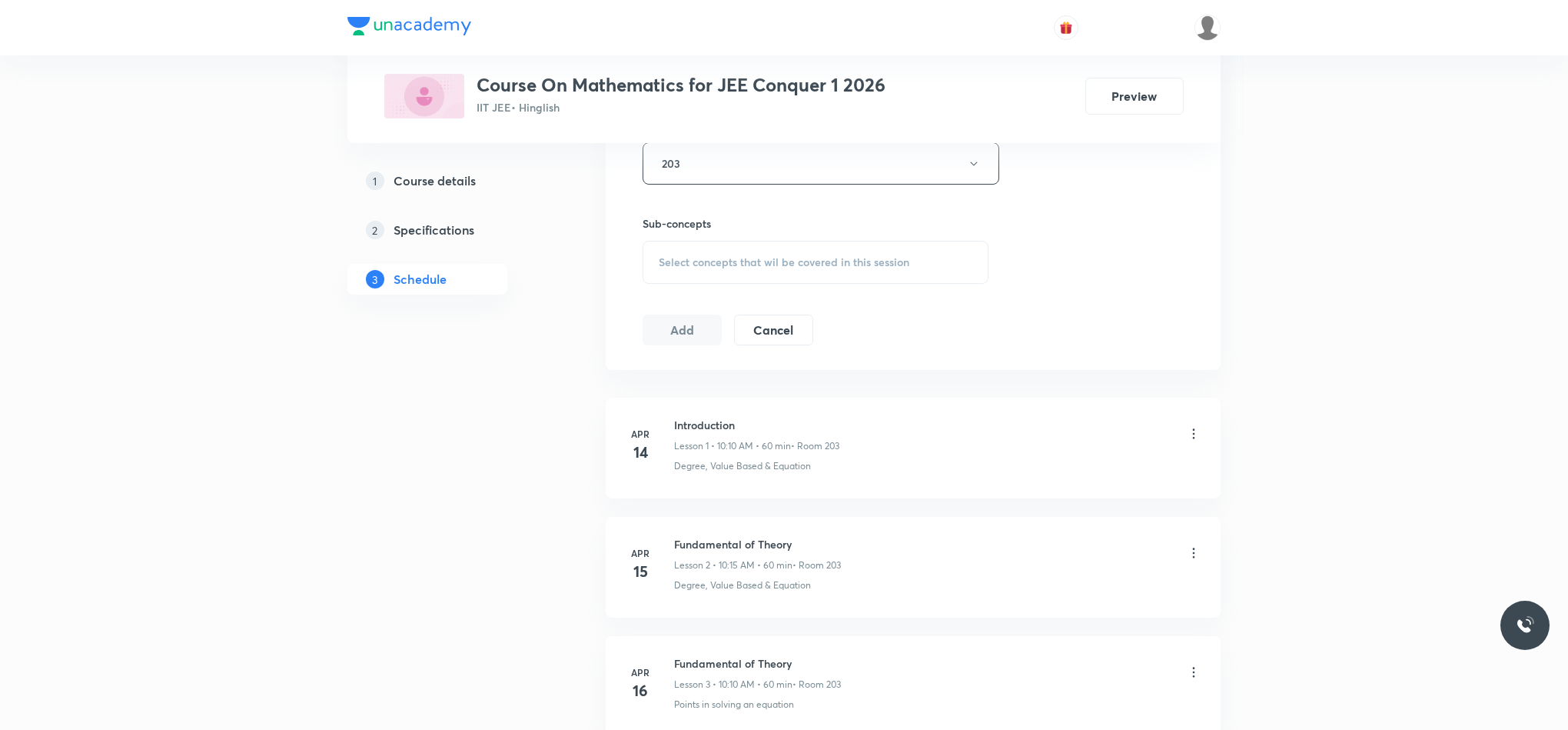
click at [690, 279] on div "Select concepts that wil be covered in this session" at bounding box center [816, 262] width 346 height 43
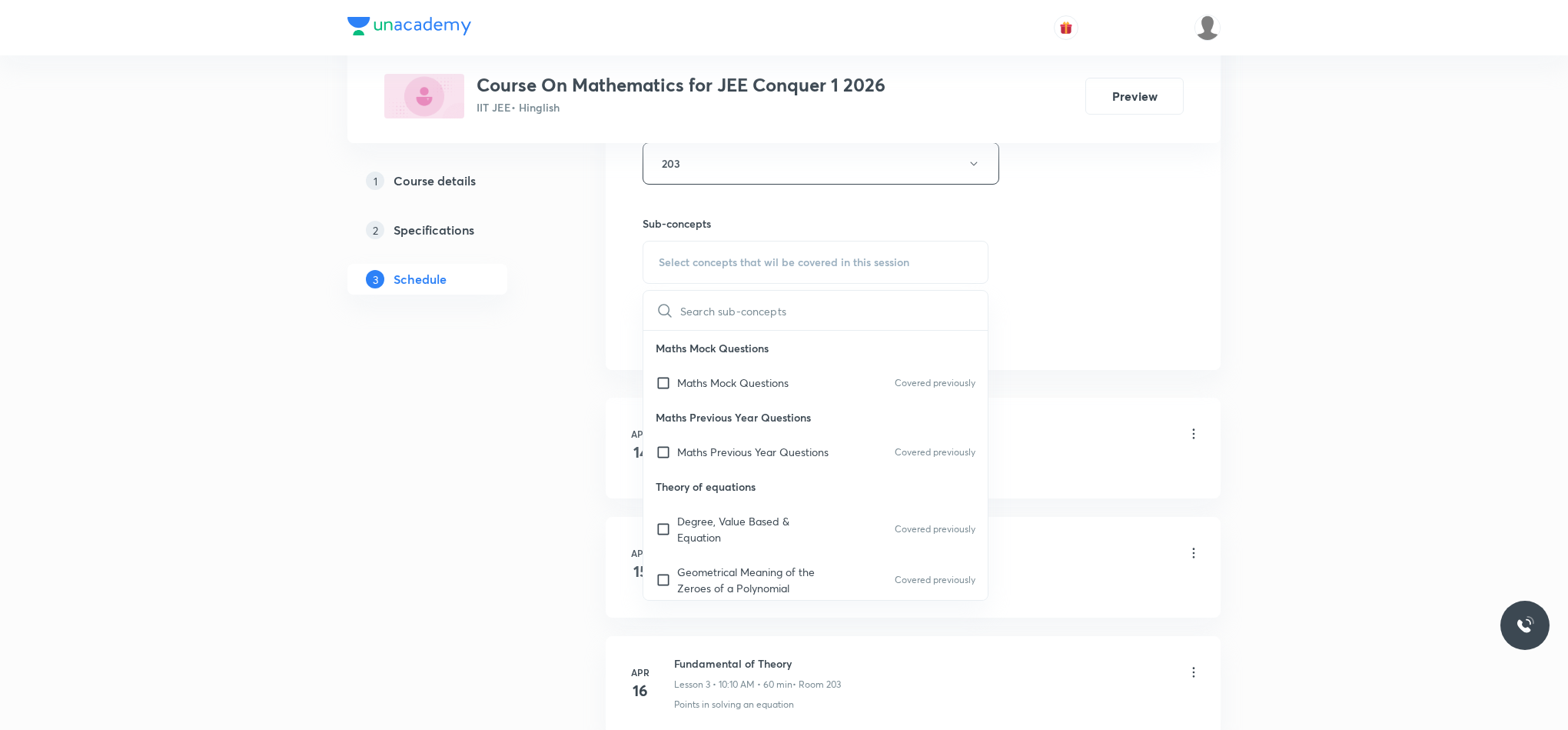
drag, startPoint x: 765, startPoint y: 470, endPoint x: 1175, endPoint y: 334, distance: 432.0
click at [765, 469] on div "Maths Previous Year Questions Covered previously" at bounding box center [816, 452] width 345 height 35
checkbox input "true"
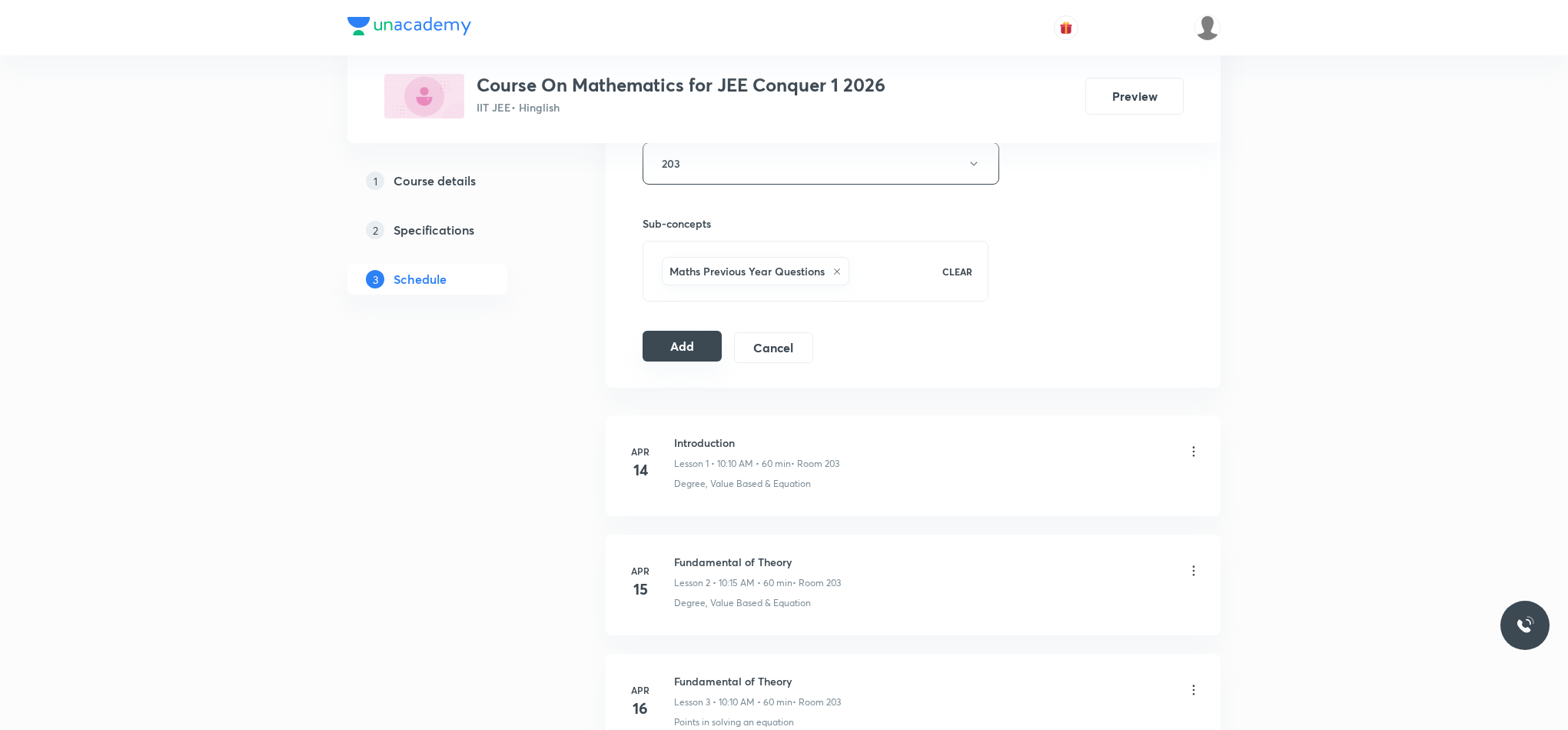
drag, startPoint x: 692, startPoint y: 361, endPoint x: 700, endPoint y: 363, distance: 8.2
click at [692, 362] on button "Add" at bounding box center [683, 346] width 79 height 31
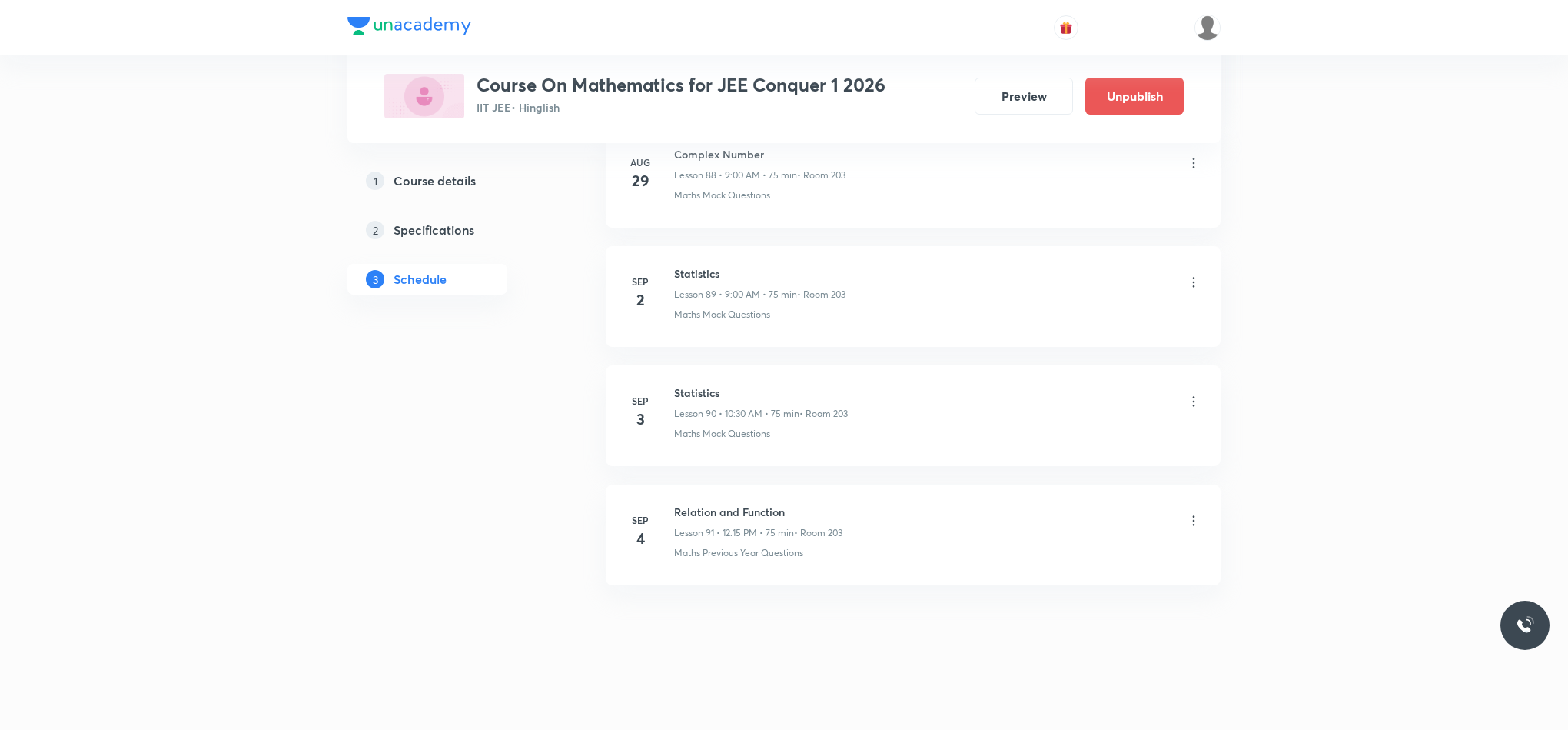
scroll to position [10713, 0]
